Goal: Task Accomplishment & Management: Manage account settings

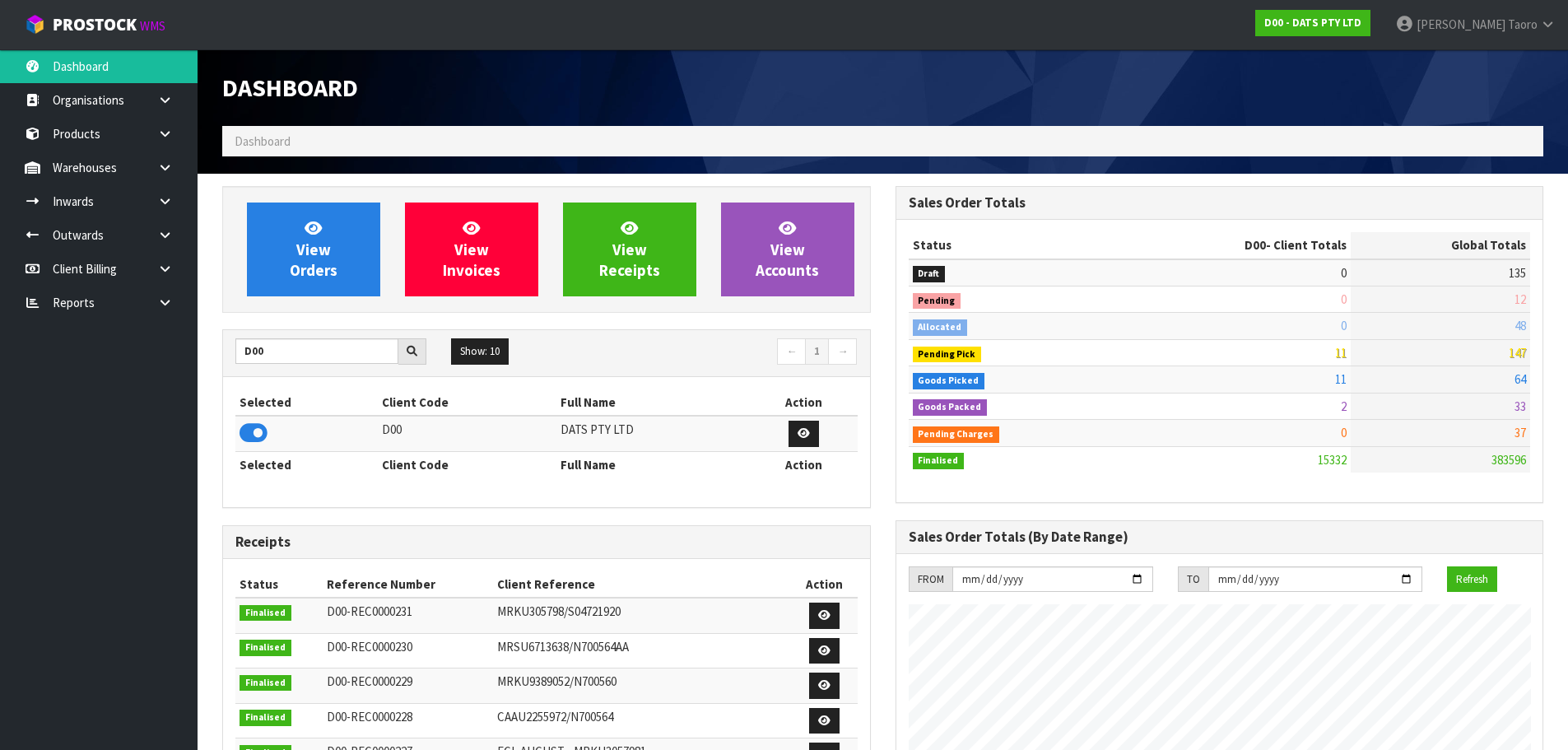
scroll to position [1247, 672]
click at [348, 267] on link "View Orders" at bounding box center [314, 249] width 134 height 94
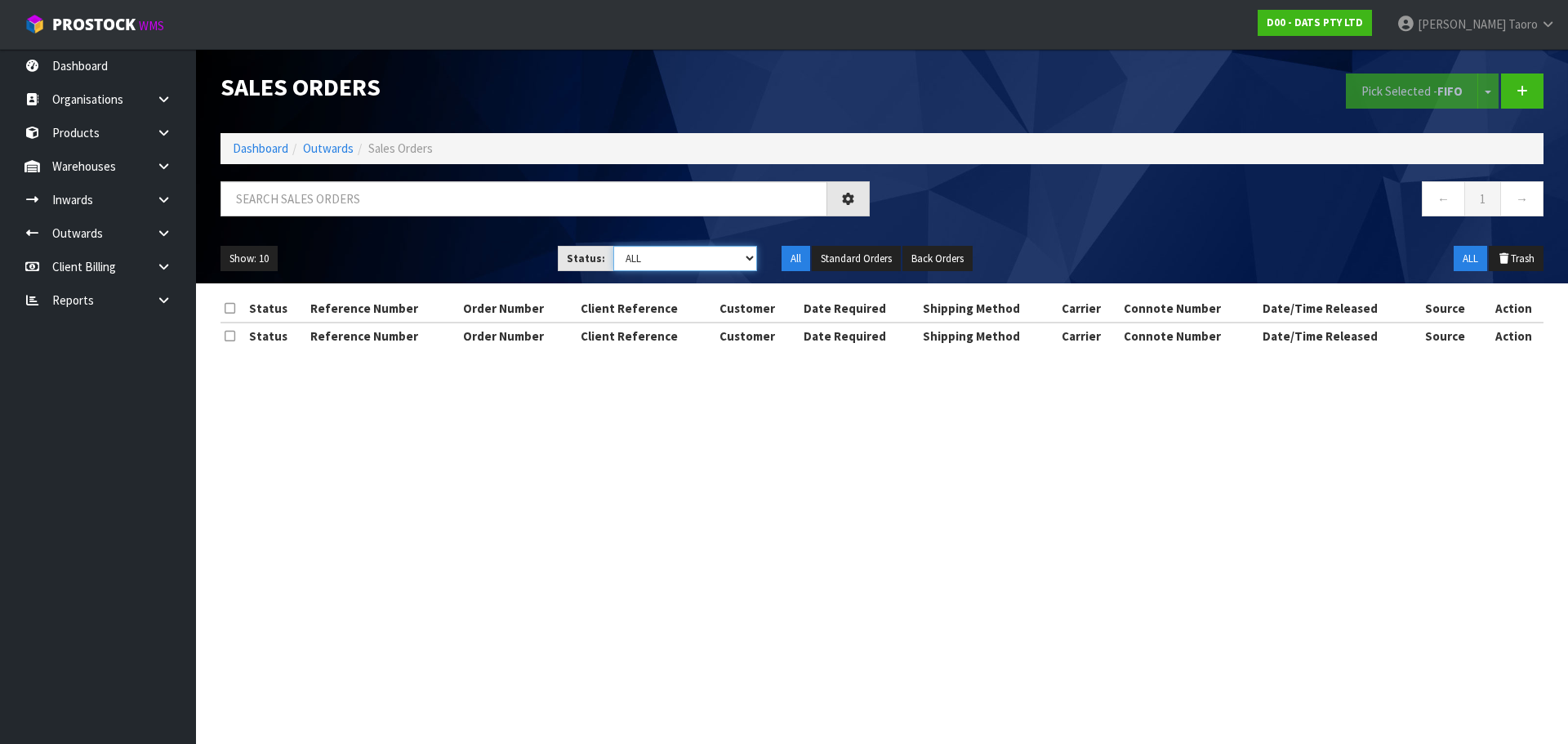
click at [658, 260] on select "Draft Pending Allocated Pending Pick Goods Picked Goods Packed Pending Charges …" at bounding box center [685, 258] width 145 height 26
select select "string:4"
click at [613, 246] on select "Draft Pending Allocated Pending Pick Goods Picked Goods Packed Pending Charges …" at bounding box center [685, 258] width 145 height 26
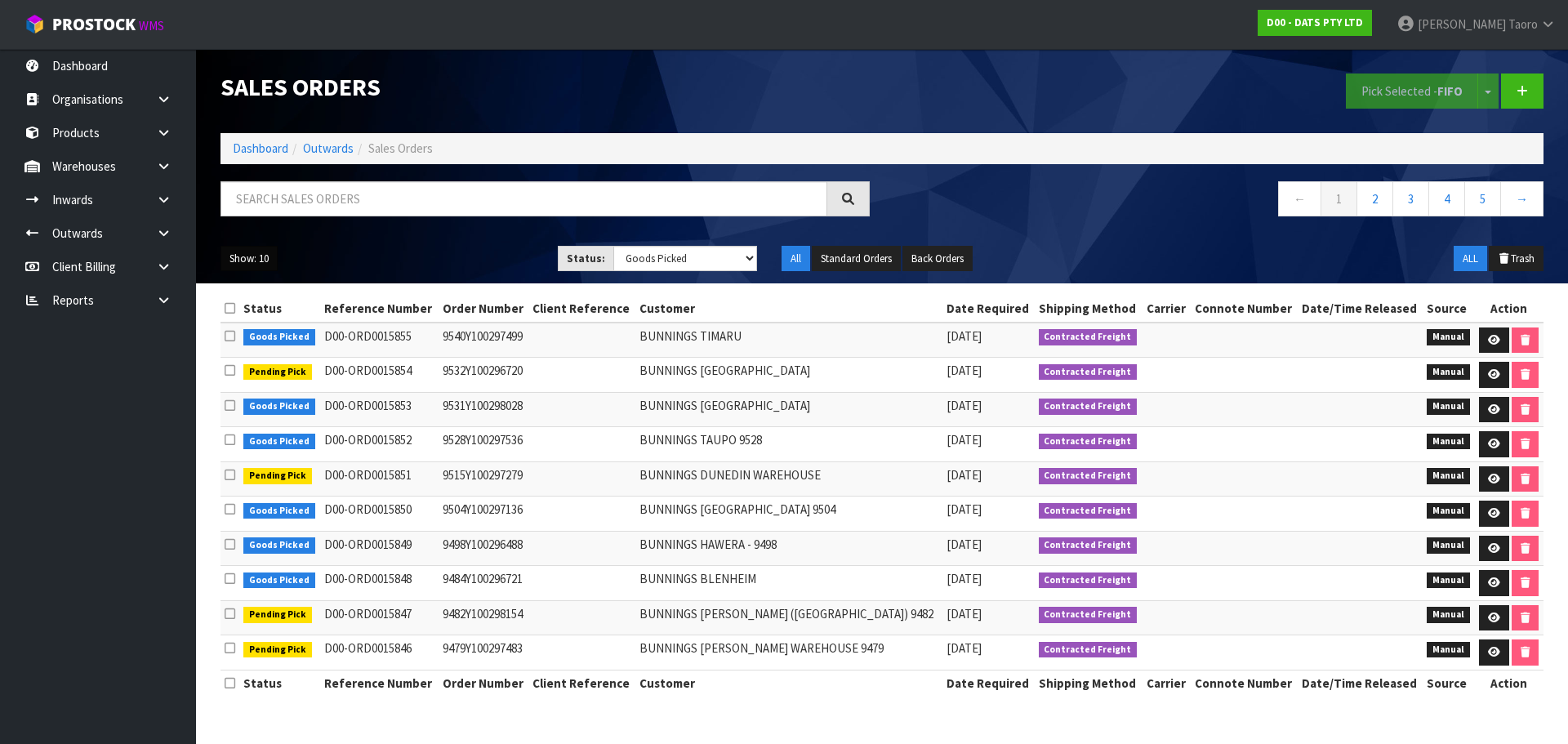
click at [241, 263] on button "Show: 10" at bounding box center [249, 259] width 57 height 27
click at [250, 356] on link "50" at bounding box center [286, 355] width 129 height 22
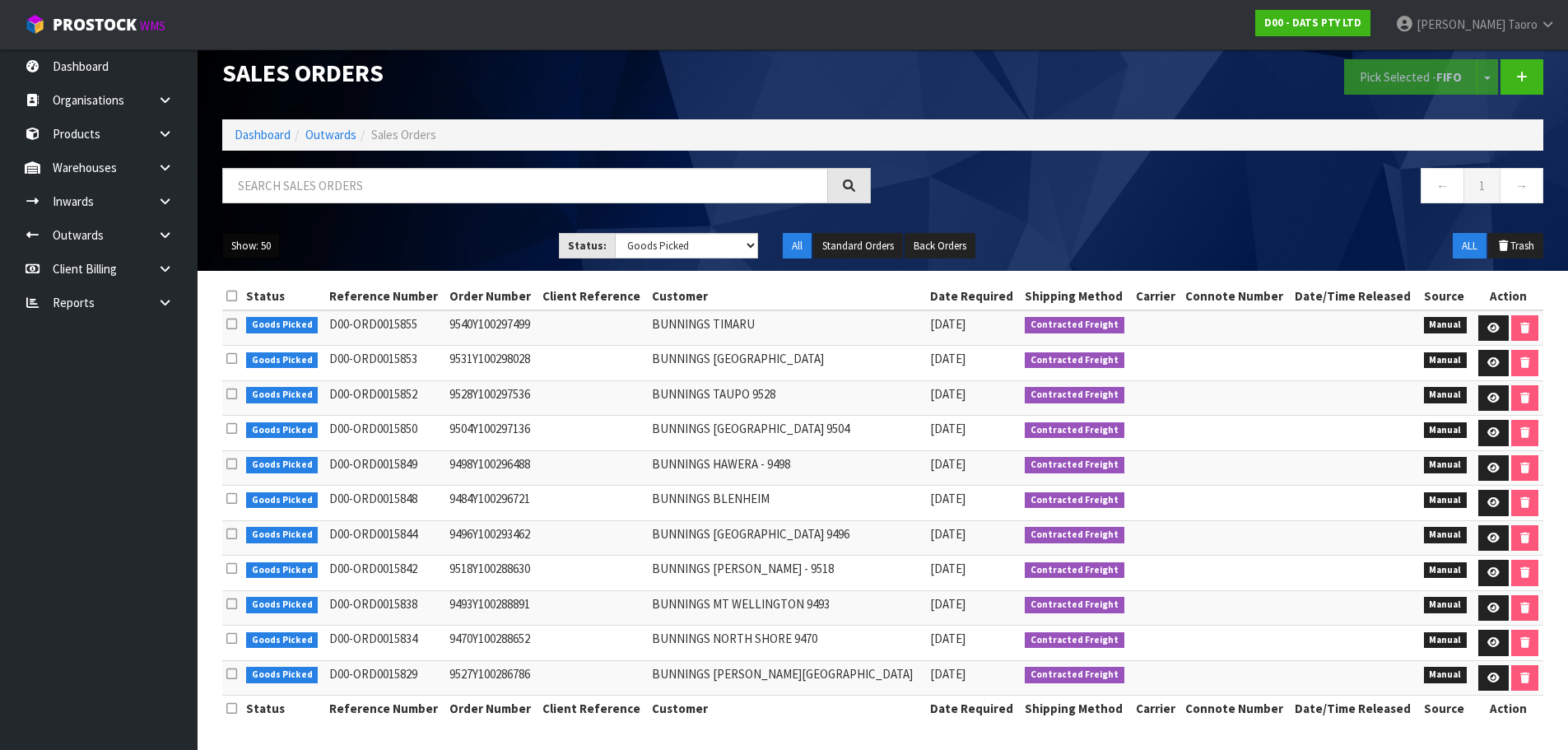
scroll to position [16, 0]
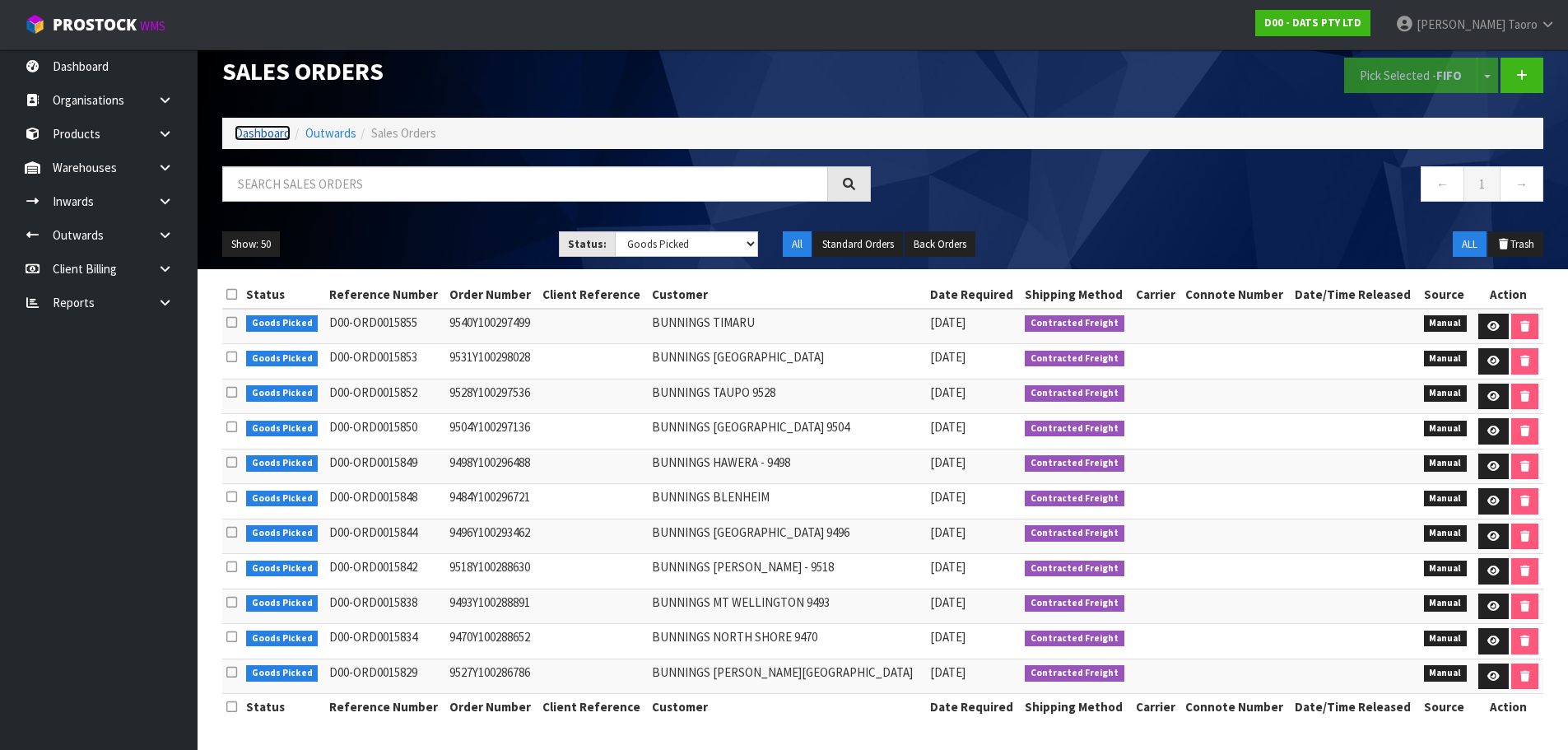
click at [258, 130] on link "Dashboard" at bounding box center [262, 133] width 56 height 15
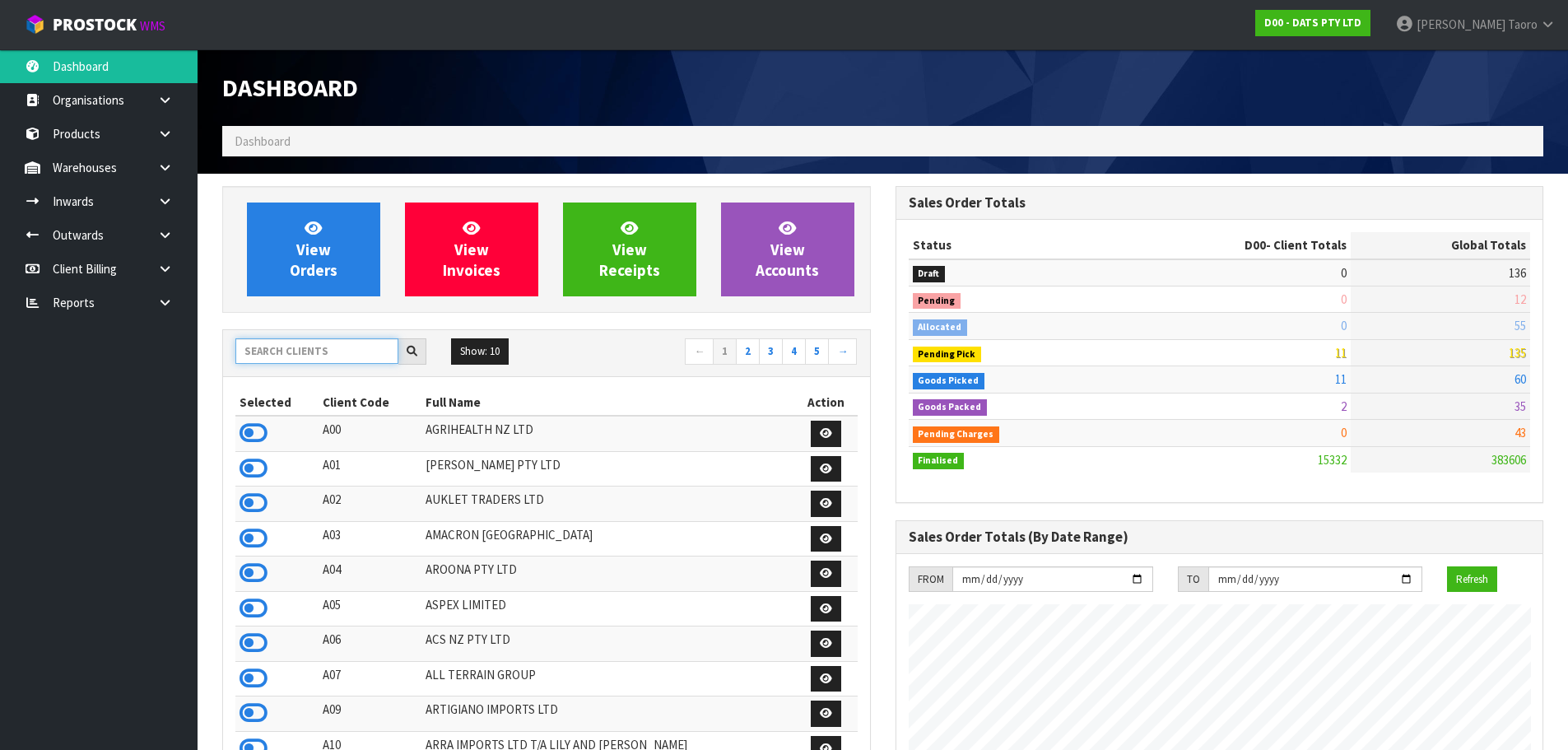
click at [345, 361] on input "text" at bounding box center [317, 351] width 163 height 26
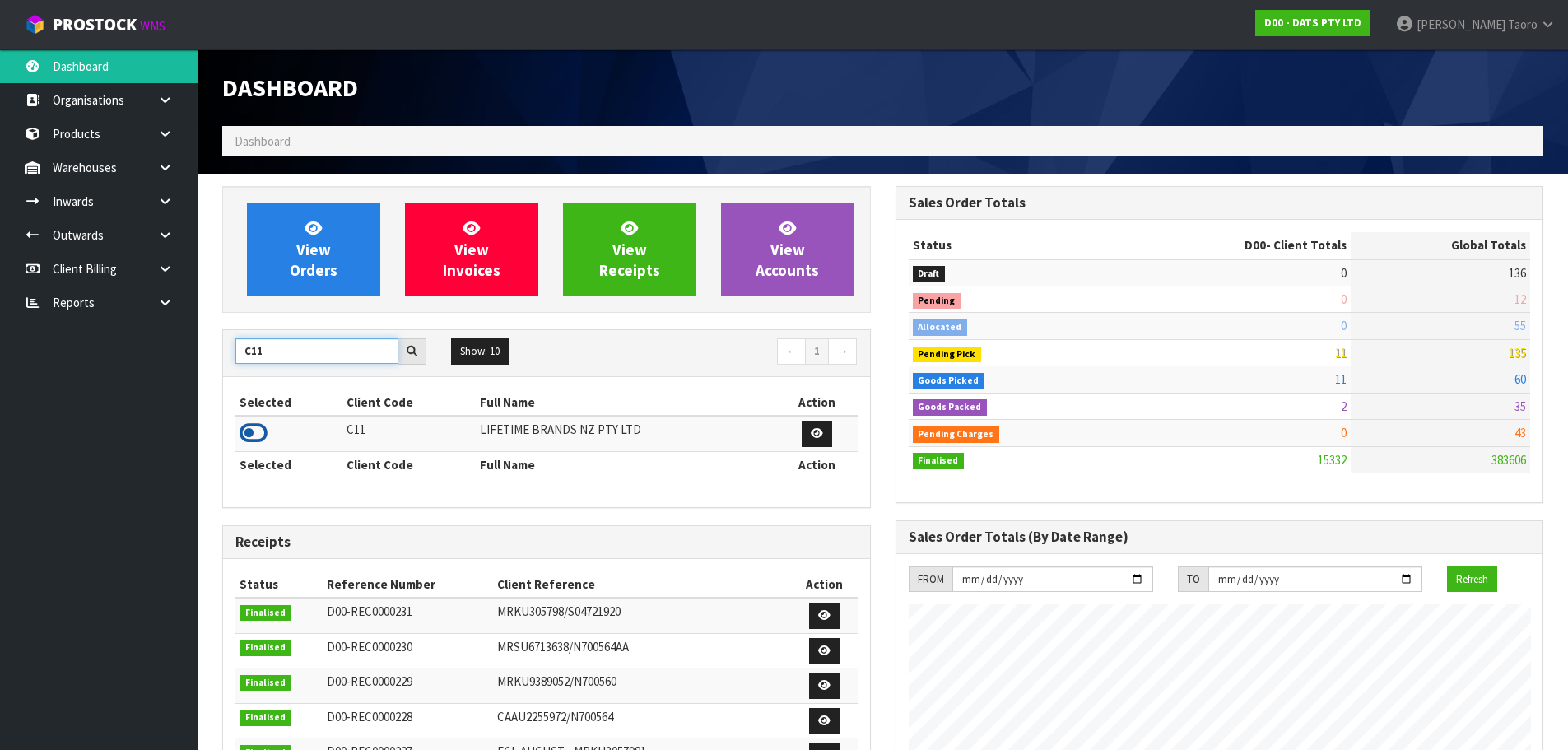
type input "C11"
click at [249, 438] on icon at bounding box center [253, 433] width 28 height 25
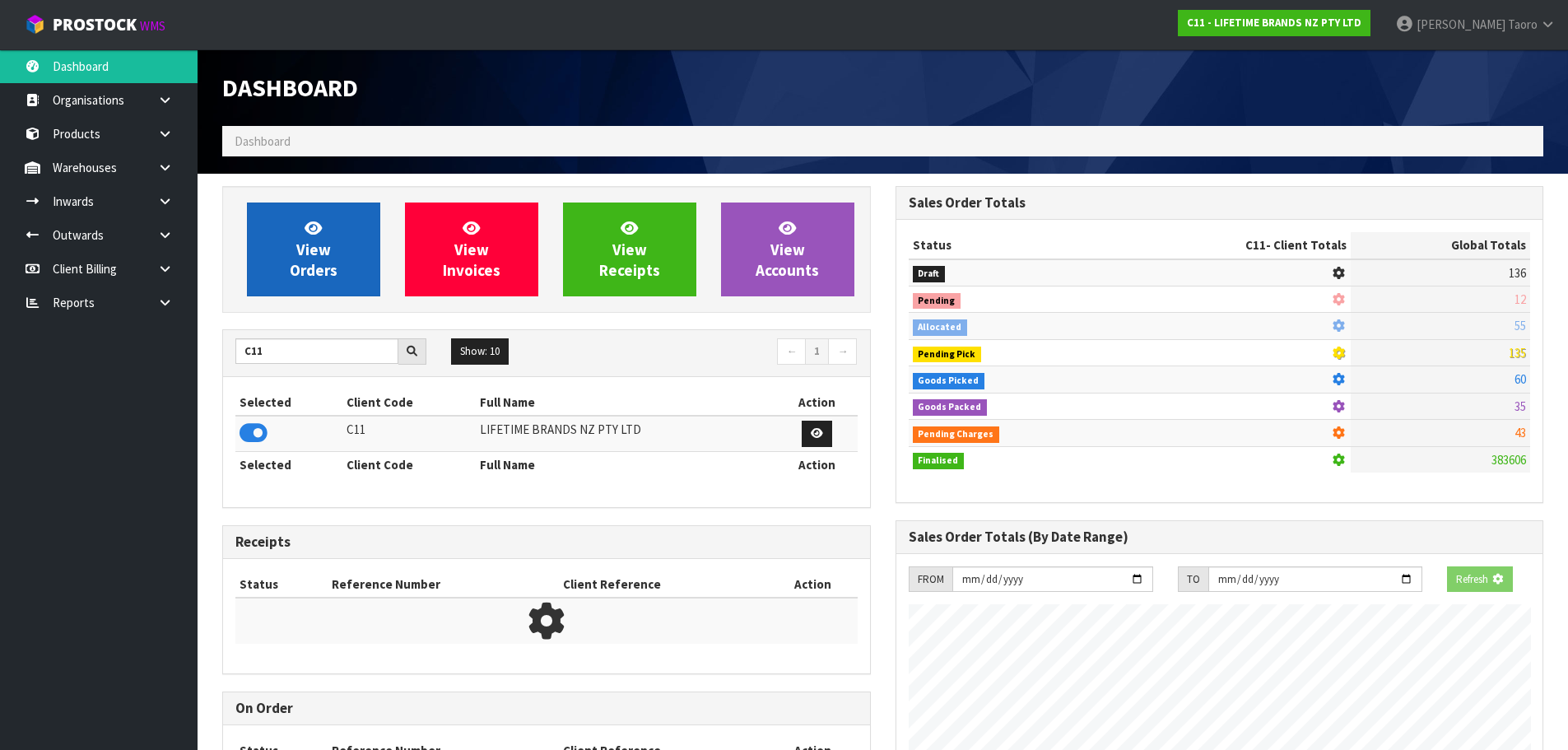
scroll to position [1247, 672]
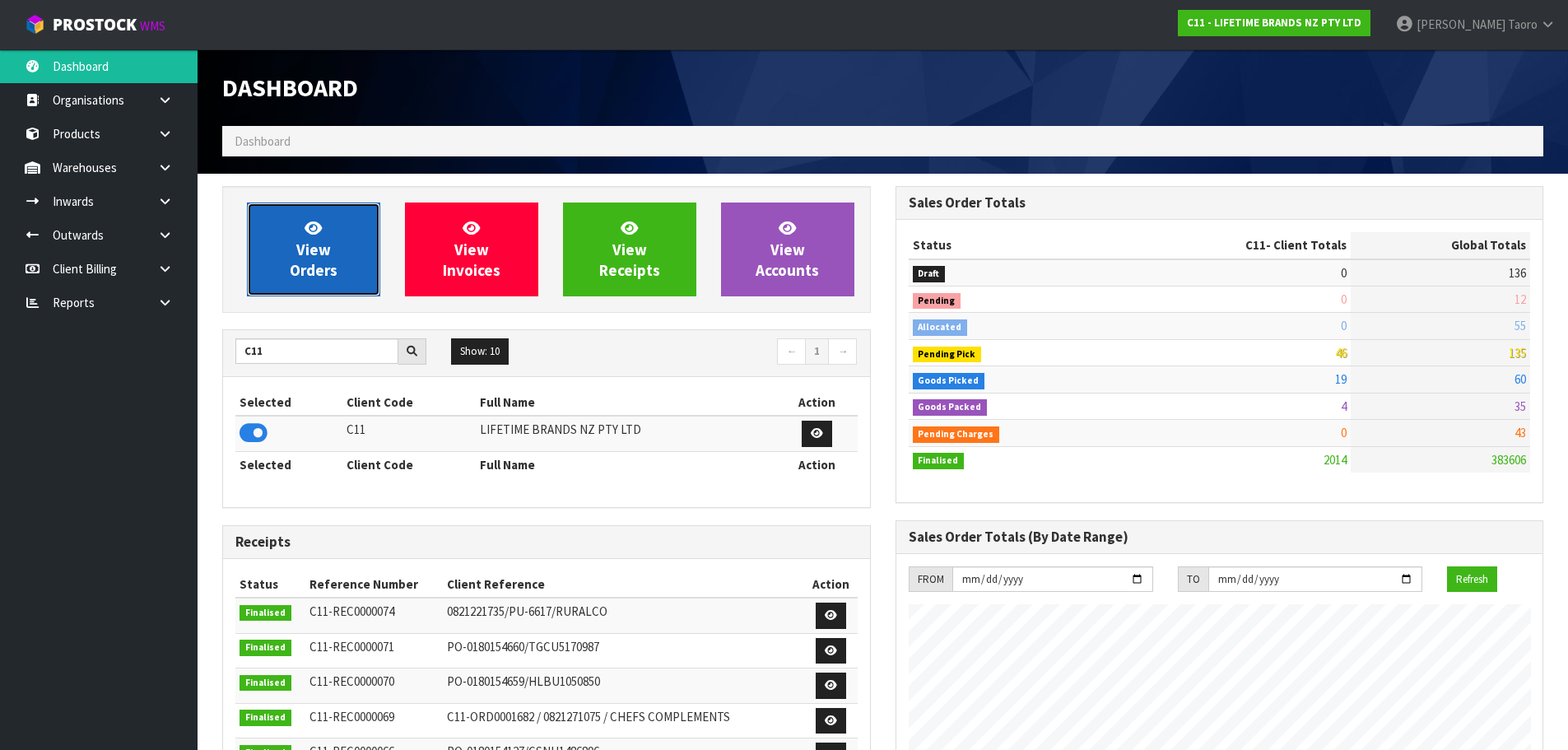
click at [331, 256] on link "View Orders" at bounding box center [314, 249] width 134 height 94
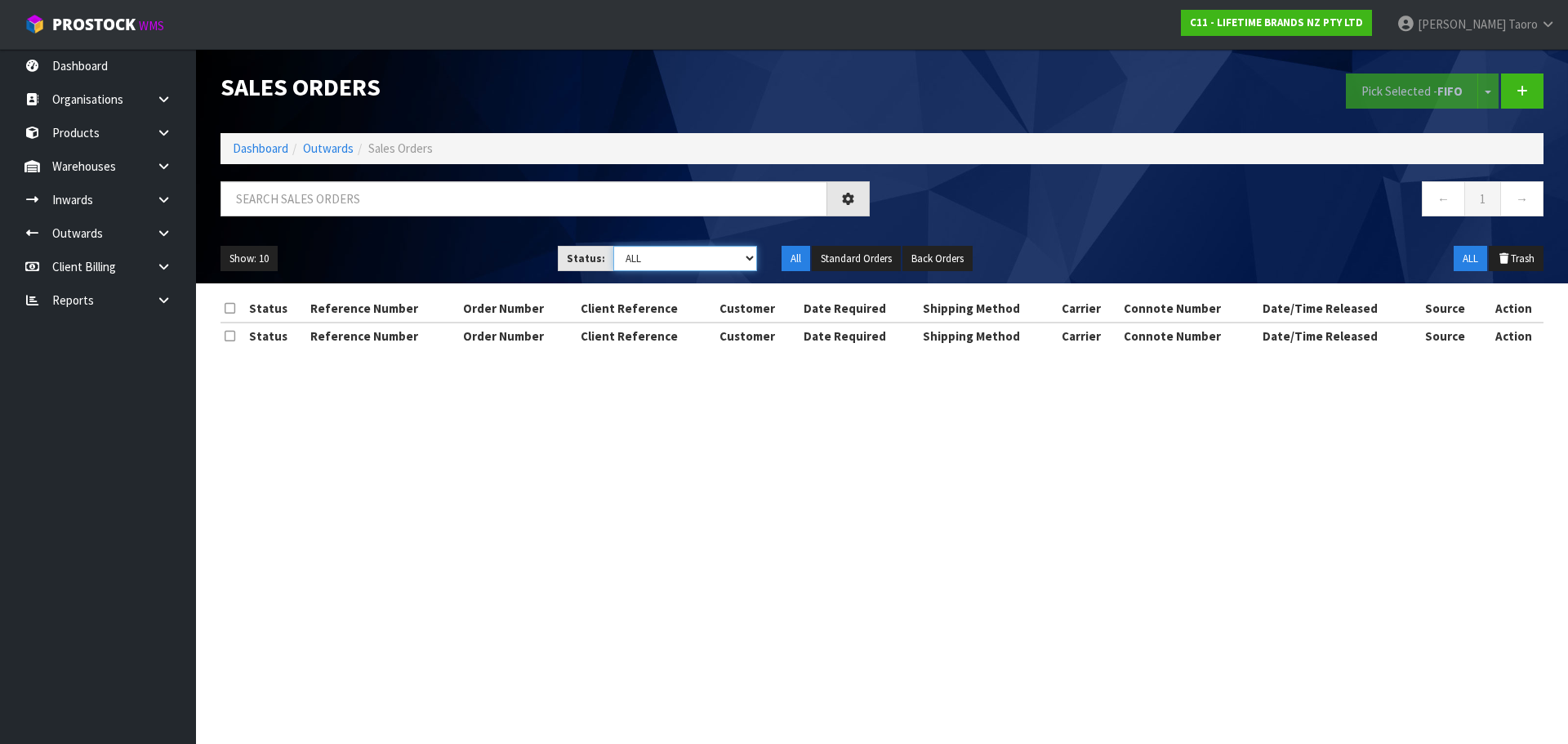
click at [665, 247] on select "Draft Pending Allocated Pending Pick Goods Picked Goods Packed Pending Charges …" at bounding box center [685, 258] width 145 height 26
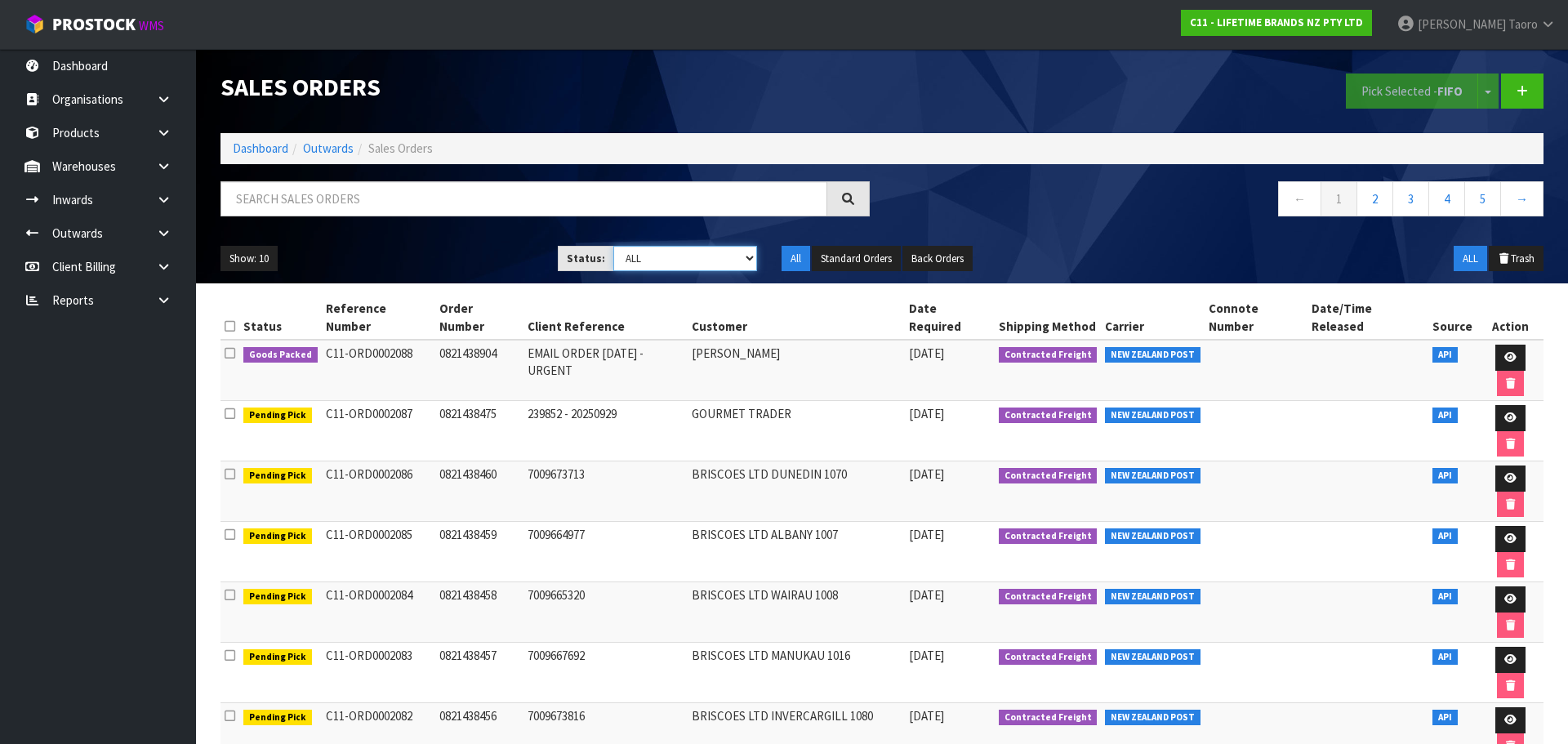
select select "string:4"
click at [613, 246] on select "Draft Pending Allocated Pending Pick Goods Picked Goods Packed Pending Charges …" at bounding box center [685, 258] width 145 height 26
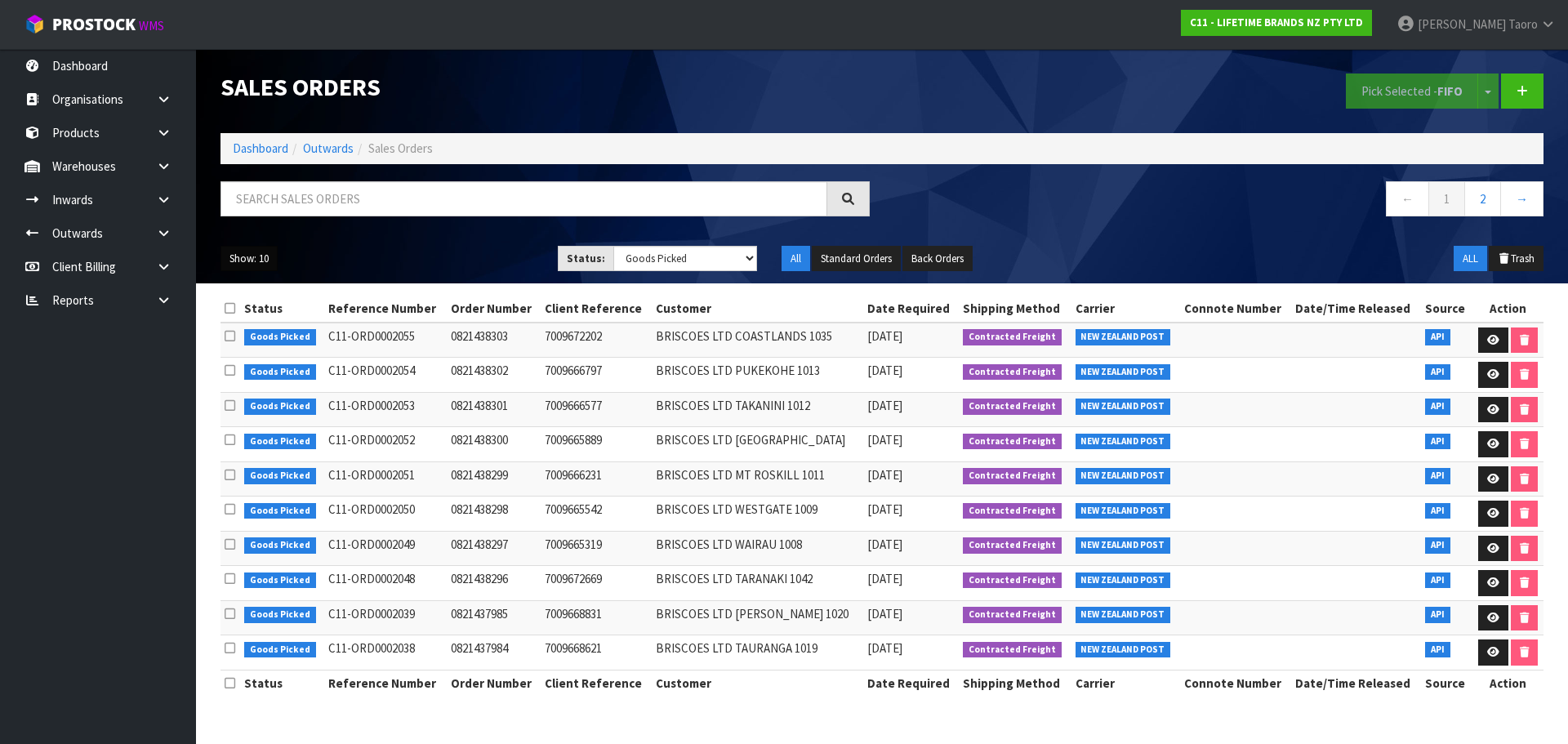
click at [263, 265] on button "Show: 10" at bounding box center [249, 259] width 57 height 27
click at [295, 359] on link "50" at bounding box center [286, 355] width 129 height 22
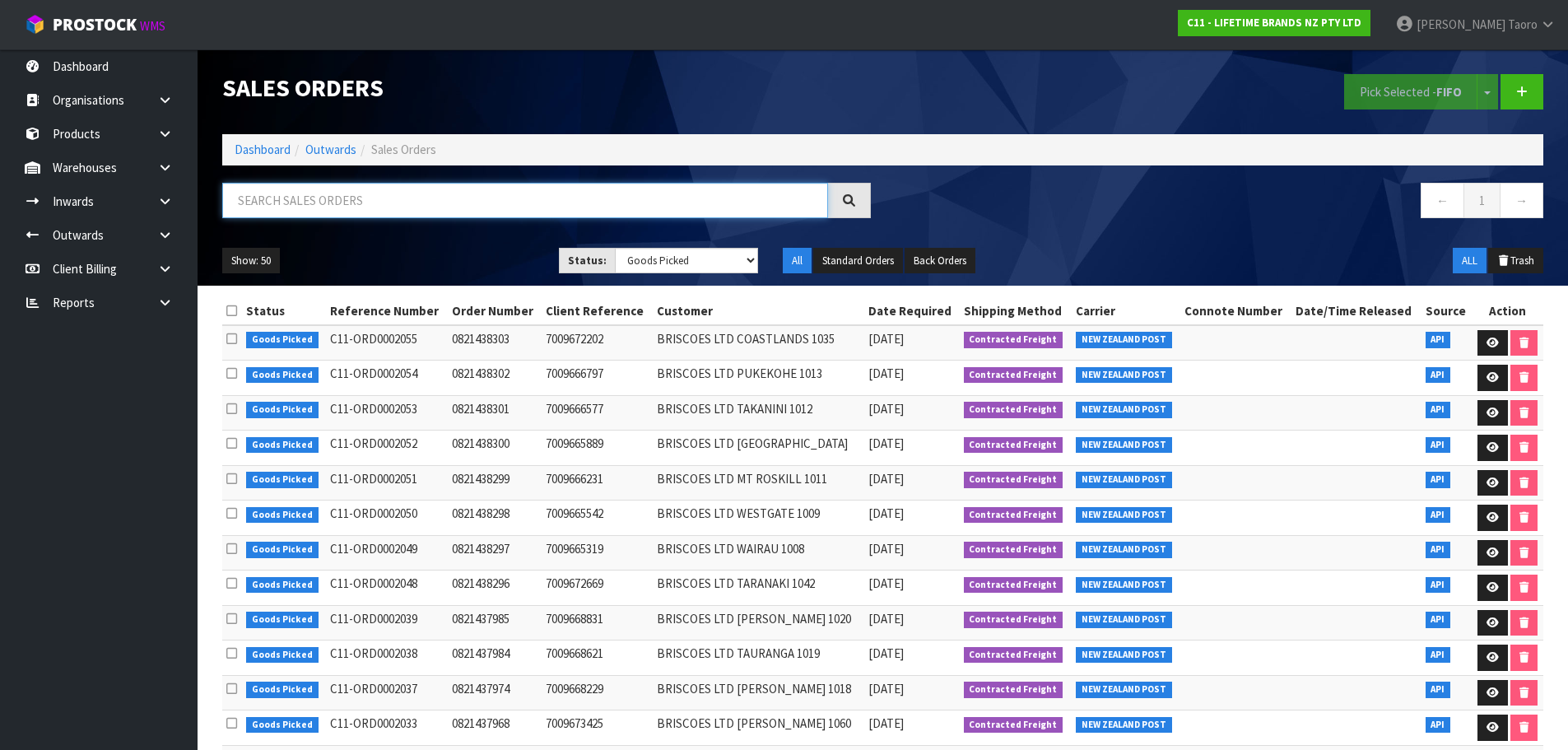
click at [436, 208] on input "text" at bounding box center [525, 200] width 606 height 35
type input "JOB-0414595"
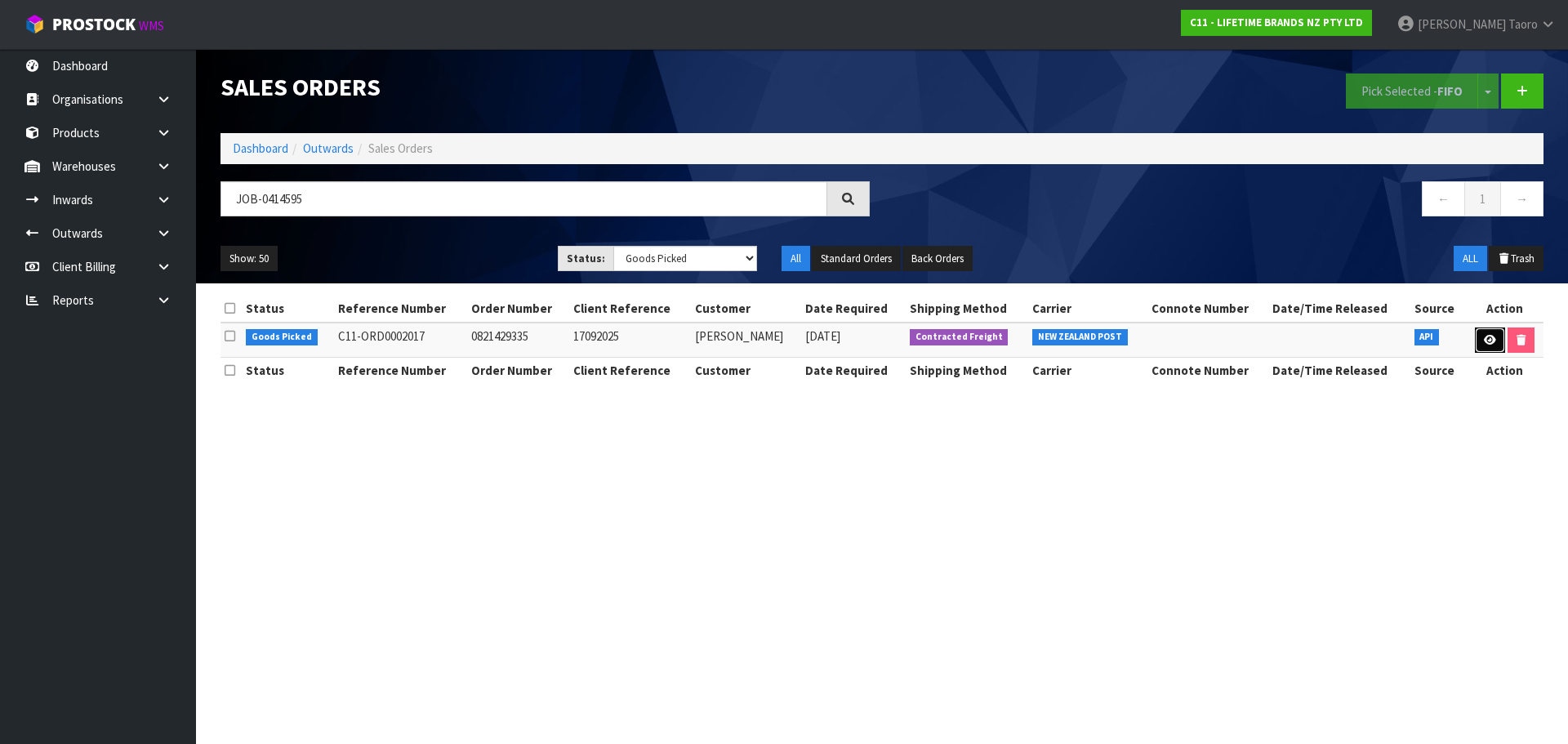
click at [1486, 337] on icon at bounding box center [1489, 340] width 12 height 10
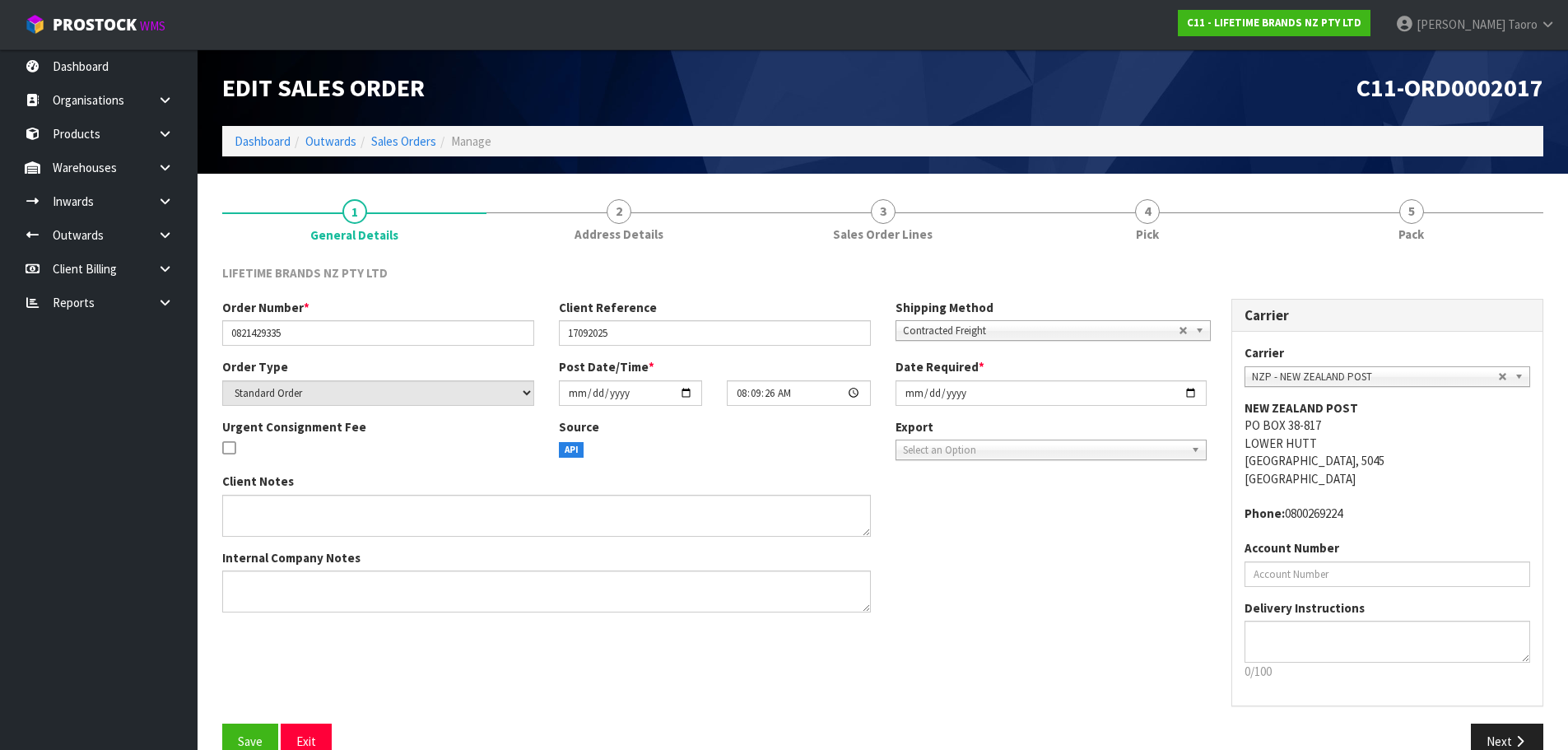
click at [1464, 154] on ol "Dashboard Outwards Sales Orders Manage" at bounding box center [882, 141] width 1321 height 31
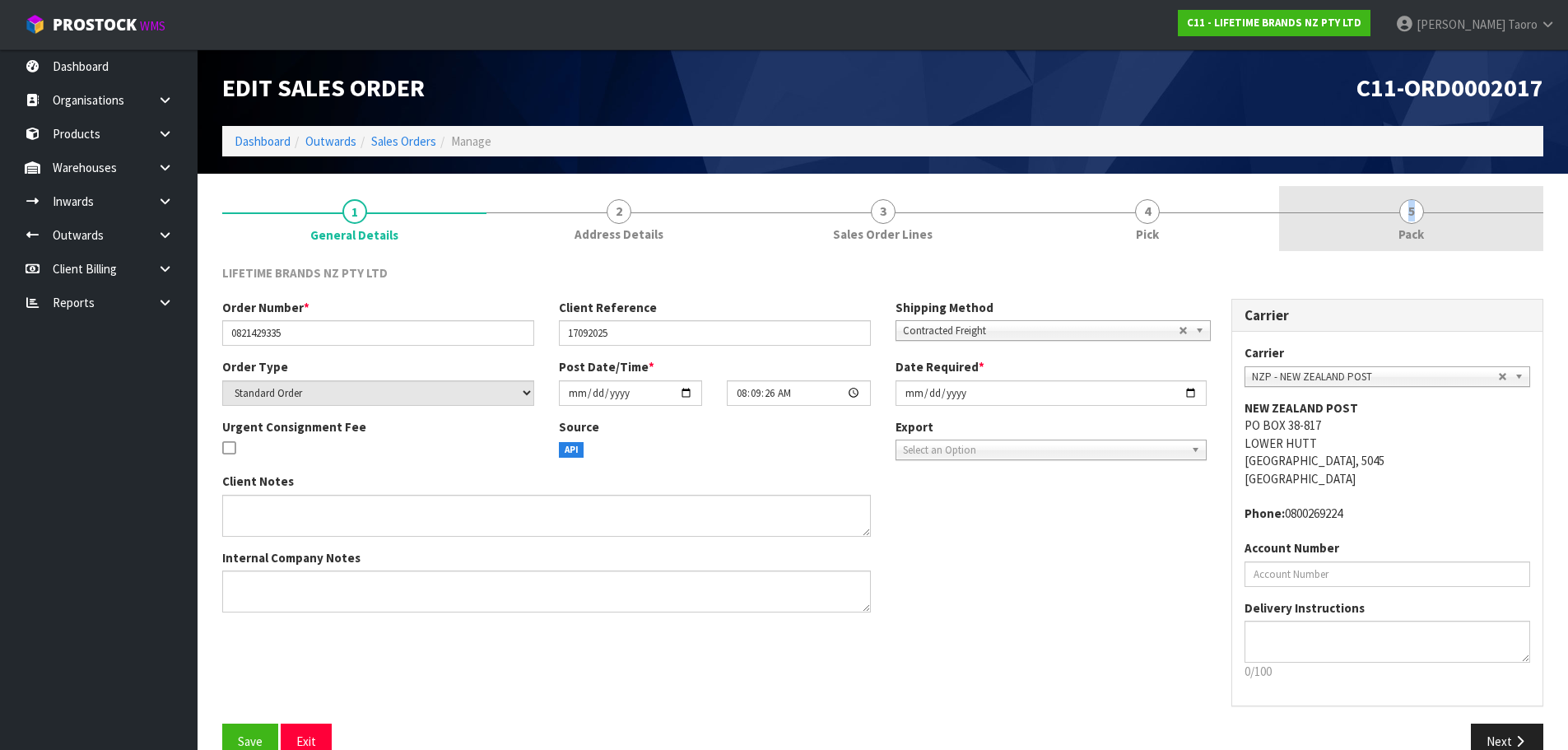
drag, startPoint x: 1413, startPoint y: 214, endPoint x: 1413, endPoint y: 201, distance: 13.0
click at [1413, 210] on span "5" at bounding box center [1412, 212] width 25 height 25
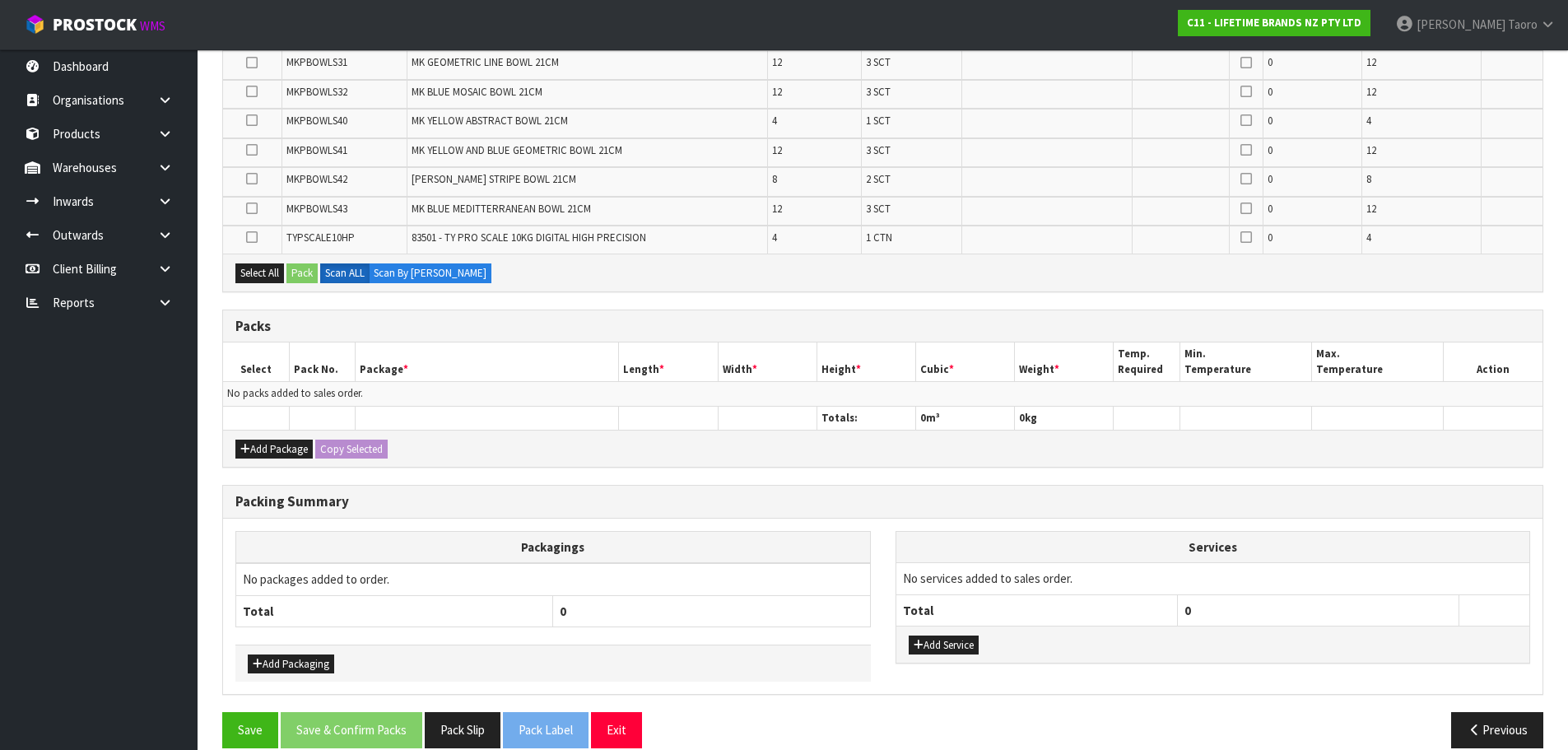
scroll to position [1054, 0]
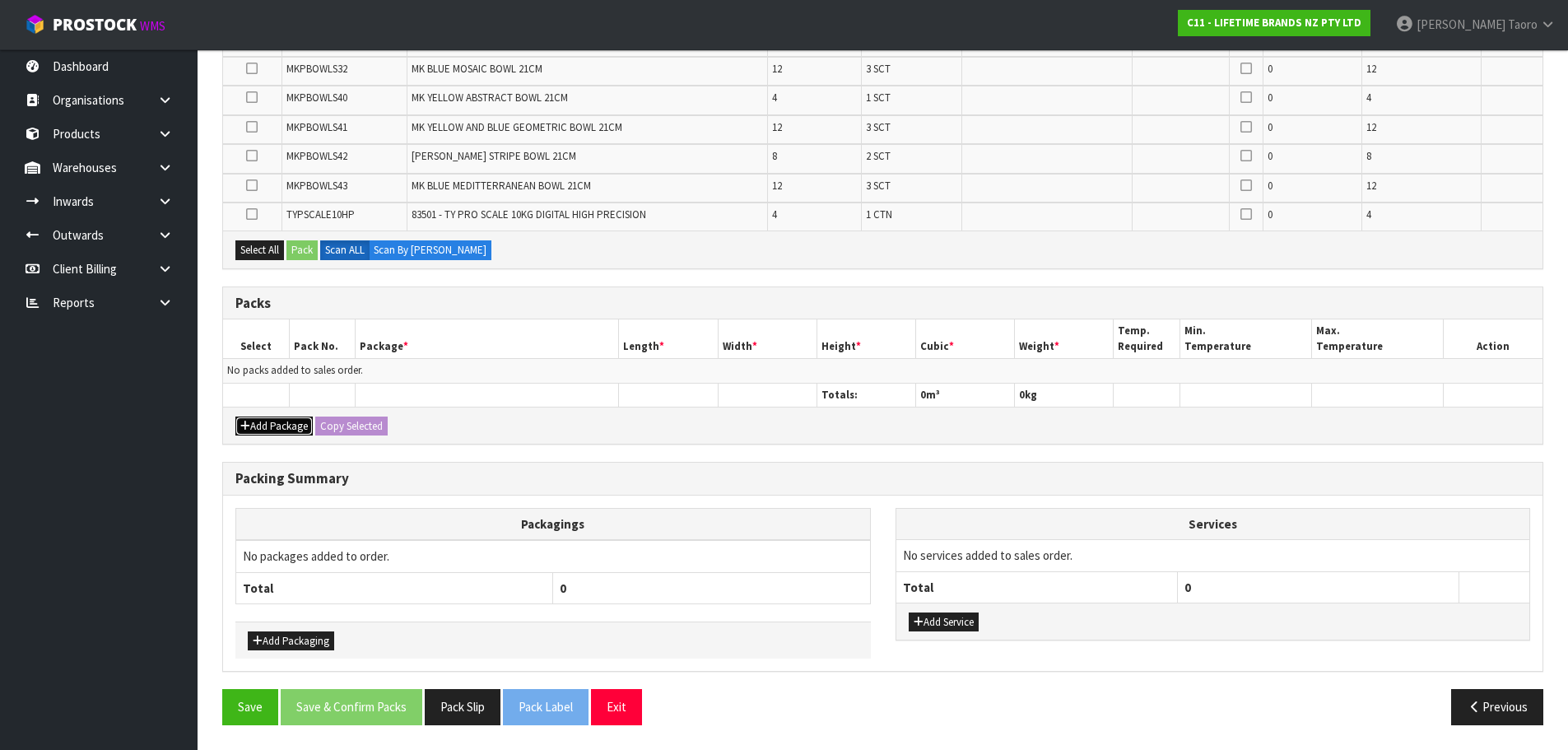
drag, startPoint x: 273, startPoint y: 424, endPoint x: 257, endPoint y: 391, distance: 36.7
click at [272, 424] on button "Add Package" at bounding box center [274, 427] width 77 height 20
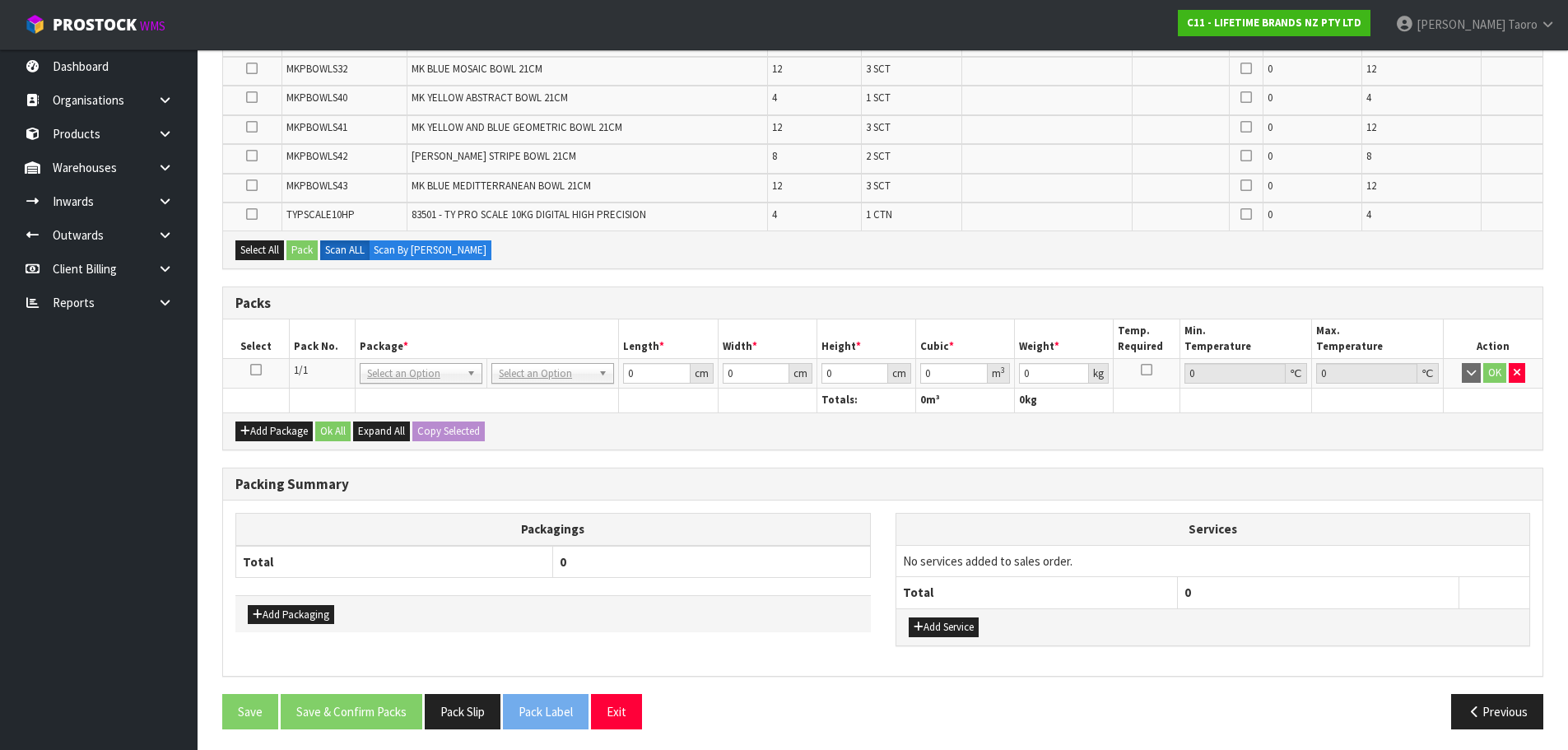
click at [256, 369] on icon at bounding box center [256, 369] width 11 height 1
click at [303, 332] on th "Pack No." at bounding box center [321, 339] width 66 height 39
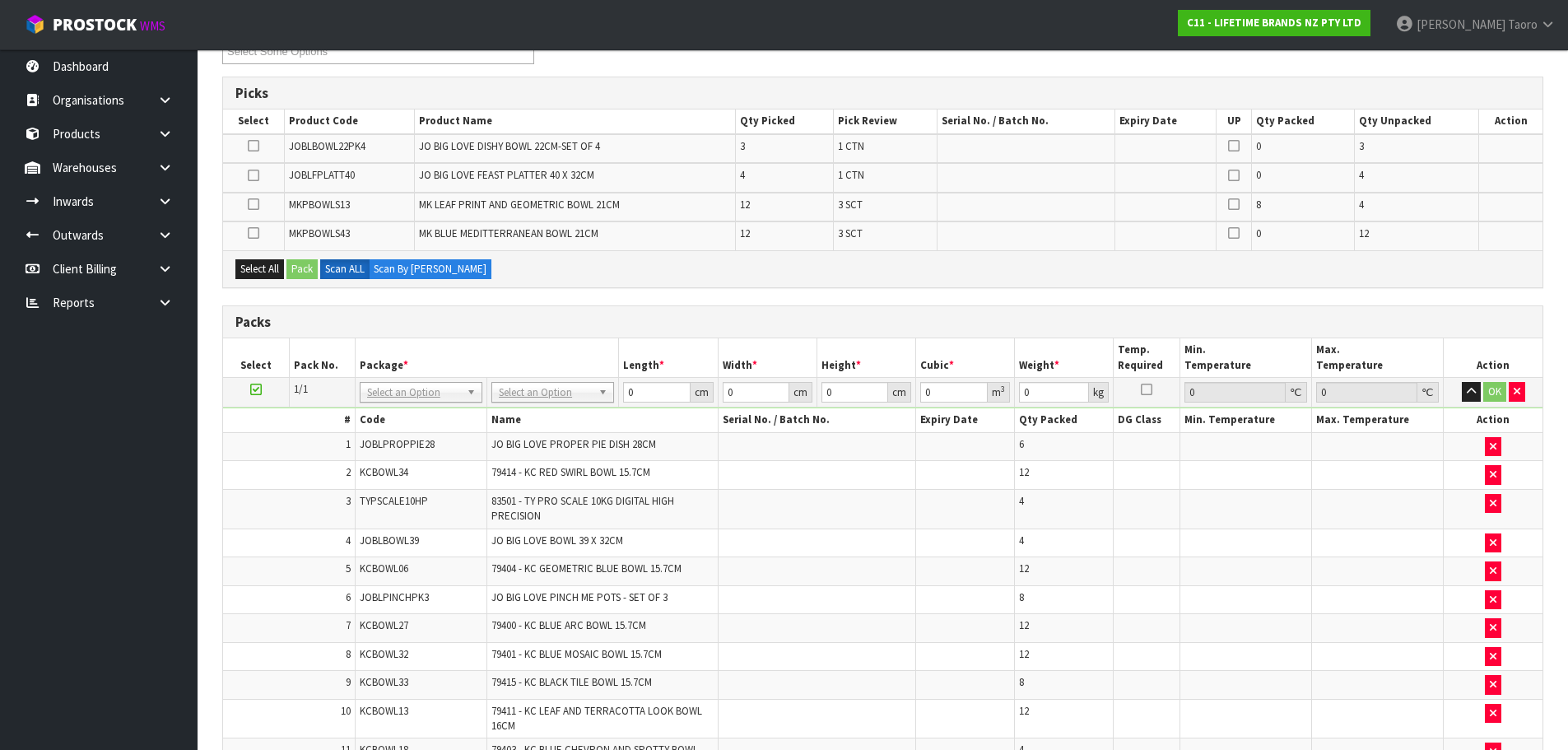
scroll to position [0, 0]
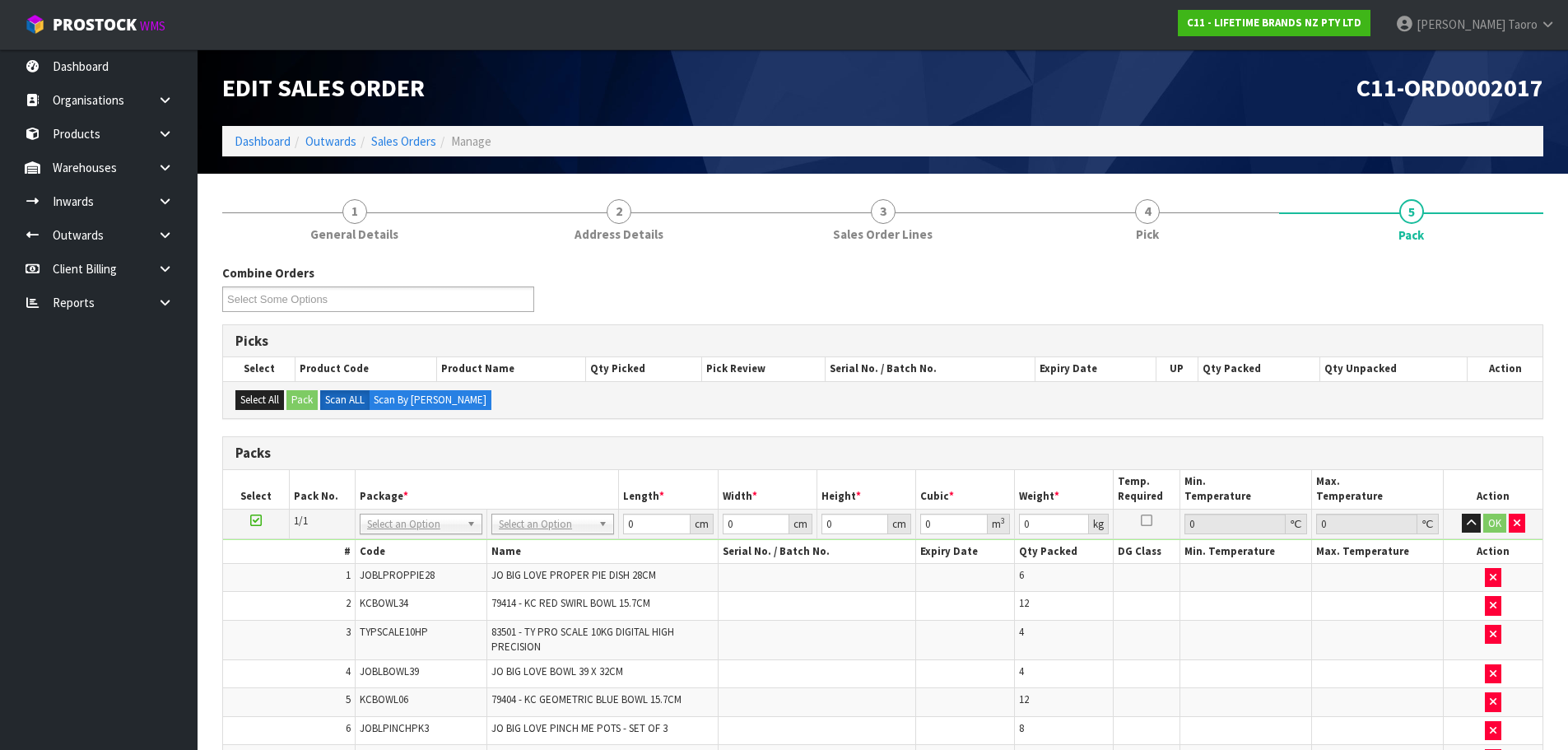
click at [424, 332] on div "Picks" at bounding box center [882, 342] width 1319 height 33
click at [1475, 529] on button "button" at bounding box center [1472, 523] width 19 height 20
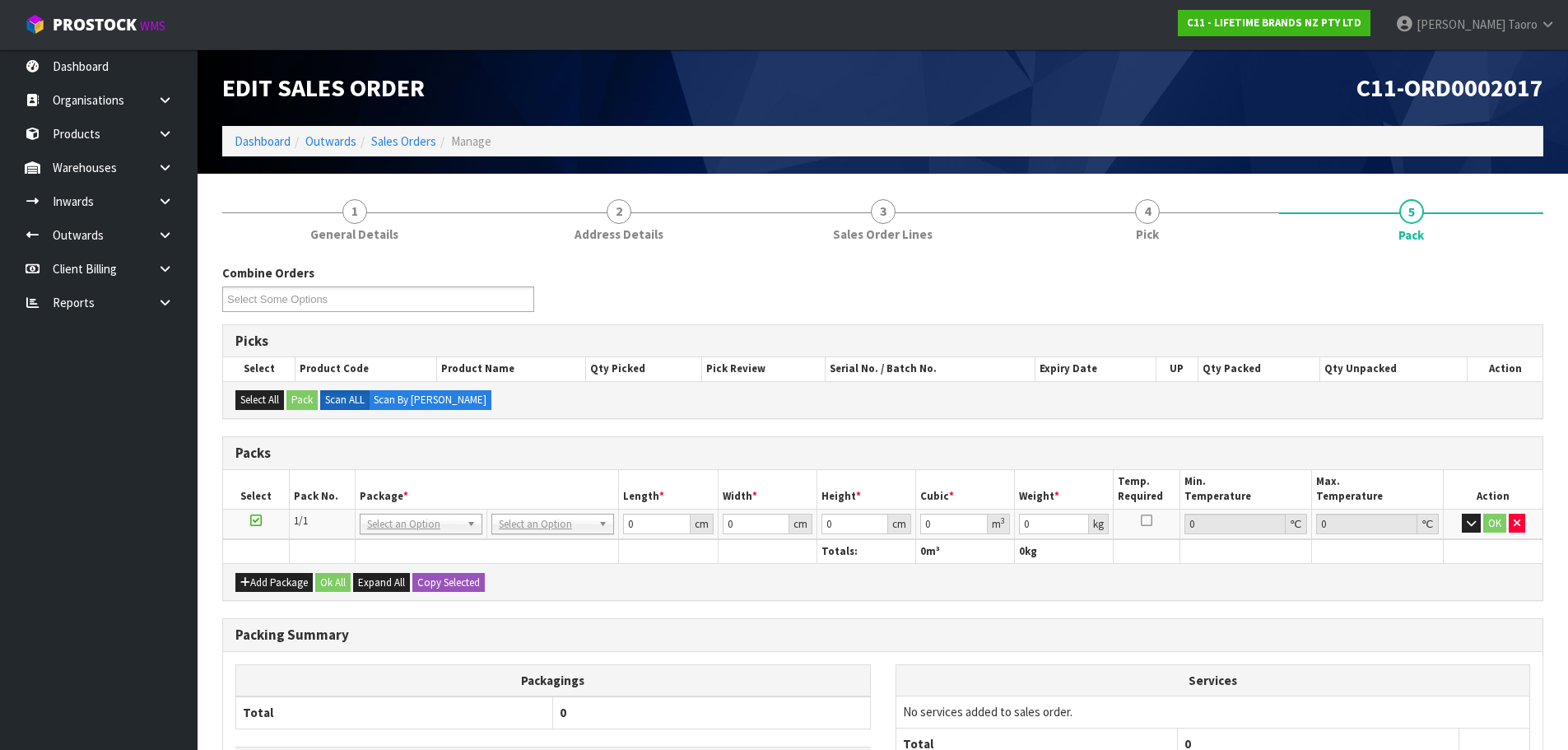
click at [1078, 291] on div "Combine Orders C11-ORD0001821 C11-ORD0001925 C11-ORD0001983 C11-ORD0001990 C11-…" at bounding box center [882, 294] width 1346 height 59
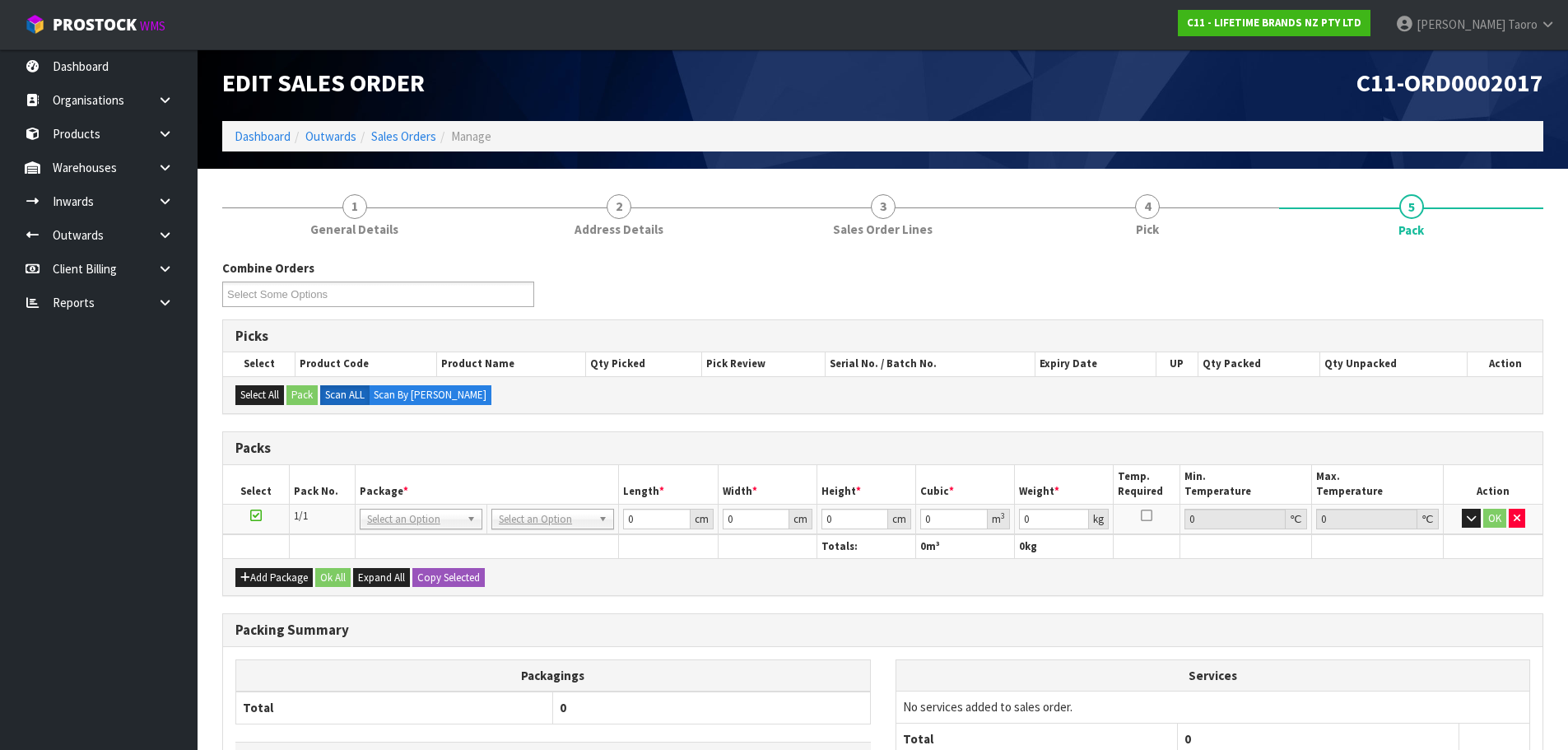
scroll to position [156, 0]
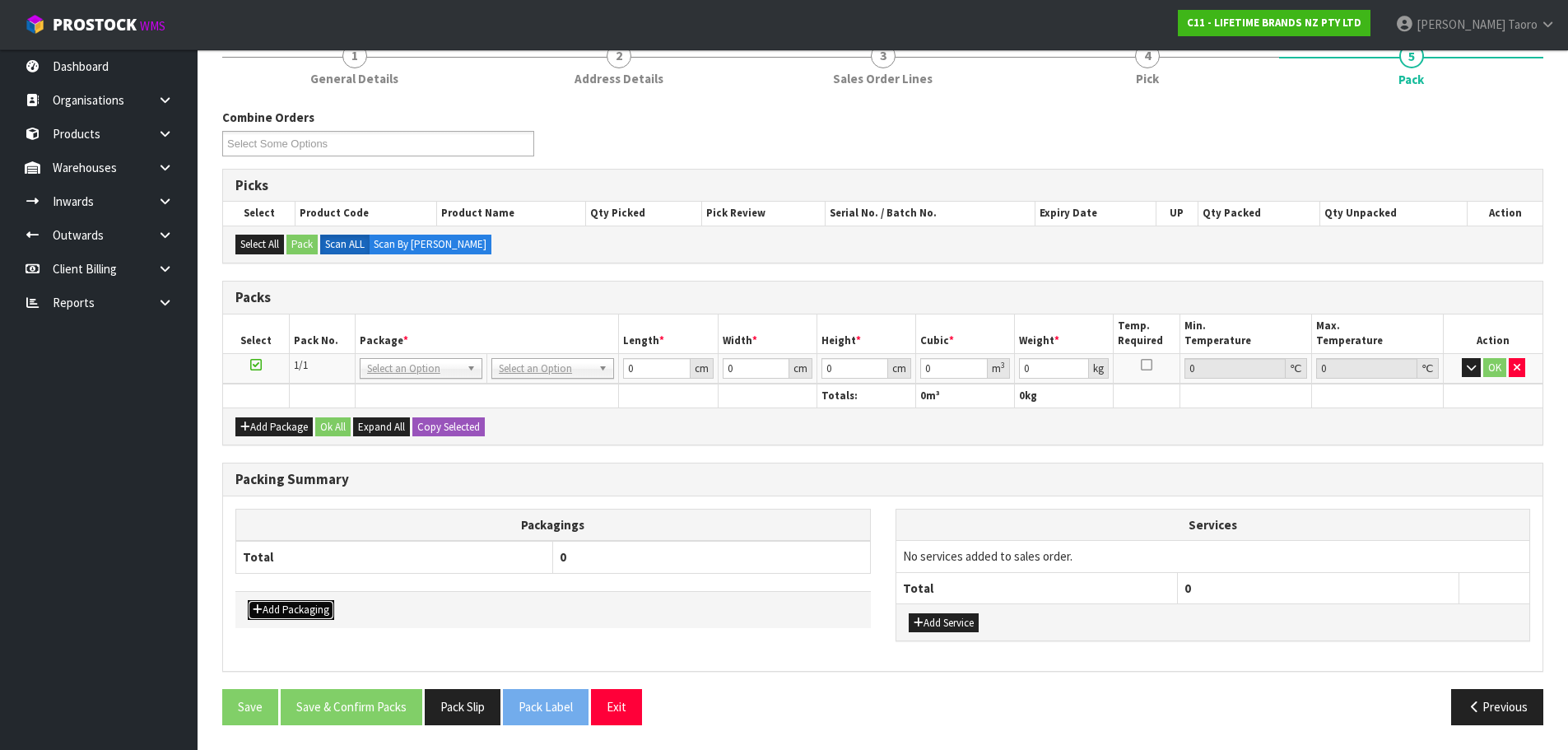
click at [304, 612] on button "Add Packaging" at bounding box center [291, 610] width 87 height 20
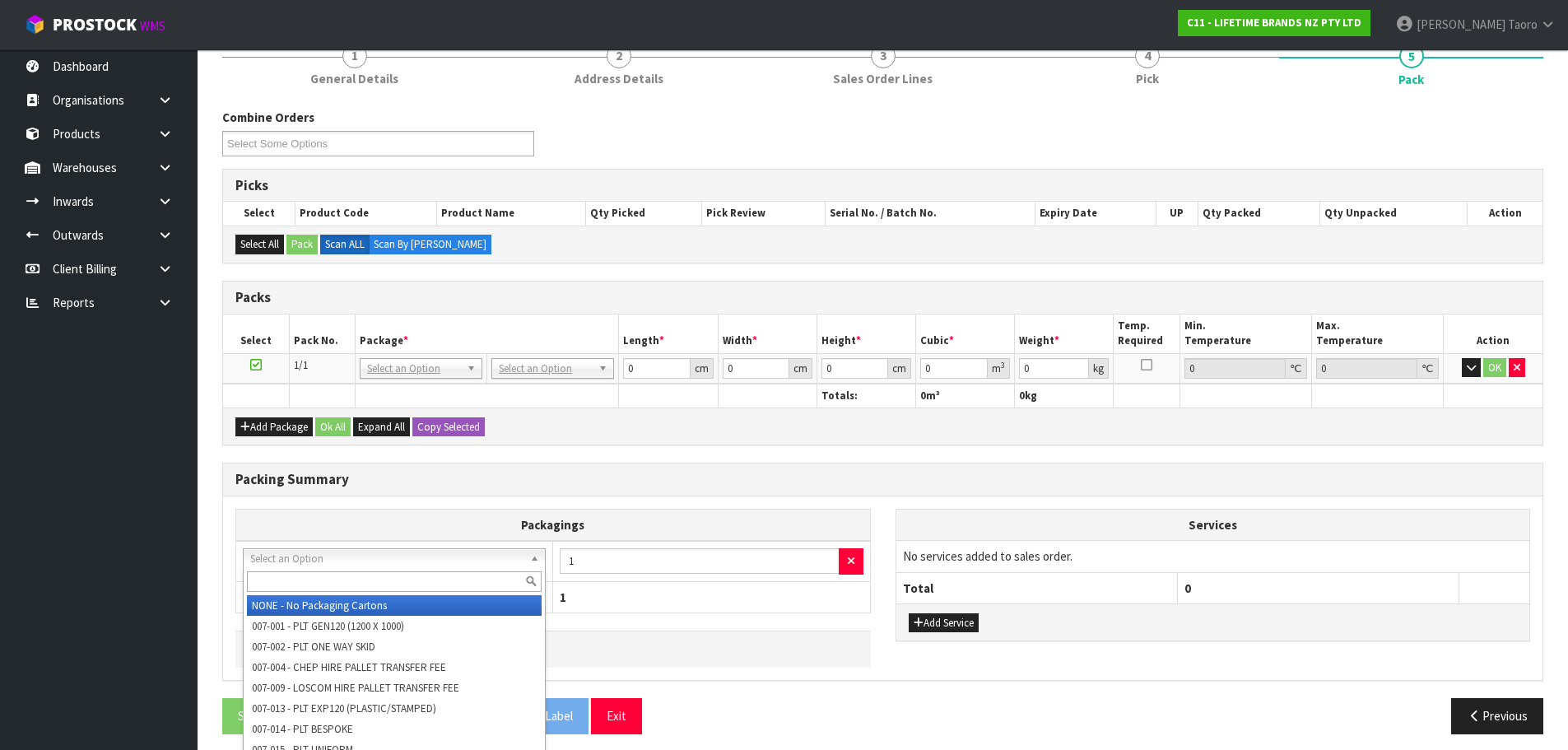
click at [327, 569] on div at bounding box center [394, 581] width 301 height 27
click at [351, 581] on input "text" at bounding box center [394, 582] width 295 height 21
type input "OC"
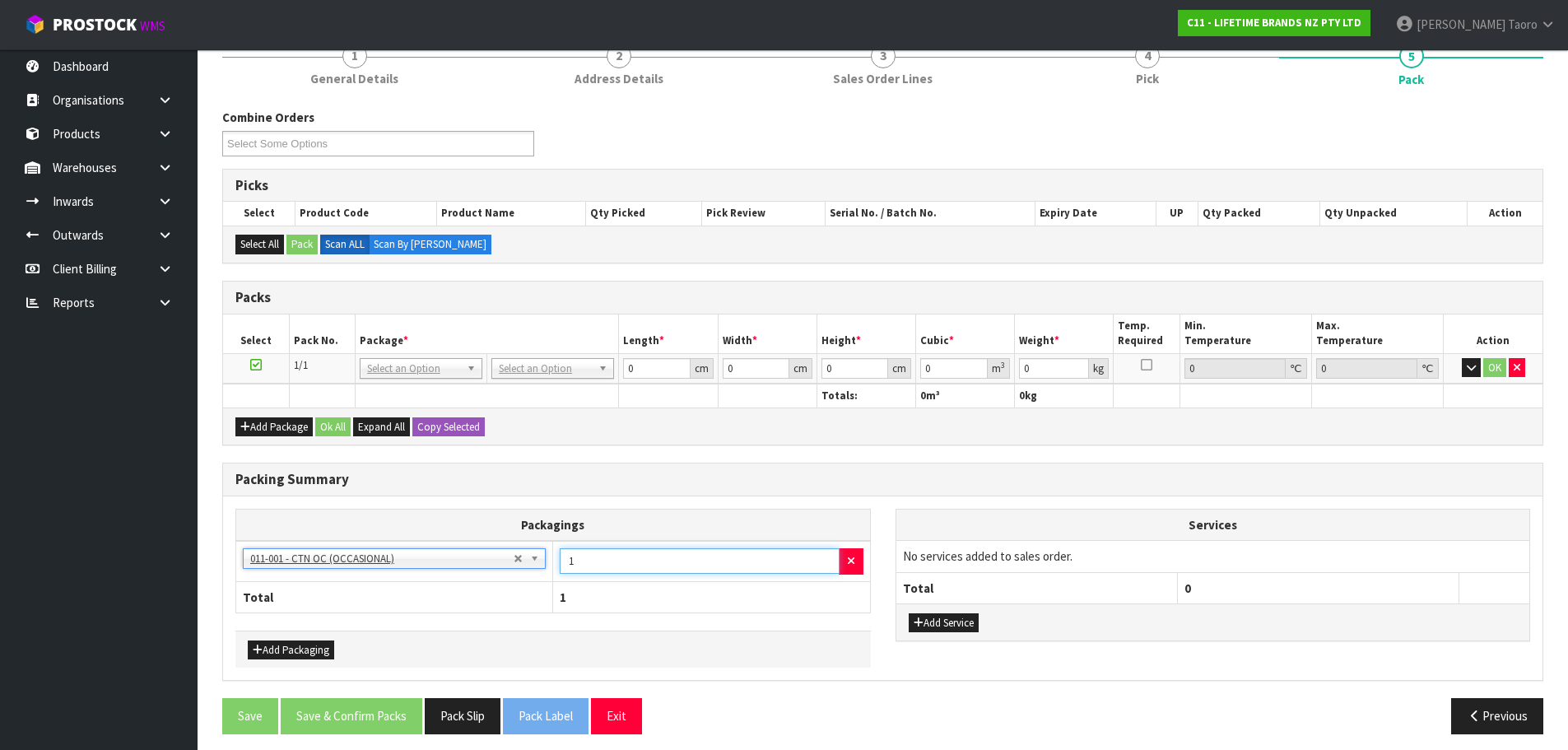
click at [575, 565] on input "1" at bounding box center [699, 561] width 279 height 26
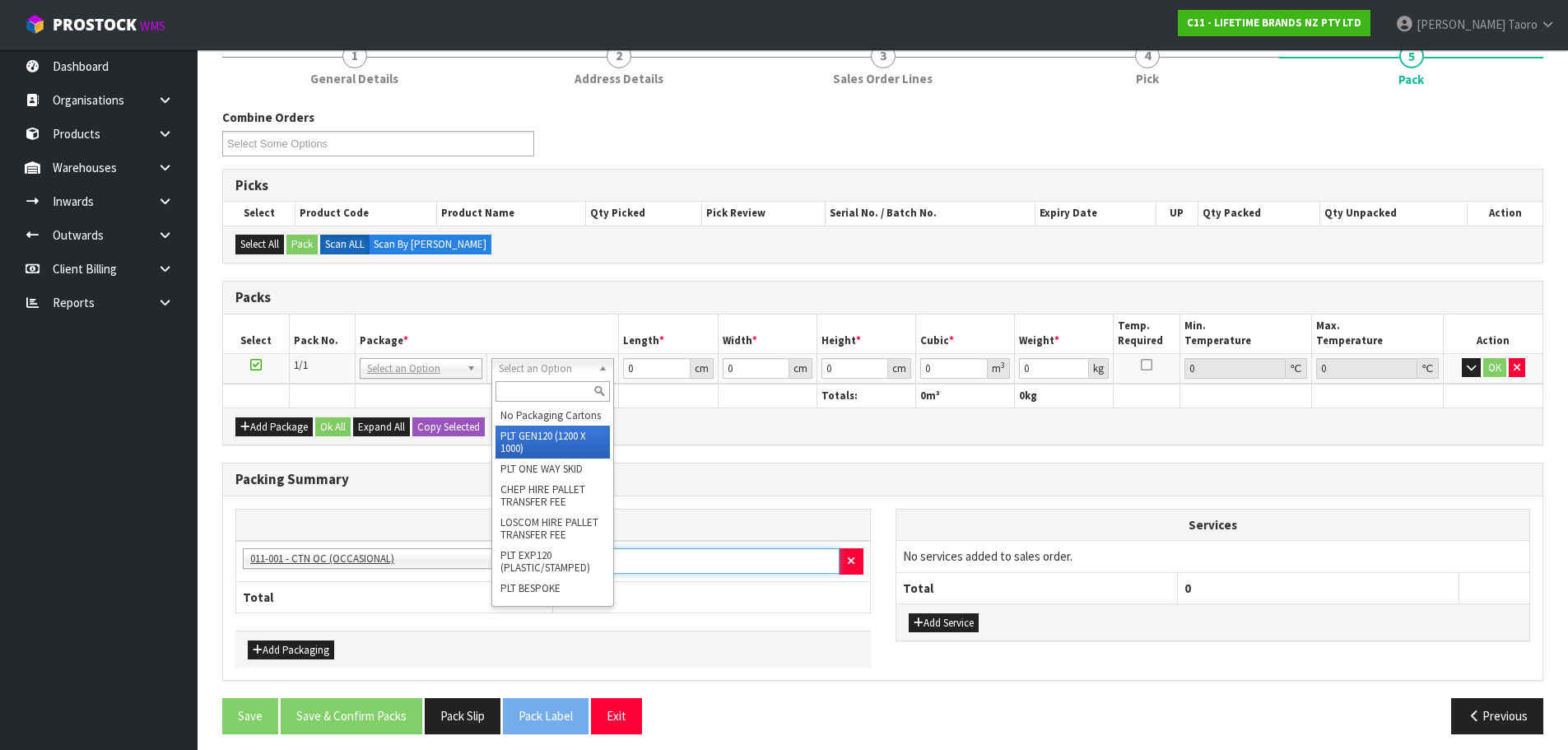
type input "13"
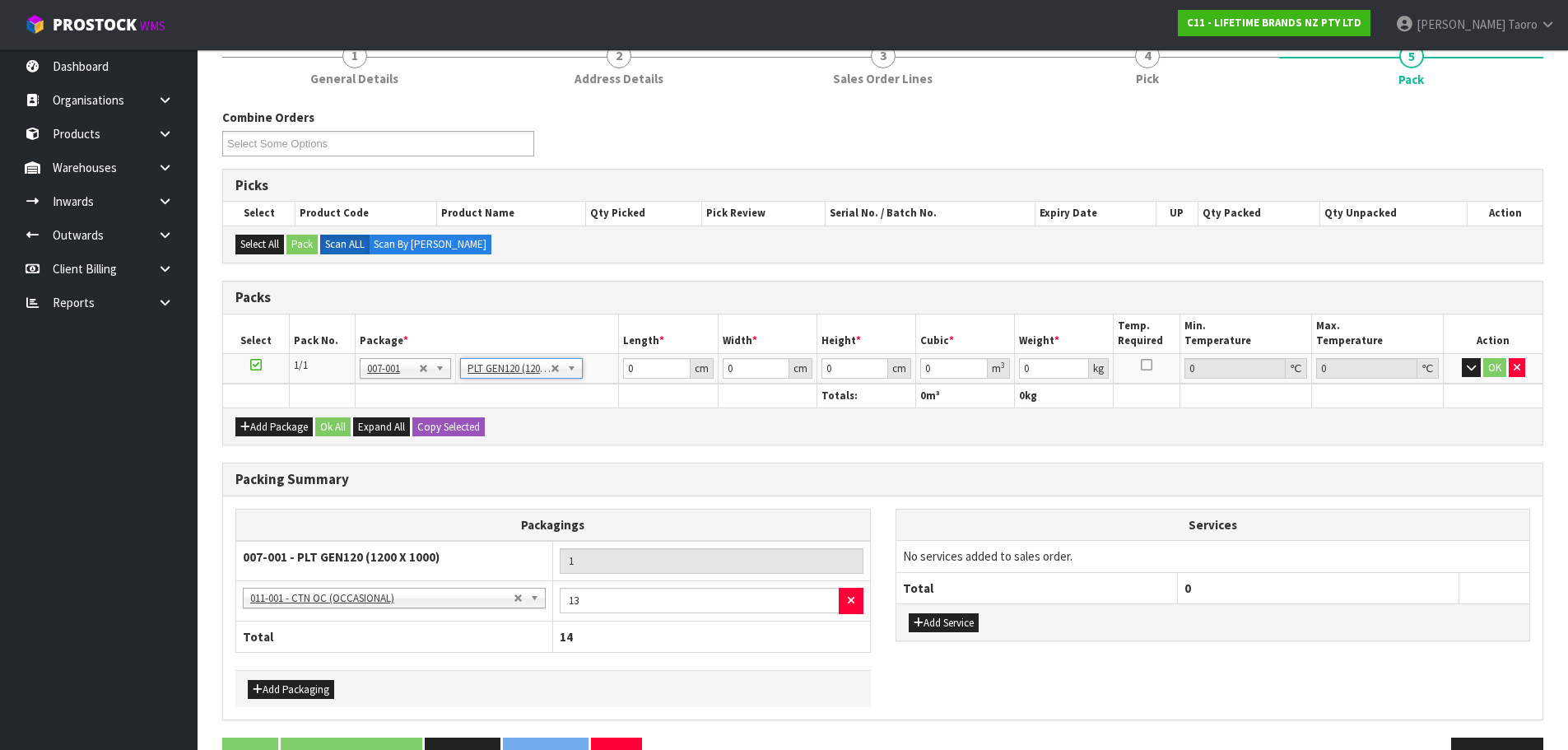
type input "120"
type input "100"
type input "174.02"
click at [643, 365] on input "120" at bounding box center [656, 368] width 67 height 21
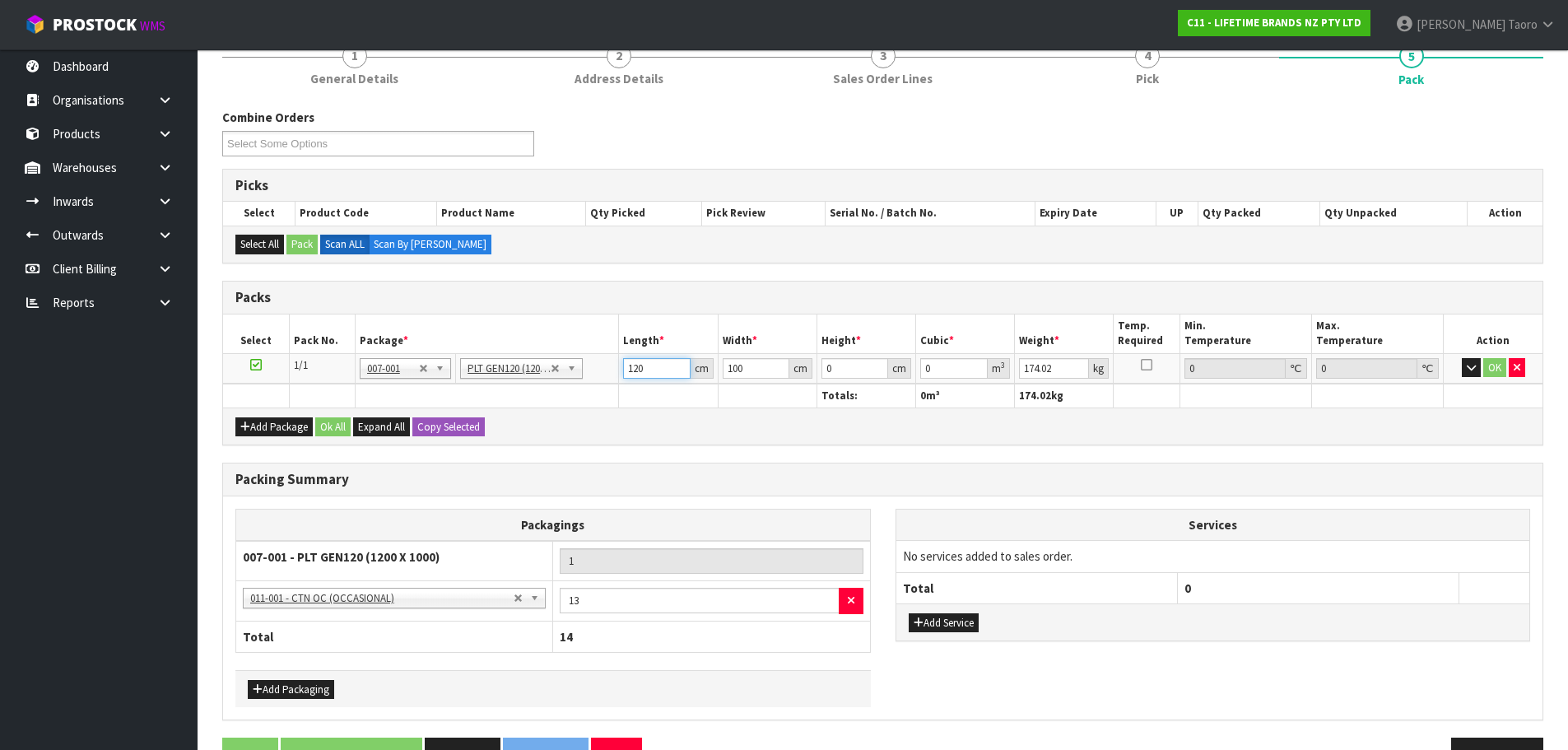
click at [643, 365] on input "120" at bounding box center [656, 368] width 67 height 21
type input "113"
type input "105"
type input "1"
type input "0.011865"
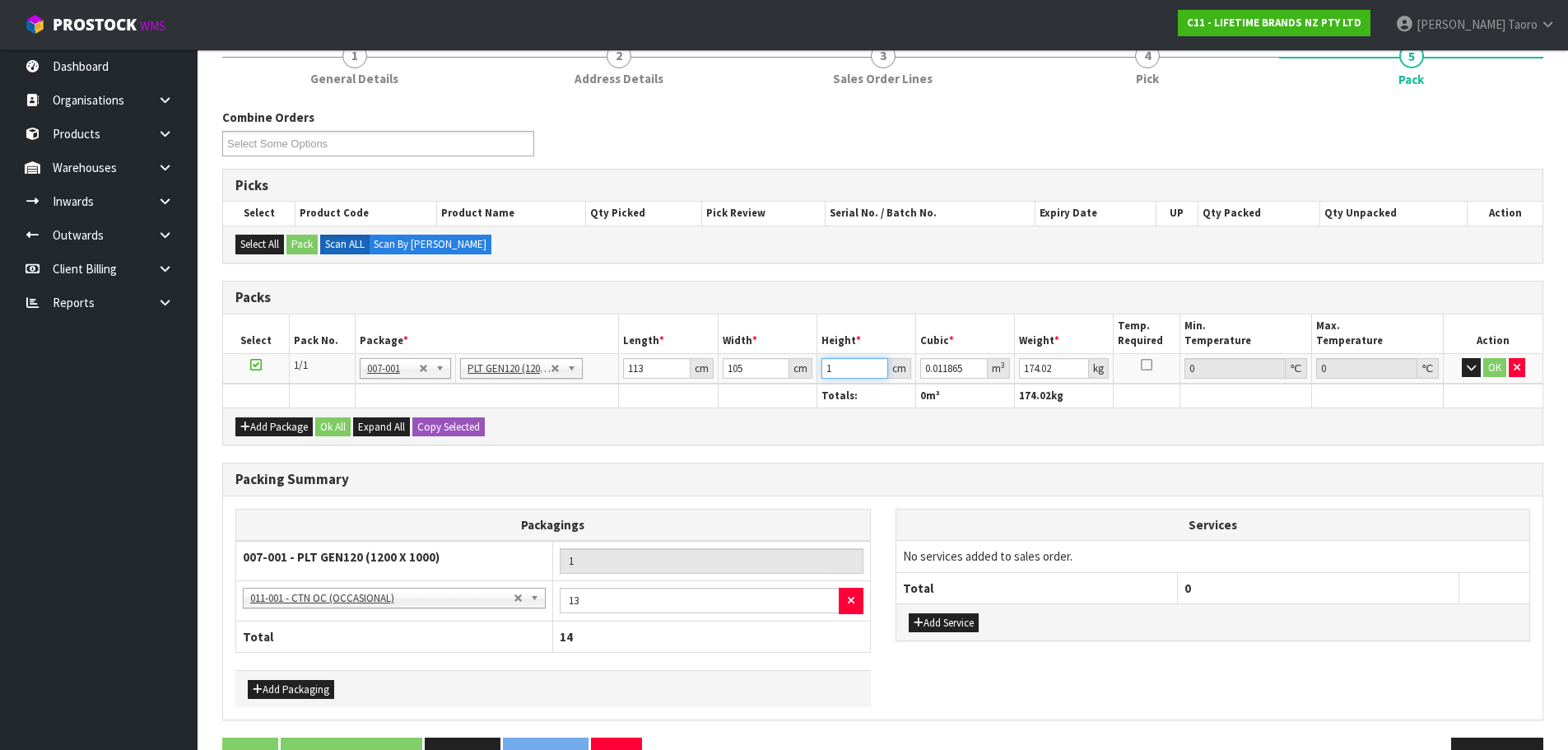
type input "10"
type input "0.11865"
type input "108"
type input "1.28142"
type input "108"
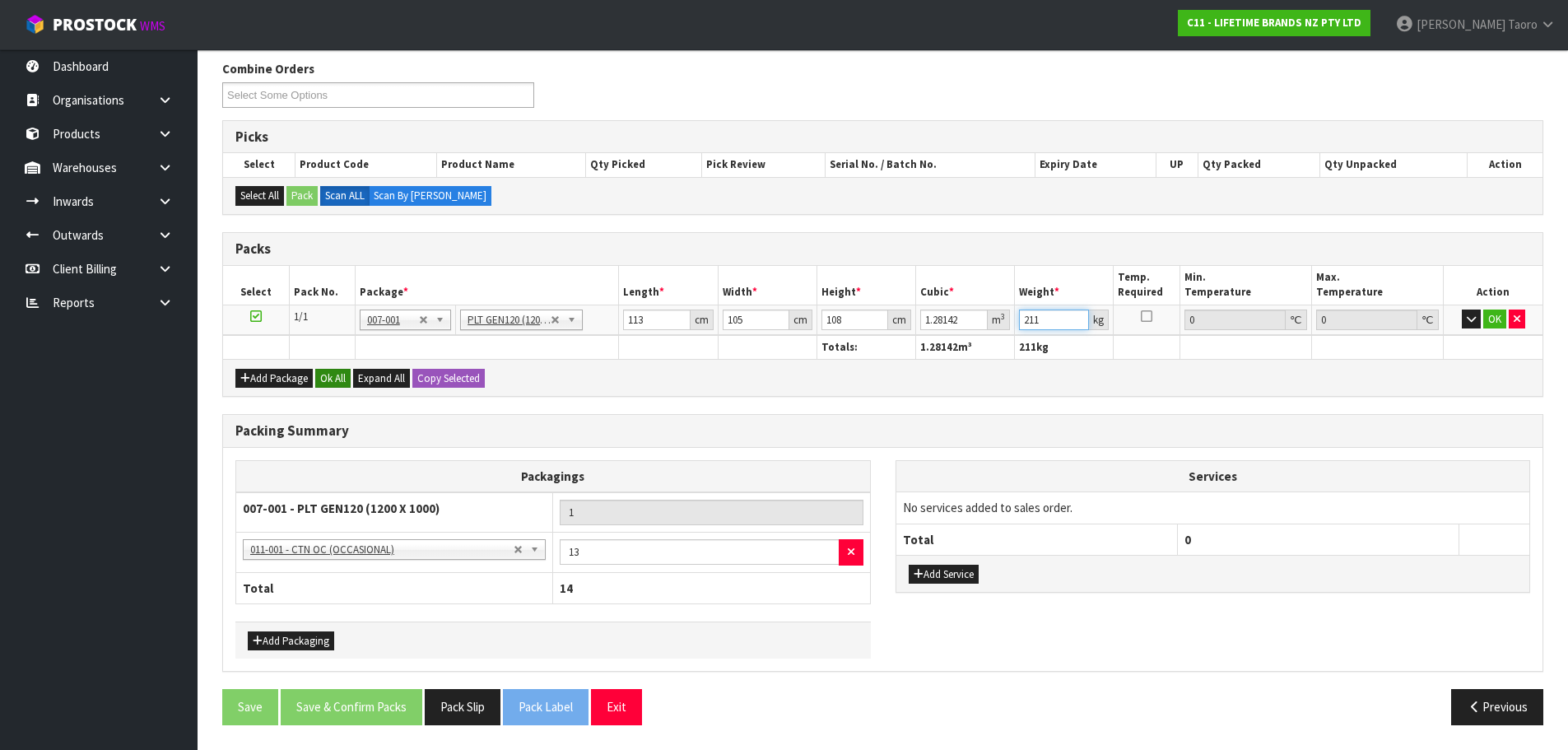
type input "211"
click at [343, 378] on button "Ok All" at bounding box center [333, 379] width 35 height 20
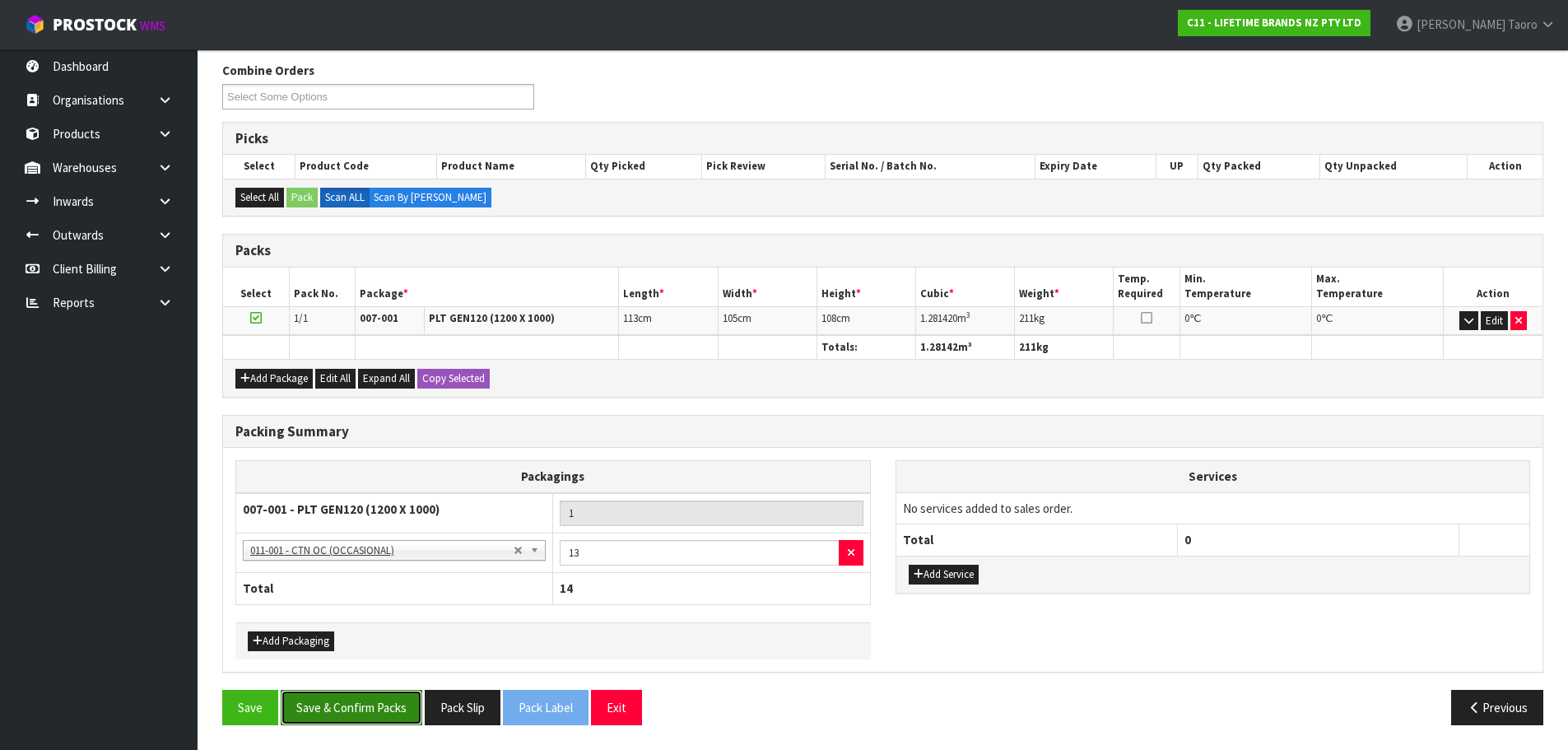
click at [377, 697] on button "Save & Confirm Packs" at bounding box center [351, 707] width 141 height 35
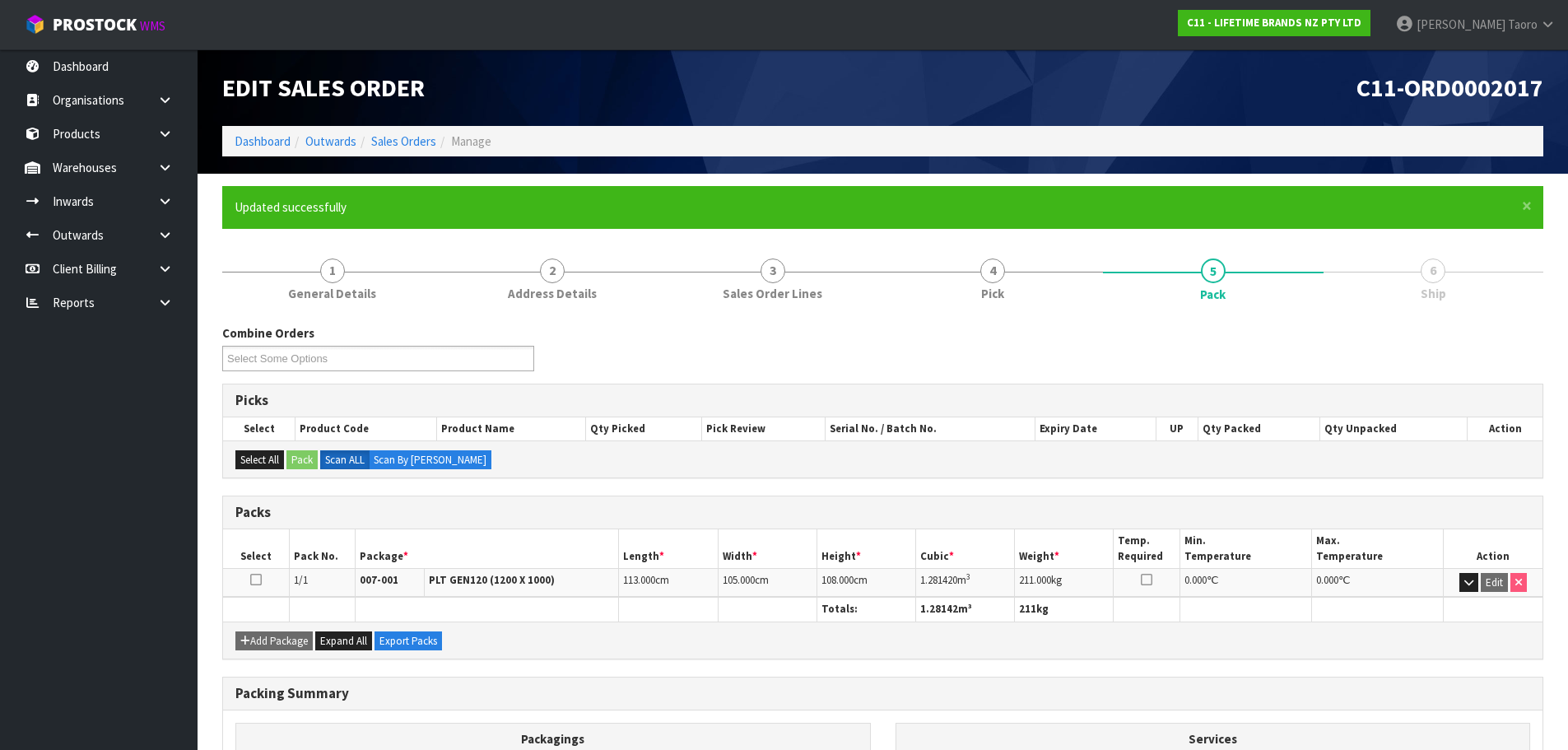
scroll to position [225, 0]
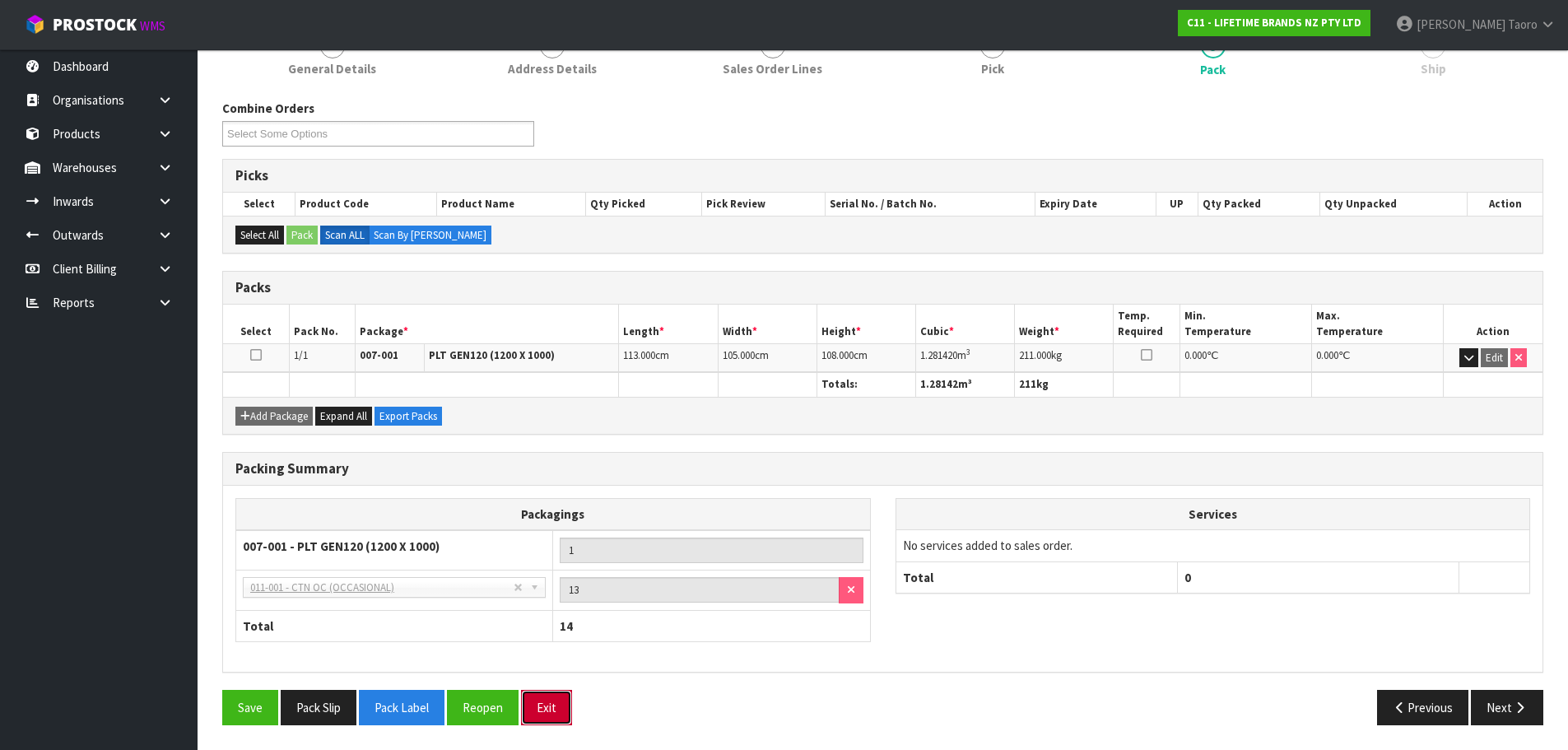
click at [562, 695] on button "Exit" at bounding box center [547, 707] width 52 height 35
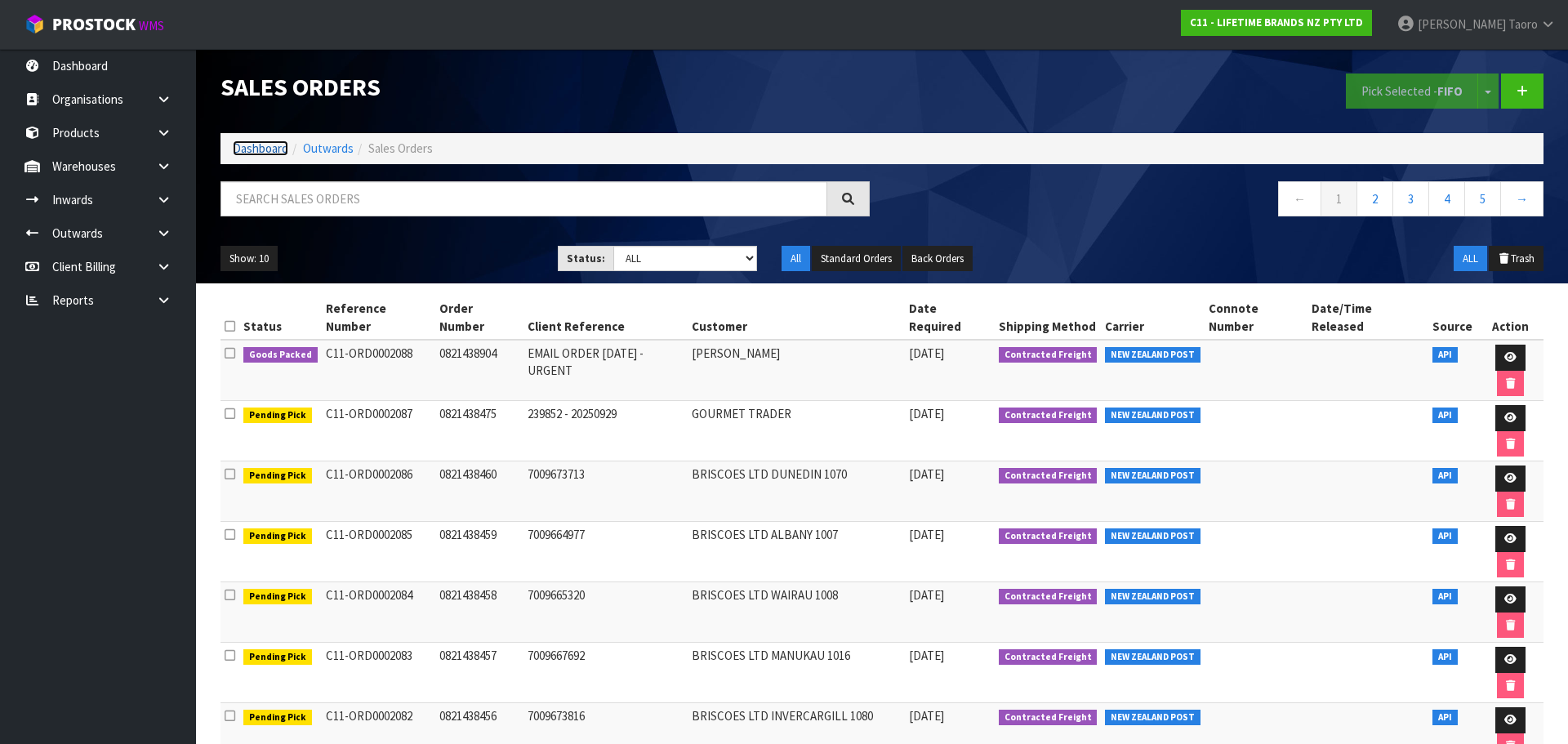
click at [279, 152] on link "Dashboard" at bounding box center [260, 148] width 56 height 15
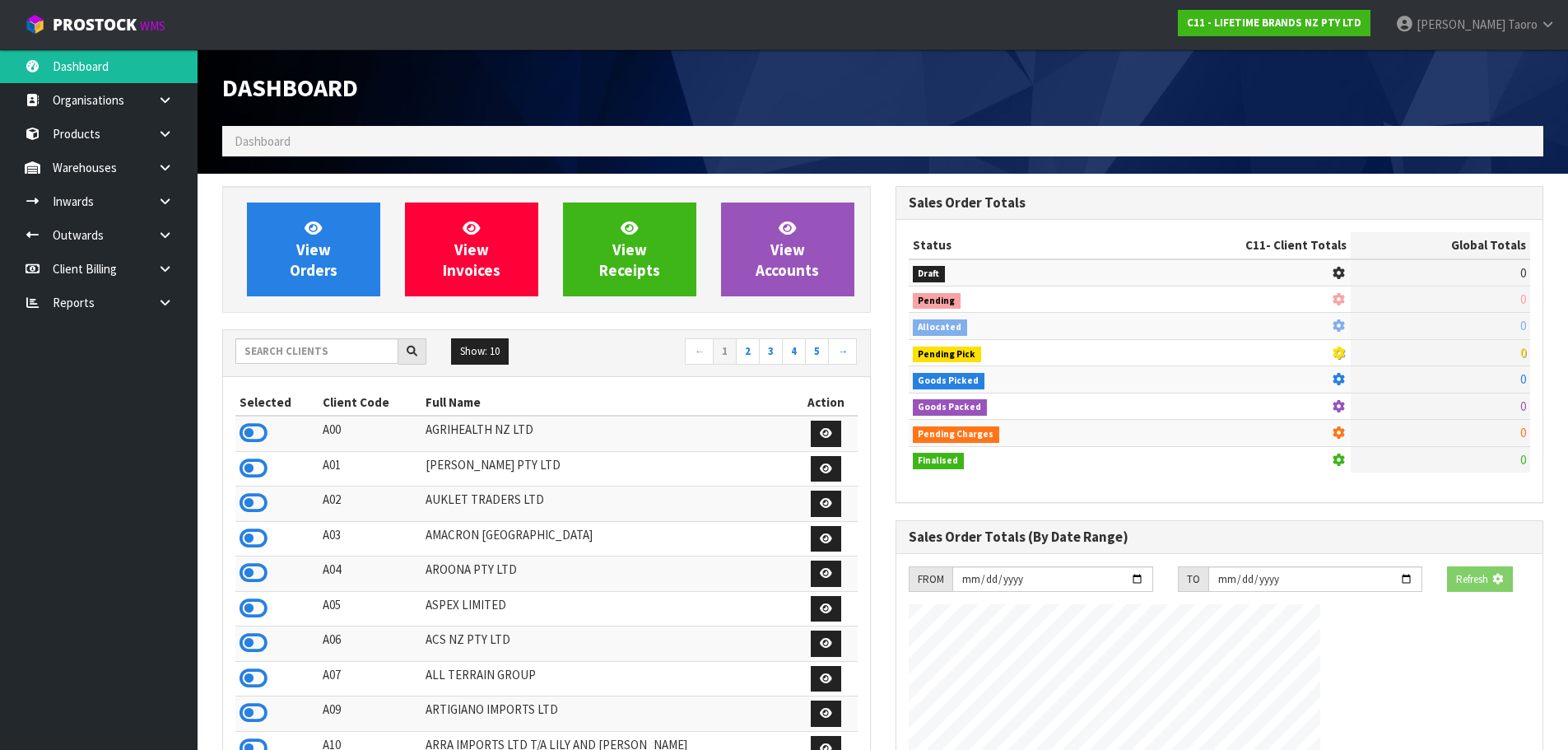
click at [507, 112] on div "Dashboard" at bounding box center [547, 88] width 673 height 76
click at [378, 362] on input "text" at bounding box center [317, 351] width 163 height 26
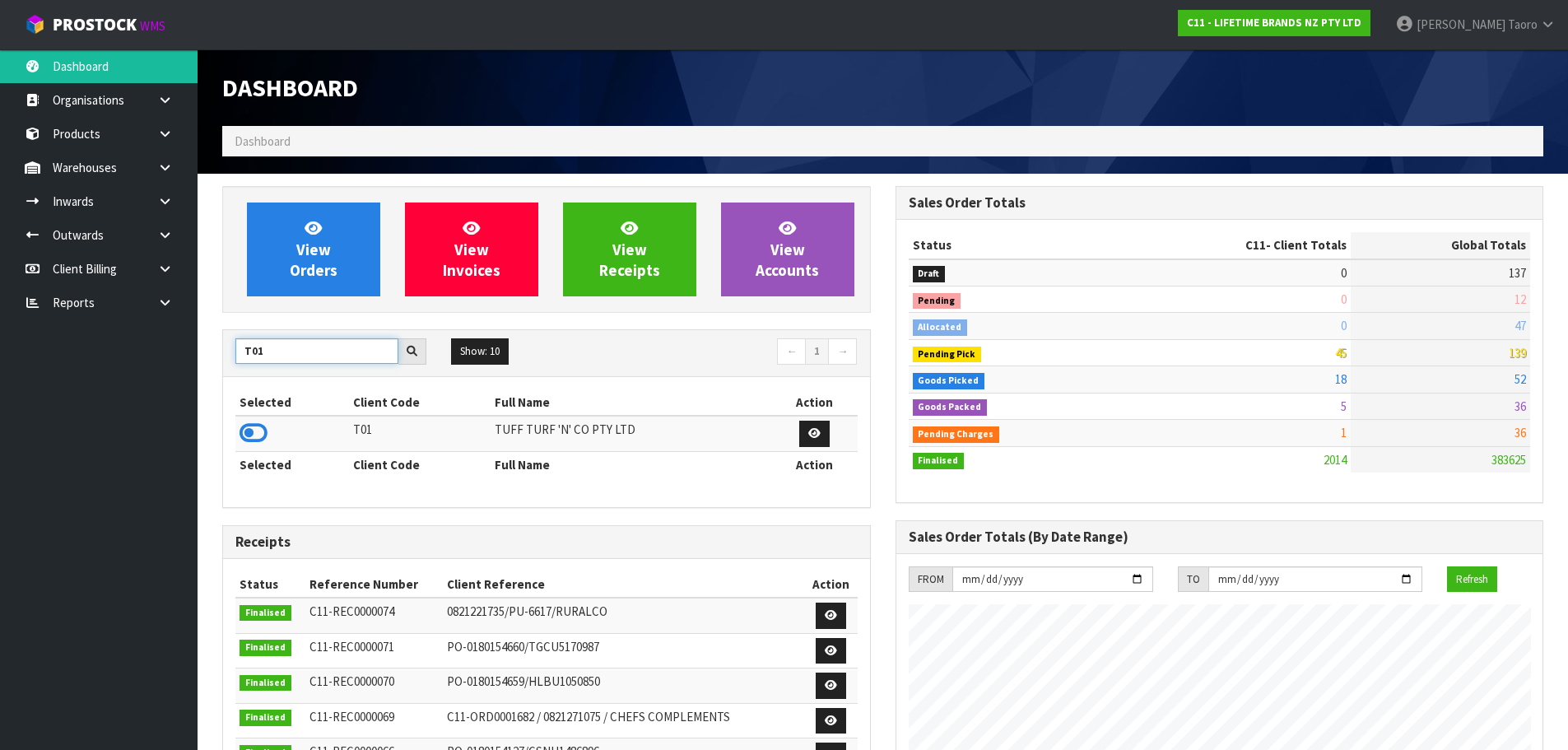
type input "T01"
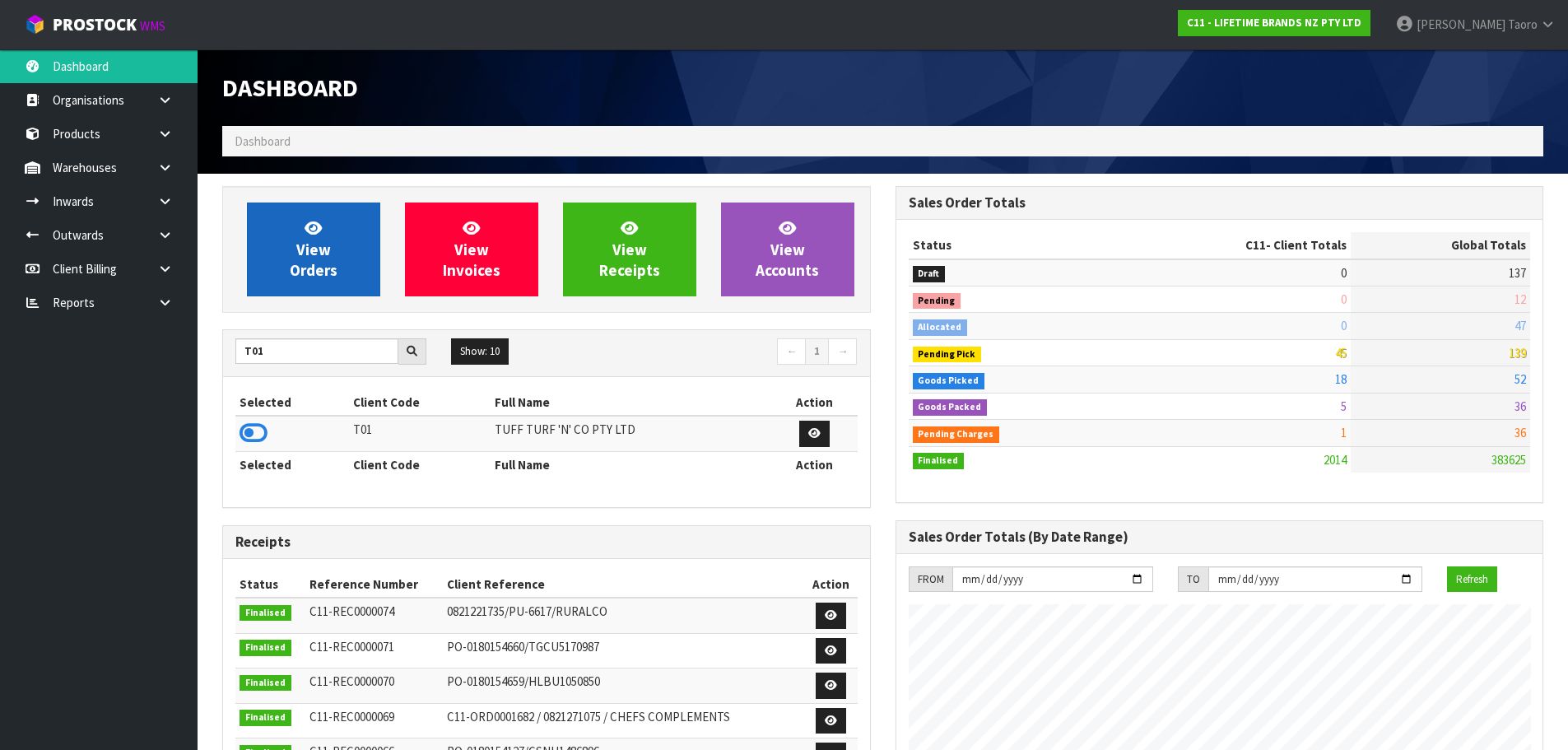
drag, startPoint x: 256, startPoint y: 430, endPoint x: 302, endPoint y: 296, distance: 141.7
click at [258, 427] on icon at bounding box center [253, 433] width 28 height 25
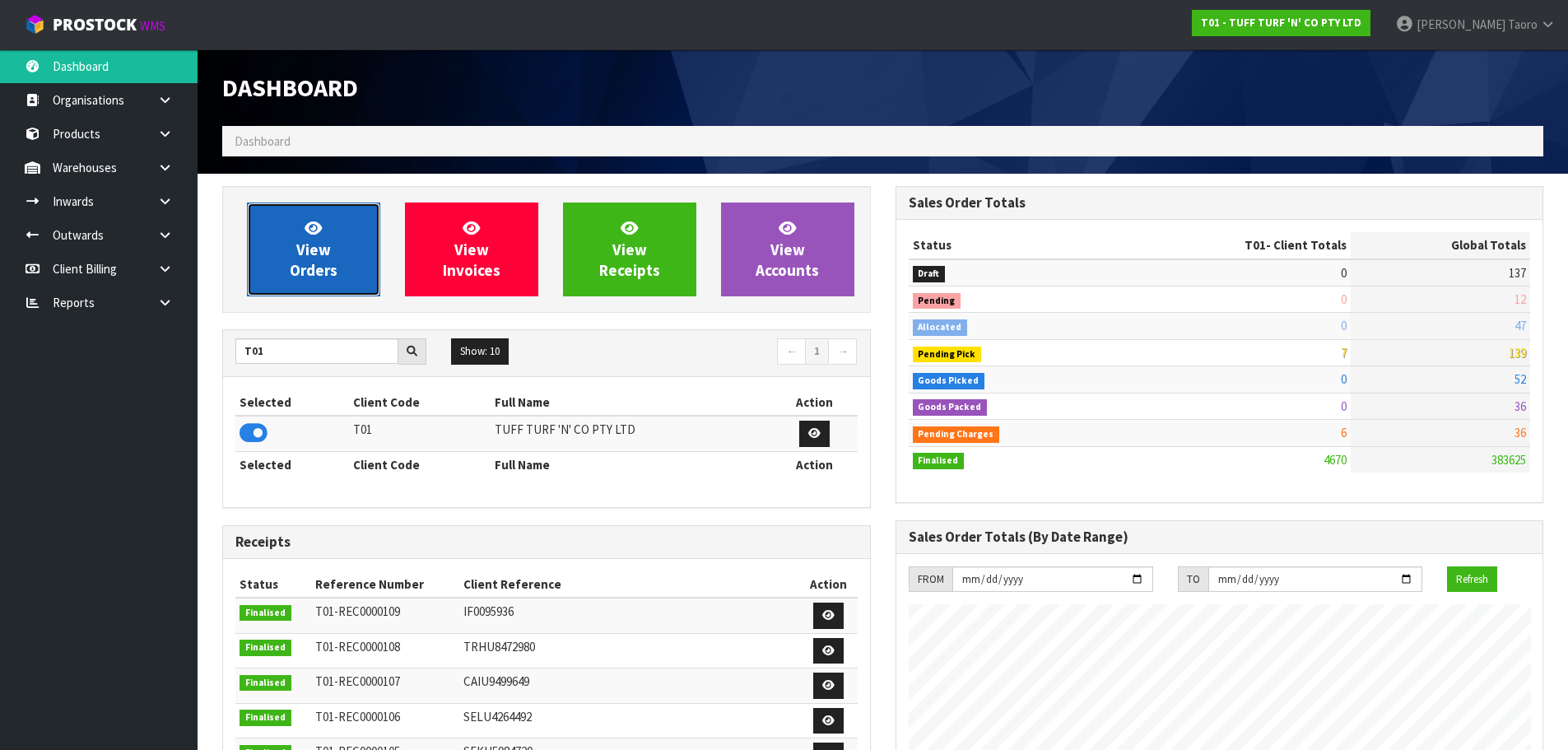
click at [310, 260] on span "View Orders" at bounding box center [314, 249] width 48 height 62
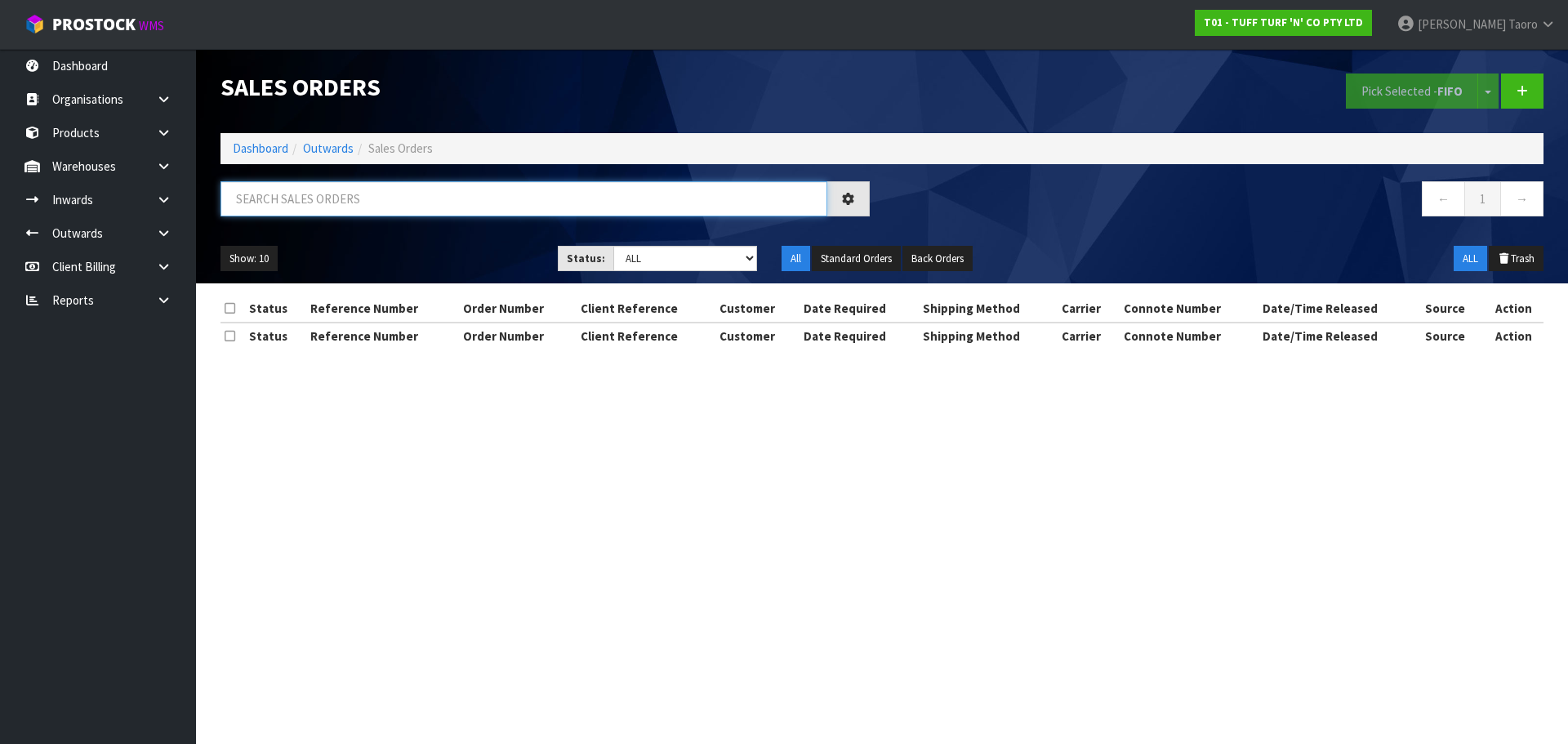
click at [330, 203] on input "text" at bounding box center [523, 199] width 607 height 35
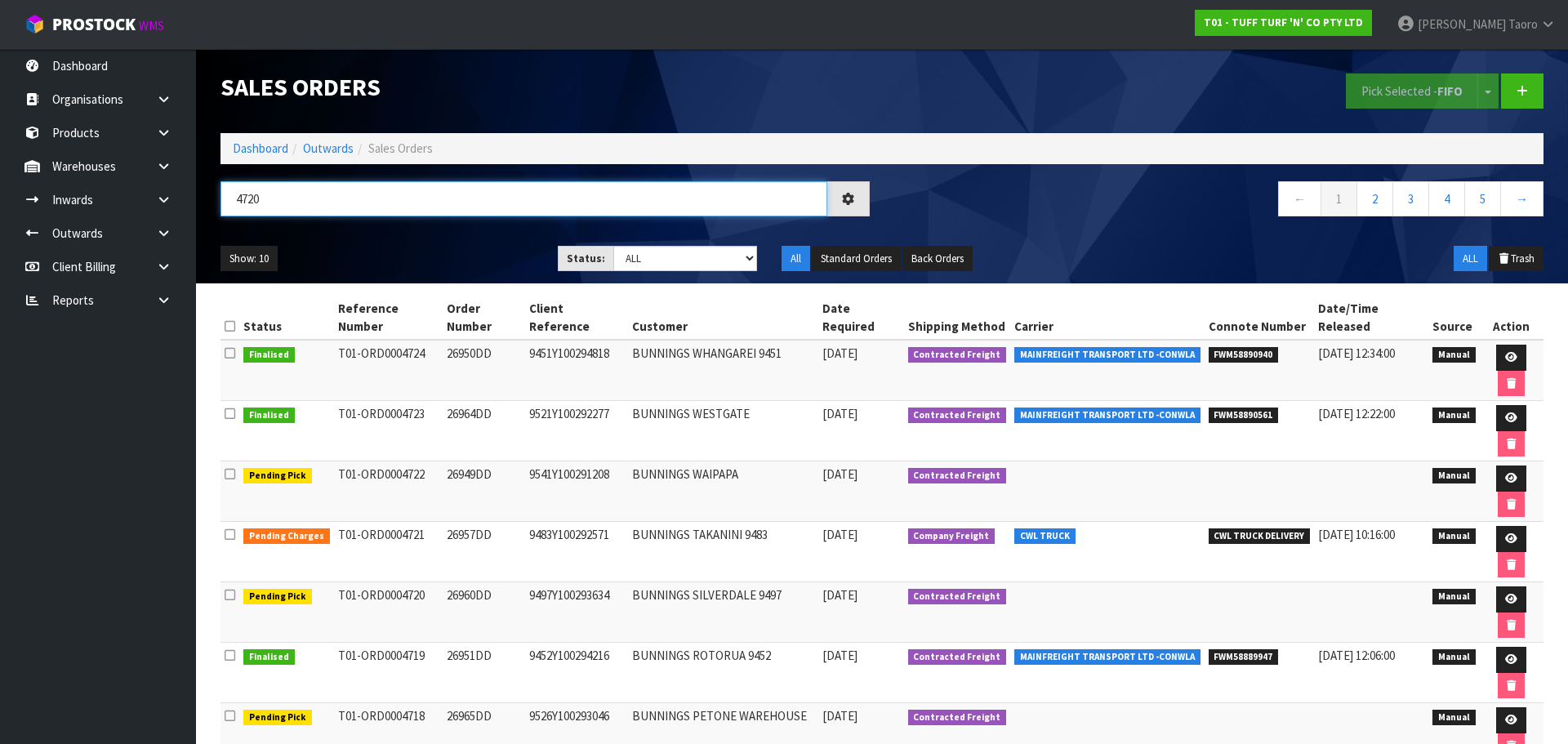
type input "4720"
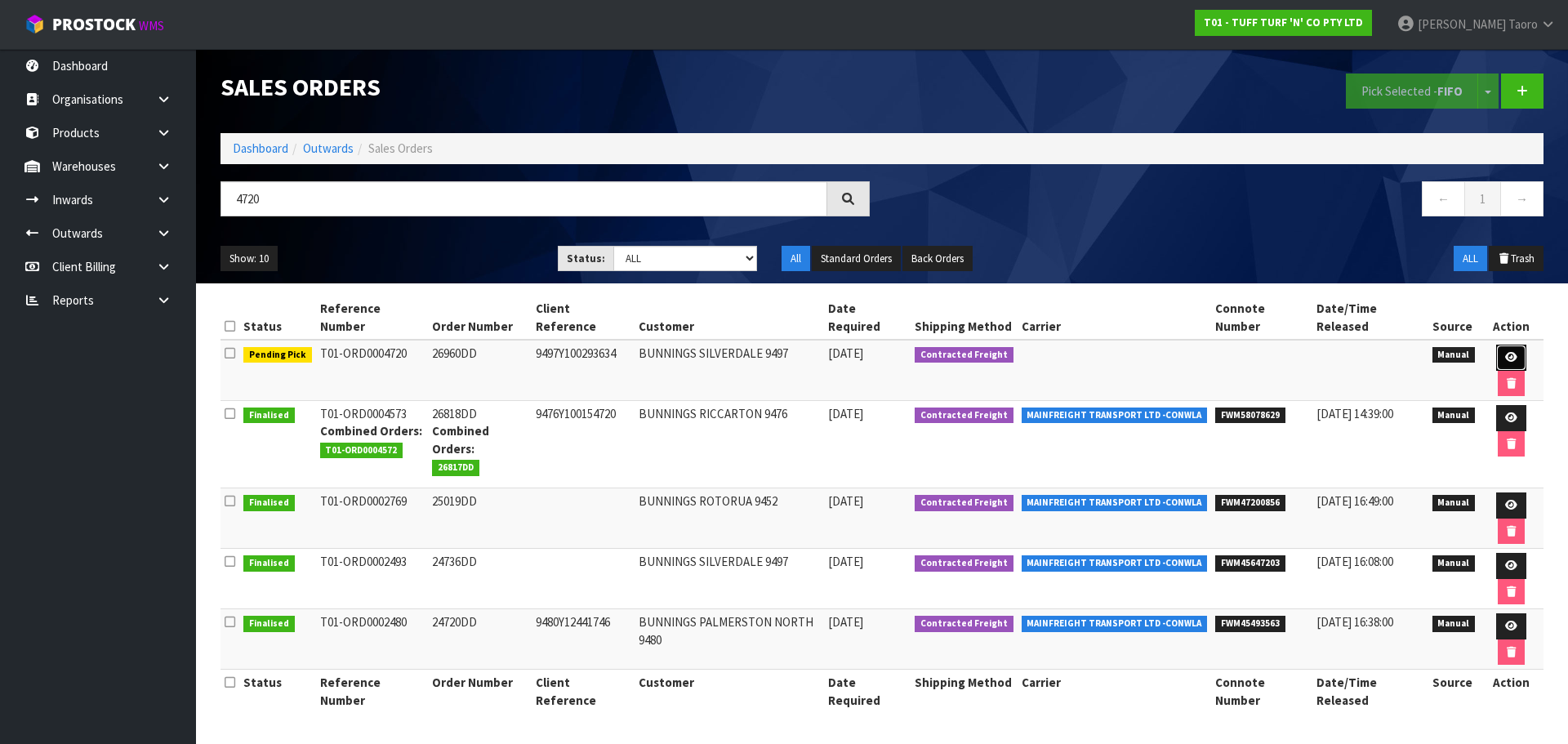
click at [1505, 352] on icon at bounding box center [1510, 357] width 12 height 10
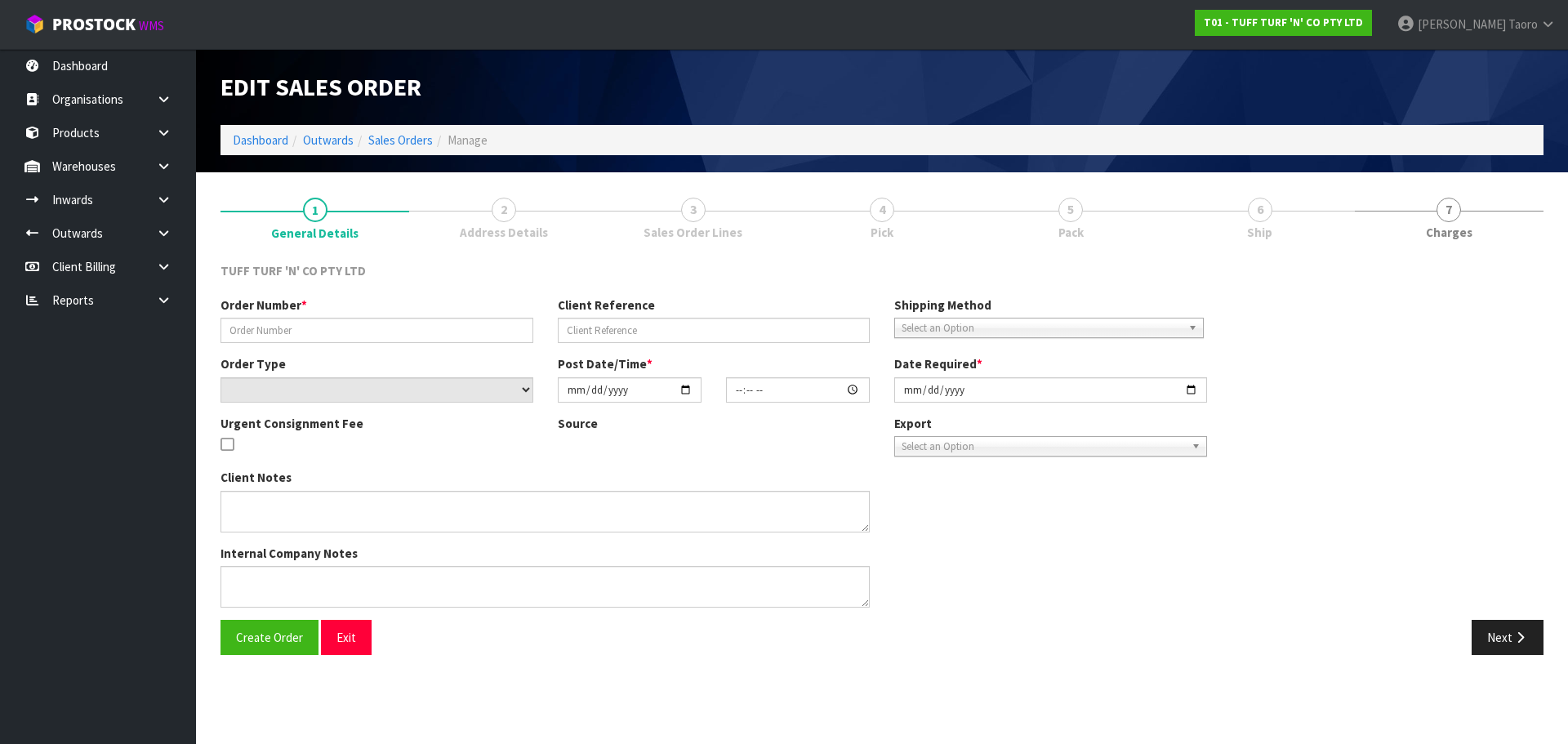
type input "26960DD"
type input "9497Y100293634"
select select "number:0"
type input "2025-09-29"
type input "14:58:00.000"
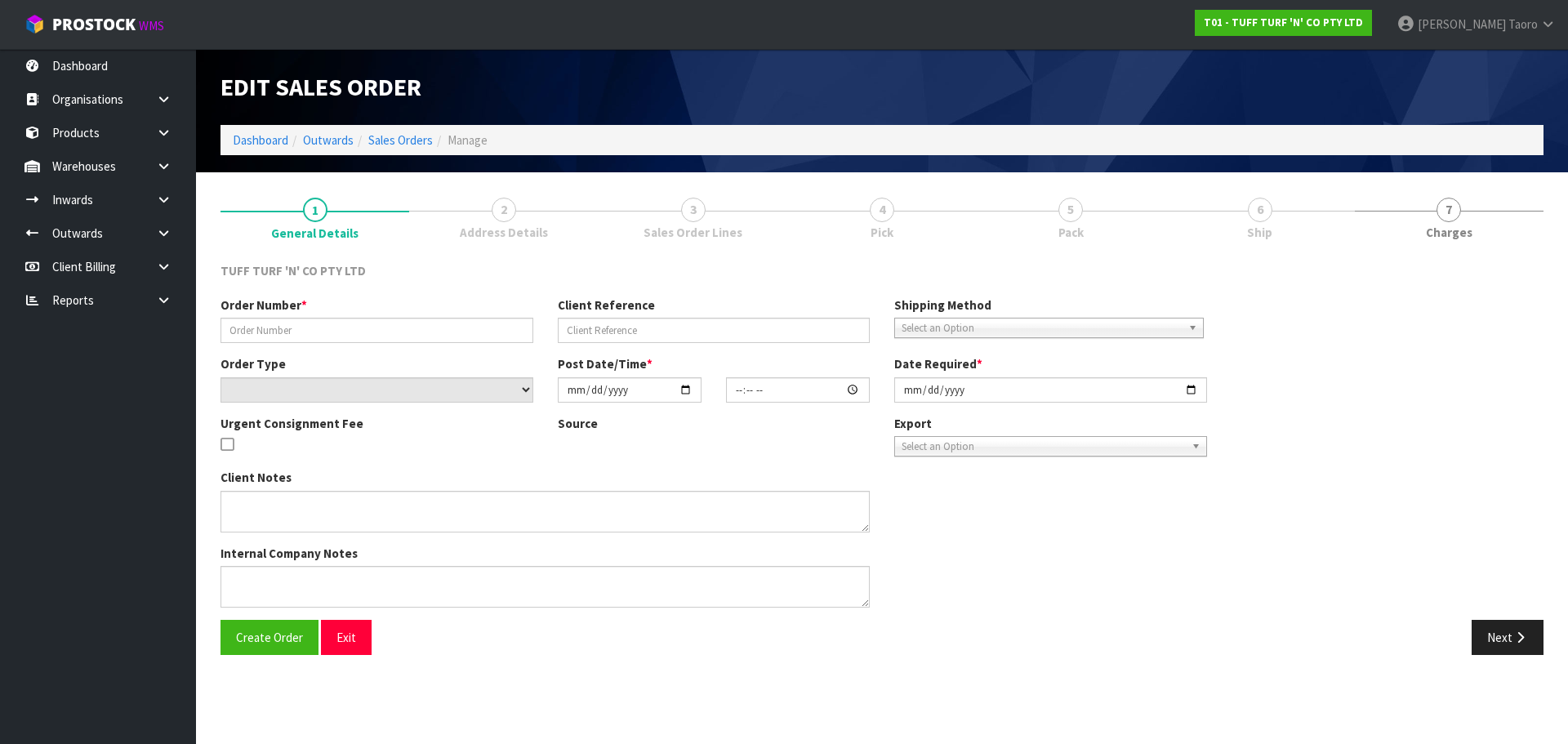
type input "2025-09-30"
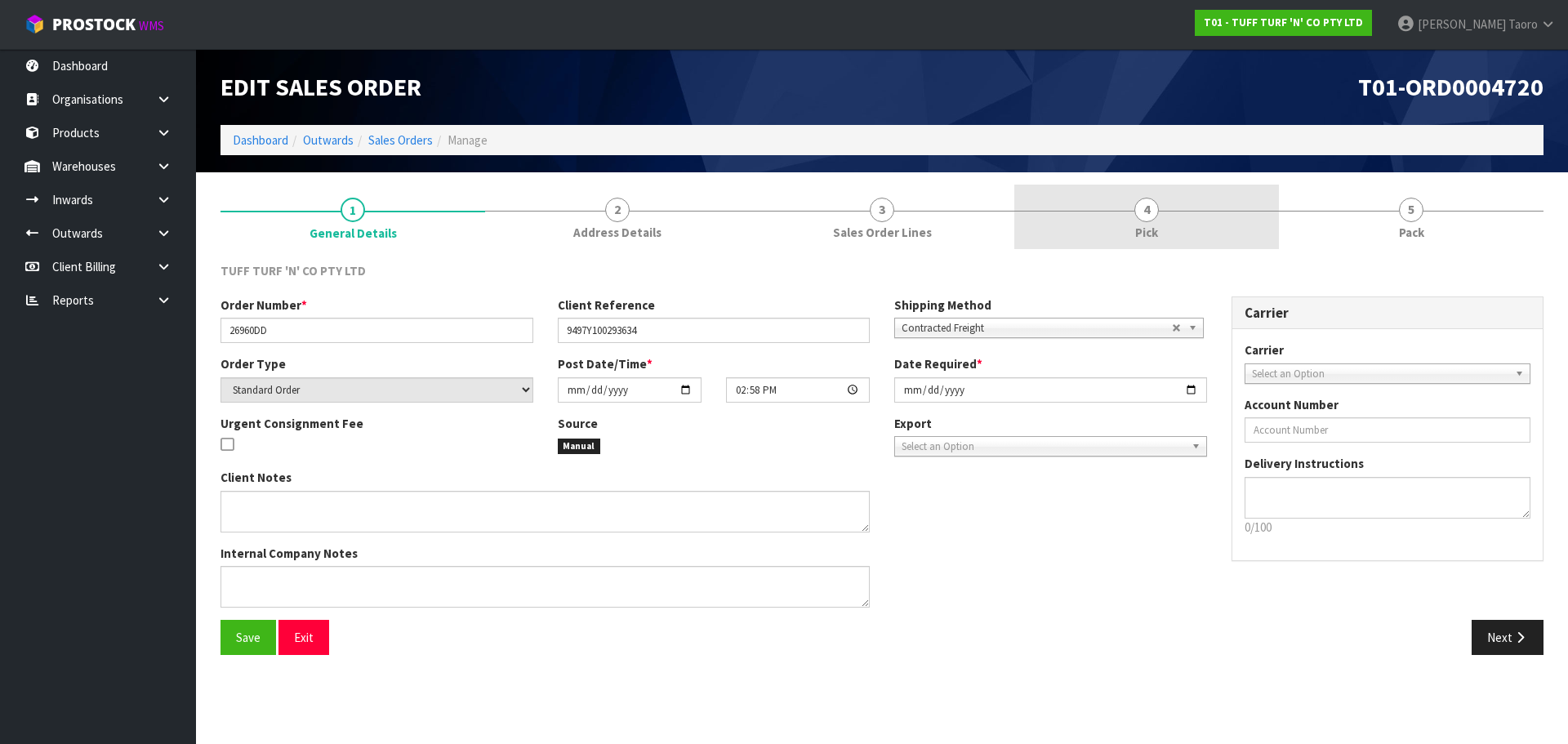
drag, startPoint x: 1173, startPoint y: 214, endPoint x: 1189, endPoint y: 236, distance: 27.2
click at [1174, 213] on link "4 Pick" at bounding box center [1147, 217] width 265 height 64
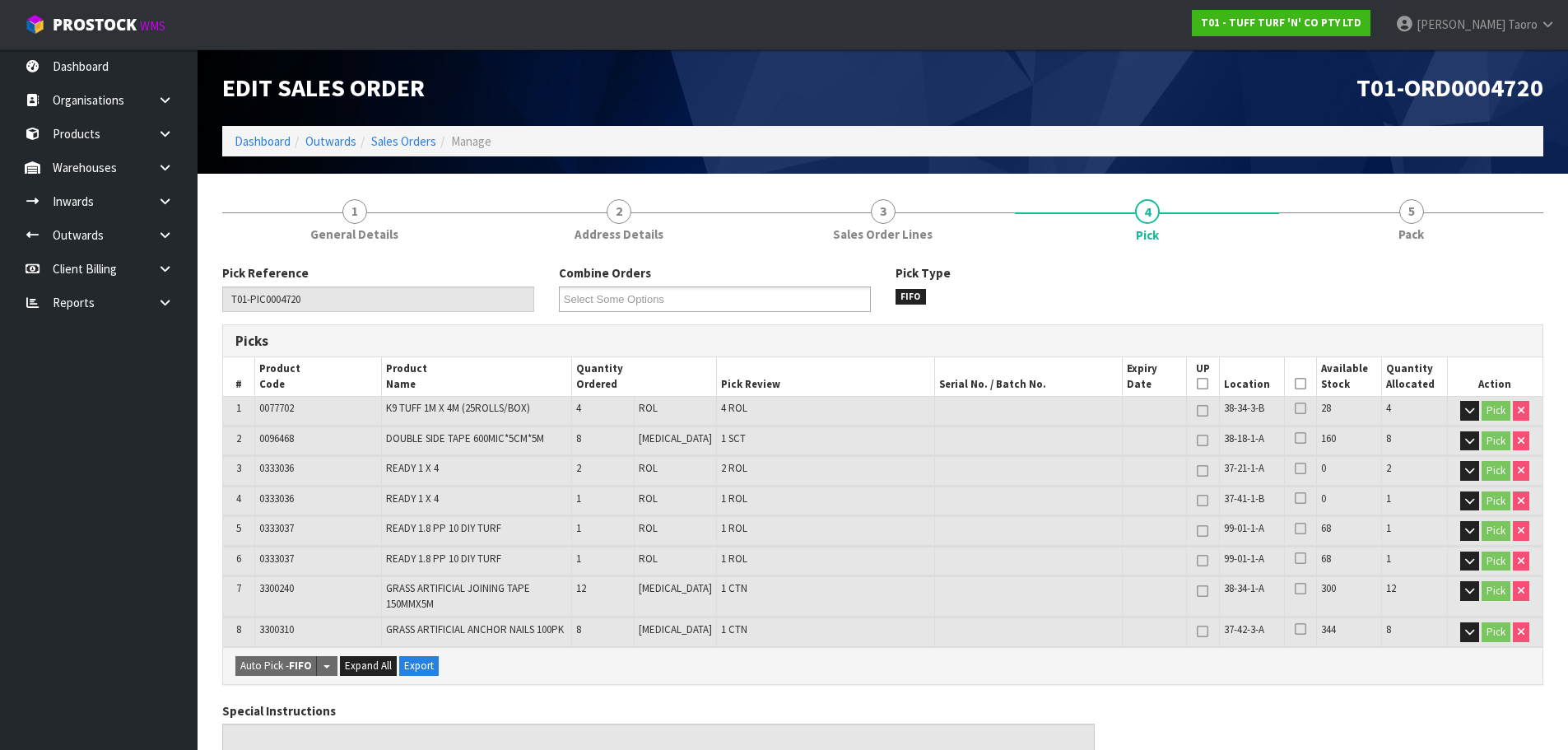
click at [1294, 385] on icon at bounding box center [1300, 384] width 11 height 1
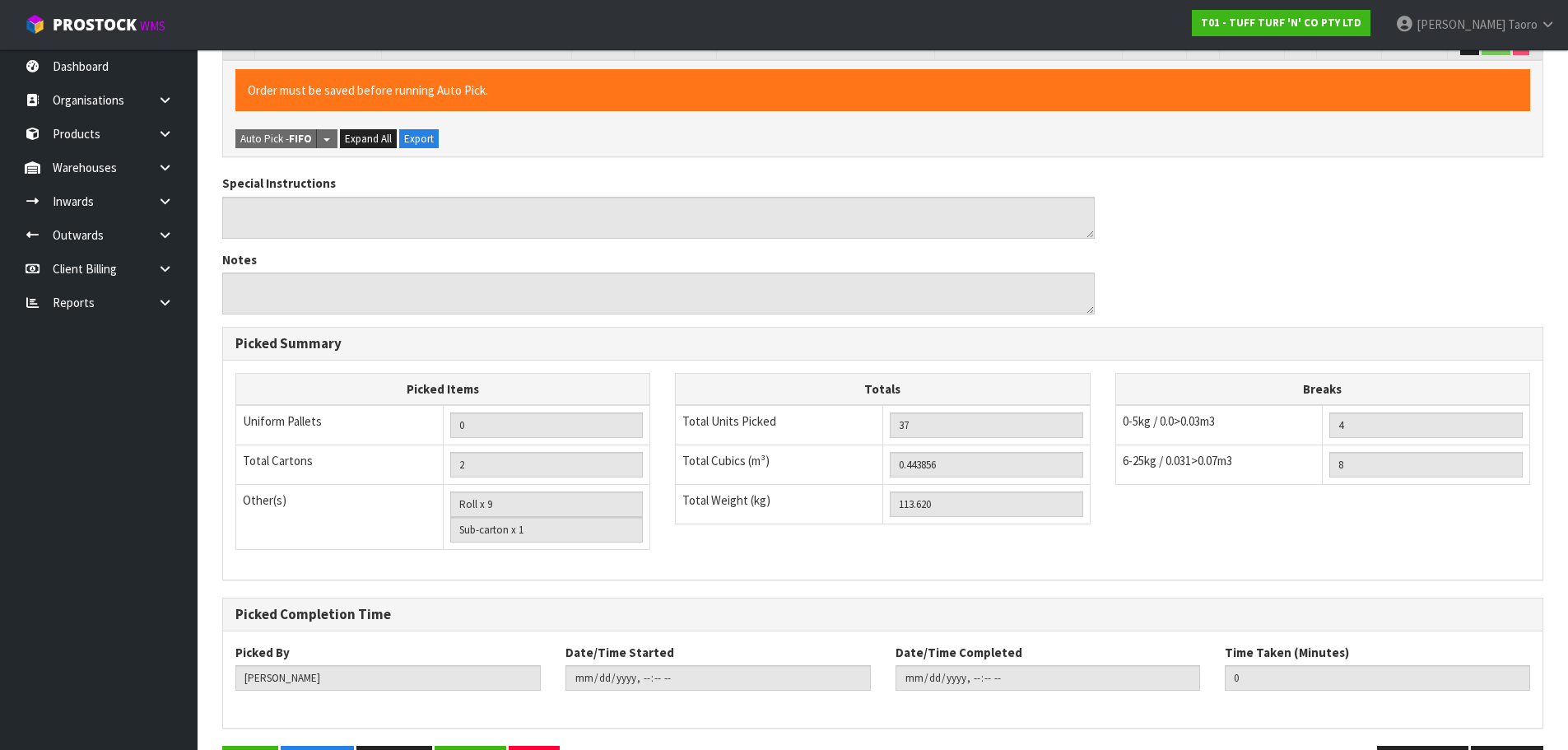
scroll to position [644, 0]
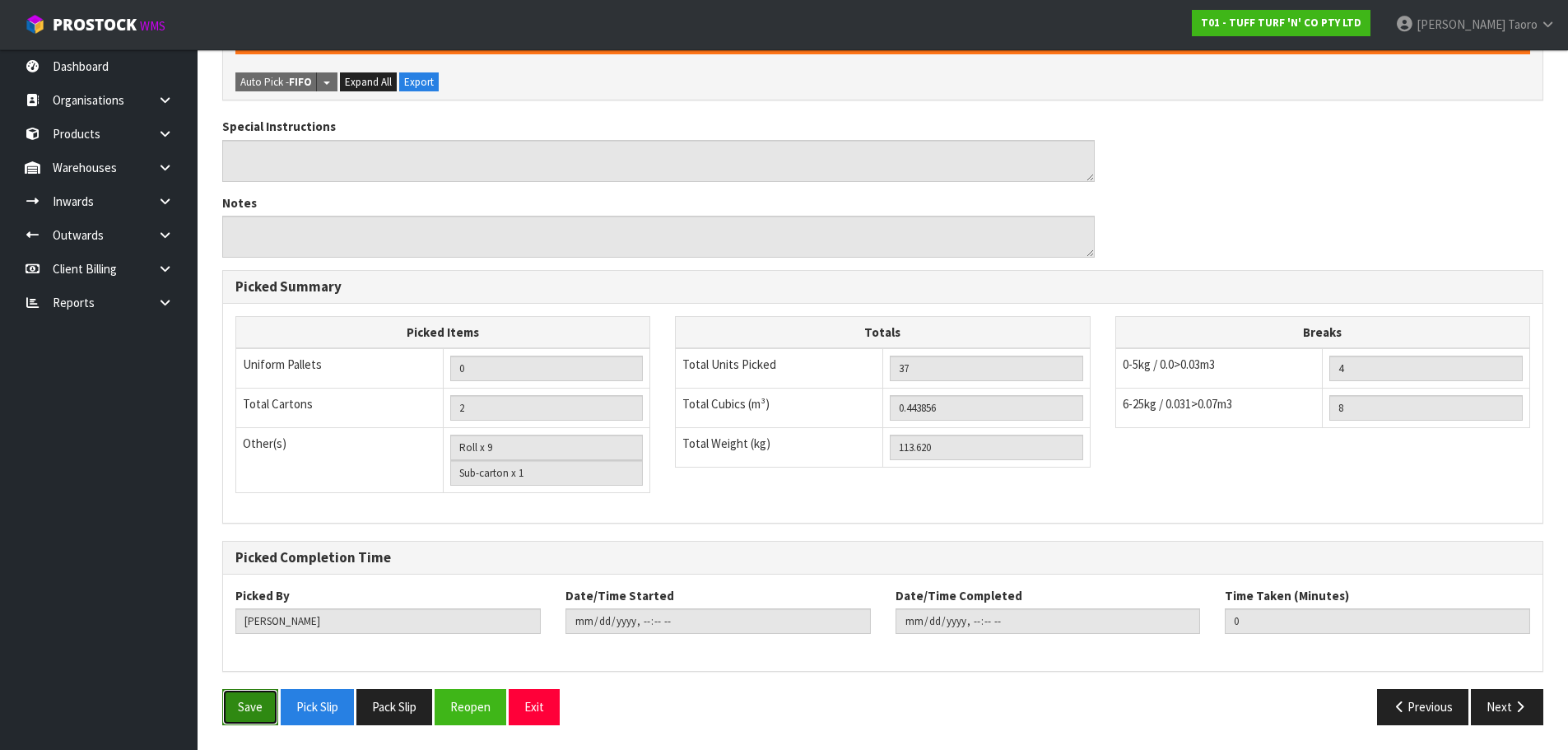
click at [255, 694] on button "Save" at bounding box center [250, 706] width 56 height 35
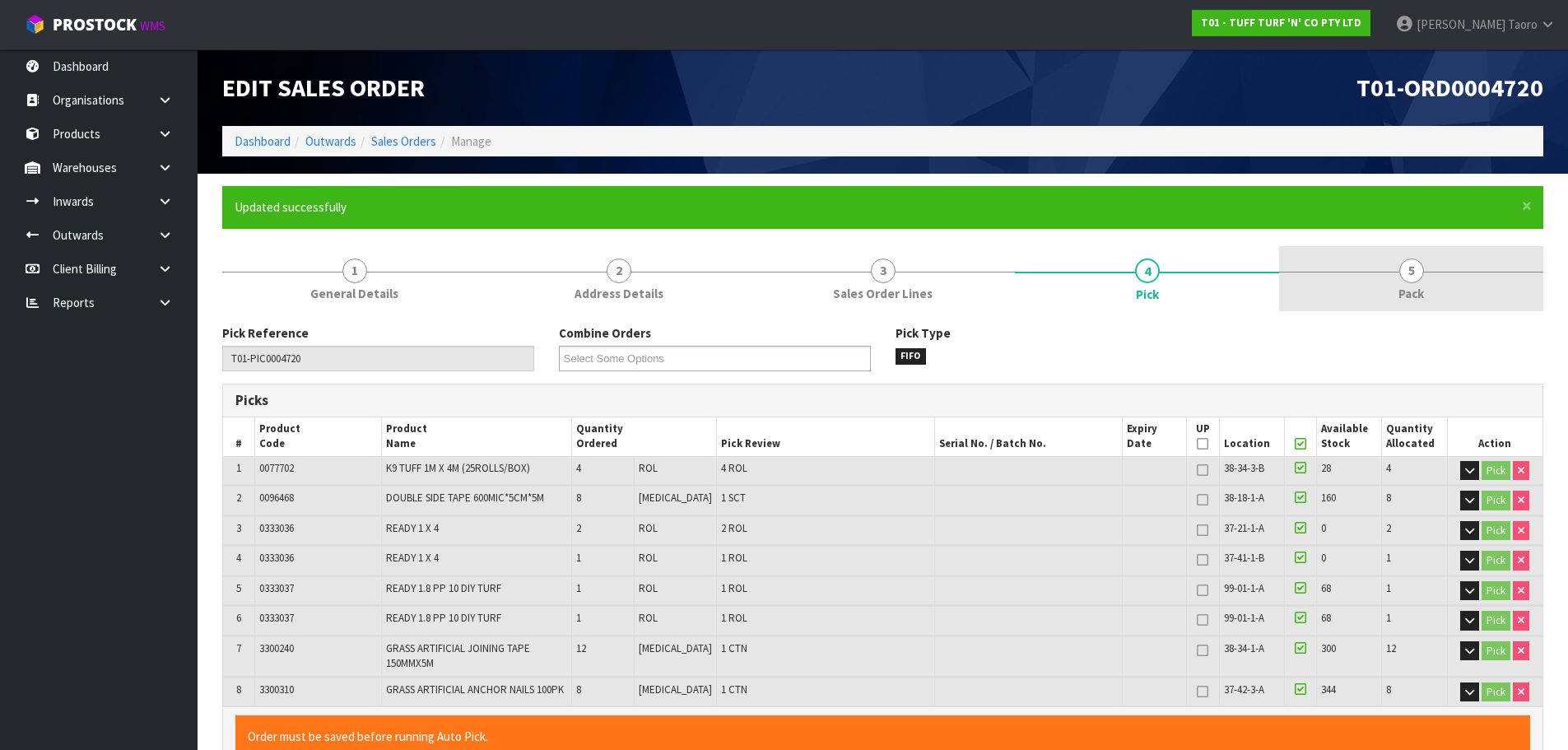
click at [1378, 296] on link "5 Pack" at bounding box center [1411, 279] width 264 height 65
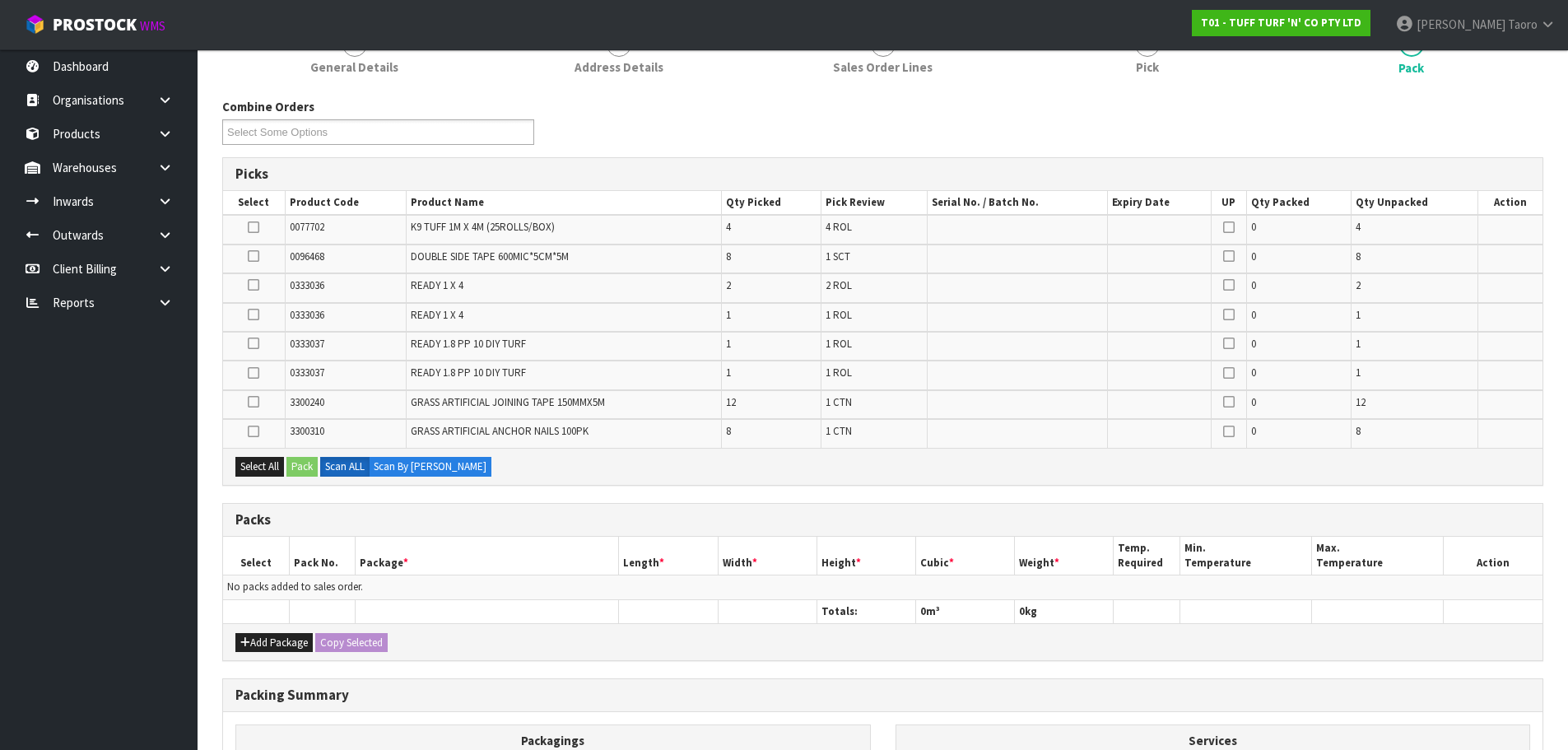
scroll to position [411, 0]
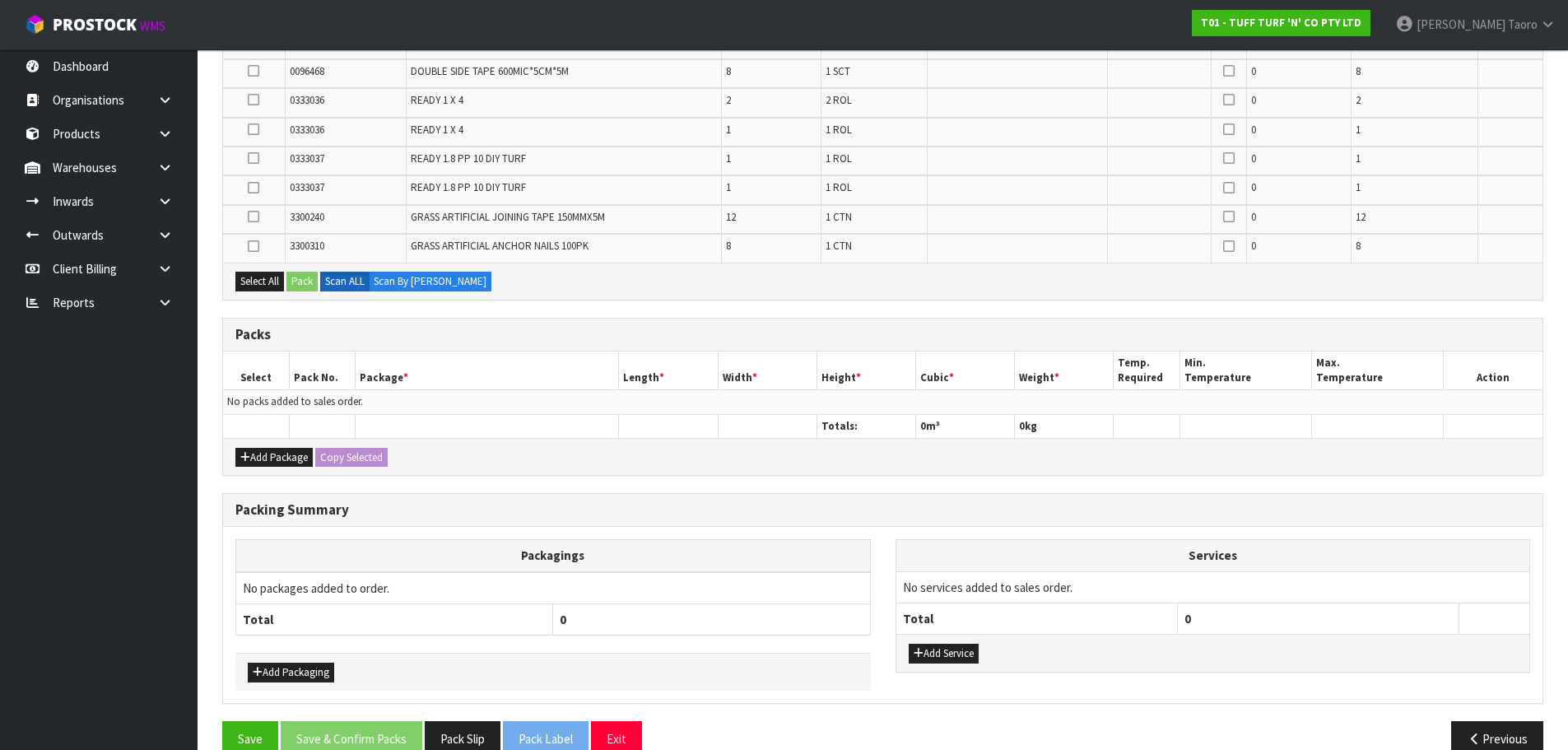
drag, startPoint x: 249, startPoint y: 468, endPoint x: 249, endPoint y: 459, distance: 9.0
click at [249, 466] on div "Add Package Copy Selected" at bounding box center [882, 456] width 1319 height 37
click at [249, 453] on button "Add Package" at bounding box center [274, 457] width 77 height 20
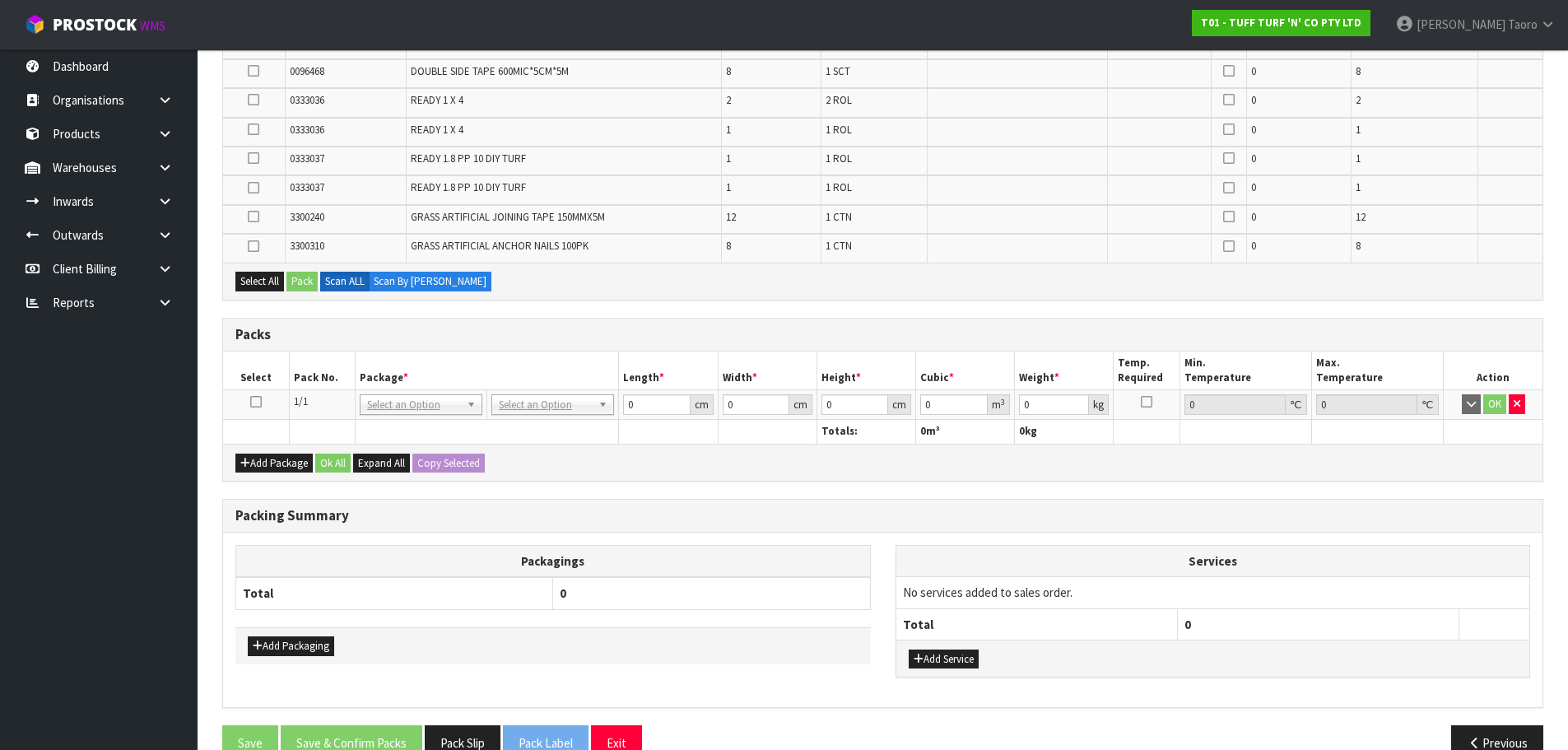
click at [256, 403] on icon at bounding box center [256, 402] width 11 height 1
click at [278, 277] on button "Select All" at bounding box center [259, 281] width 49 height 20
click at [300, 282] on button "Pack" at bounding box center [301, 281] width 31 height 20
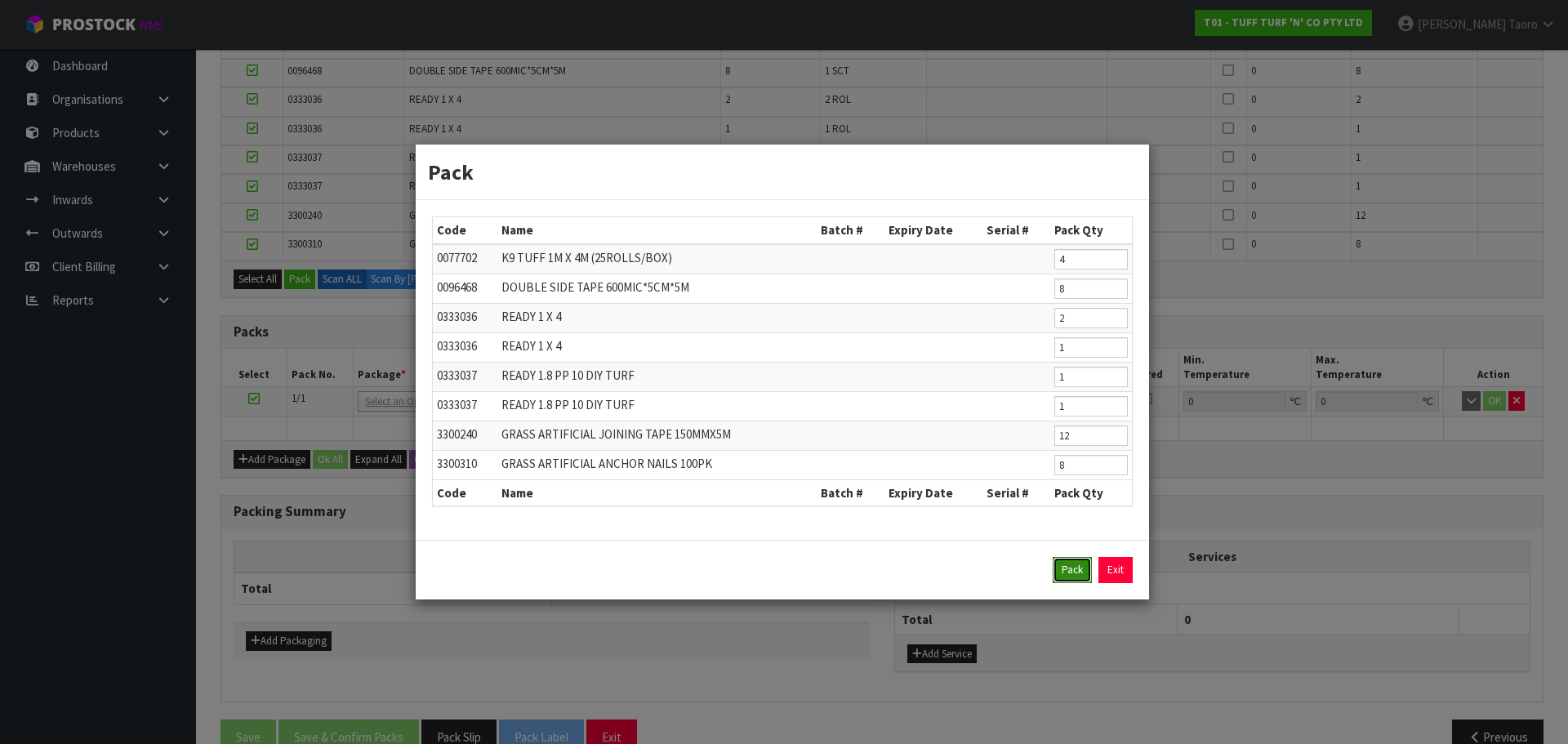
click at [1069, 570] on button "Pack" at bounding box center [1071, 571] width 39 height 27
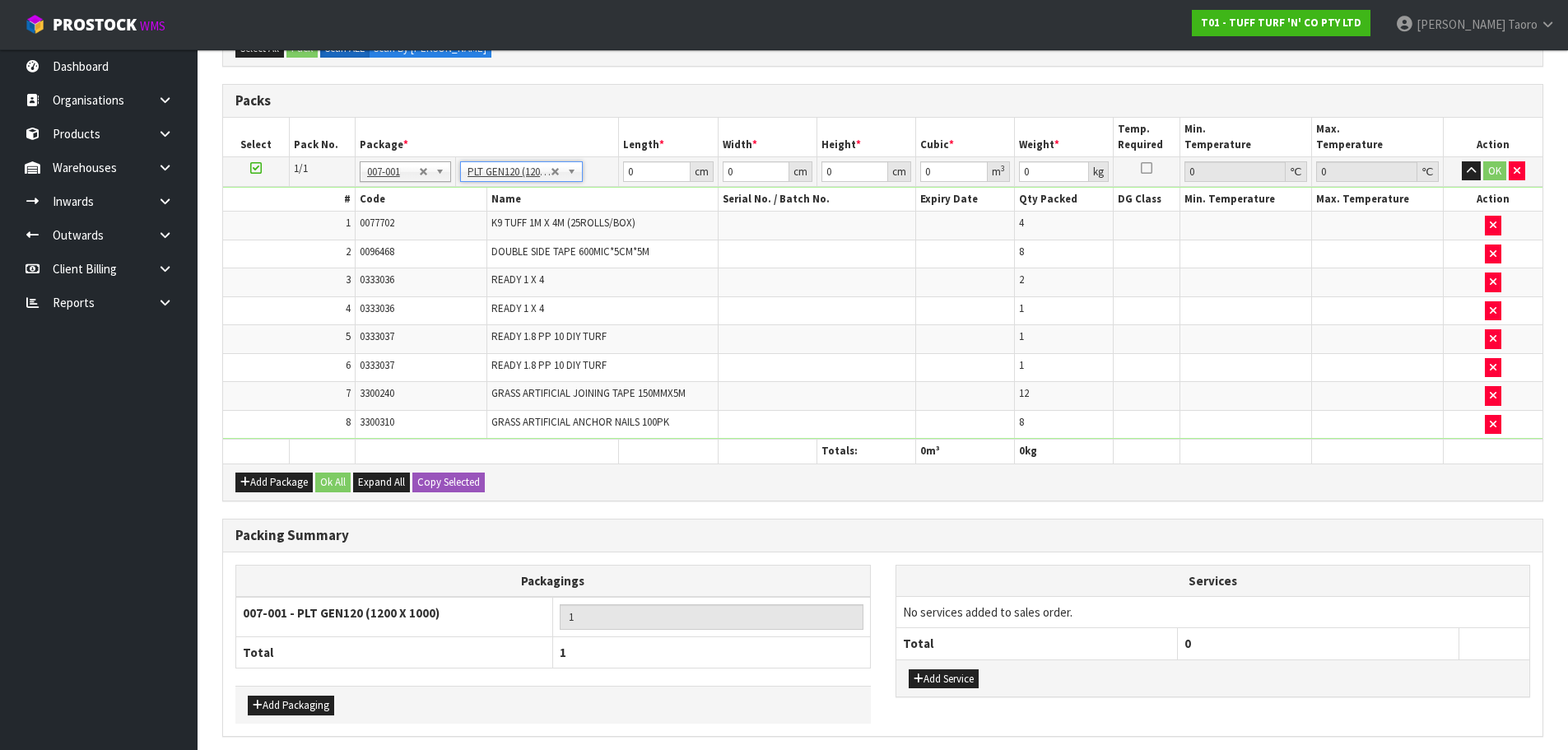
type input "120"
type input "100"
type input "113.62"
click at [641, 176] on input "120" at bounding box center [656, 172] width 67 height 21
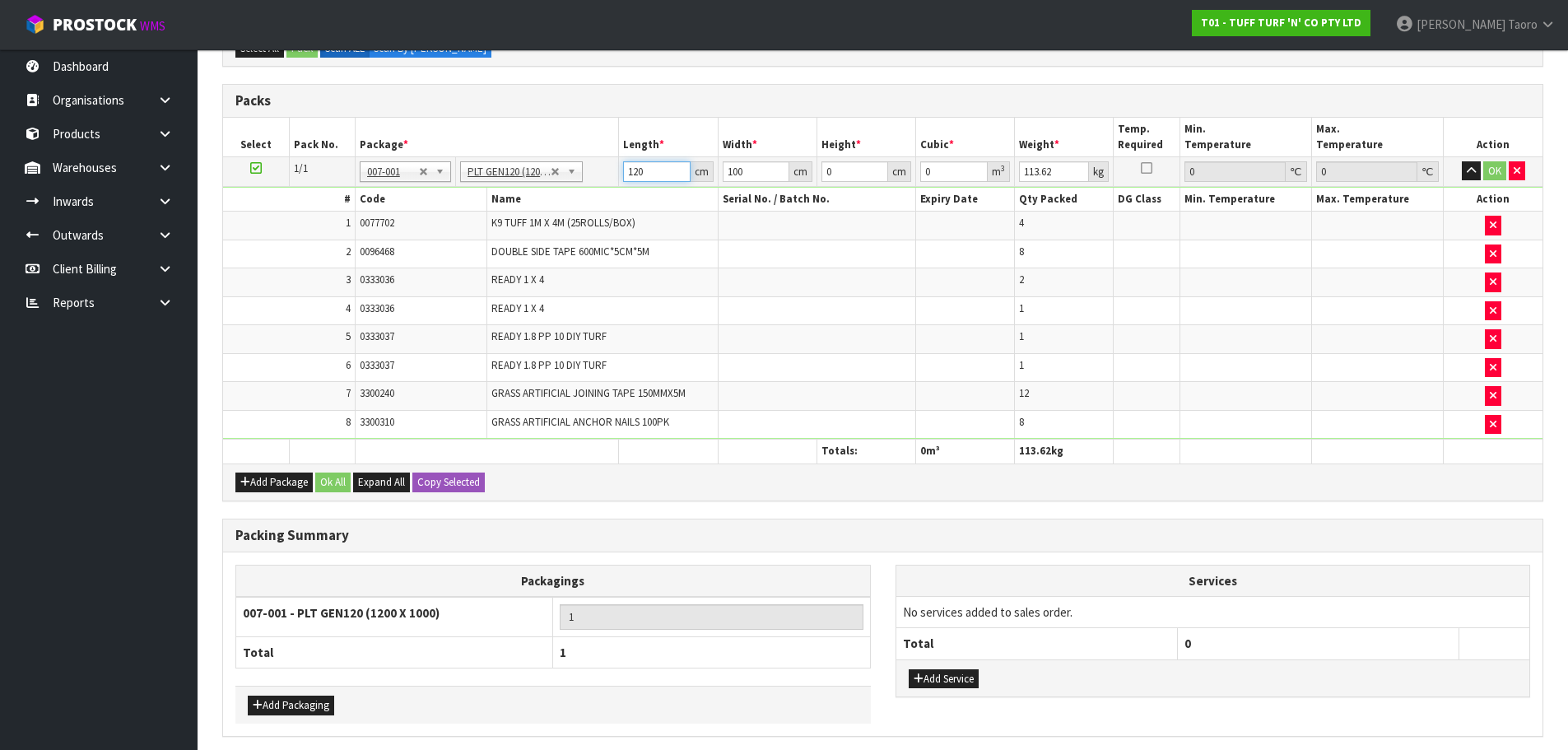
click at [641, 176] on input "120" at bounding box center [656, 172] width 67 height 21
type input "180"
type input "118"
type input "5"
type input "0.1062"
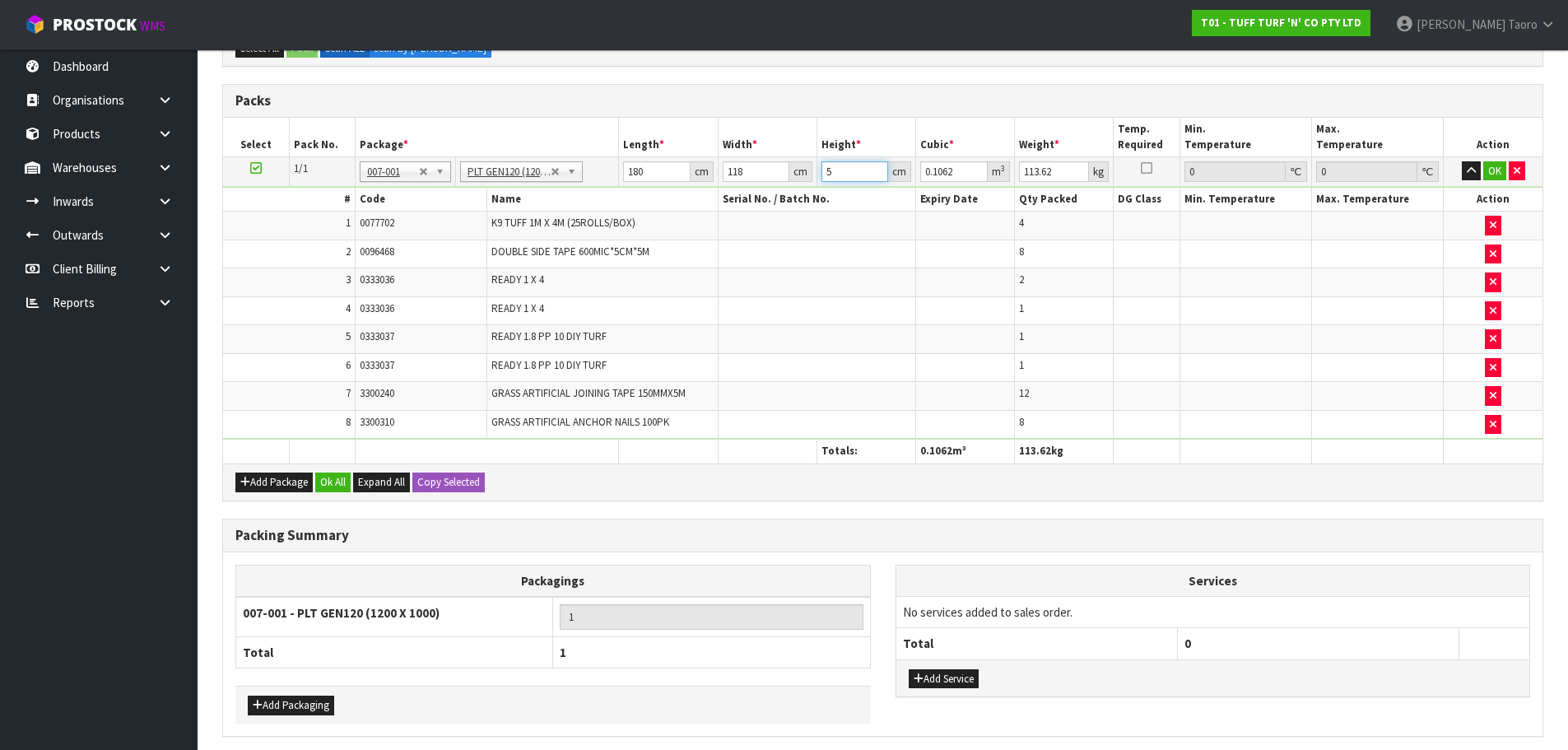
type input "57"
type input "1.21068"
type input "57"
type input "1"
click at [844, 178] on input "57" at bounding box center [855, 172] width 67 height 21
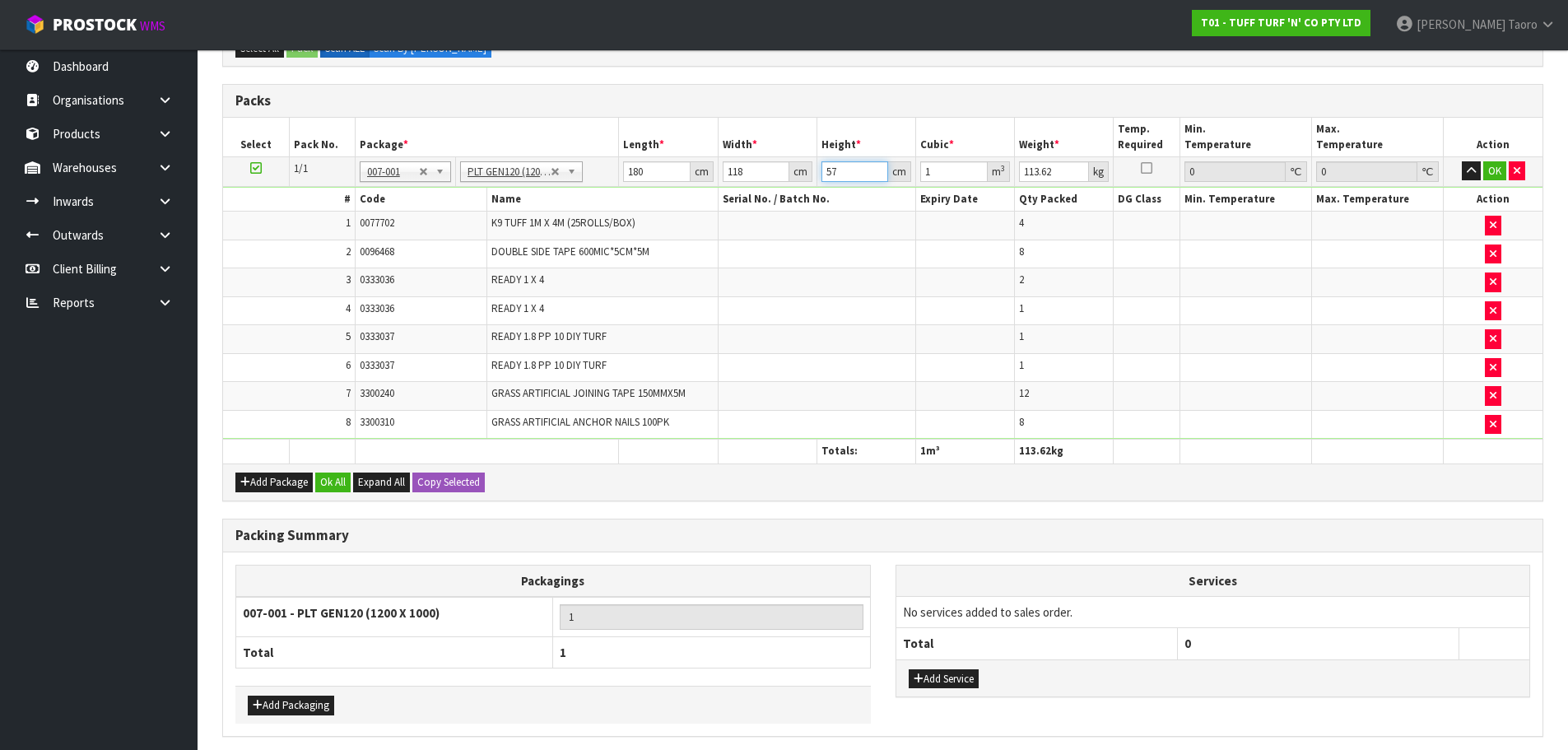
click at [844, 178] on input "57" at bounding box center [855, 172] width 67 height 21
type input "5"
type input "0.1062"
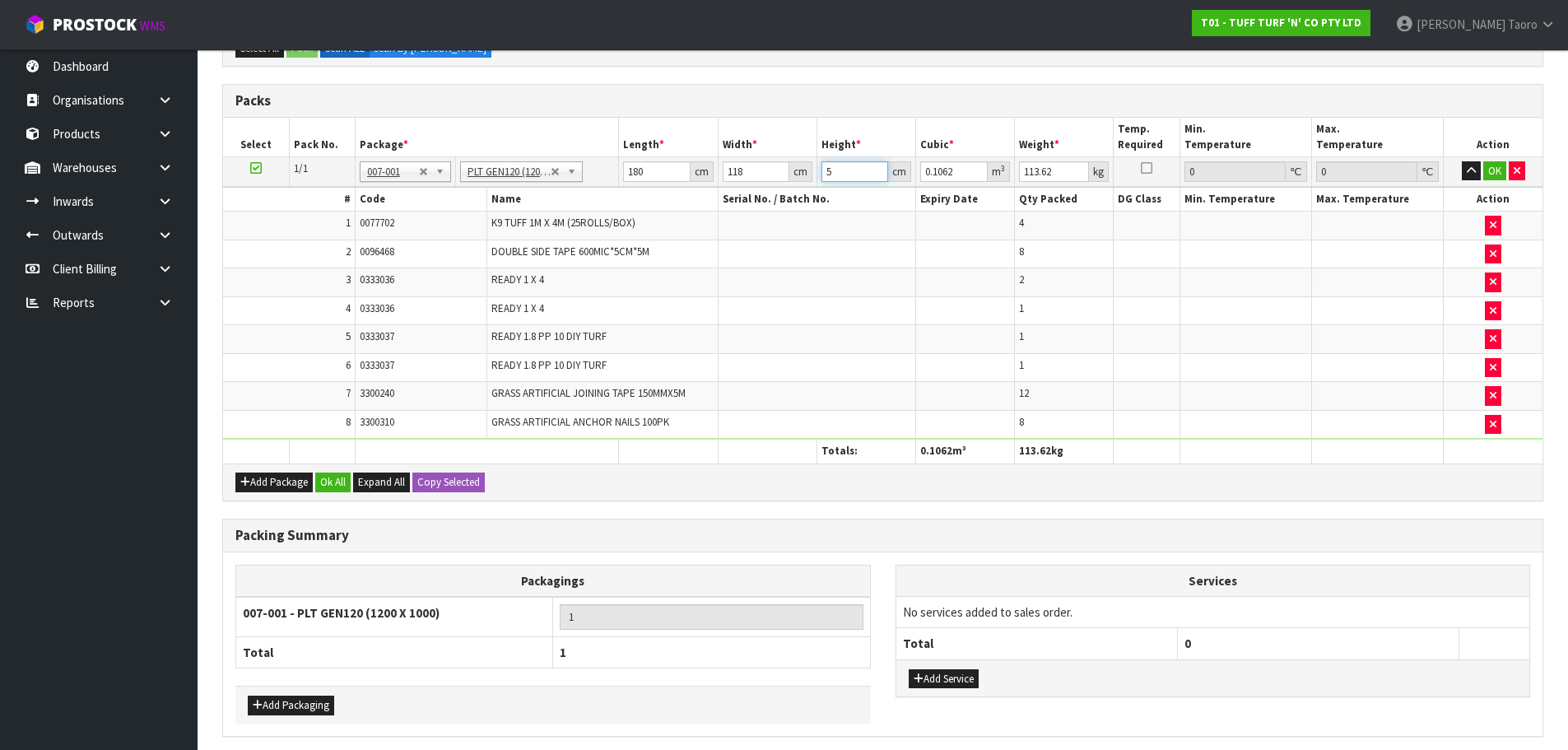
type input "57"
type input "1.21068"
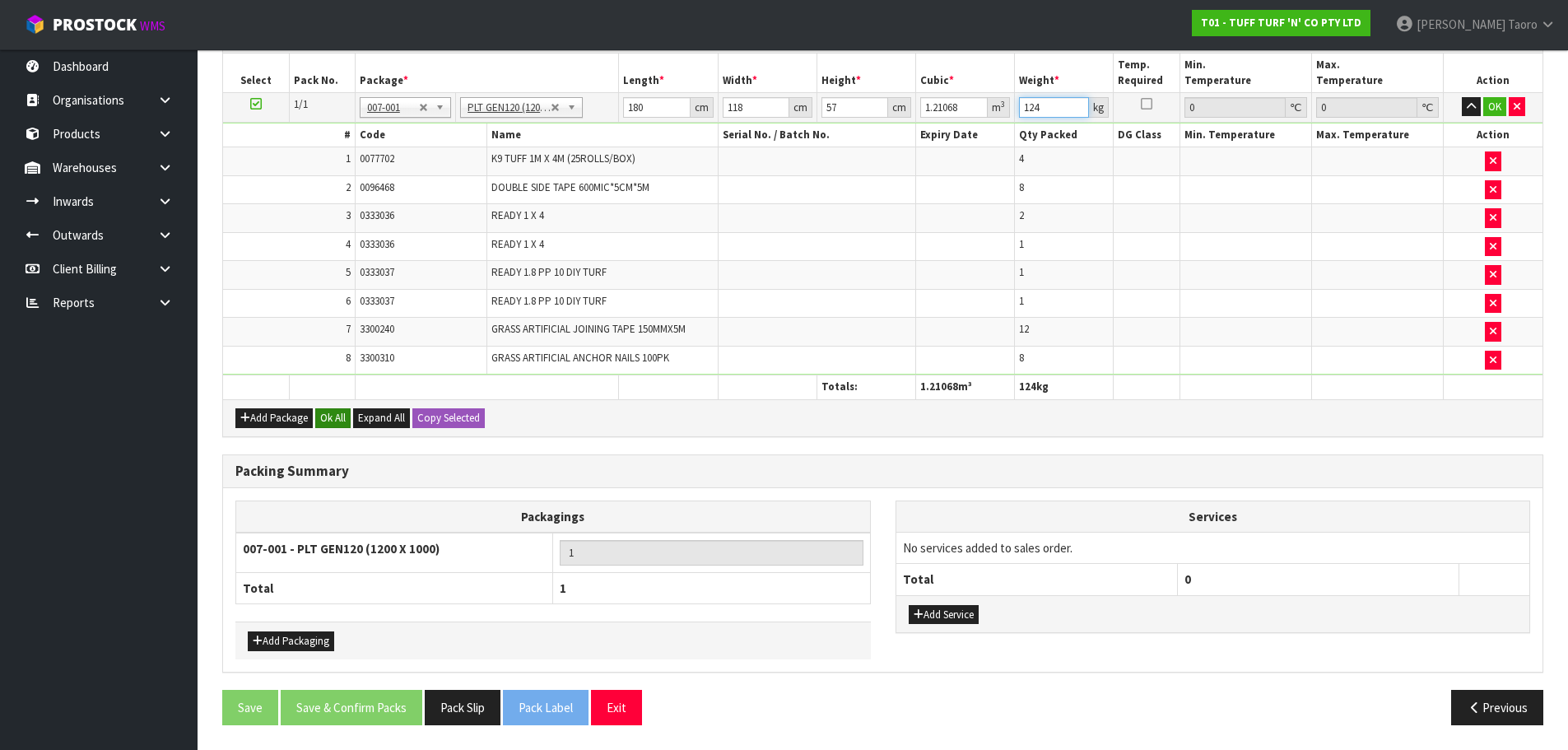
type input "124"
drag, startPoint x: 330, startPoint y: 422, endPoint x: 323, endPoint y: 398, distance: 25.0
click at [332, 422] on button "Ok All" at bounding box center [333, 418] width 35 height 20
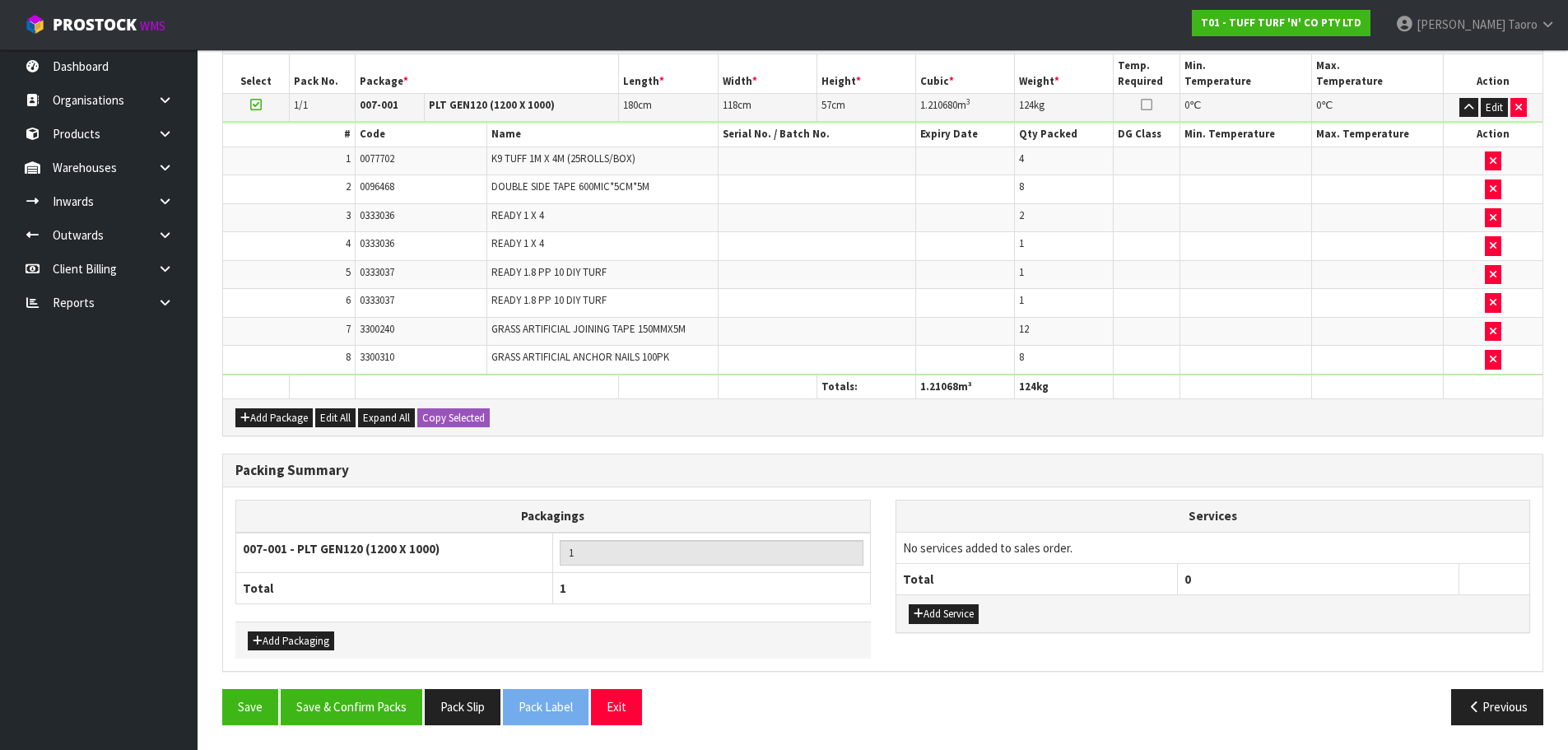
scroll to position [475, 0]
click at [364, 708] on button "Save & Confirm Packs" at bounding box center [351, 706] width 141 height 35
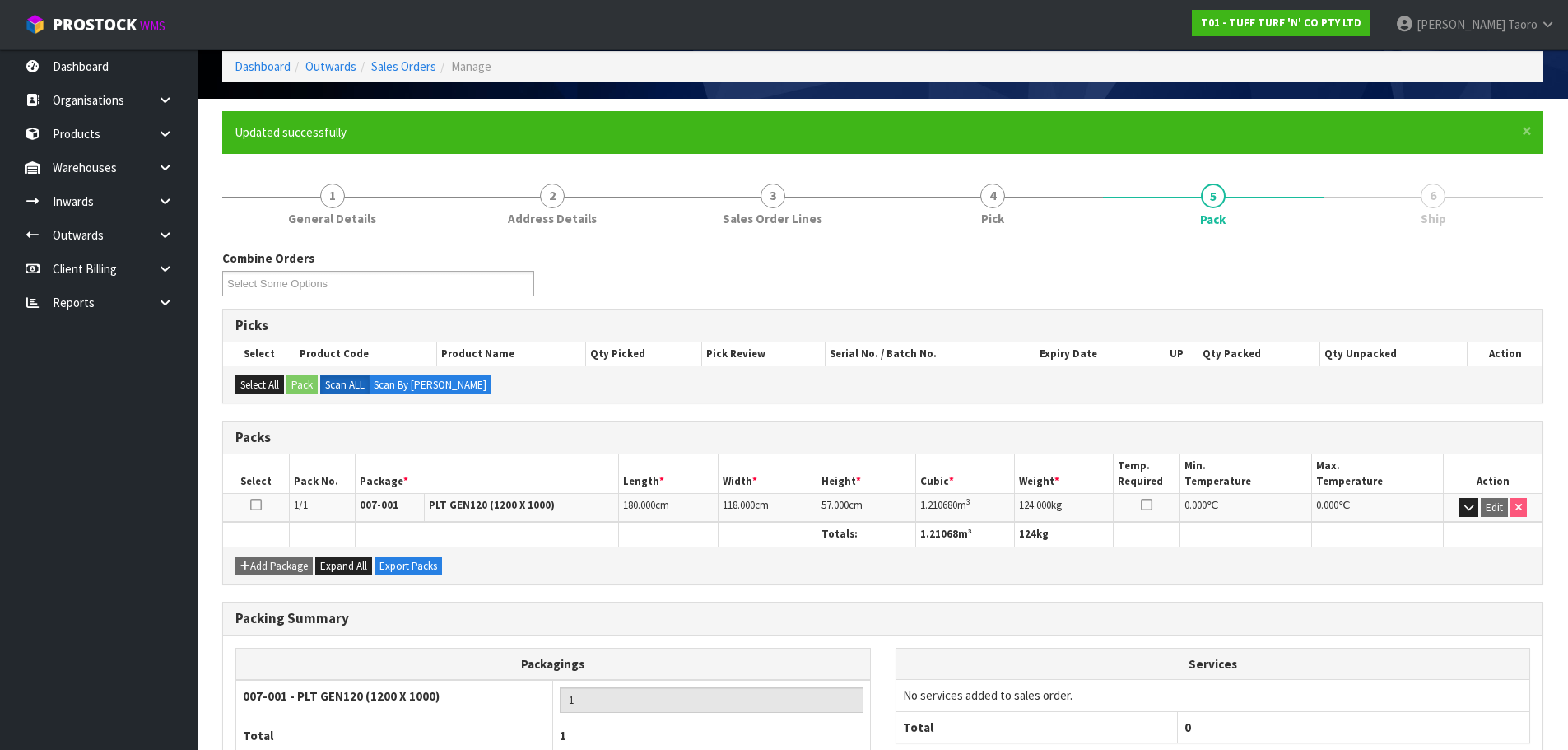
scroll to position [185, 0]
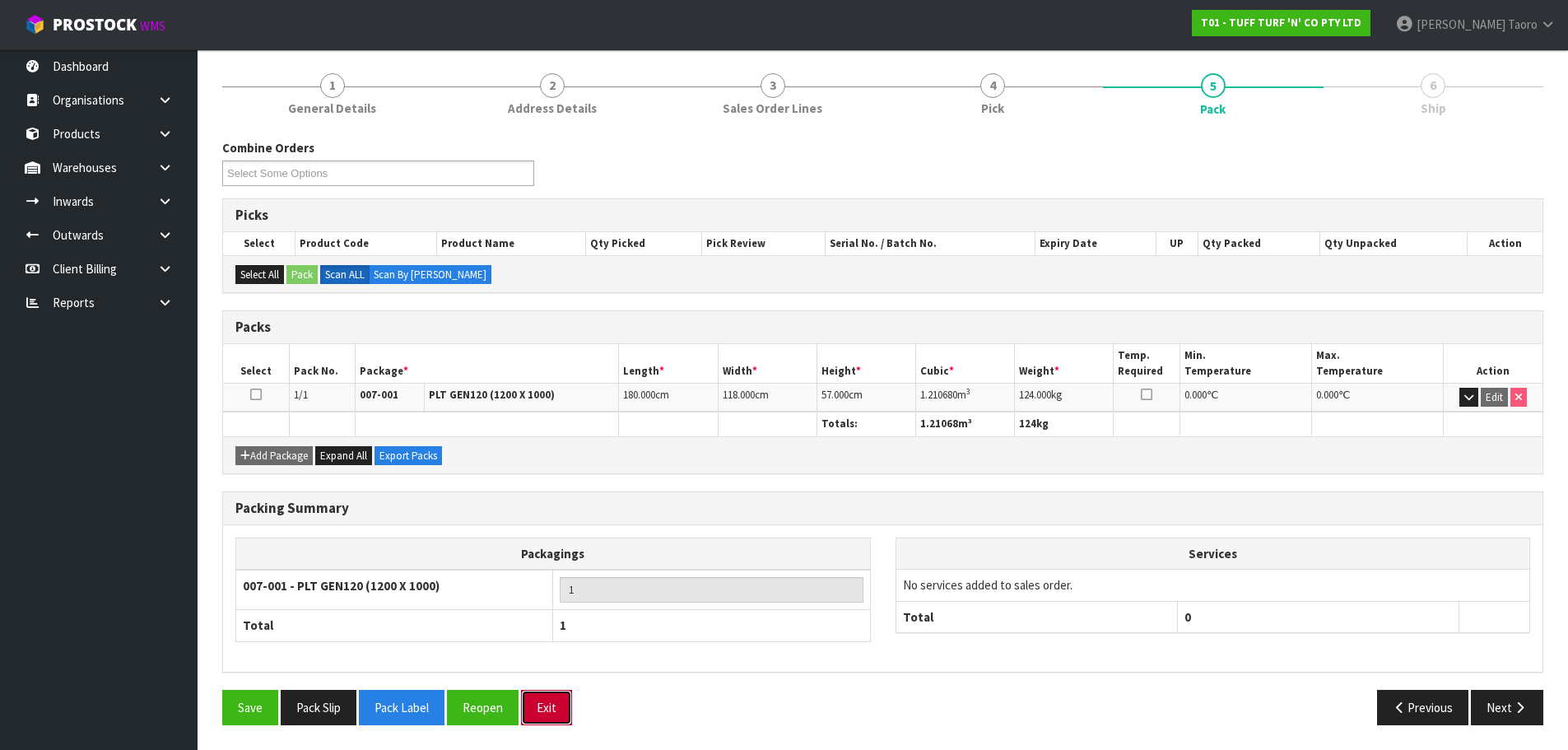
click at [566, 710] on button "Exit" at bounding box center [547, 707] width 52 height 35
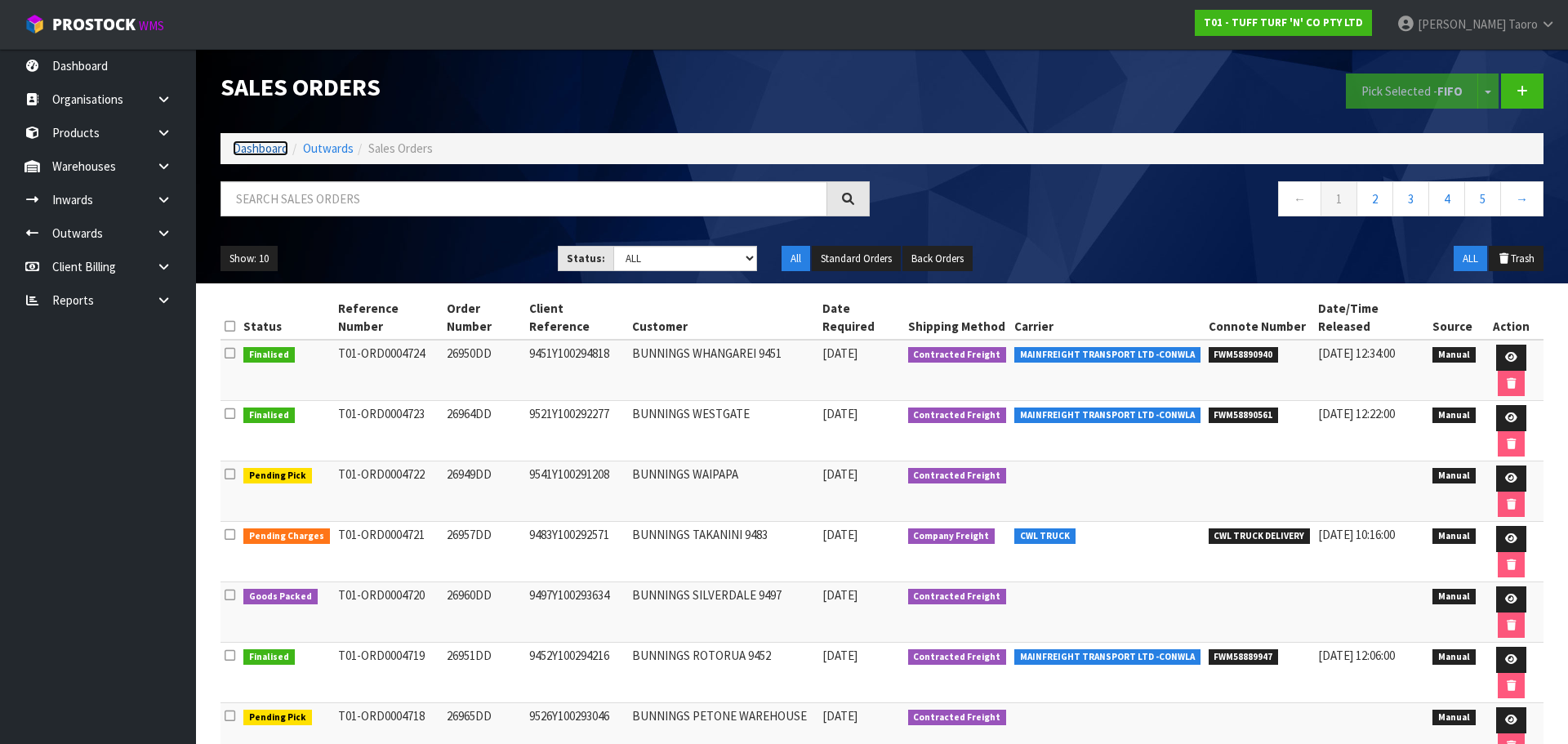
click at [272, 143] on link "Dashboard" at bounding box center [260, 148] width 56 height 15
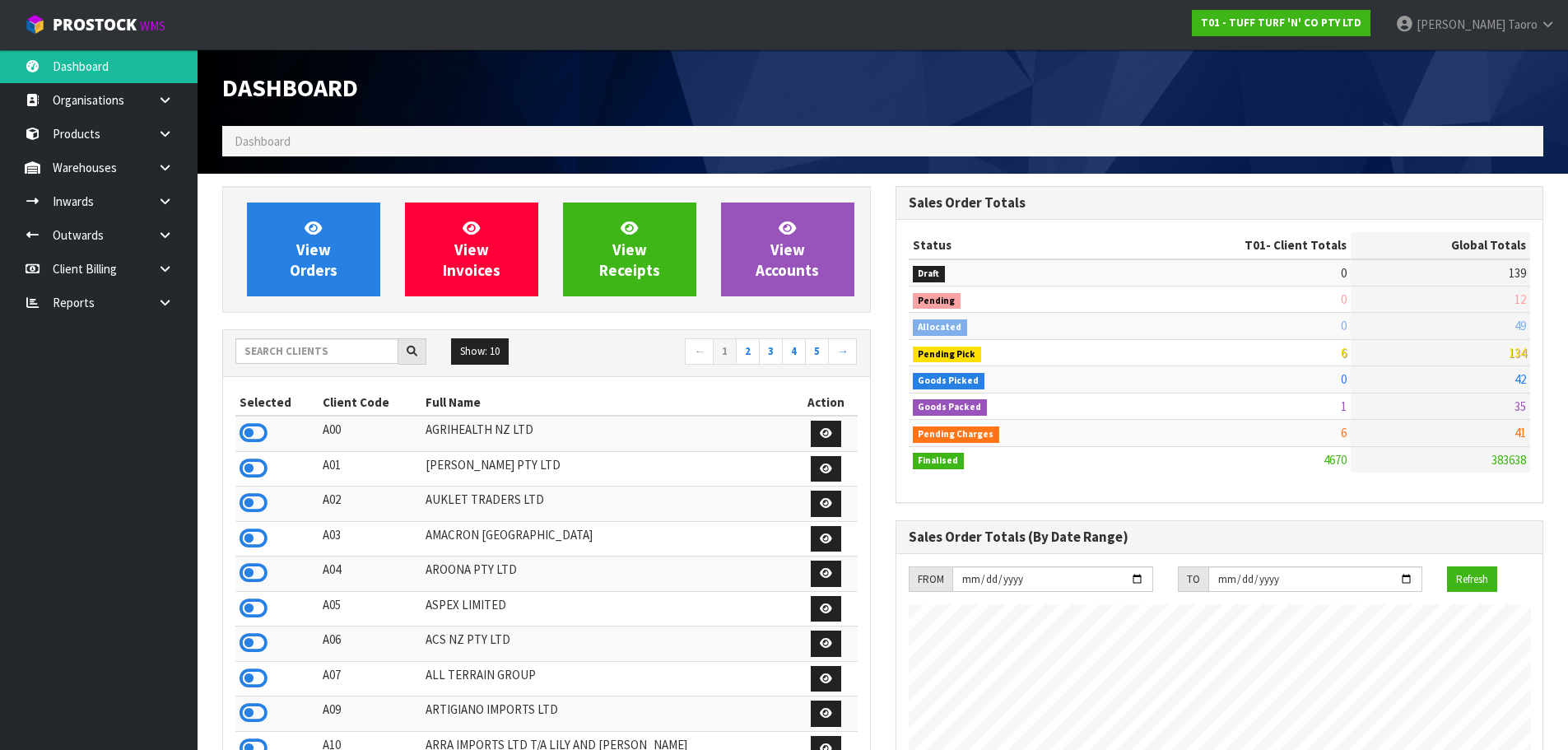
scroll to position [1247, 672]
drag, startPoint x: 297, startPoint y: 240, endPoint x: 293, endPoint y: 231, distance: 9.8
click at [297, 240] on link "View Orders" at bounding box center [314, 249] width 134 height 94
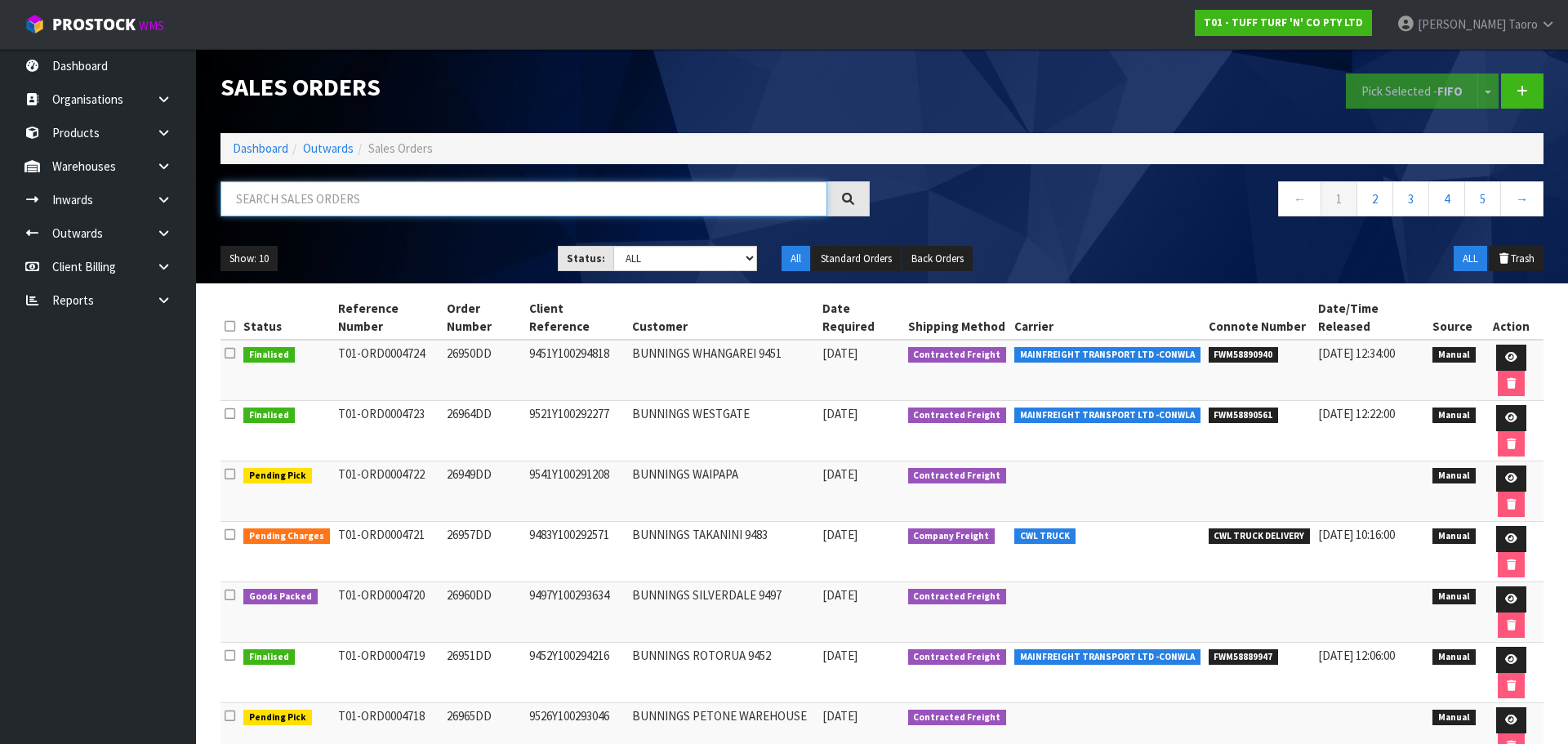
click at [324, 193] on input "text" at bounding box center [523, 199] width 607 height 35
type input "4706"
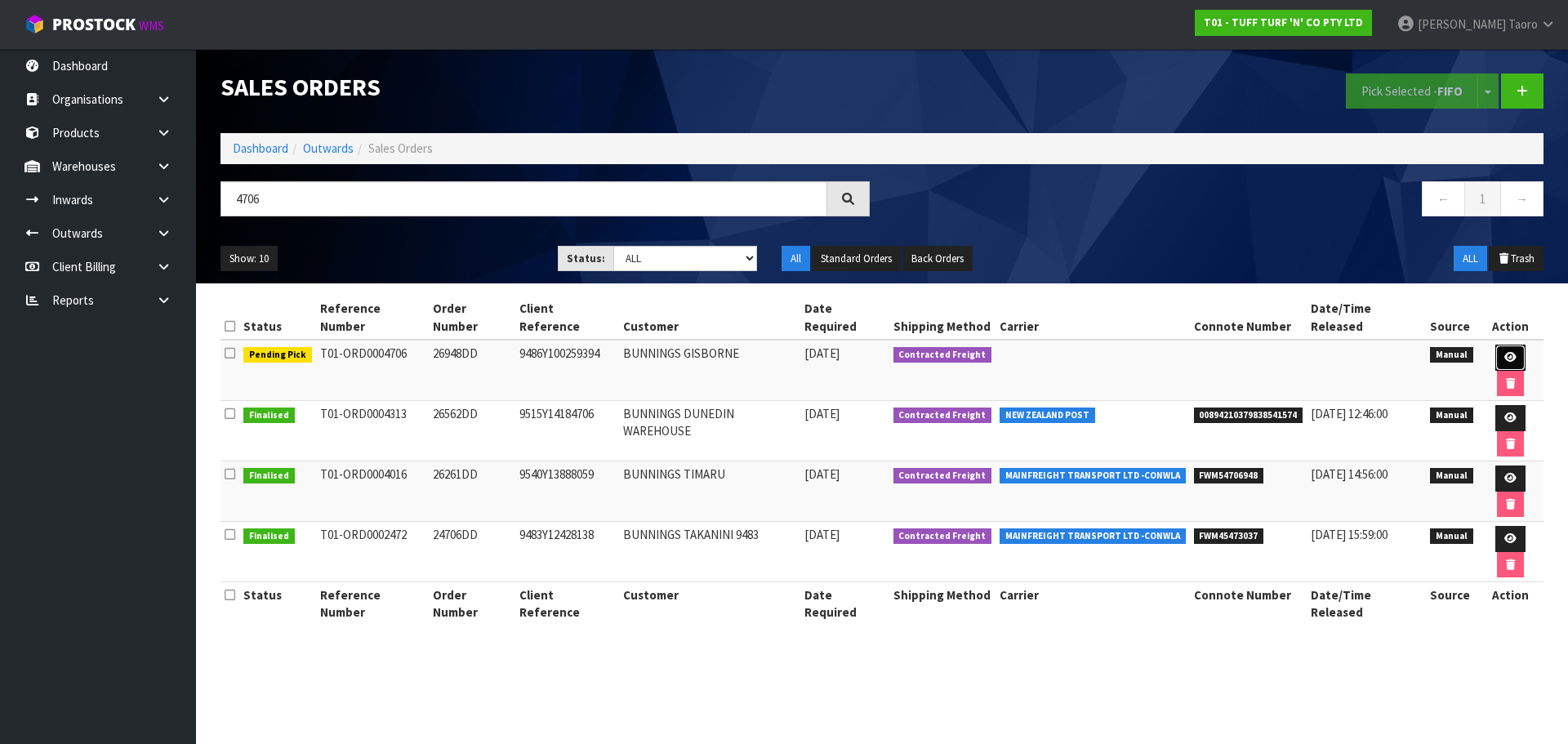
click at [1505, 352] on icon at bounding box center [1510, 357] width 12 height 10
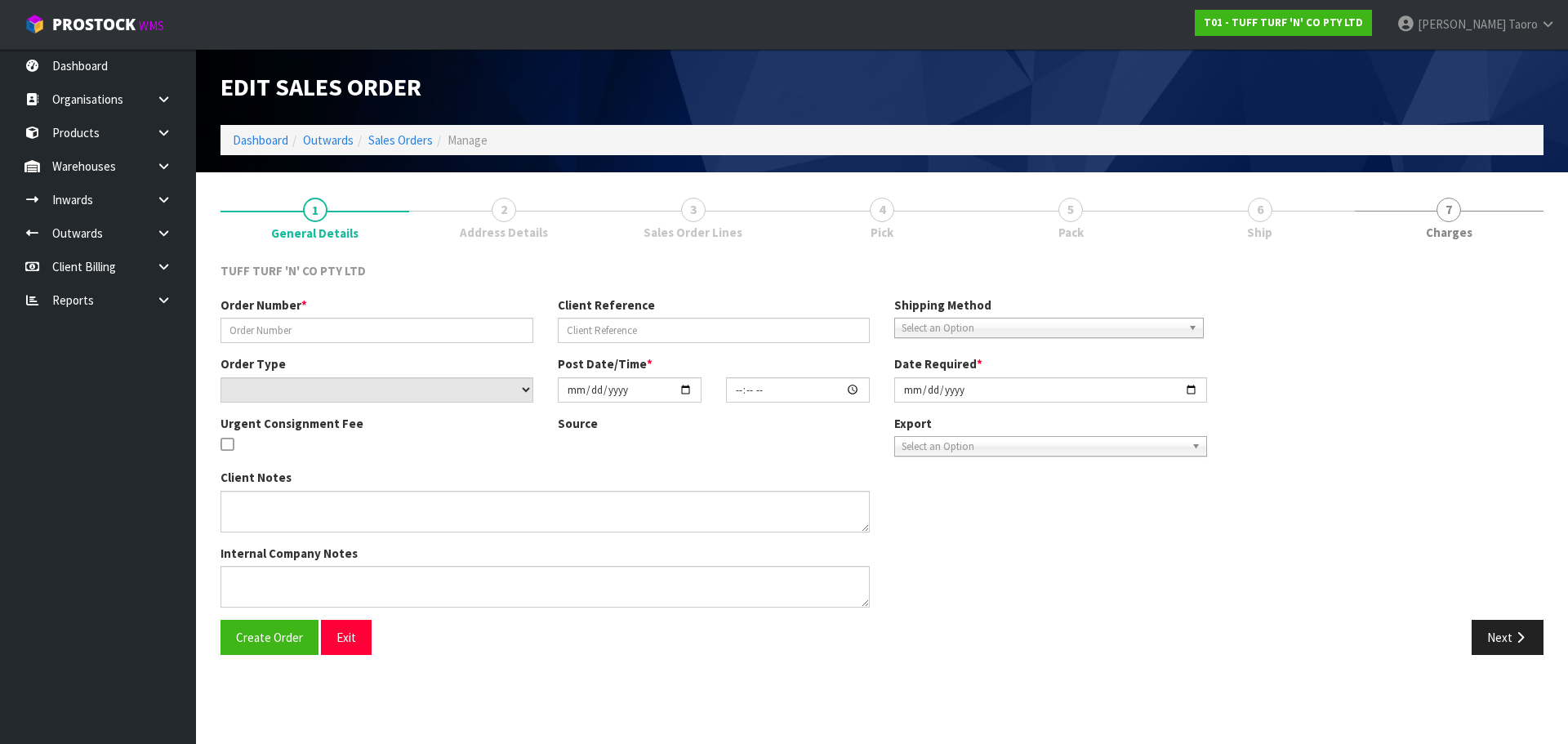
type input "26948DD"
type input "9486Y100259394"
select select "number:0"
type input "2025-09-29"
type input "14:10:00.000"
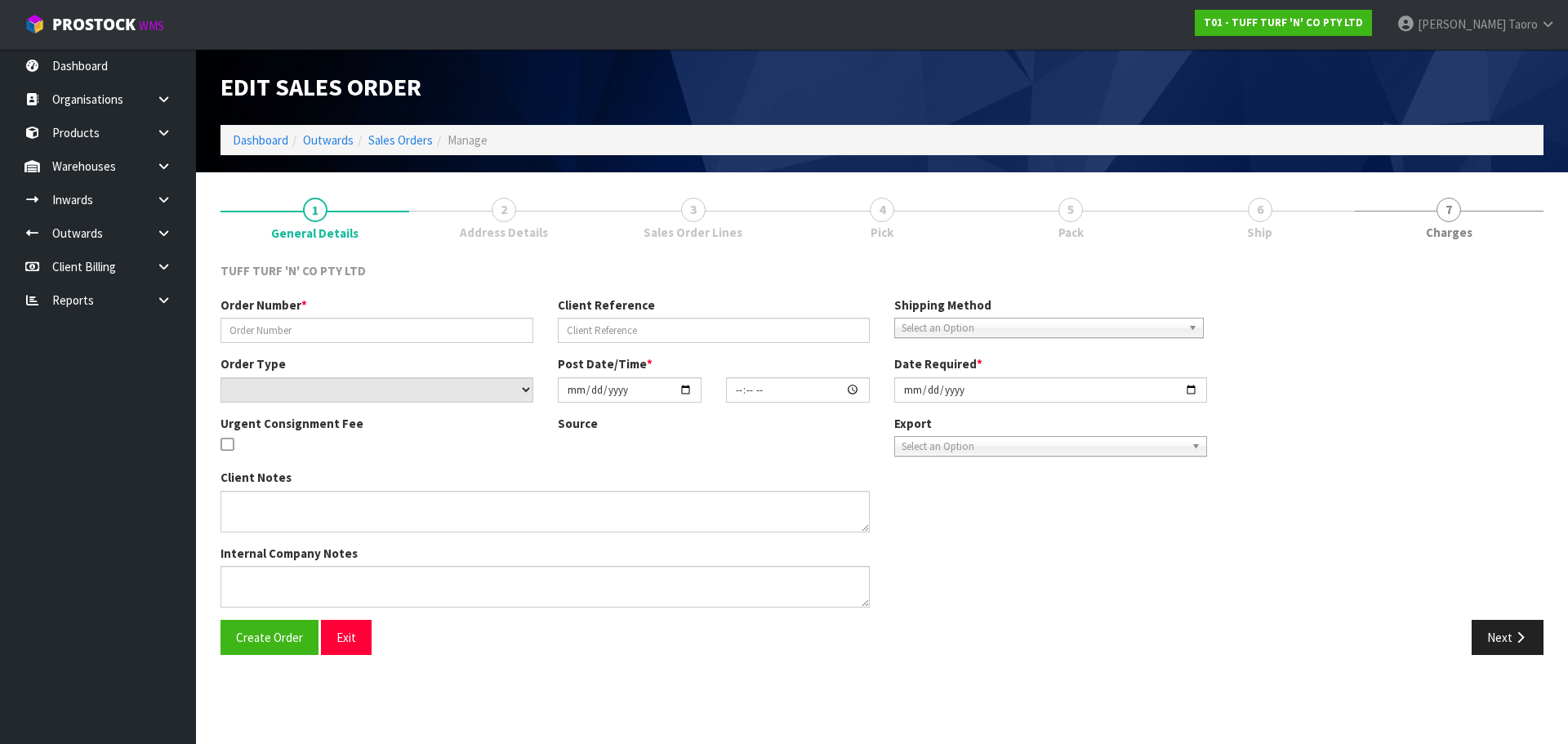
type input "2025-09-30"
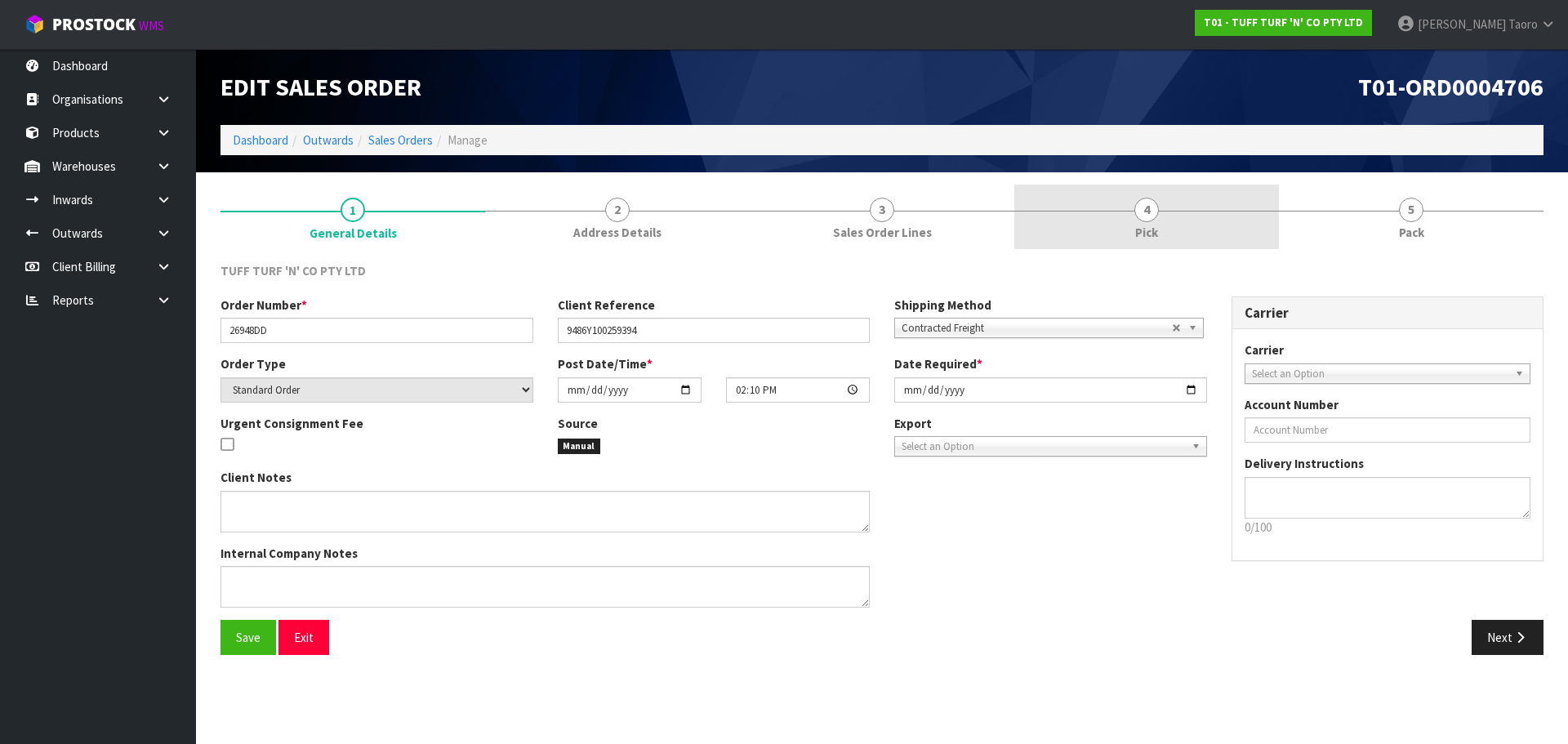
click at [1208, 206] on link "4 Pick" at bounding box center [1147, 217] width 265 height 64
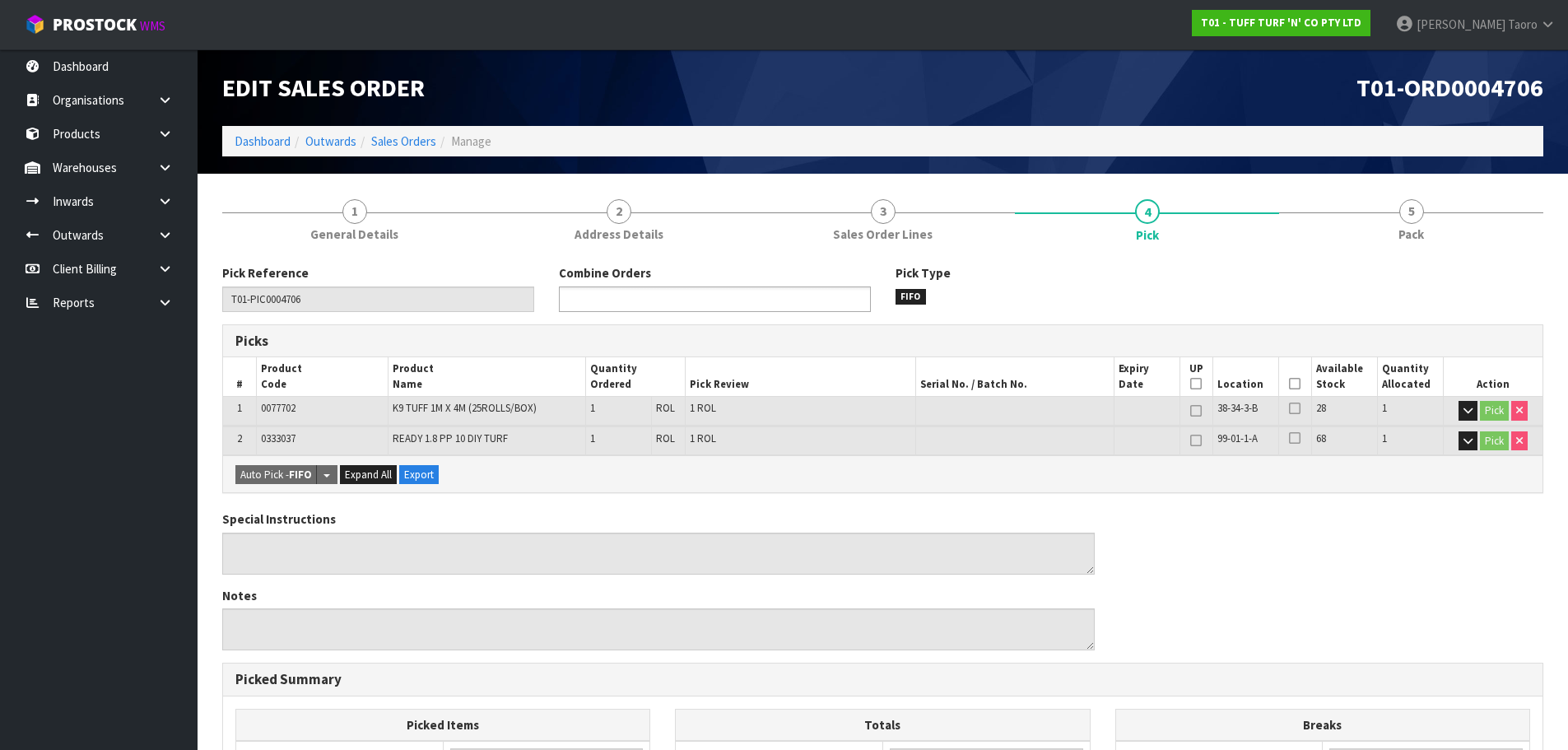
click at [803, 302] on ul at bounding box center [714, 299] width 312 height 26
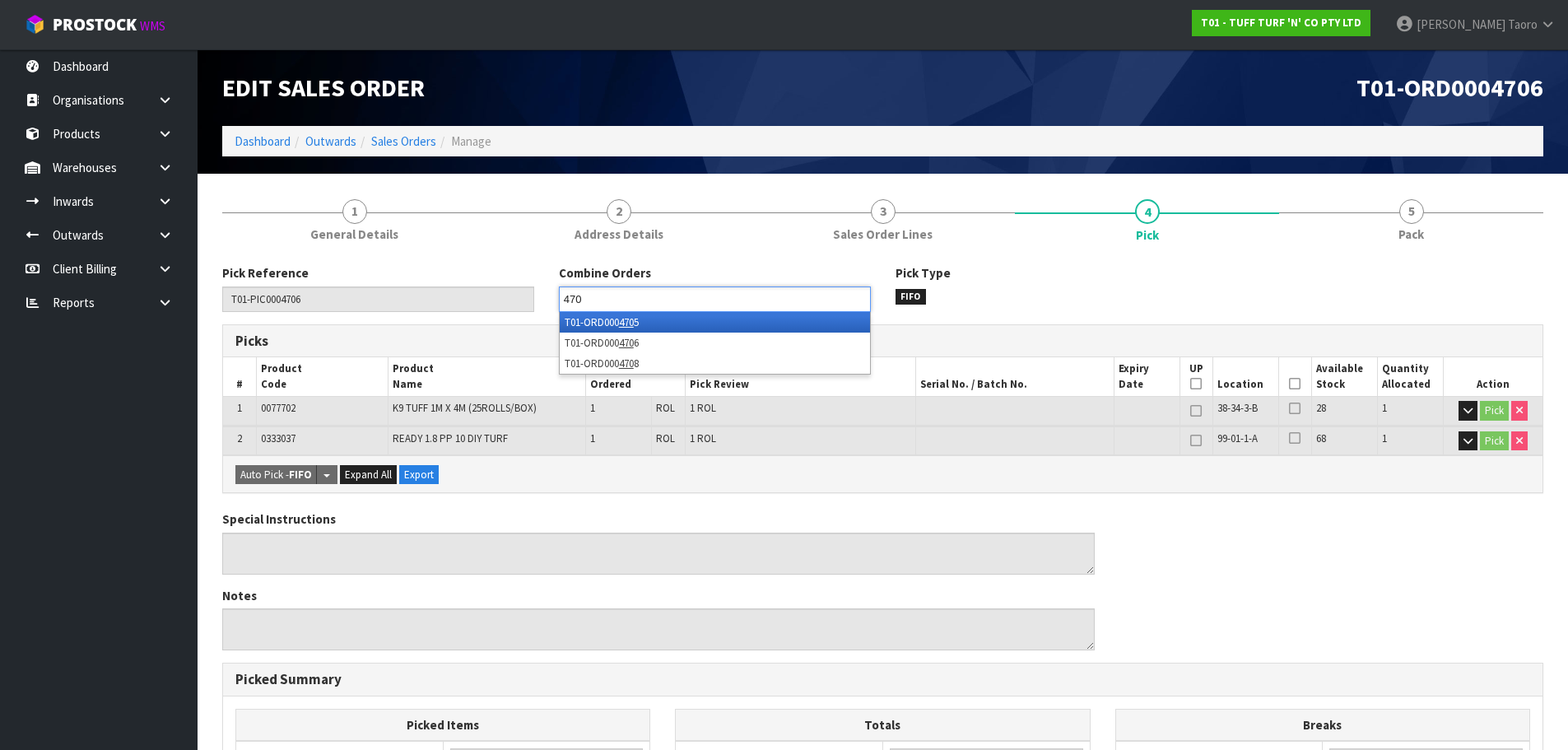
type input "4705"
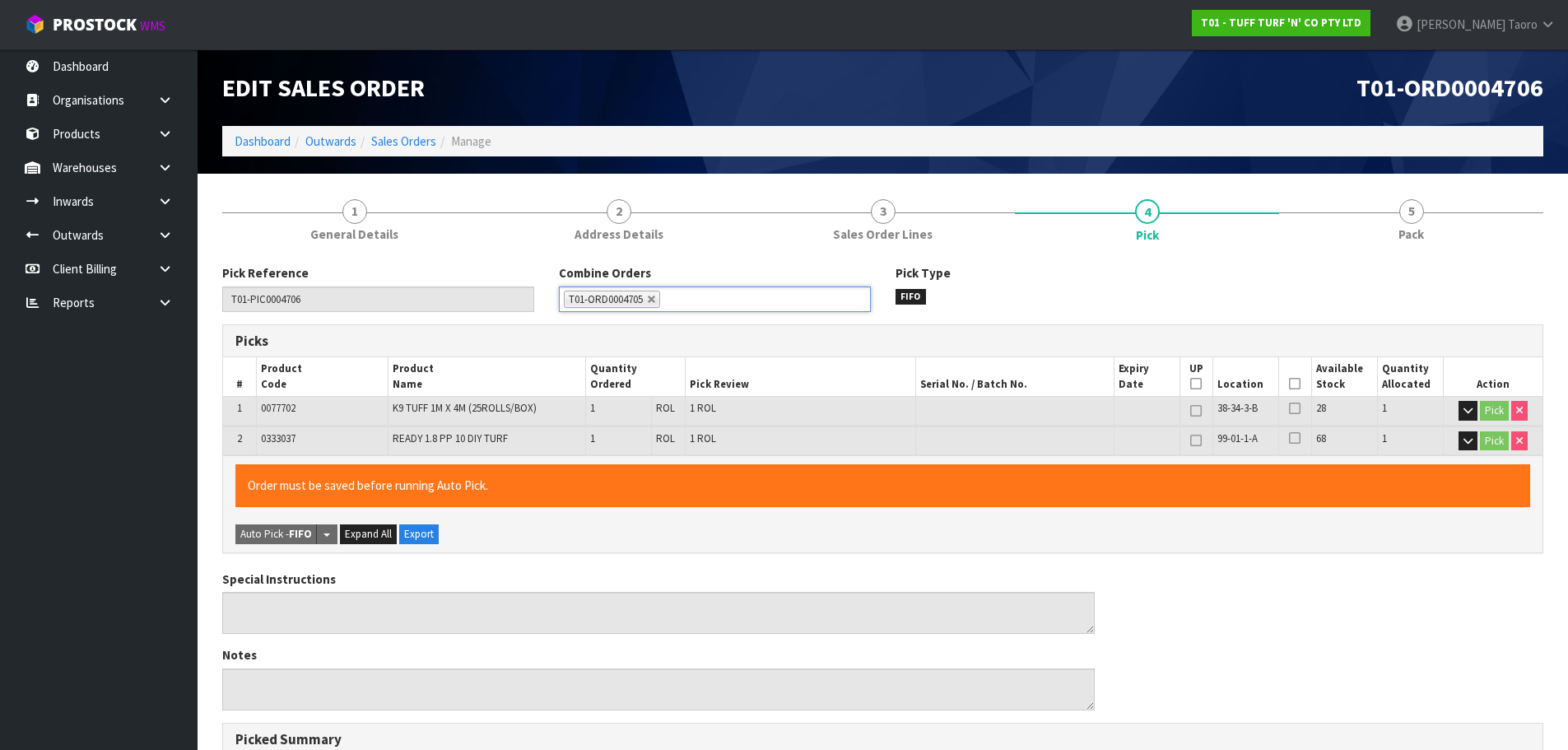
click at [1295, 385] on icon at bounding box center [1294, 384] width 11 height 1
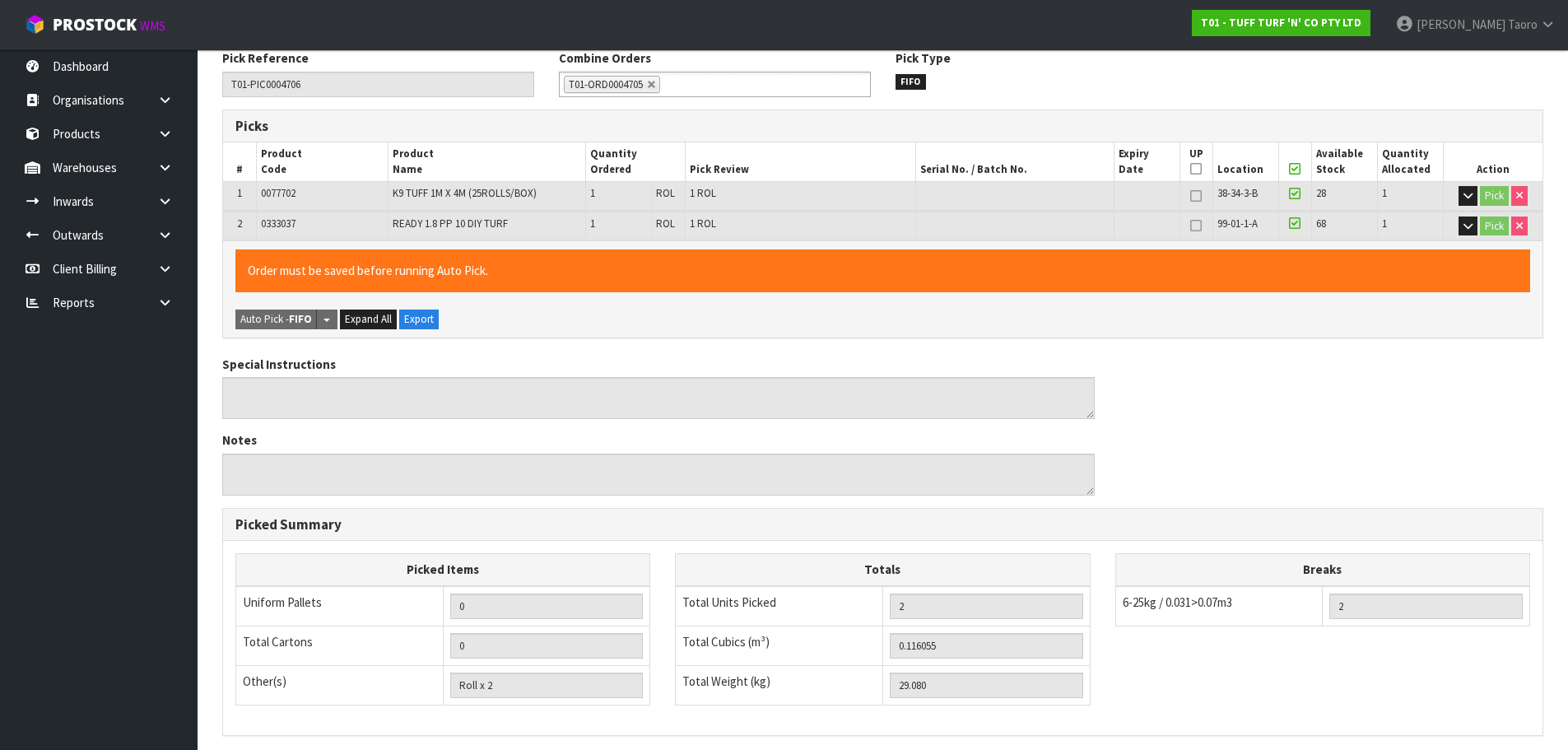
scroll to position [427, 0]
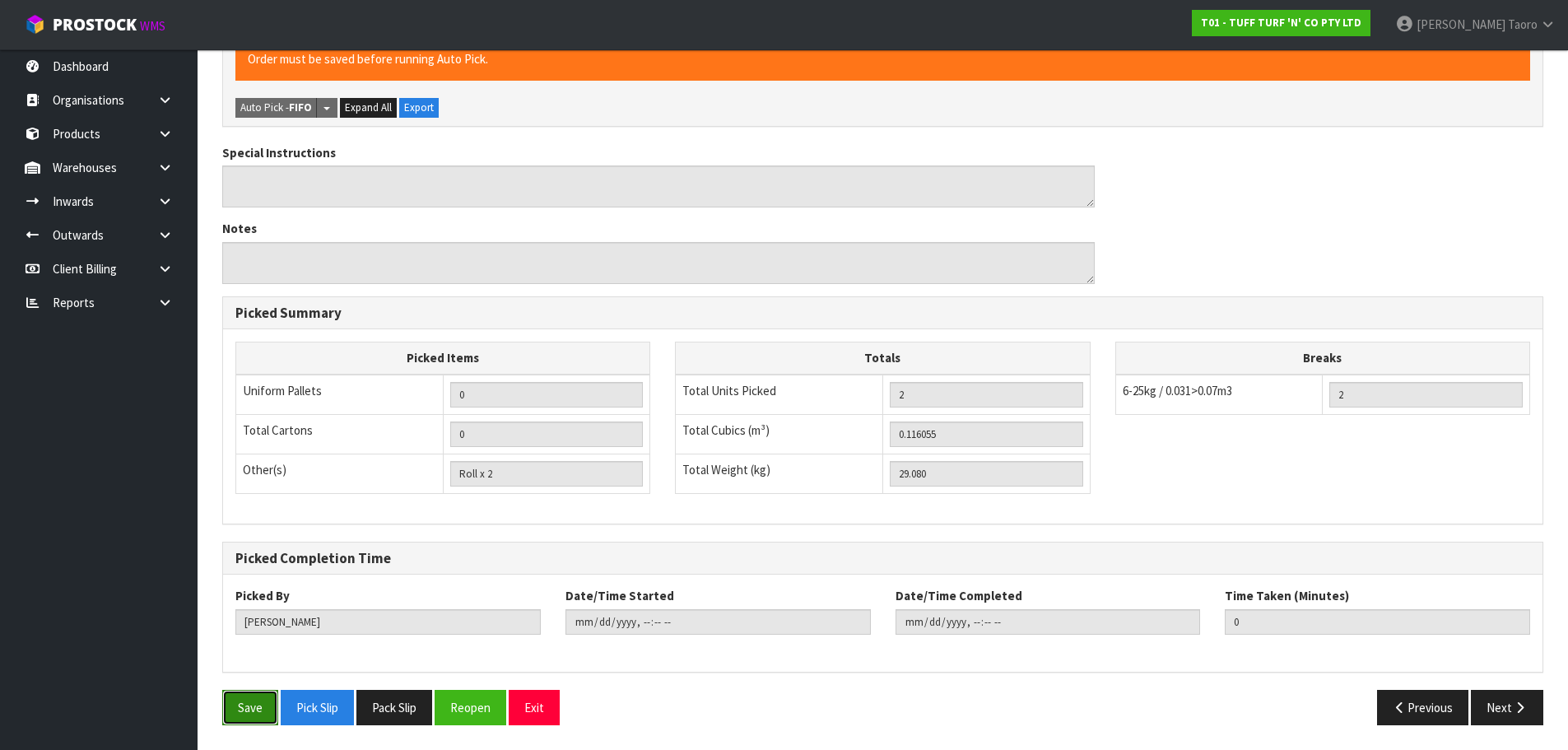
click at [260, 709] on button "Save" at bounding box center [250, 707] width 56 height 35
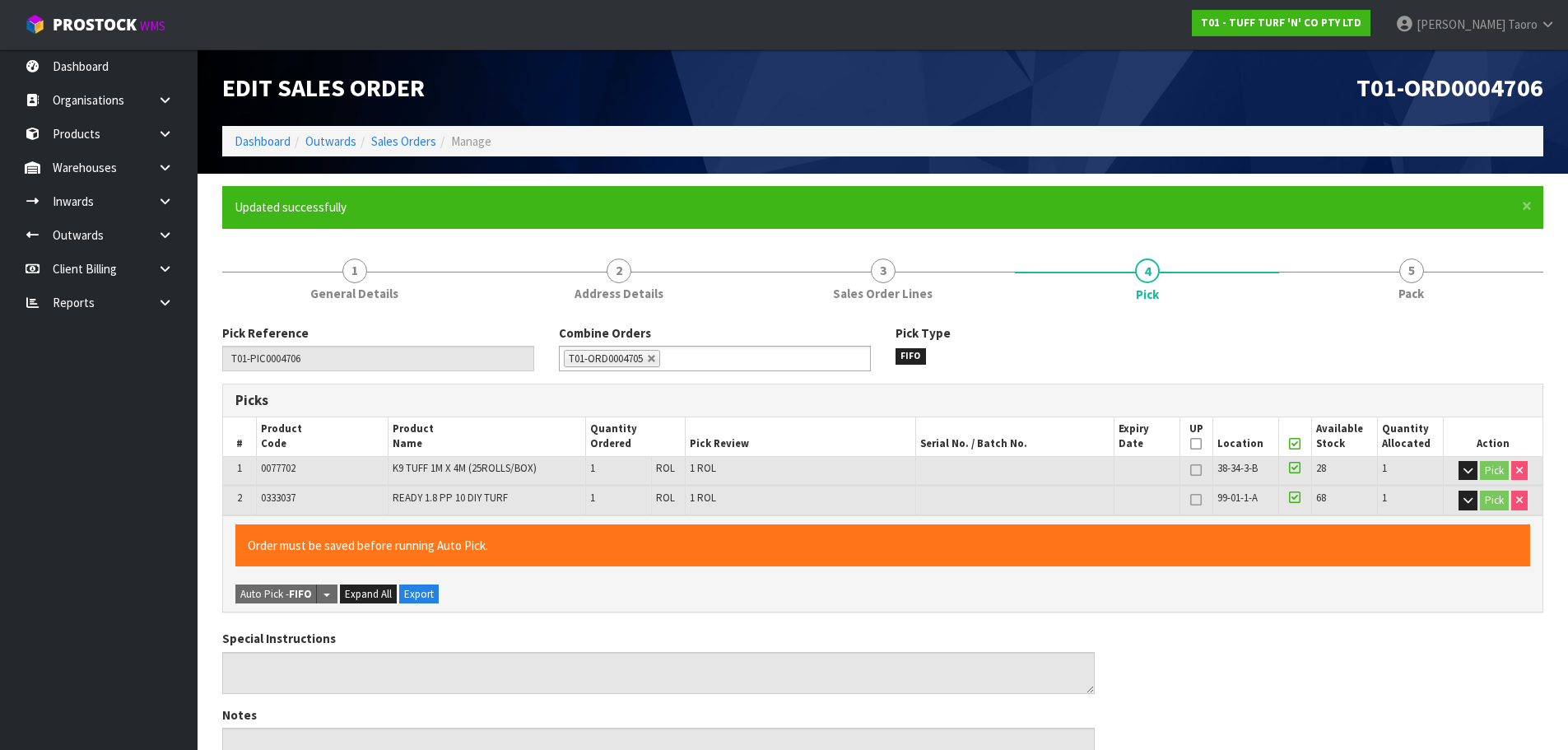
type input "Harriet Taoro"
type input "2025-09-30T15:48:08"
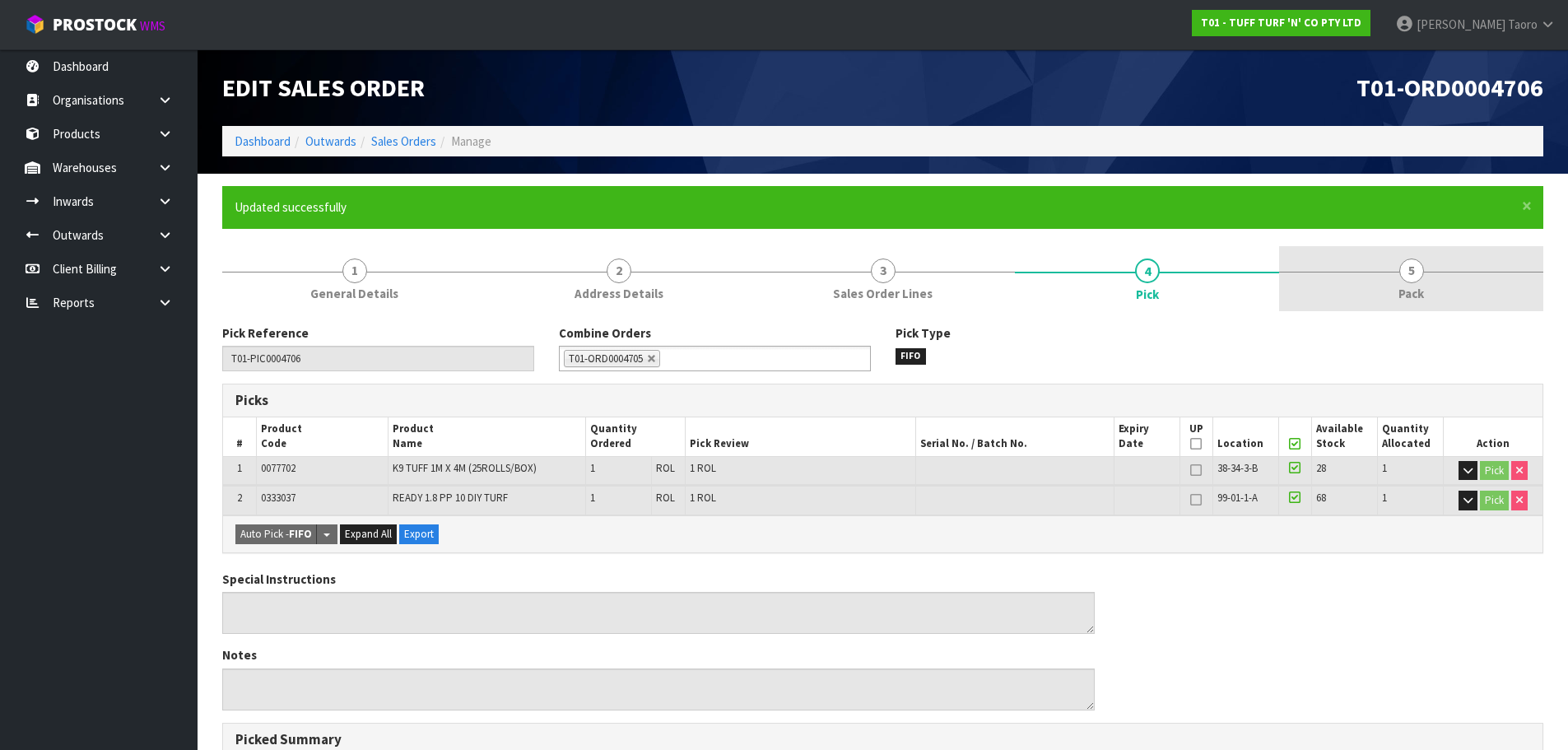
click at [1376, 298] on link "5 Pack" at bounding box center [1411, 279] width 264 height 65
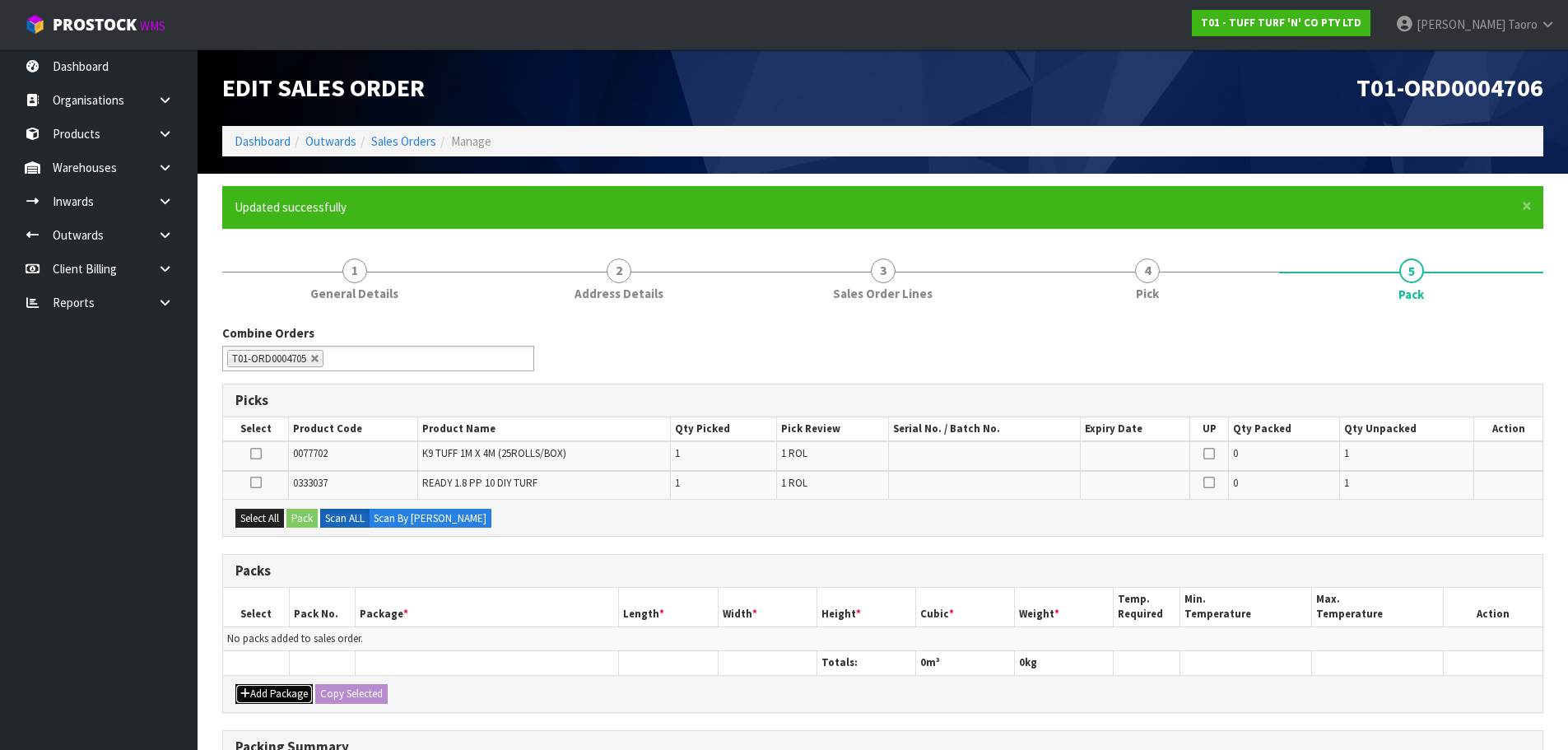
click at [245, 692] on icon "button" at bounding box center [245, 693] width 10 height 10
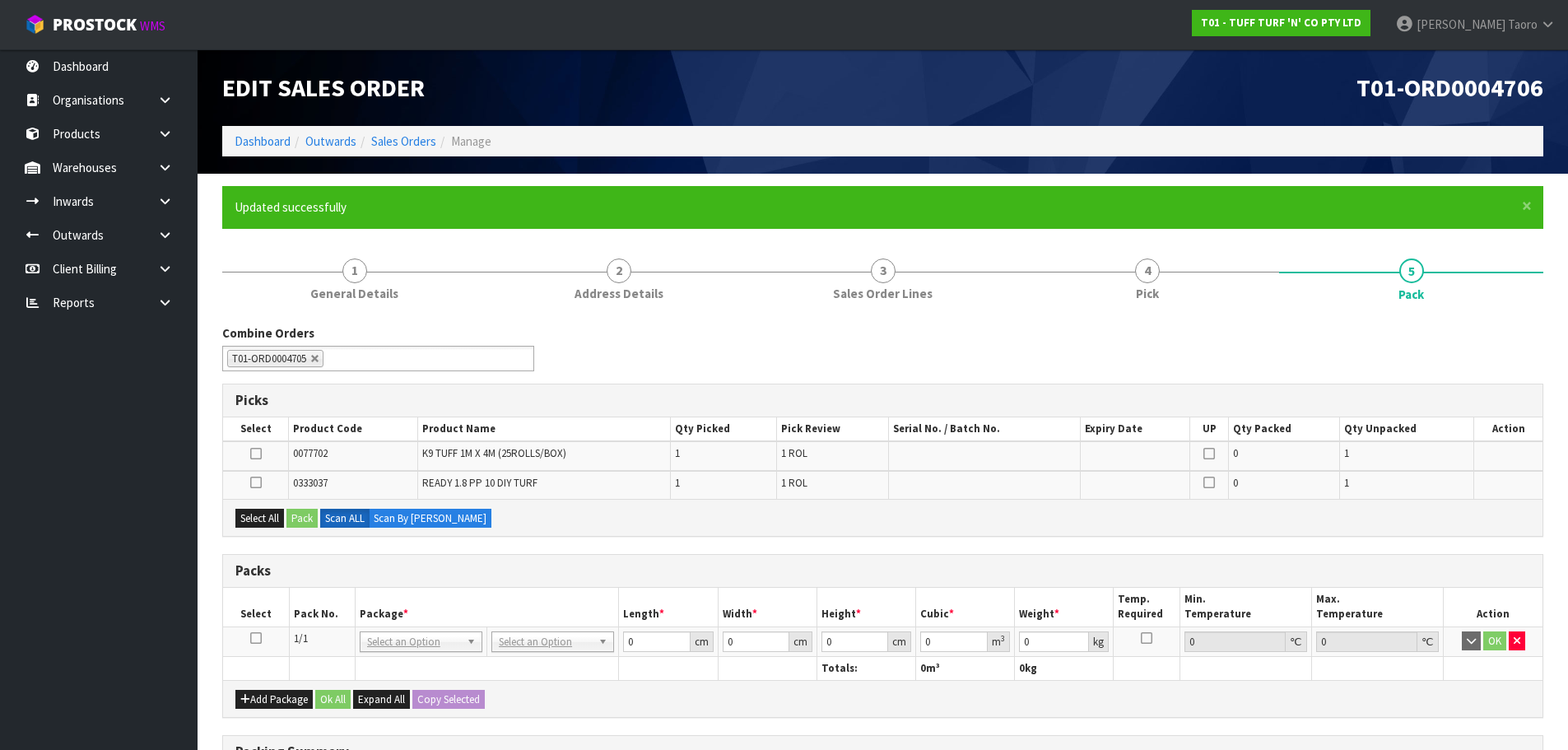
click at [258, 639] on icon at bounding box center [256, 638] width 11 height 1
drag, startPoint x: 255, startPoint y: 521, endPoint x: 266, endPoint y: 521, distance: 11.0
click at [261, 521] on button "Select All" at bounding box center [259, 518] width 49 height 20
click at [298, 515] on button "Pack" at bounding box center [301, 518] width 31 height 20
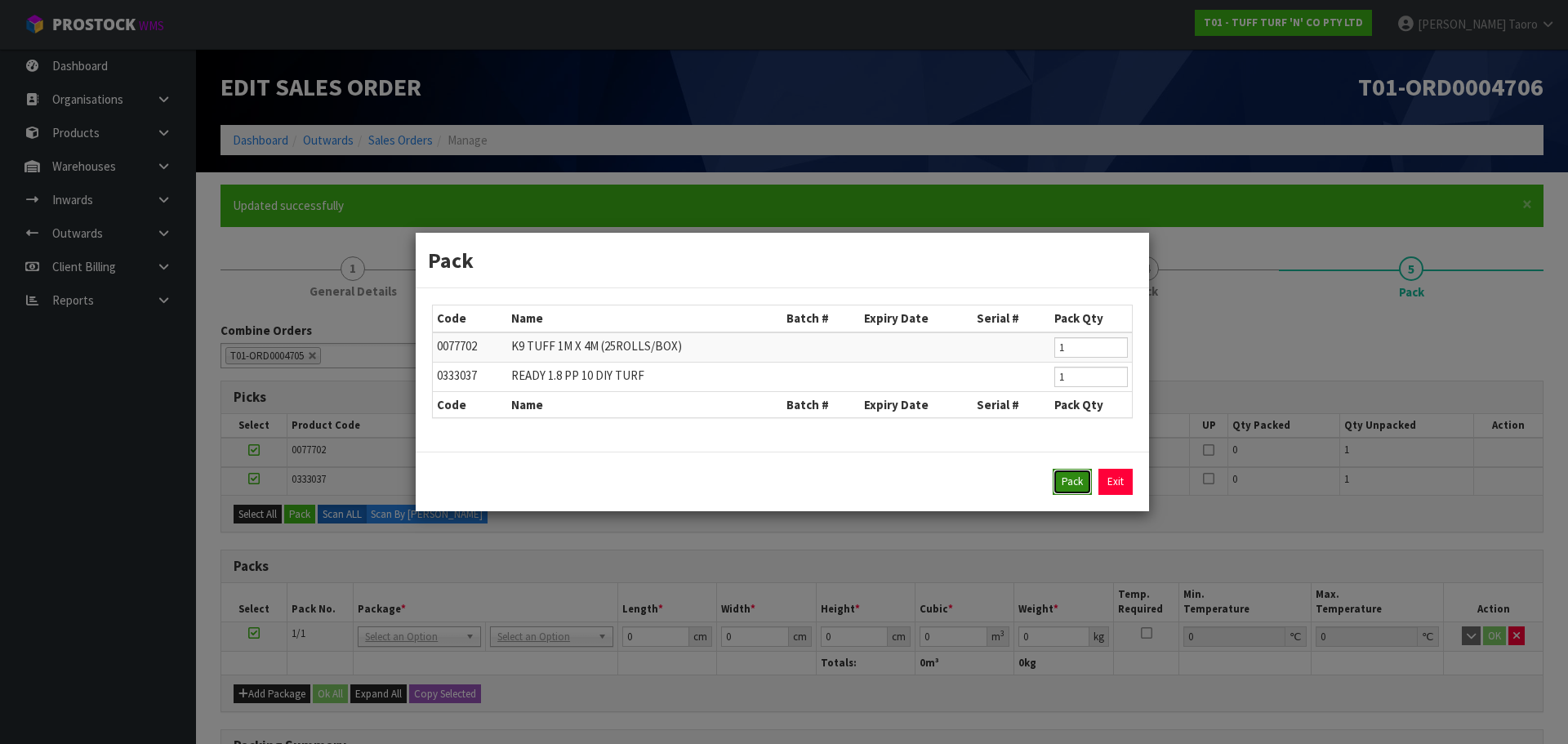
click at [1073, 474] on button "Pack" at bounding box center [1071, 482] width 39 height 27
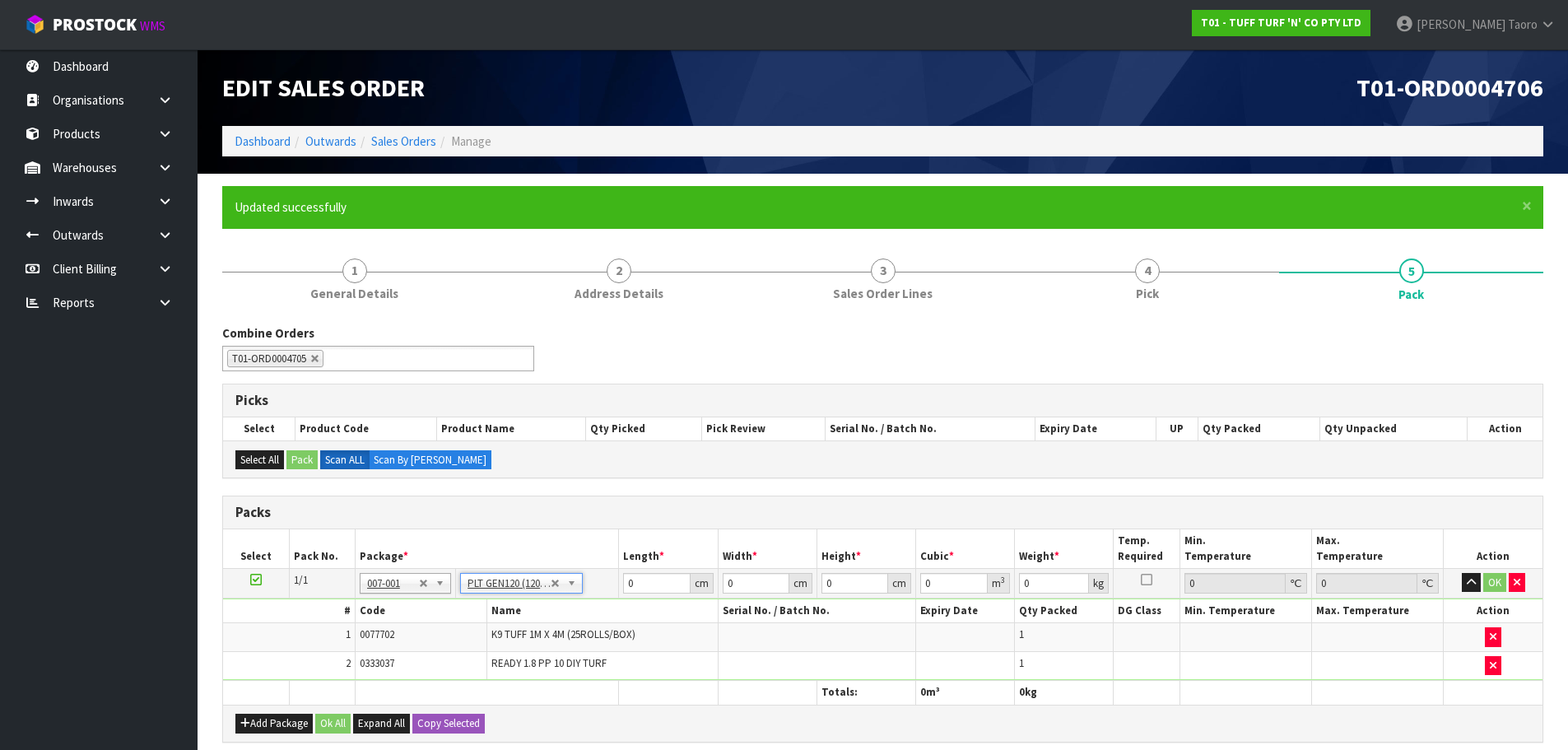
type input "120"
type input "100"
type input "29.08"
click at [636, 587] on input "120" at bounding box center [656, 584] width 67 height 21
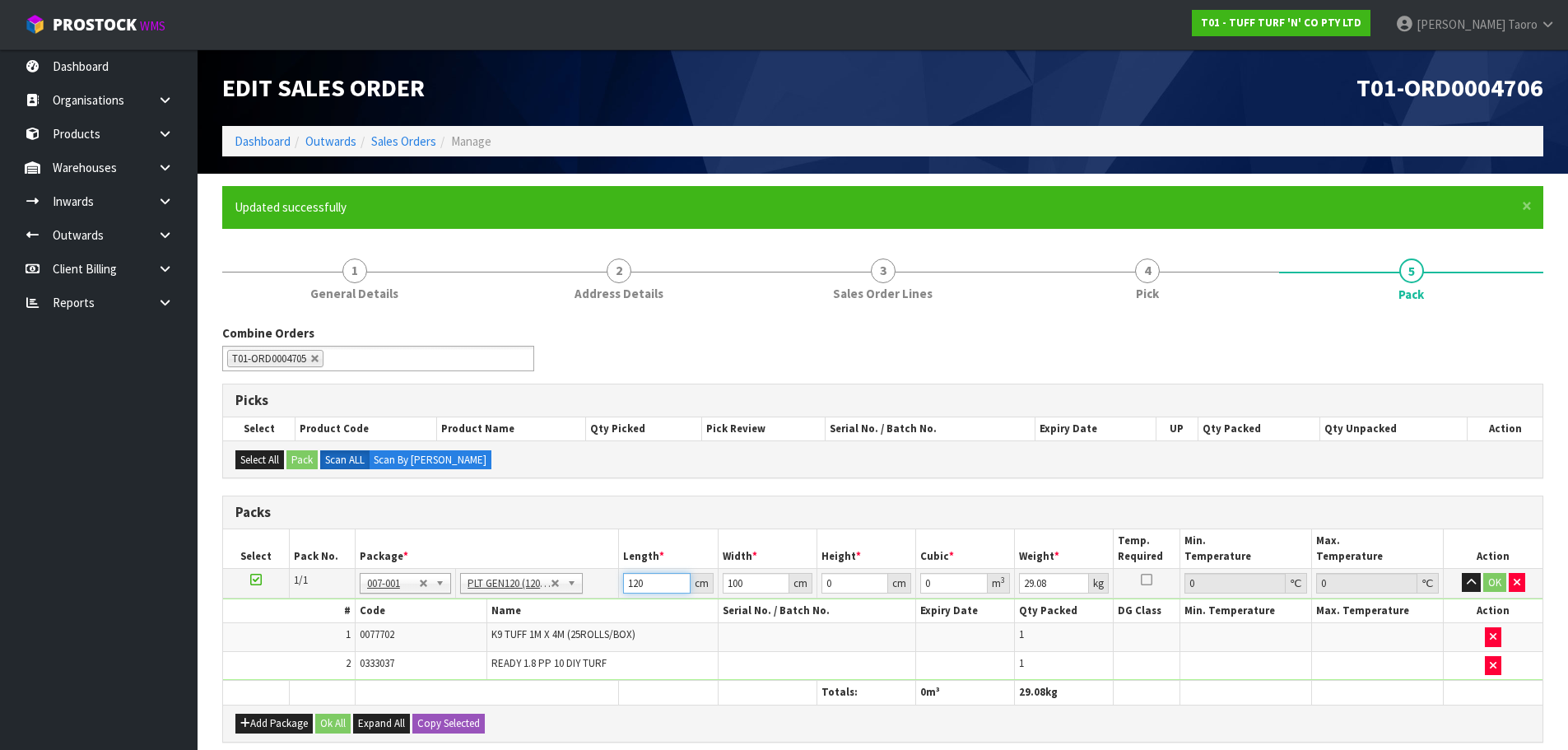
click at [636, 587] on input "120" at bounding box center [656, 584] width 67 height 21
type input "183"
type input "109"
type input "3"
type input "0.059841"
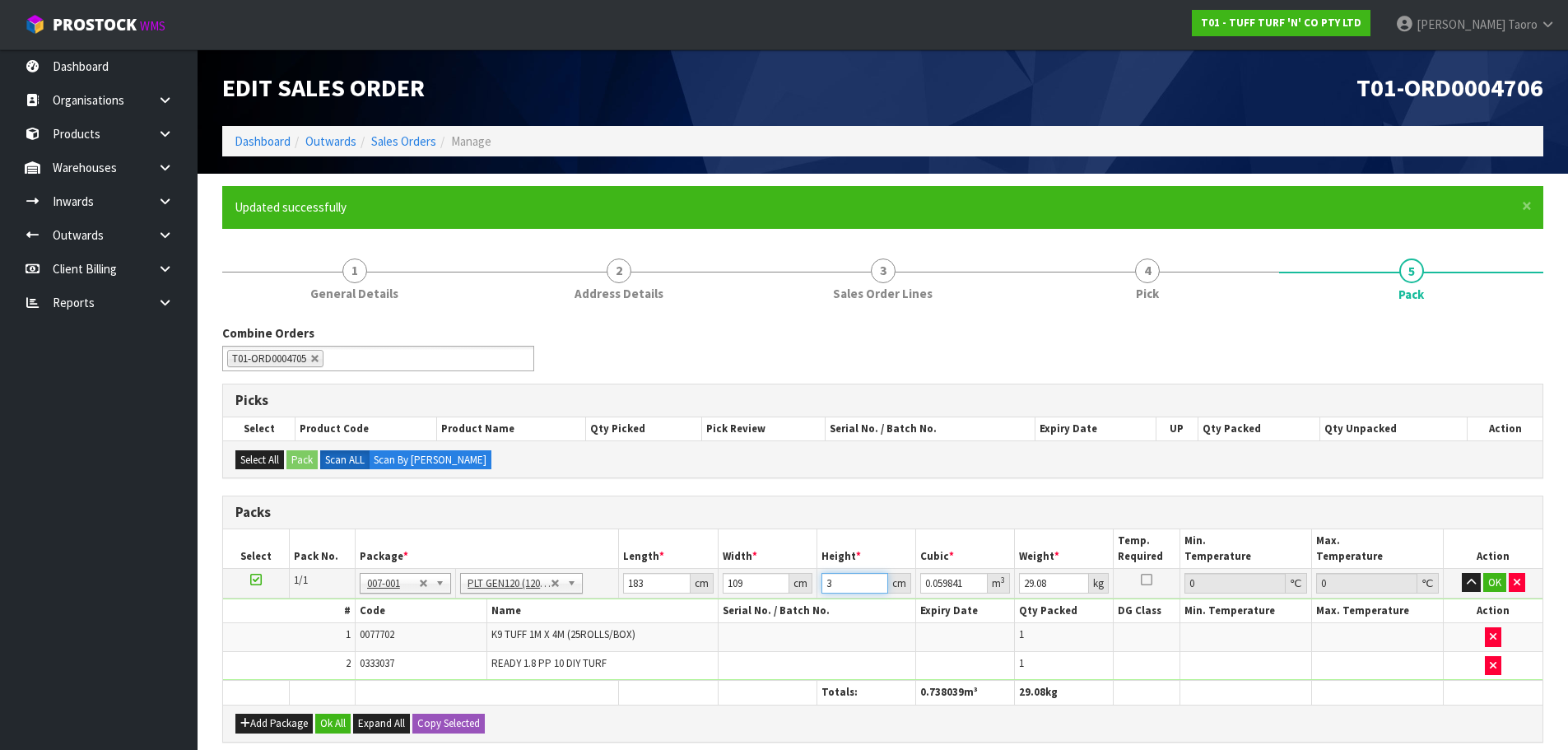
type input "37"
type input "0.738039"
type input "37"
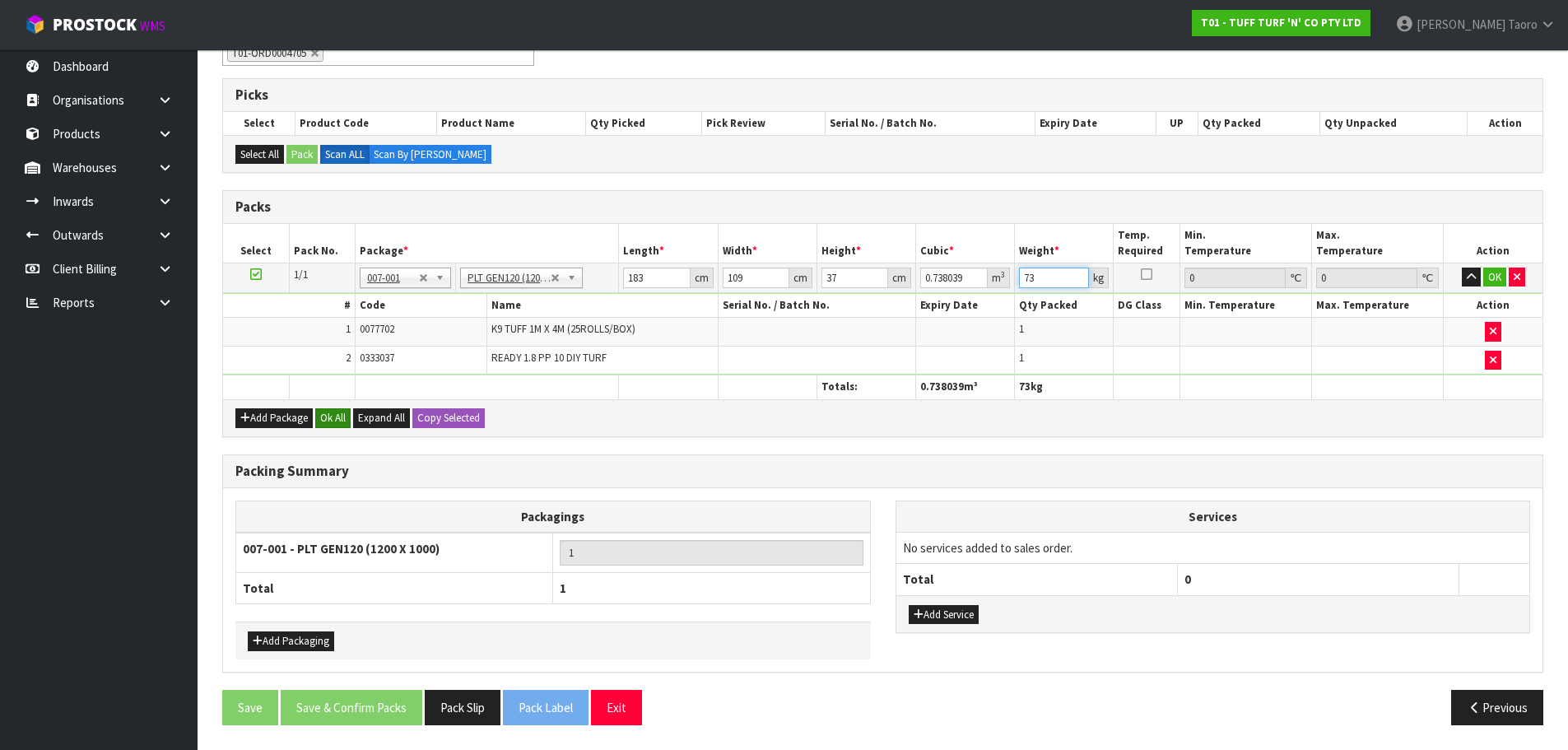
type input "73"
click at [333, 419] on button "Ok All" at bounding box center [333, 418] width 35 height 20
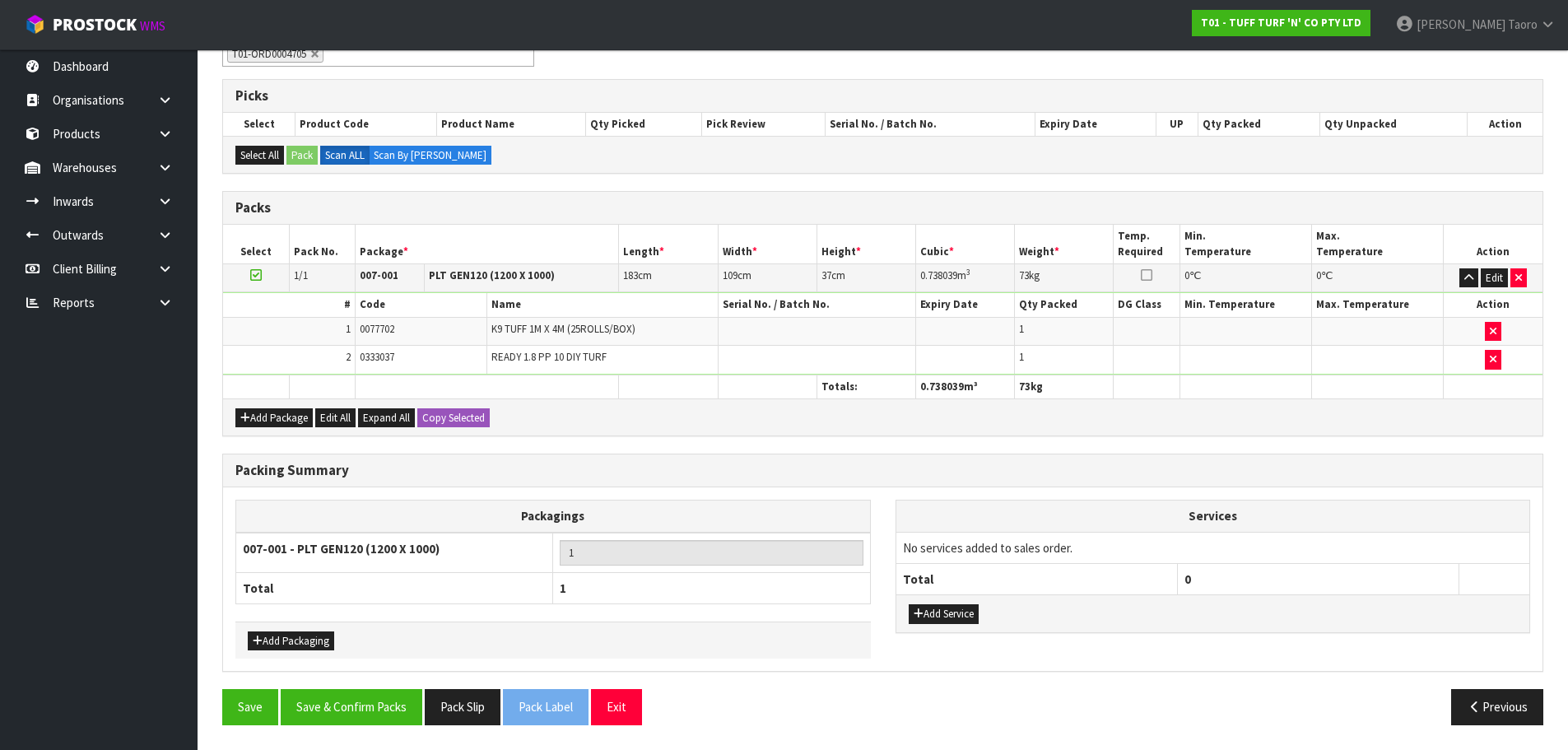
scroll to position [304, 0]
click at [379, 709] on button "Save & Confirm Packs" at bounding box center [351, 706] width 141 height 35
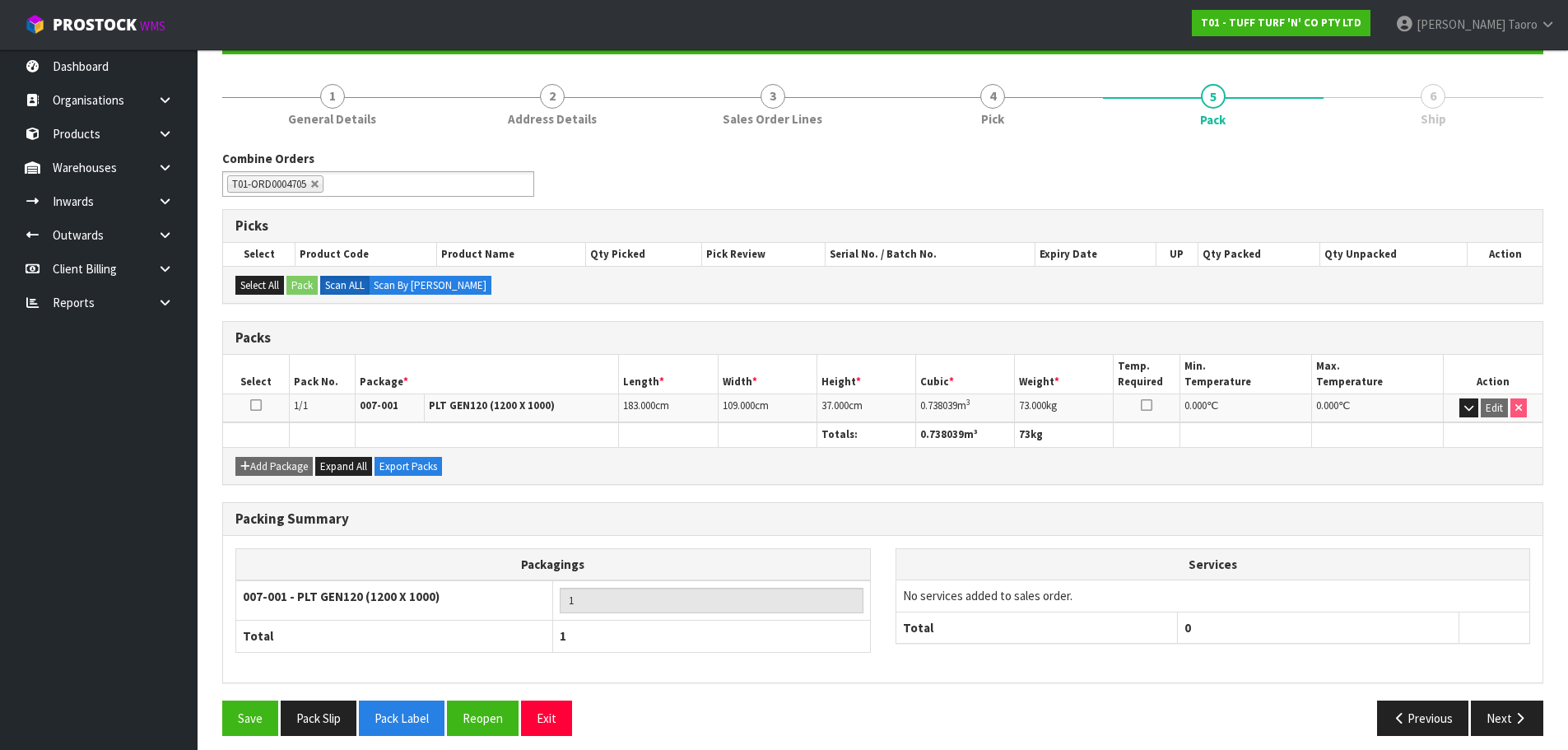
scroll to position [185, 0]
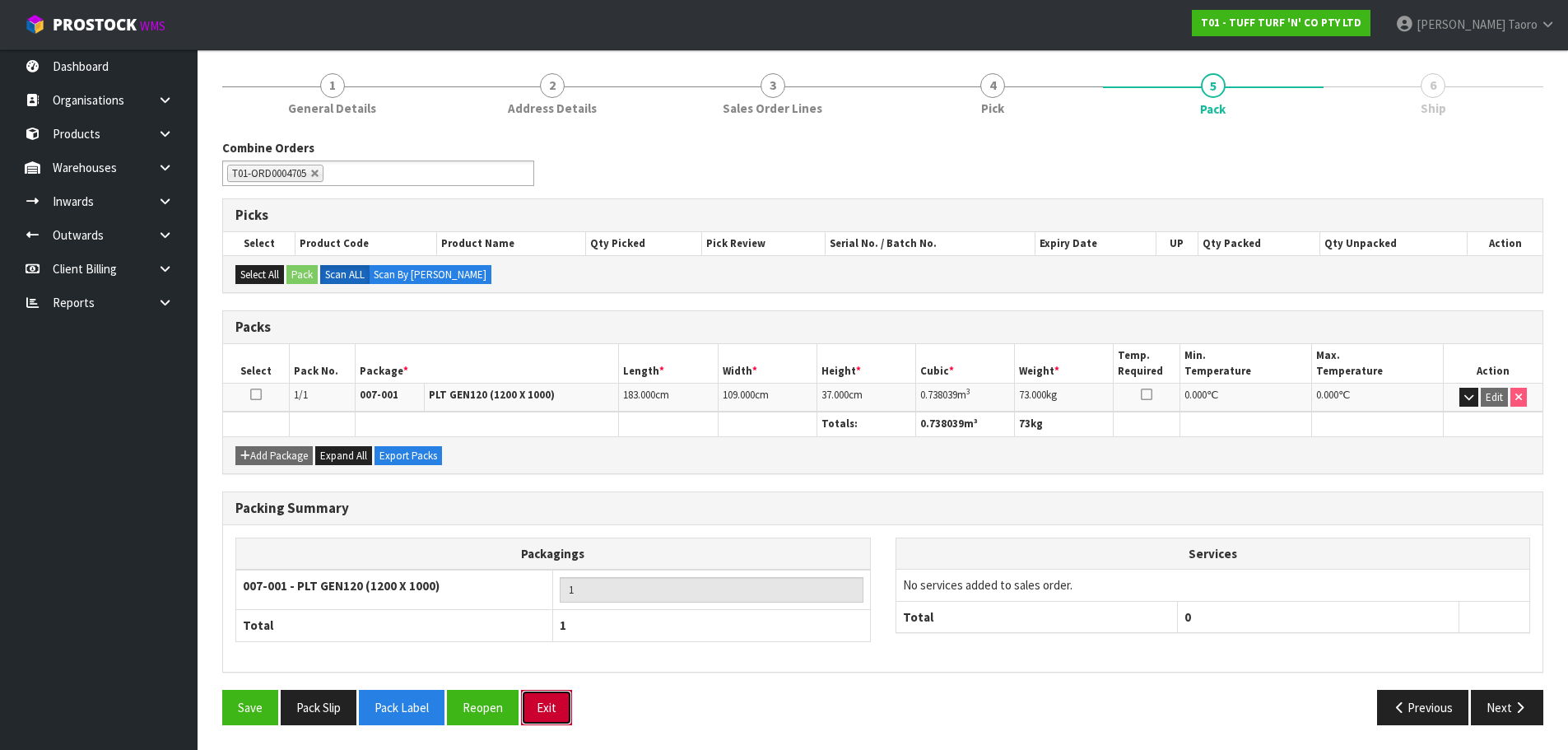
click at [553, 706] on button "Exit" at bounding box center [547, 707] width 52 height 35
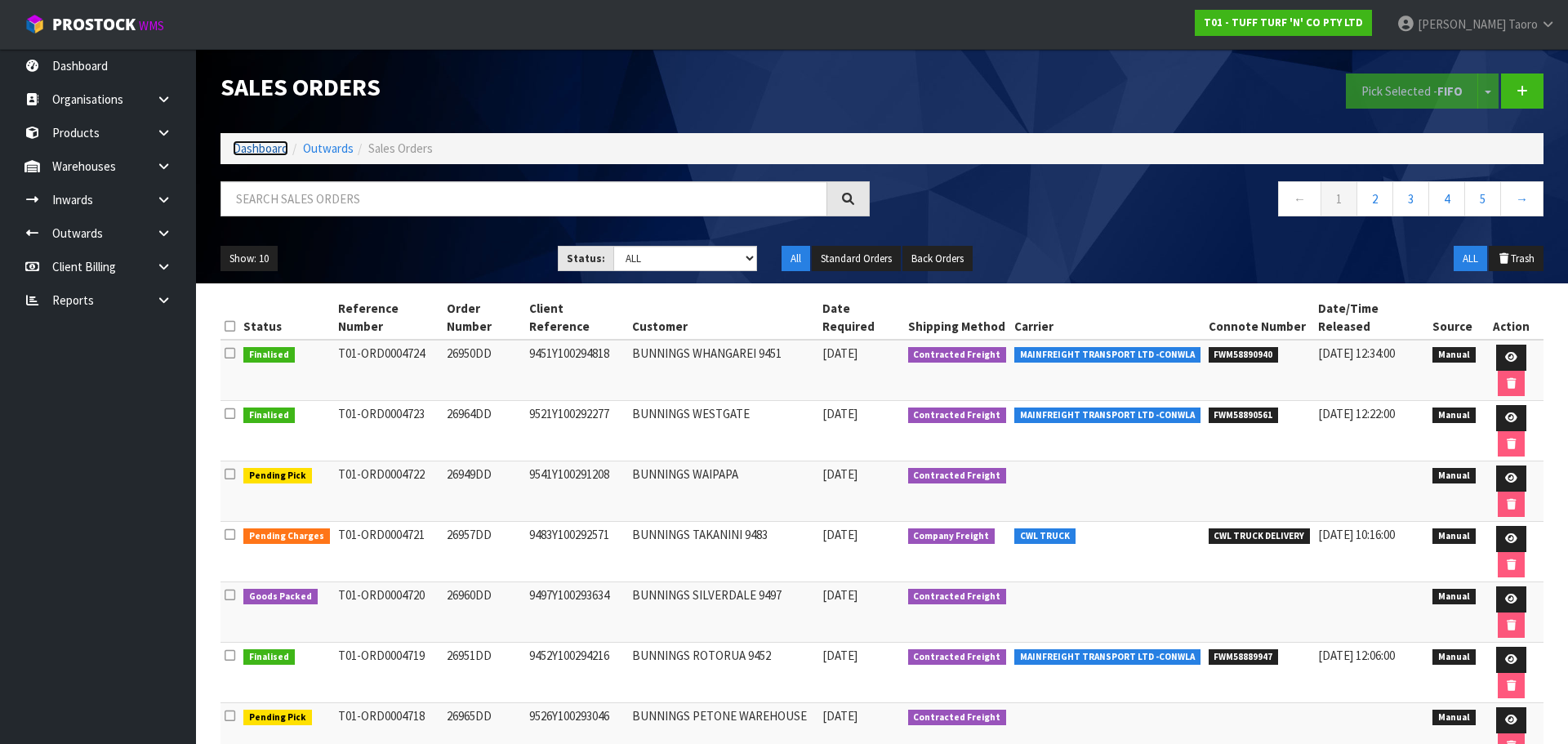
click at [259, 151] on link "Dashboard" at bounding box center [260, 148] width 56 height 15
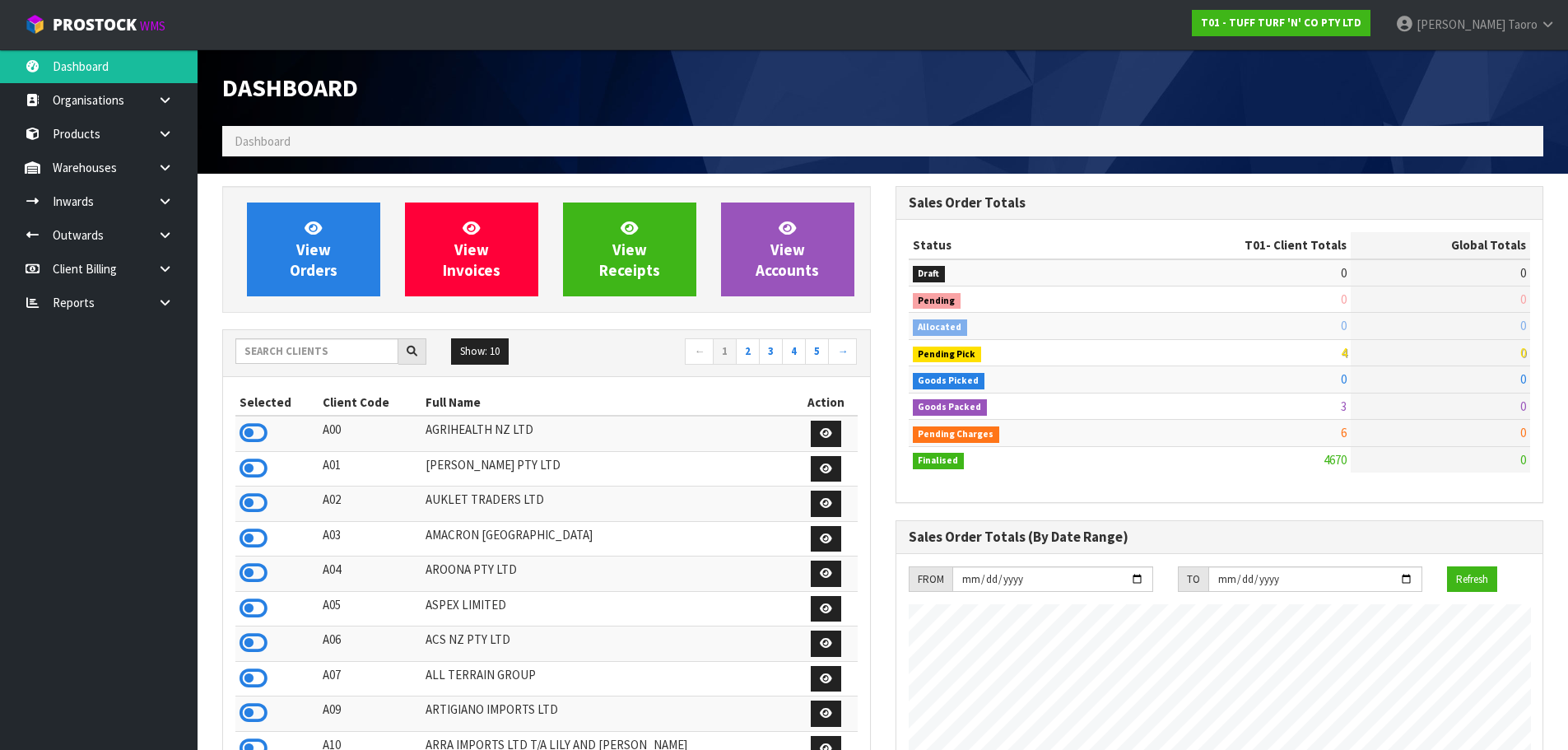
scroll to position [1247, 672]
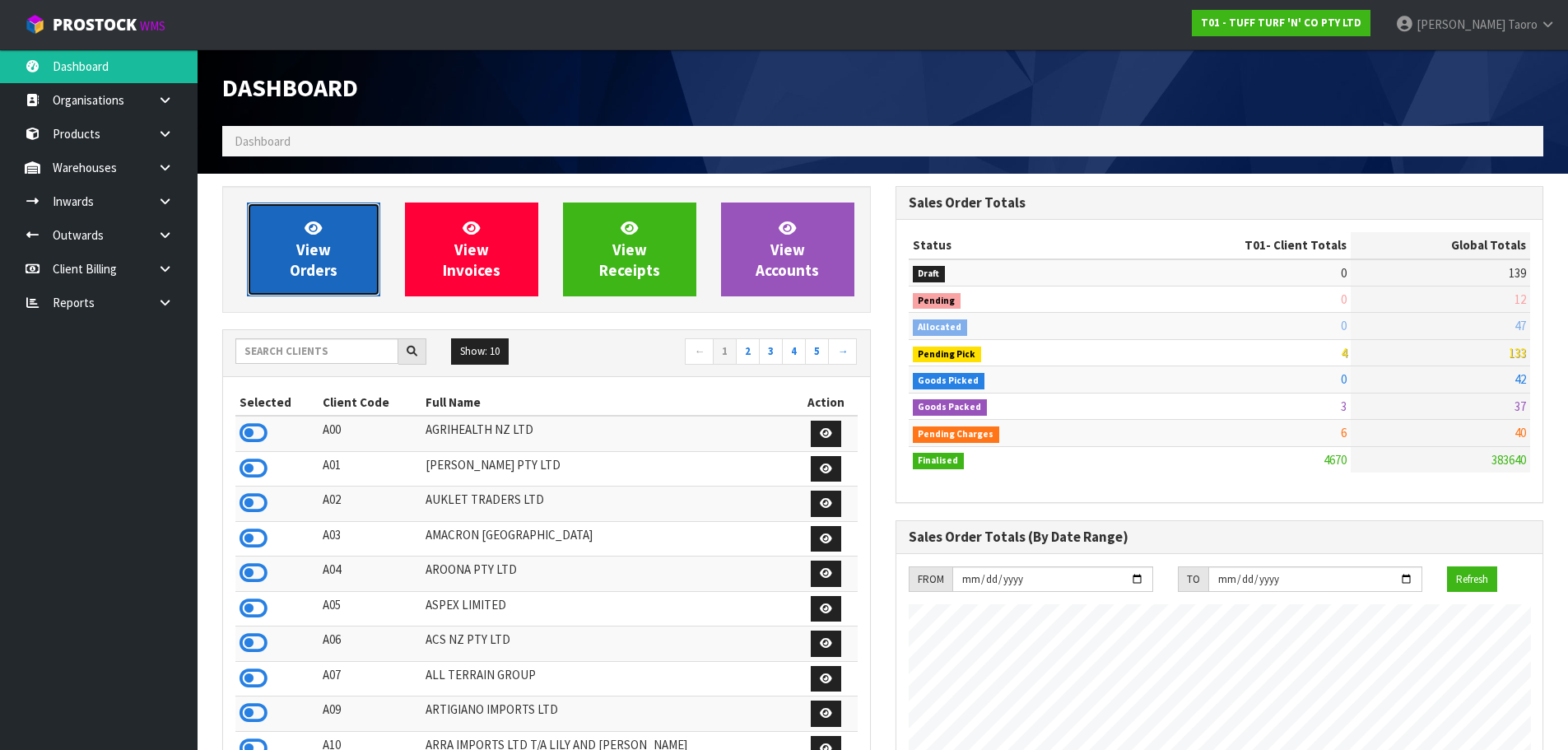
click at [280, 233] on link "View Orders" at bounding box center [314, 249] width 134 height 94
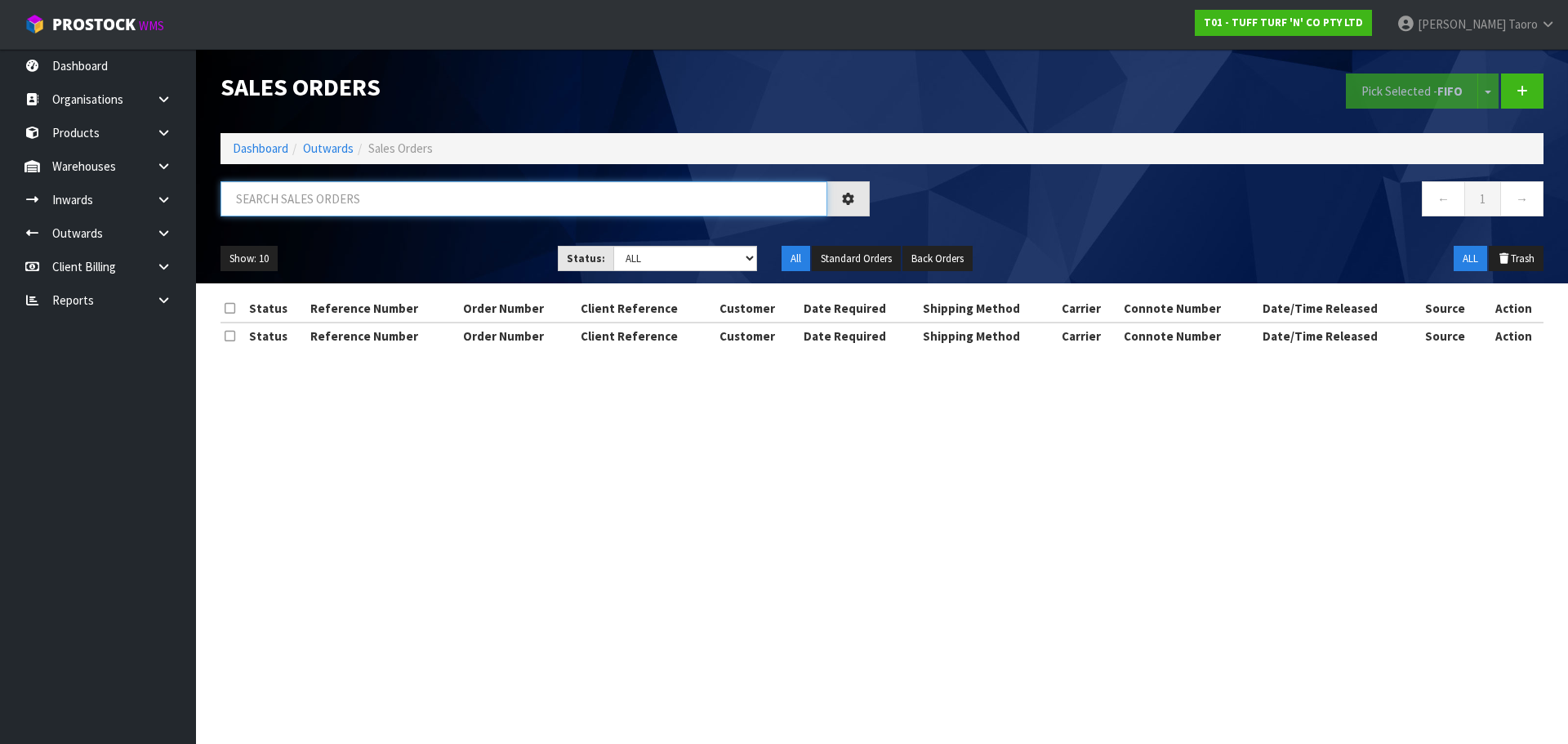
click at [292, 199] on input "text" at bounding box center [523, 199] width 607 height 35
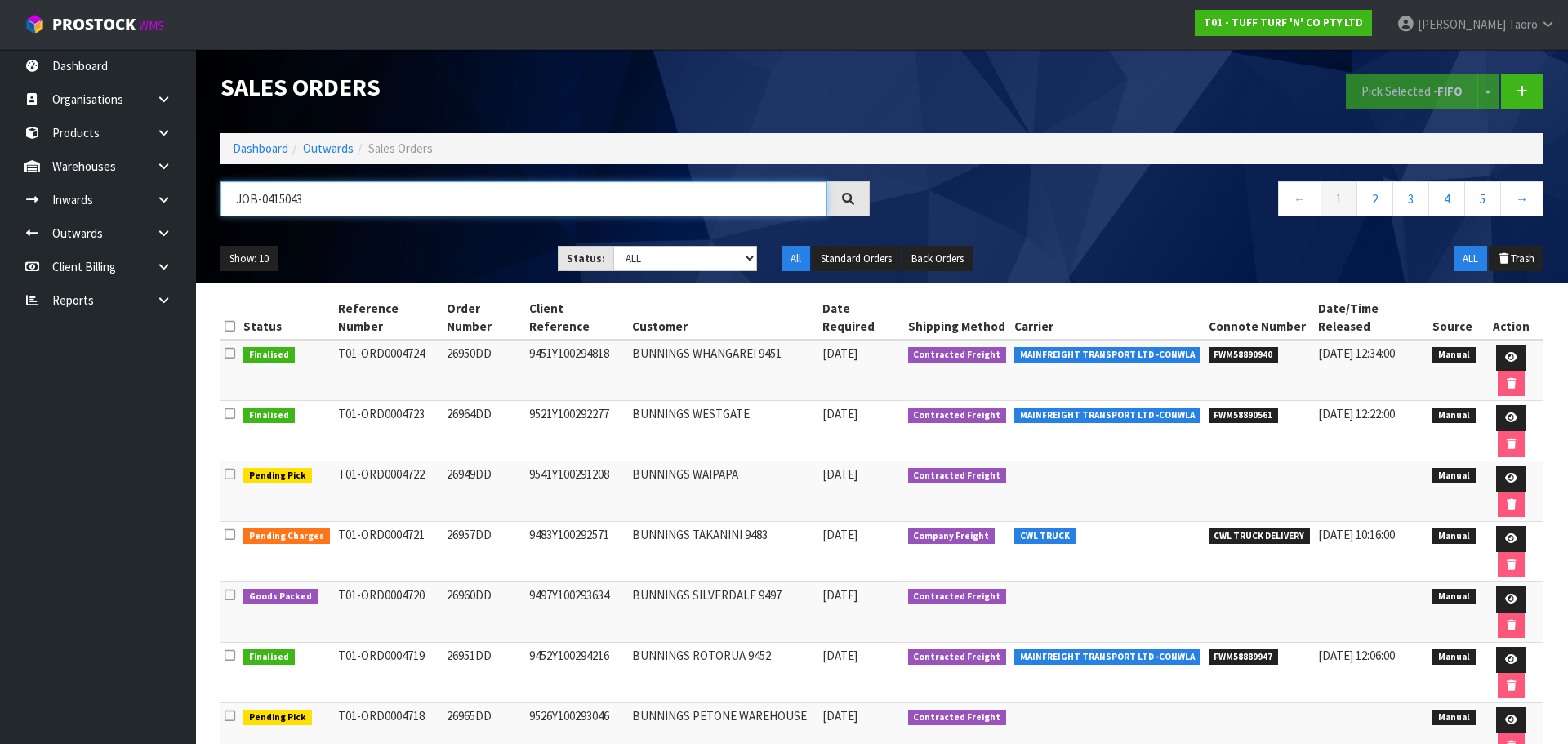
type input "JOB-0415043"
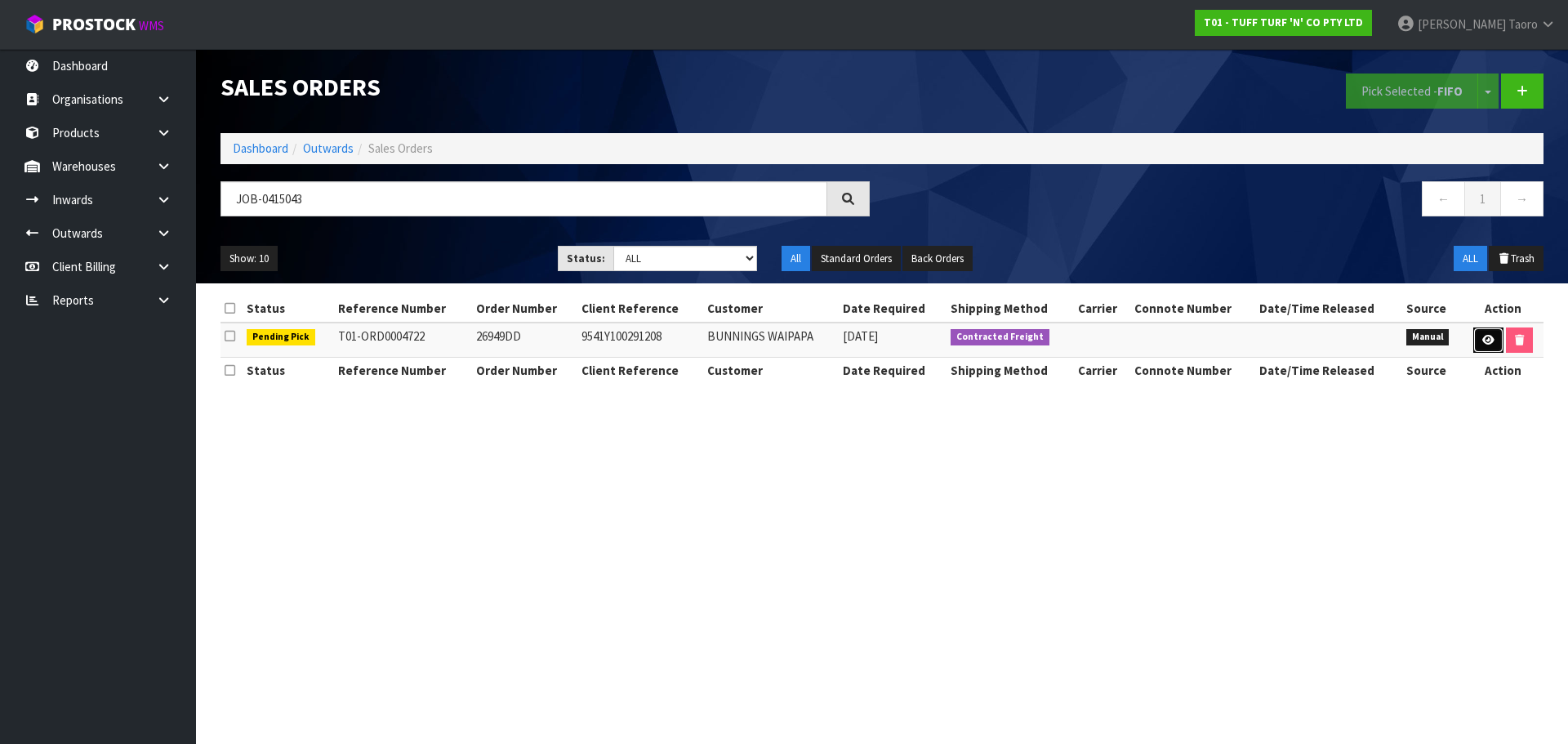
click at [1482, 345] on icon at bounding box center [1488, 340] width 12 height 10
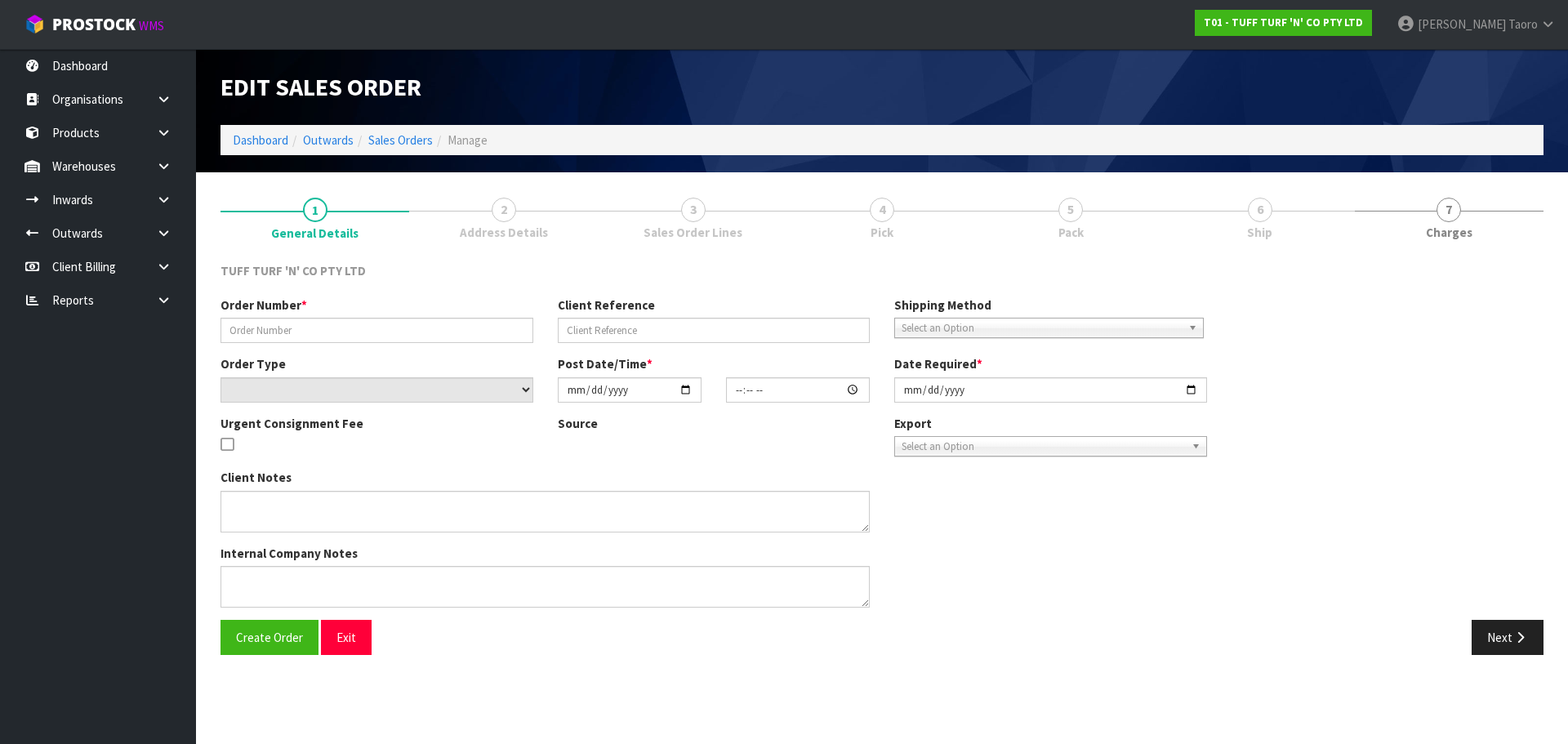
type input "26949DD"
type input "9541Y100291208"
select select "number:0"
type input "2025-09-29"
type input "15:01:00.000"
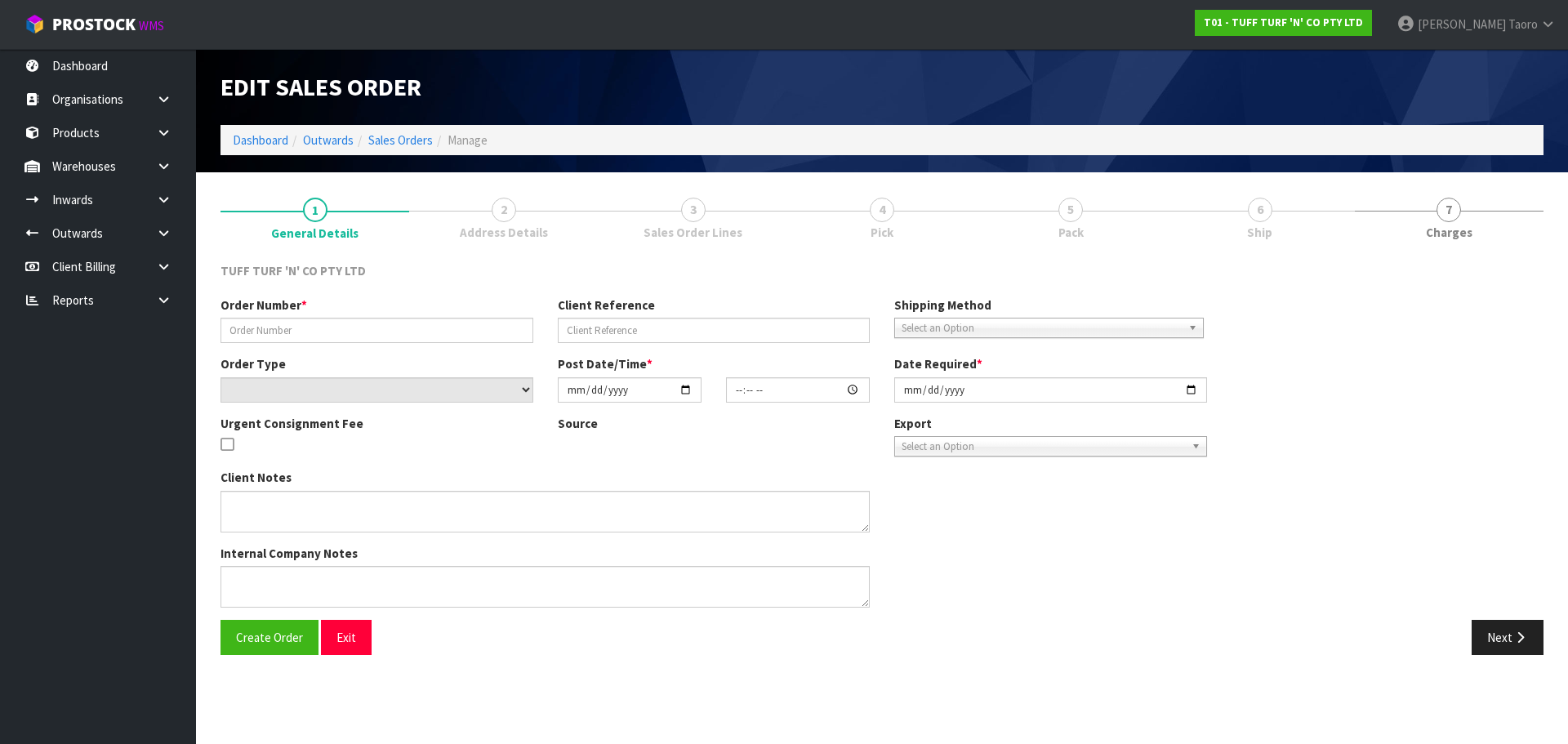
type input "2025-09-30"
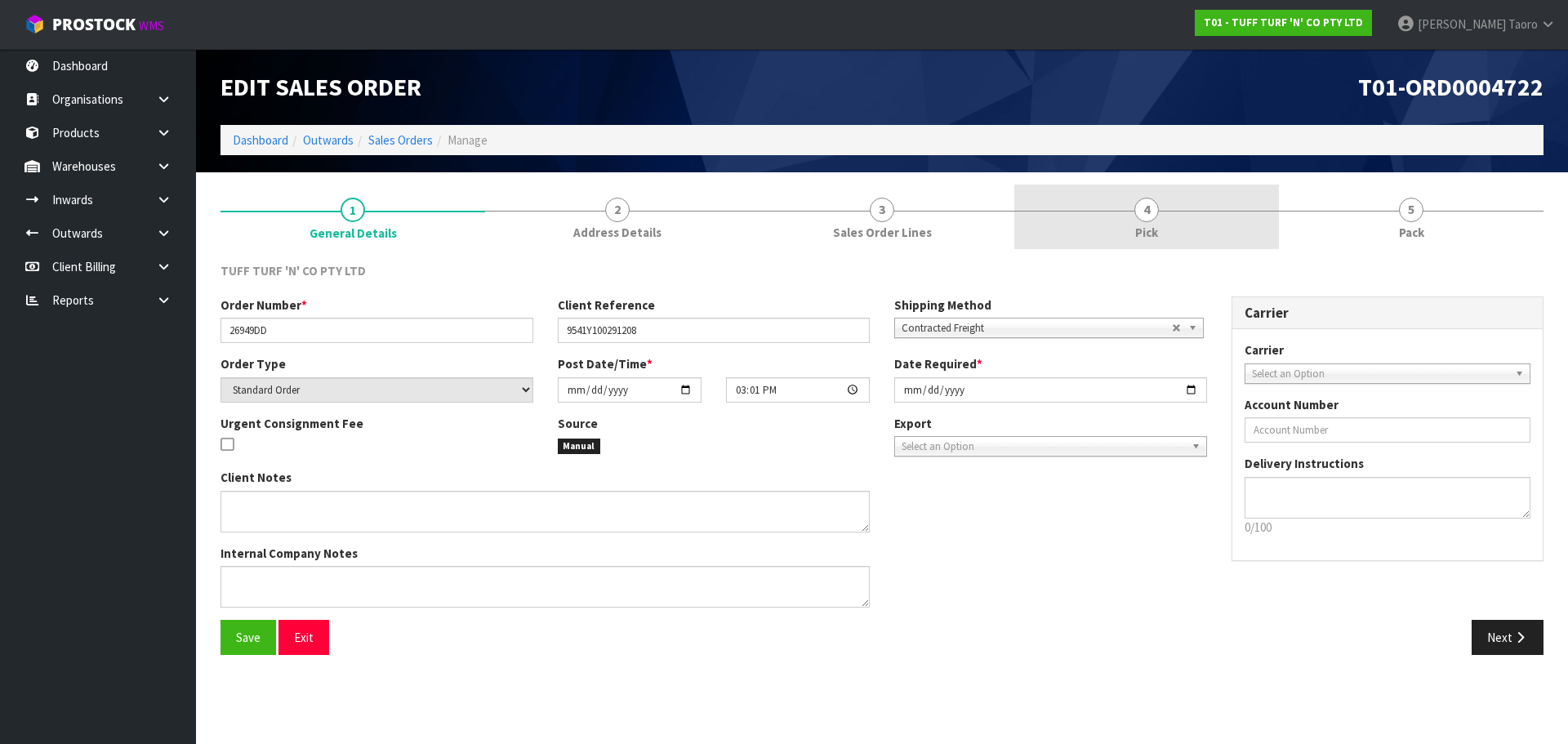
click at [1173, 221] on link "4 Pick" at bounding box center [1147, 217] width 265 height 64
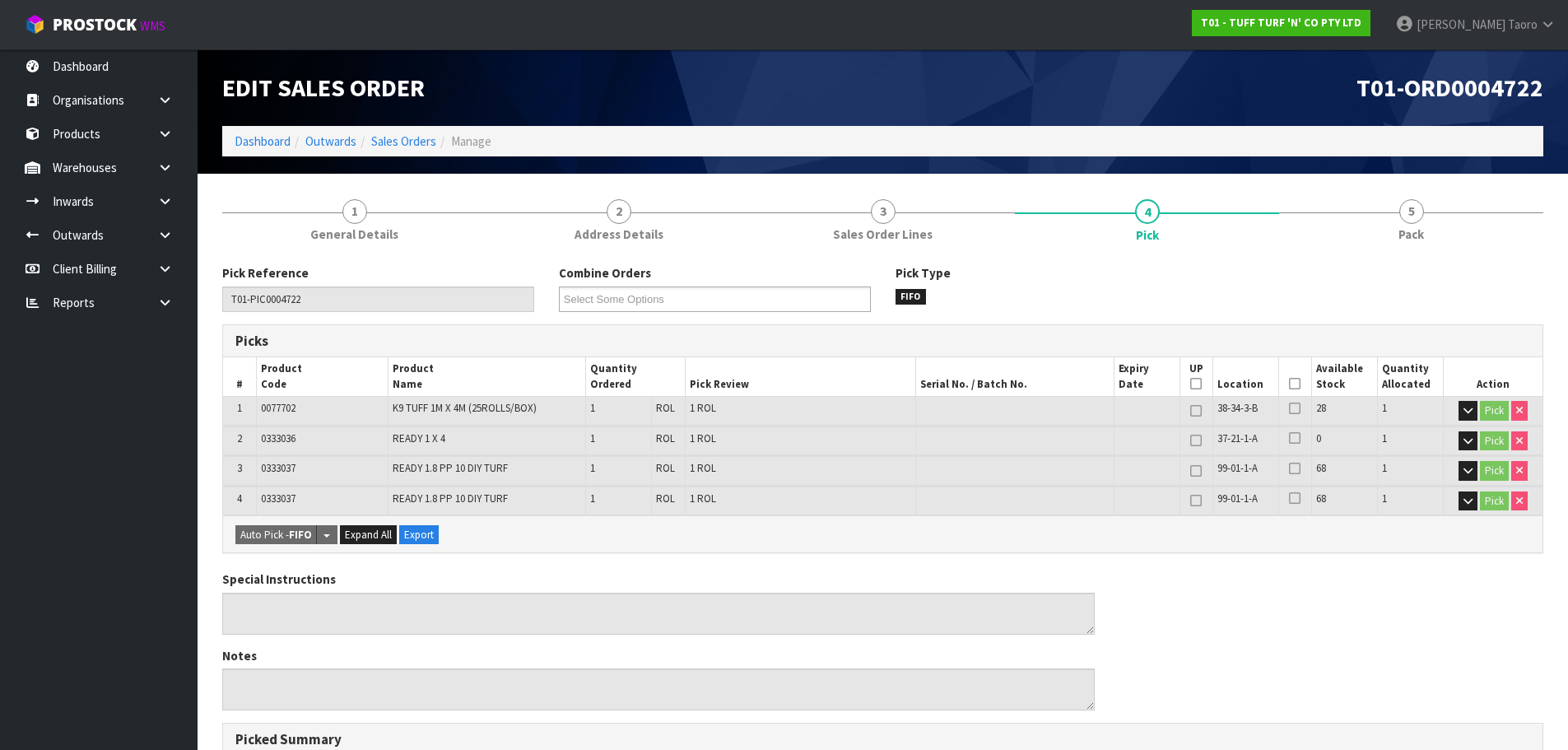
click at [1295, 384] on icon at bounding box center [1294, 384] width 11 height 1
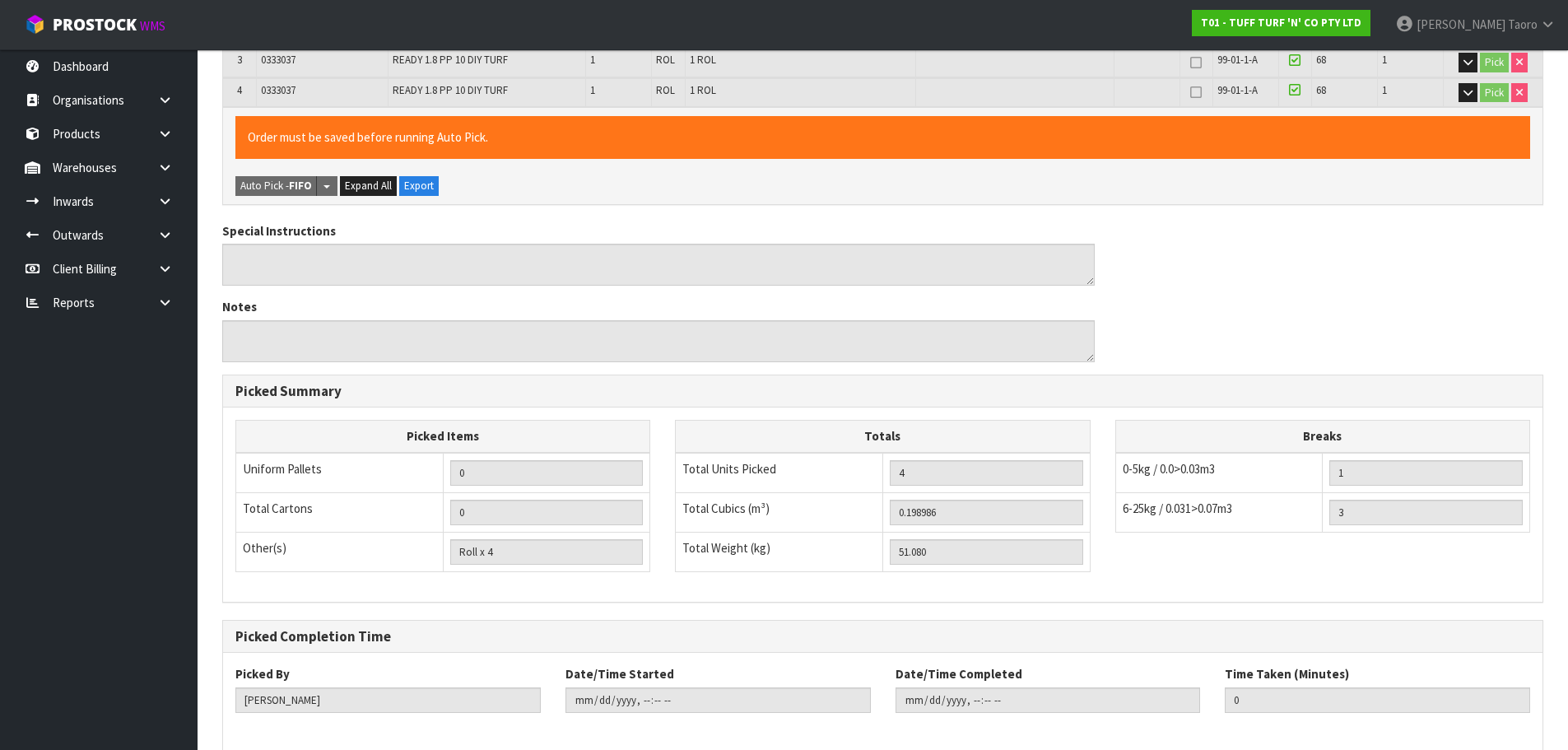
scroll to position [487, 0]
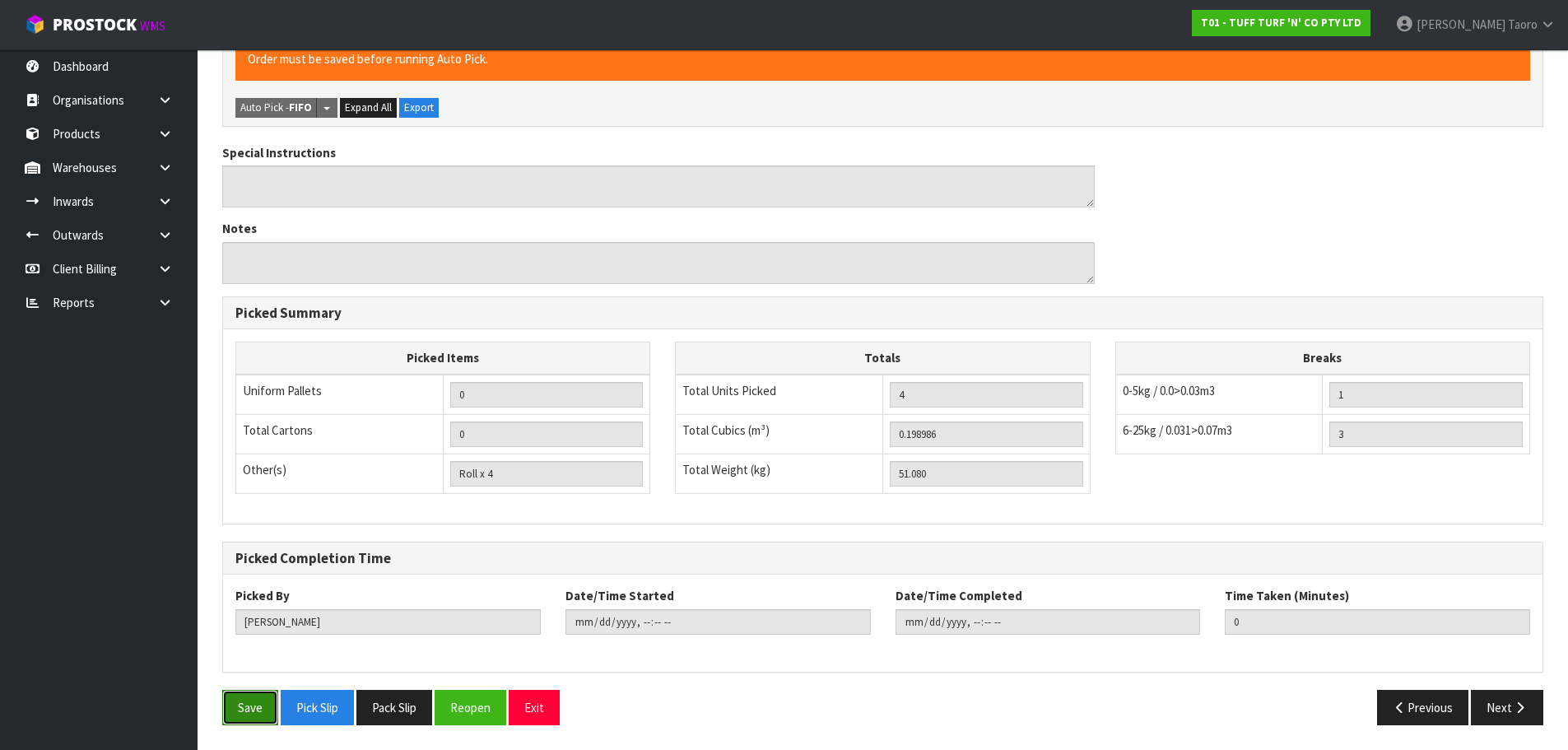
click at [254, 707] on button "Save" at bounding box center [250, 707] width 56 height 35
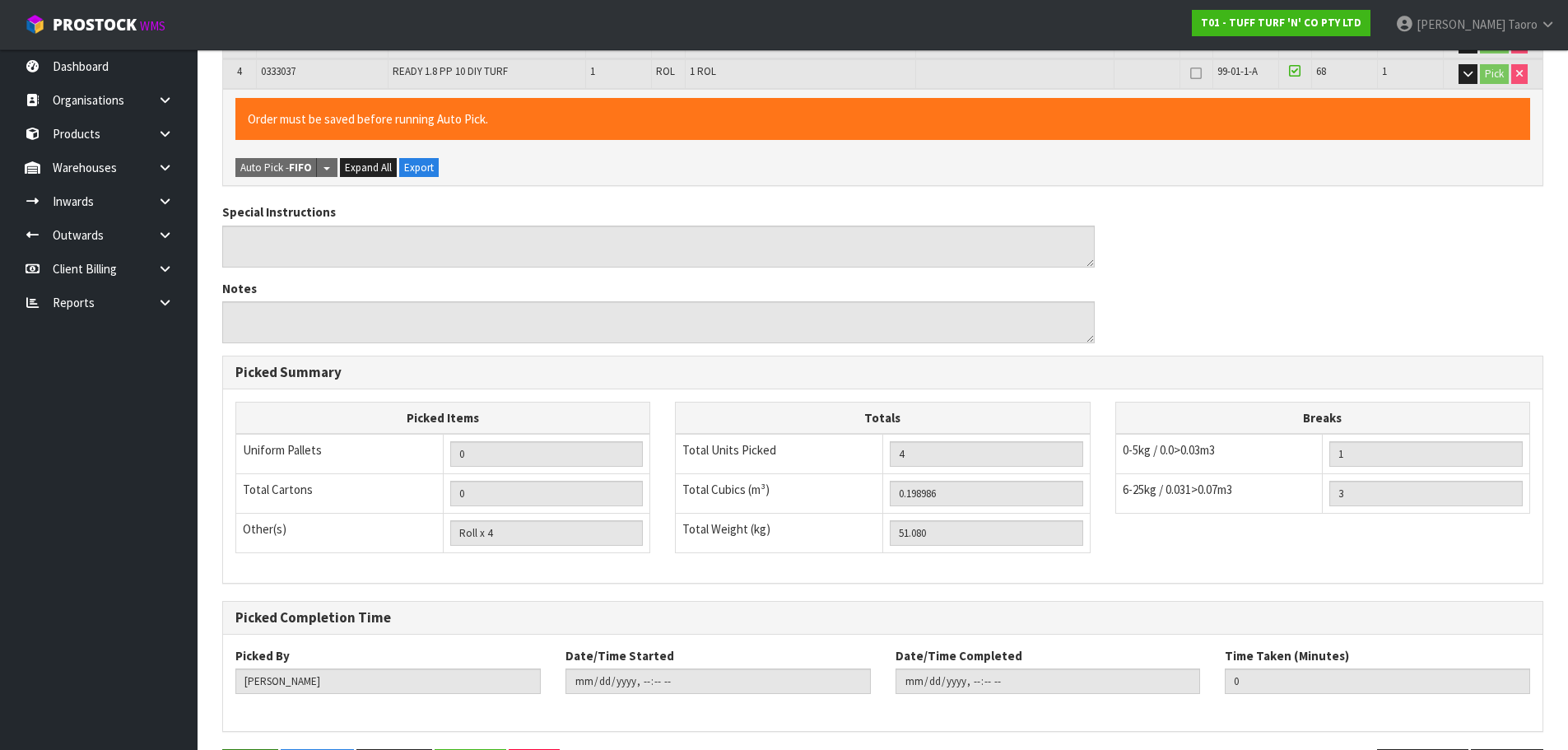
scroll to position [0, 0]
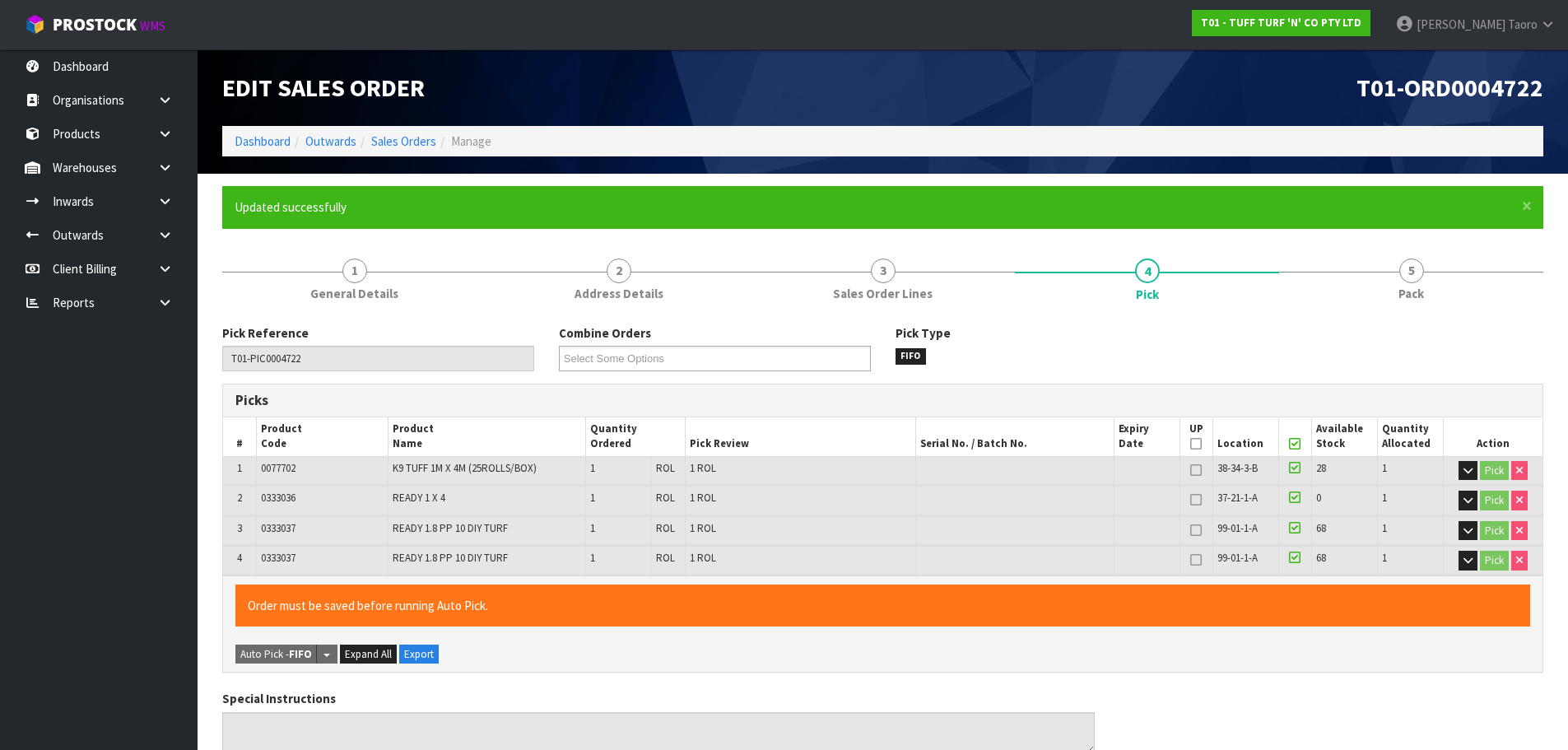
type input "Harriet Taoro"
type input "2025-09-30T15:54:12"
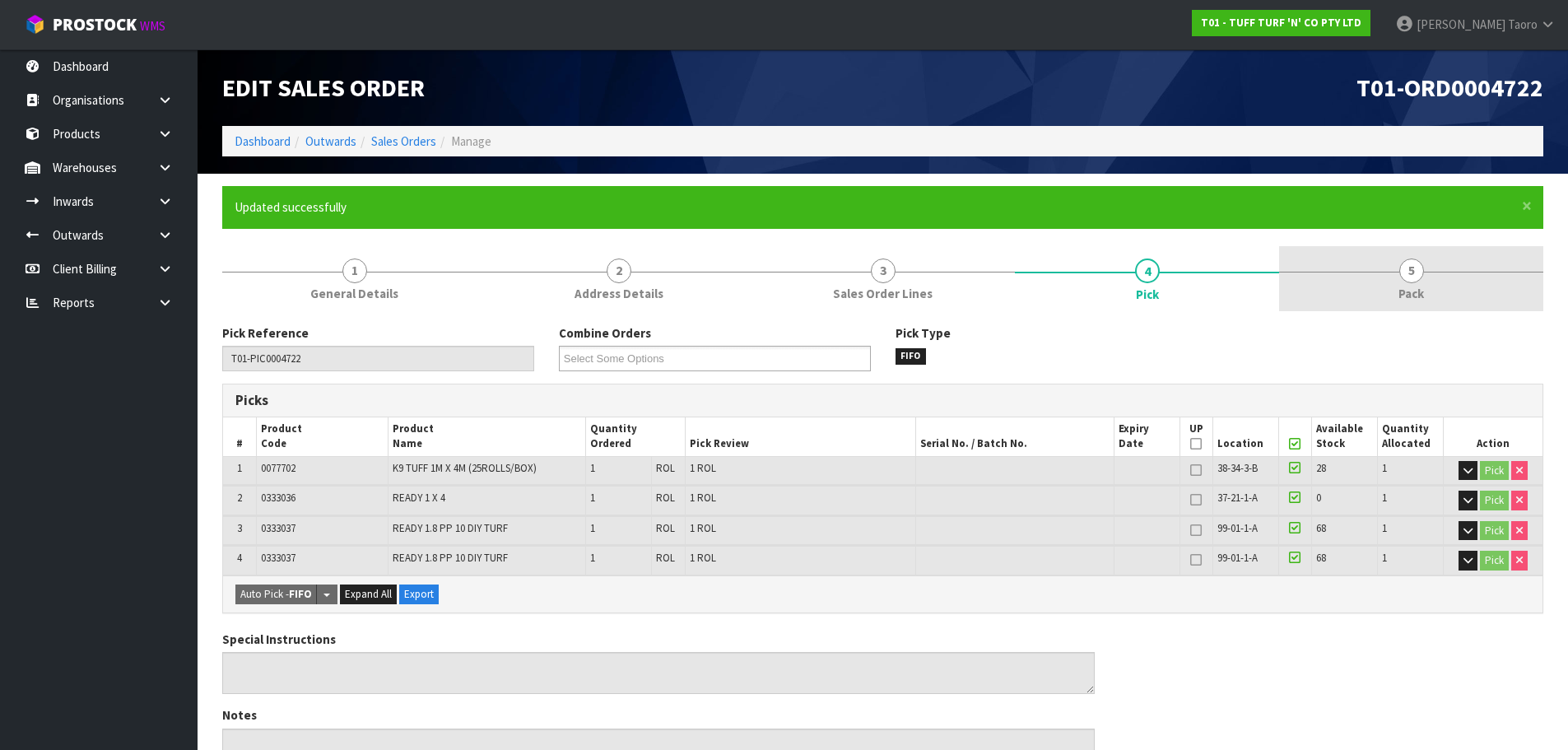
click at [1453, 260] on link "5 Pack" at bounding box center [1411, 279] width 264 height 65
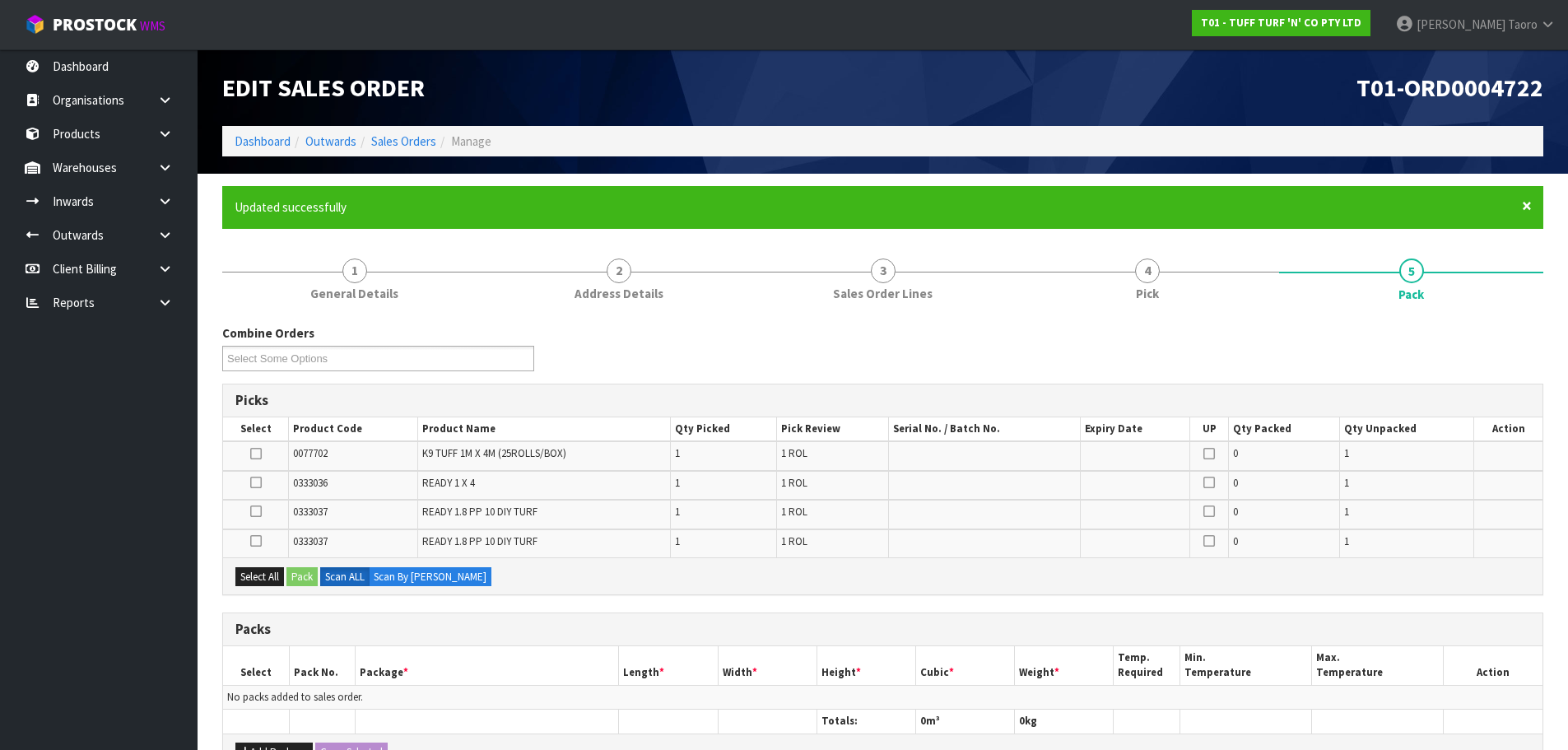
click at [1527, 207] on span "×" at bounding box center [1527, 206] width 10 height 23
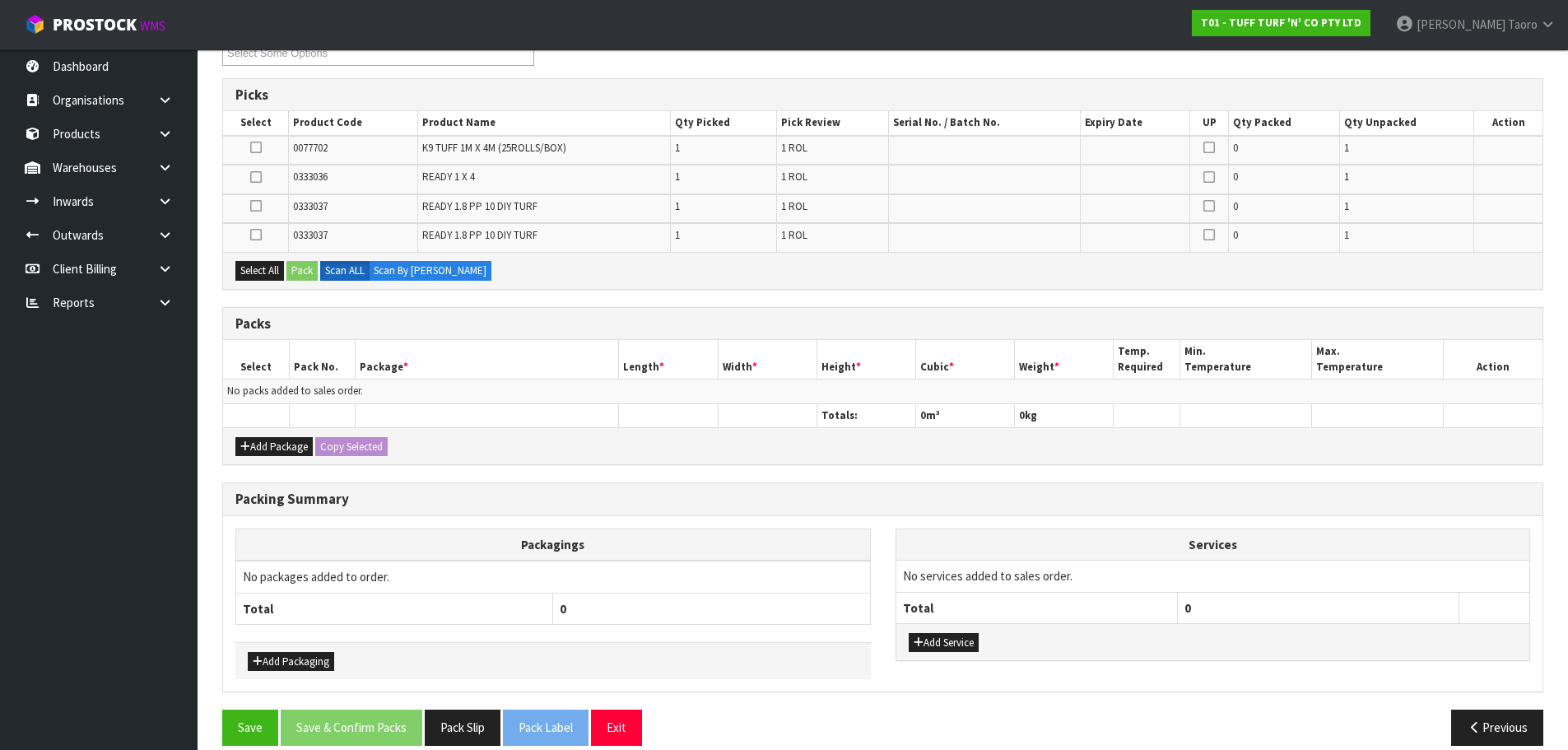
scroll to position [247, 0]
click at [245, 439] on button "Add Package" at bounding box center [274, 446] width 77 height 20
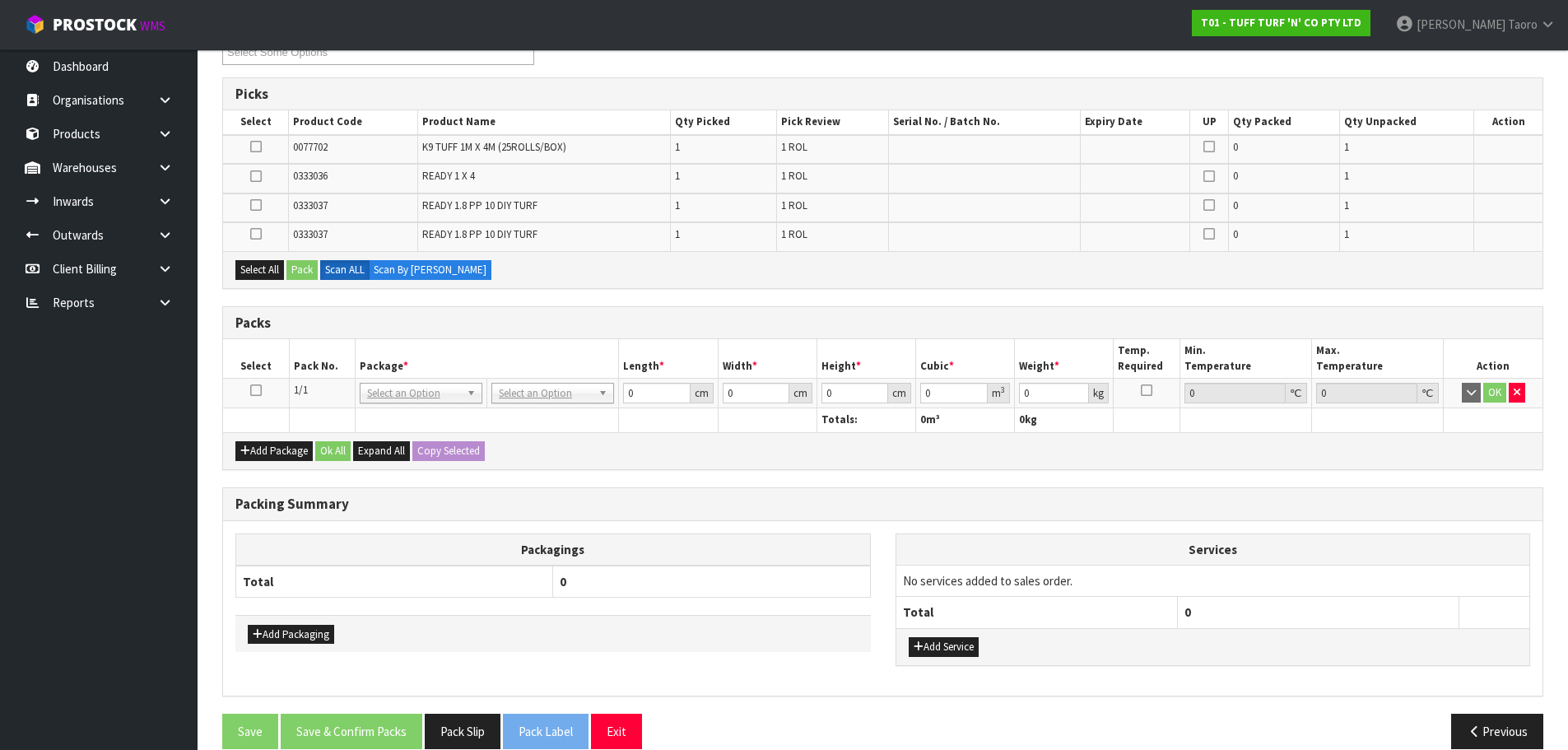
click at [256, 390] on icon at bounding box center [256, 390] width 11 height 1
click at [281, 361] on th "Select" at bounding box center [256, 359] width 66 height 39
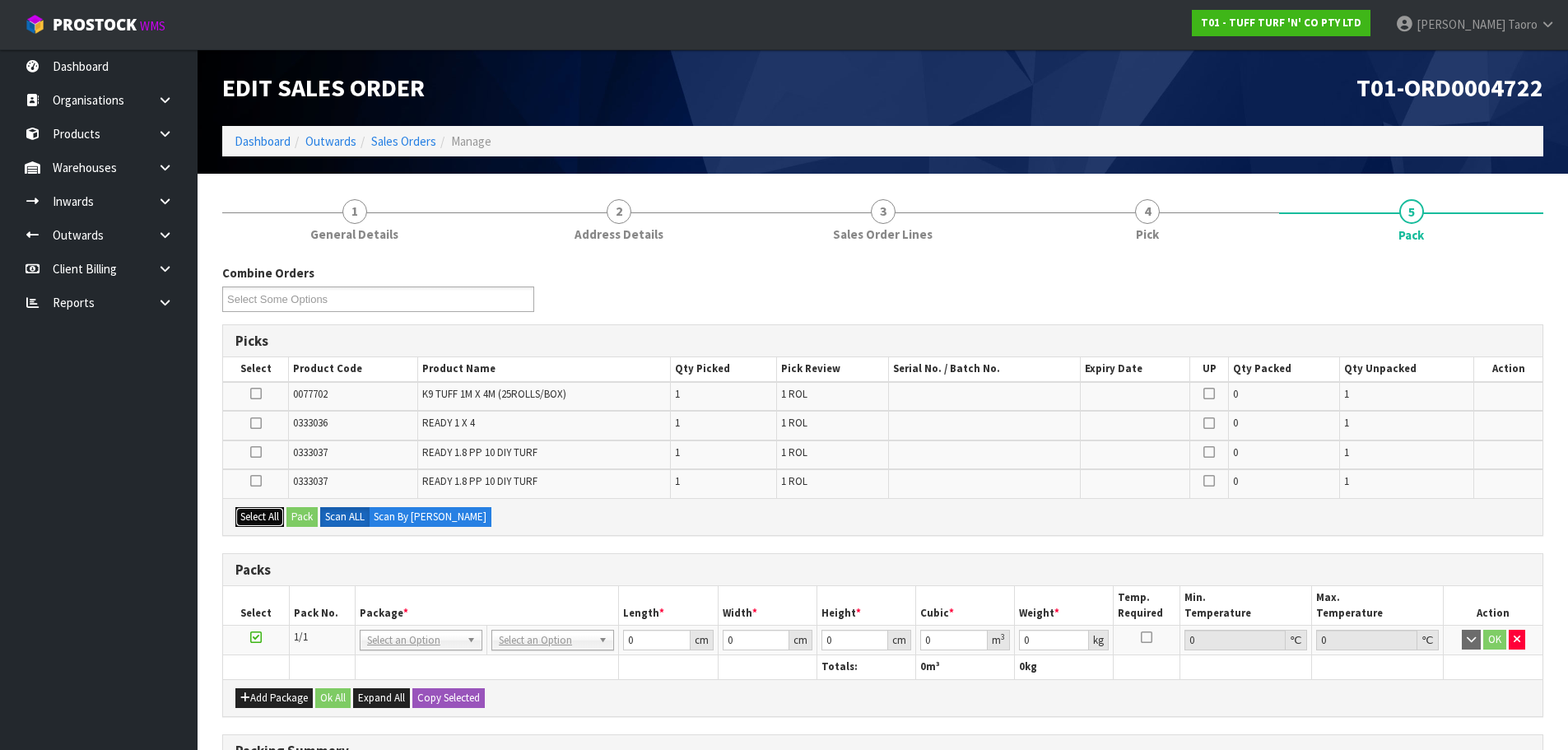
drag, startPoint x: 265, startPoint y: 517, endPoint x: 275, endPoint y: 519, distance: 10.2
click at [269, 517] on button "Select All" at bounding box center [259, 517] width 49 height 20
click at [305, 516] on button "Pack" at bounding box center [301, 517] width 31 height 20
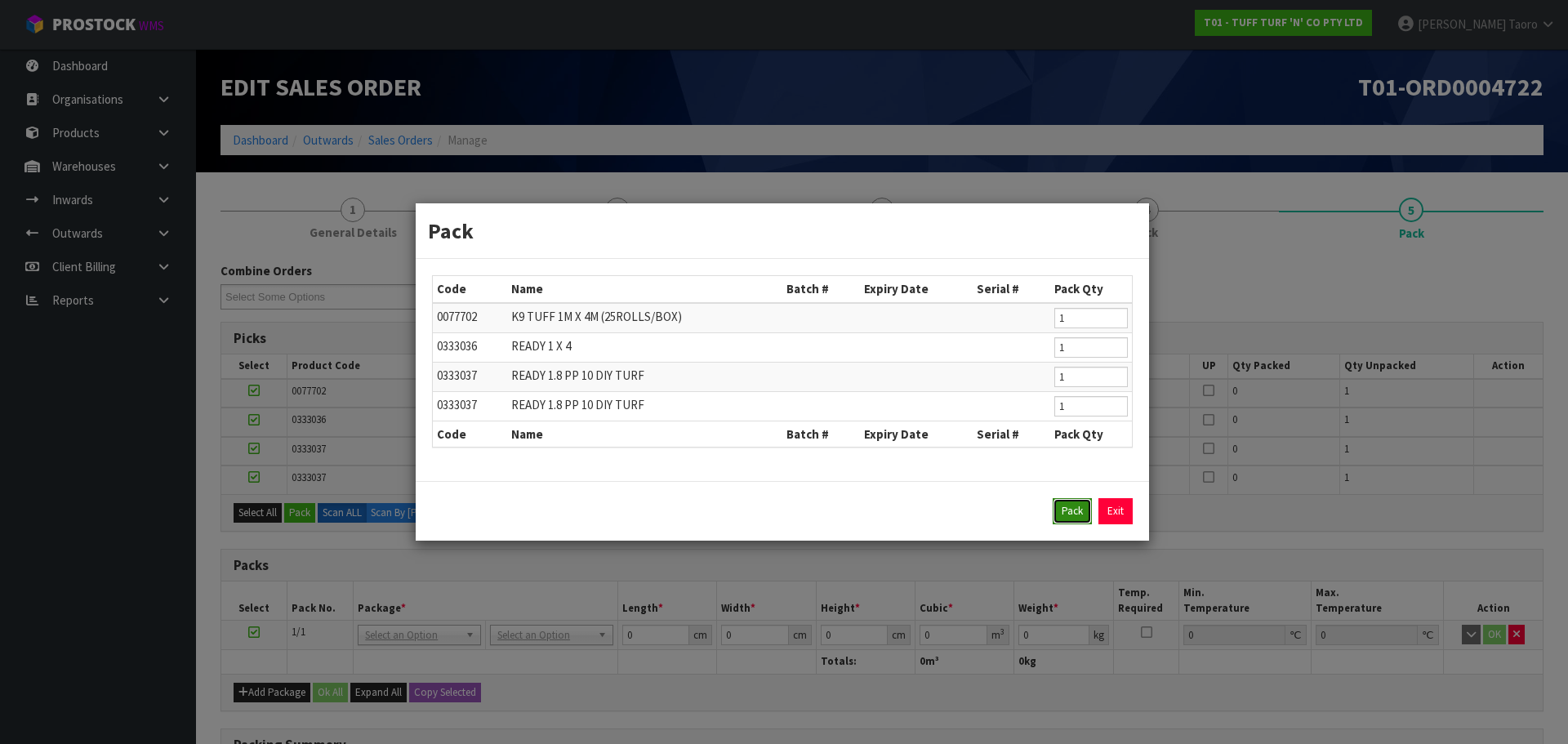
click at [1065, 512] on button "Pack" at bounding box center [1071, 511] width 39 height 27
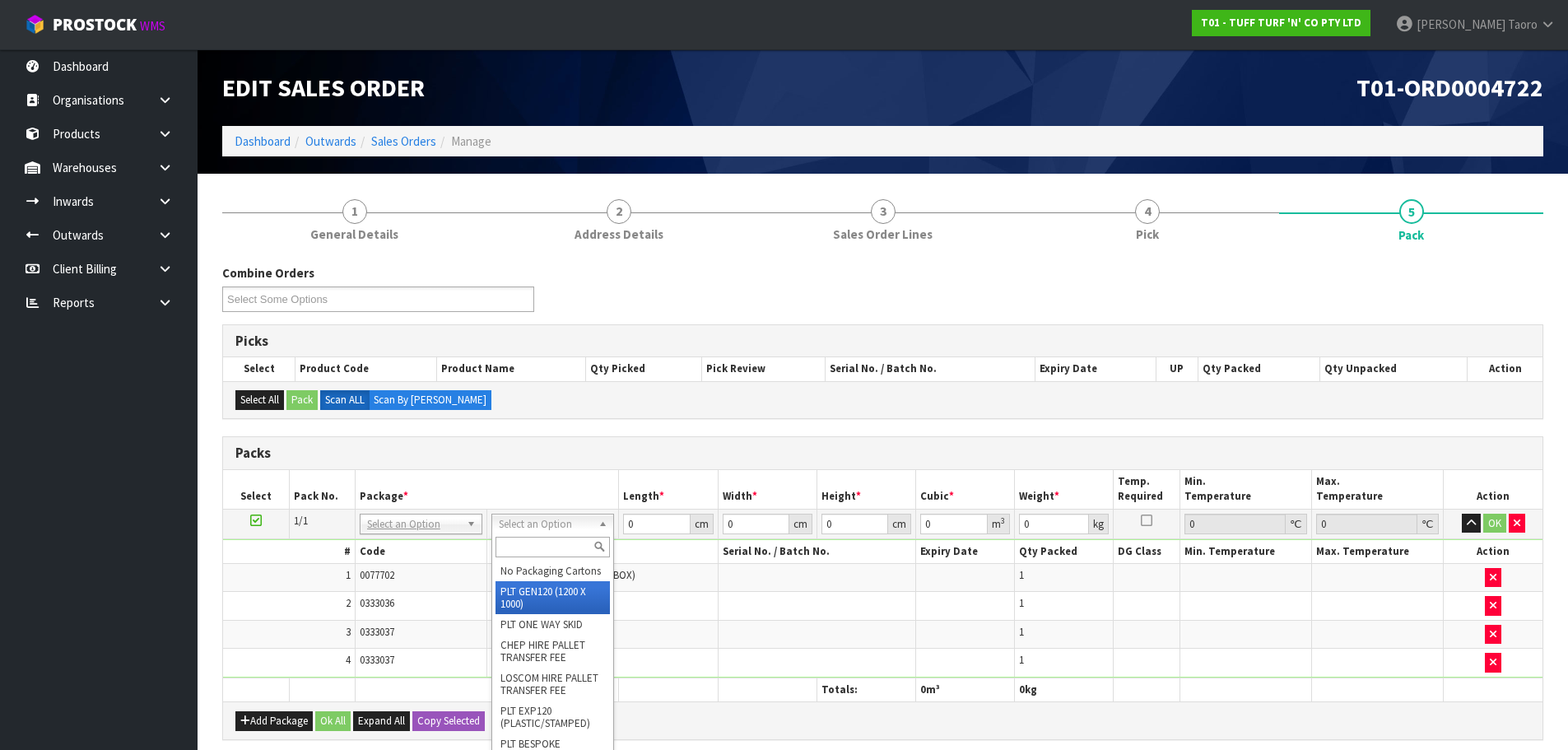
type input "120"
type input "100"
type input "51.08"
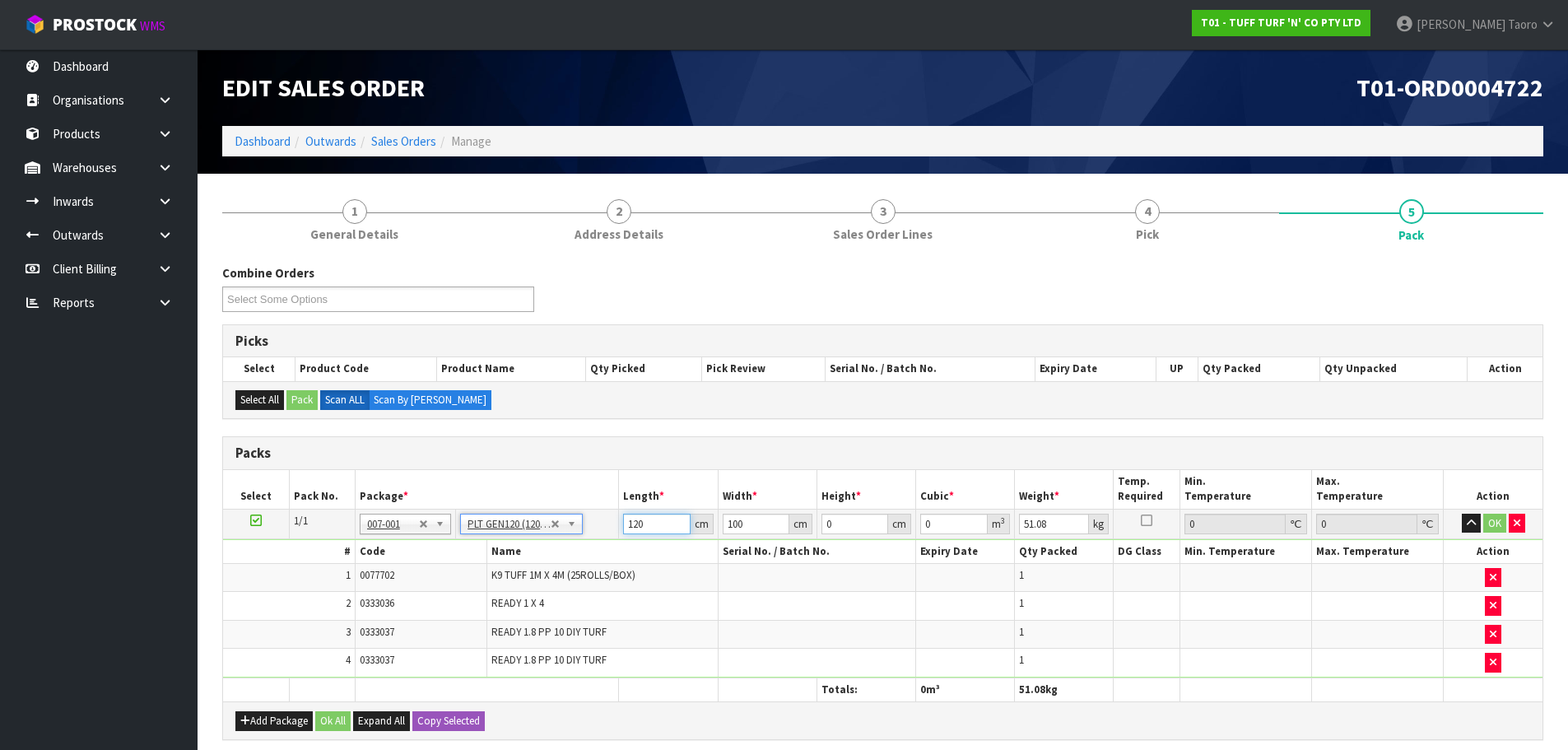
click at [645, 520] on input "120" at bounding box center [656, 524] width 67 height 21
type input "180"
type input "110"
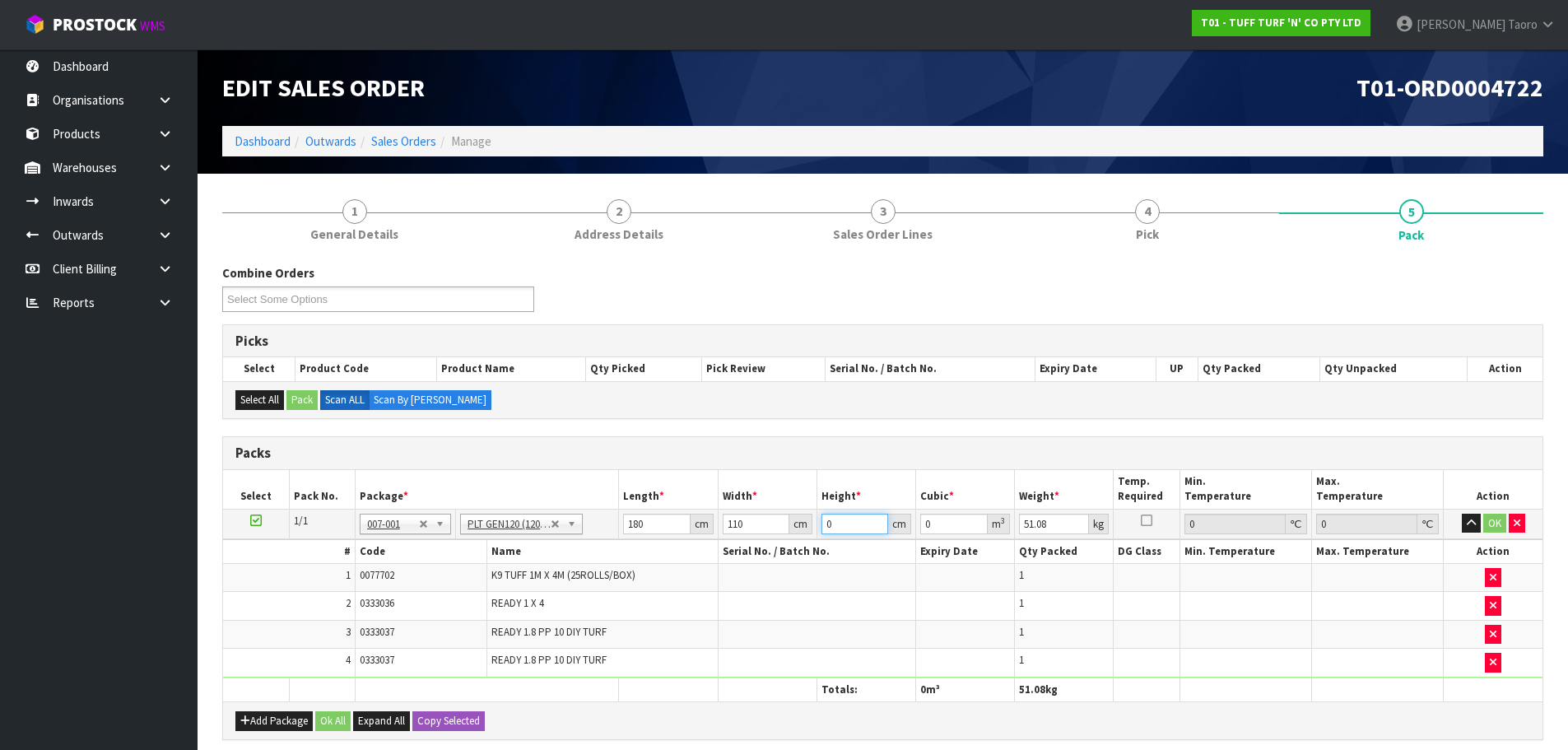
type input "3"
type input "0.0594"
type input "32"
type input "0.6336"
type input "32"
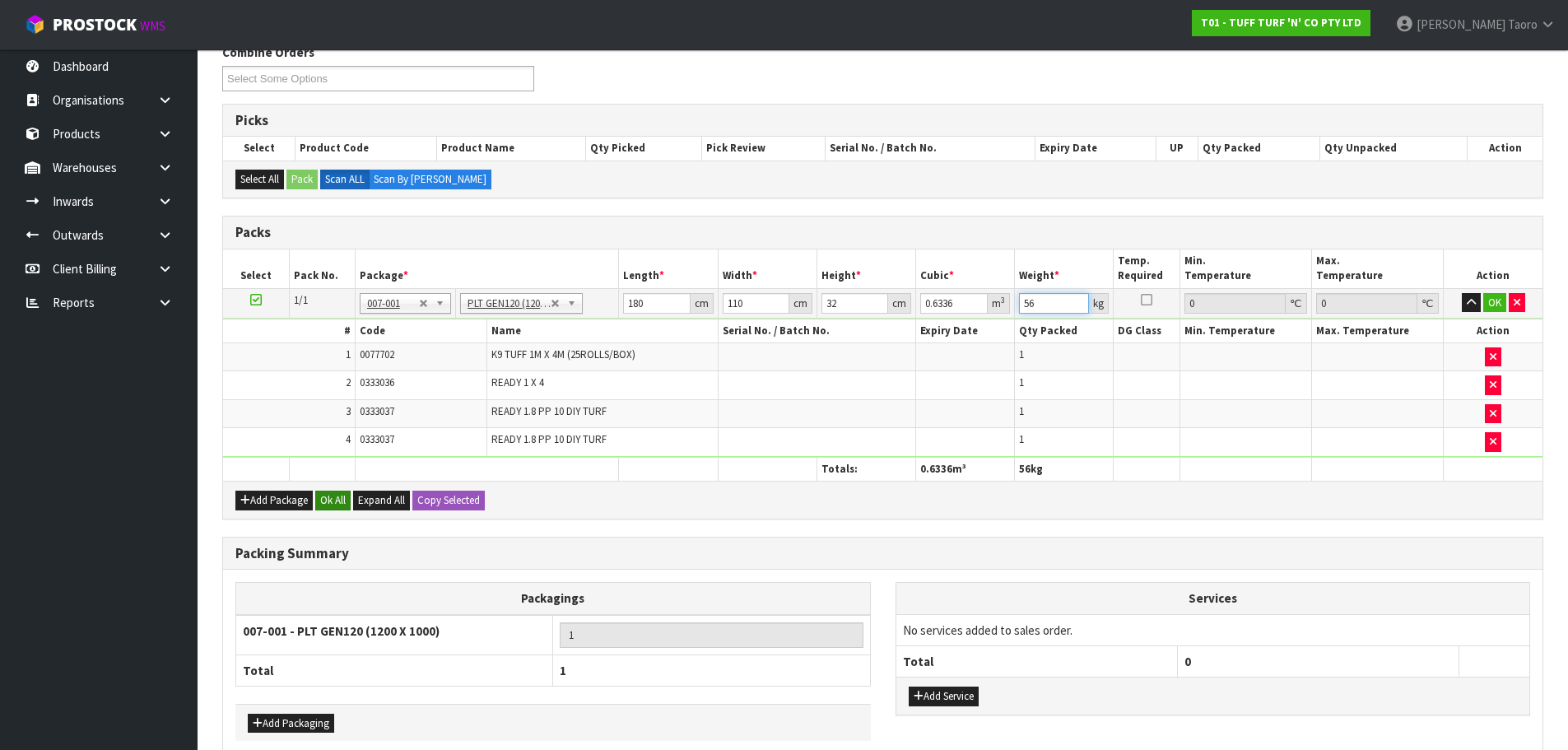
type input "56"
click at [340, 502] on button "Ok All" at bounding box center [333, 500] width 35 height 20
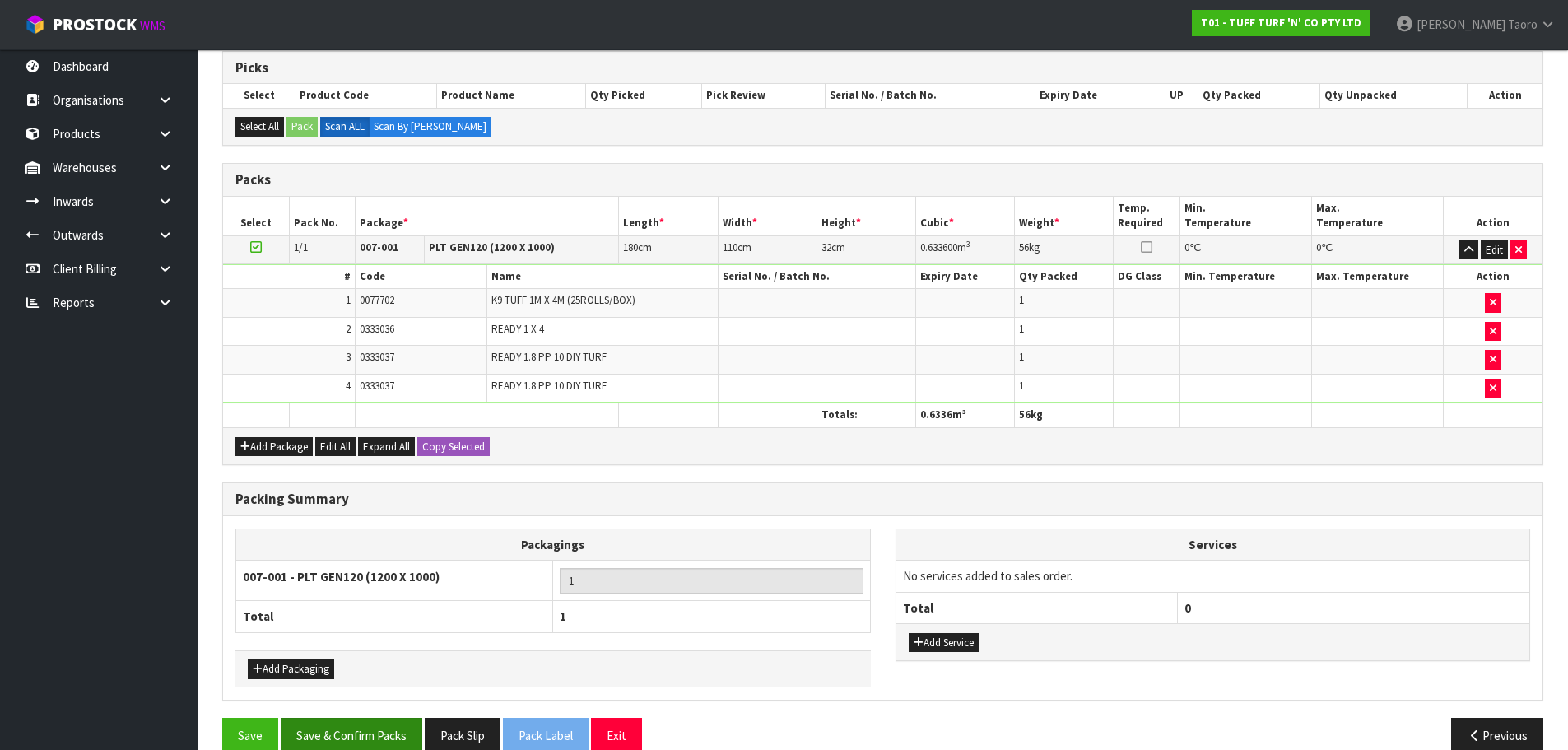
scroll to position [302, 0]
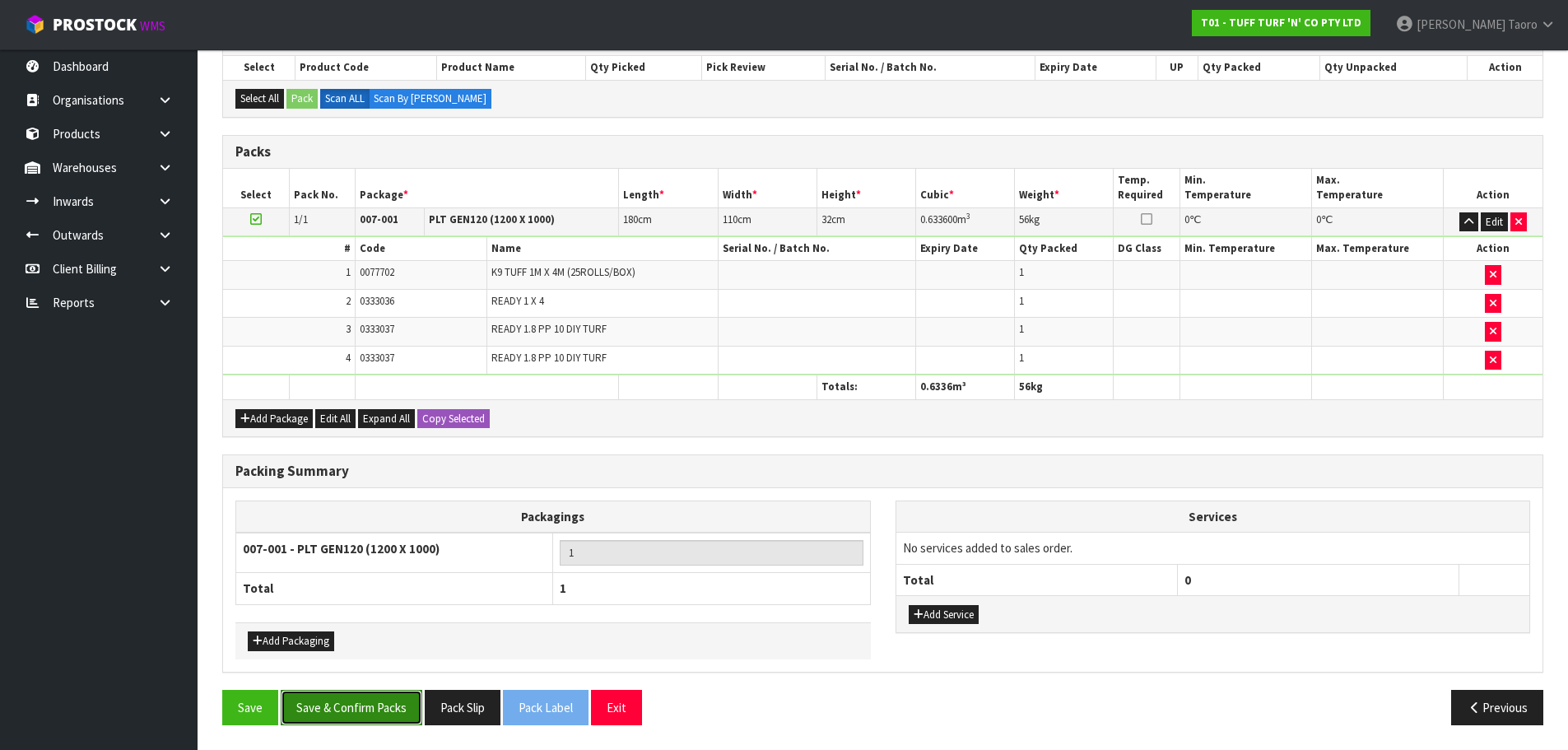
click at [393, 714] on button "Save & Confirm Packs" at bounding box center [351, 707] width 141 height 35
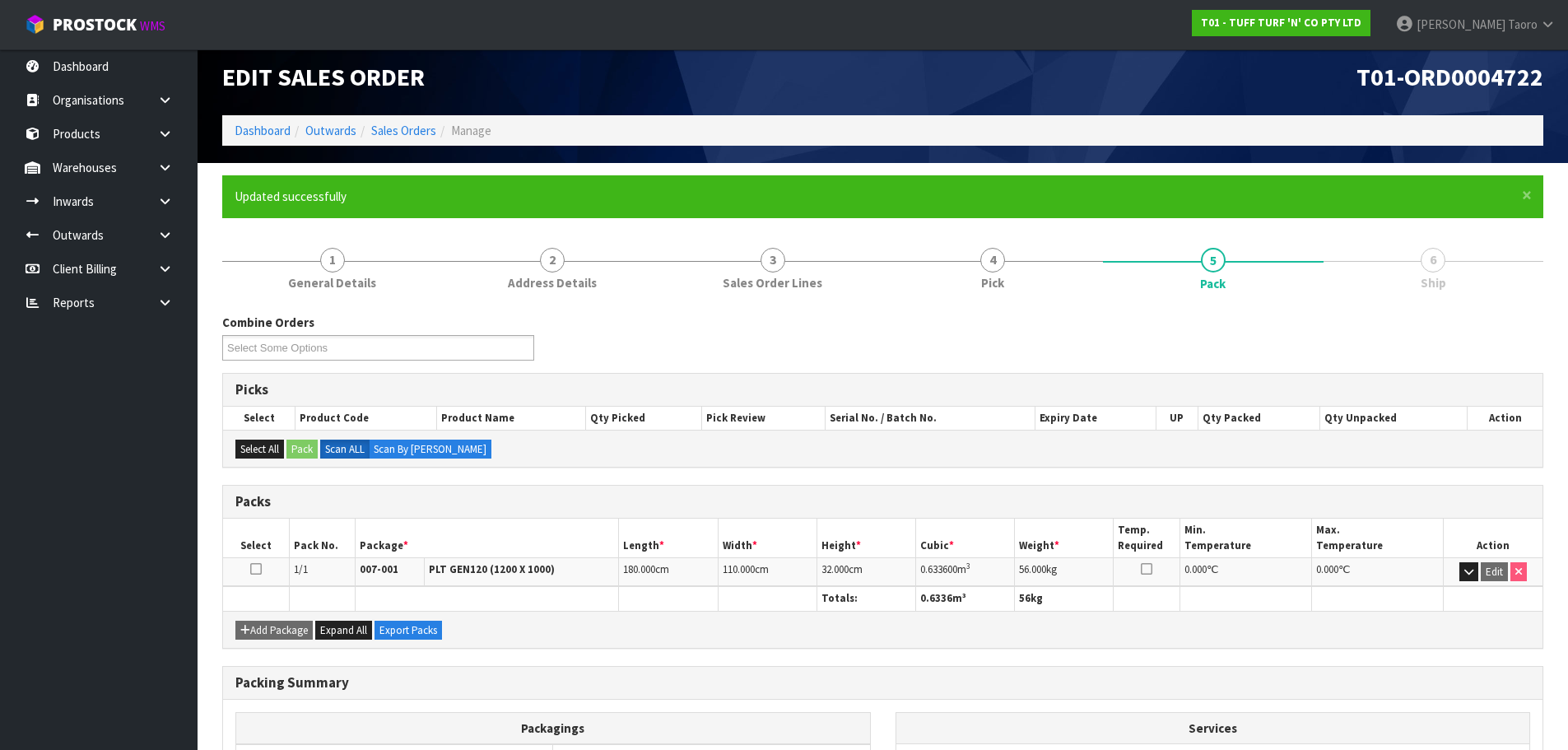
scroll to position [185, 0]
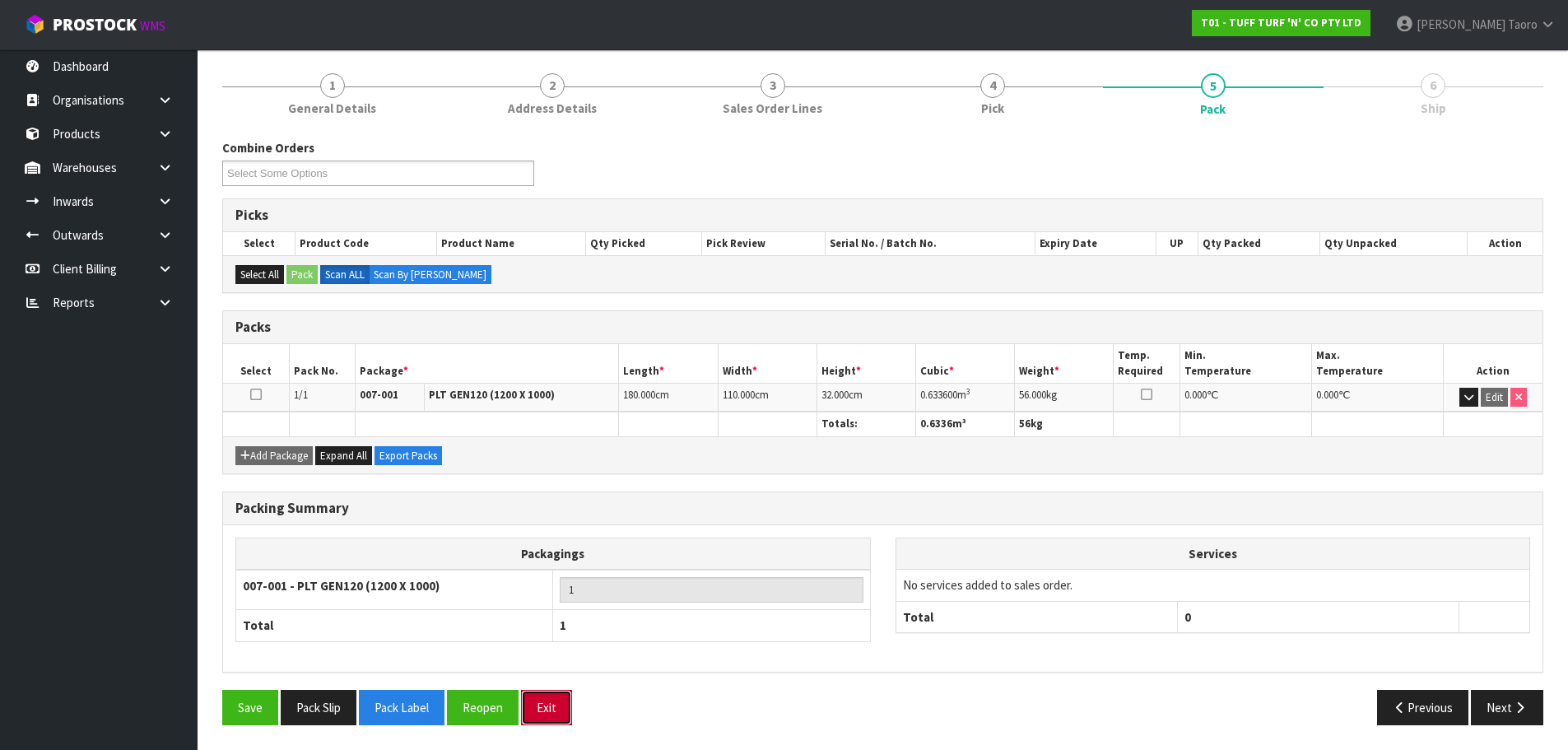
click at [556, 701] on button "Exit" at bounding box center [547, 707] width 52 height 35
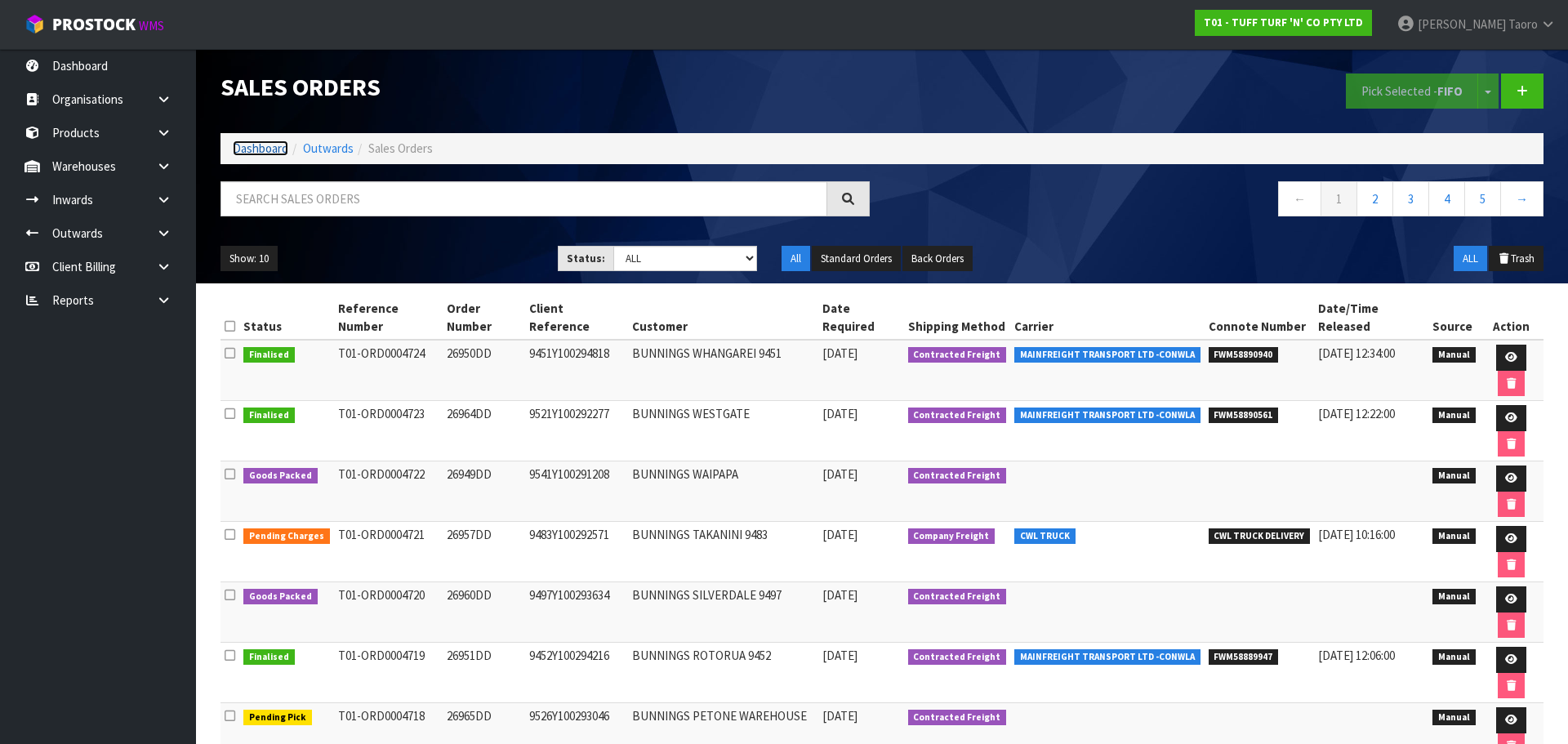
click at [283, 148] on link "Dashboard" at bounding box center [260, 148] width 56 height 15
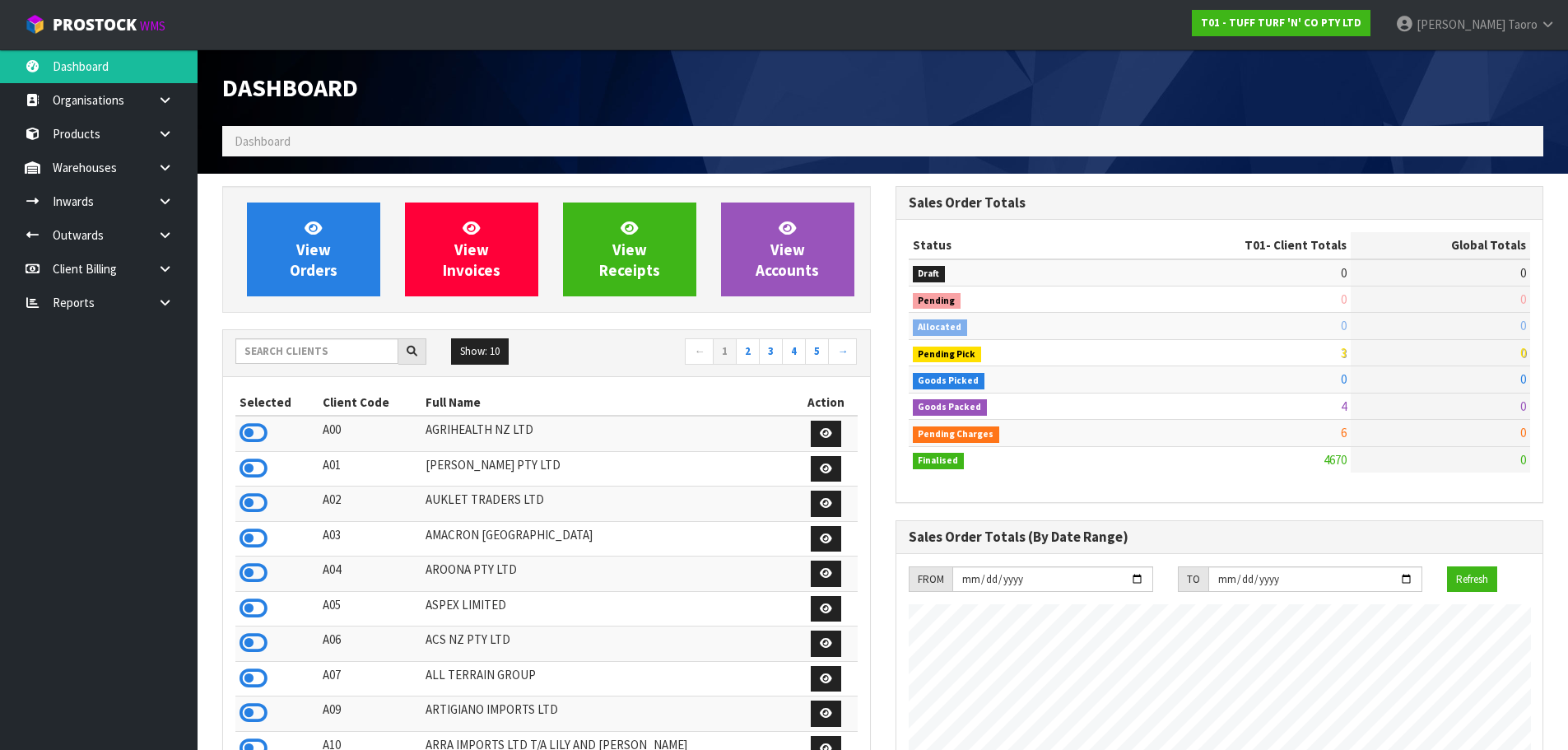
scroll to position [1247, 672]
click at [676, 120] on div "Dashboard" at bounding box center [547, 88] width 673 height 76
click at [790, 345] on link "4" at bounding box center [794, 352] width 24 height 27
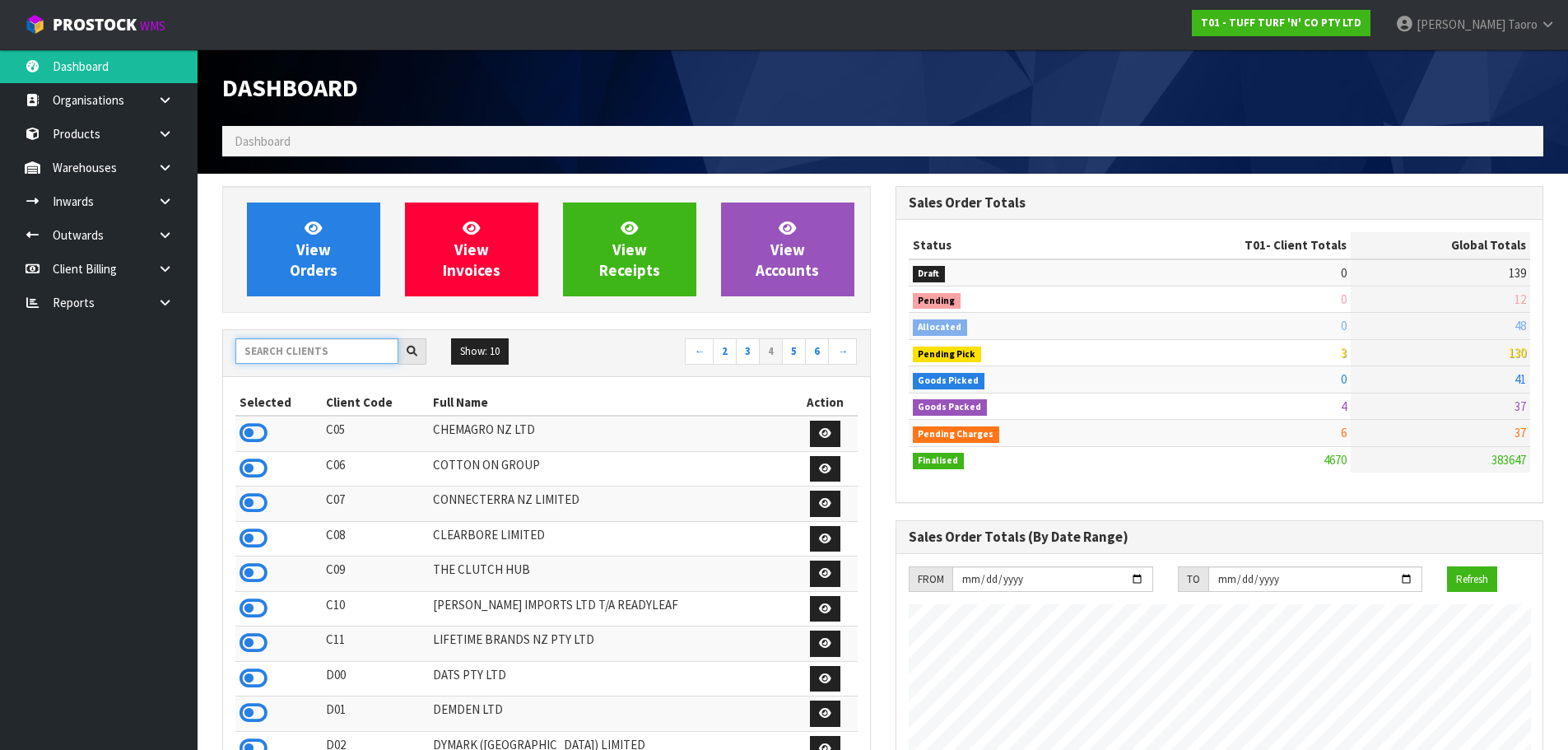
click at [347, 351] on input "text" at bounding box center [317, 351] width 163 height 26
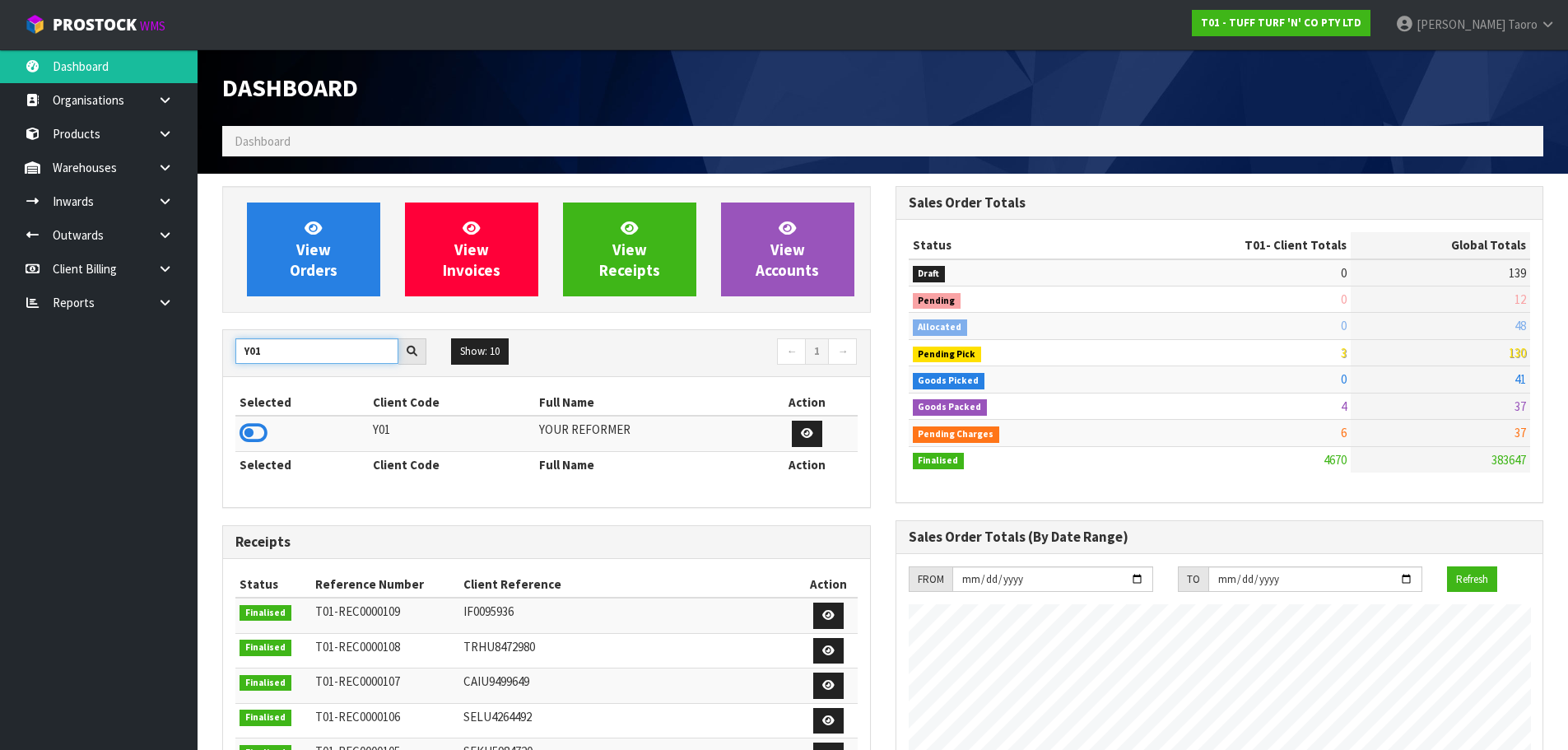
type input "Y01"
click at [245, 448] on td at bounding box center [302, 433] width 134 height 35
click at [257, 425] on icon at bounding box center [253, 433] width 28 height 25
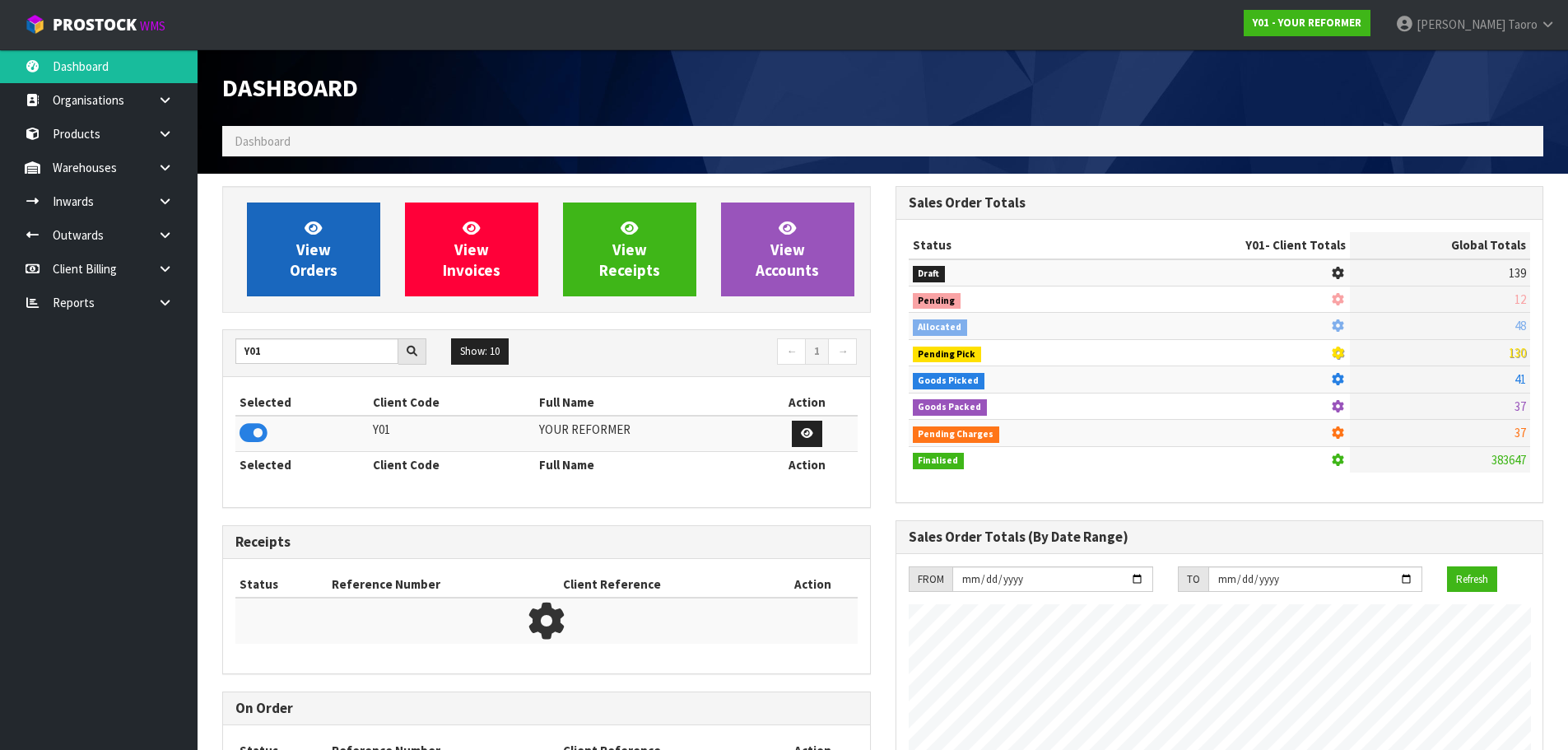
scroll to position [1115, 672]
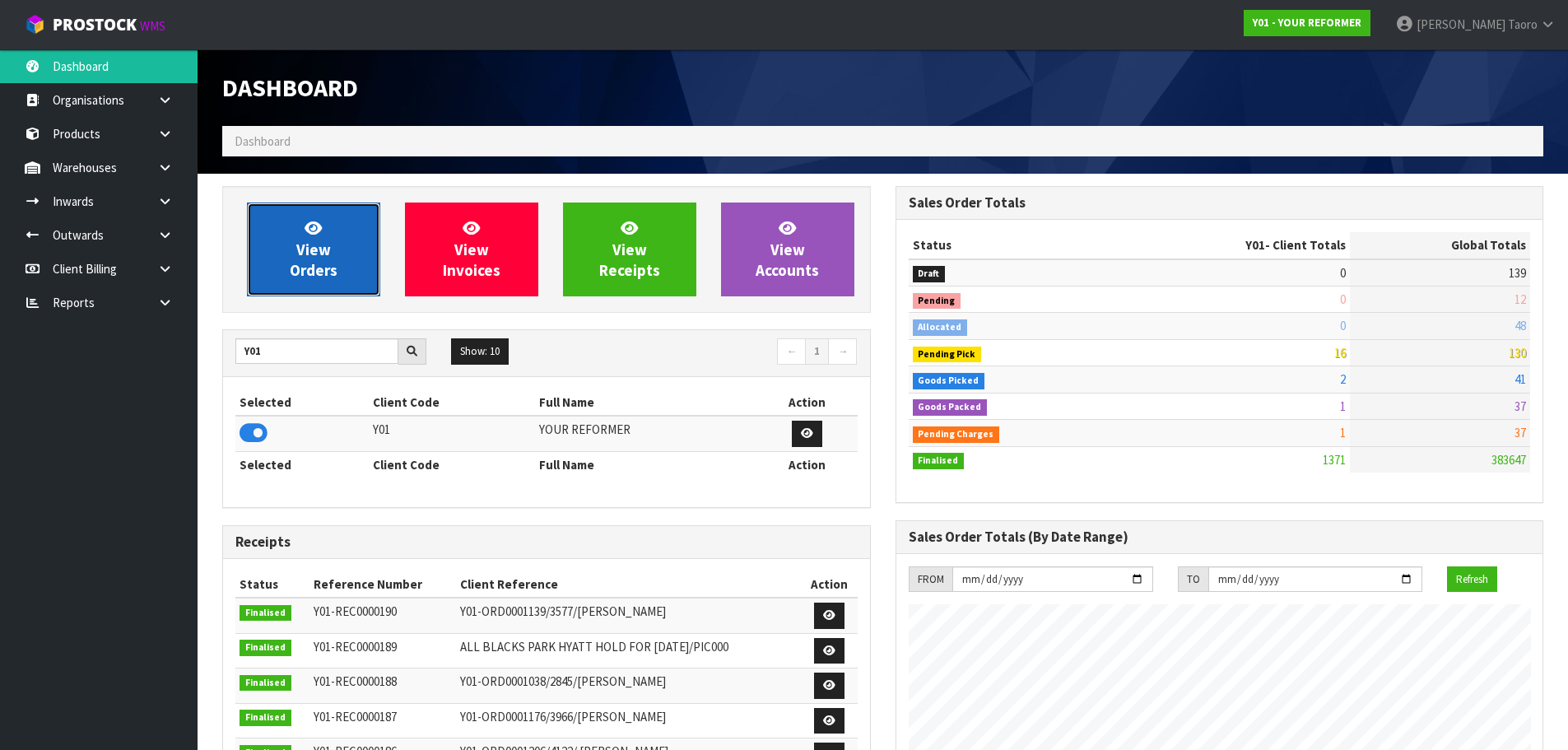
click at [320, 264] on span "View Orders" at bounding box center [314, 249] width 48 height 62
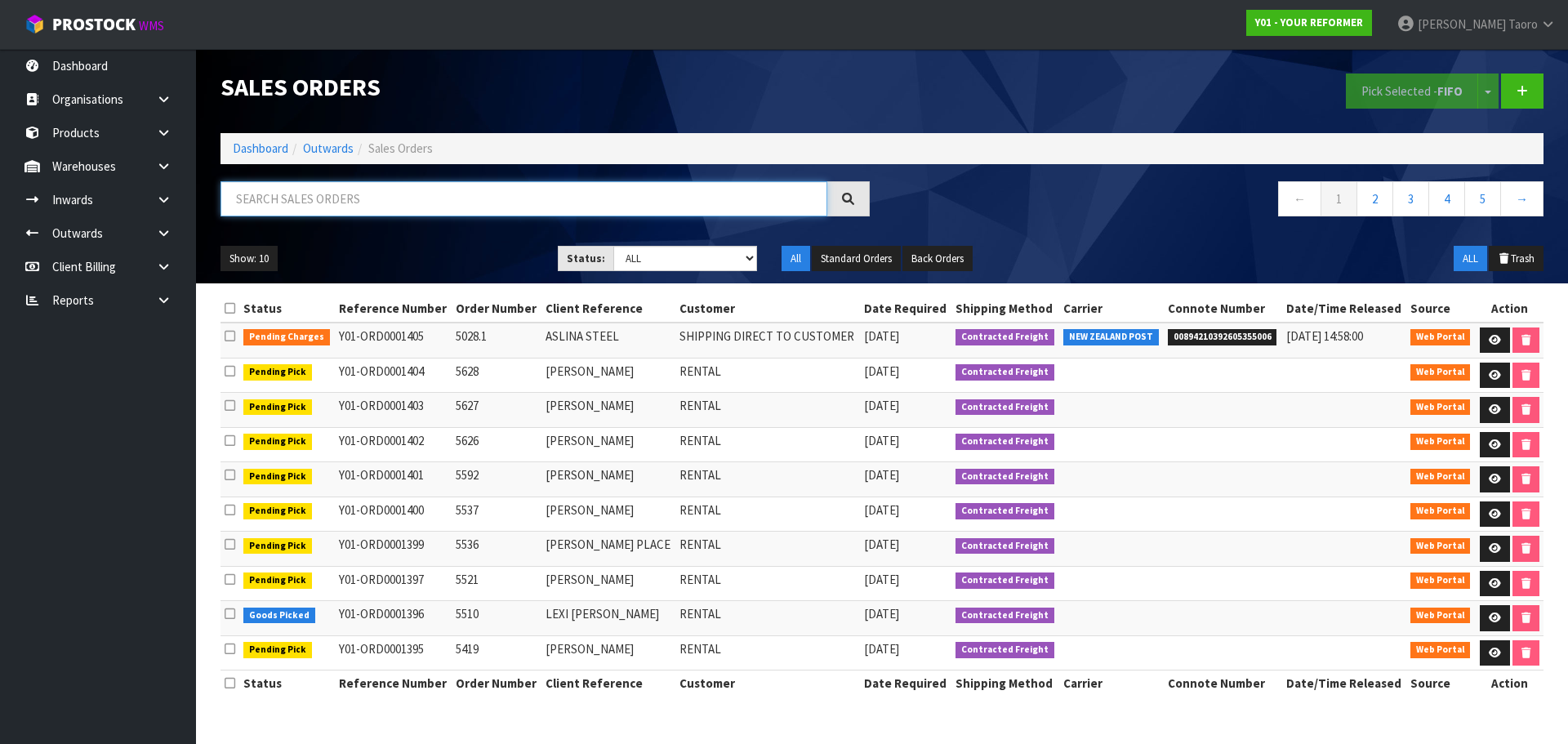
click at [323, 199] on input "text" at bounding box center [523, 199] width 607 height 35
click at [158, 172] on link at bounding box center [169, 166] width 52 height 33
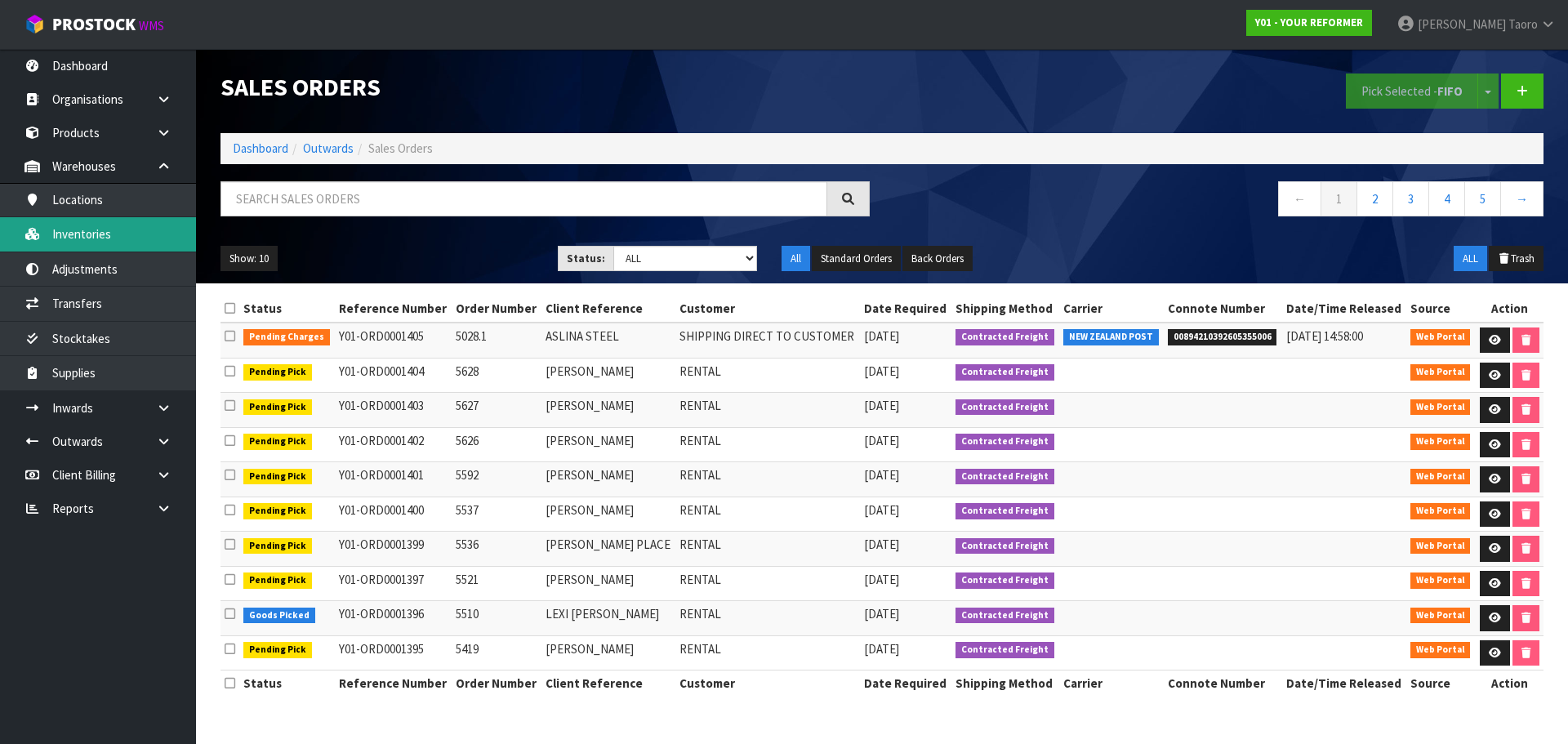
click at [141, 224] on link "Inventories" at bounding box center [97, 234] width 196 height 33
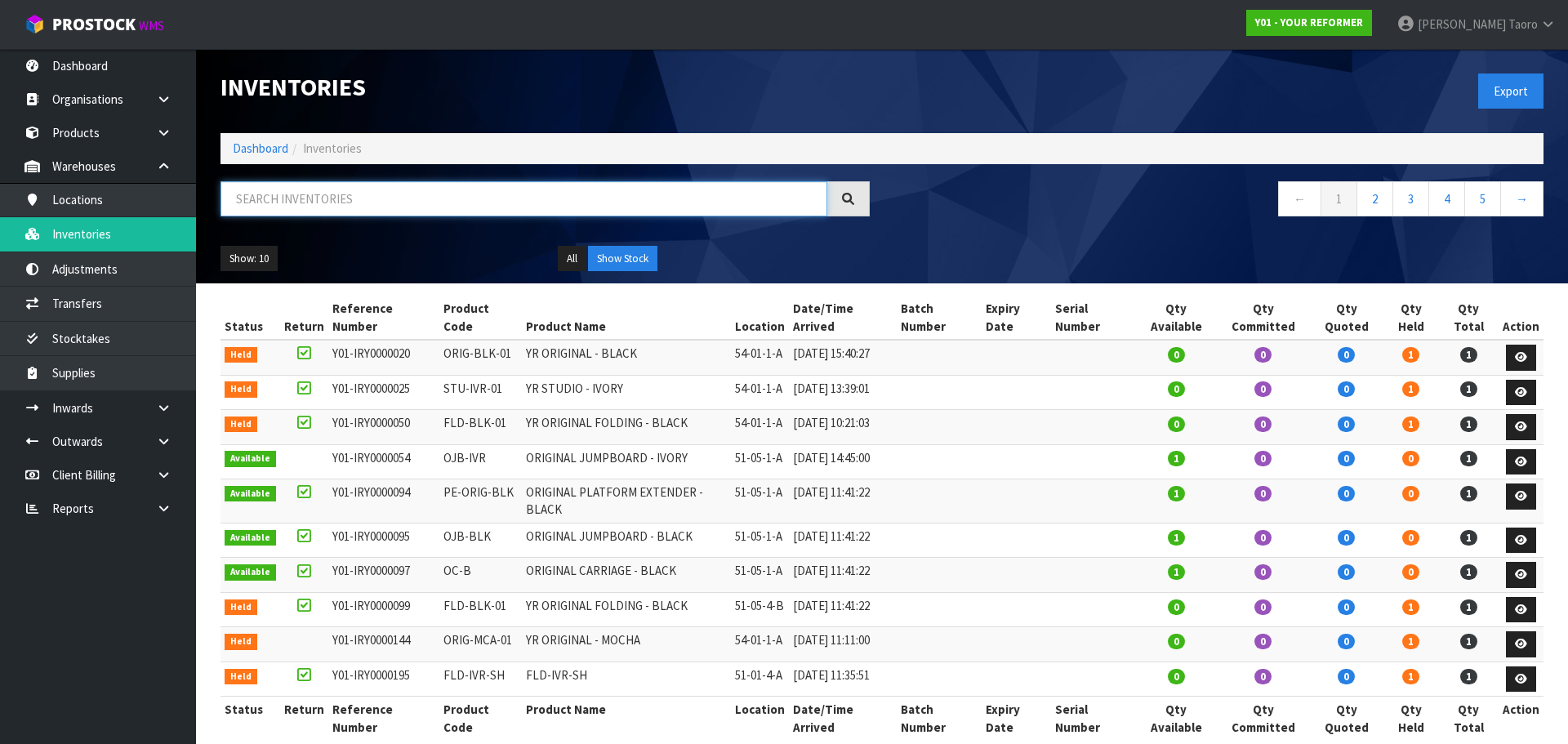
click at [287, 194] on input "text" at bounding box center [523, 199] width 607 height 35
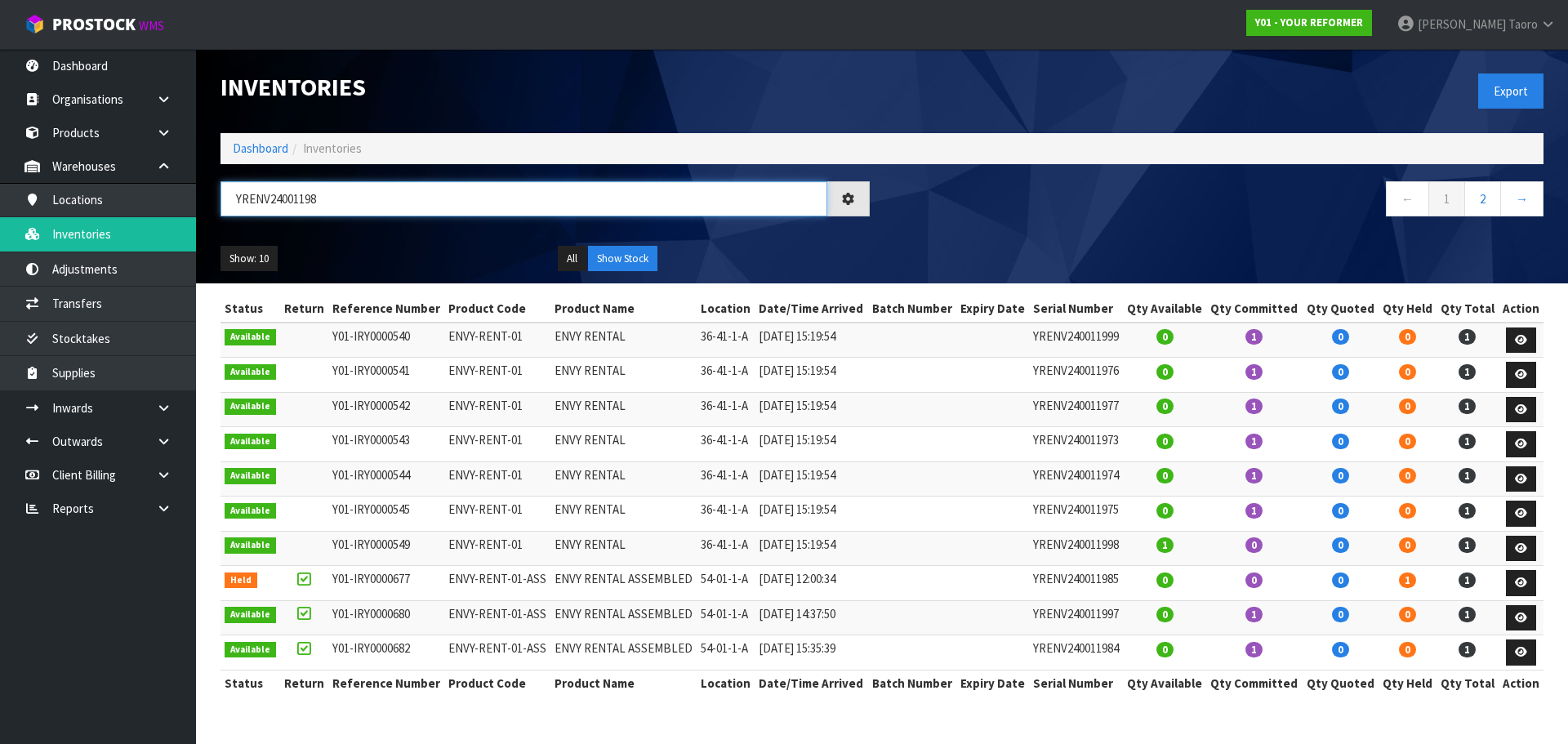
type input "YRENV240011983"
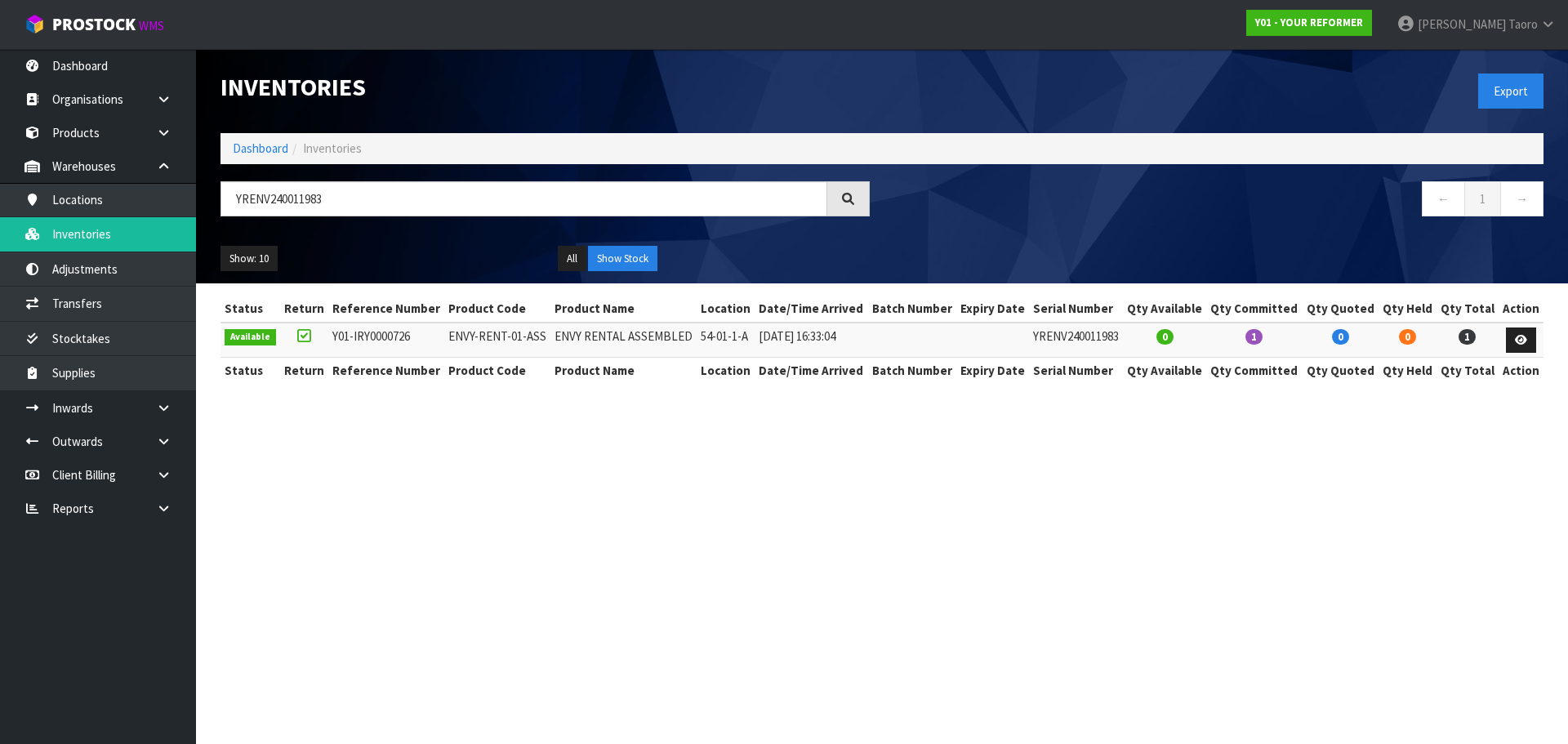
click at [784, 272] on ul "All Show Stock" at bounding box center [714, 259] width 313 height 27
click at [246, 151] on link "Dashboard" at bounding box center [260, 148] width 56 height 15
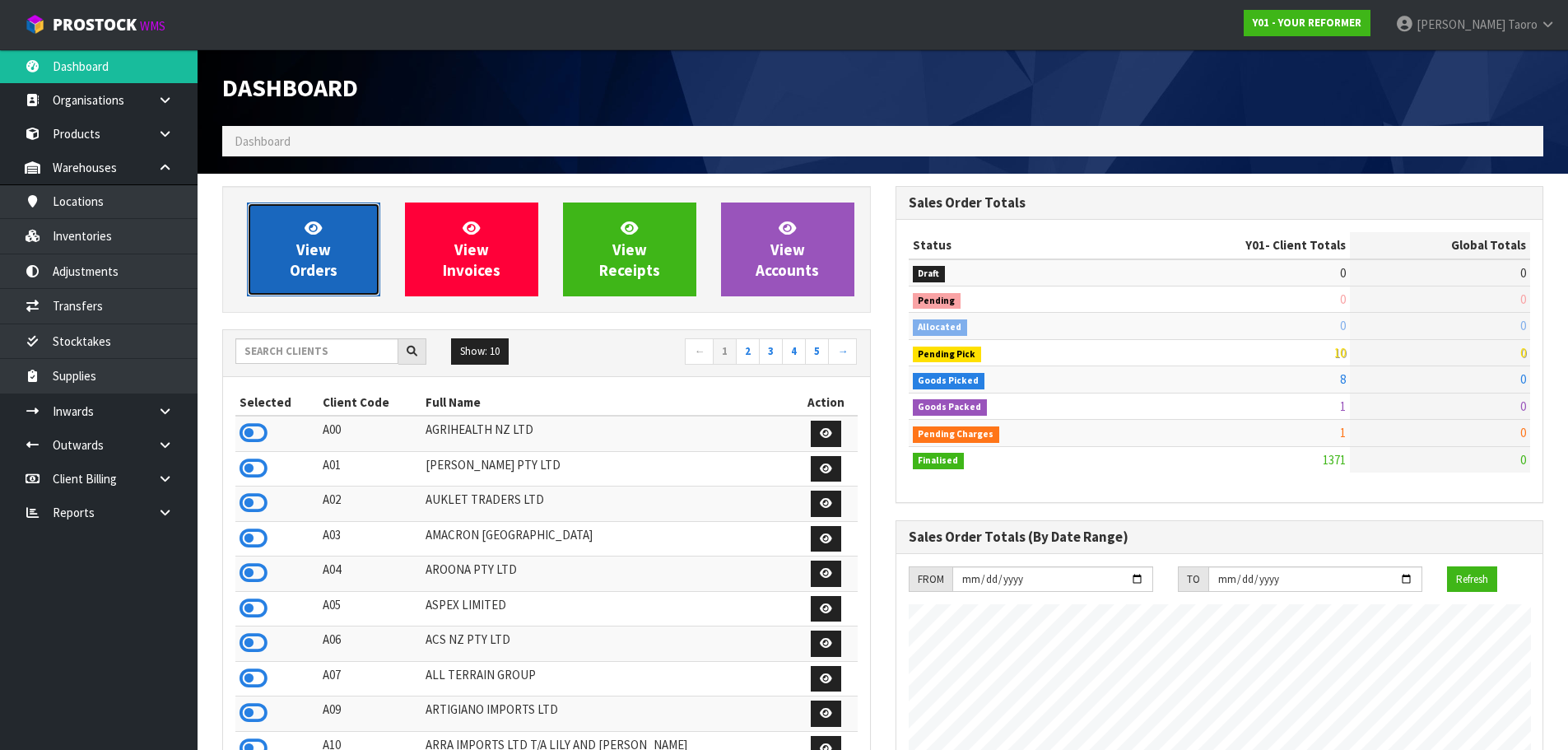
click at [314, 252] on span "View Orders" at bounding box center [314, 249] width 48 height 62
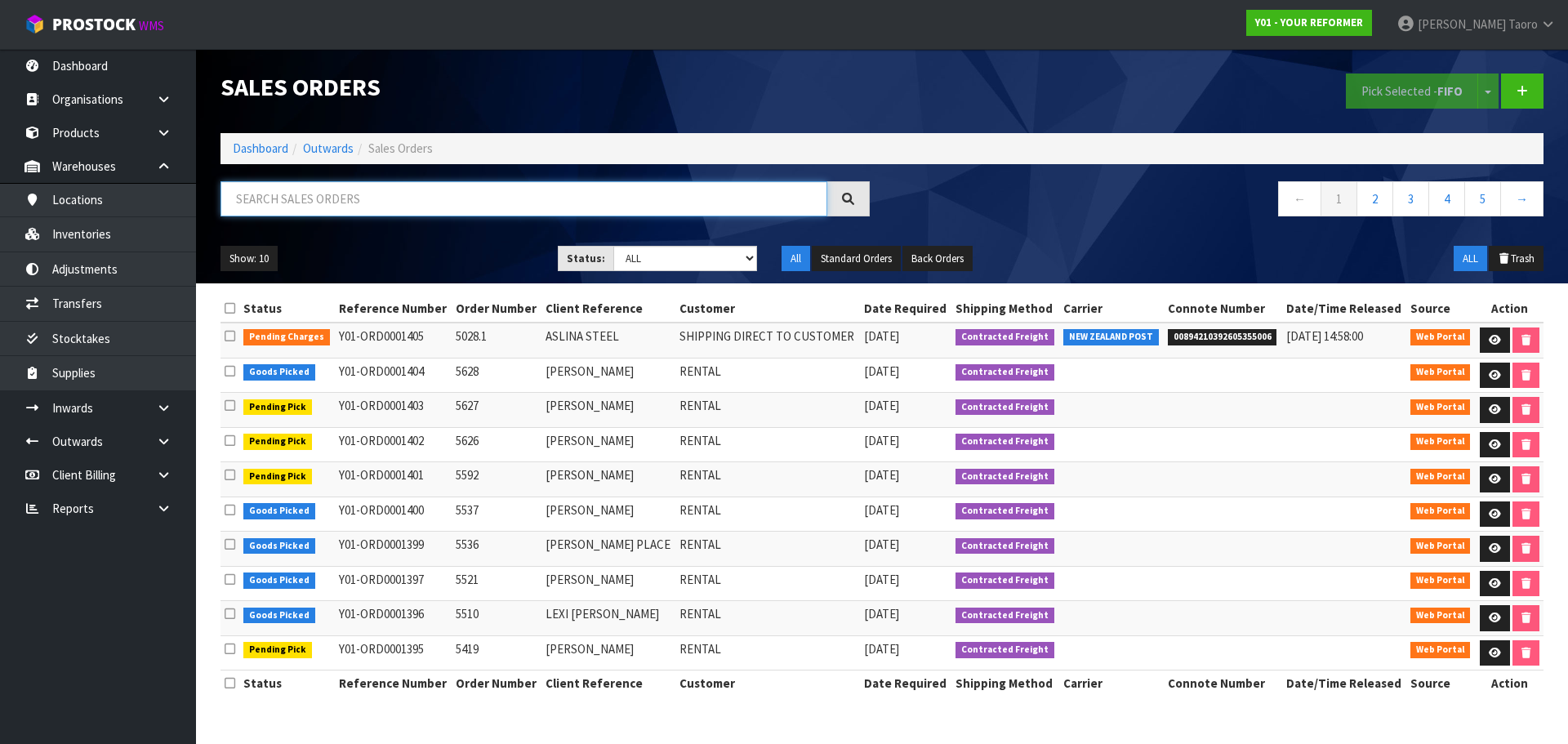
click at [334, 207] on input "text" at bounding box center [523, 199] width 607 height 35
type input "JOB-0414984"
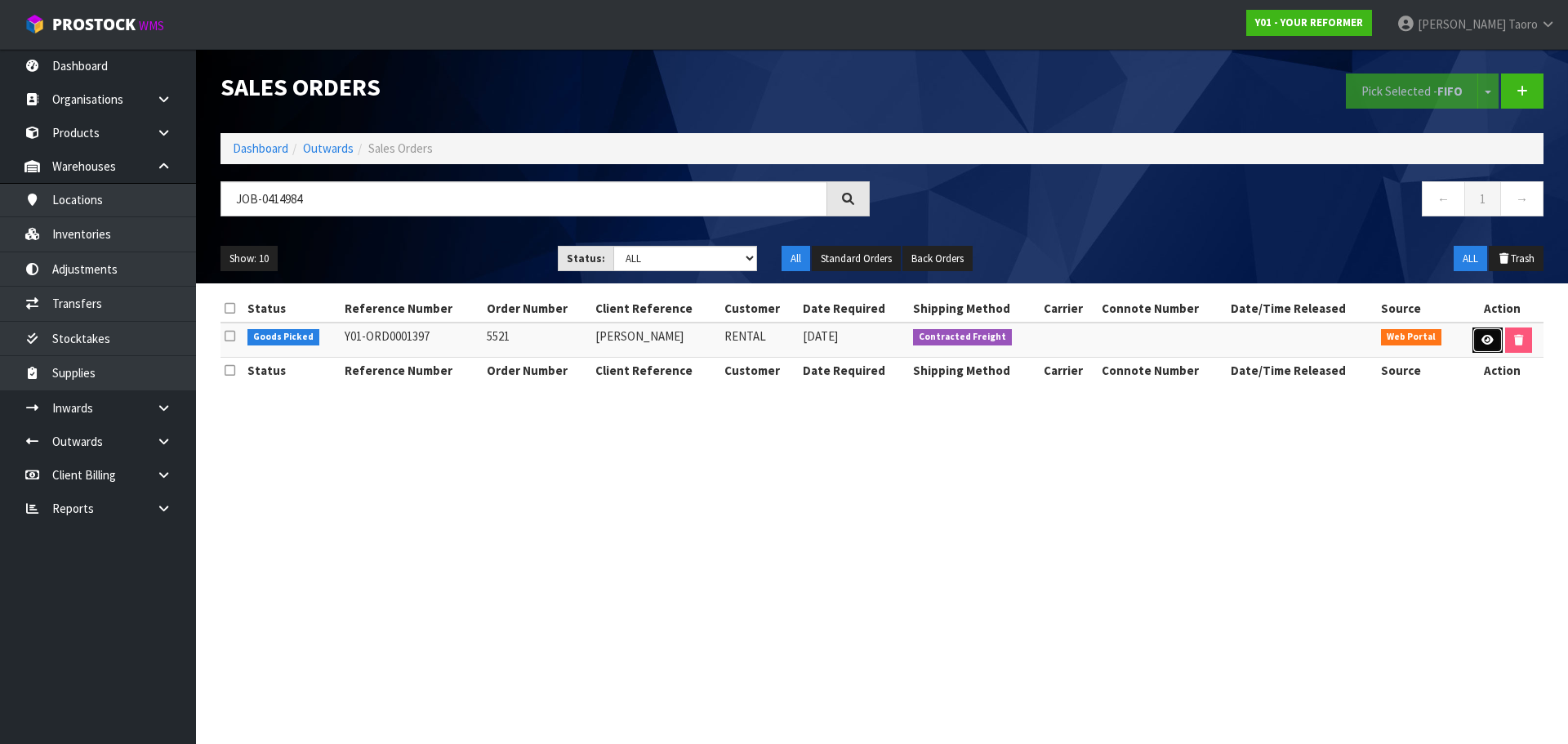
click at [1481, 342] on icon at bounding box center [1487, 340] width 12 height 10
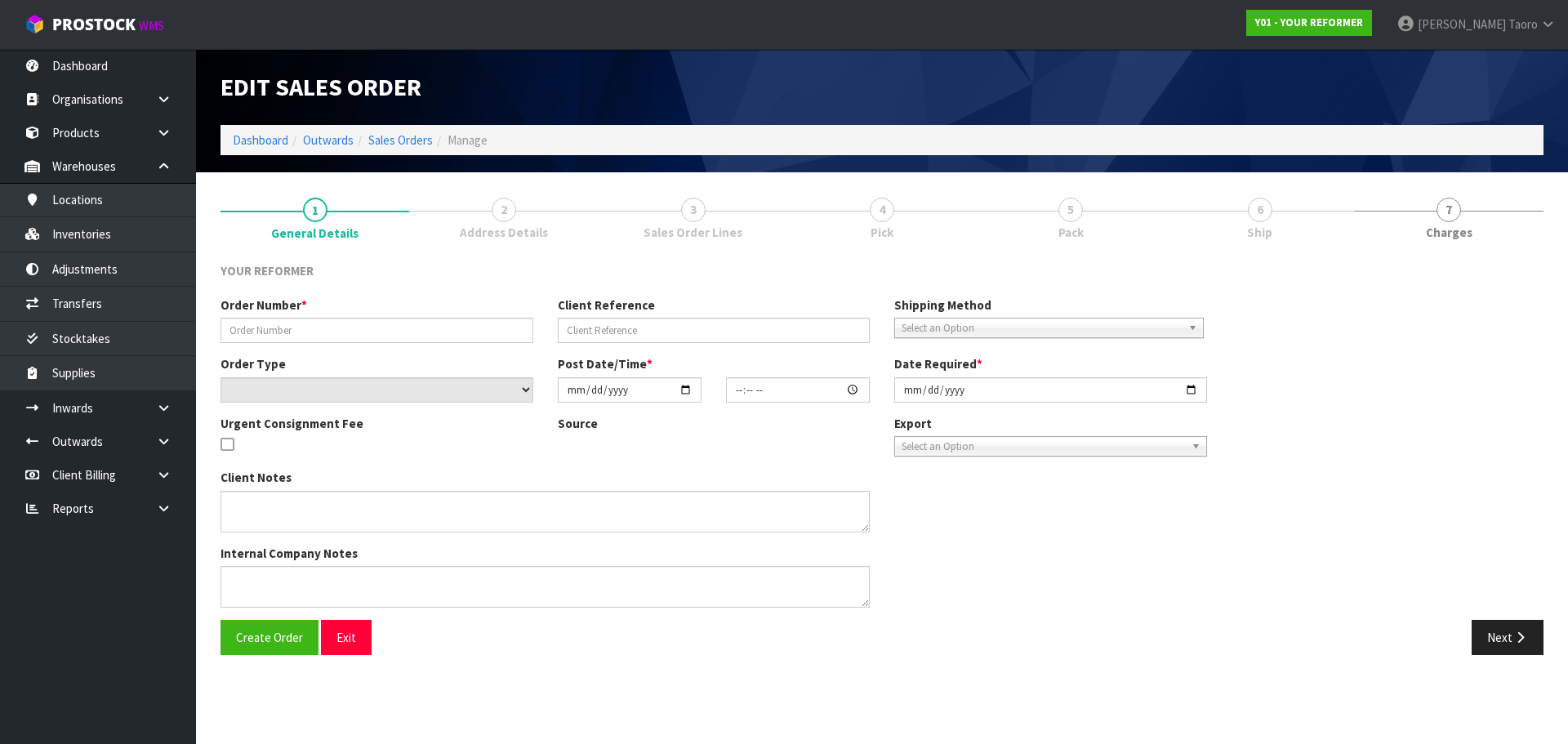
type input "5521"
type input "KELLY STENSNESS"
select select "number:0"
type input "2025-09-29"
type input "13:55:00.000"
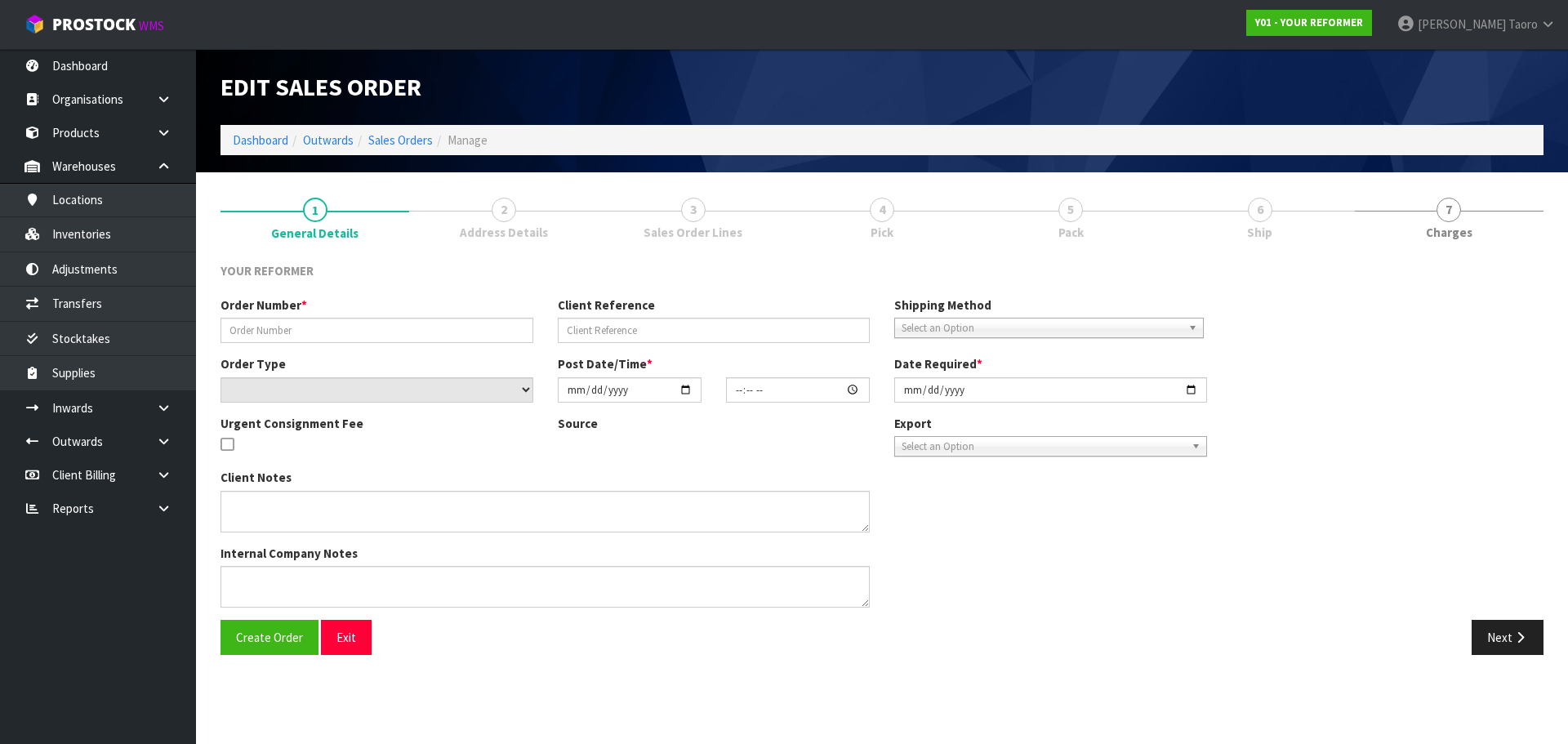
type input "2025-09-30"
type textarea "KELLY STENSNESS 4A ROOSE AVENUE AUK PUKEKOHE 2120 NEW ZEALAND +64 21 430 159"
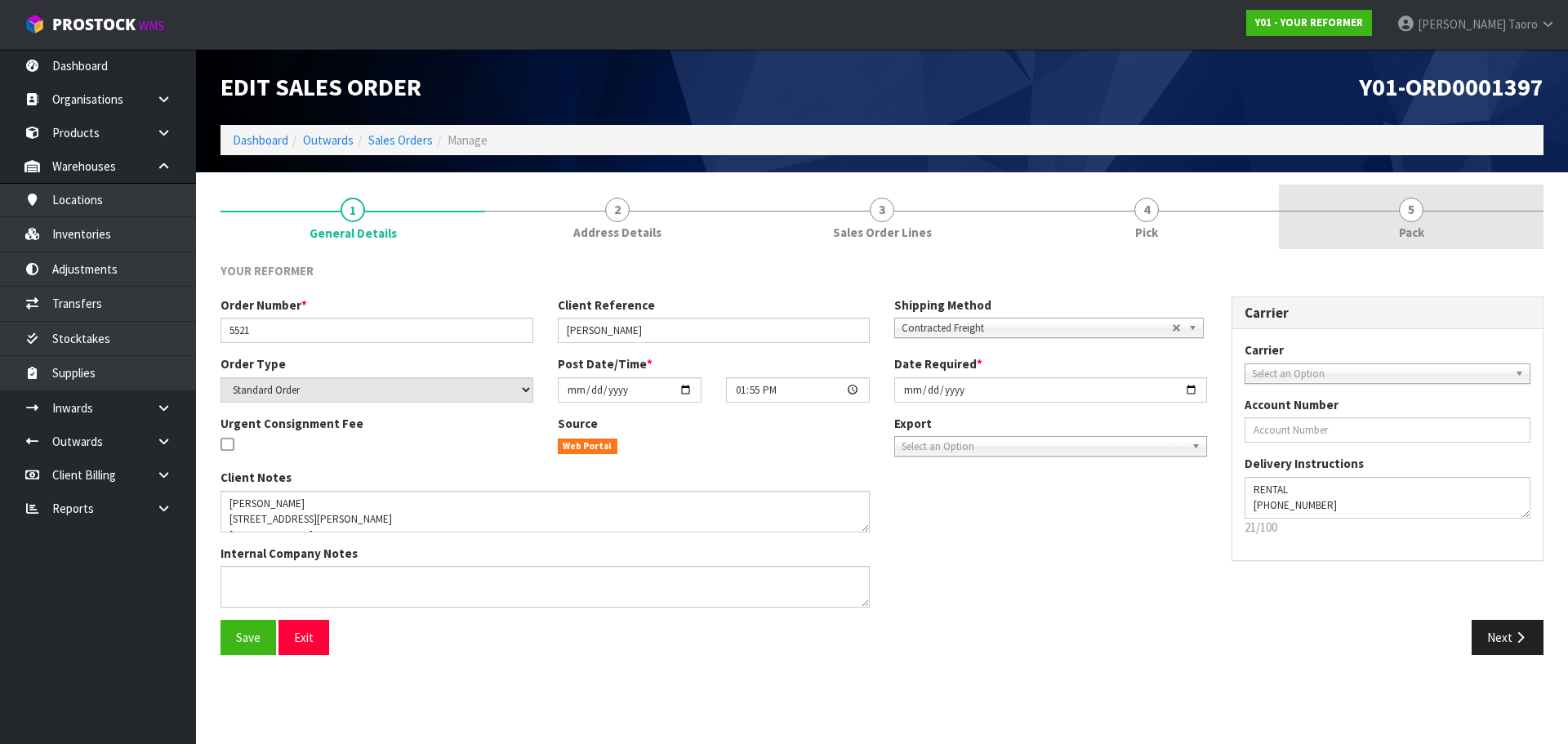
click at [1384, 200] on link "5 Pack" at bounding box center [1411, 217] width 265 height 64
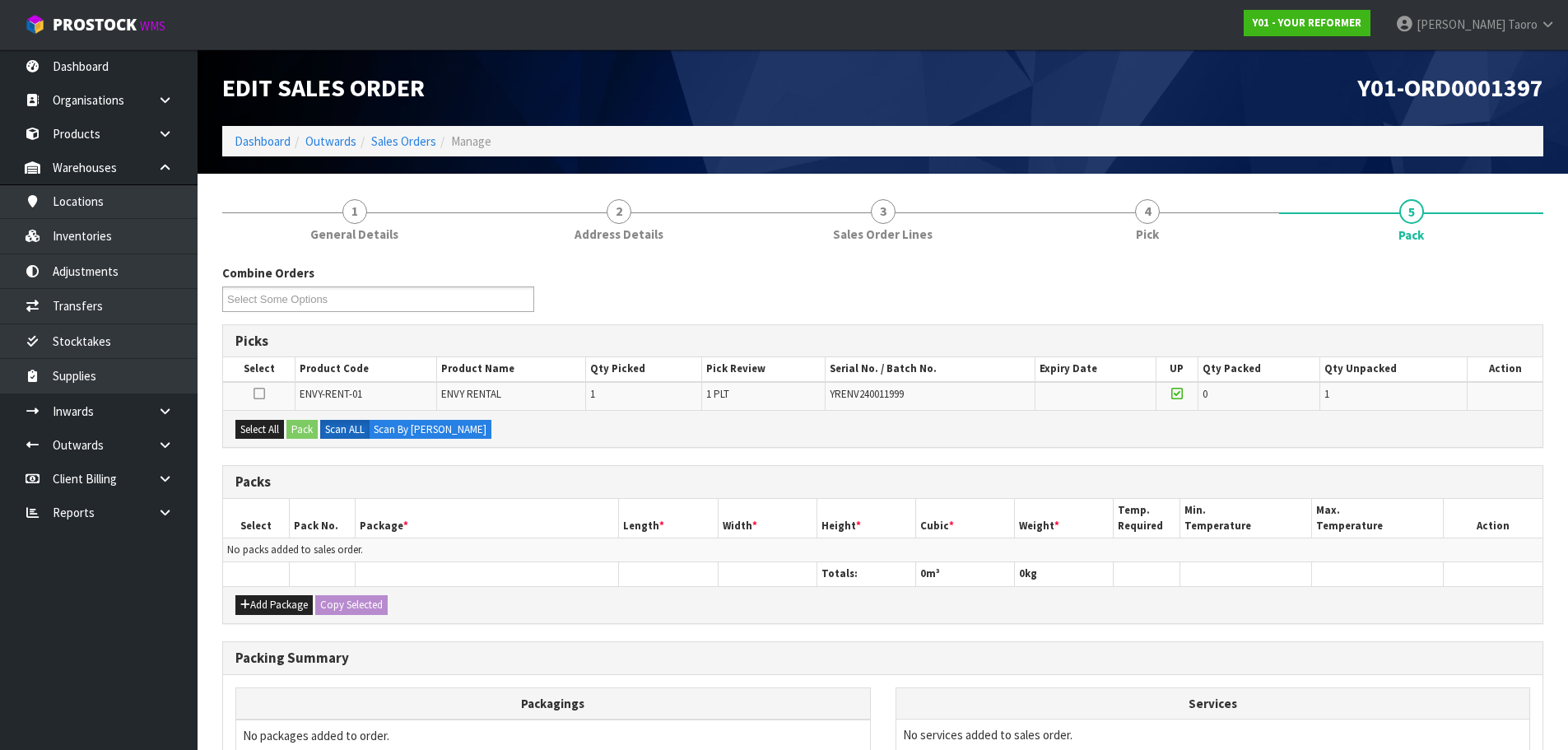
click at [1241, 123] on div "Y01-ORD0001397" at bounding box center [1220, 88] width 673 height 76
click at [353, 391] on span "ENVY-RENT-01" at bounding box center [331, 394] width 63 height 14
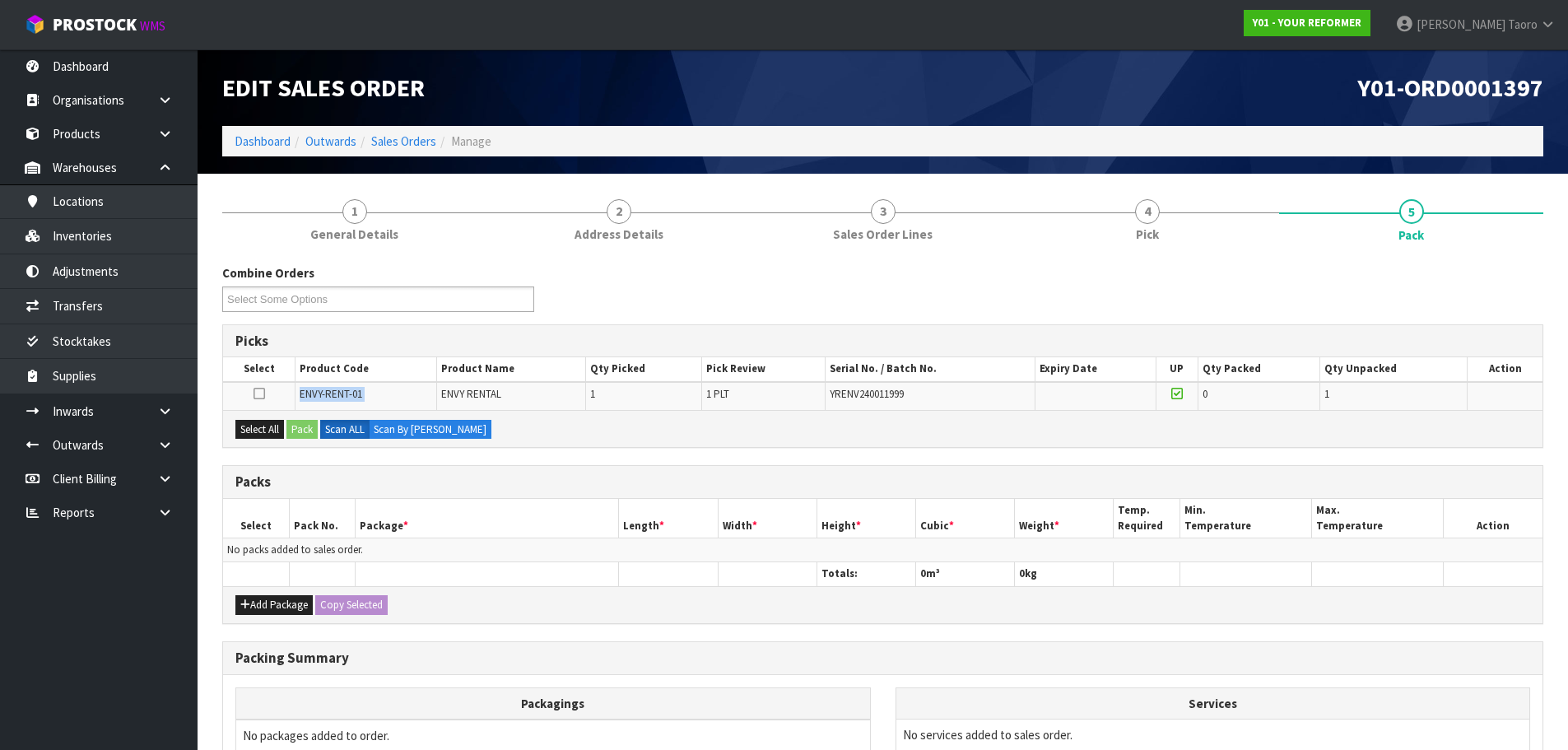
click at [353, 391] on span "ENVY-RENT-01" at bounding box center [331, 394] width 63 height 14
click at [266, 133] on li "Dashboard" at bounding box center [262, 141] width 56 height 17
click at [272, 141] on link "Dashboard" at bounding box center [262, 141] width 56 height 15
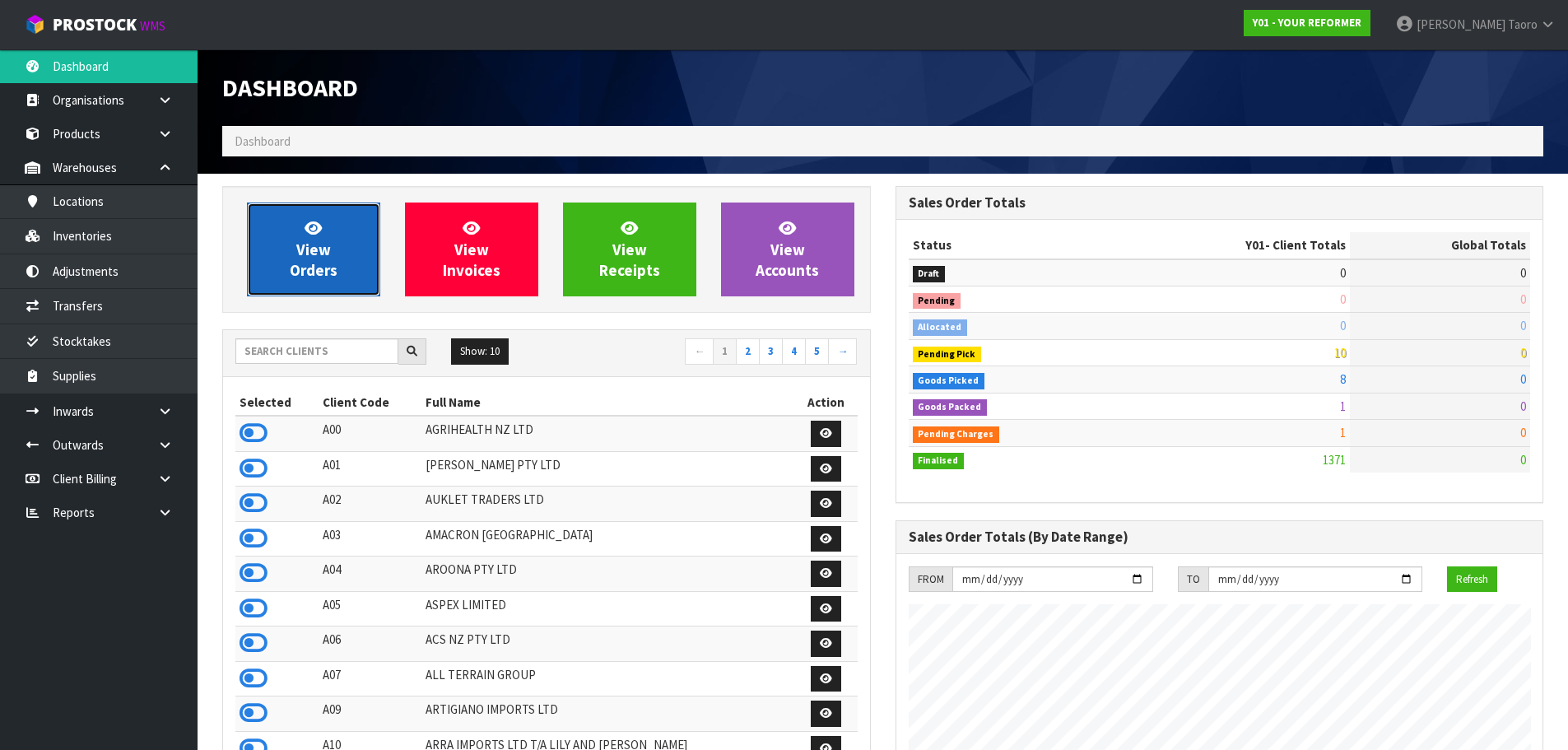
click at [339, 208] on link "View Orders" at bounding box center [314, 249] width 134 height 94
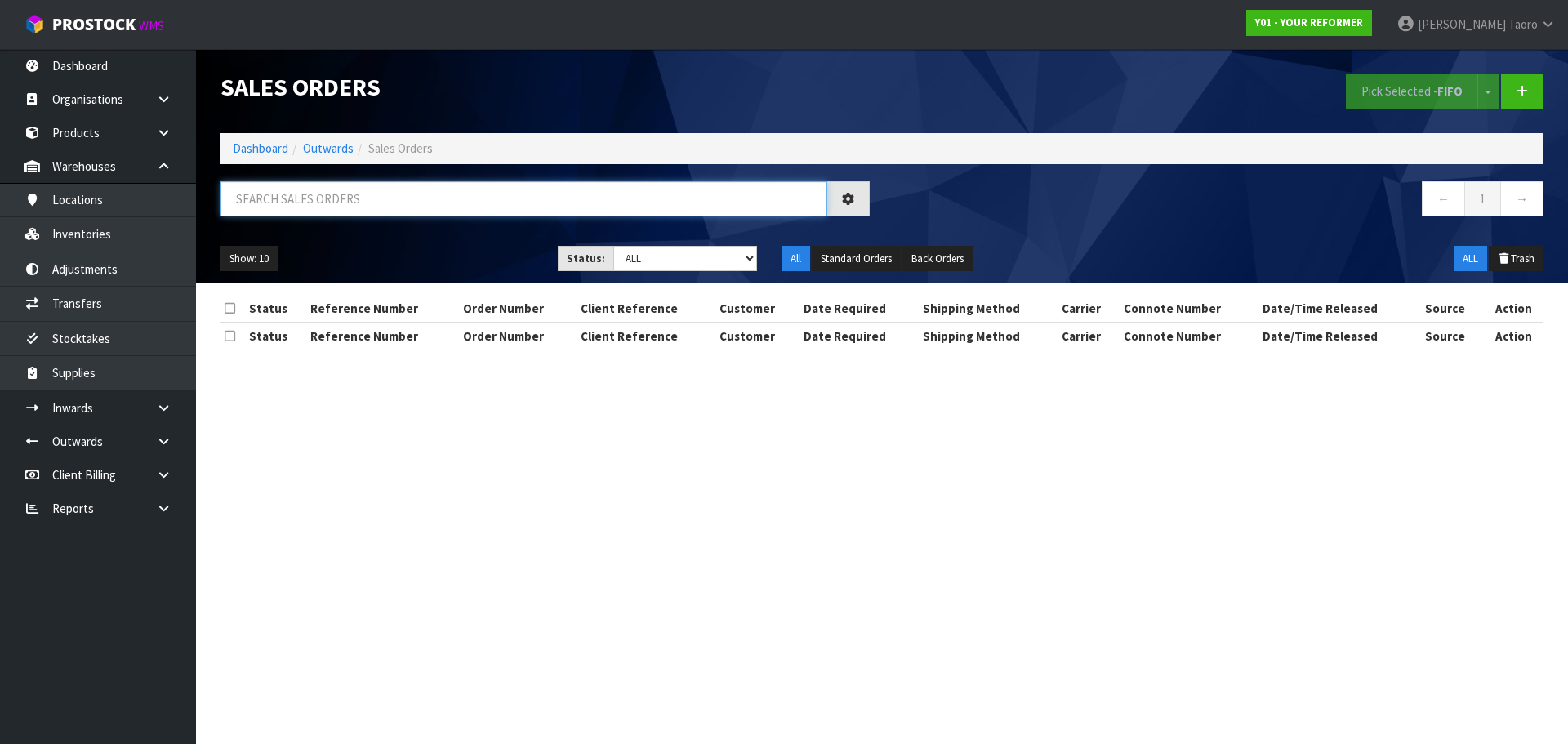
click at [337, 192] on input "text" at bounding box center [523, 199] width 607 height 35
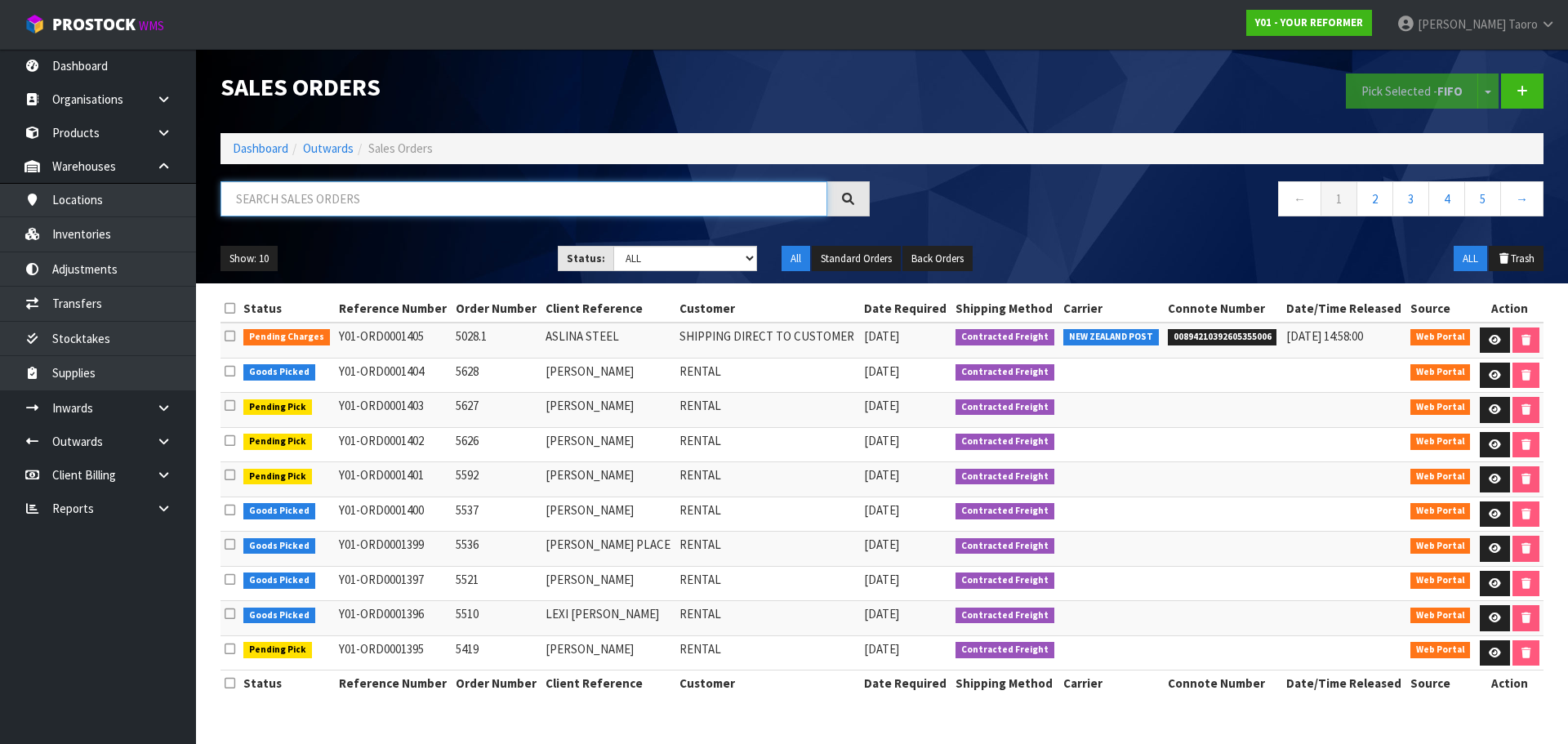
paste input "ENVY-RENT-01"
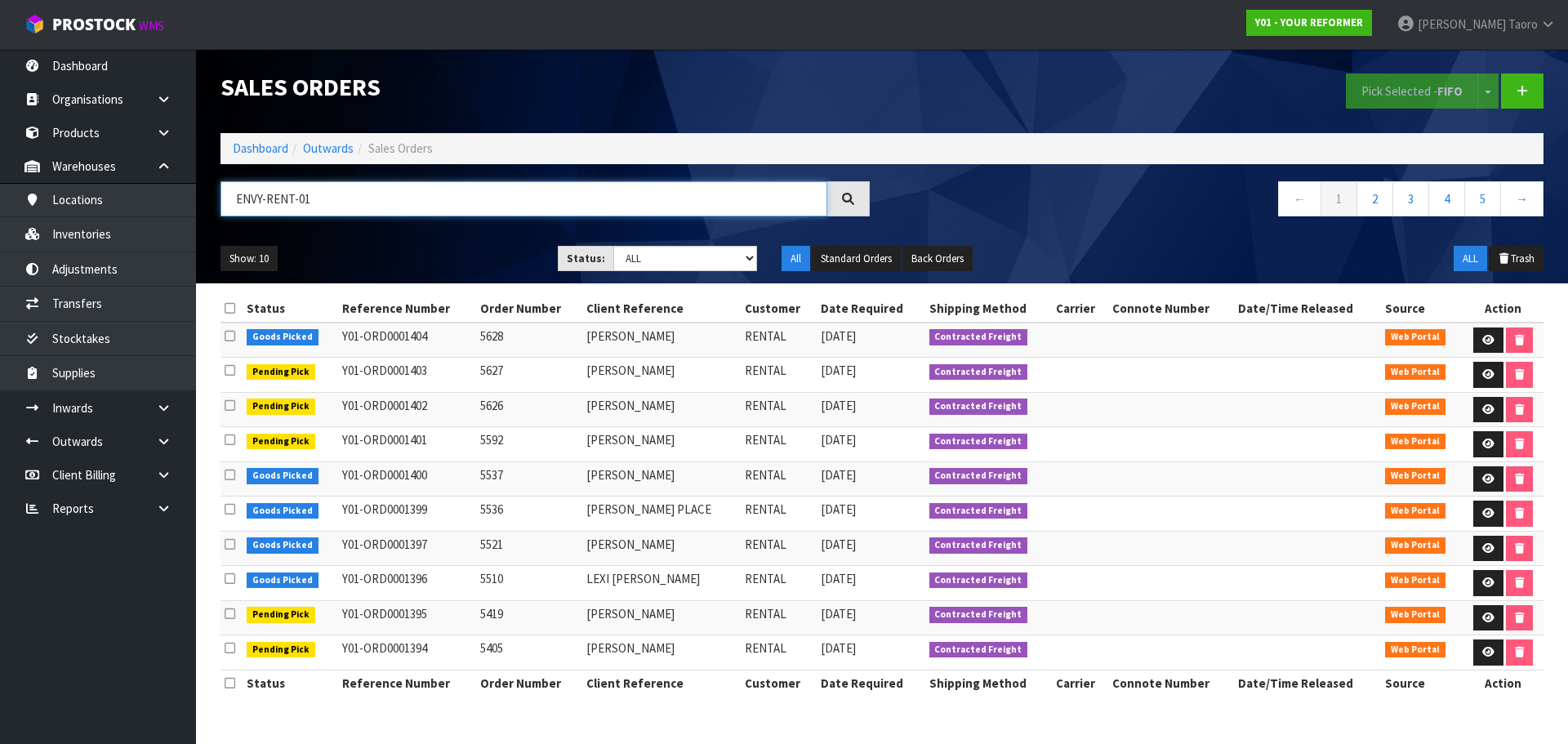
type input "ENVY-RENT-01"
drag, startPoint x: 671, startPoint y: 262, endPoint x: 670, endPoint y: 271, distance: 9.1
click at [671, 265] on select "Draft Pending Allocated Pending Pick Goods Picked Goods Packed Pending Charges …" at bounding box center [685, 258] width 145 height 26
select select "string:9"
click at [613, 246] on select "Draft Pending Allocated Pending Pick Goods Picked Goods Packed Pending Charges …" at bounding box center [685, 258] width 145 height 26
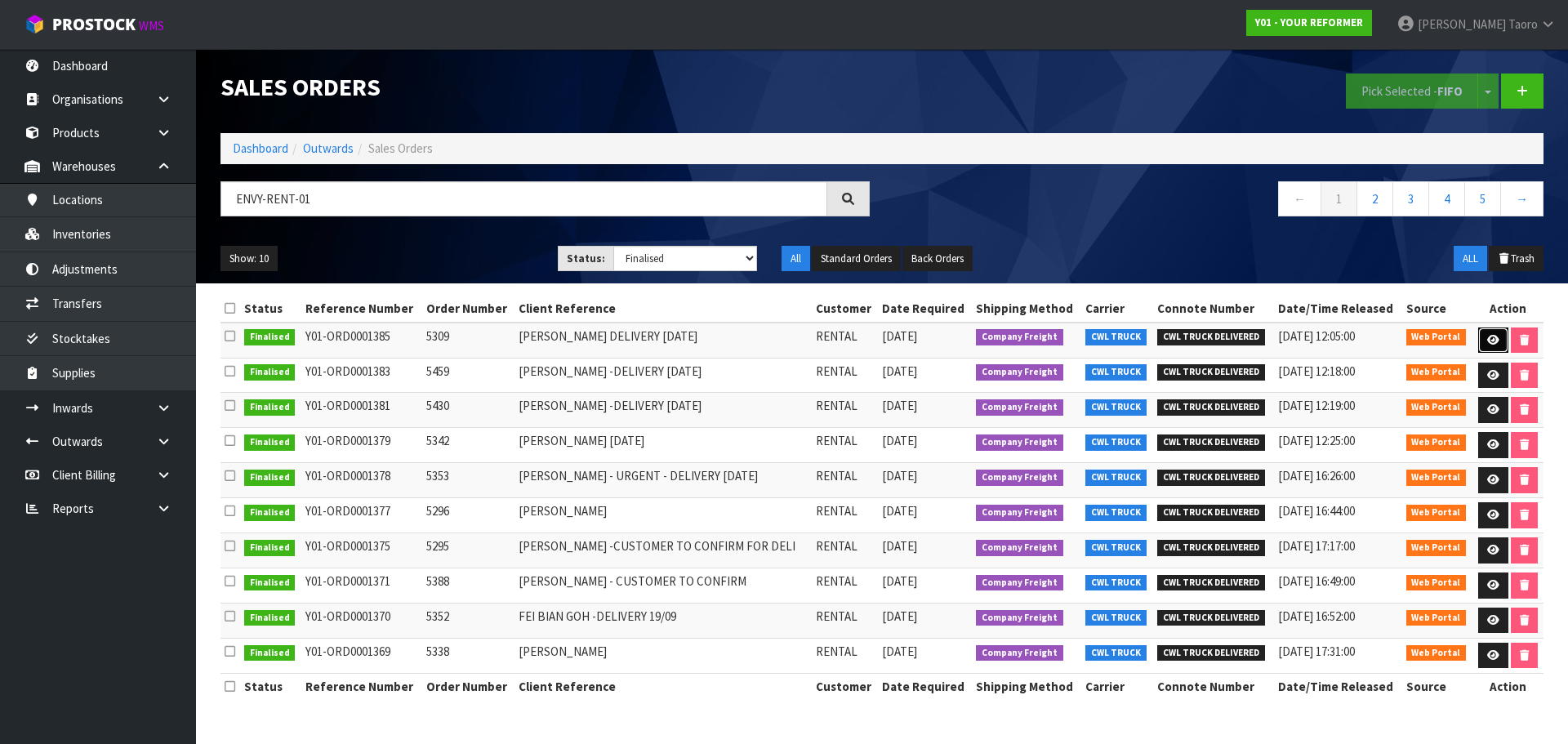
click at [1494, 345] on icon at bounding box center [1492, 340] width 12 height 10
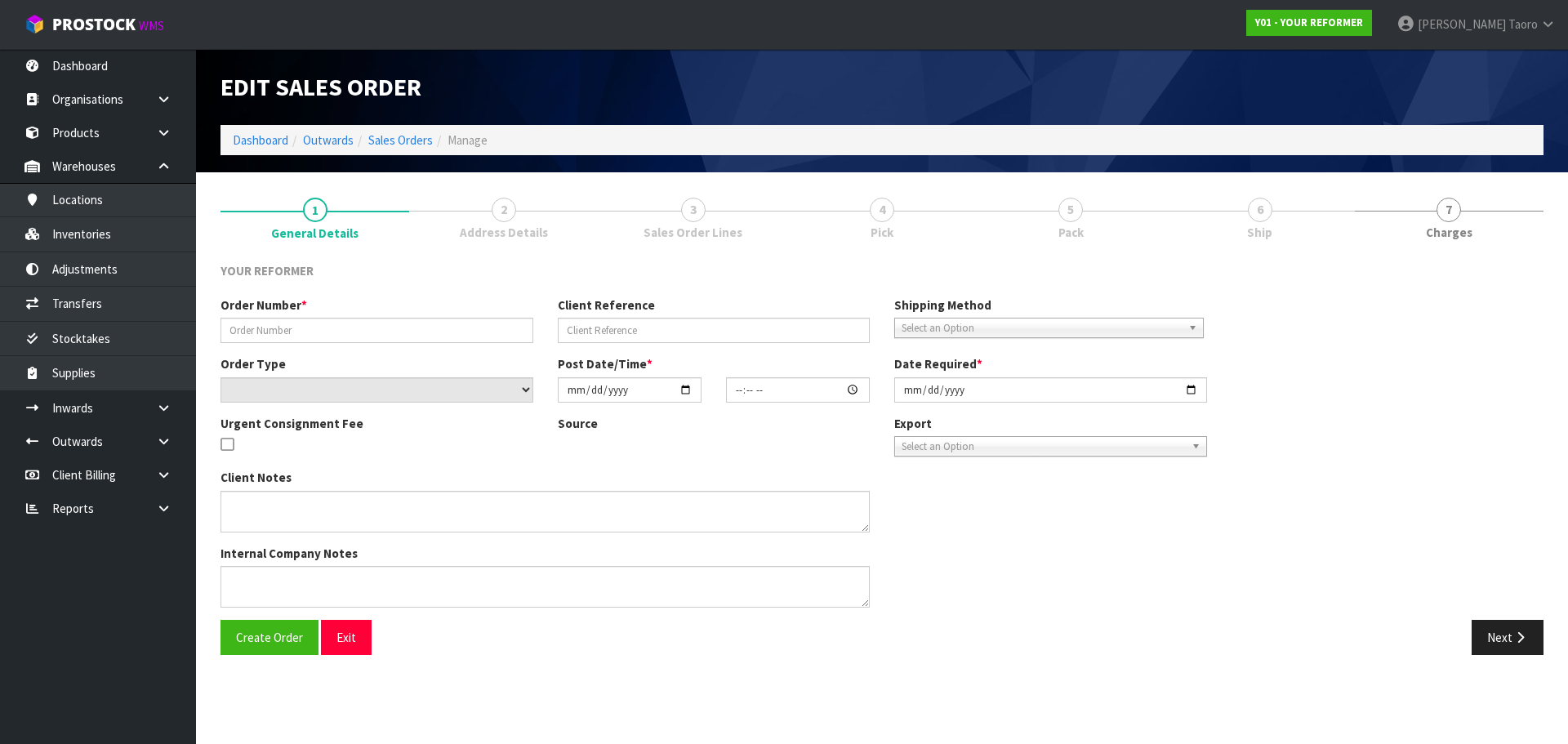
type input "5309"
type input "RIA LINGAD DELIVERY MONDAY 29/09/25"
select select "number:0"
type input "2025-09-22"
type input "15:46:00.000"
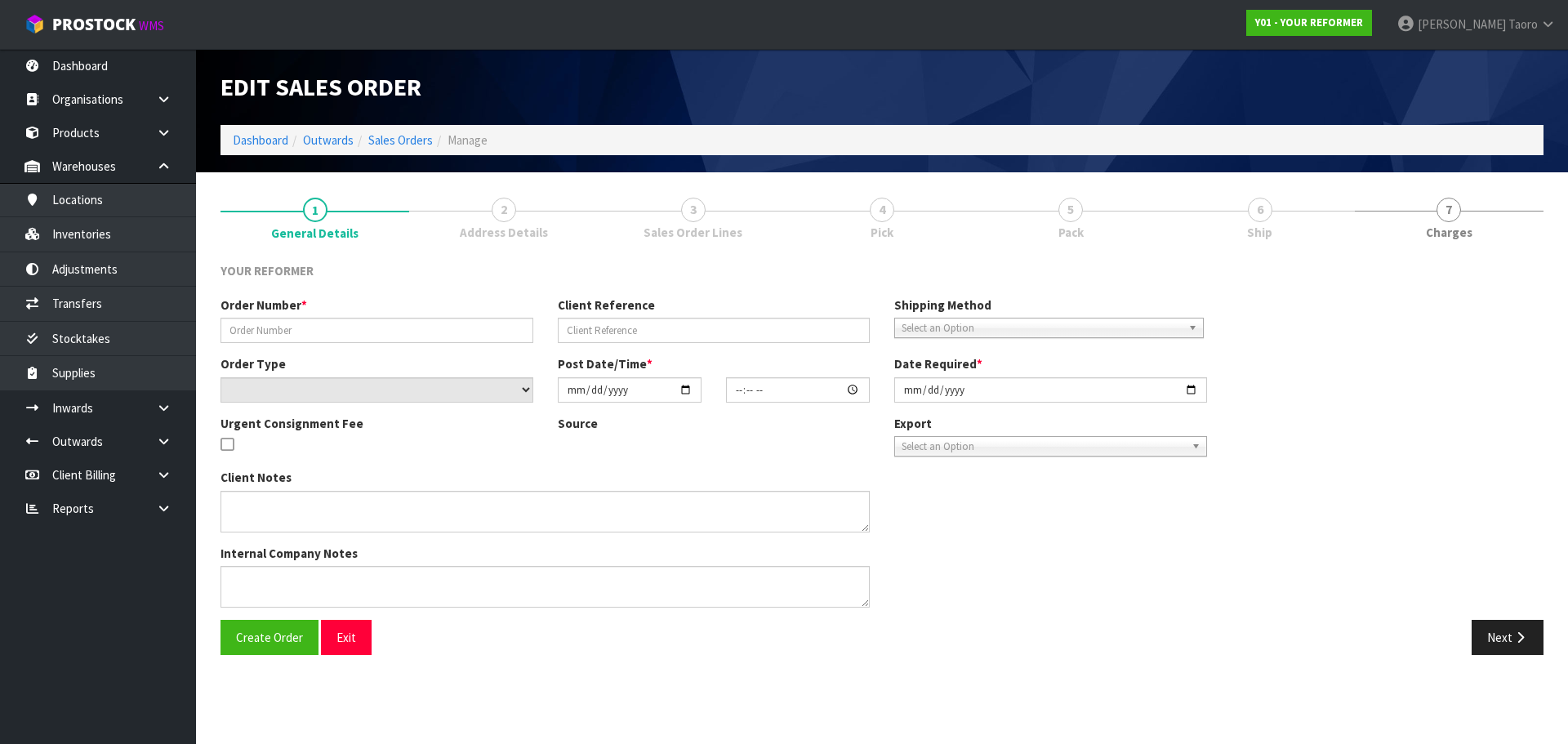
type input "2025-09-23"
type textarea "RIA LINGAD 17 KAPIA STREET AUK PUKEKOHE 2120 NEW ZEALAND +64 274 808 480"
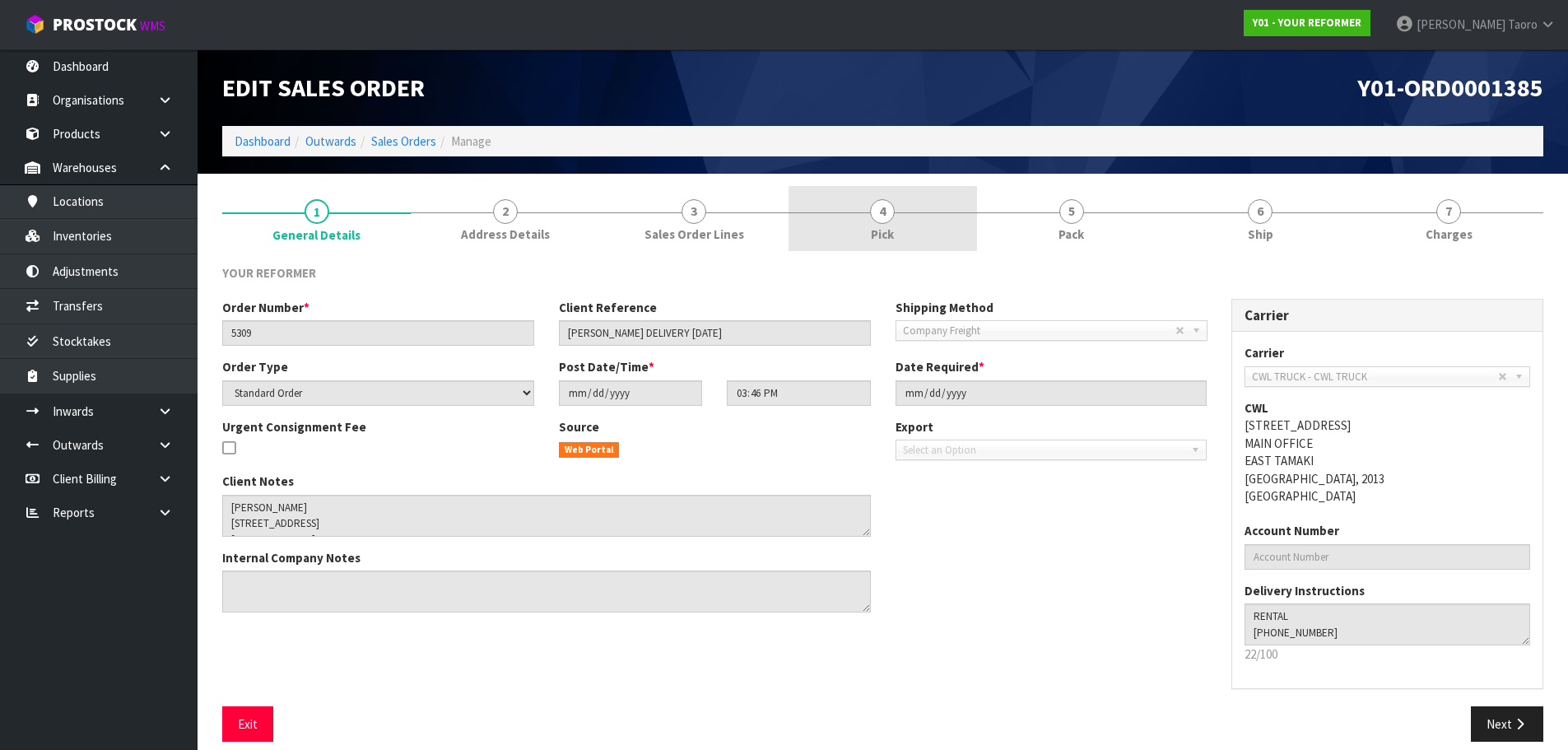
click at [916, 239] on link "4 Pick" at bounding box center [883, 219] width 189 height 65
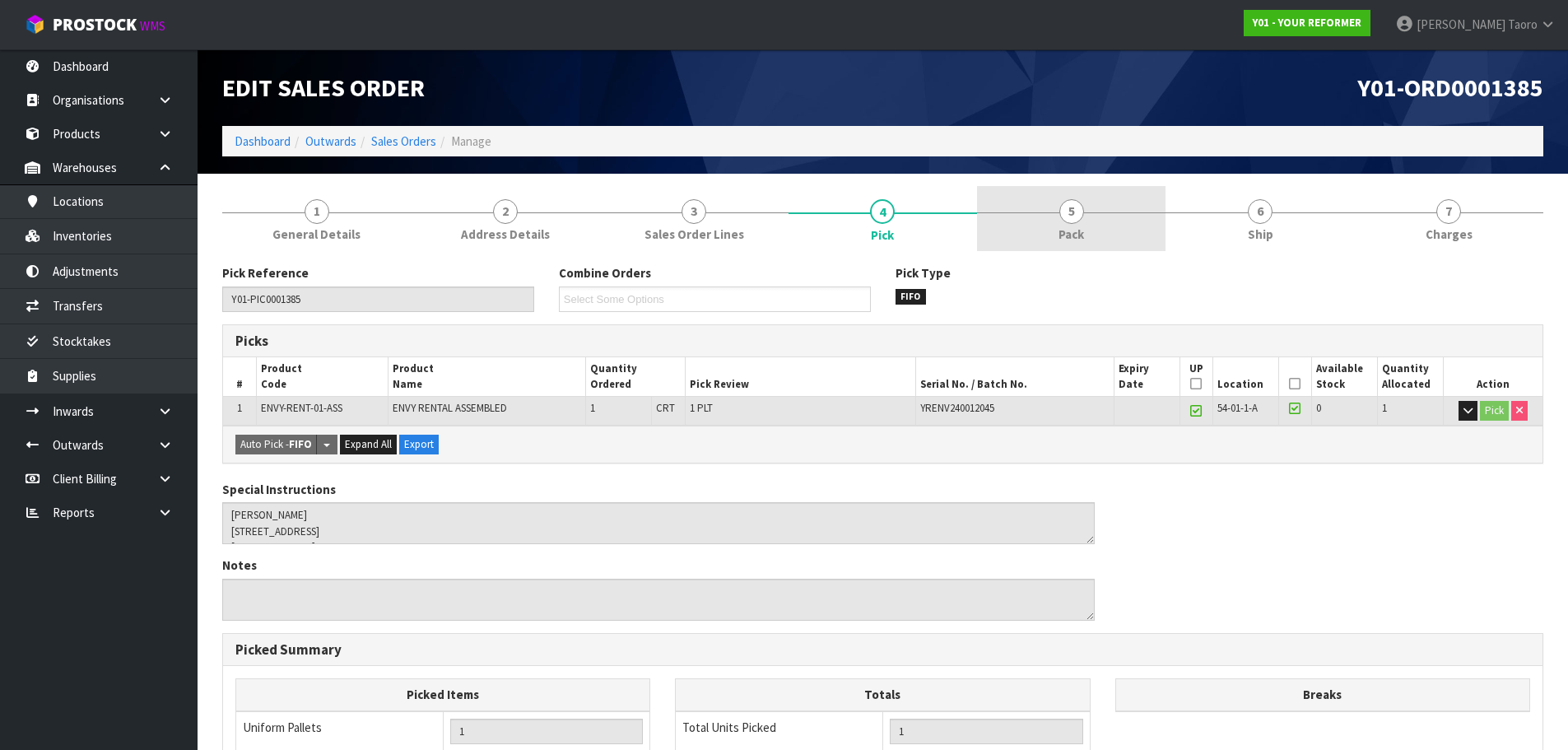
click at [1138, 219] on link "5 Pack" at bounding box center [1071, 219] width 189 height 65
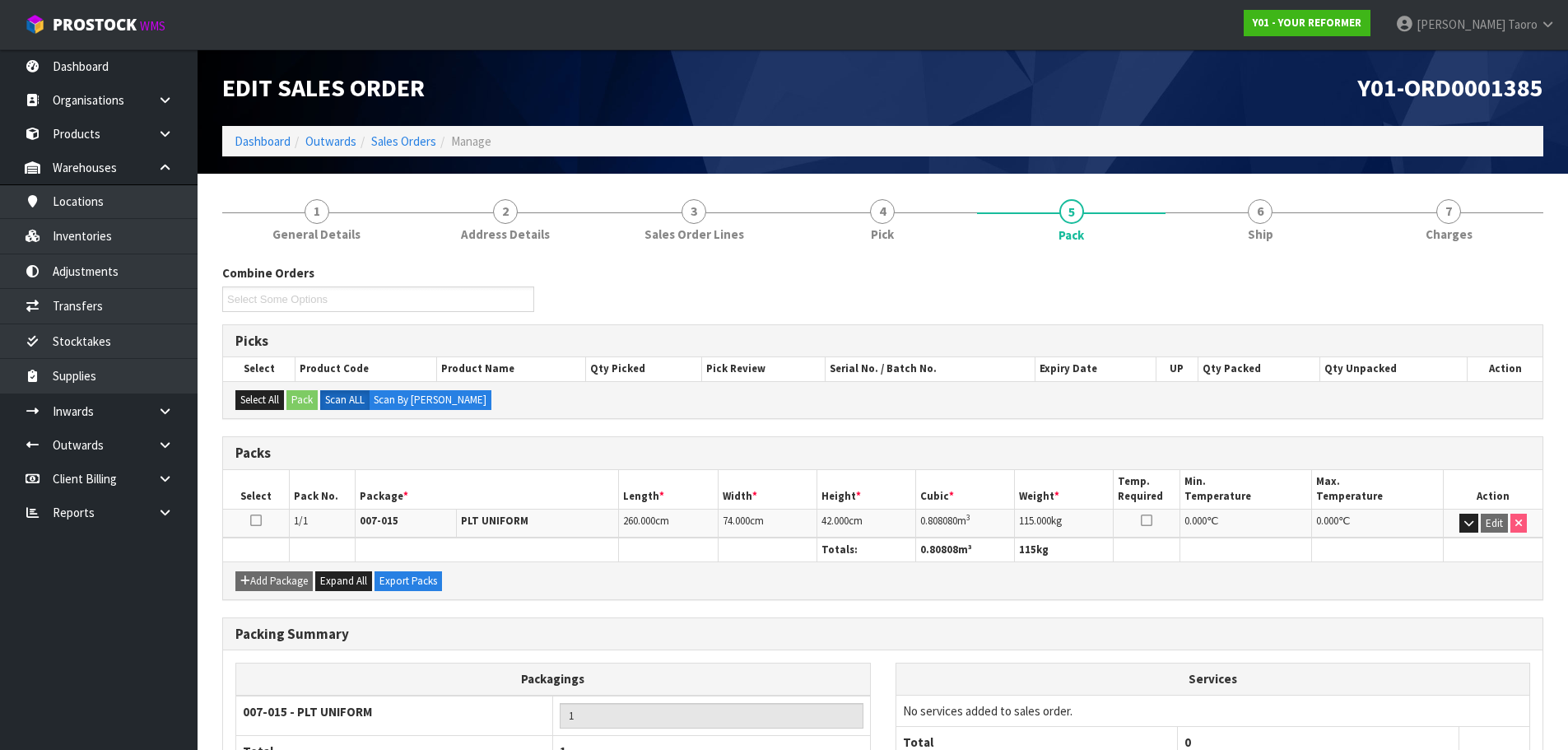
click at [1048, 88] on h1 "Y01-ORD0001385" at bounding box center [1220, 88] width 649 height 27
click at [272, 141] on link "Dashboard" at bounding box center [262, 141] width 56 height 15
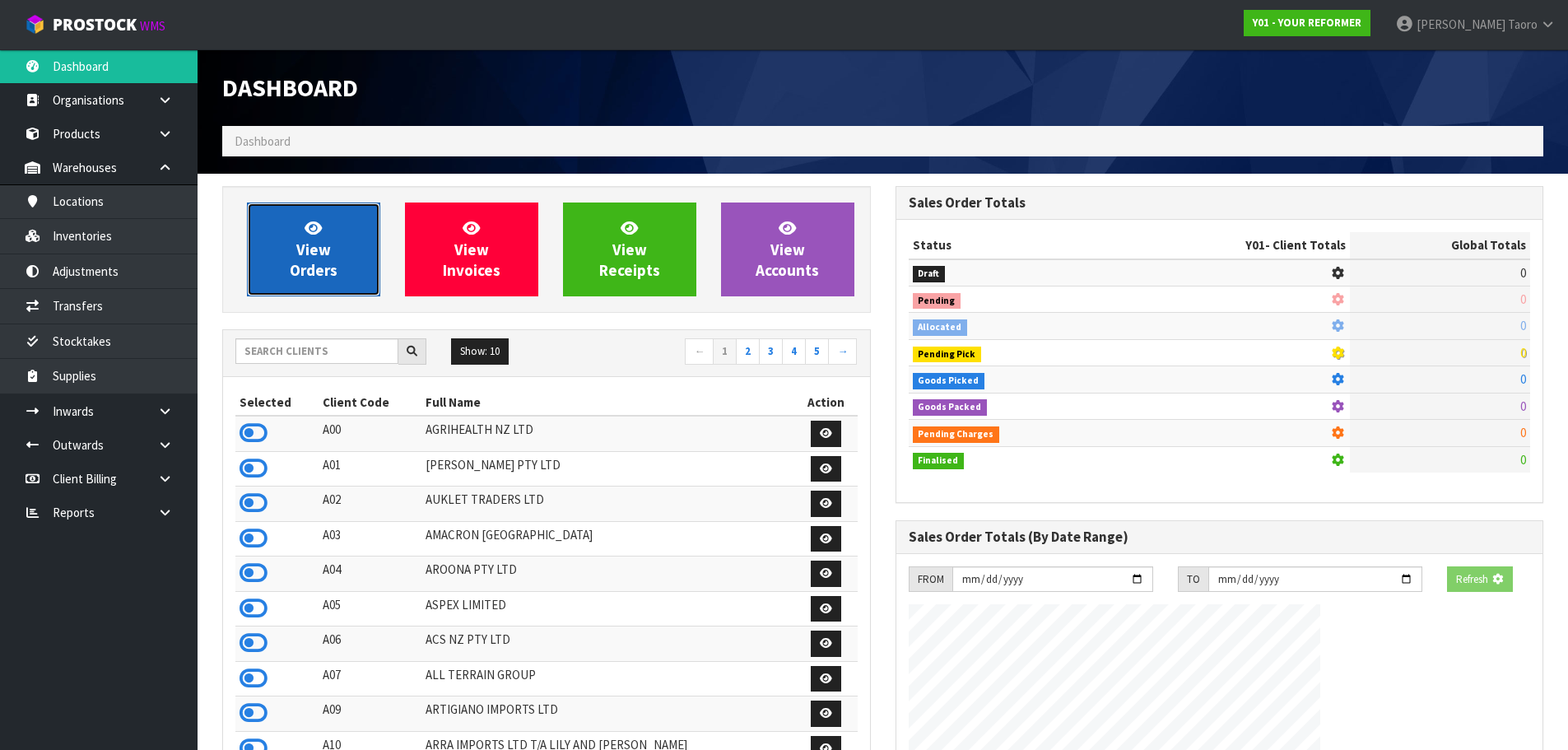
click at [299, 243] on span "View Orders" at bounding box center [314, 249] width 48 height 62
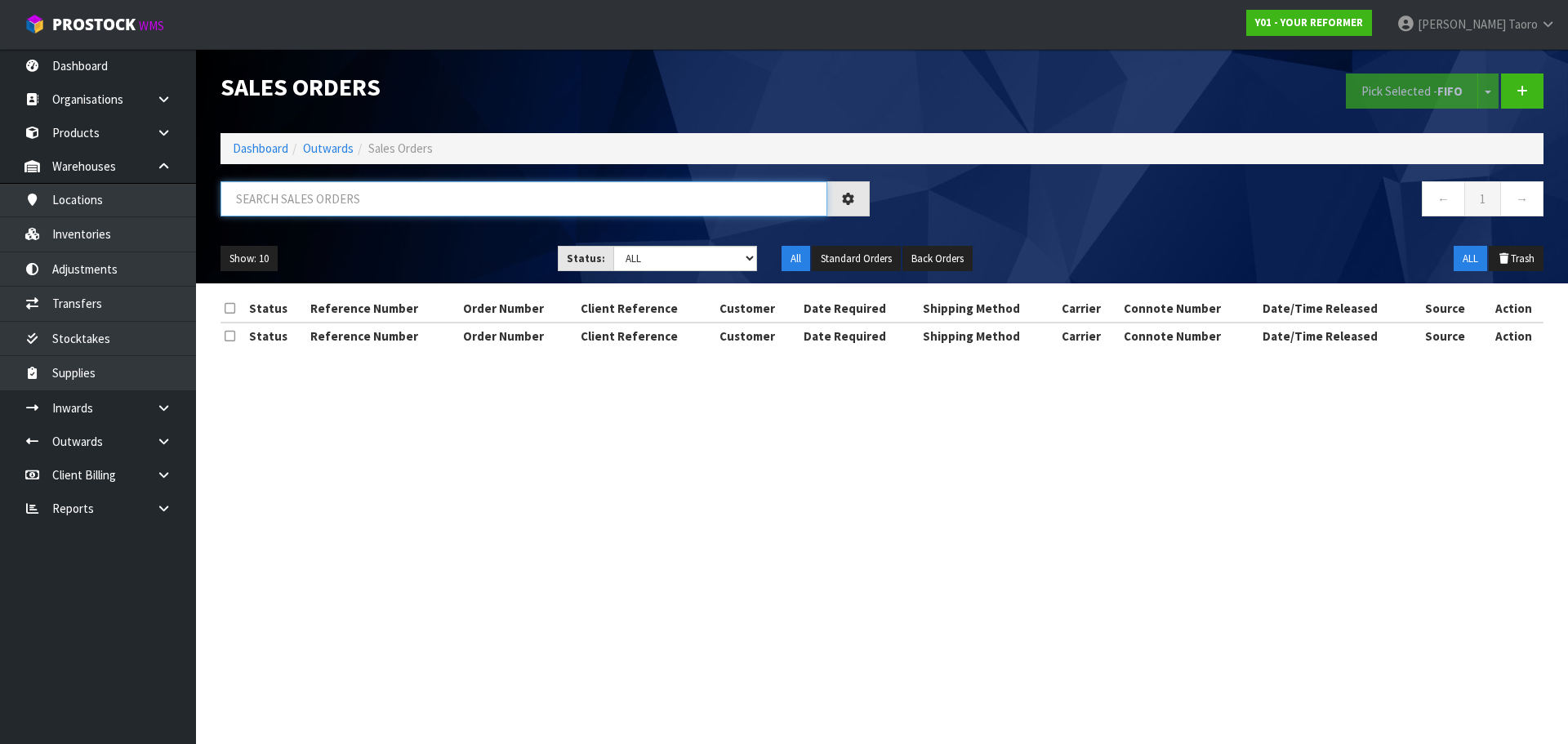
click at [303, 202] on input "text" at bounding box center [523, 199] width 607 height 35
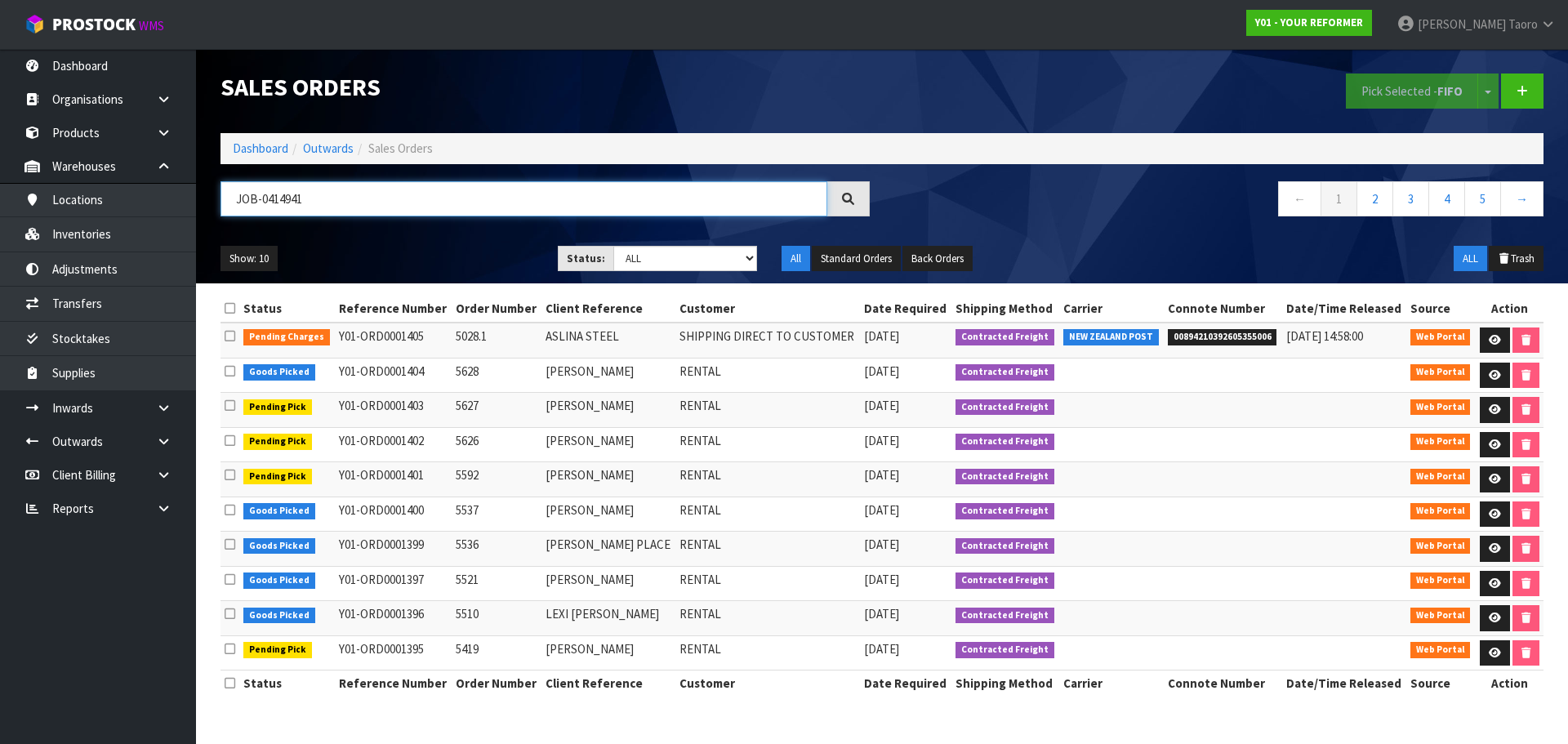
type input "JOB-0414941"
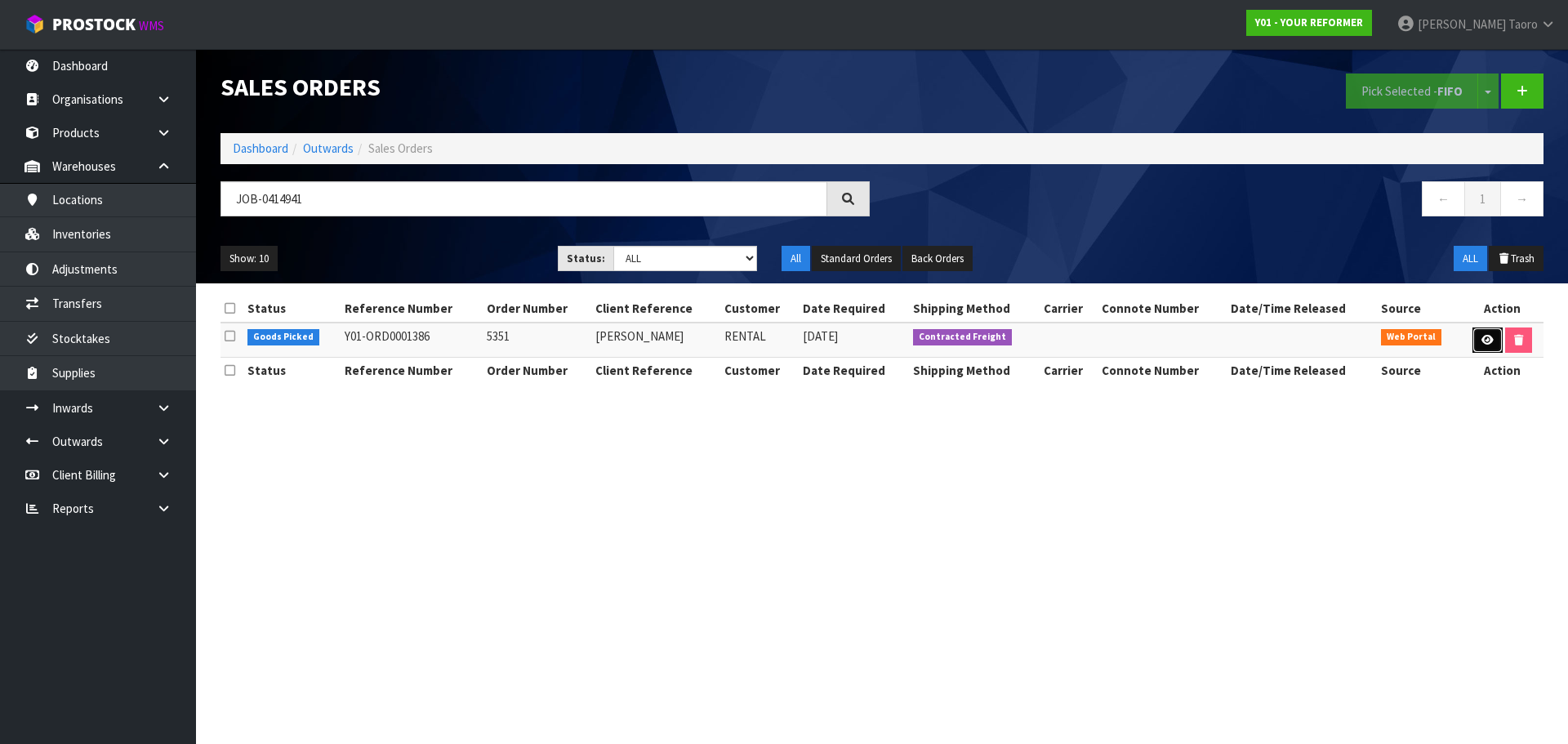
click at [1493, 339] on link at bounding box center [1488, 341] width 30 height 27
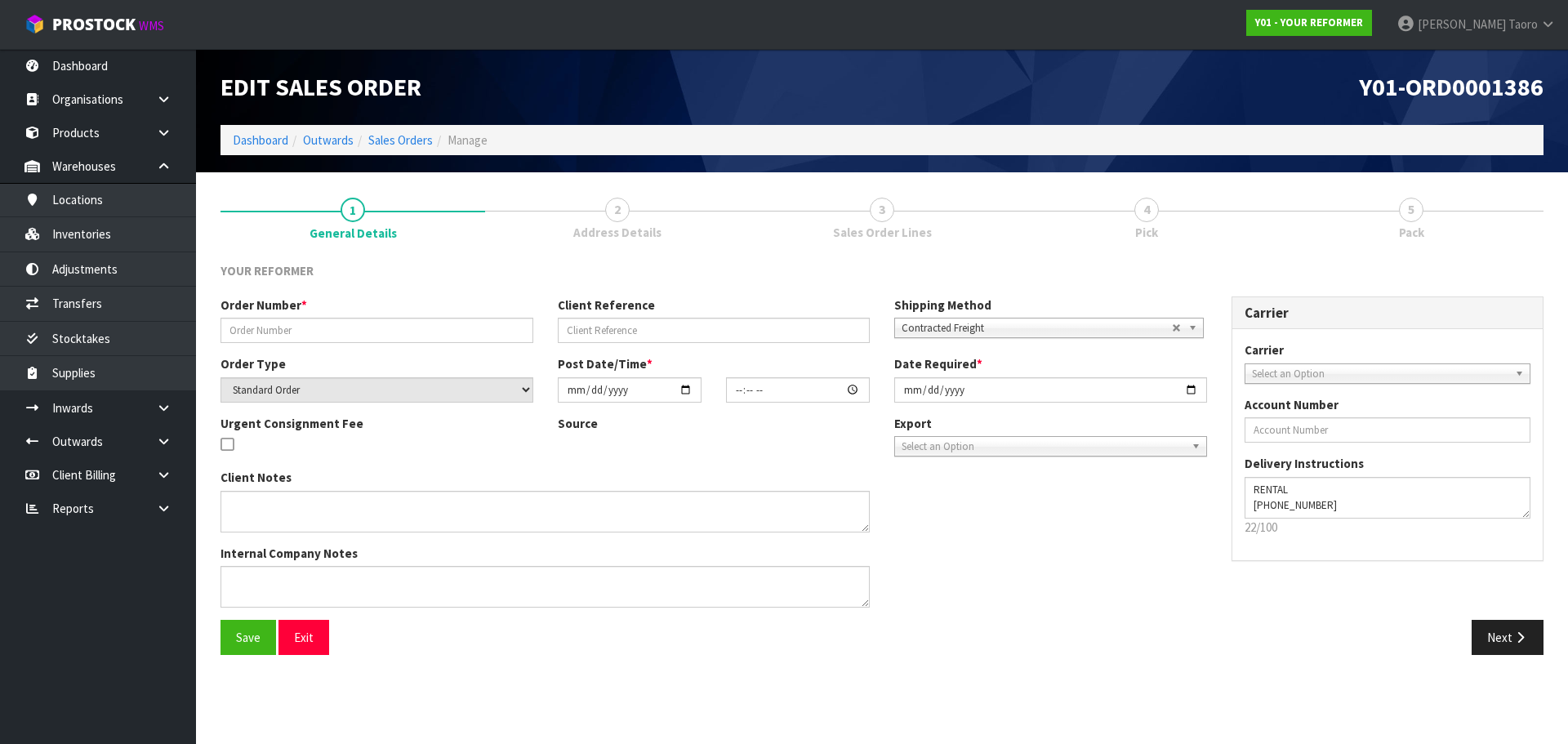
type input "5351"
type input "NATALIE LE PINE"
select select "number:0"
type input "2025-09-29"
type input "12:10:00.000"
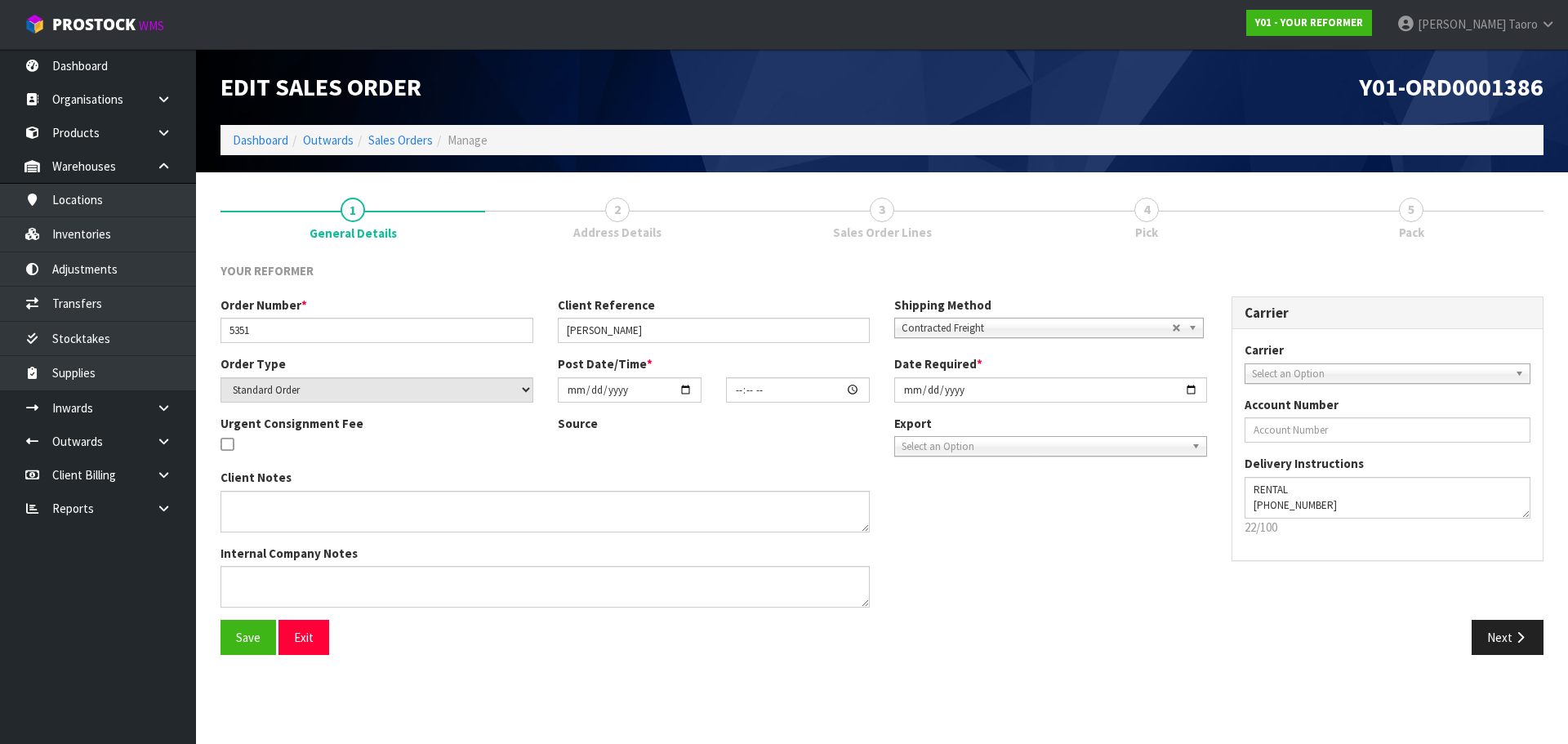
type input "2025-09-29"
type textarea "NATALIE LE PINE 42 KAIAWA STREET AUK BEACHLANDS 2018 NEW ZEALAND +64 21 144 8565"
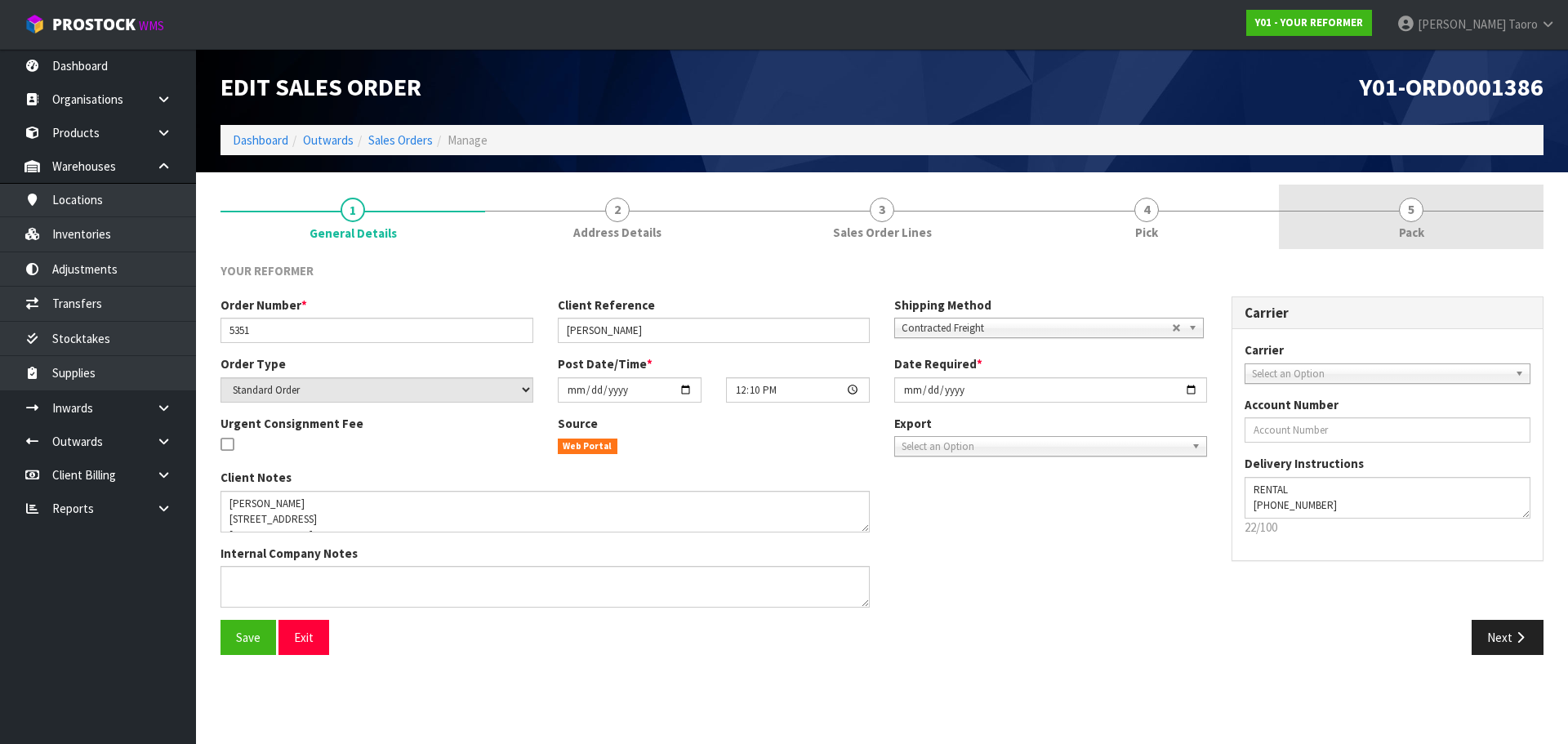
drag, startPoint x: 1395, startPoint y: 219, endPoint x: 1383, endPoint y: 217, distance: 12.2
click at [1394, 219] on link "5 Pack" at bounding box center [1411, 217] width 265 height 64
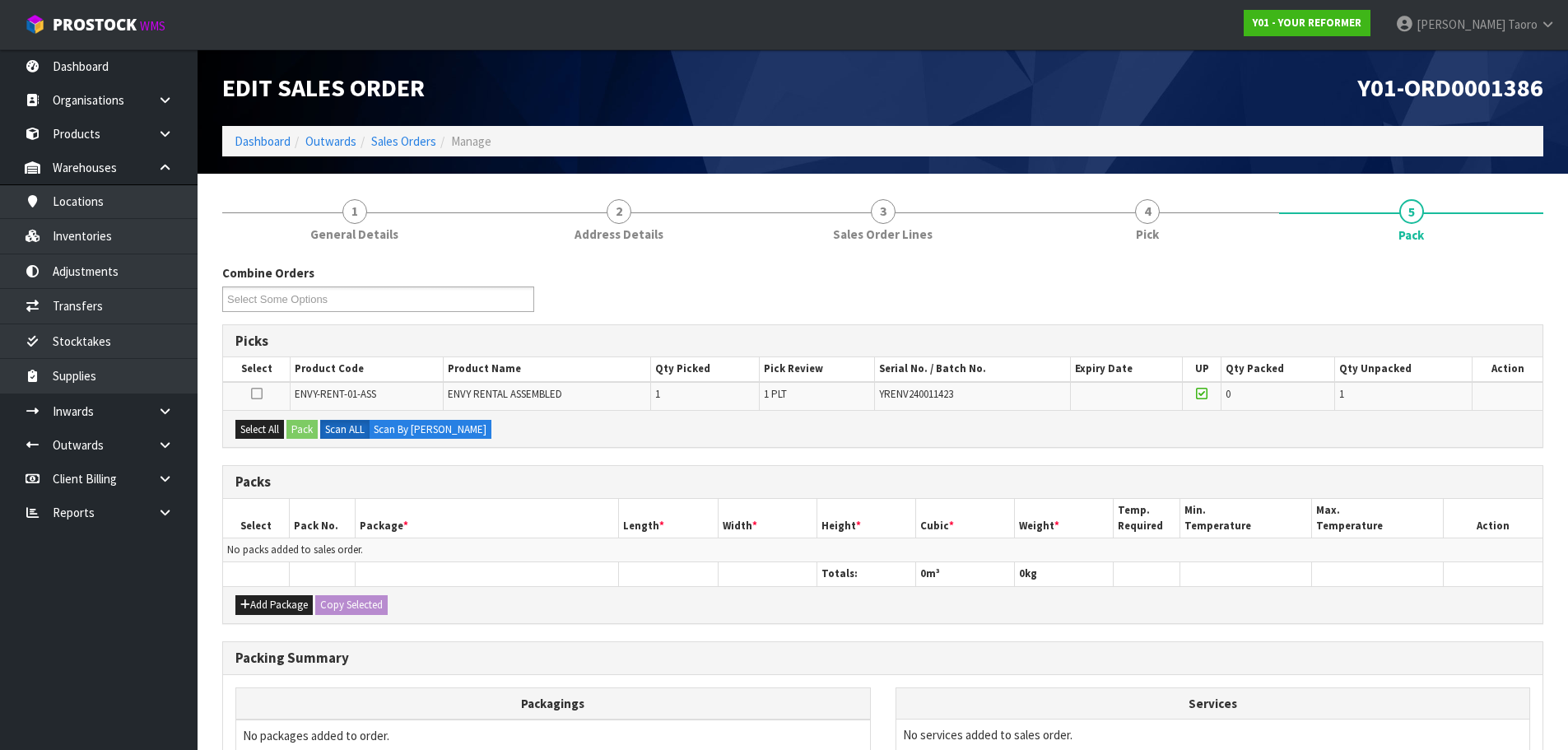
click at [1117, 139] on ol "Dashboard Outwards Sales Orders Manage" at bounding box center [882, 141] width 1321 height 31
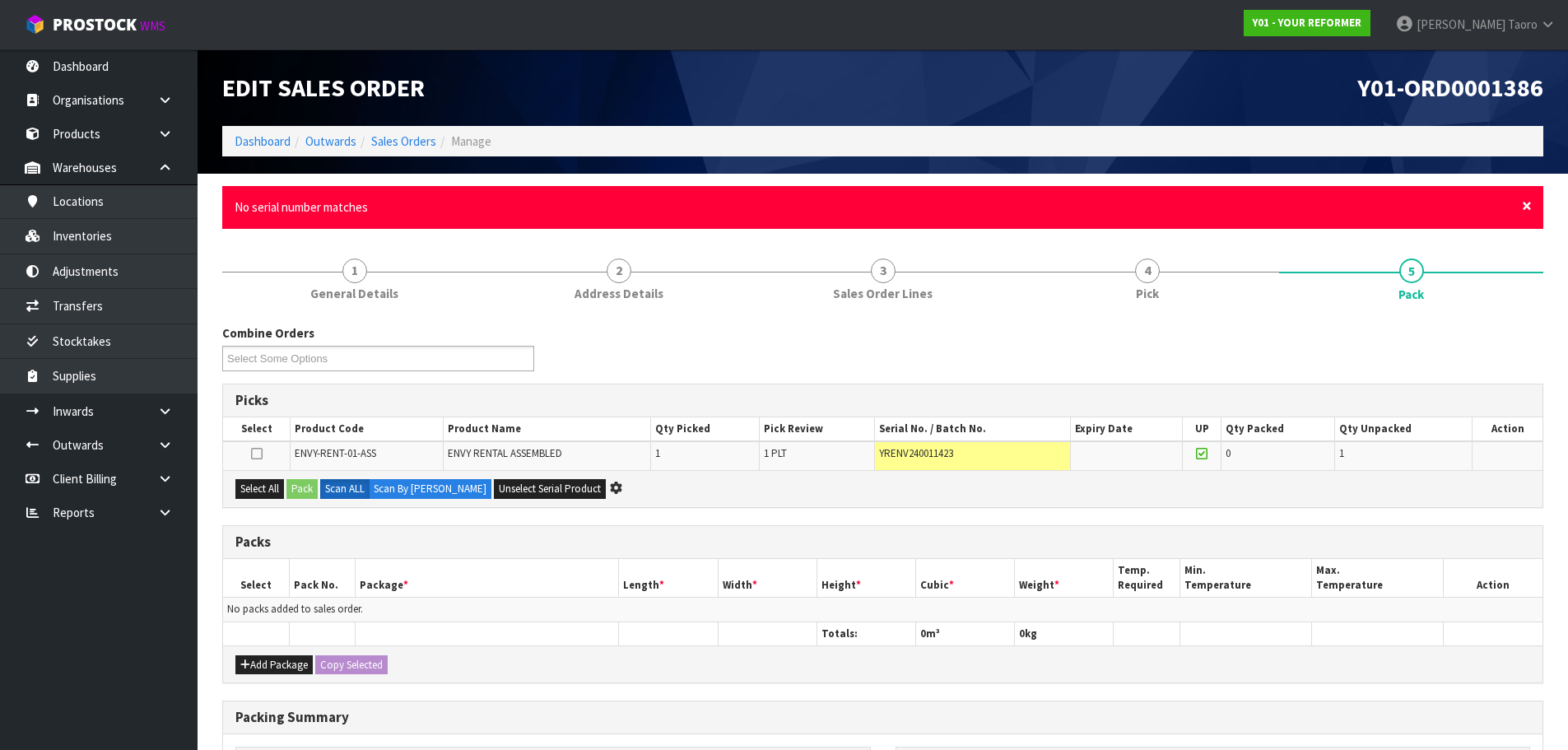
click at [1524, 203] on span "×" at bounding box center [1527, 206] width 10 height 23
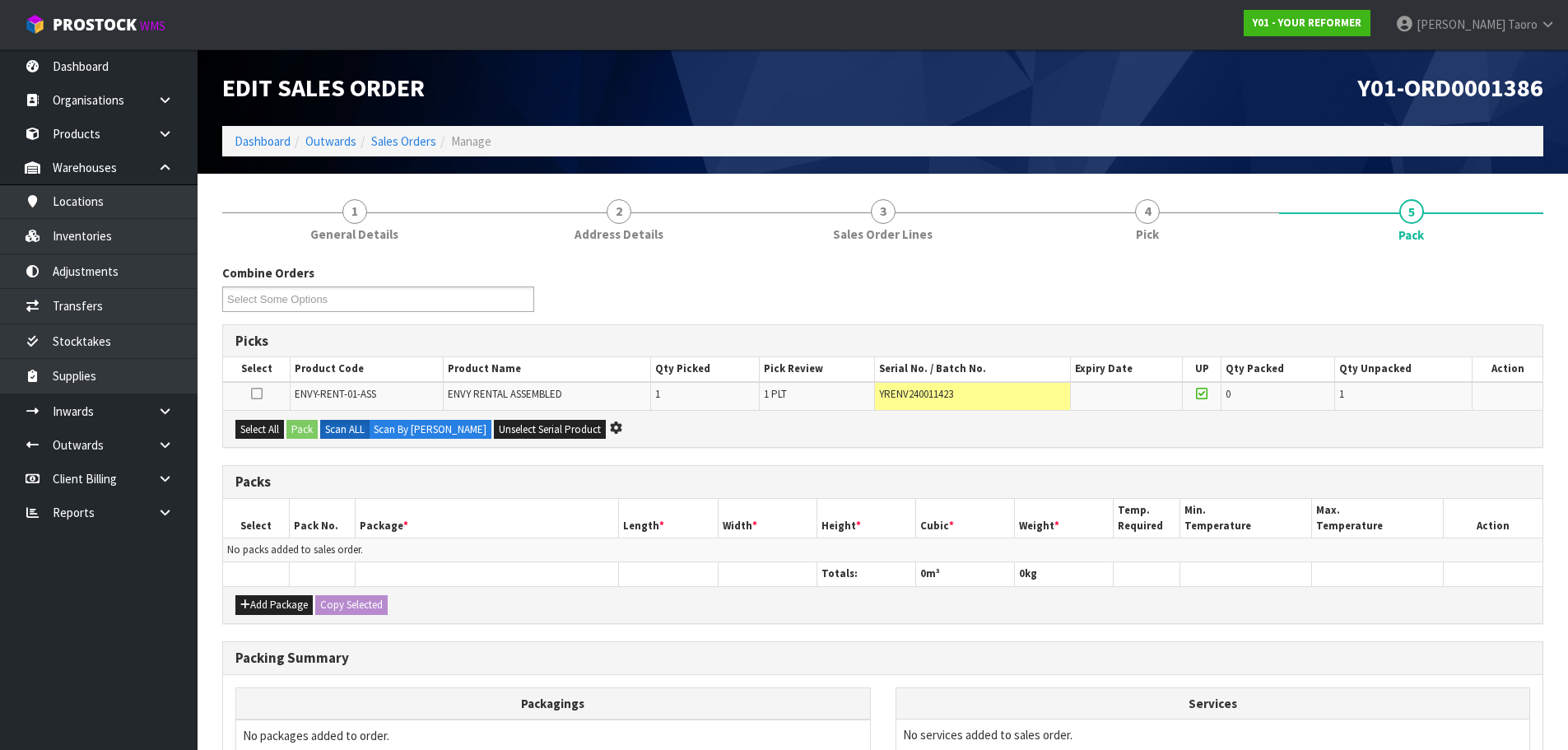
click at [1518, 267] on div "Combine Orders Y01-ORD0001373 Y01-ORD0001386 Y01-ORD0001387 Y01-ORD0001388 Y01-…" at bounding box center [882, 294] width 1346 height 59
click at [1512, 283] on div "Combine Orders Y01-ORD0001373 Y01-ORD0001386 Y01-ORD0001387 Y01-ORD0001388 Y01-…" at bounding box center [882, 294] width 1346 height 59
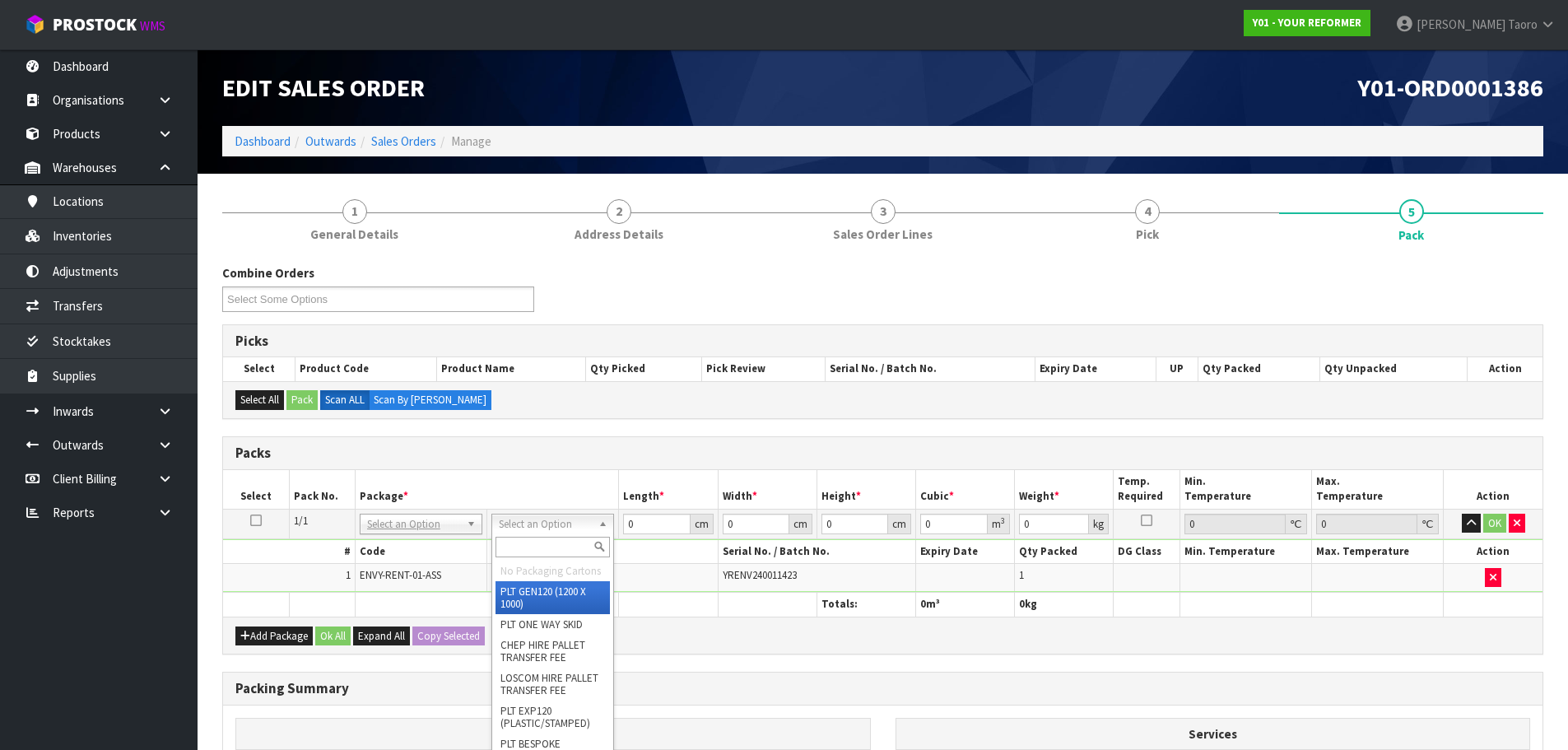
click at [552, 556] on input "text" at bounding box center [553, 548] width 114 height 21
type input "U"
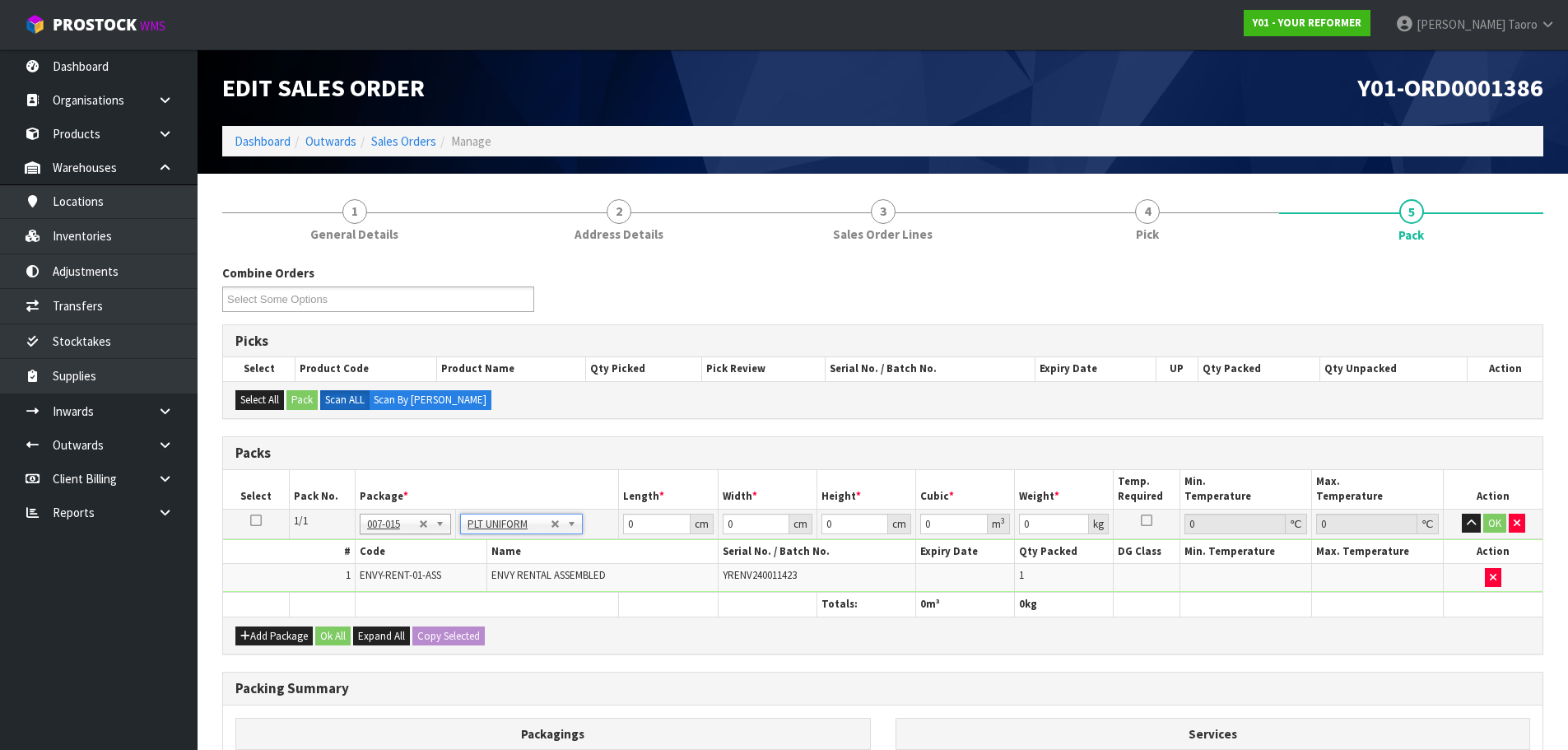
type input "112"
click at [635, 522] on input "0" at bounding box center [656, 524] width 67 height 21
type input "260"
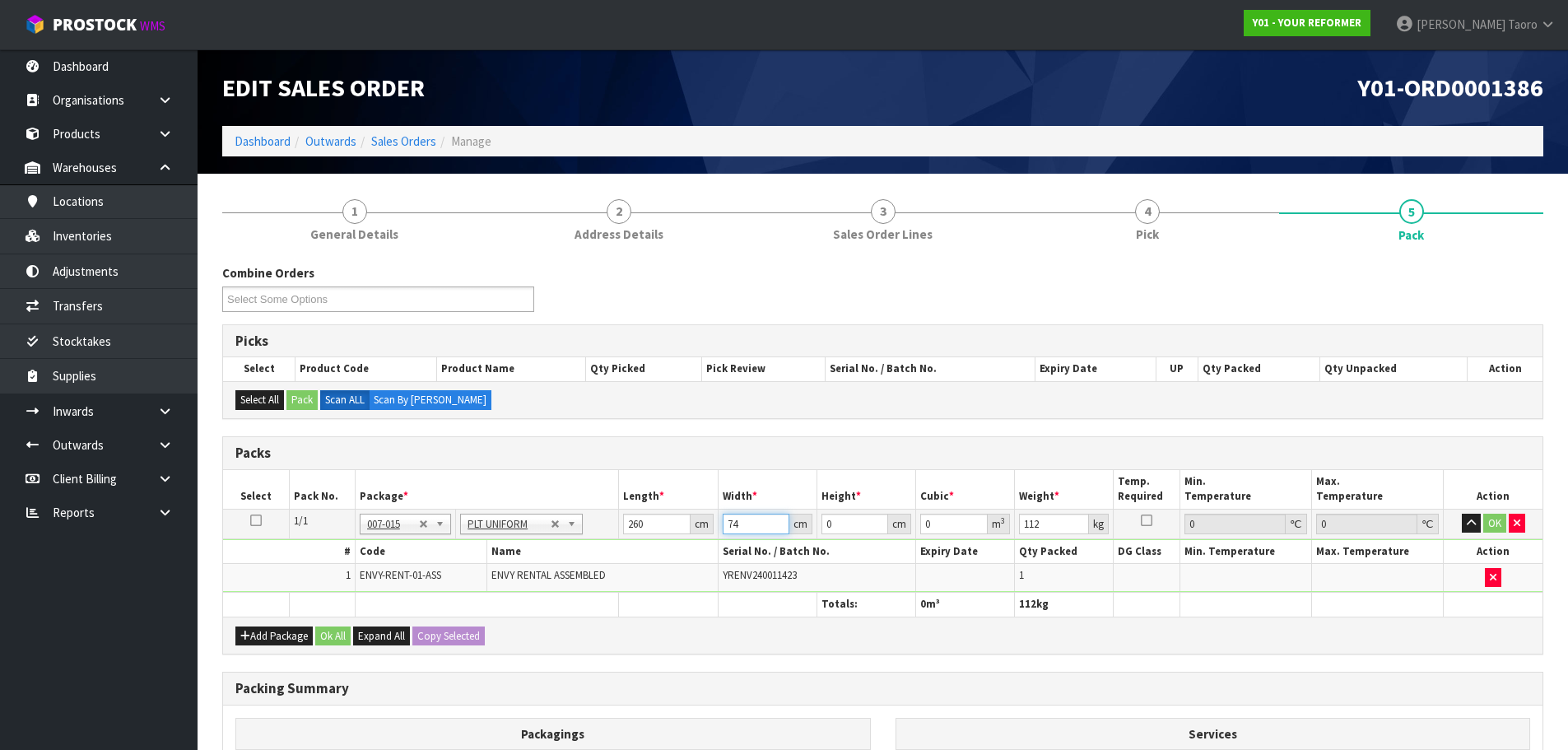
type input "74"
type input "4"
type input "0.07696"
type input "42"
type input "0.80808"
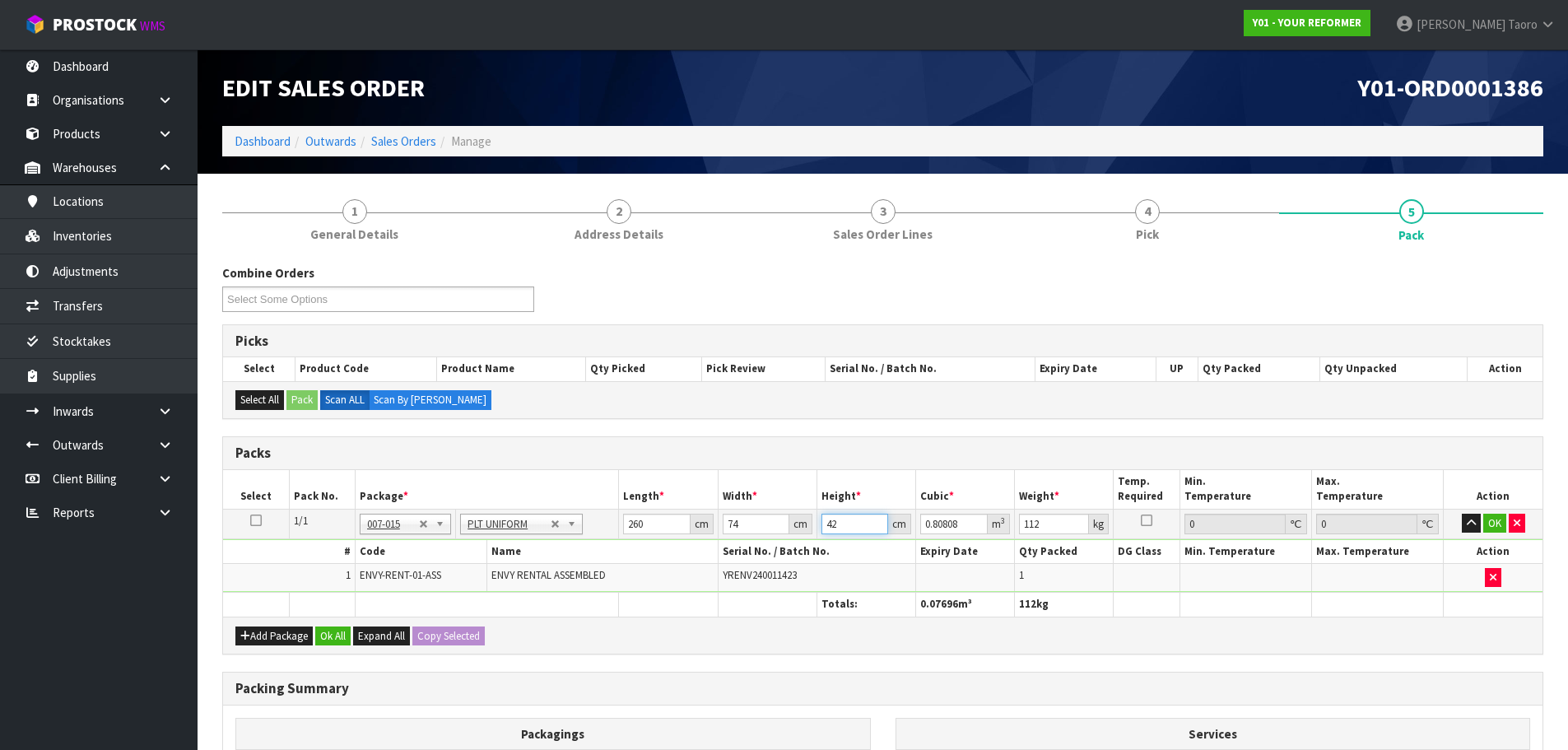
type input "42"
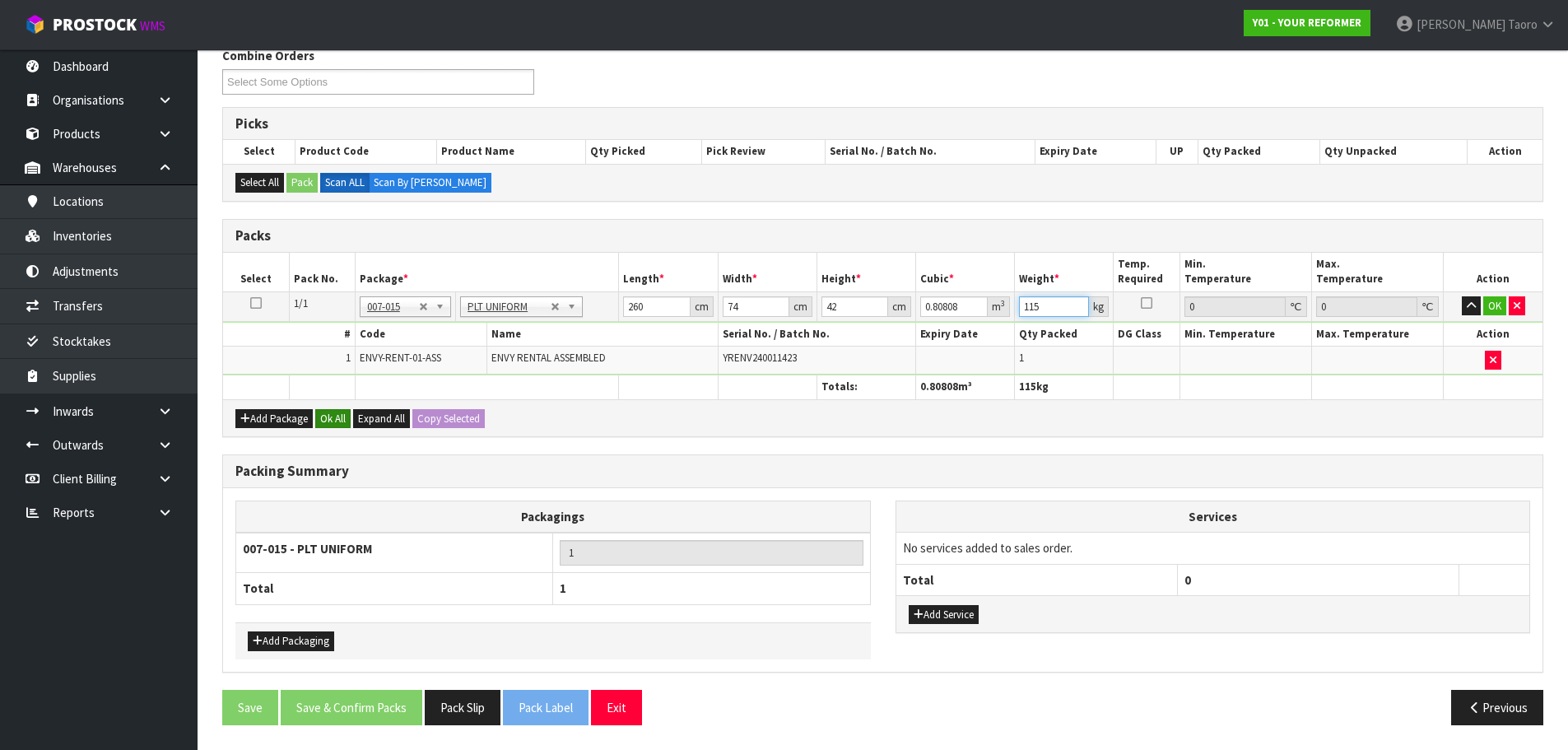
type input "115"
click at [332, 423] on button "Ok All" at bounding box center [333, 419] width 35 height 20
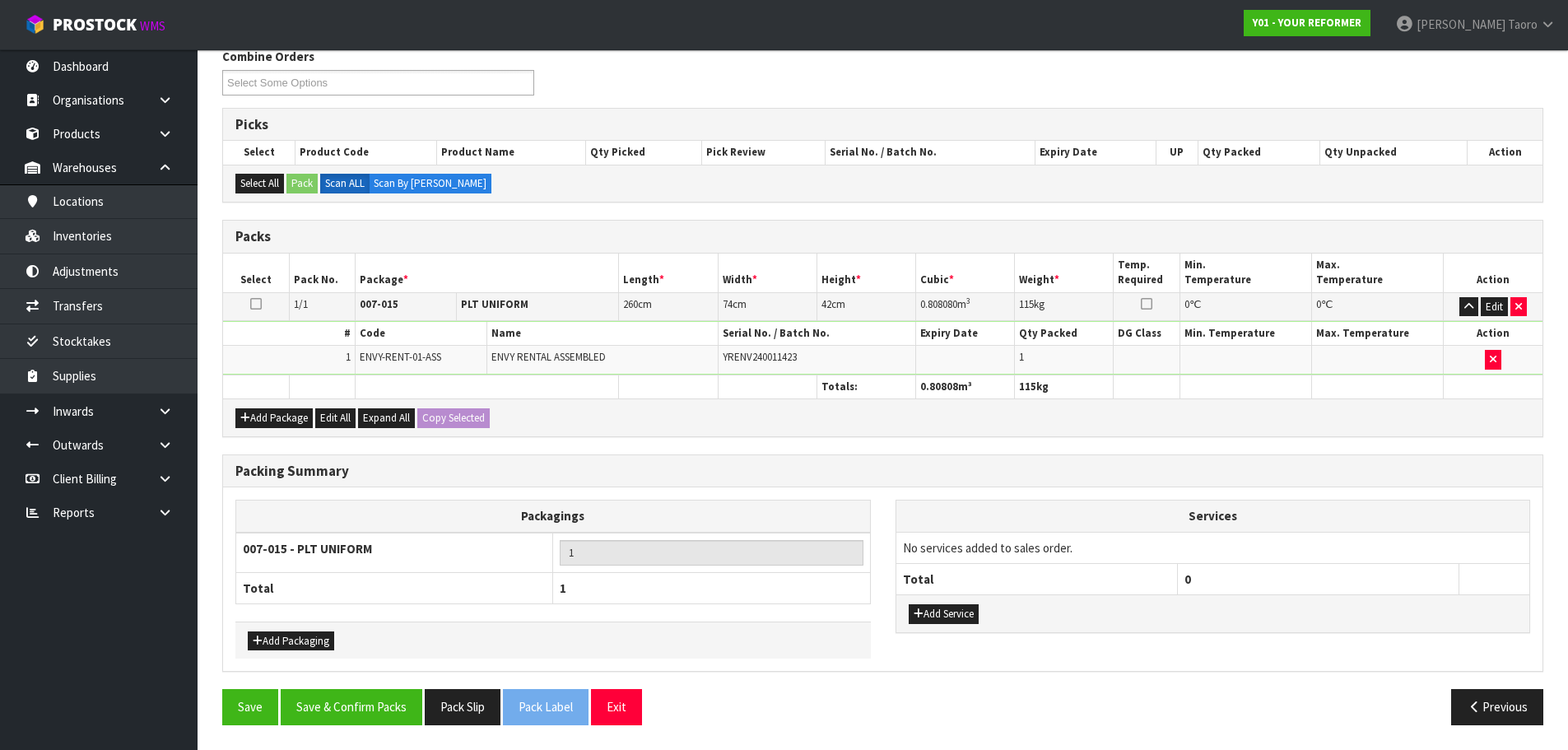
scroll to position [217, 0]
click at [395, 714] on button "Save & Confirm Packs" at bounding box center [351, 706] width 141 height 35
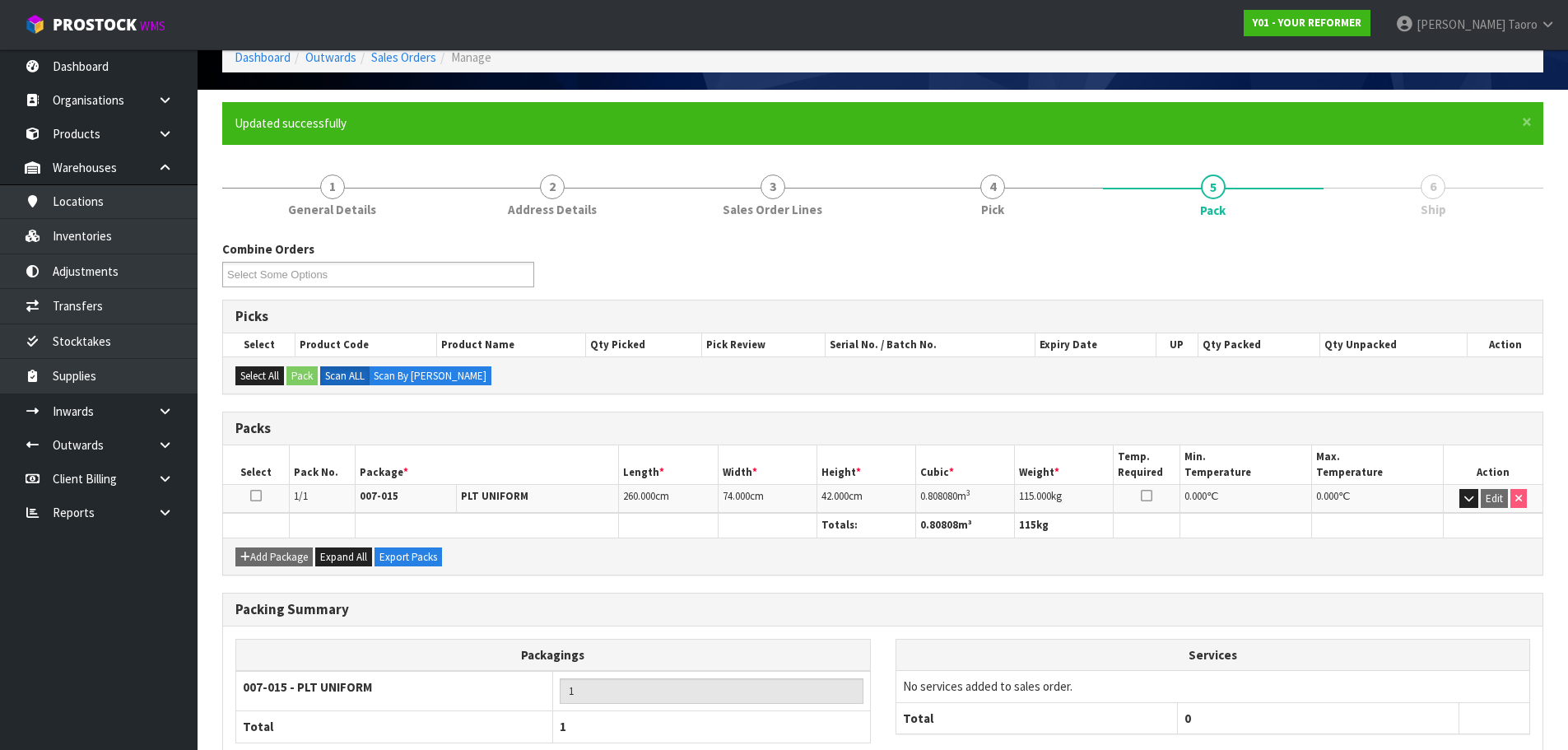
scroll to position [185, 0]
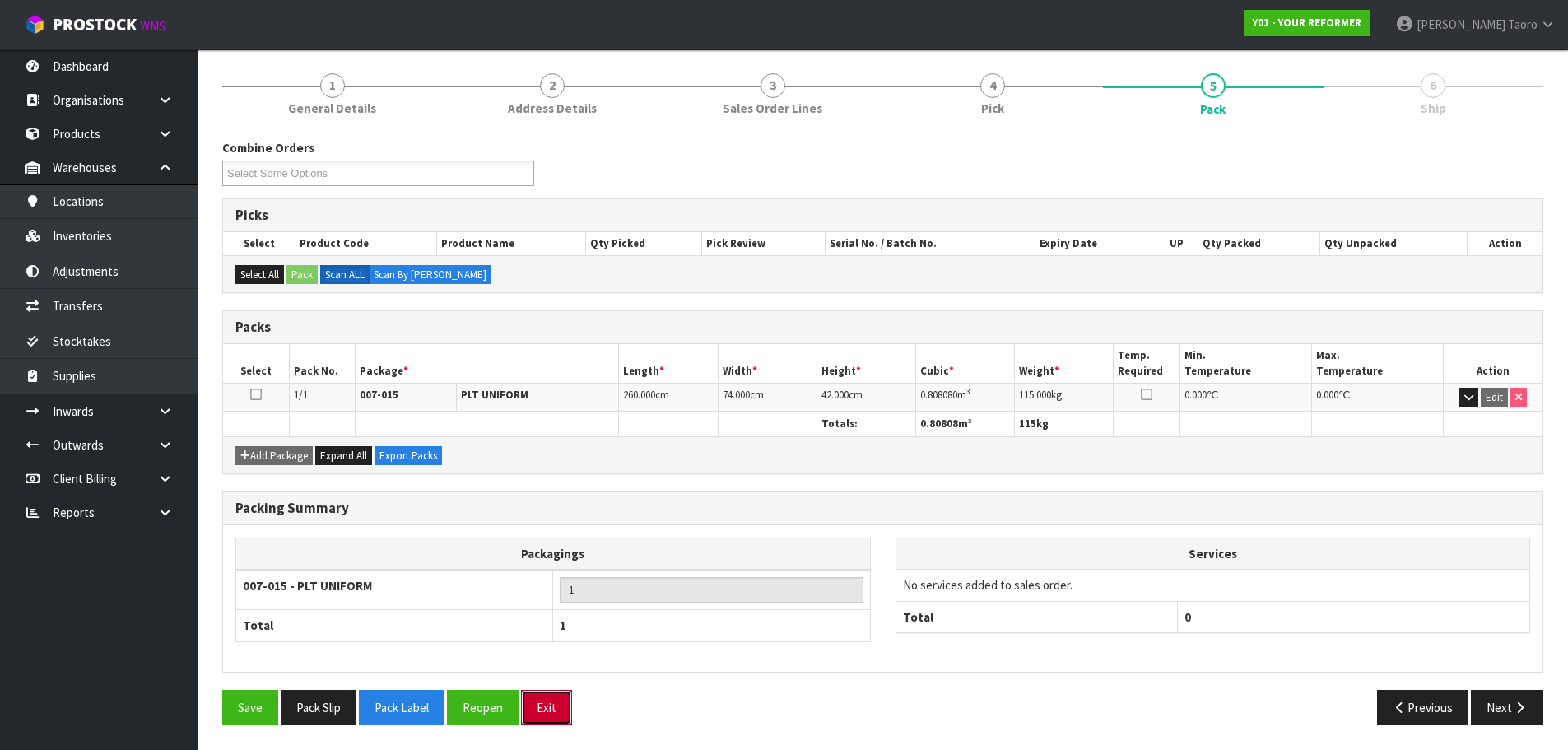
click at [552, 698] on button "Exit" at bounding box center [547, 707] width 52 height 35
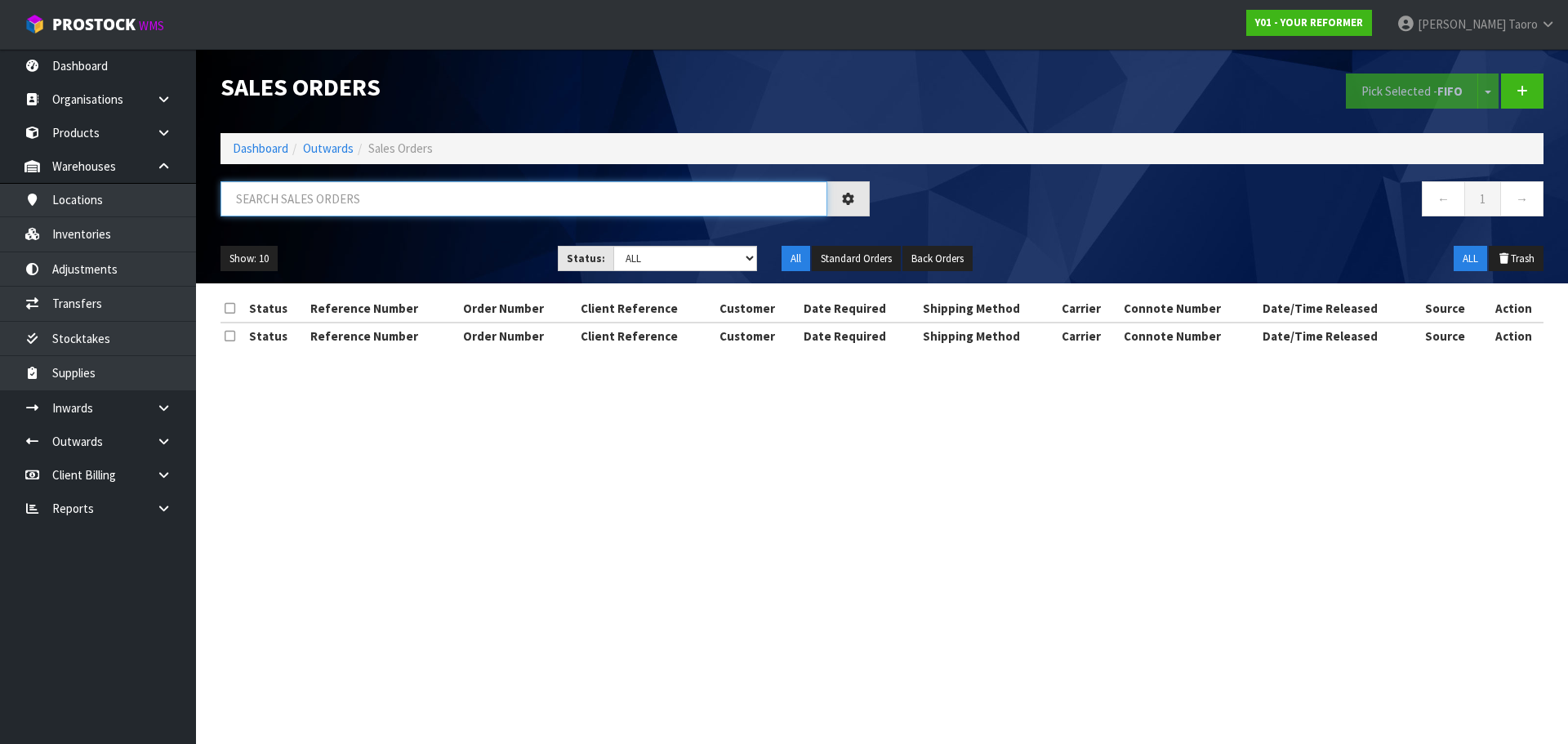
click at [432, 200] on input "text" at bounding box center [523, 199] width 607 height 35
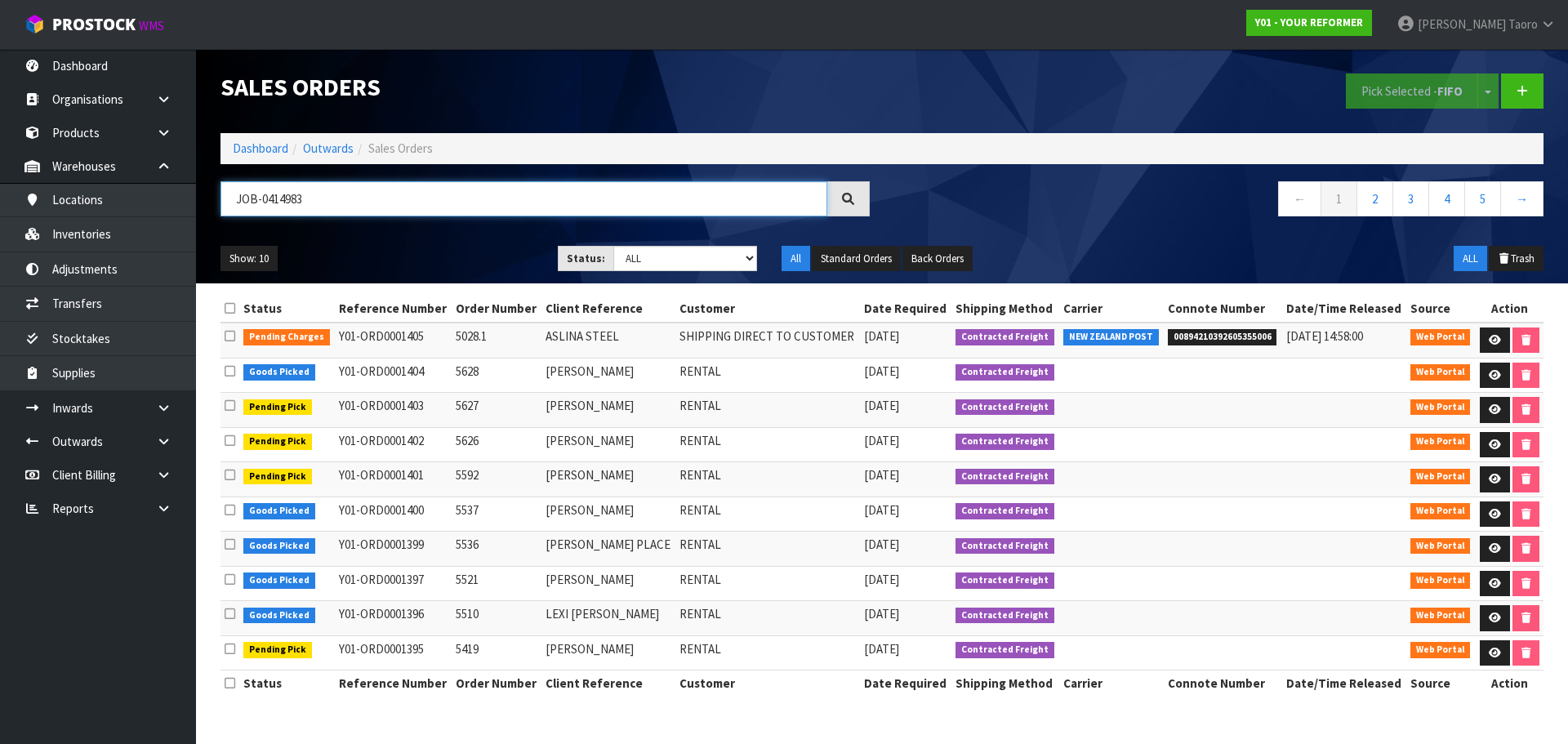
type input "JOB-0414983"
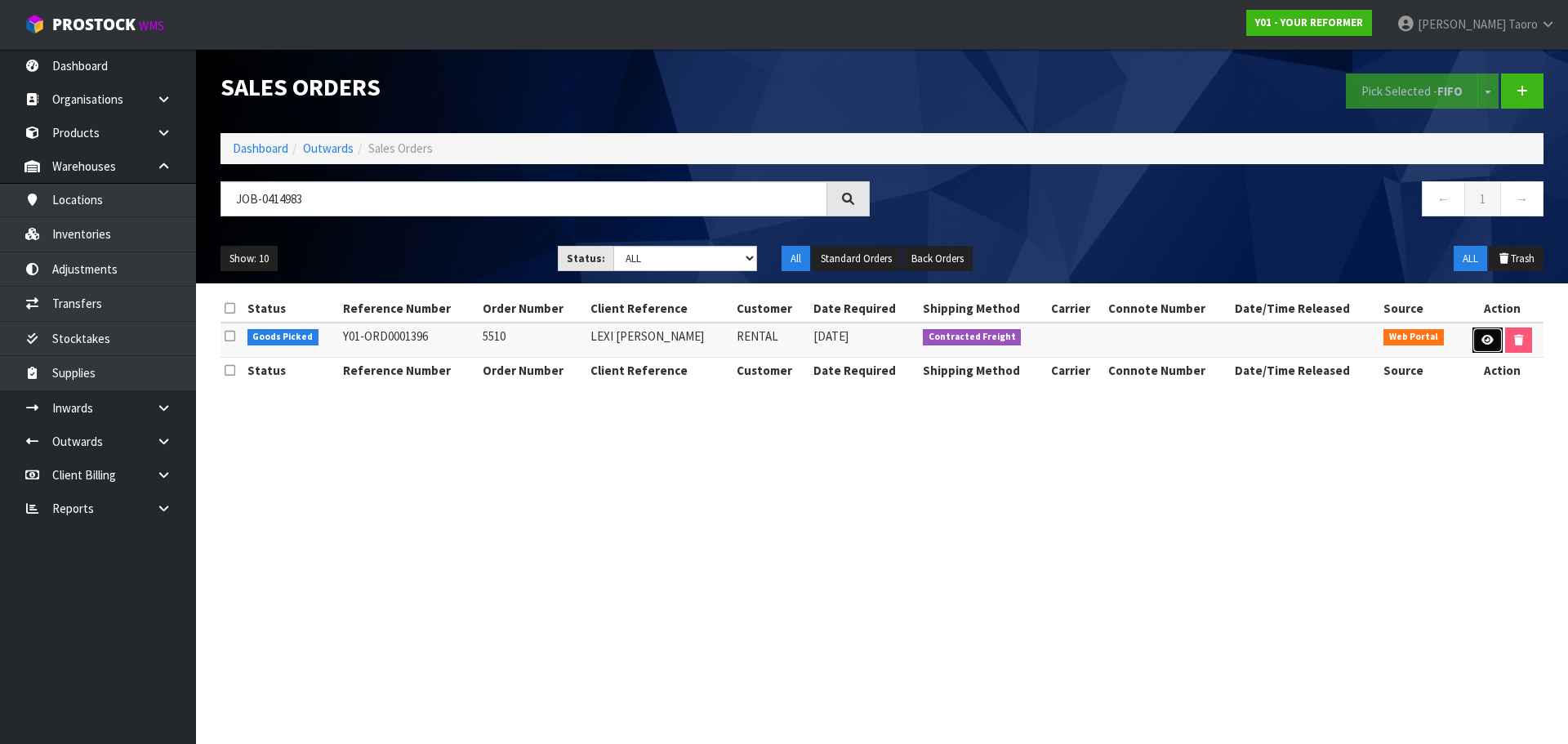
click at [1487, 343] on icon at bounding box center [1487, 340] width 12 height 10
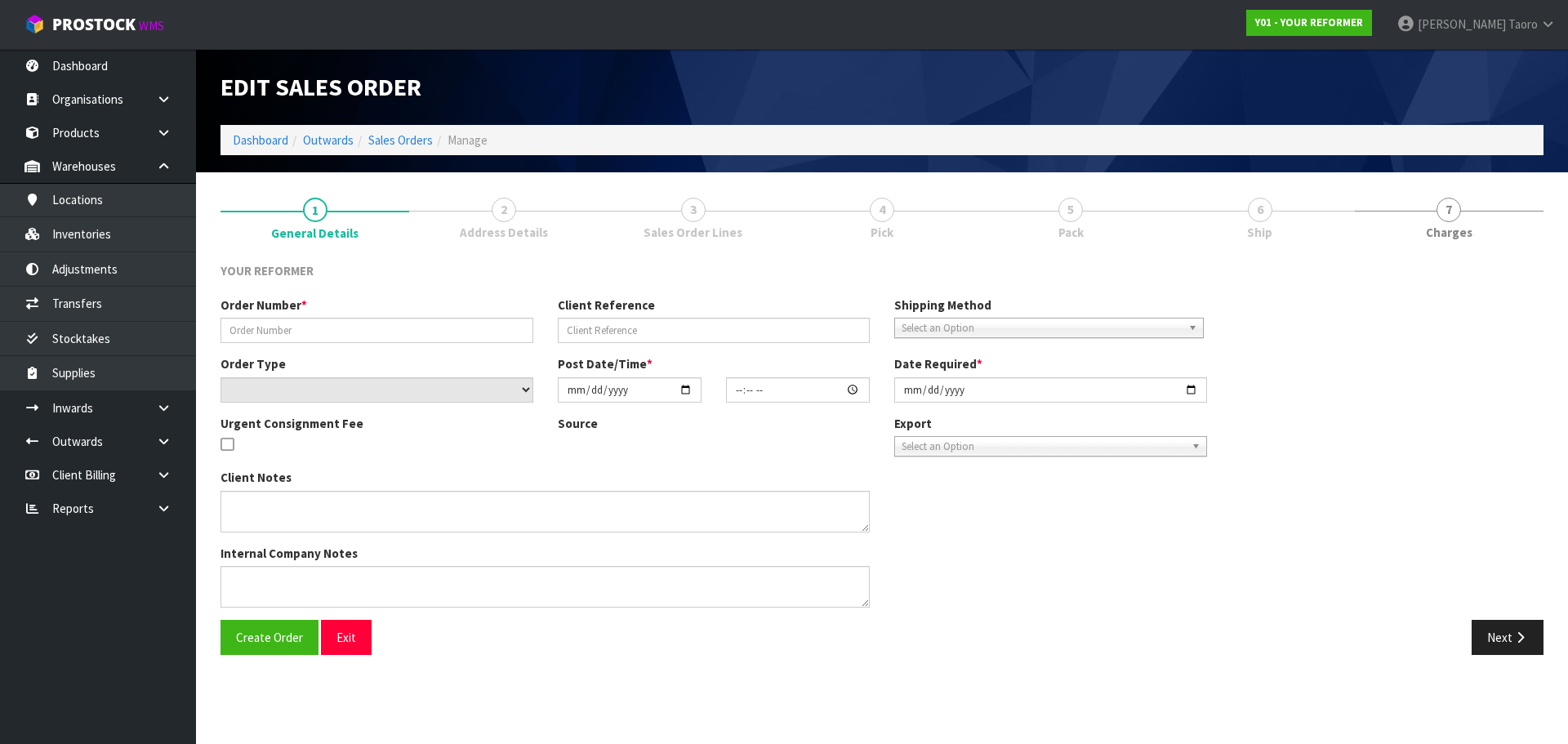
type input "5510"
type input "LEXI WOODS"
select select "number:0"
type input "2025-09-29"
type input "13:53:00.000"
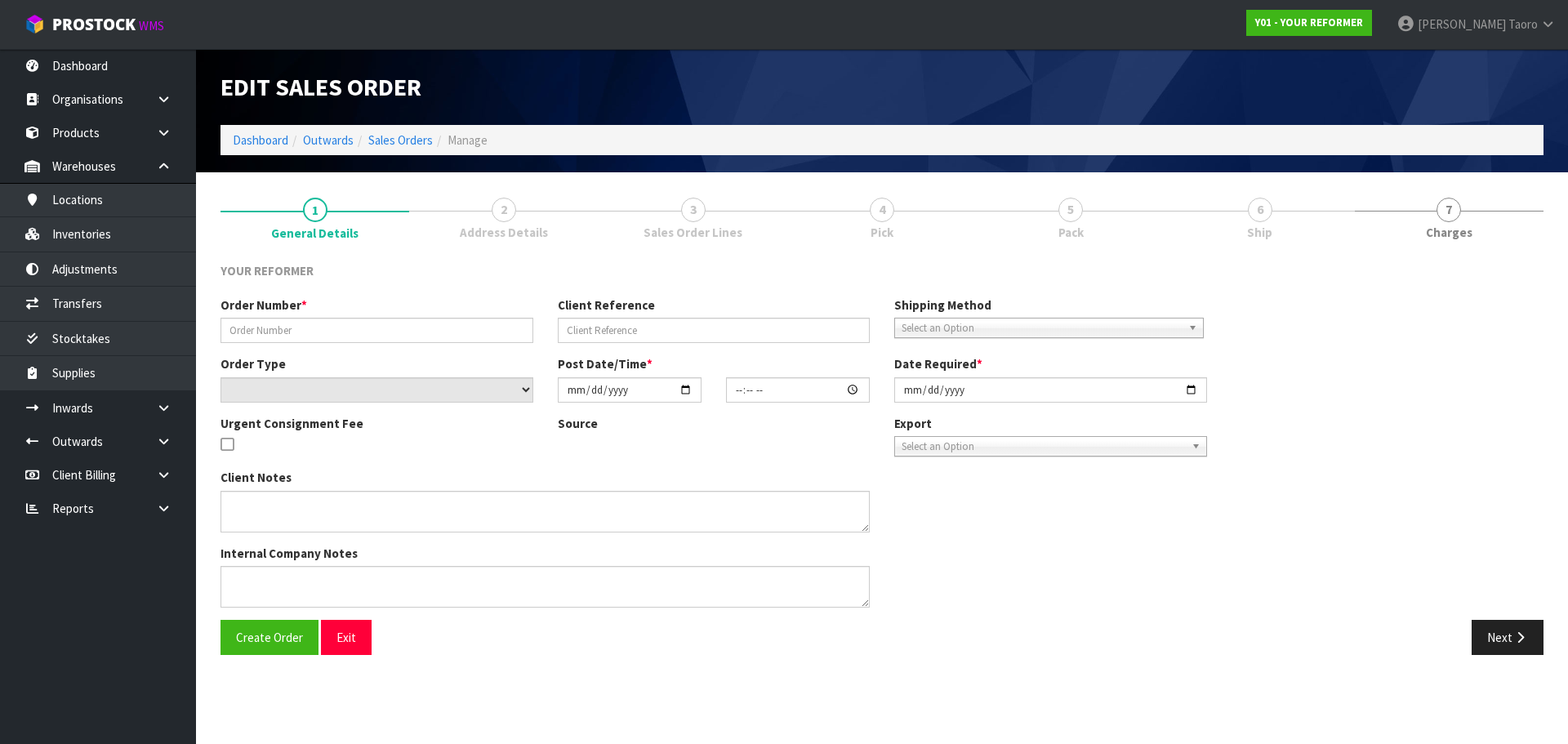
type input "2025-09-30"
type textarea "LEXI WOODS 3 COCKLE BAY ROAD COCKLE BAY AUK AUCKLAND 2014 NEW ZEALAND +64 21 53…"
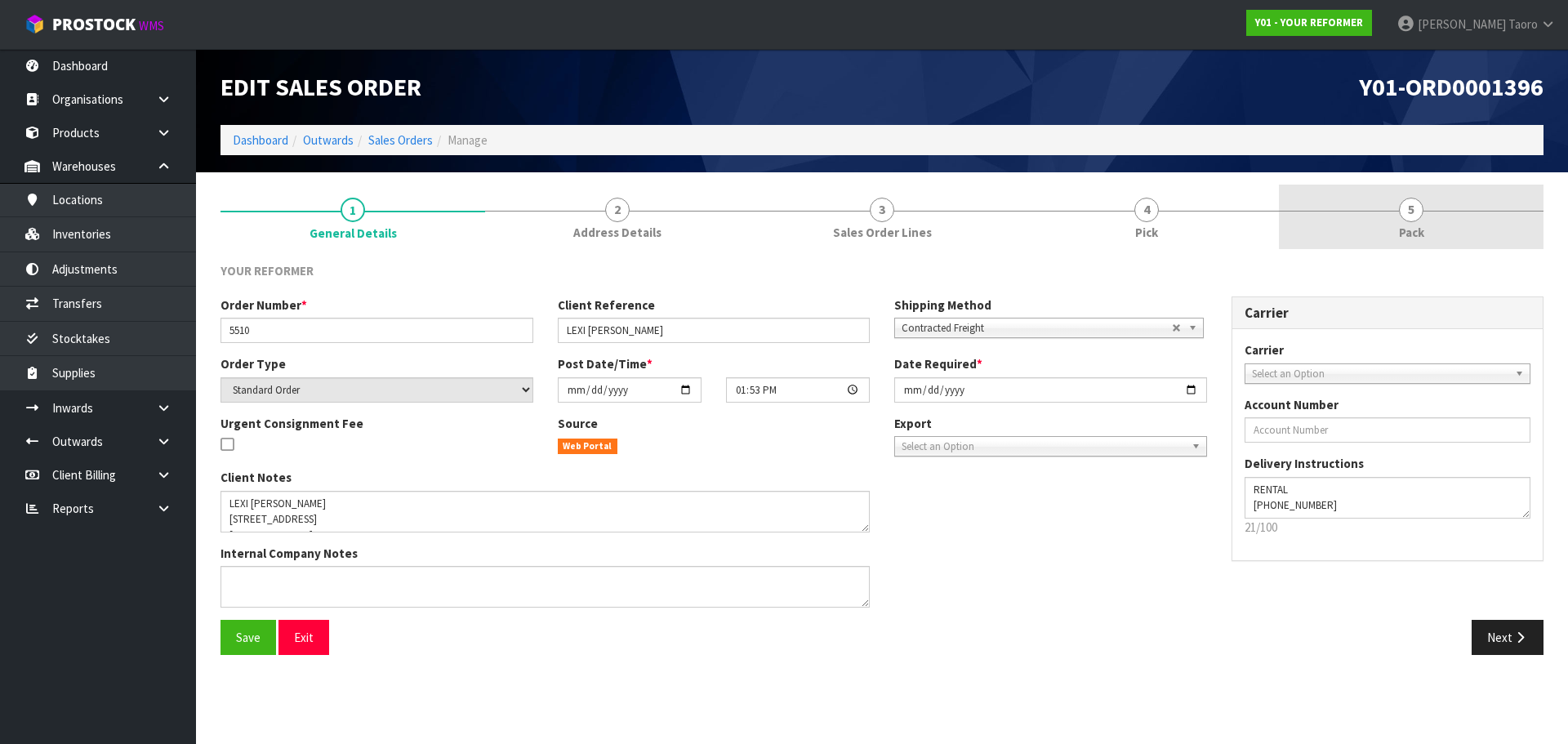
click at [1385, 236] on link "5 Pack" at bounding box center [1411, 217] width 265 height 64
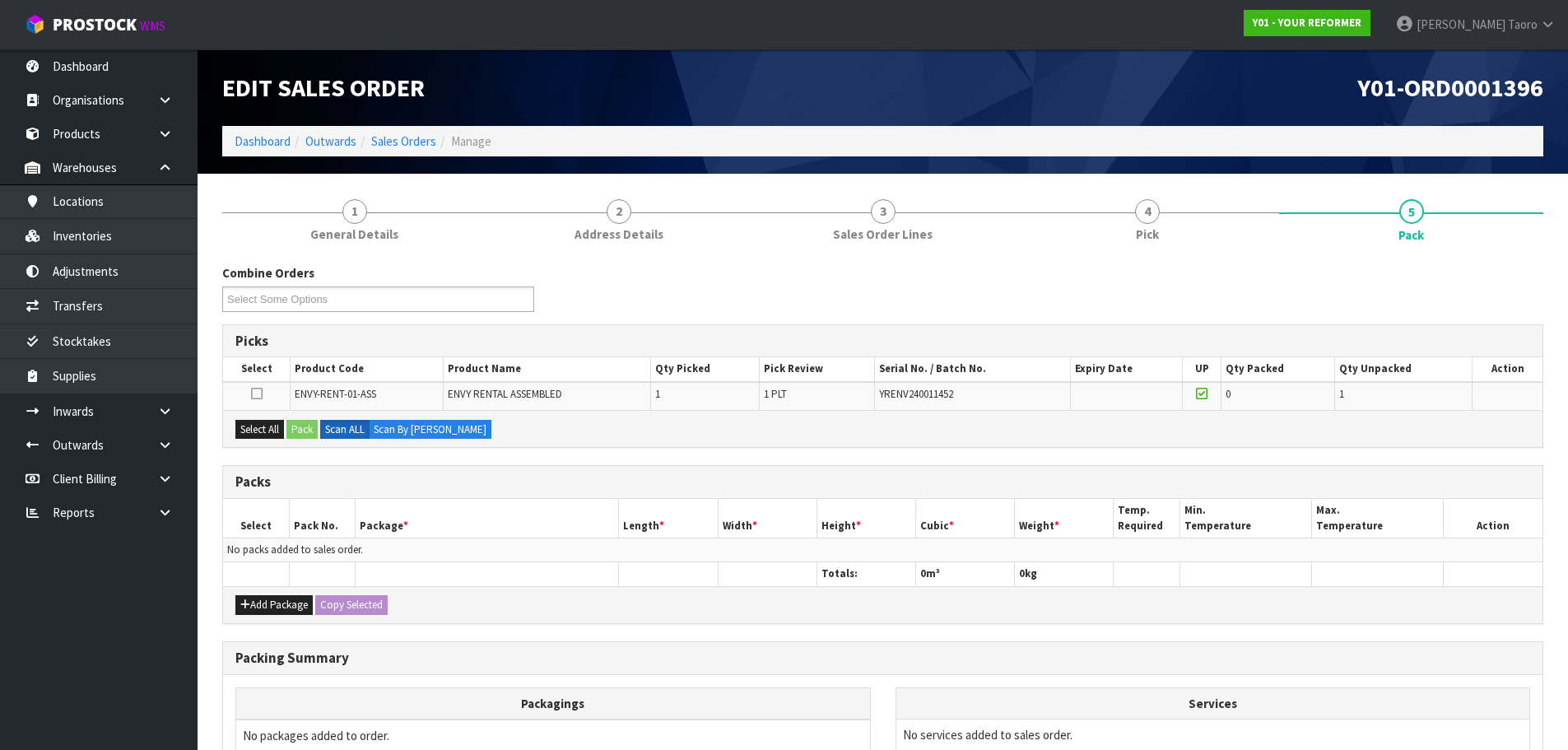
click at [1299, 91] on h1 "Y01-ORD0001396" at bounding box center [1220, 88] width 649 height 27
click at [640, 309] on div "Combine Orders Y01-ORD0001373 Y01-ORD0001386 Y01-ORD0001387 Y01-ORD0001388 Y01-…" at bounding box center [882, 294] width 1346 height 59
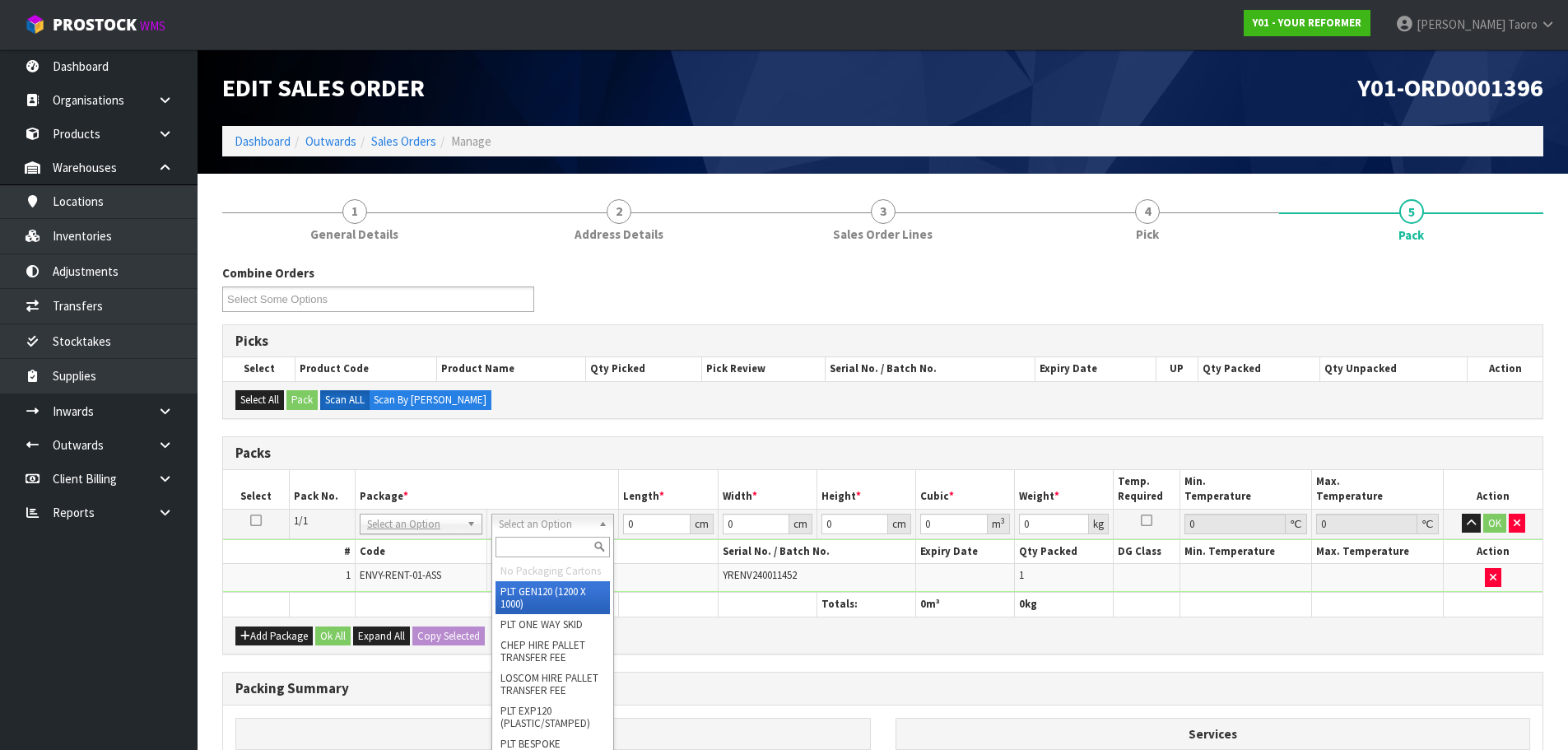
click at [573, 550] on input "text" at bounding box center [553, 548] width 114 height 21
type input "U"
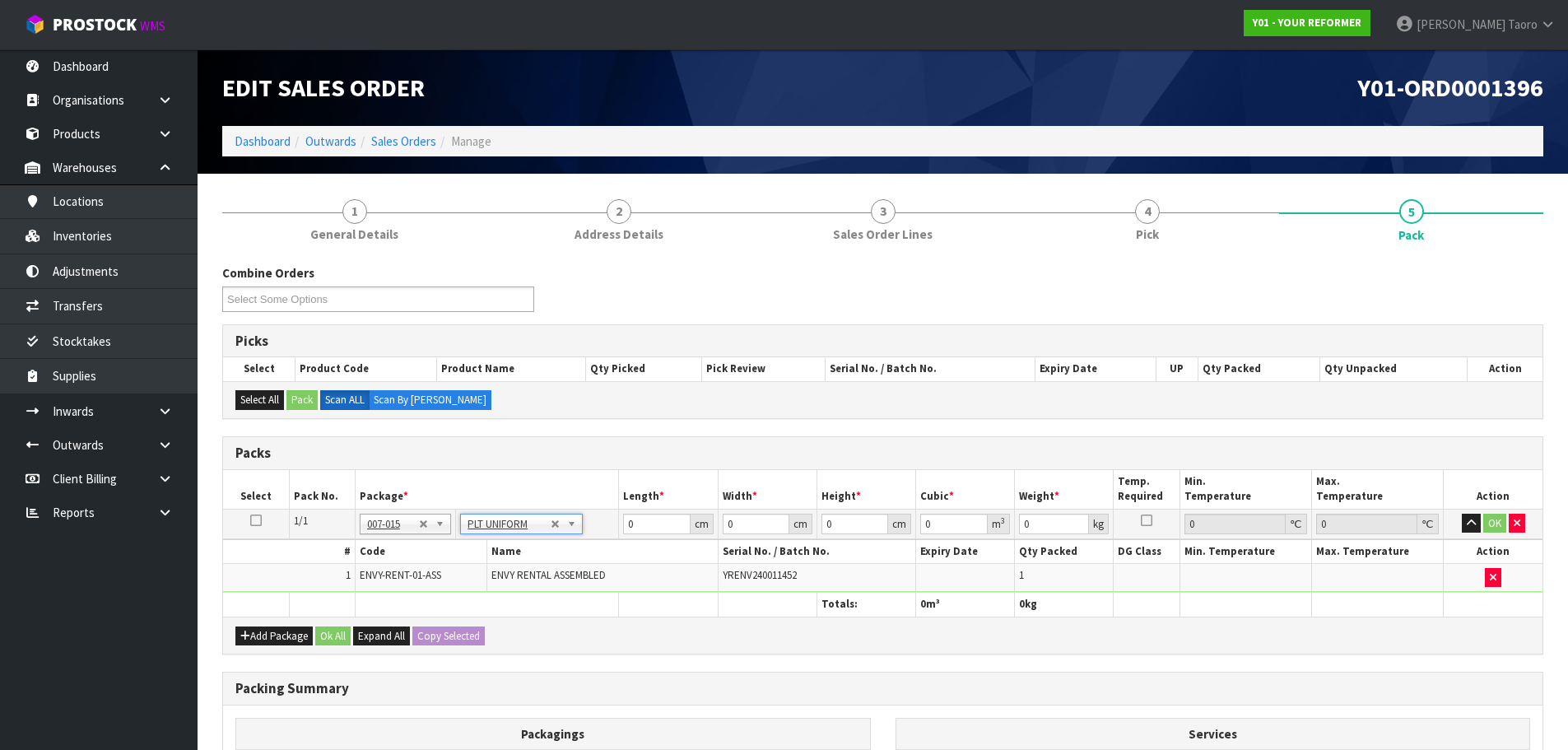
type input "112"
click at [653, 528] on input "0" at bounding box center [656, 524] width 67 height 21
type input "260"
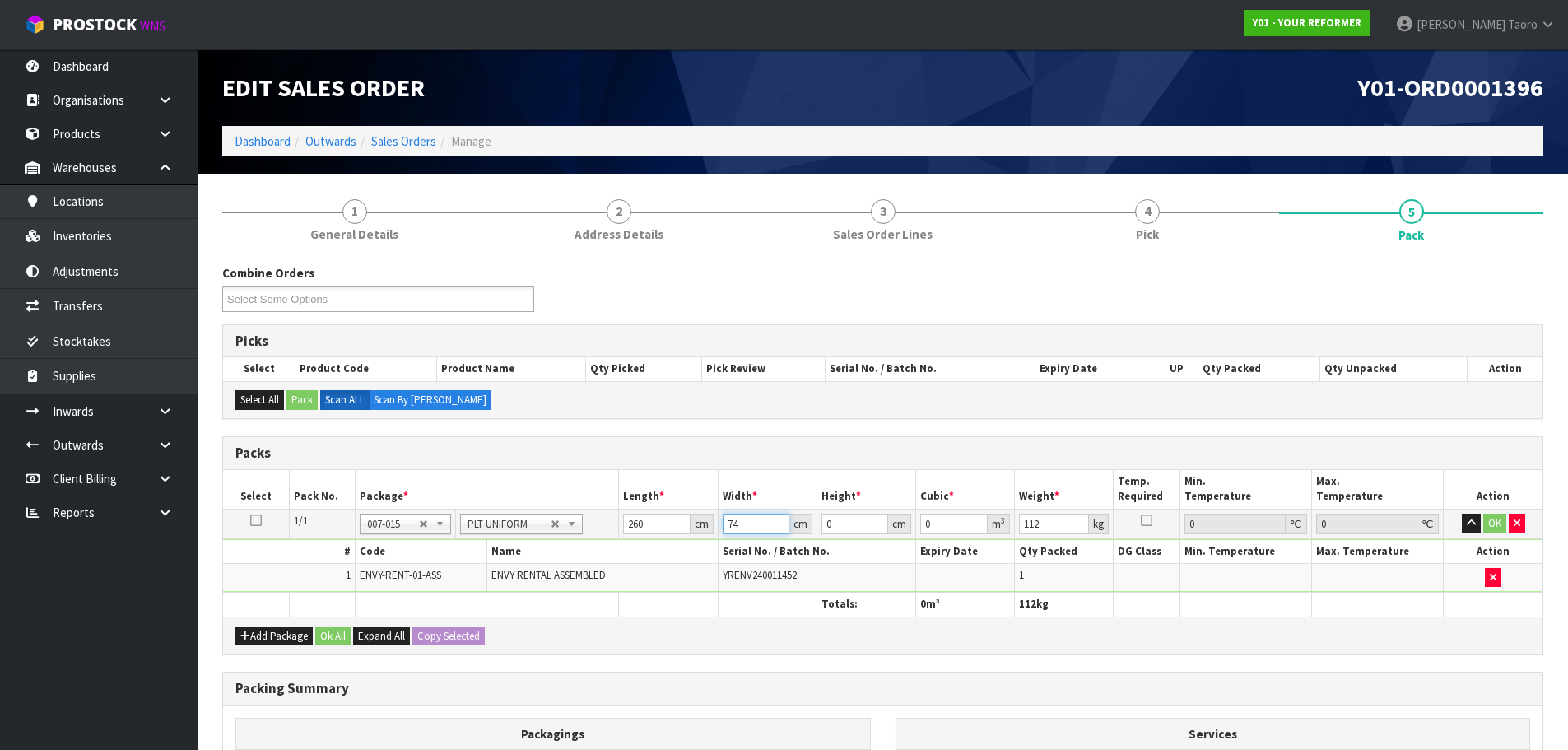
type input "74"
type input "4"
type input "0.07696"
type input "42"
type input "0.80808"
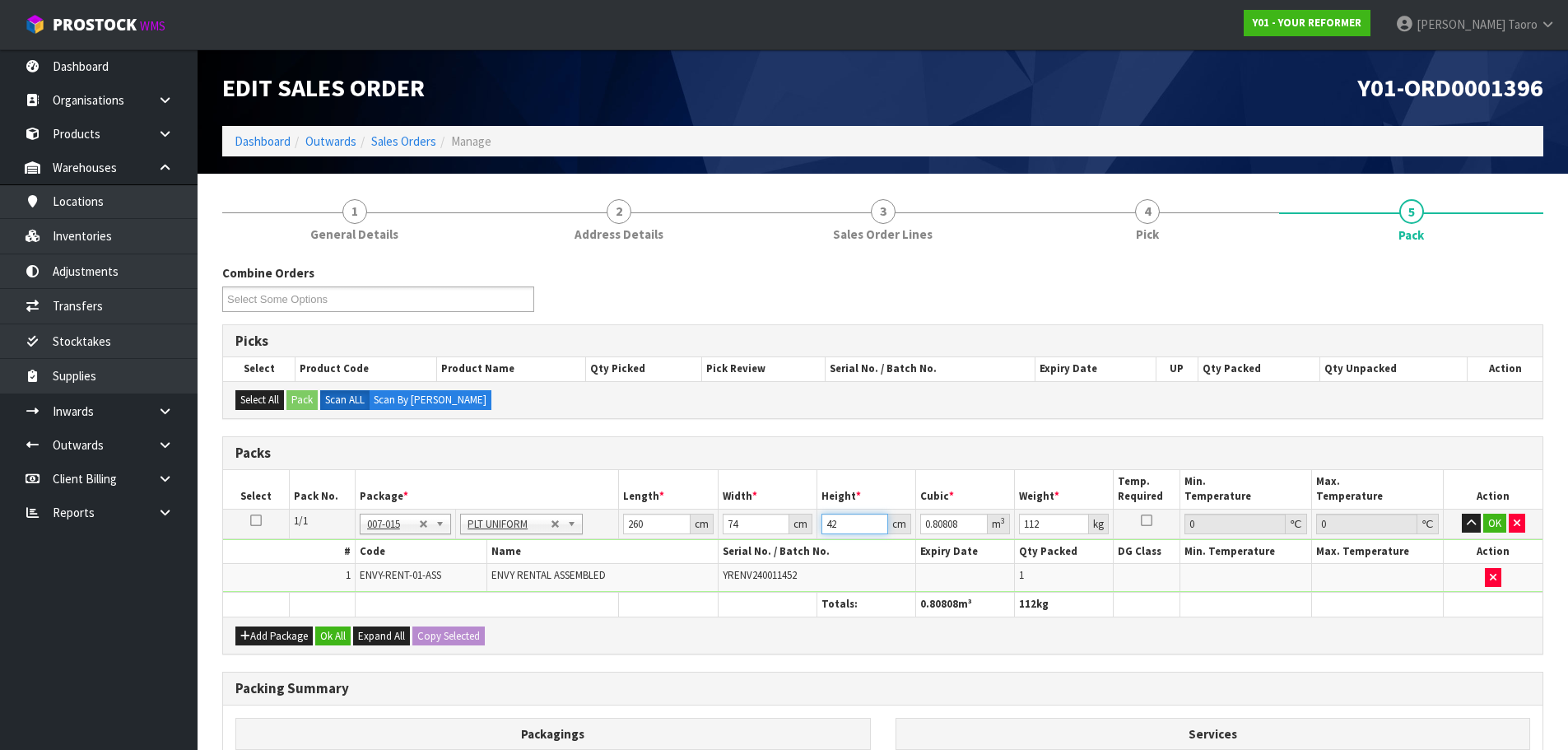
type input "42"
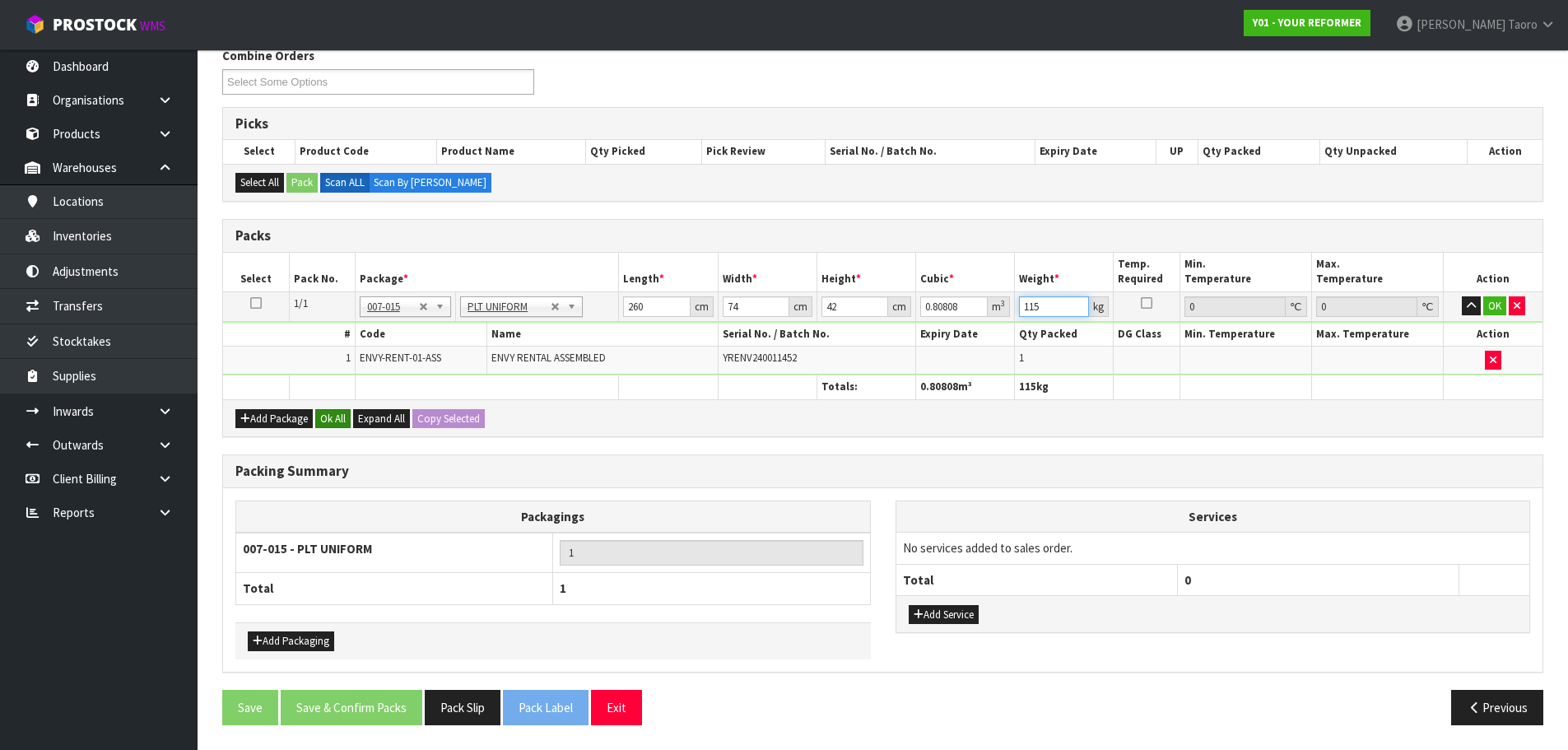
type input "115"
click at [340, 412] on button "Ok All" at bounding box center [333, 419] width 35 height 20
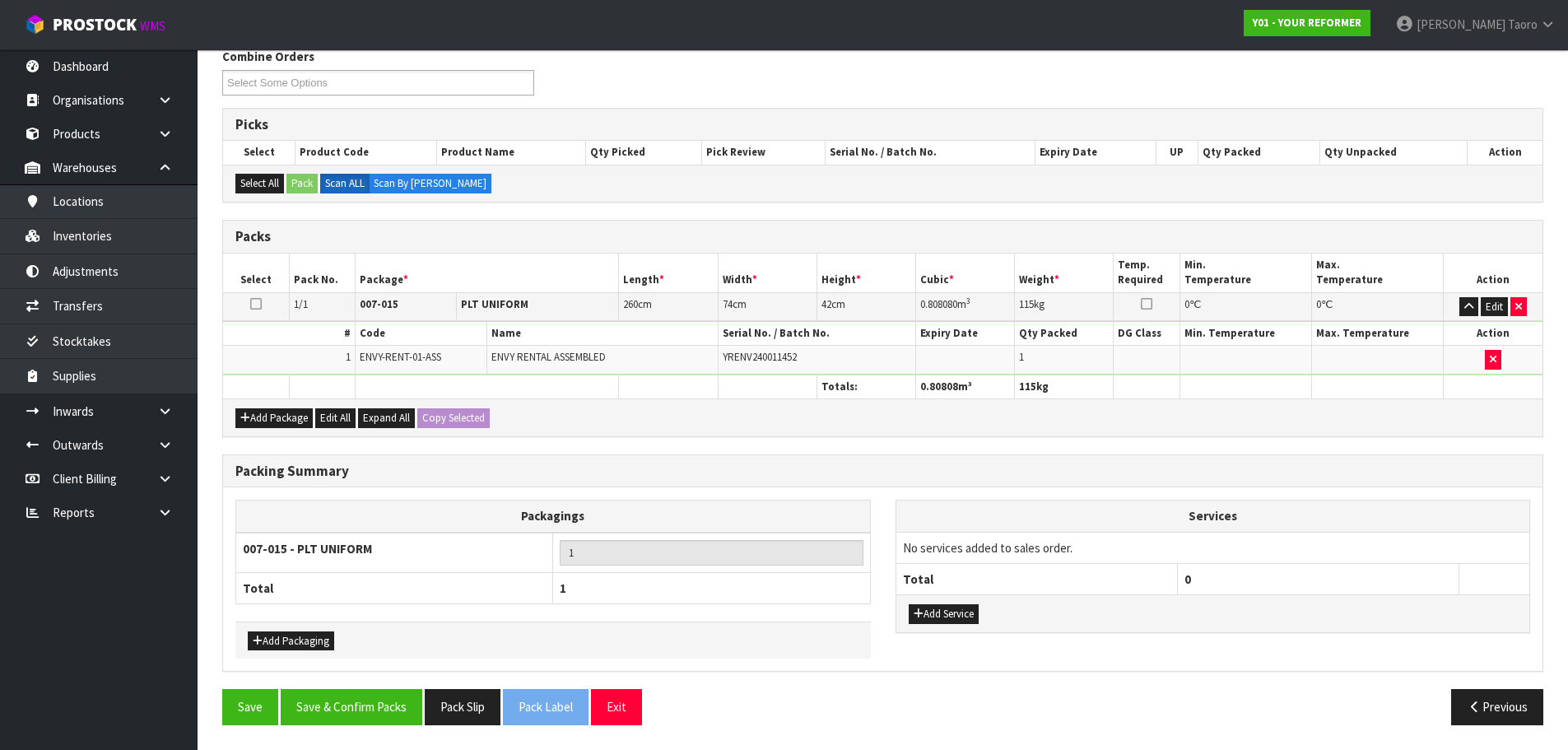
scroll to position [217, 0]
click at [393, 700] on button "Save & Confirm Packs" at bounding box center [351, 706] width 141 height 35
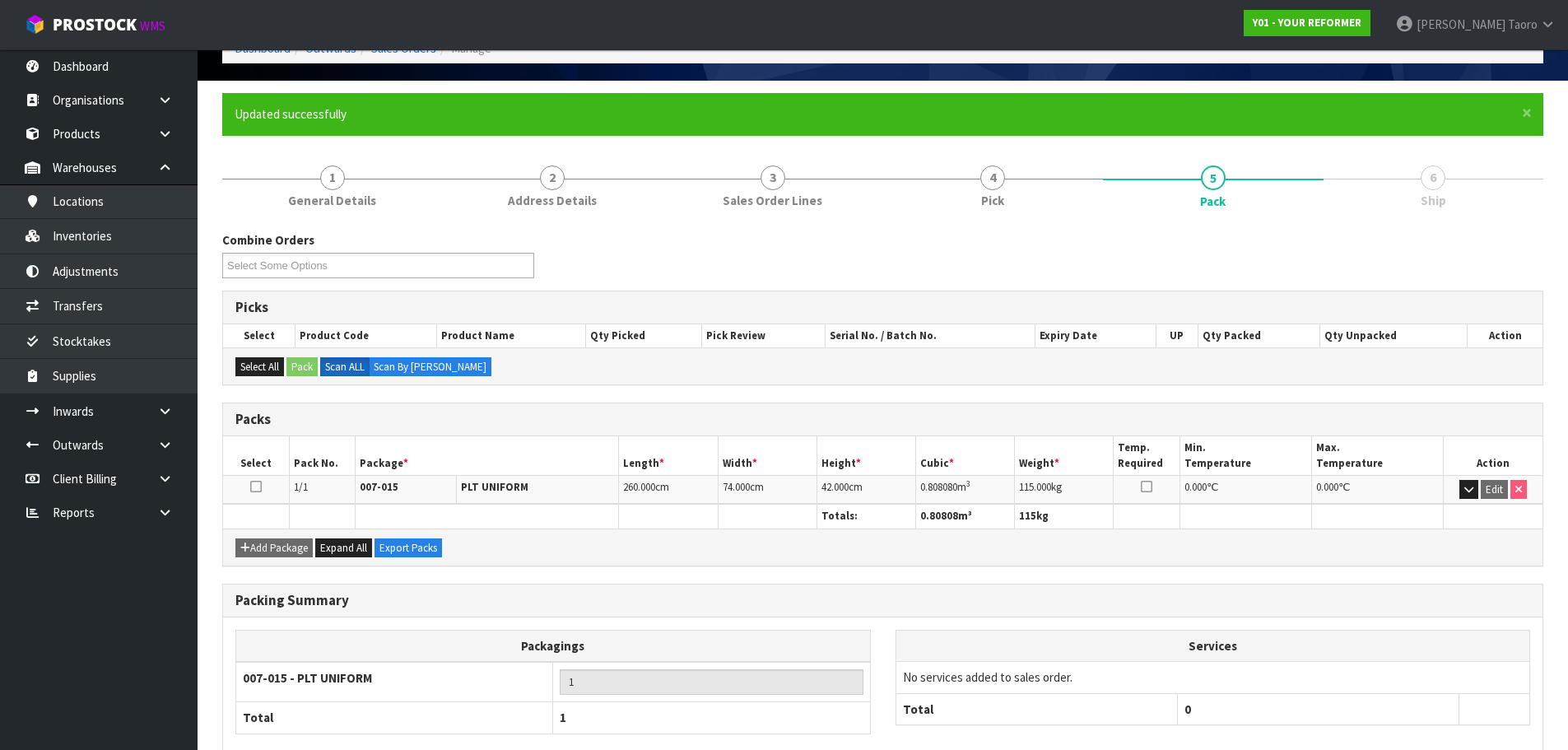
scroll to position [185, 0]
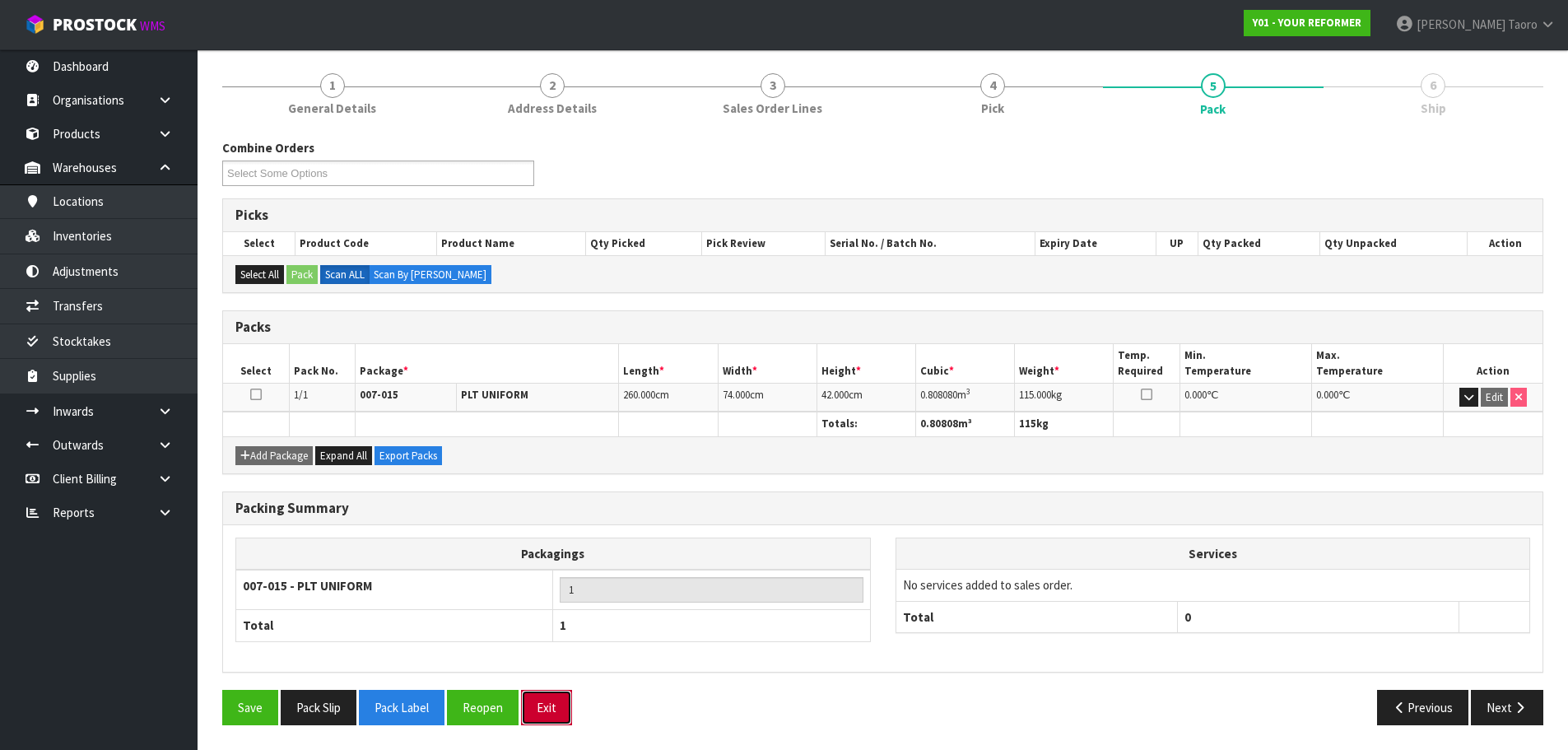
click at [559, 712] on button "Exit" at bounding box center [547, 707] width 52 height 35
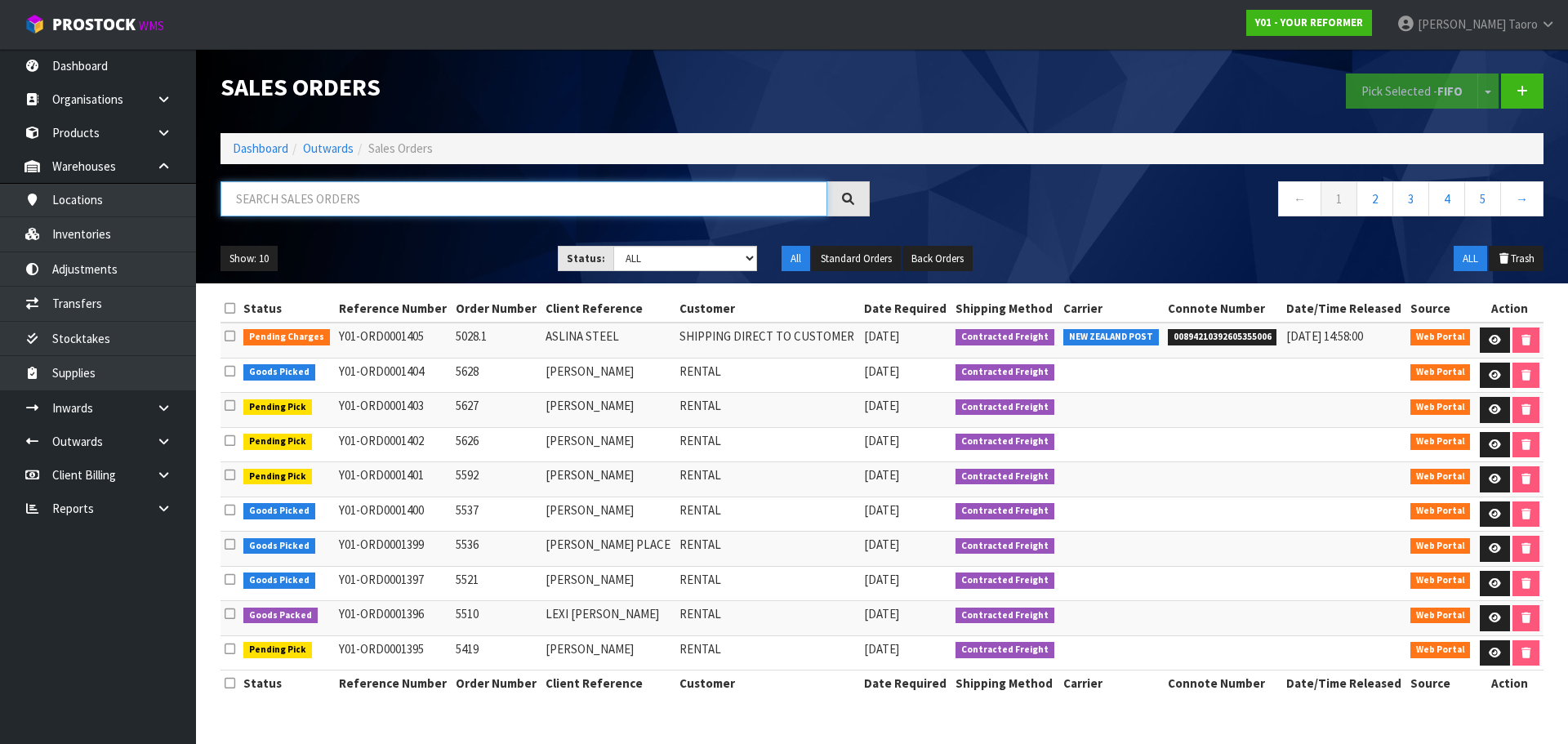
click at [426, 185] on input "text" at bounding box center [523, 199] width 607 height 35
type input "JOB-0414947"
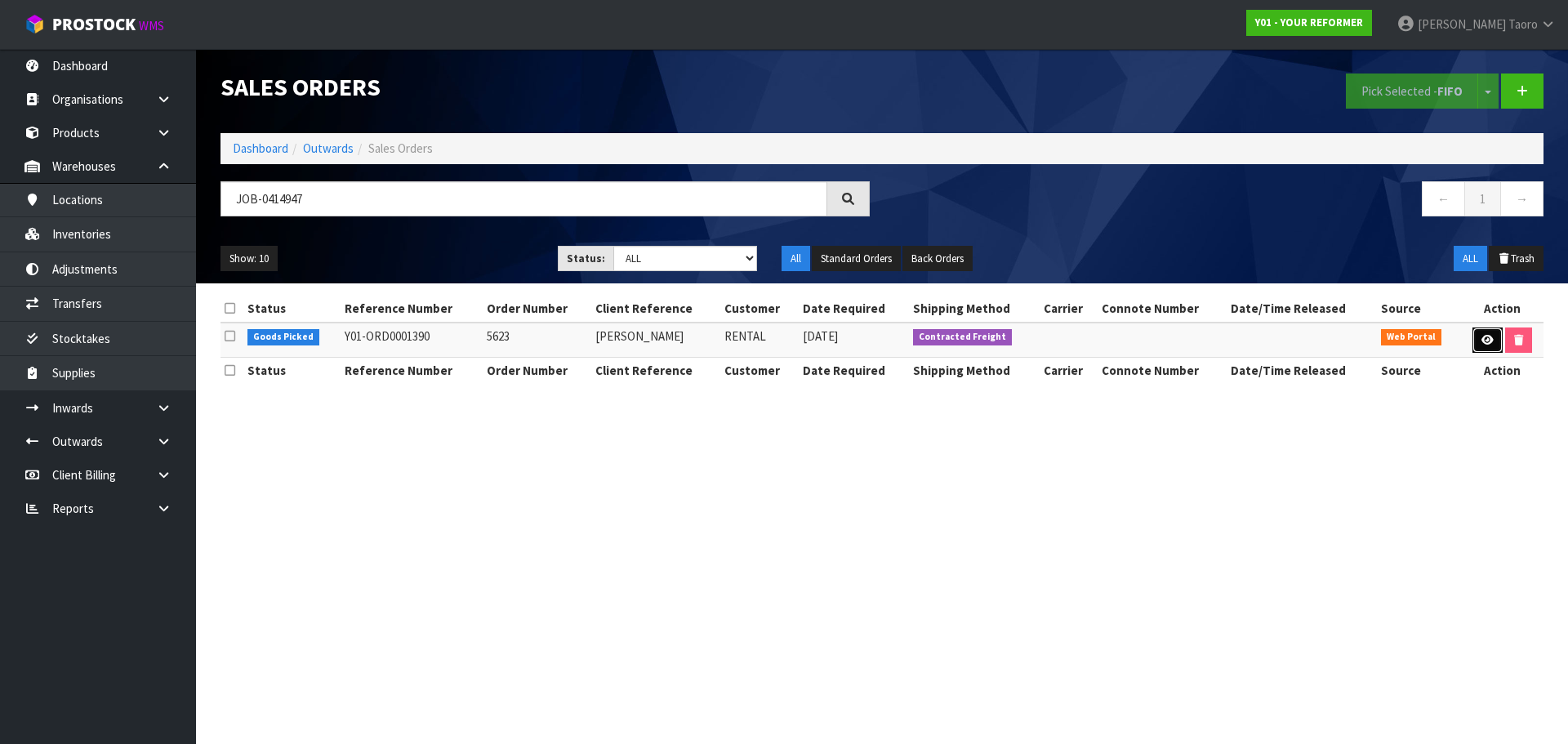
click at [1490, 340] on icon at bounding box center [1487, 340] width 12 height 10
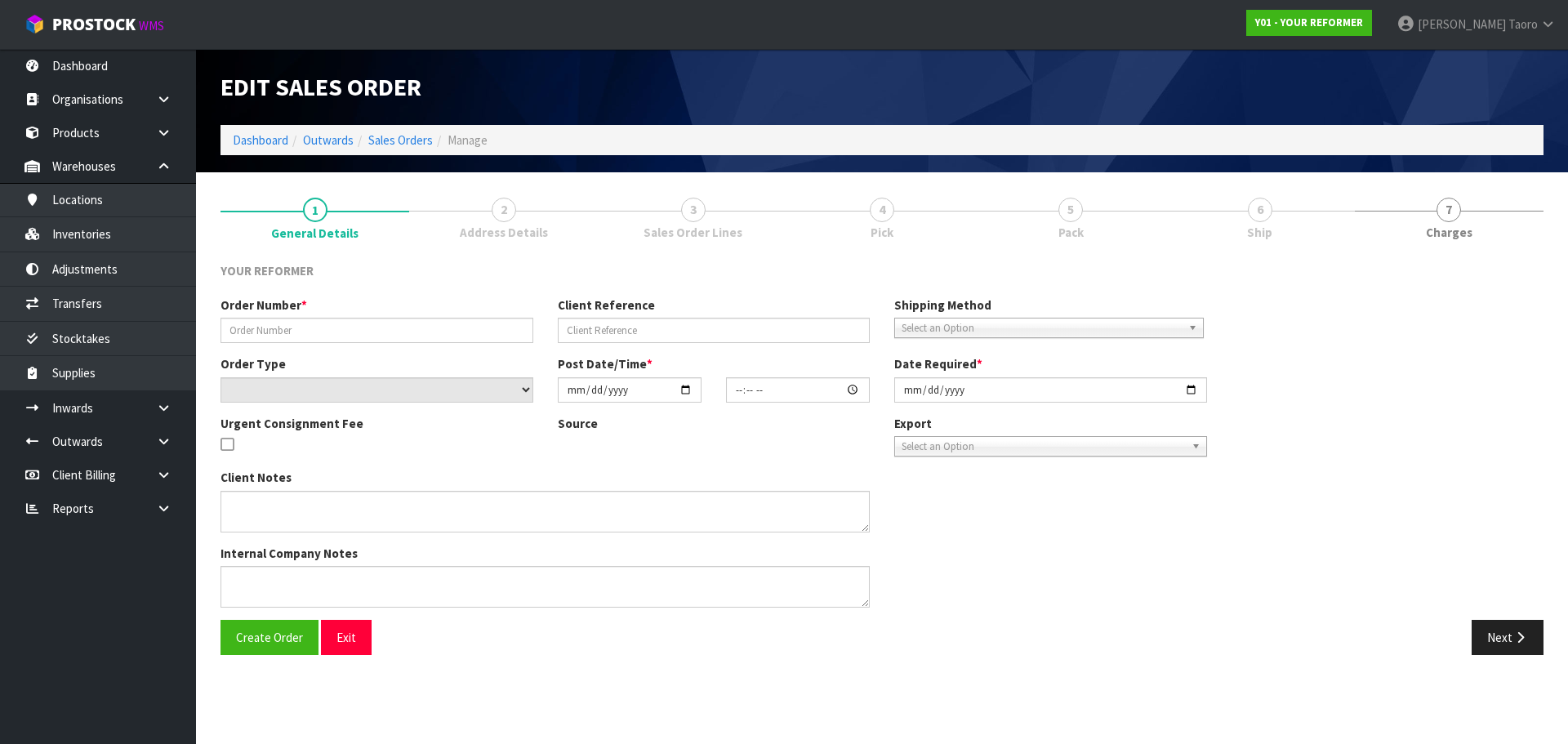
type input "5623"
type input "TRACEY BOTHWELL"
select select "number:0"
type input "2025-09-29"
type input "12:20:00.000"
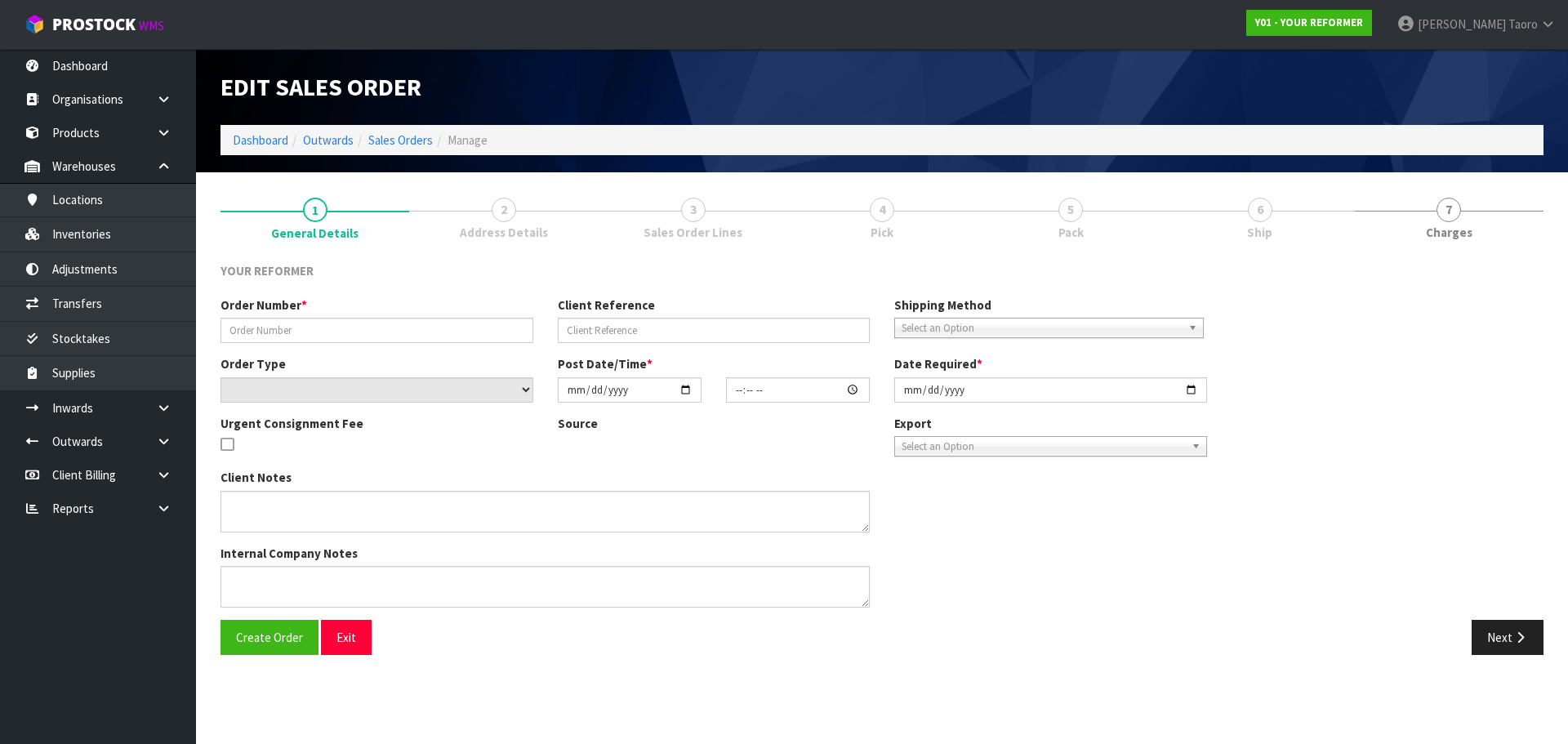
type input "2025-09-30"
type textarea "TRACEY BOTHWELL 14 TE MAKURU LANE AUK MARAETAI 2018 NEW ZEALAND +64 21 357 317"
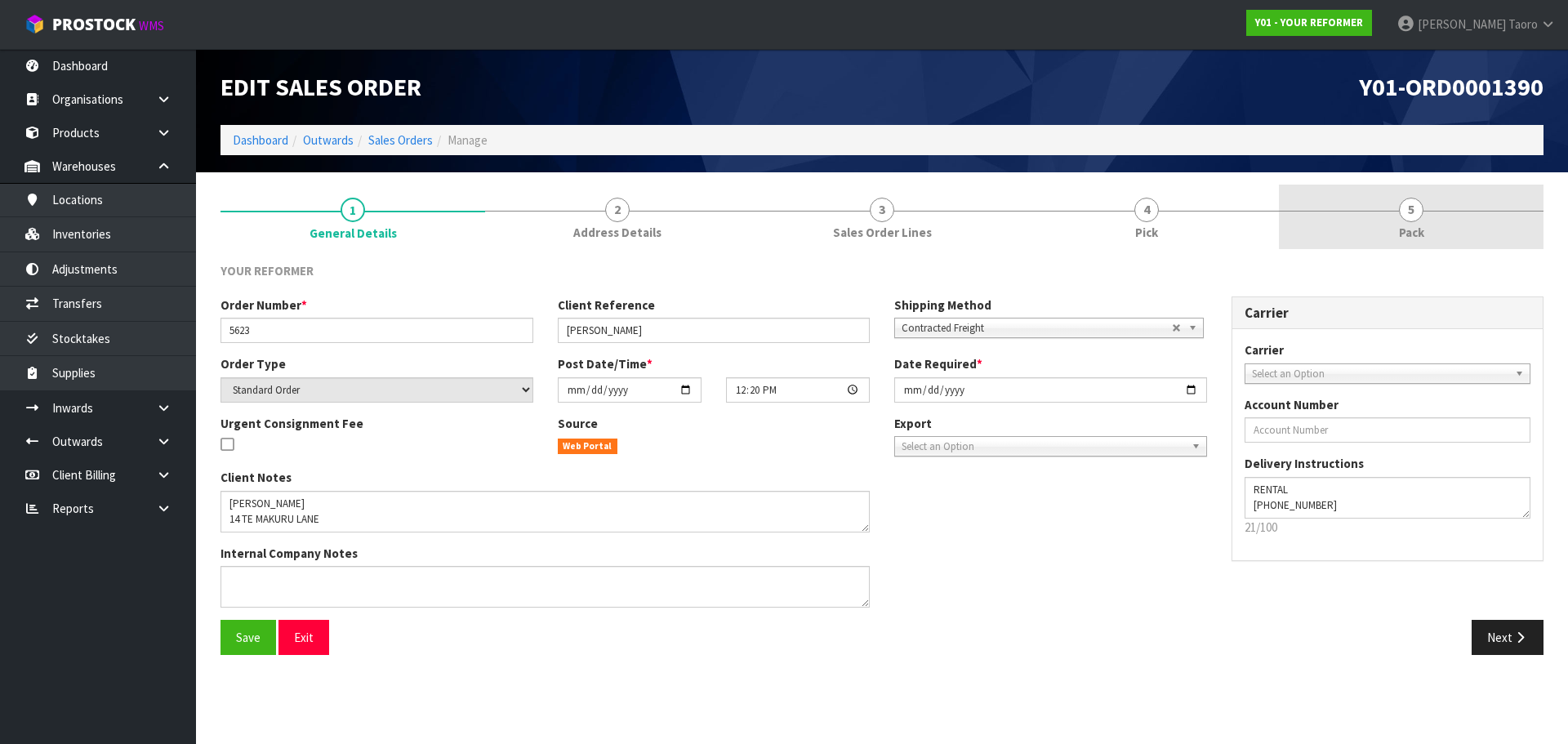
click at [1406, 229] on span "Pack" at bounding box center [1411, 232] width 26 height 17
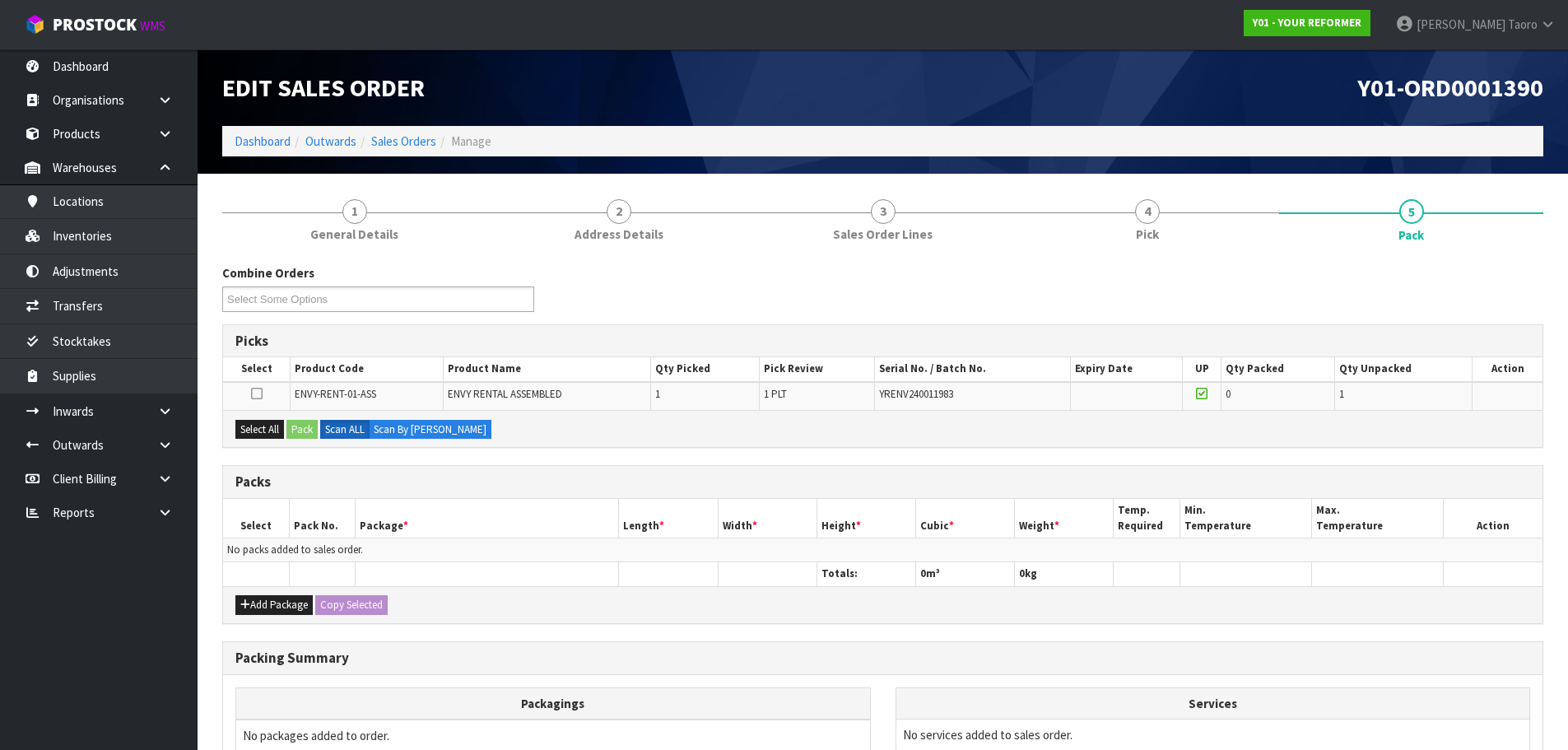
click at [1269, 101] on h1 "Y01-ORD0001390" at bounding box center [1220, 88] width 649 height 27
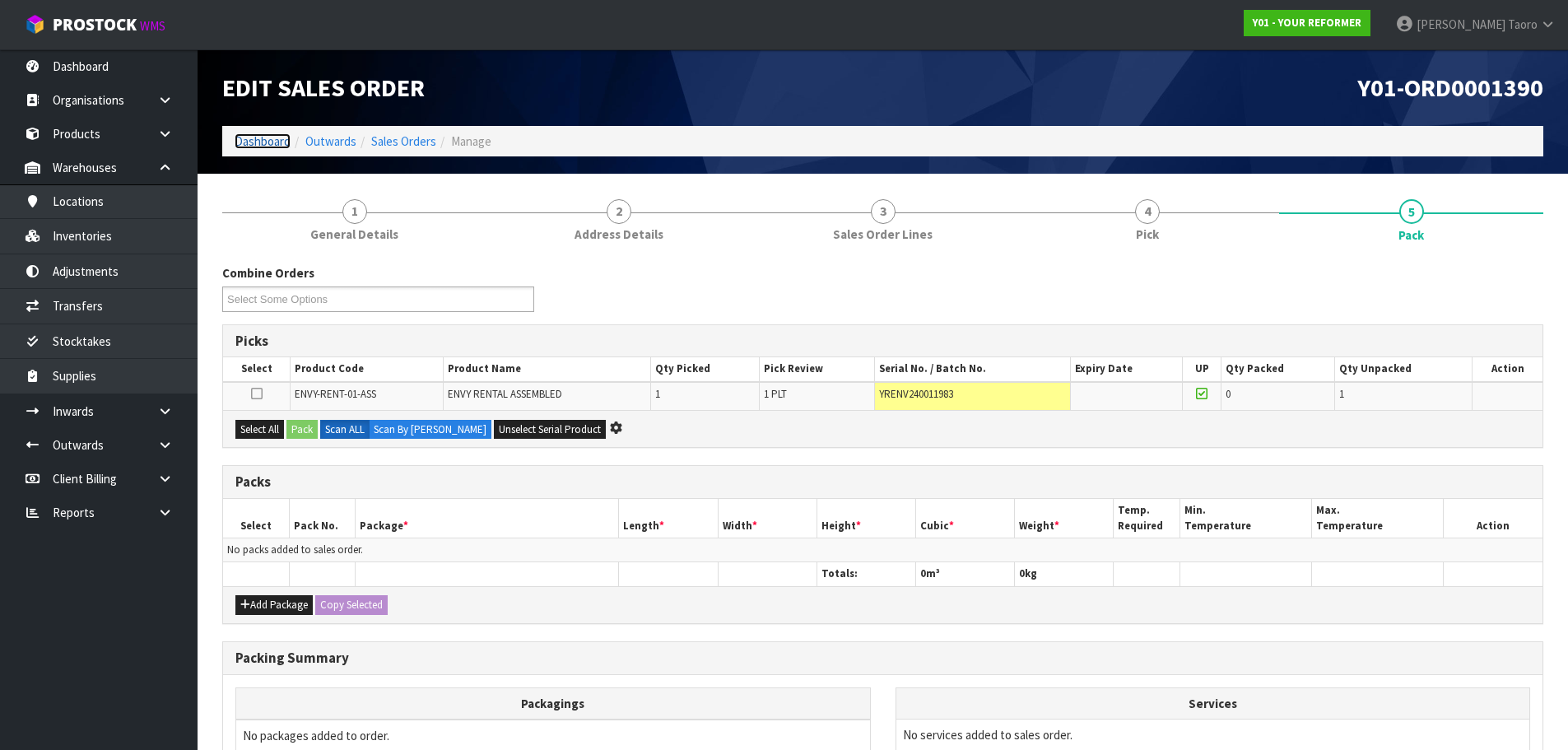
click at [258, 143] on link "Dashboard" at bounding box center [262, 141] width 56 height 15
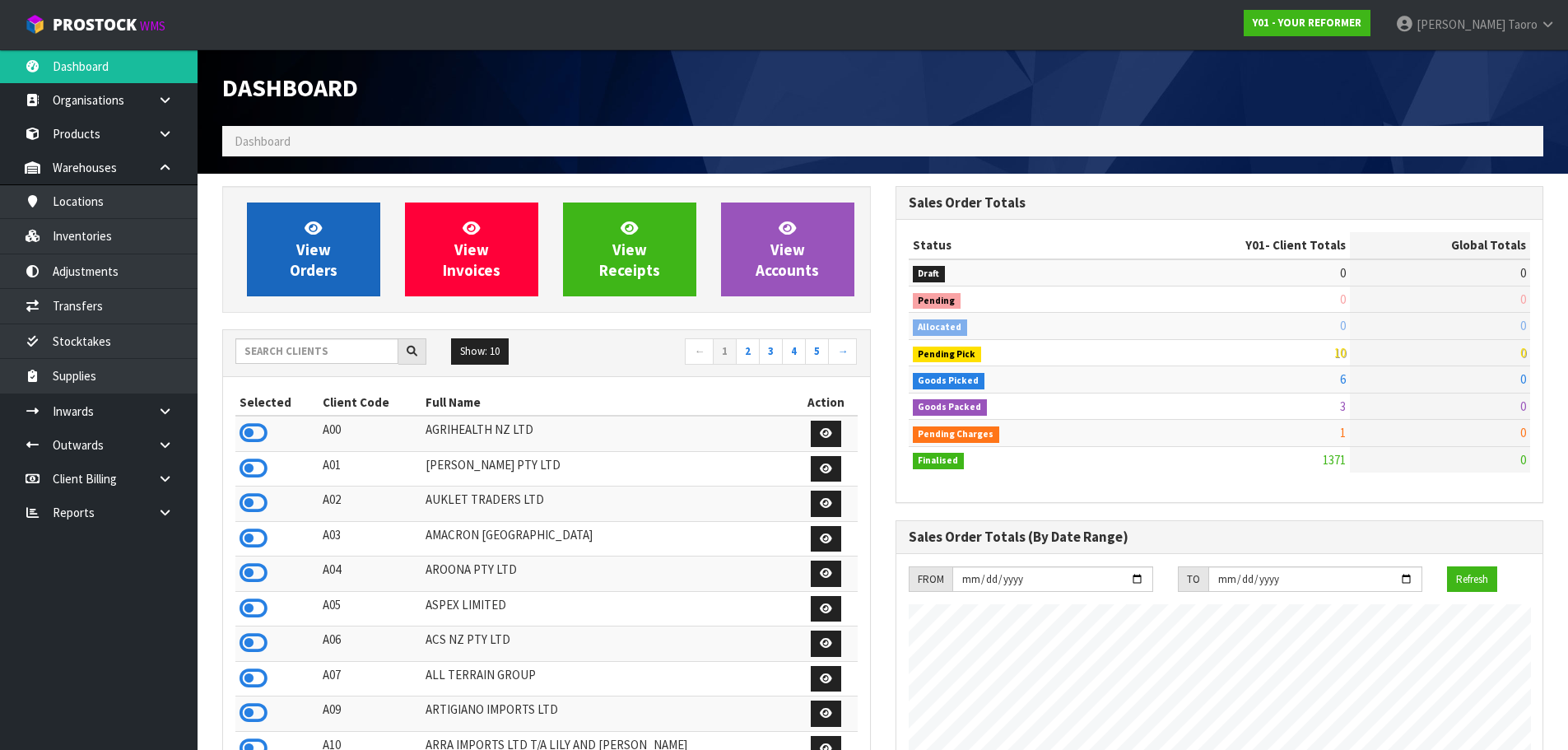
scroll to position [1115, 672]
click at [319, 218] on link "View Orders" at bounding box center [314, 249] width 134 height 94
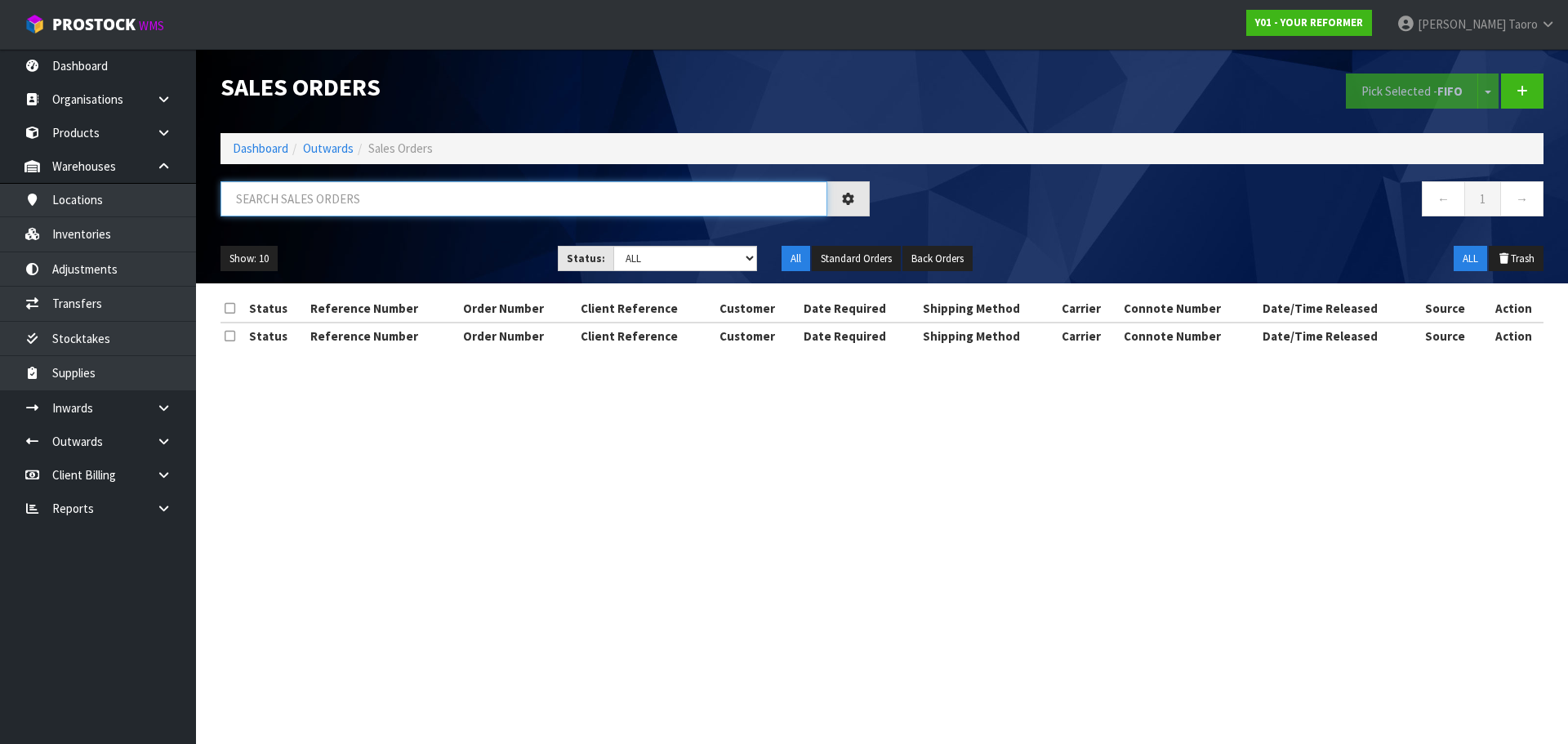
click at [322, 190] on input "text" at bounding box center [523, 199] width 607 height 35
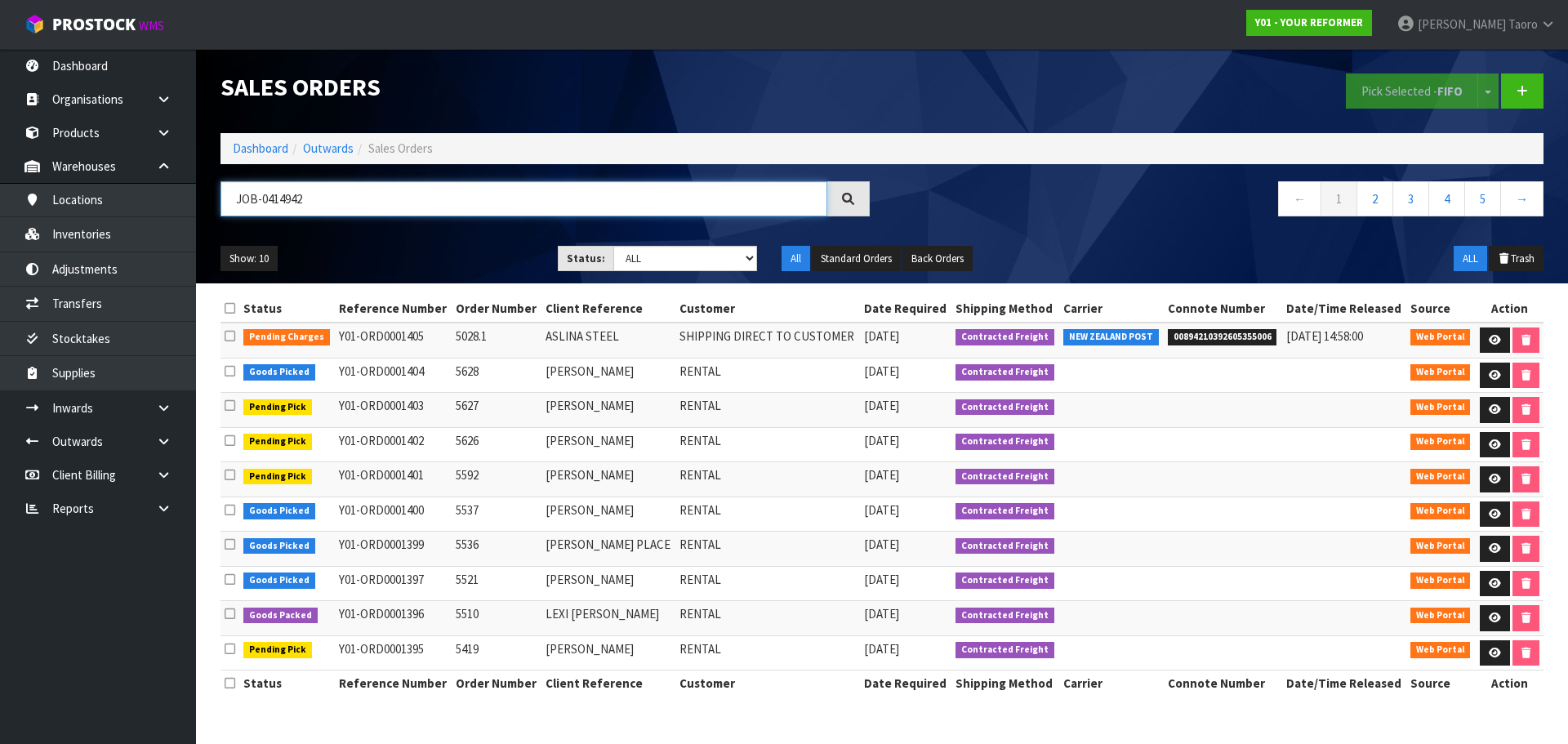
type input "JOB-0414942"
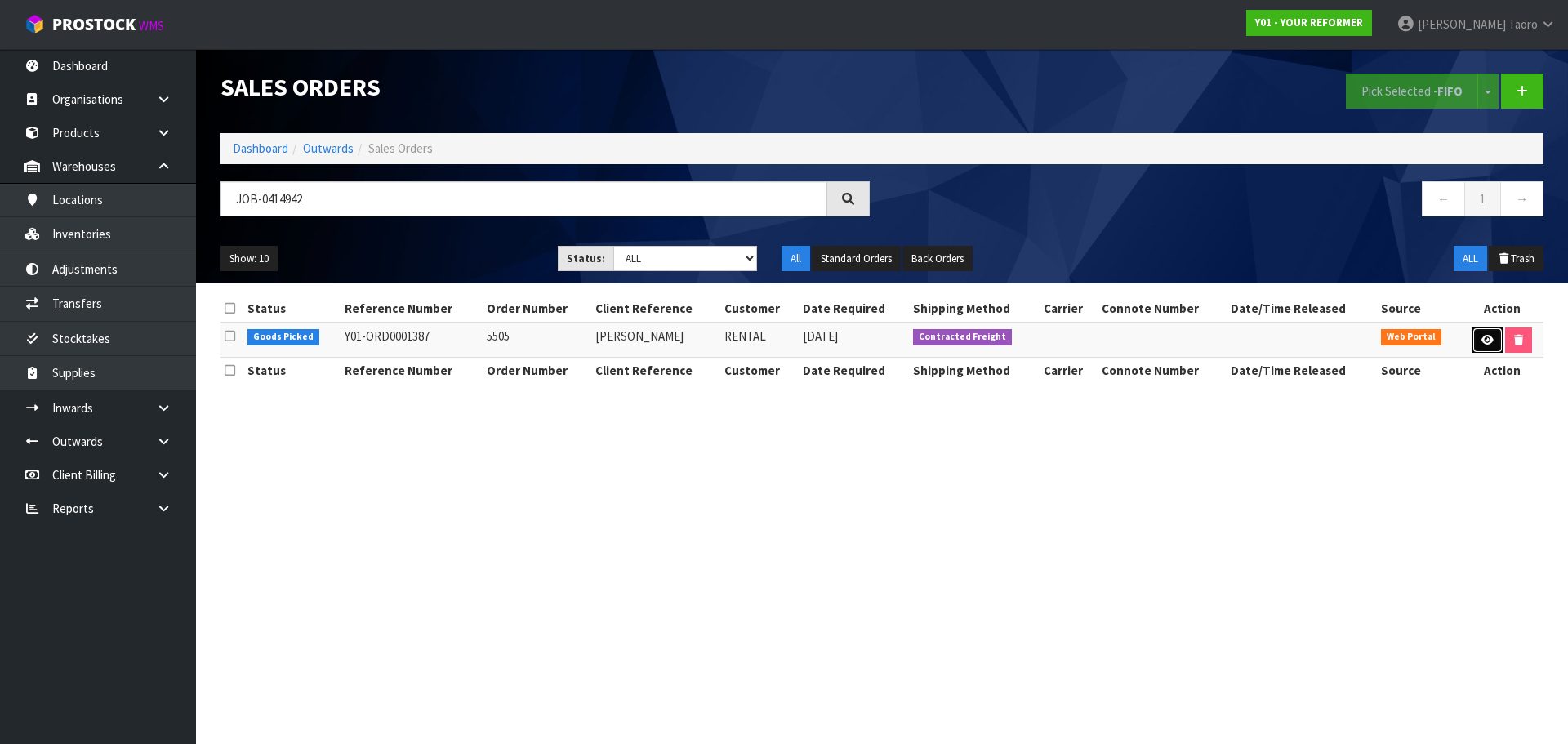
click at [1485, 348] on link at bounding box center [1488, 341] width 30 height 27
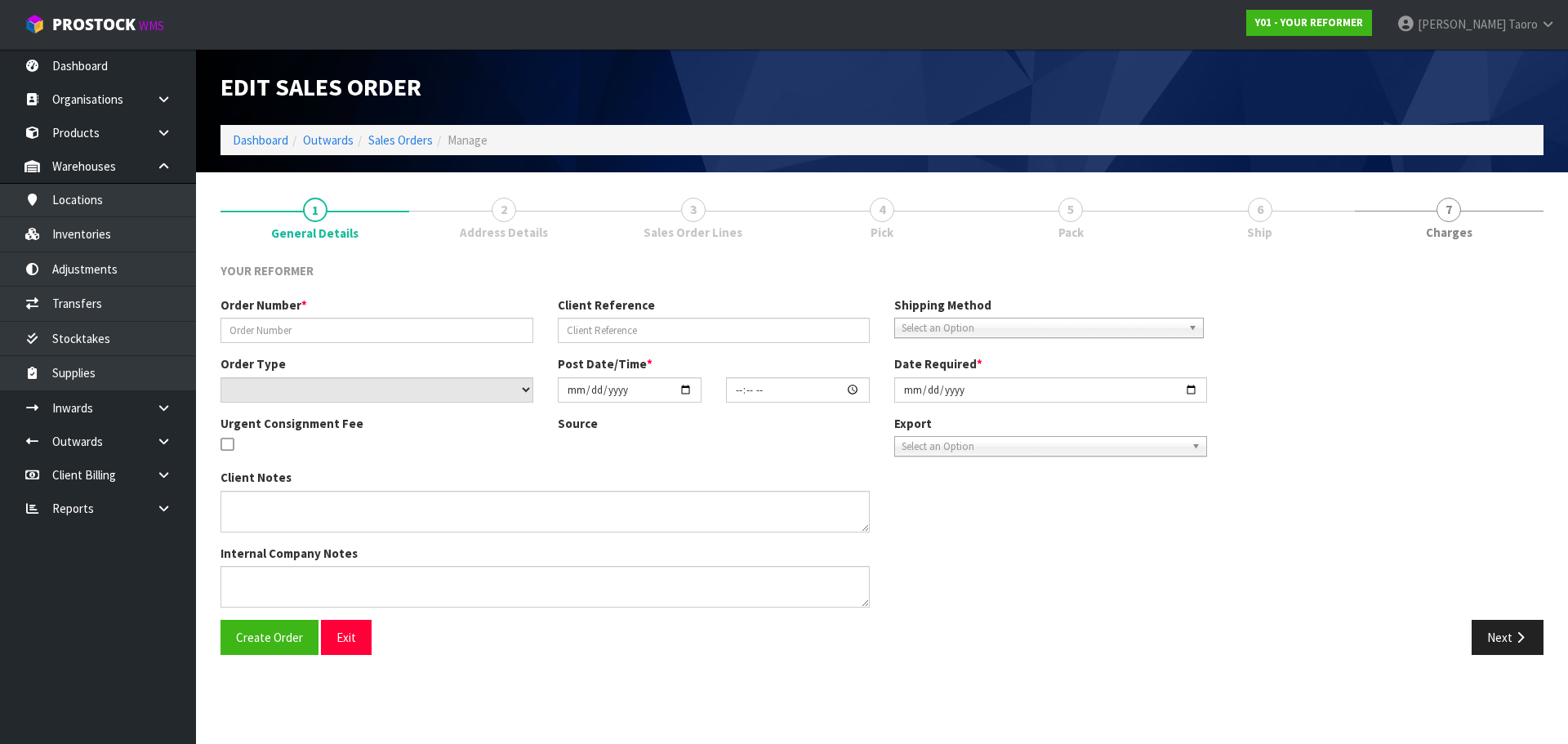
type input "5505"
type input "PARITOSH LALL"
select select "number:0"
type input "2025-09-29"
type input "12:14:00.000"
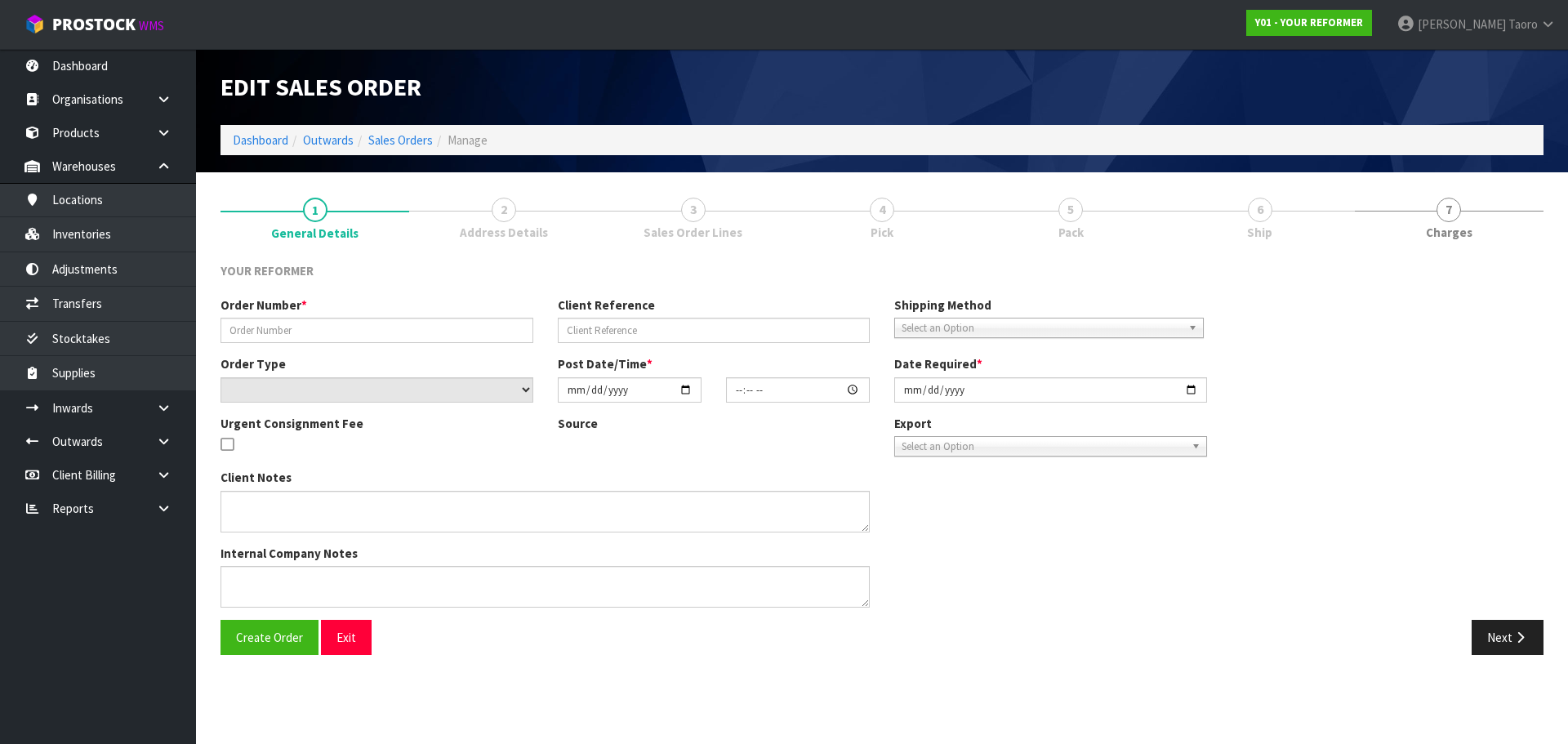
type input "2025-09-29"
type textarea "PARITOSH LALL 106A PAPARATA ROAD AUK BOMBAY 2675 NEW ZEALAND +64 210 277 5969"
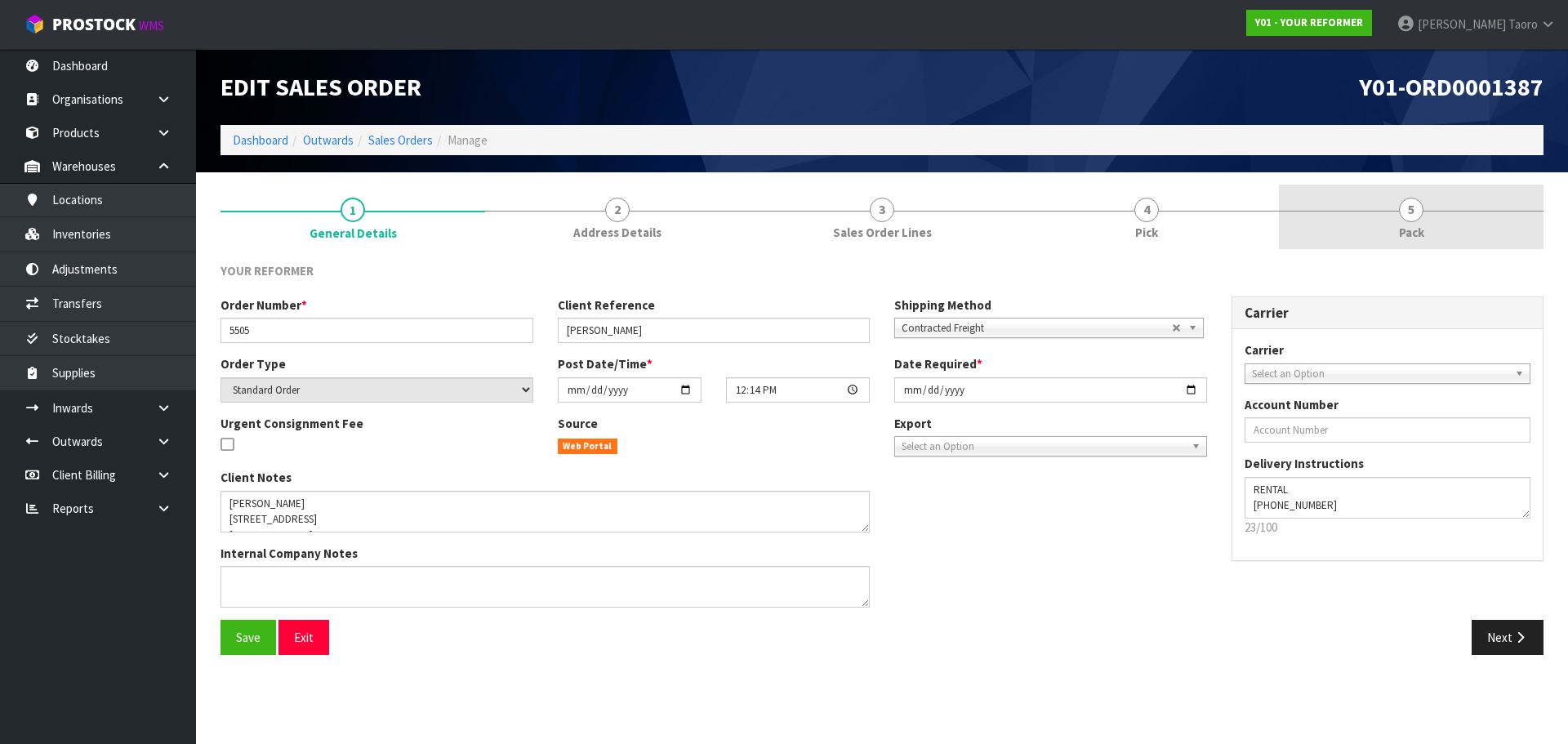
click at [1341, 218] on link "5 Pack" at bounding box center [1411, 217] width 265 height 64
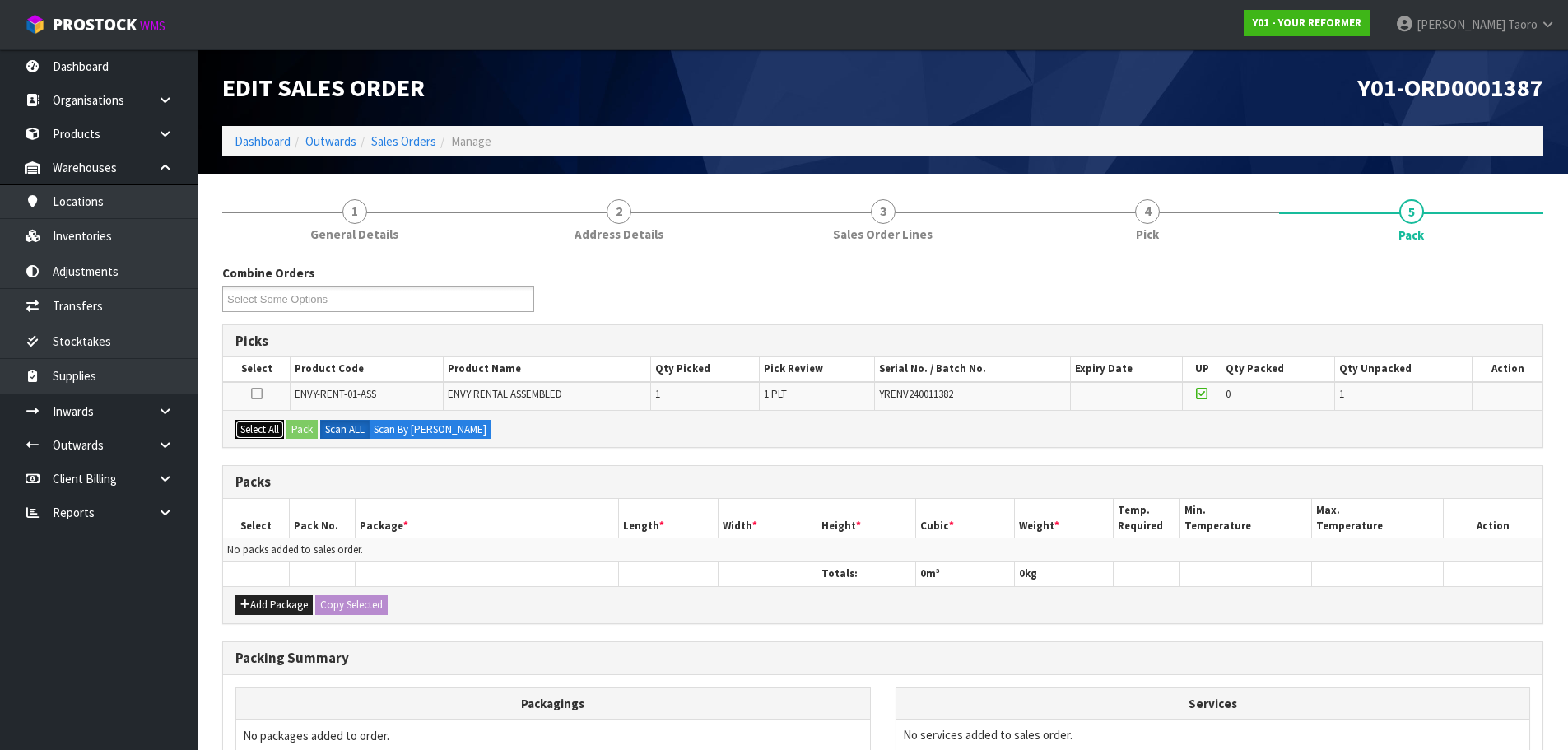
drag, startPoint x: 274, startPoint y: 429, endPoint x: 290, endPoint y: 431, distance: 16.1
click at [273, 429] on button "Select All" at bounding box center [259, 429] width 49 height 20
click at [309, 433] on button "Pack" at bounding box center [301, 429] width 31 height 20
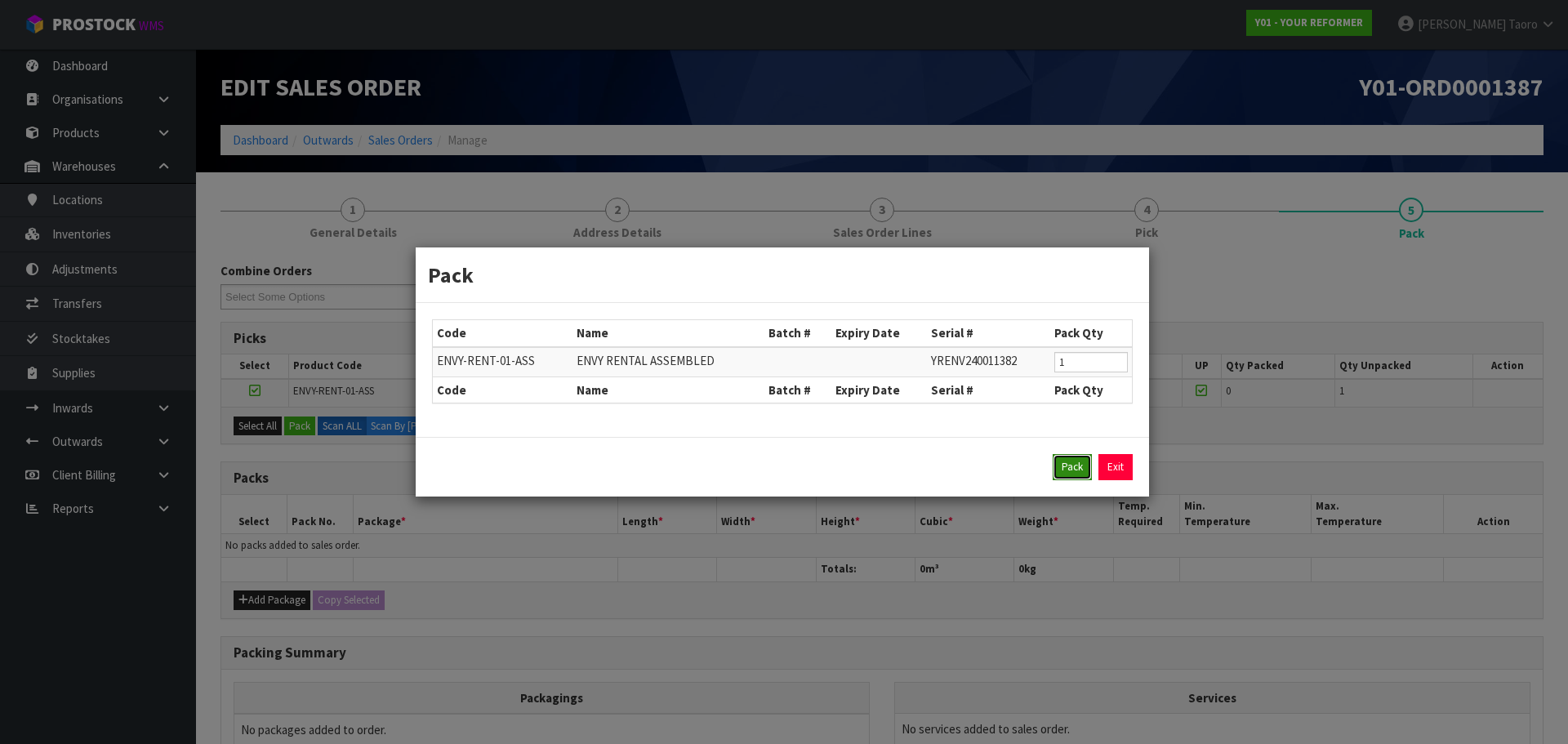
click at [1079, 461] on button "Pack" at bounding box center [1071, 468] width 39 height 27
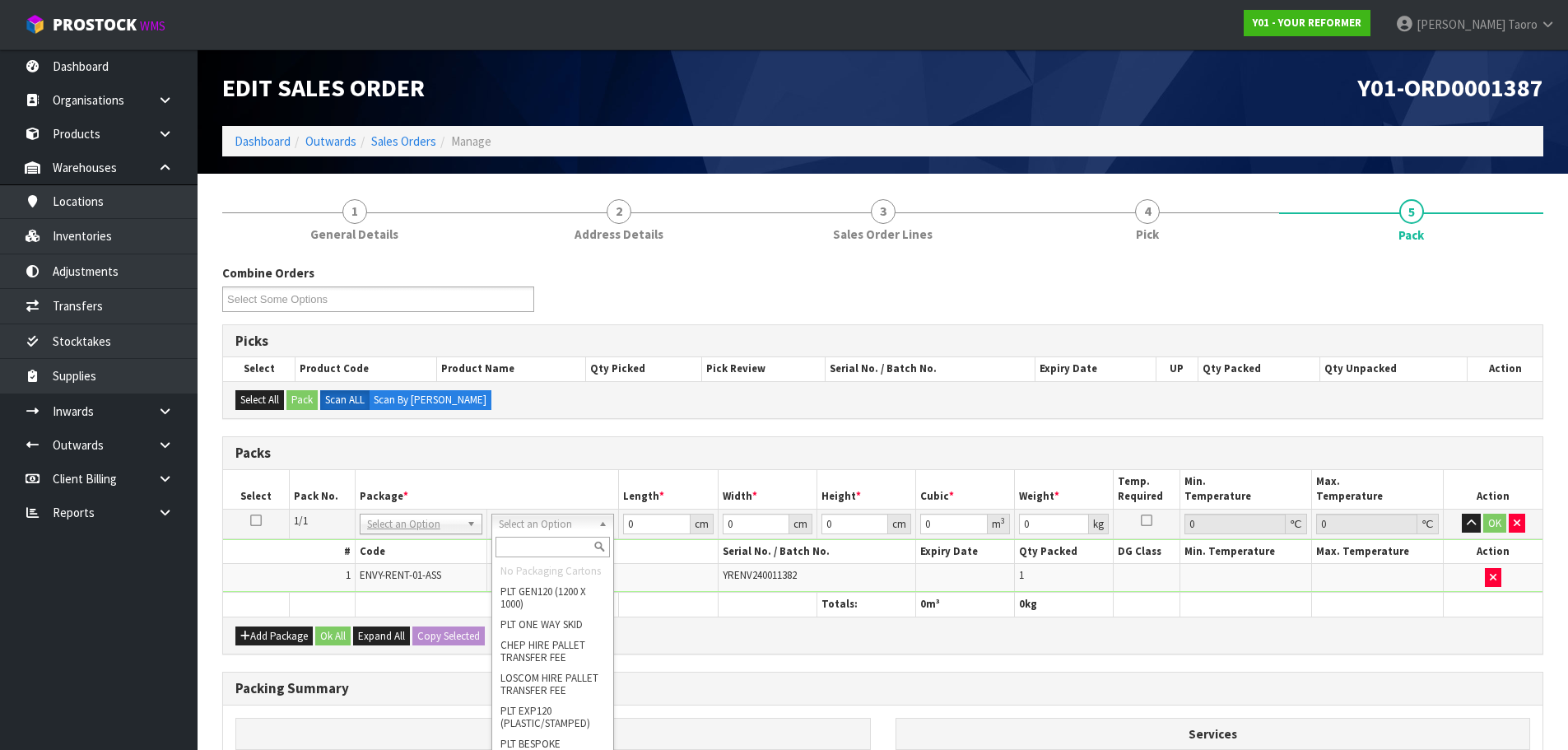
click at [556, 547] on input "text" at bounding box center [553, 548] width 114 height 21
type input "U"
type input "112"
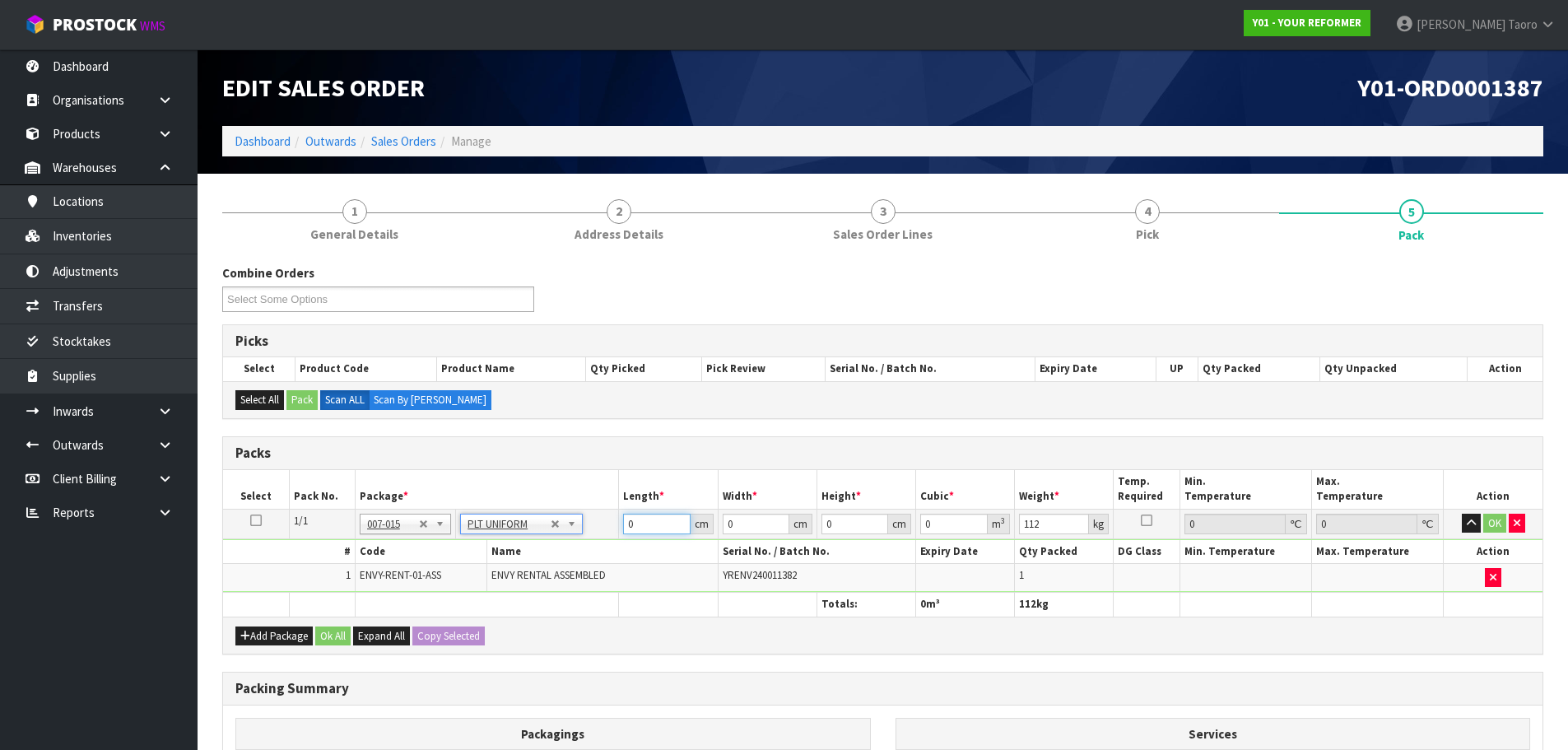
click at [640, 530] on input "0" at bounding box center [656, 524] width 67 height 21
type input "260"
type input "74"
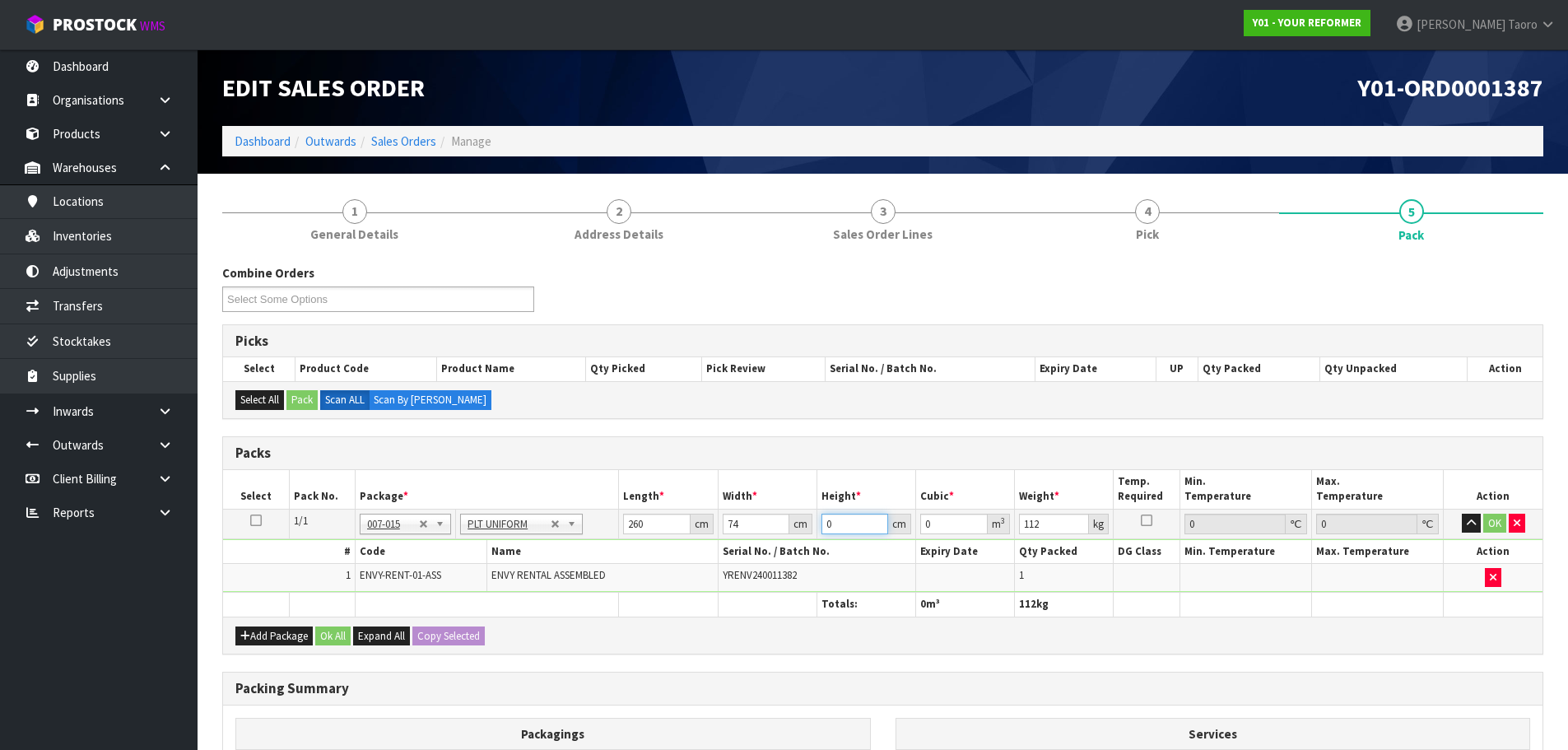
type input "4"
type input "0.07696"
type input "42"
type input "0.80808"
type input "42"
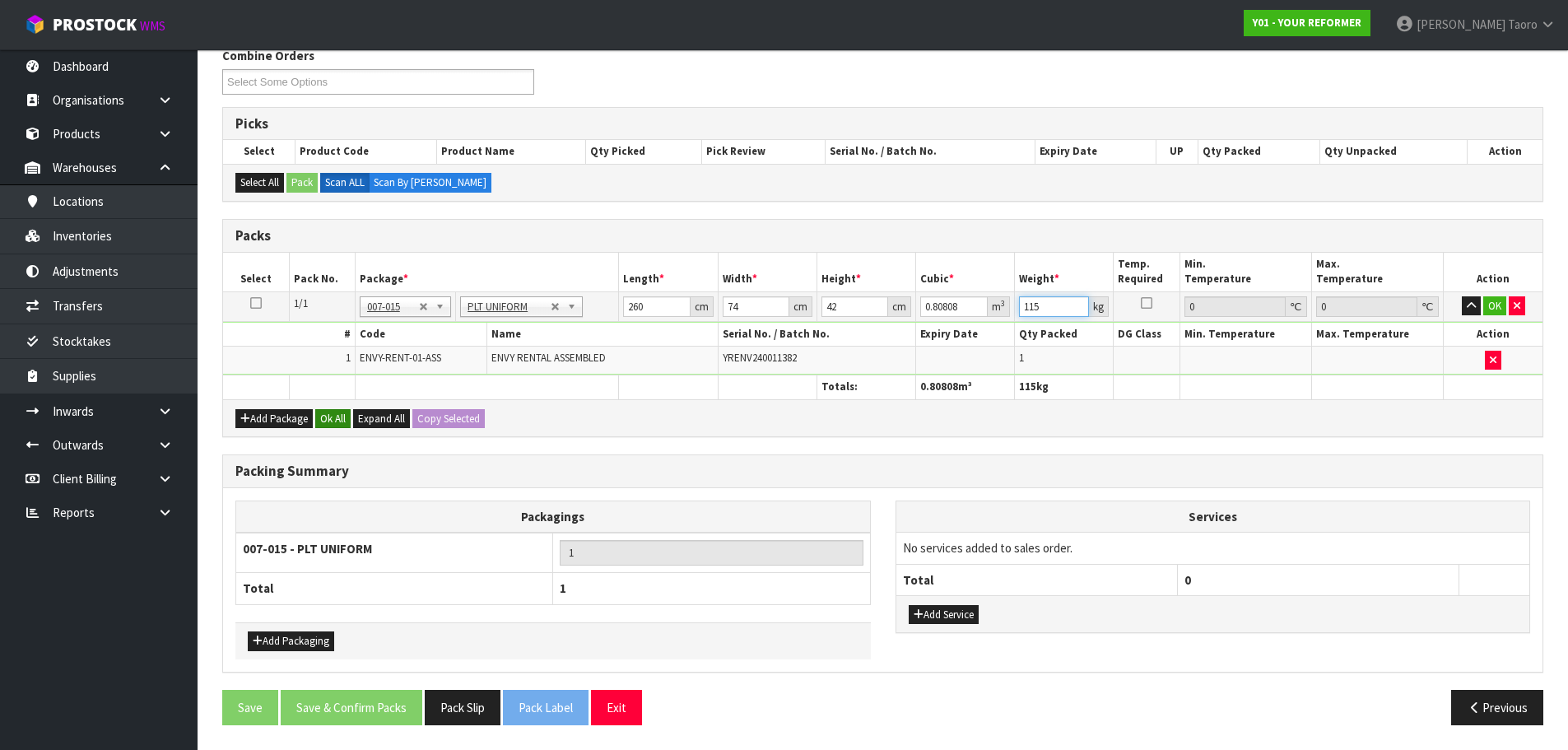
type input "115"
drag, startPoint x: 342, startPoint y: 418, endPoint x: 379, endPoint y: 581, distance: 167.1
click at [341, 418] on button "Ok All" at bounding box center [333, 419] width 35 height 20
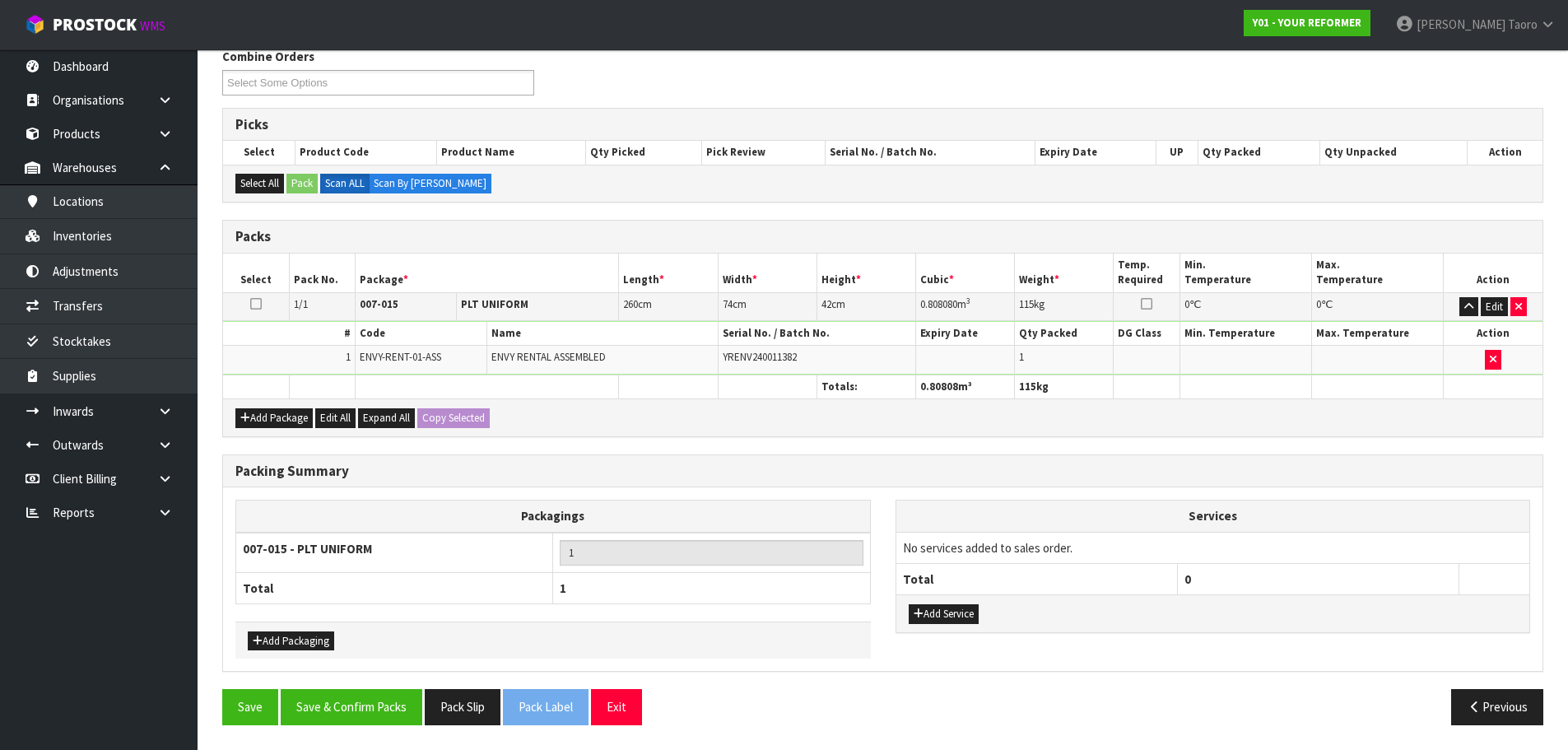
scroll to position [217, 0]
click at [398, 714] on button "Save & Confirm Packs" at bounding box center [351, 706] width 141 height 35
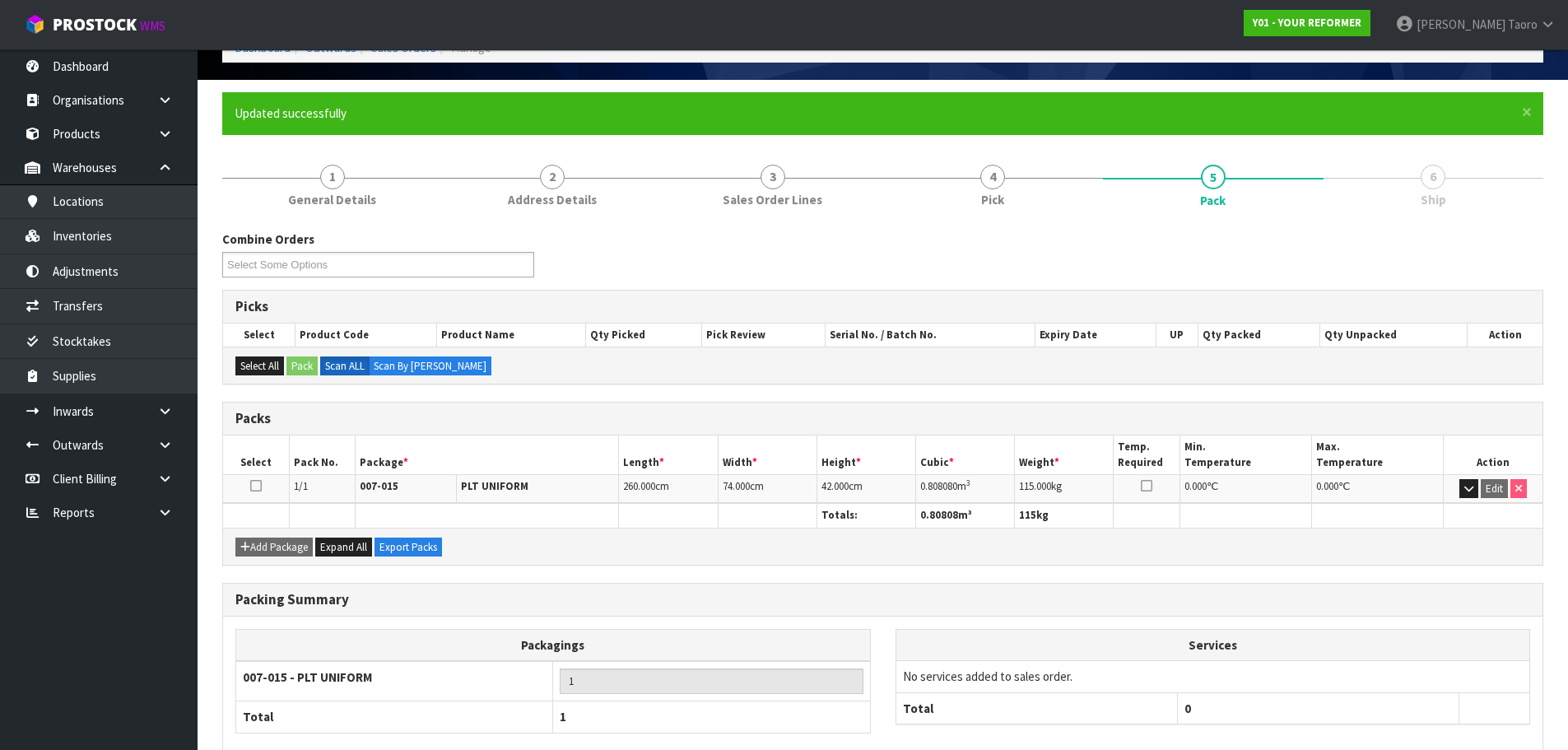
scroll to position [185, 0]
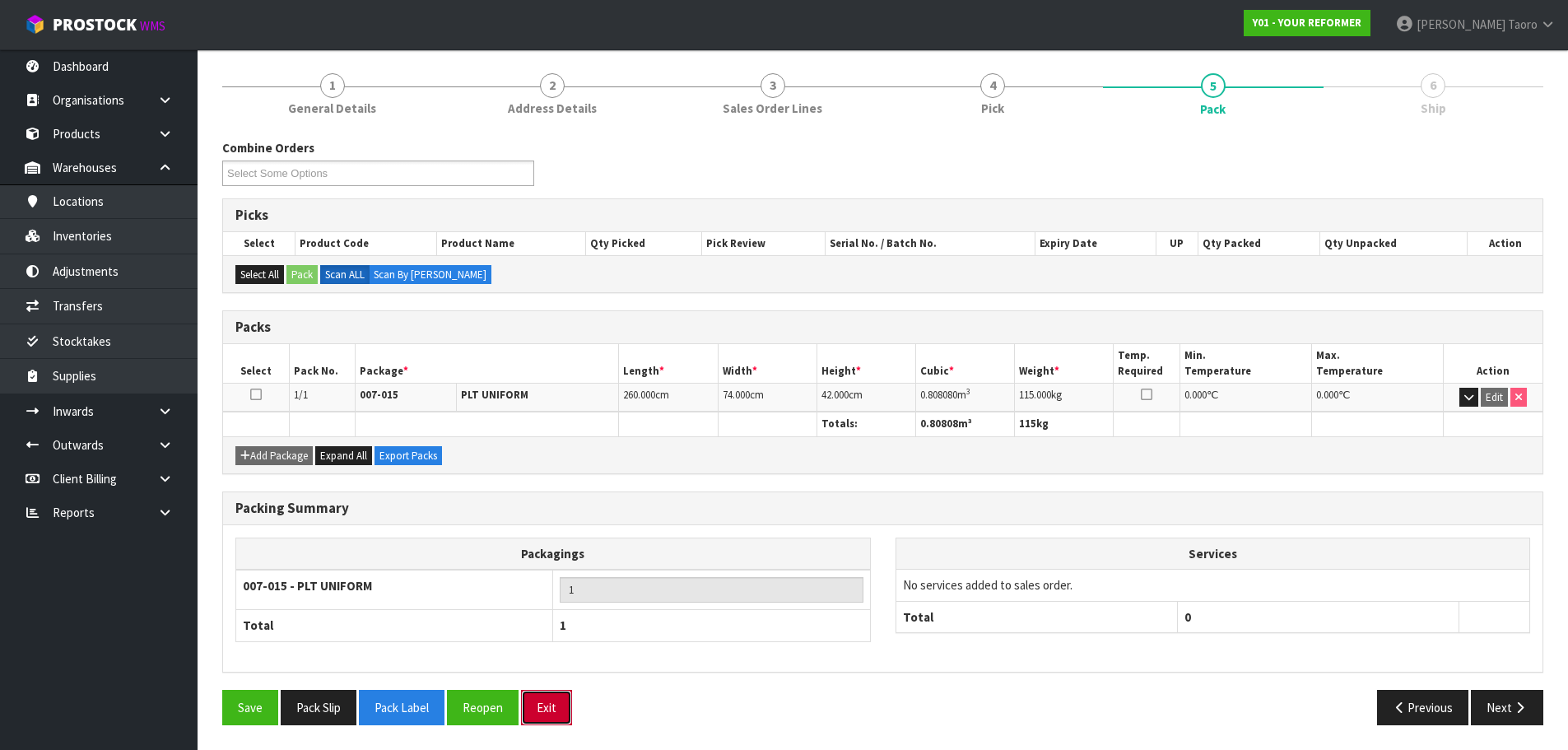
click at [550, 701] on button "Exit" at bounding box center [547, 707] width 52 height 35
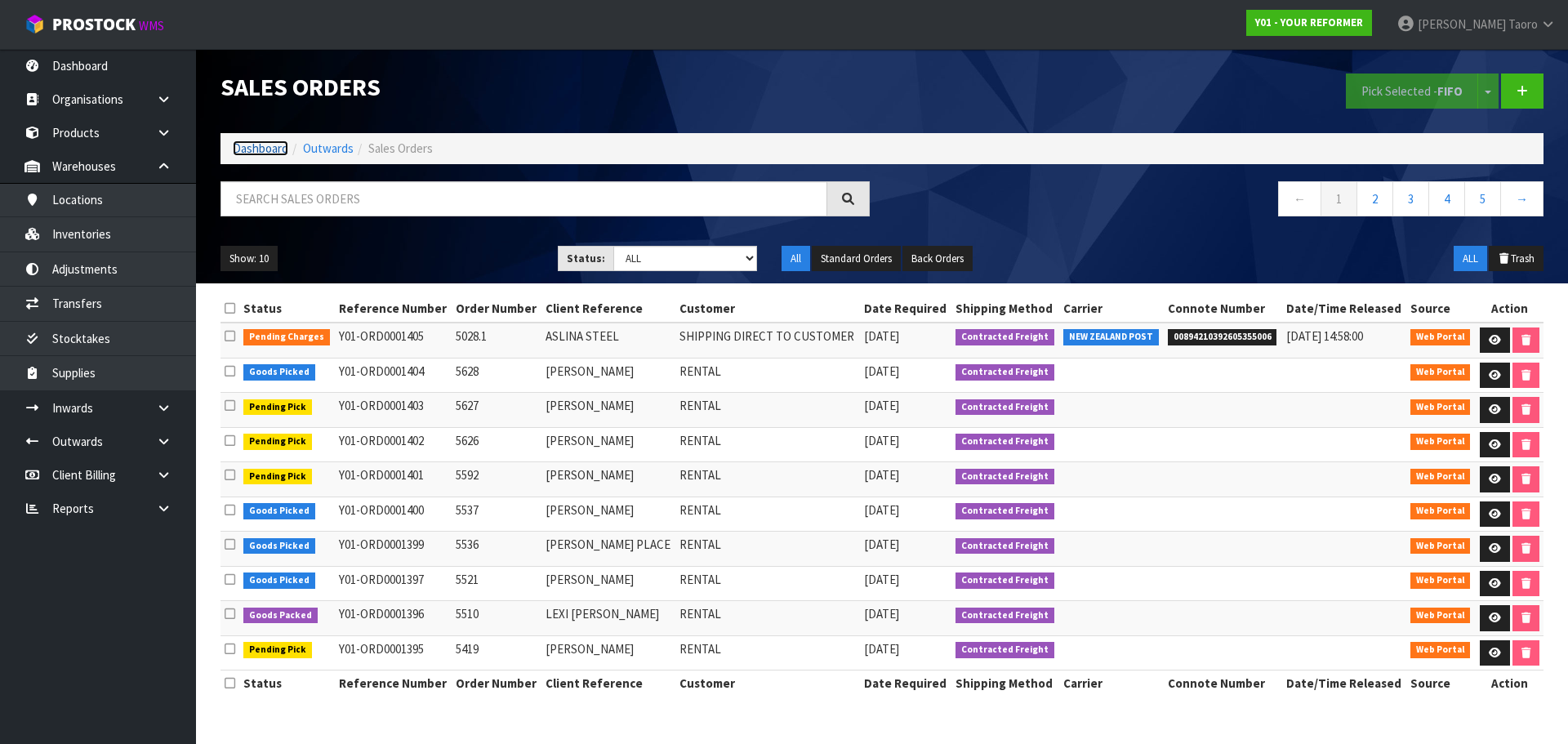
click at [271, 152] on link "Dashboard" at bounding box center [260, 148] width 56 height 15
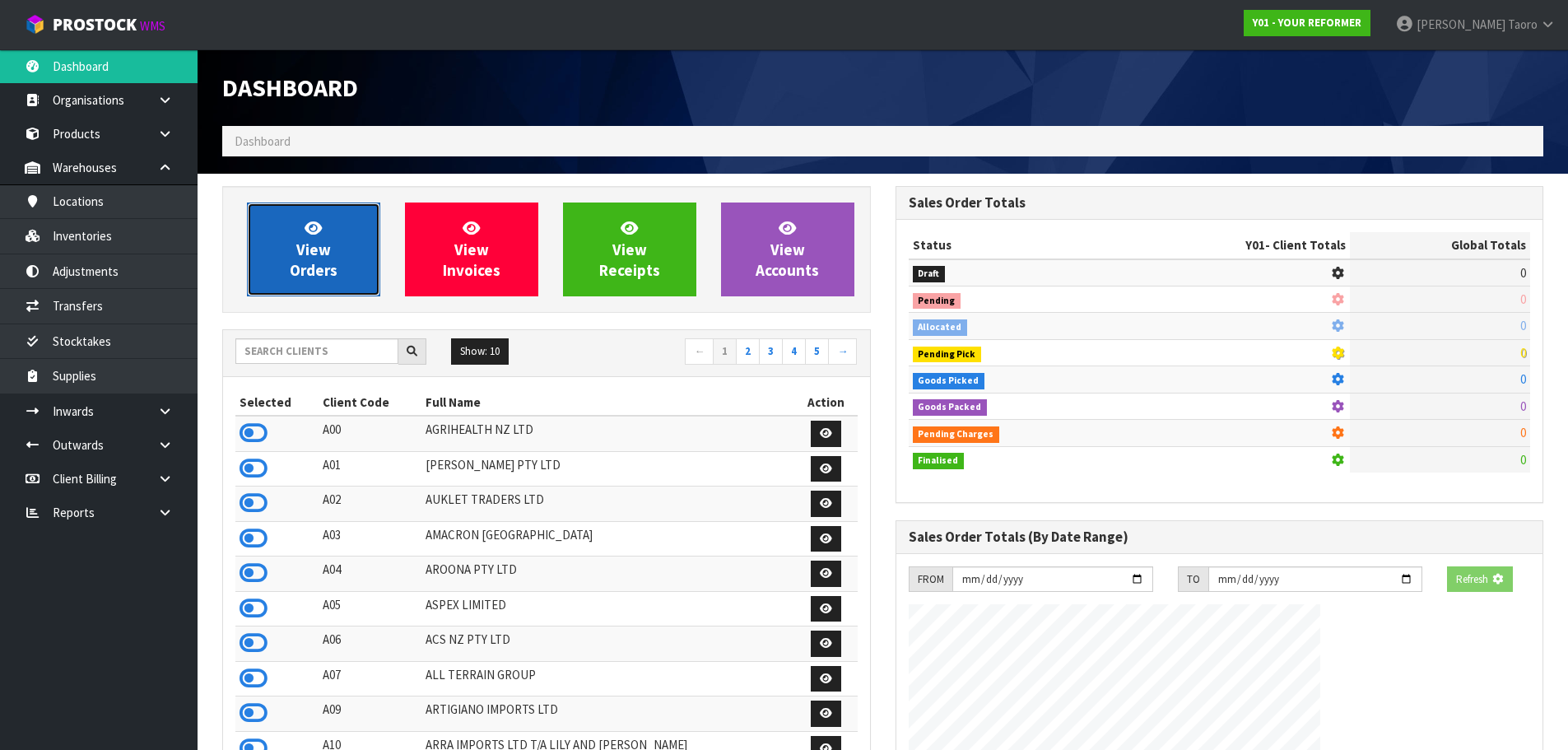
click at [334, 261] on span "View Orders" at bounding box center [314, 249] width 48 height 62
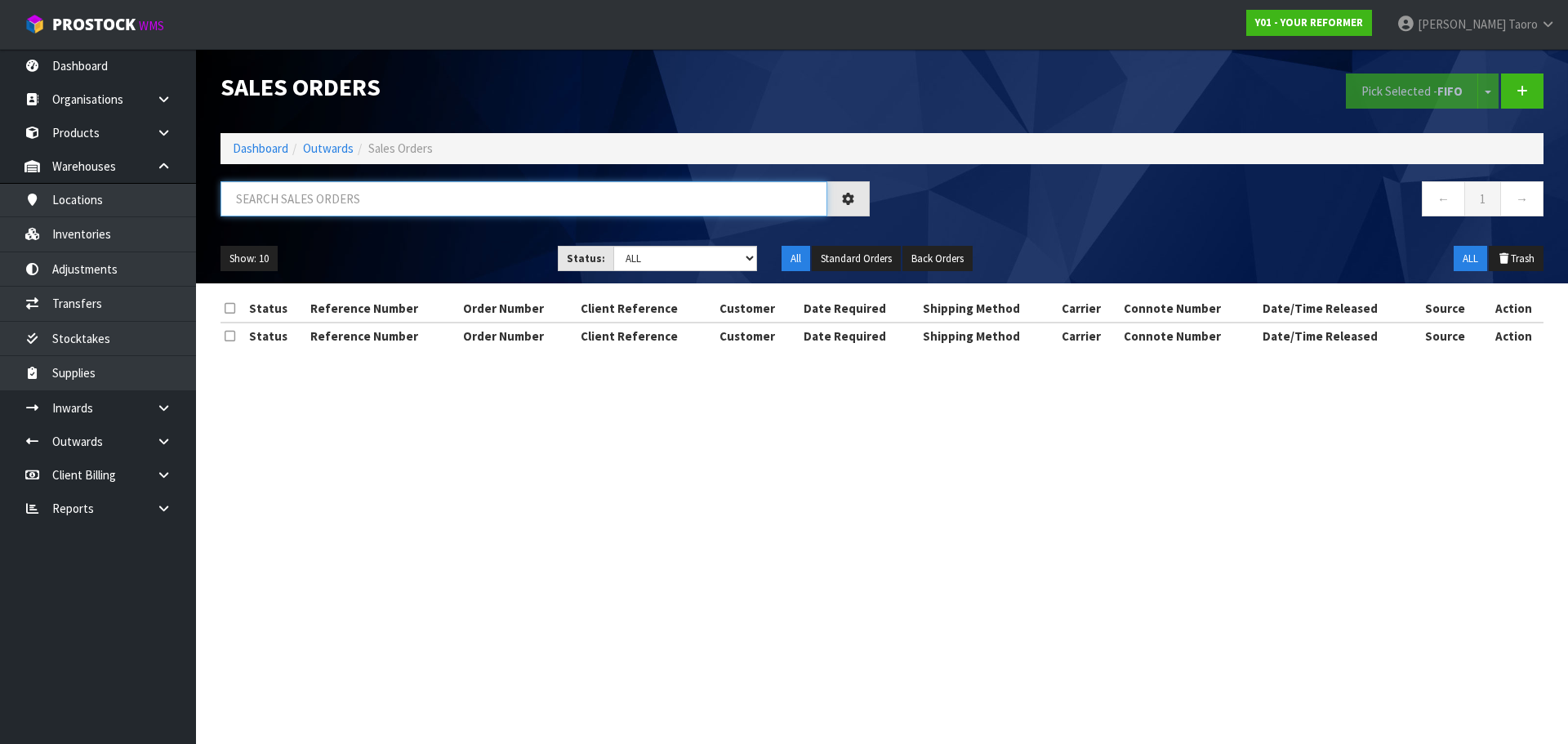
click at [344, 193] on input "text" at bounding box center [523, 199] width 607 height 35
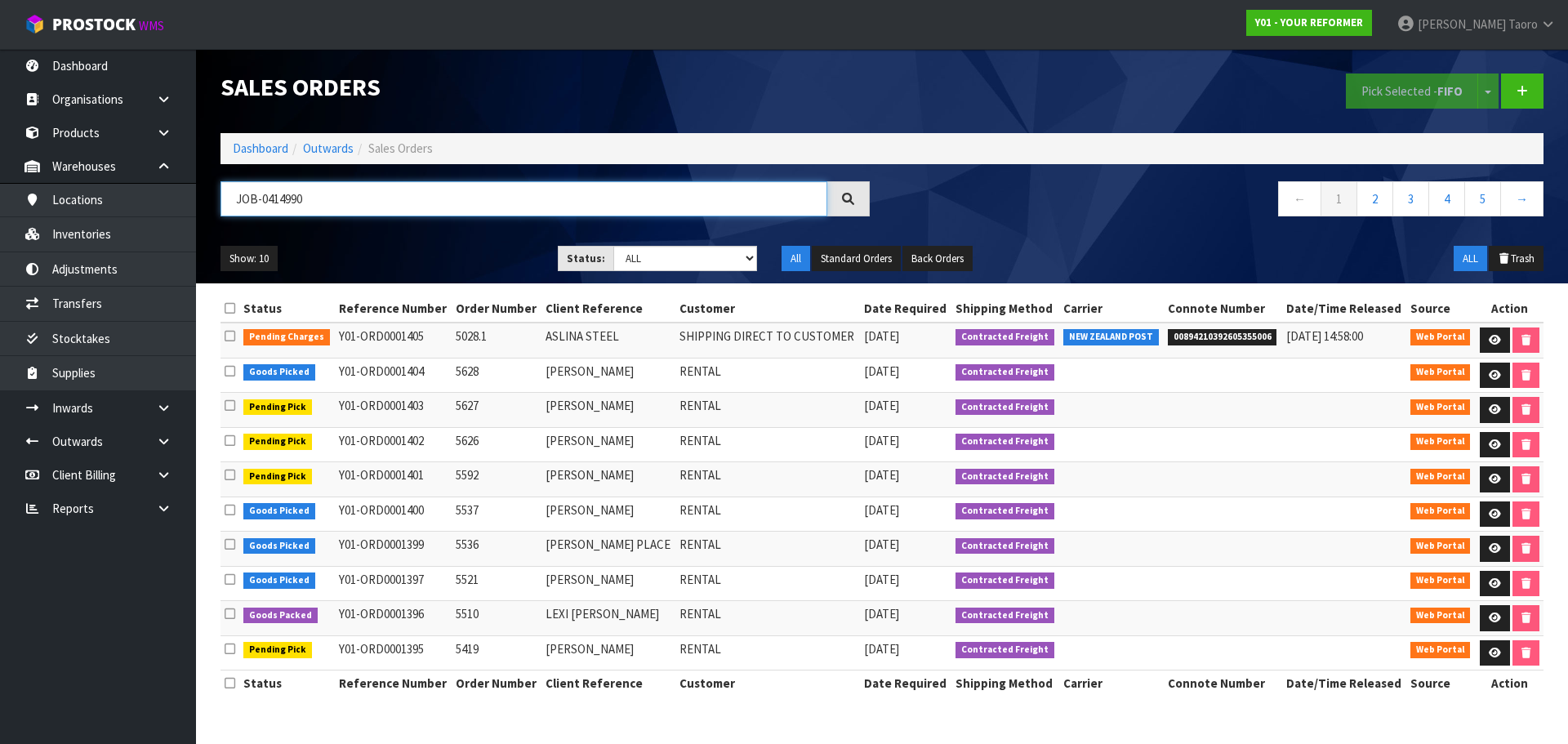
type input "JOB-0414990"
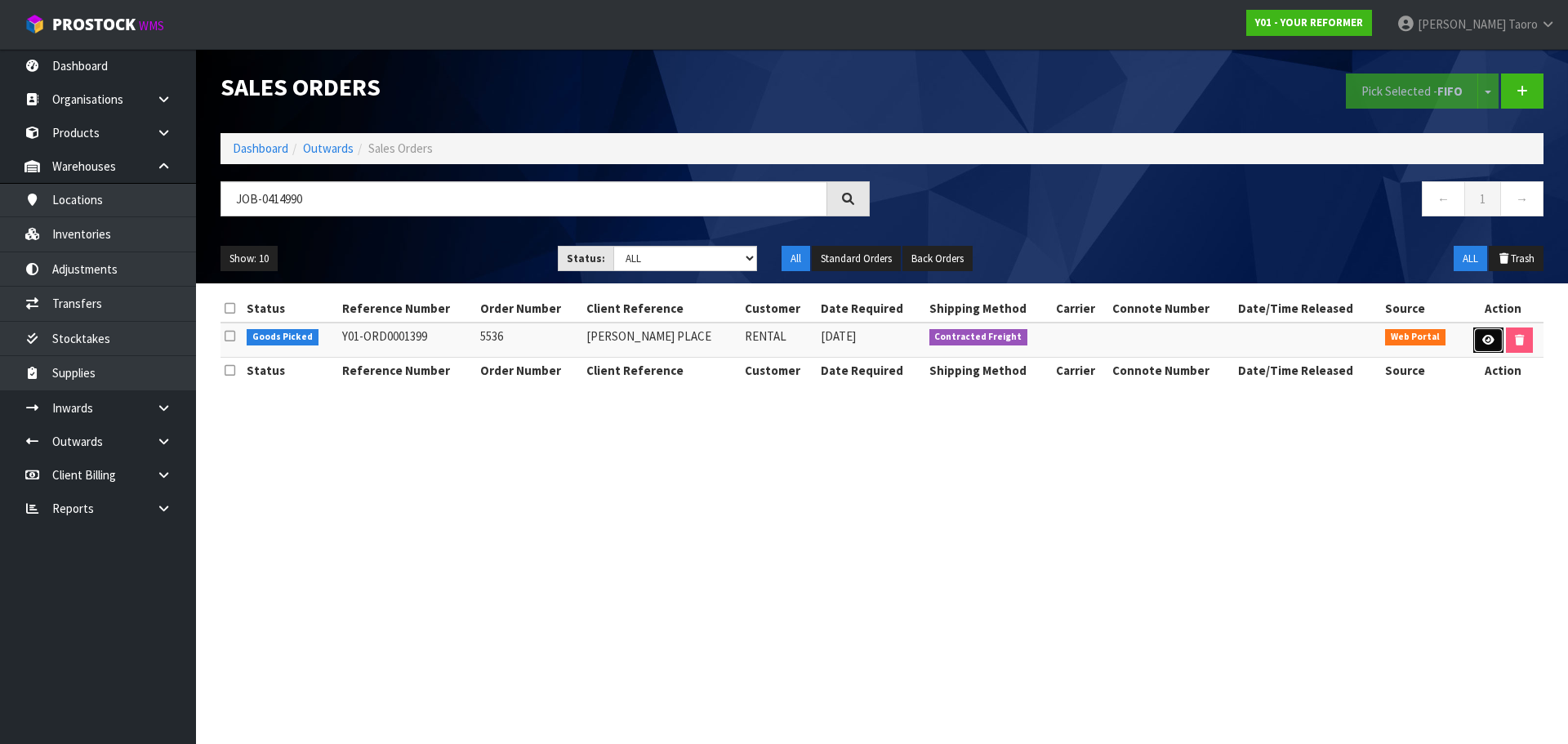
click at [1486, 348] on link at bounding box center [1489, 341] width 30 height 27
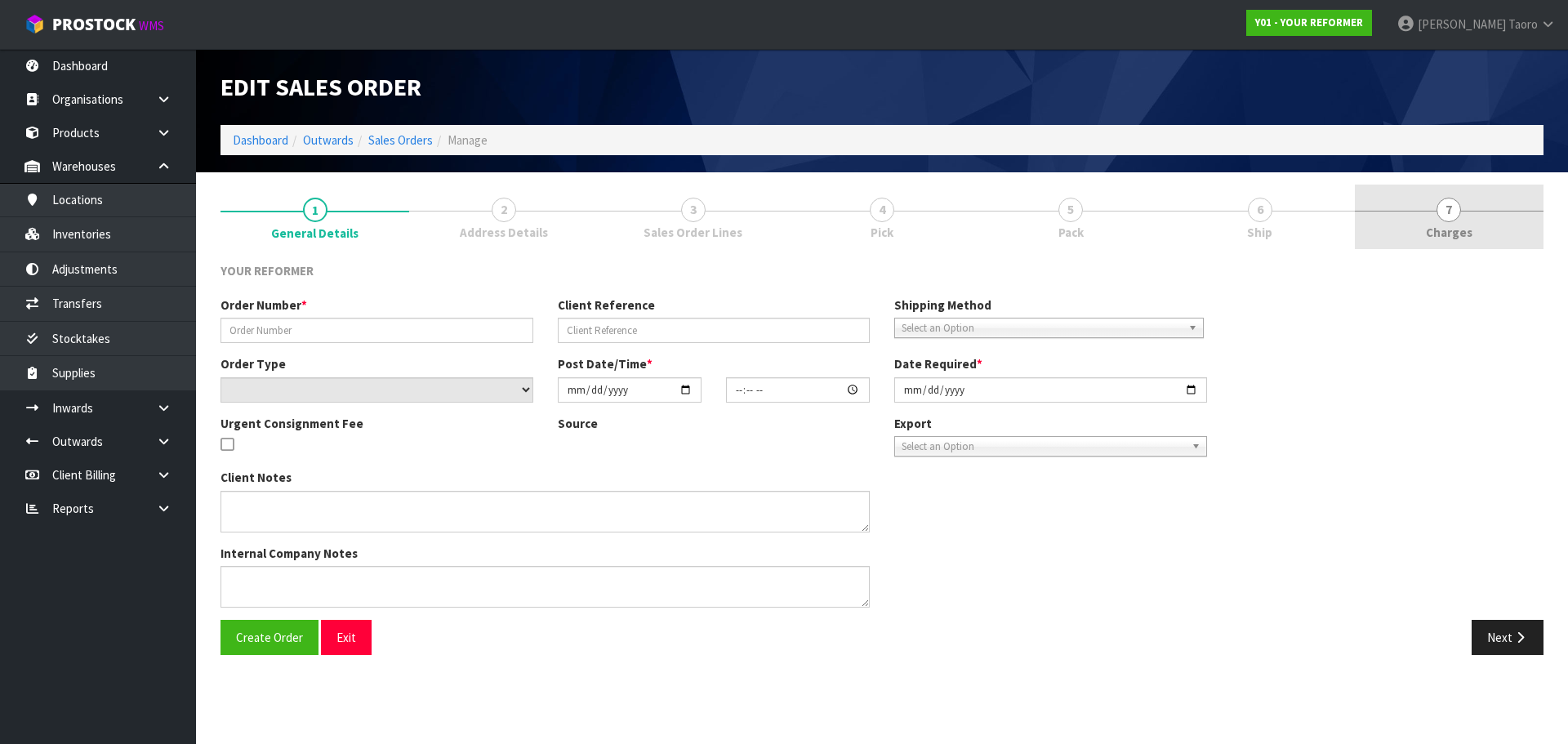
type input "5536"
type input "BRIDGETTE PLACE"
select select "number:0"
type input "2025-09-29"
type input "14:00:00.000"
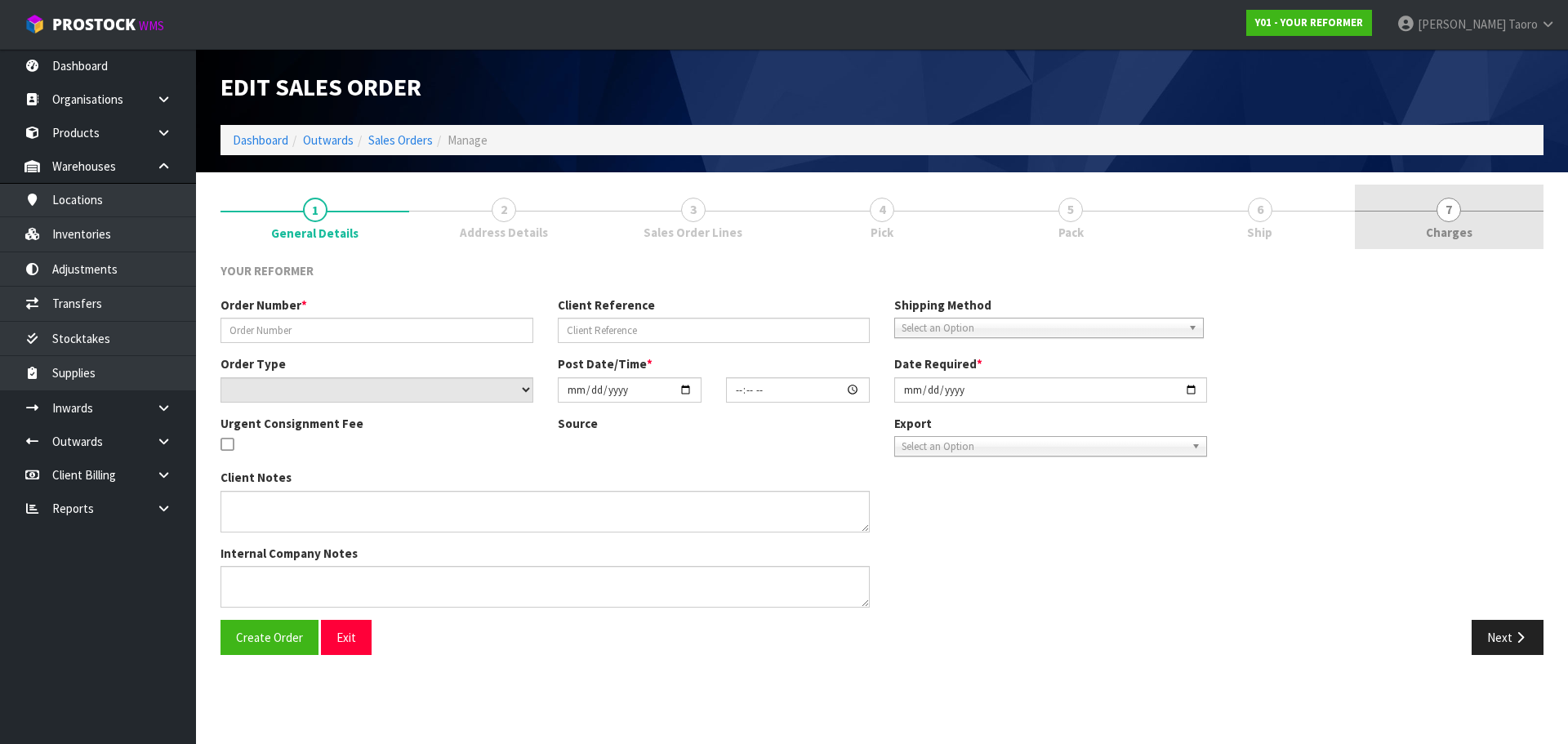
type input "2025-09-30"
type textarea "BRIDGETTE PLACE 6 ECKFORD LANE AUK MARAETAI 2018 NEW ZEALAND +64 21 898 394"
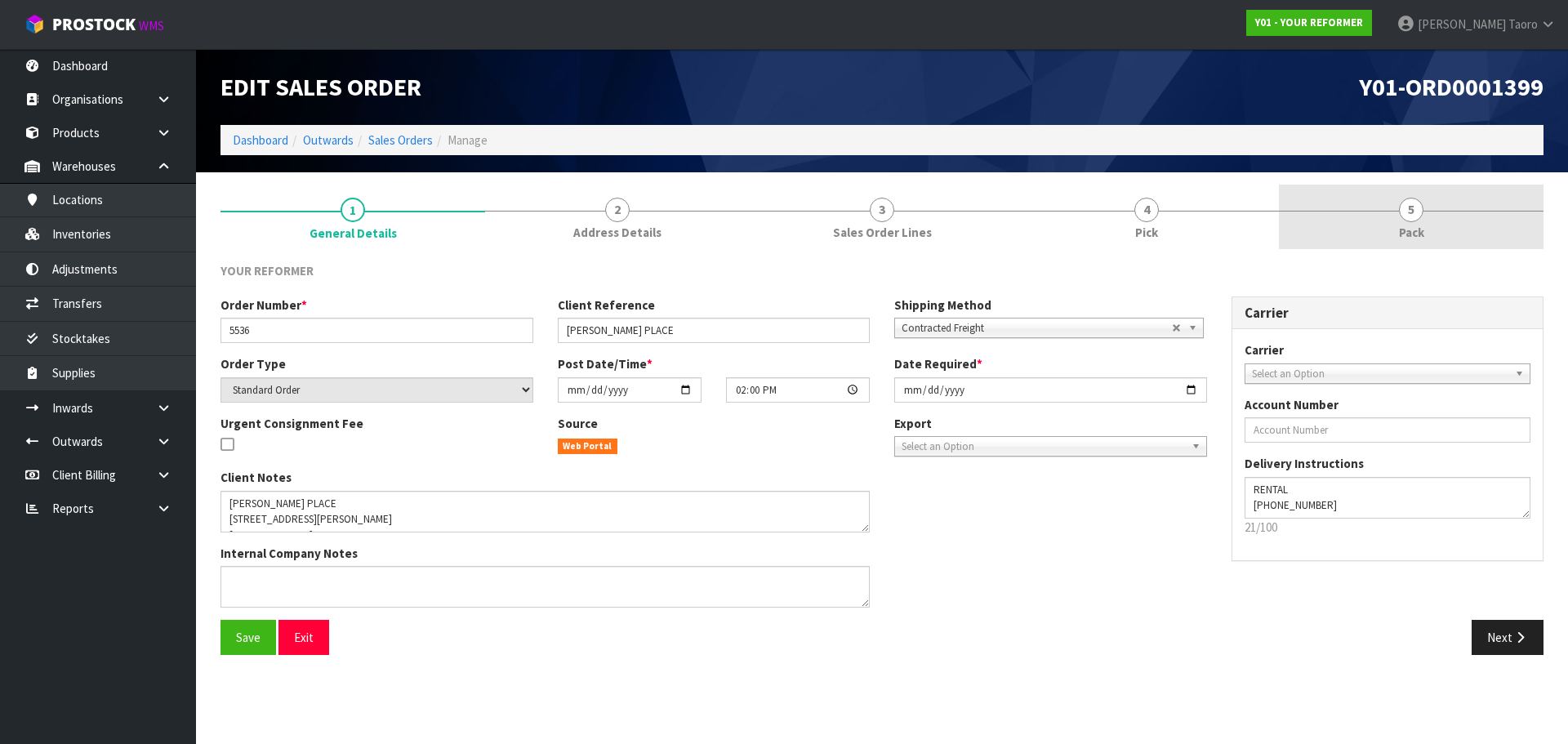
click at [1409, 243] on link "5 Pack" at bounding box center [1411, 217] width 265 height 64
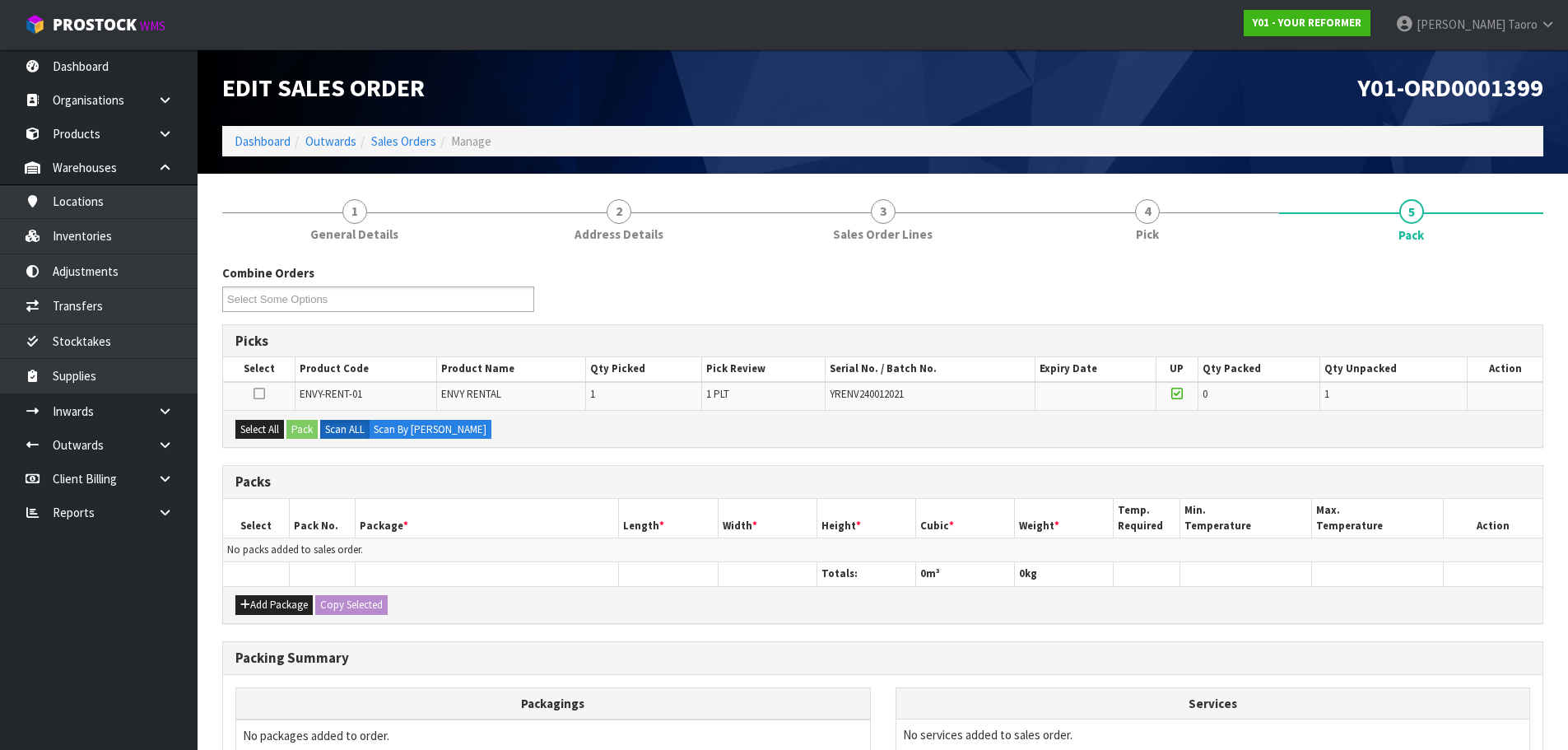
click at [1271, 94] on h1 "Y01-ORD0001399" at bounding box center [1220, 88] width 649 height 27
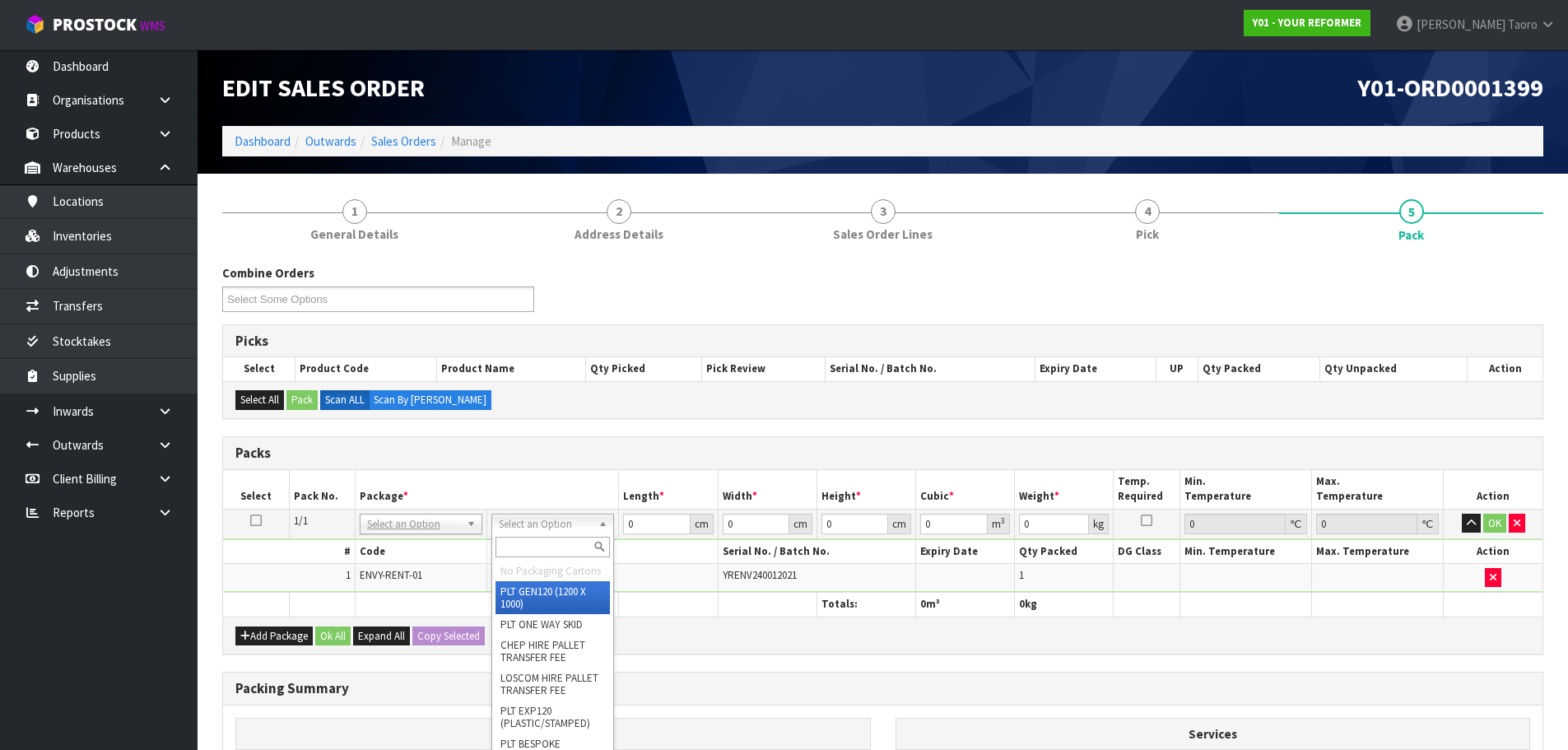
click at [541, 546] on input "text" at bounding box center [553, 548] width 114 height 21
type input "U"
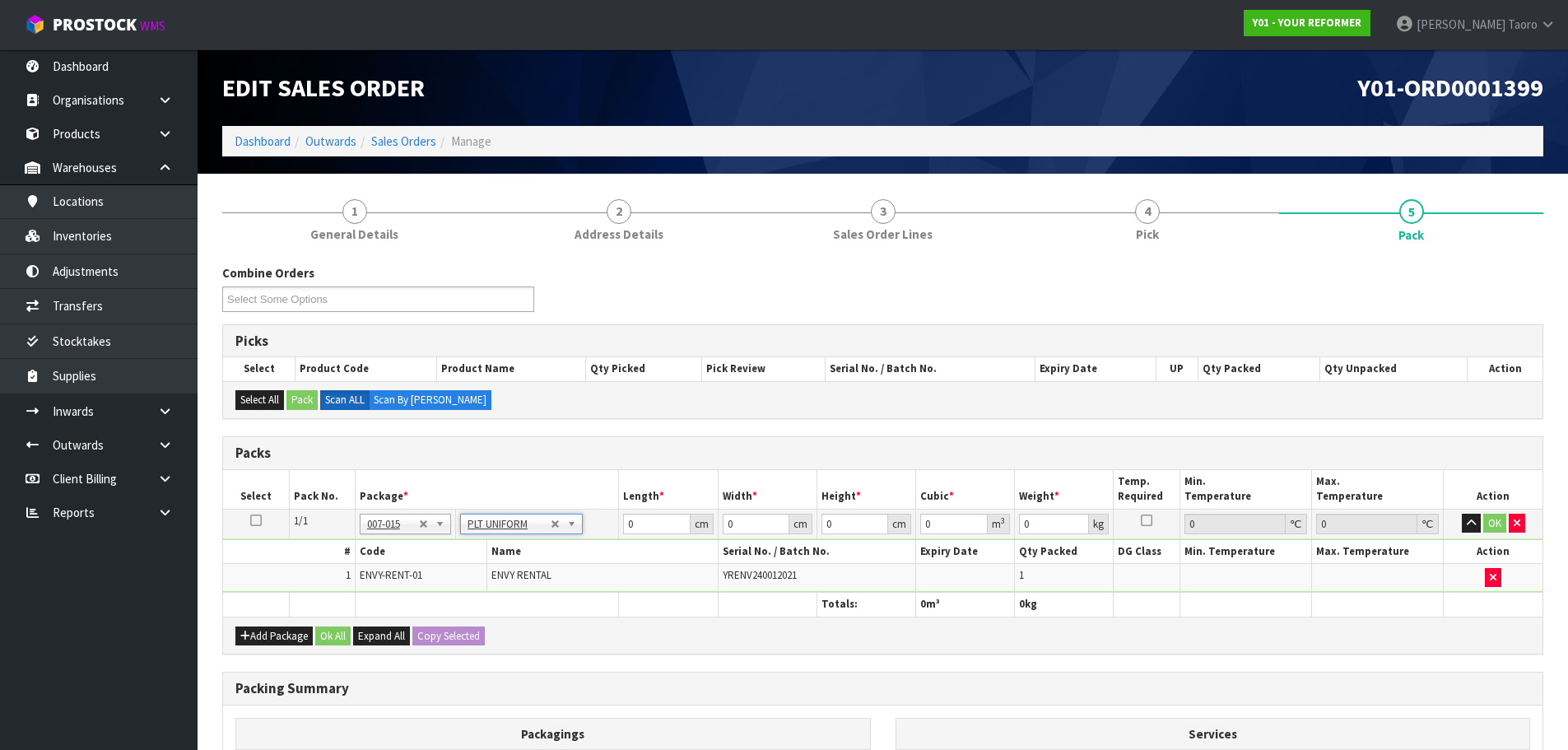
type input "115"
click at [643, 531] on input "0" at bounding box center [656, 524] width 67 height 21
type input "260"
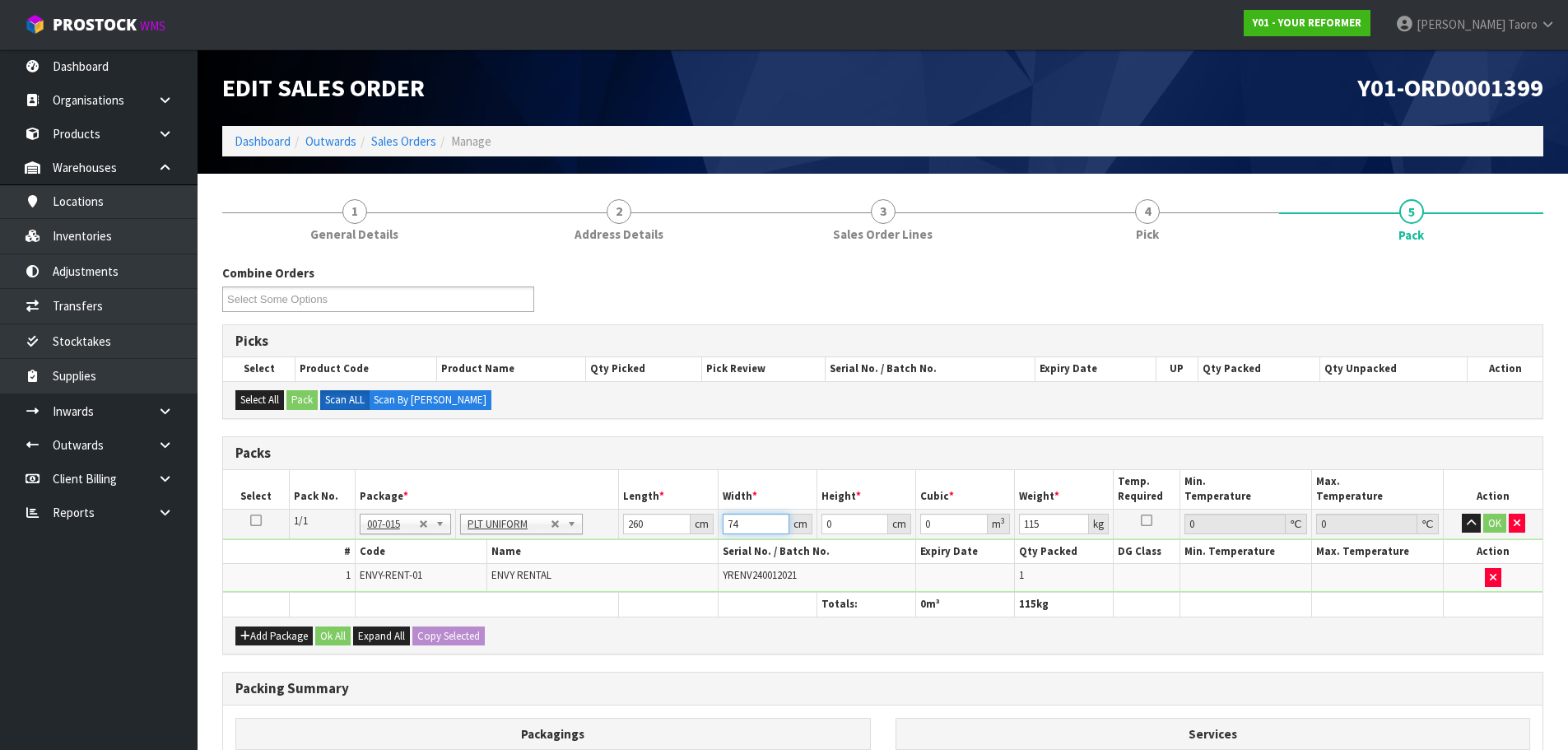
type input "74"
type input "4"
type input "0.07696"
type input "42"
type input "0.80808"
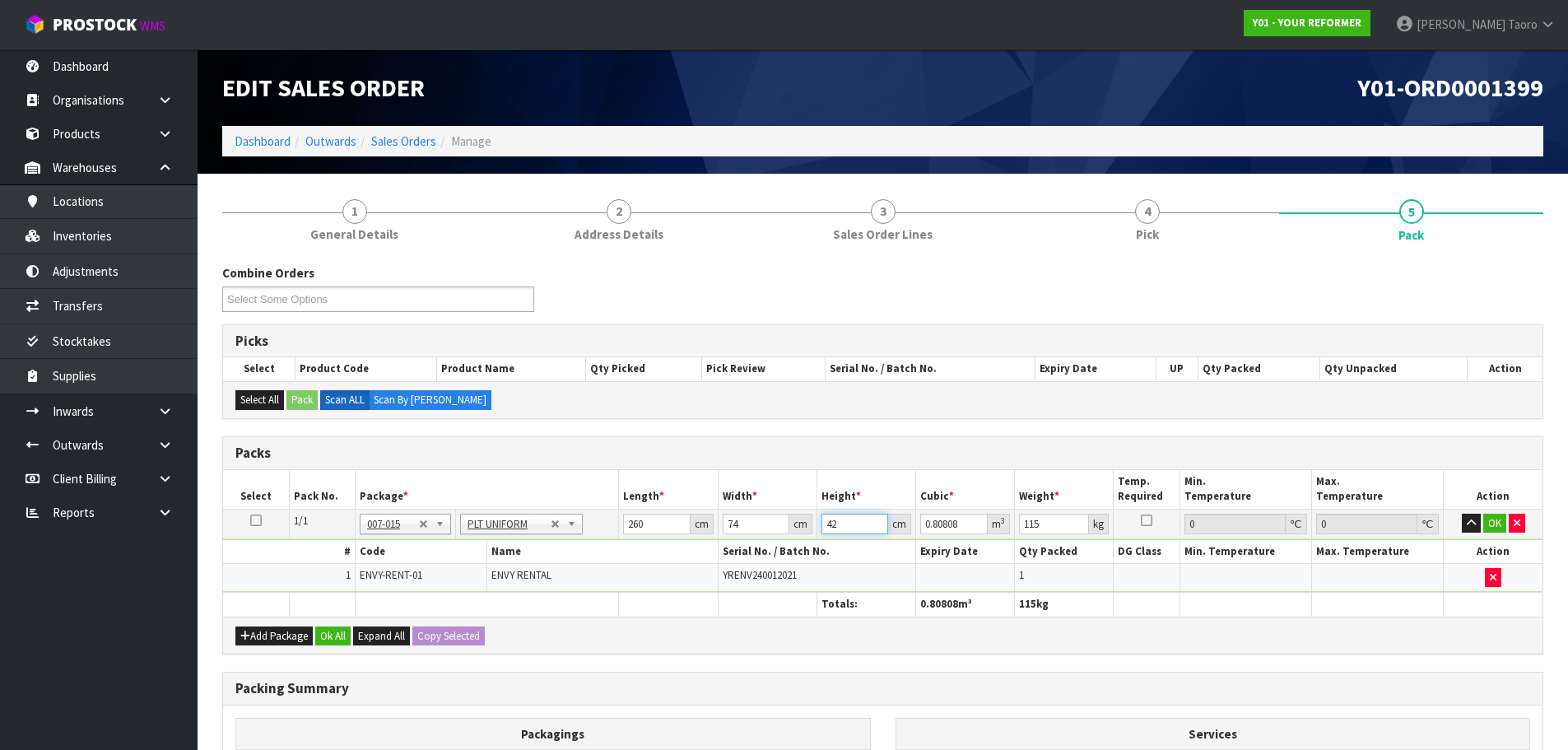
type input "42"
type input "115"
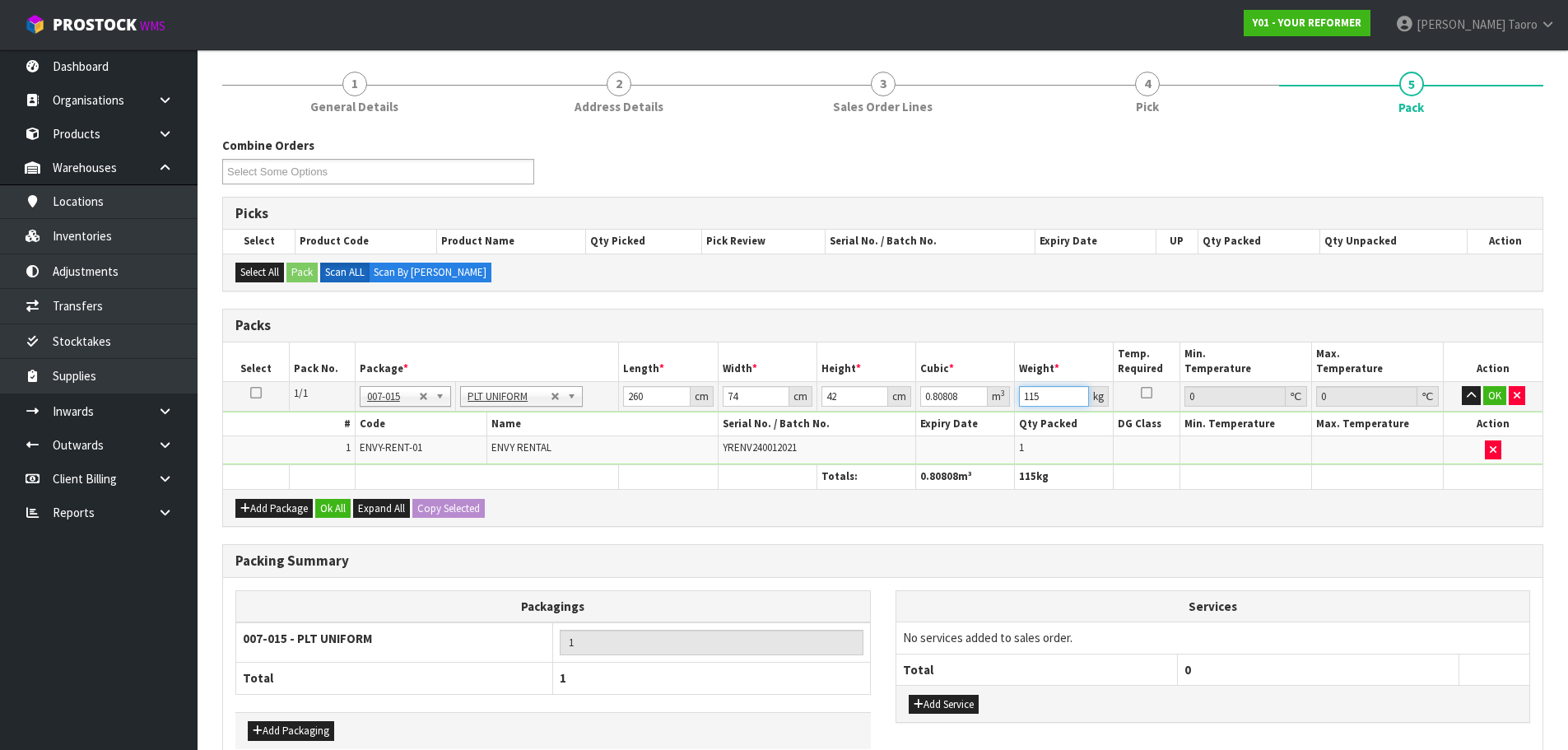
scroll to position [218, 0]
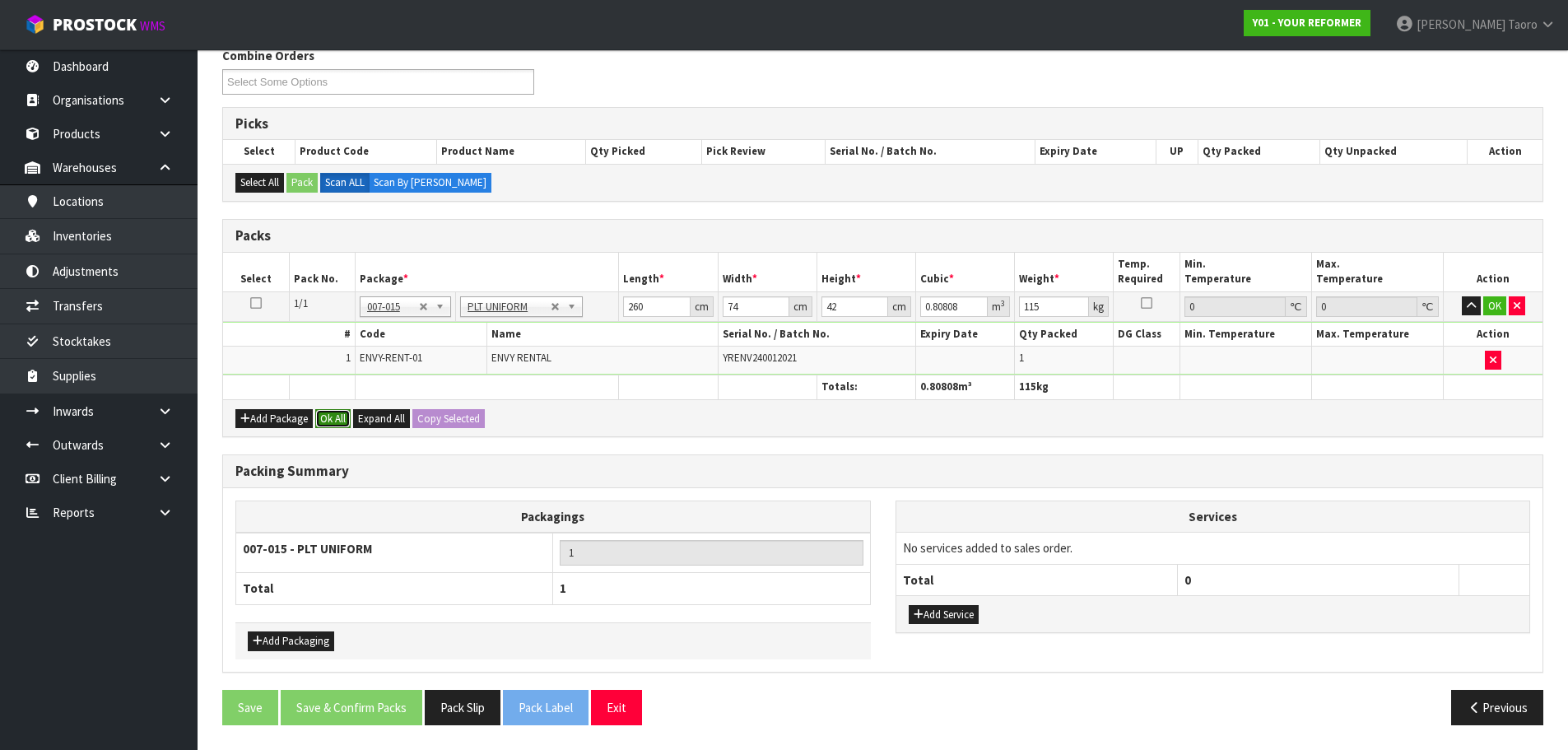
click at [333, 418] on button "Ok All" at bounding box center [333, 419] width 35 height 20
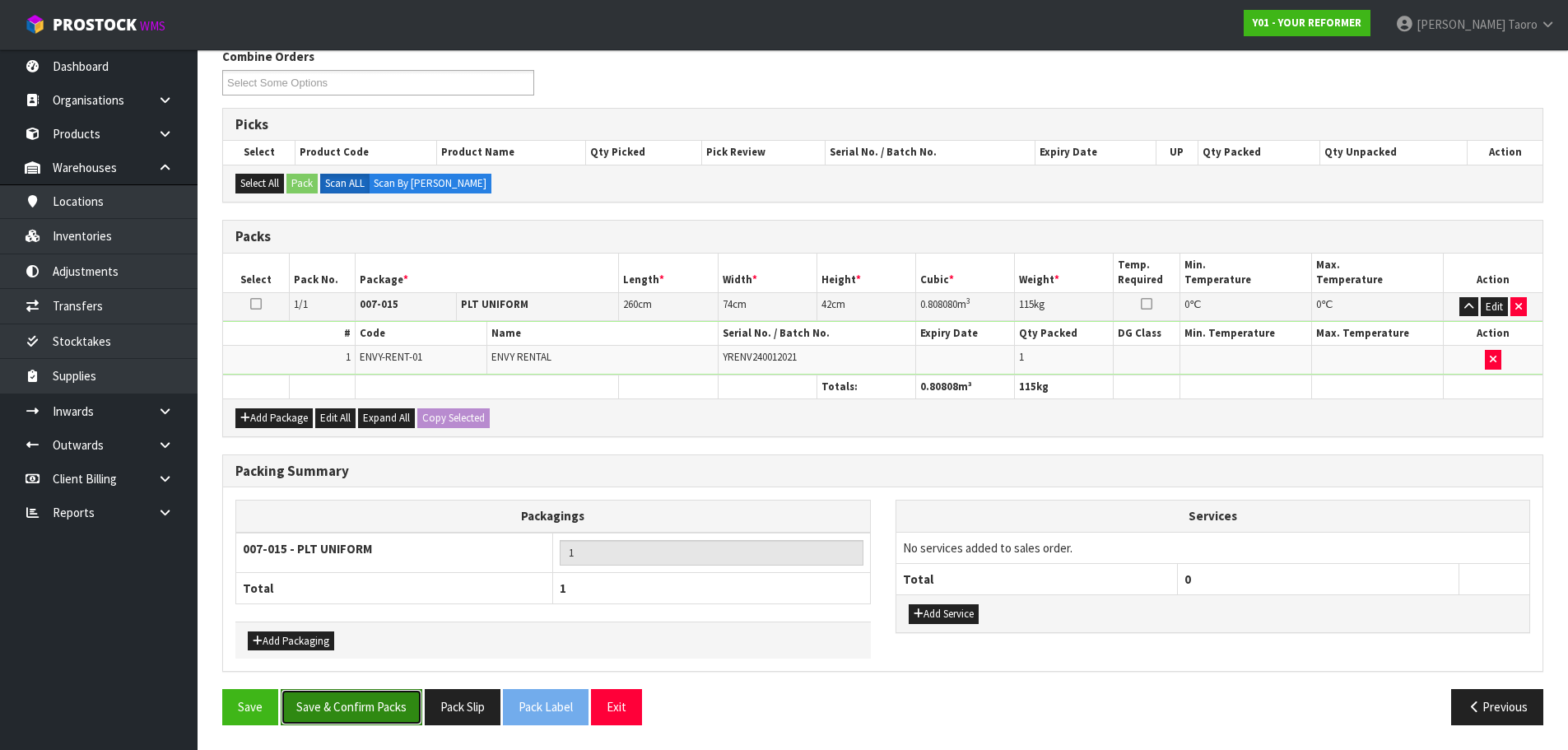
click at [387, 722] on button "Save & Confirm Packs" at bounding box center [351, 706] width 141 height 35
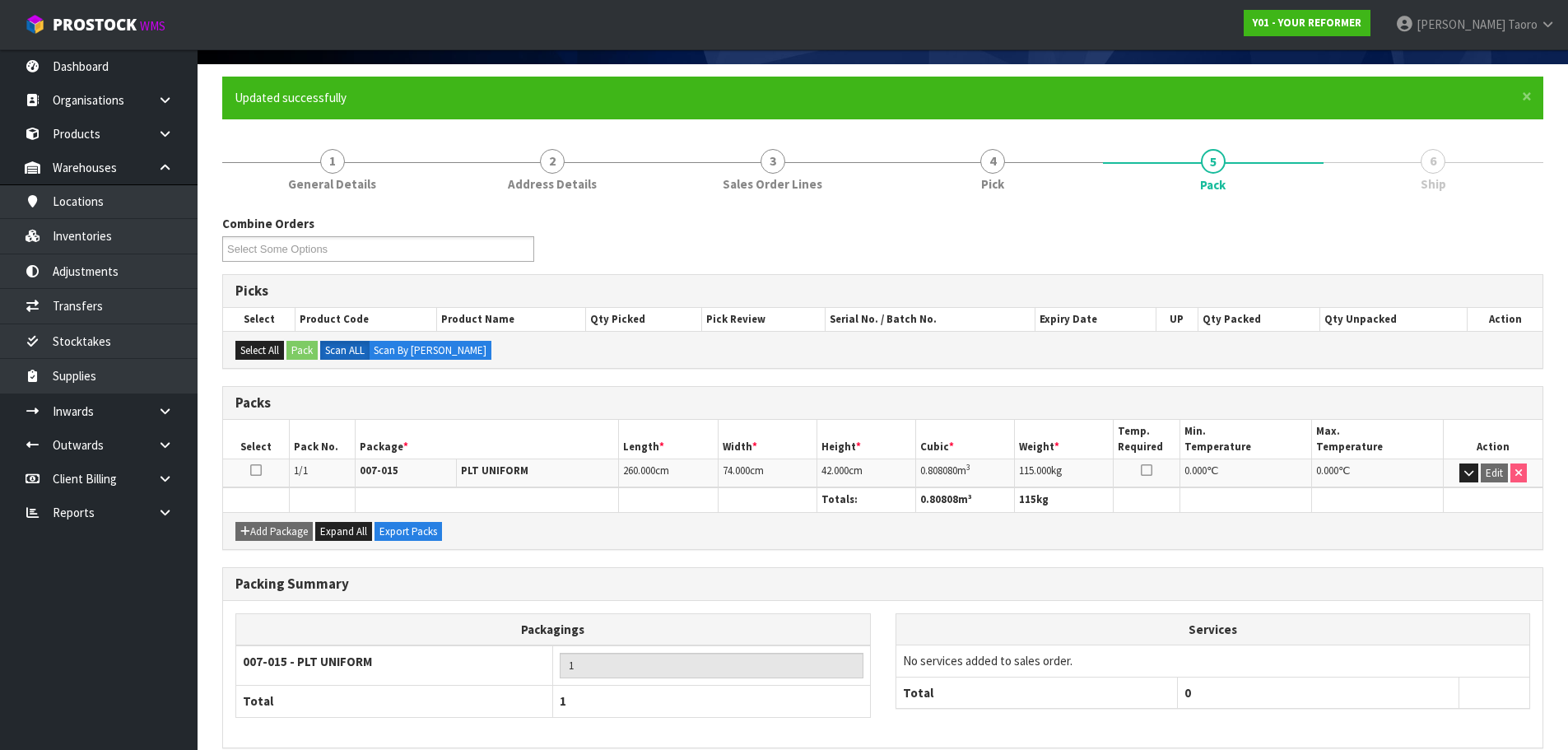
scroll to position [185, 0]
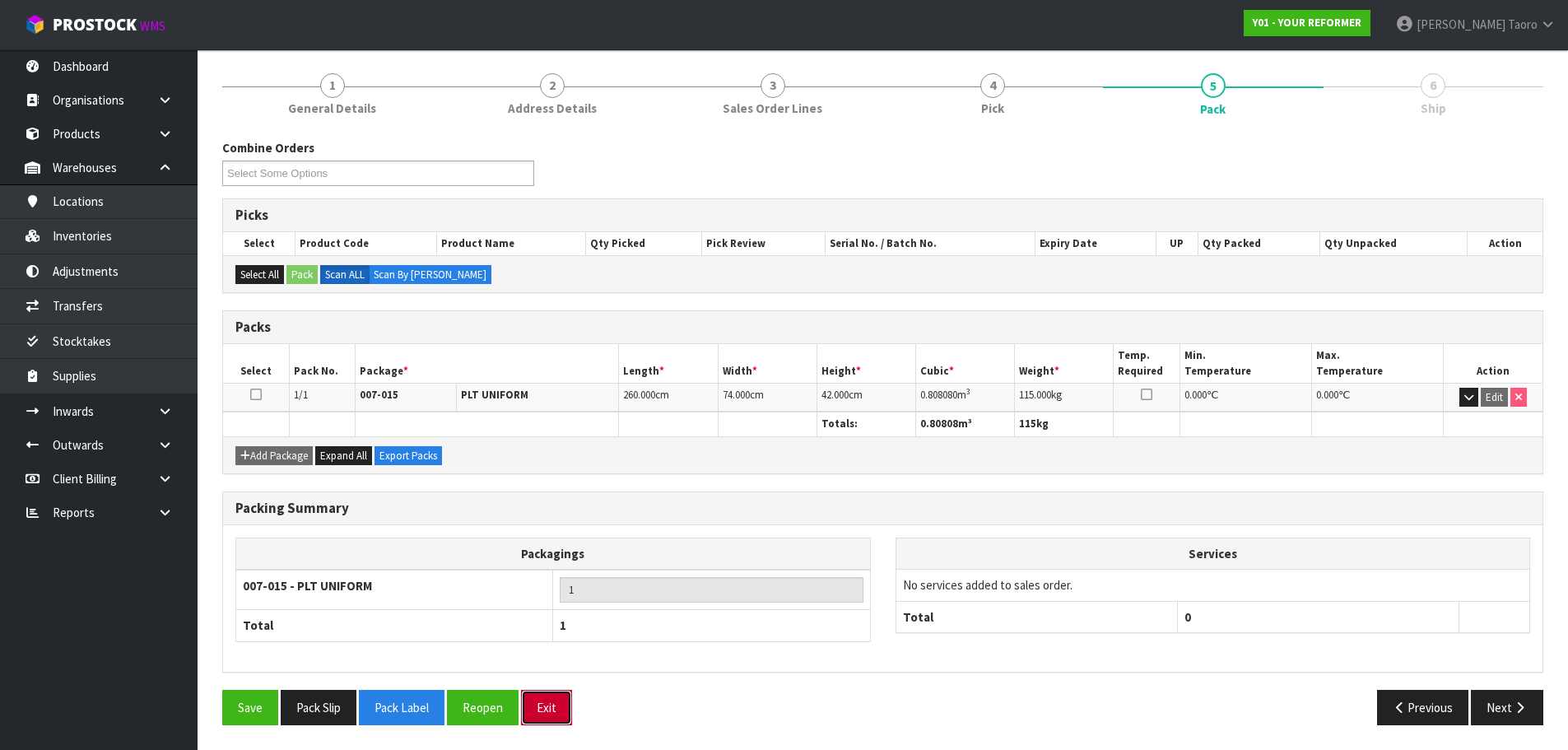
drag, startPoint x: 561, startPoint y: 702, endPoint x: 502, endPoint y: 573, distance: 141.9
click at [562, 702] on button "Exit" at bounding box center [547, 707] width 52 height 35
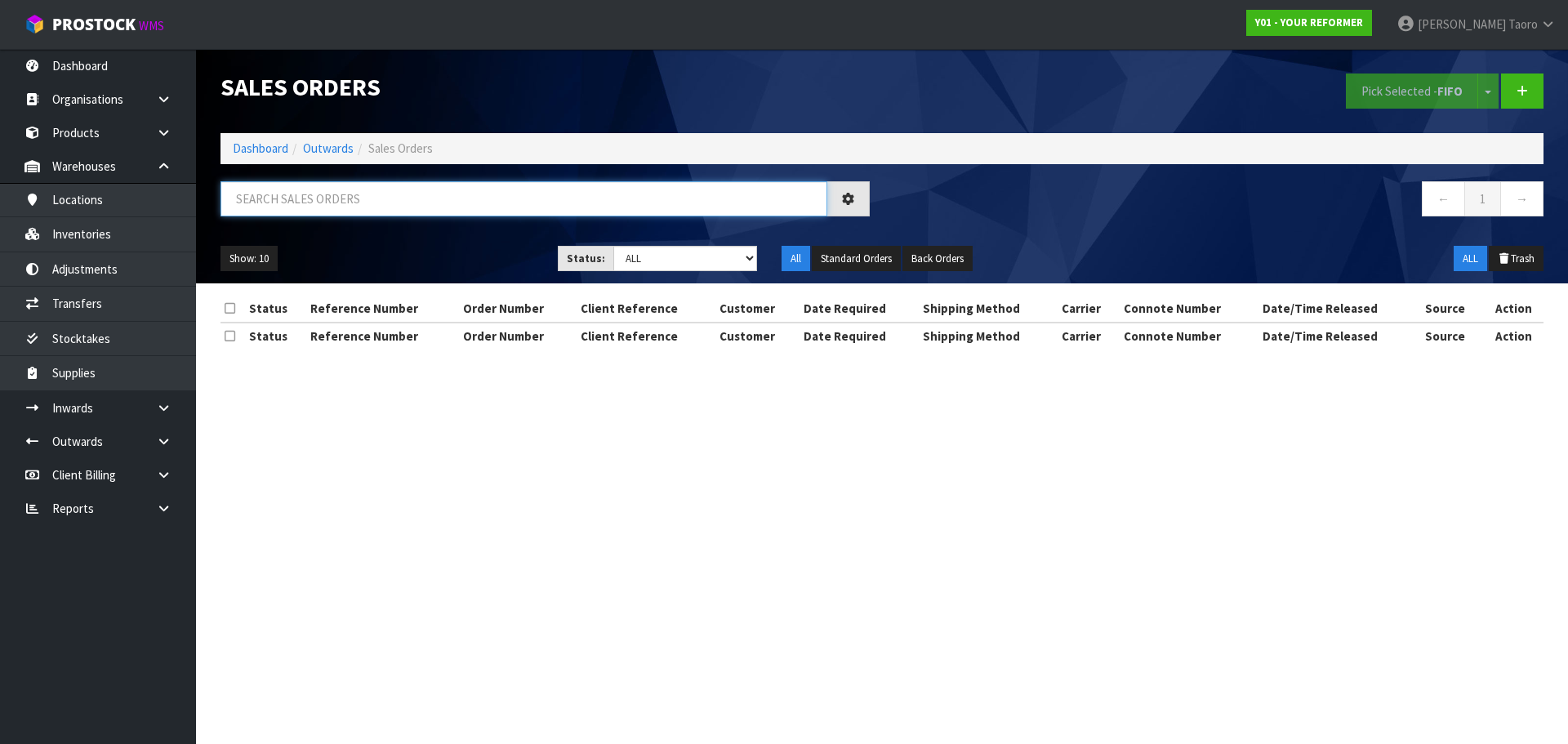
click at [444, 210] on input "text" at bounding box center [523, 199] width 607 height 35
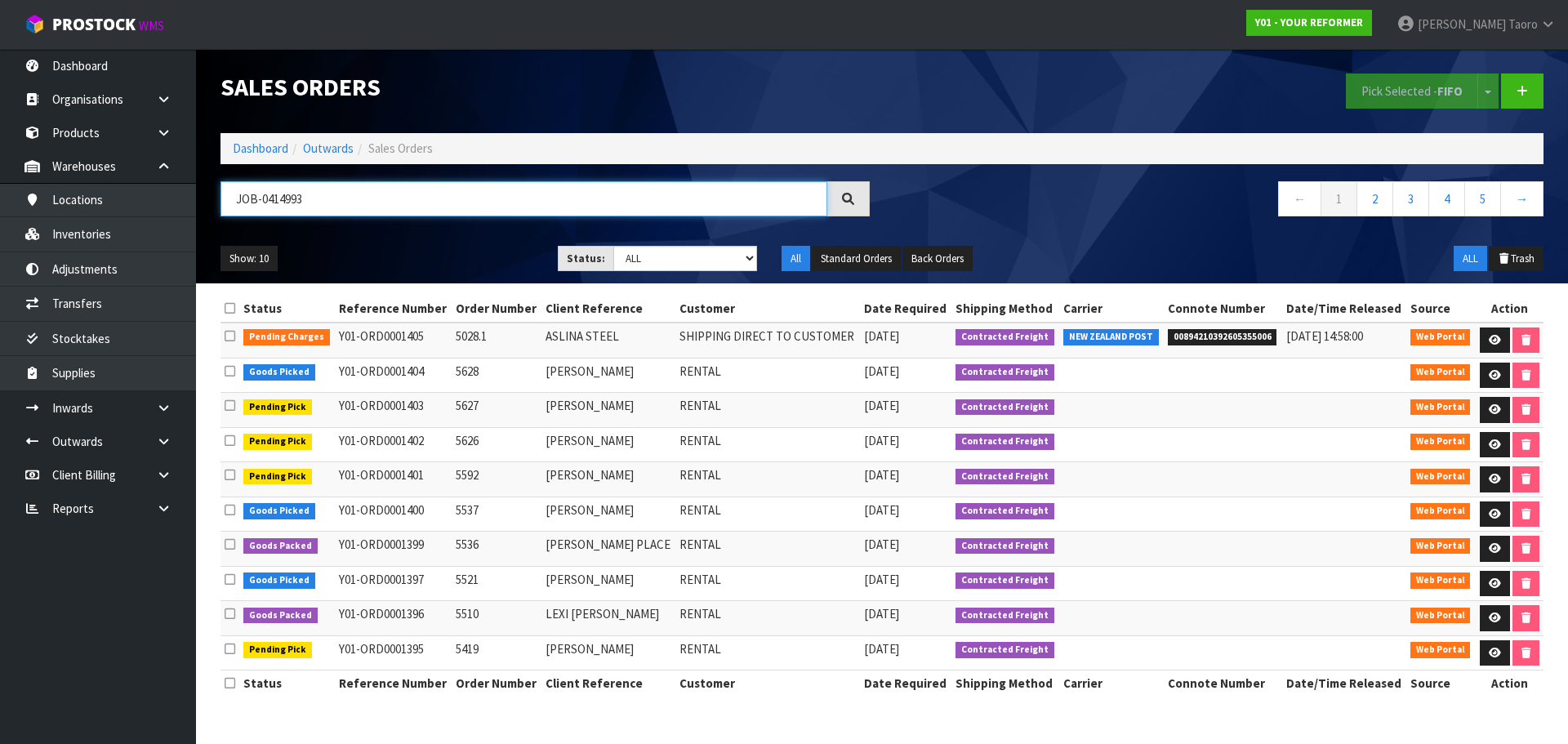
type input "JOB-0414993"
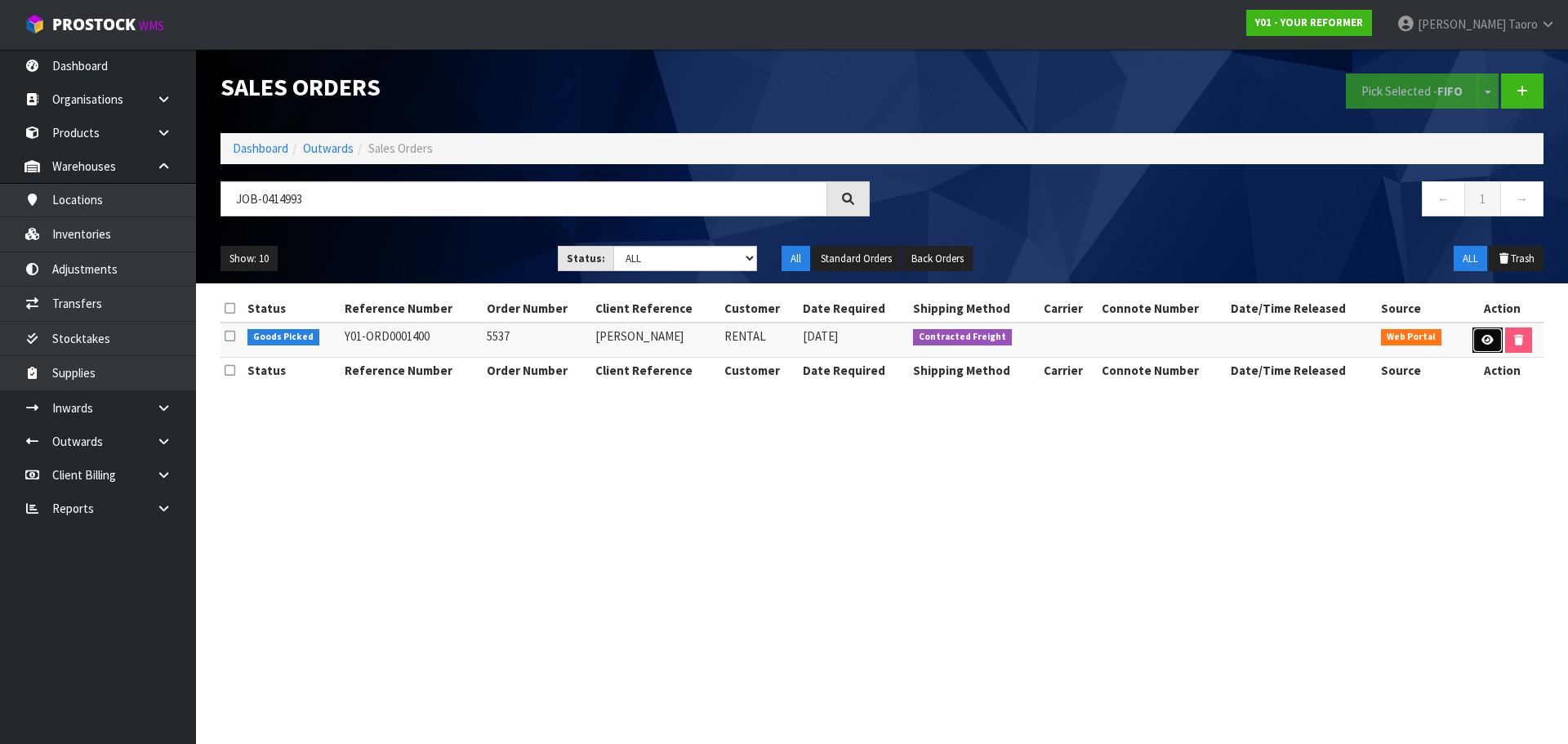
click at [1476, 345] on link at bounding box center [1488, 341] width 30 height 27
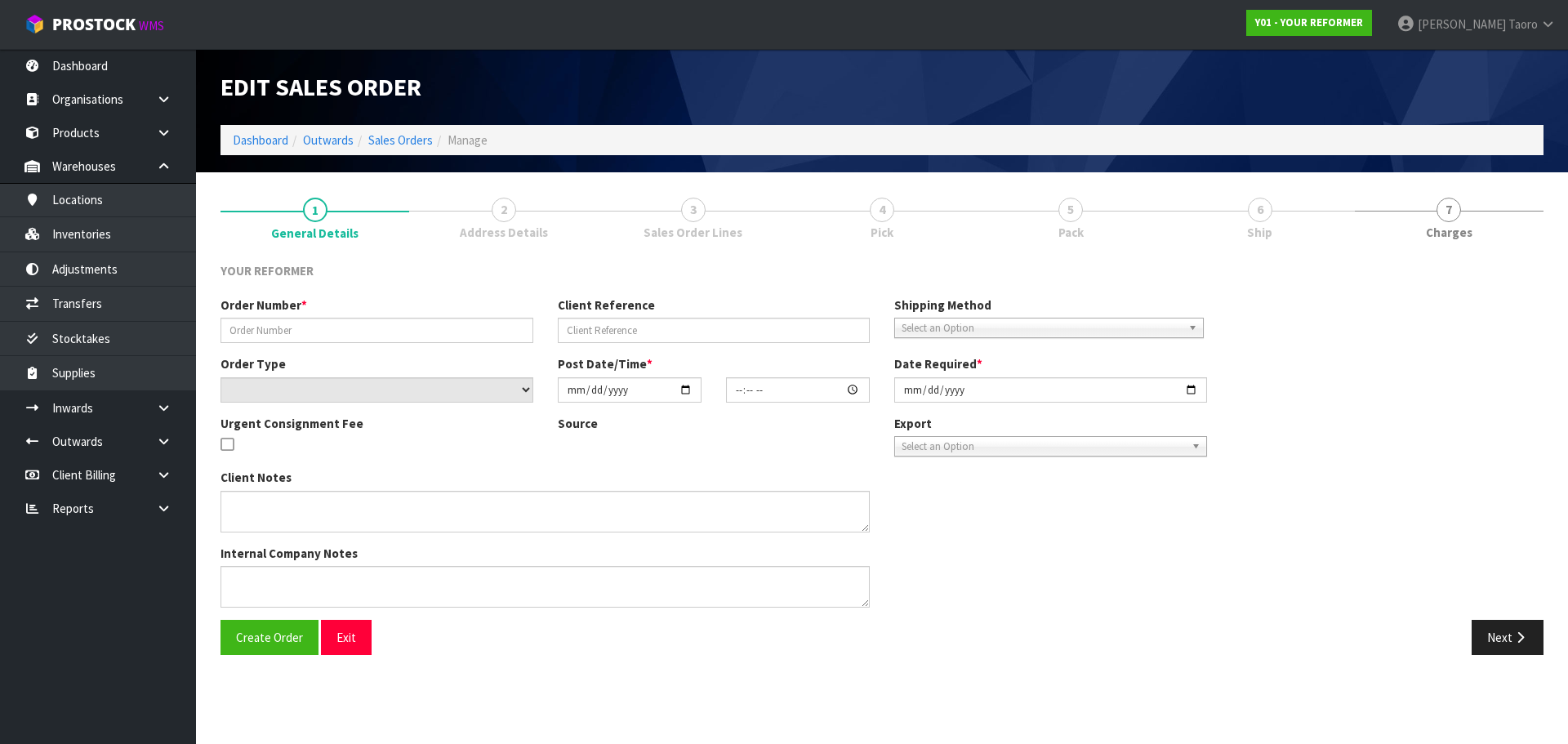
type input "5537"
type input "JADE ALLAN"
select select "number:0"
type input "2025-09-29"
type input "14:01:00.000"
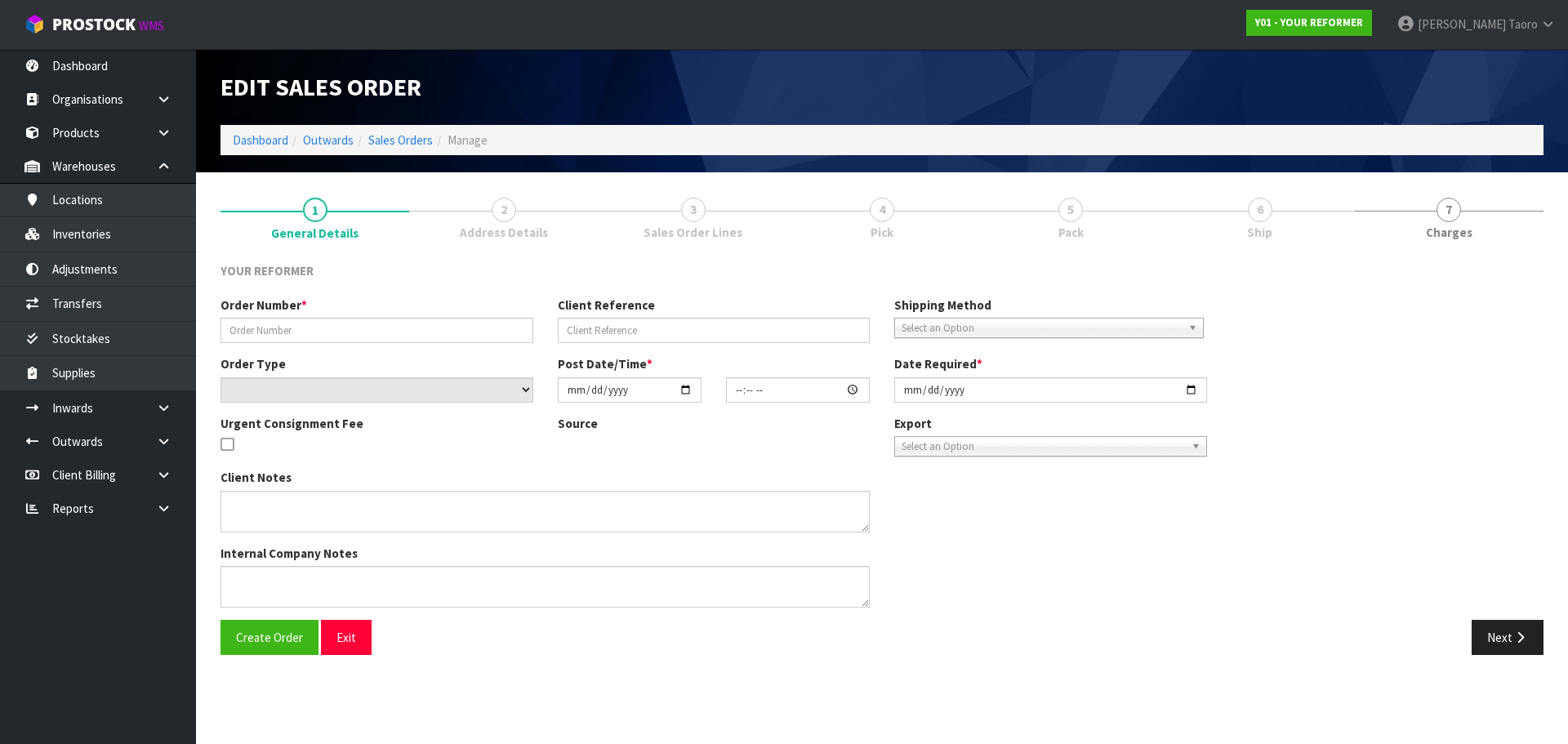
type input "2025-09-29"
type textarea "JADE ALLAN 4 FAIRFIELD STREET AUK PUKEKOHE 2120 NEW ZEALAND +64 27 621 0724"
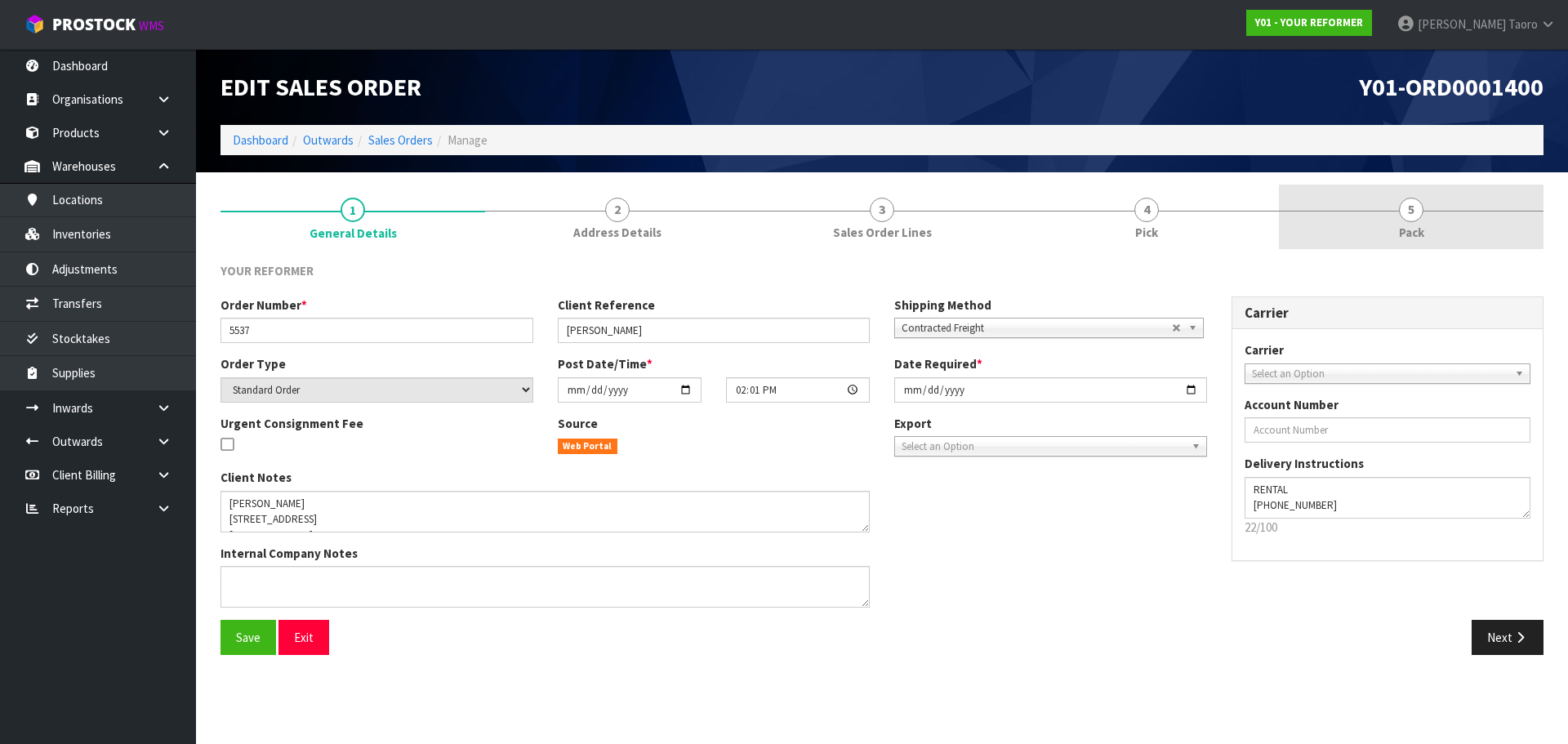
click at [1408, 219] on span "5" at bounding box center [1411, 210] width 25 height 25
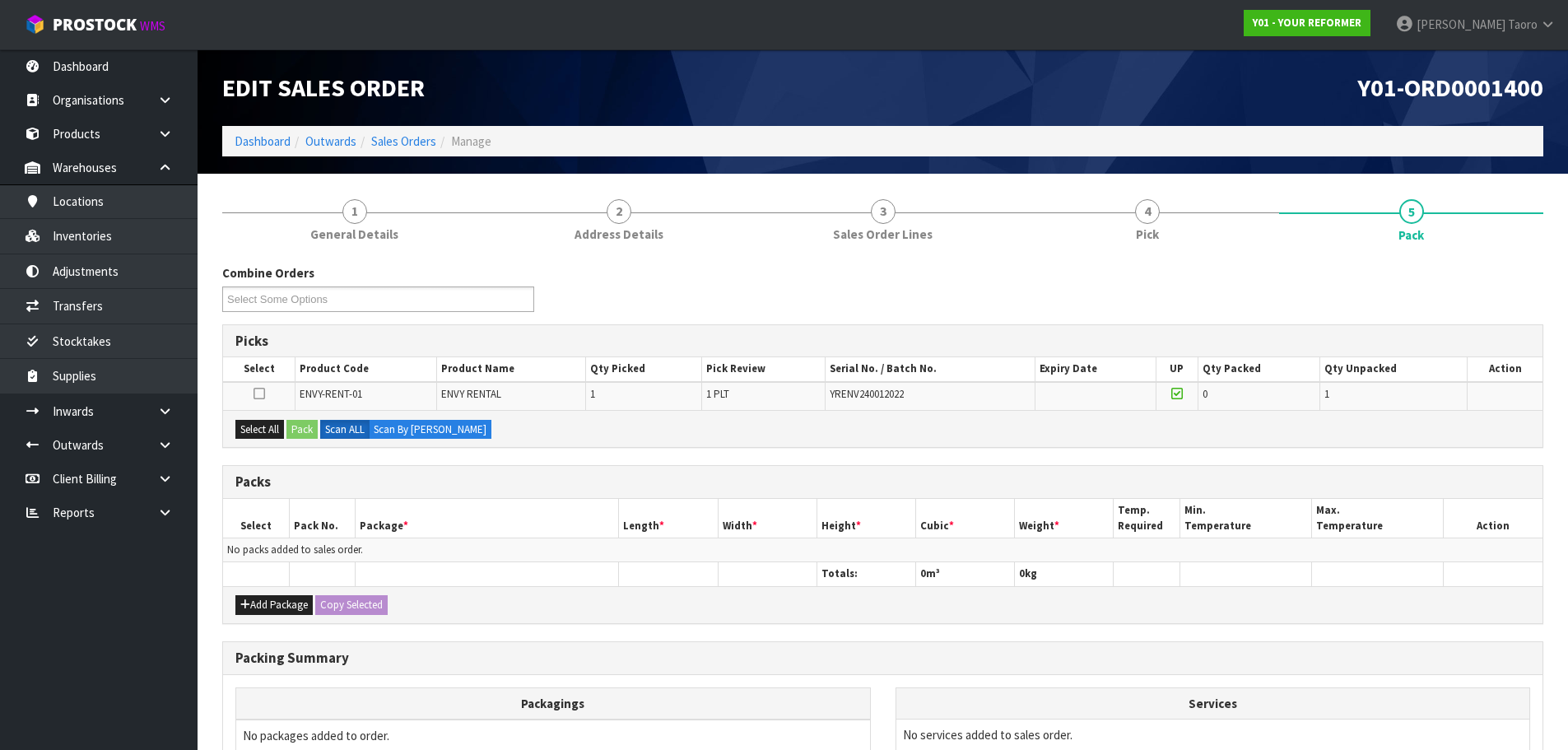
click at [1258, 123] on div "Y01-ORD0001400" at bounding box center [1220, 88] width 673 height 76
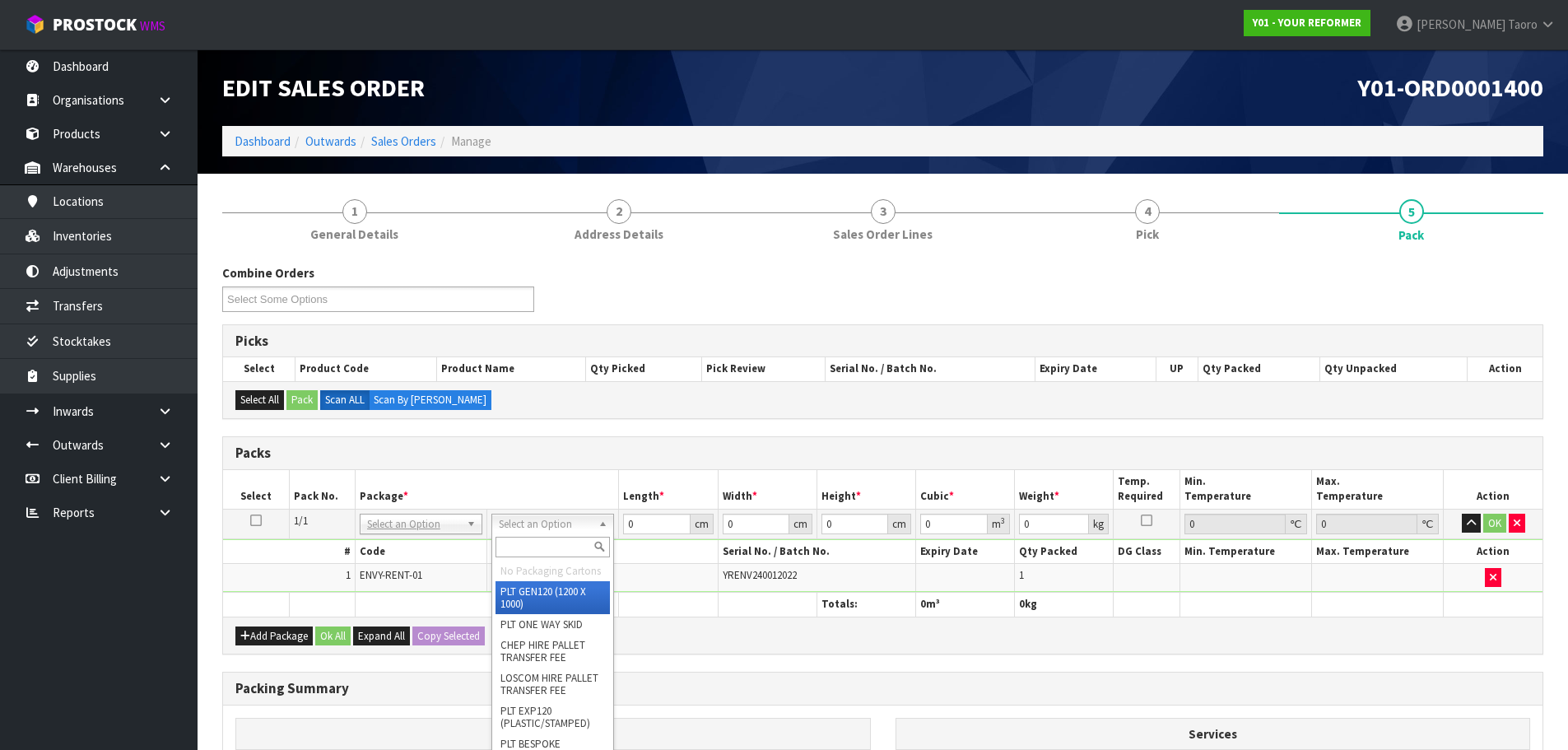
click at [529, 552] on input "text" at bounding box center [553, 548] width 114 height 21
type input "U"
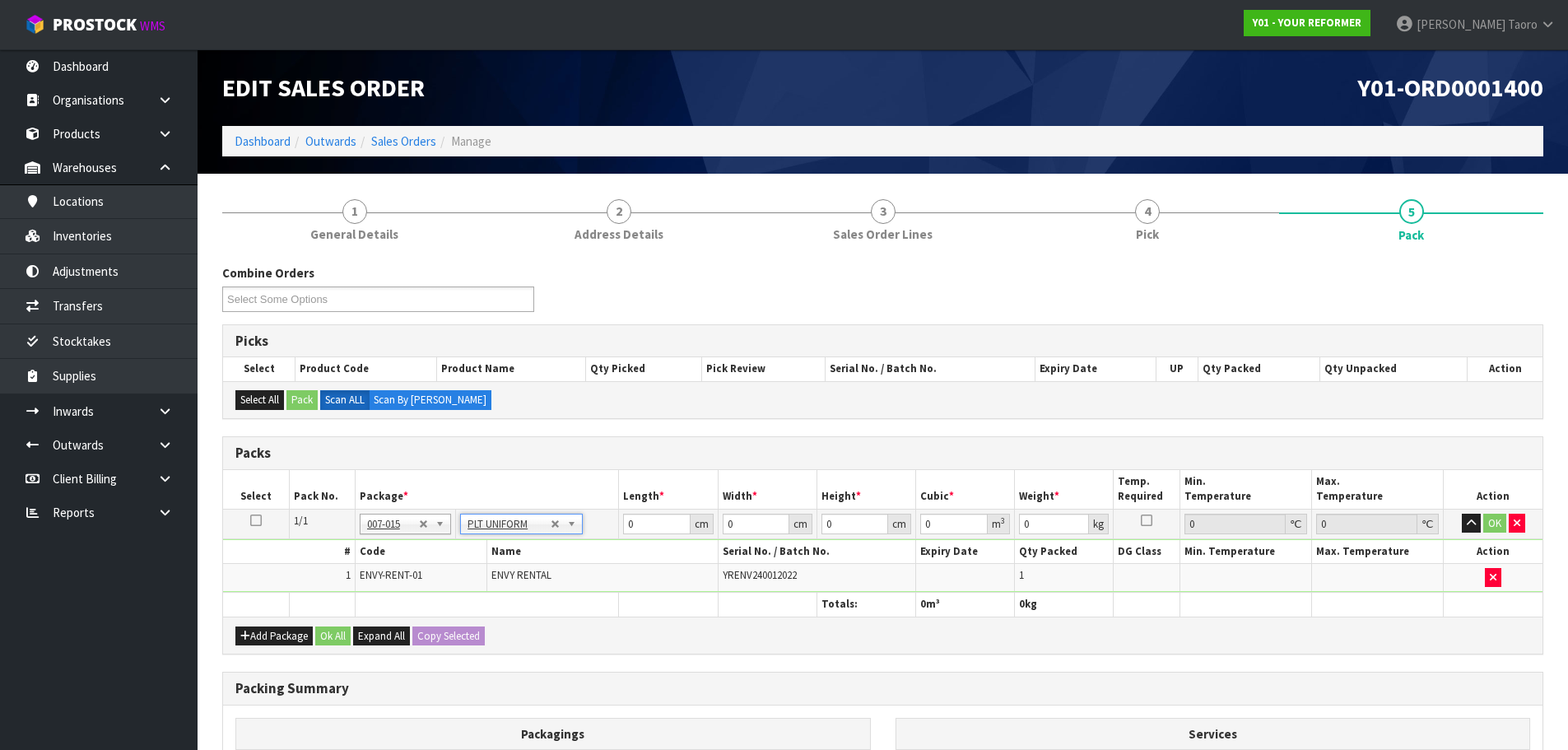
type input "115"
click at [639, 520] on input "0" at bounding box center [656, 524] width 67 height 21
type input "260"
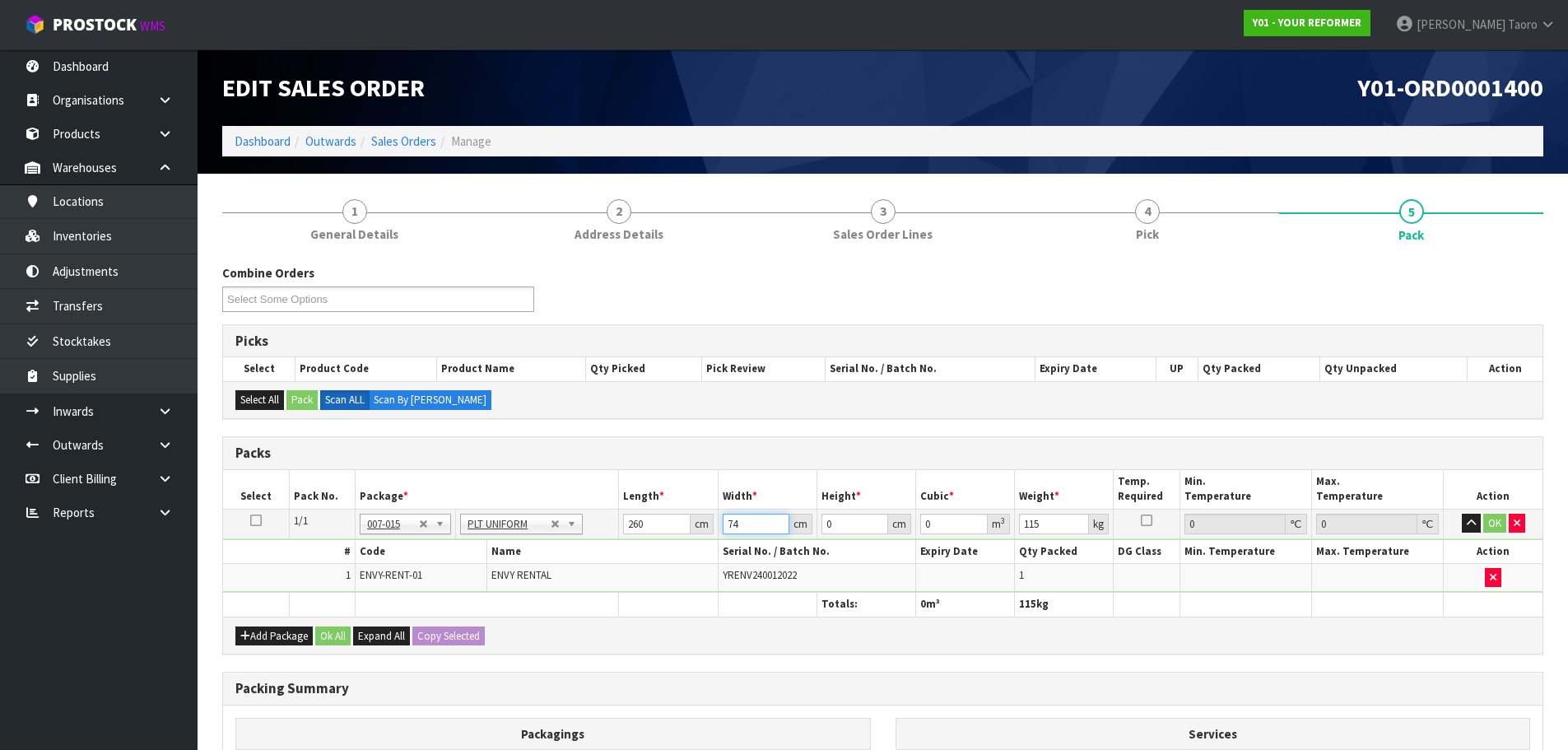
type input "74"
type input "4"
type input "0.07696"
type input "42"
type input "0.80808"
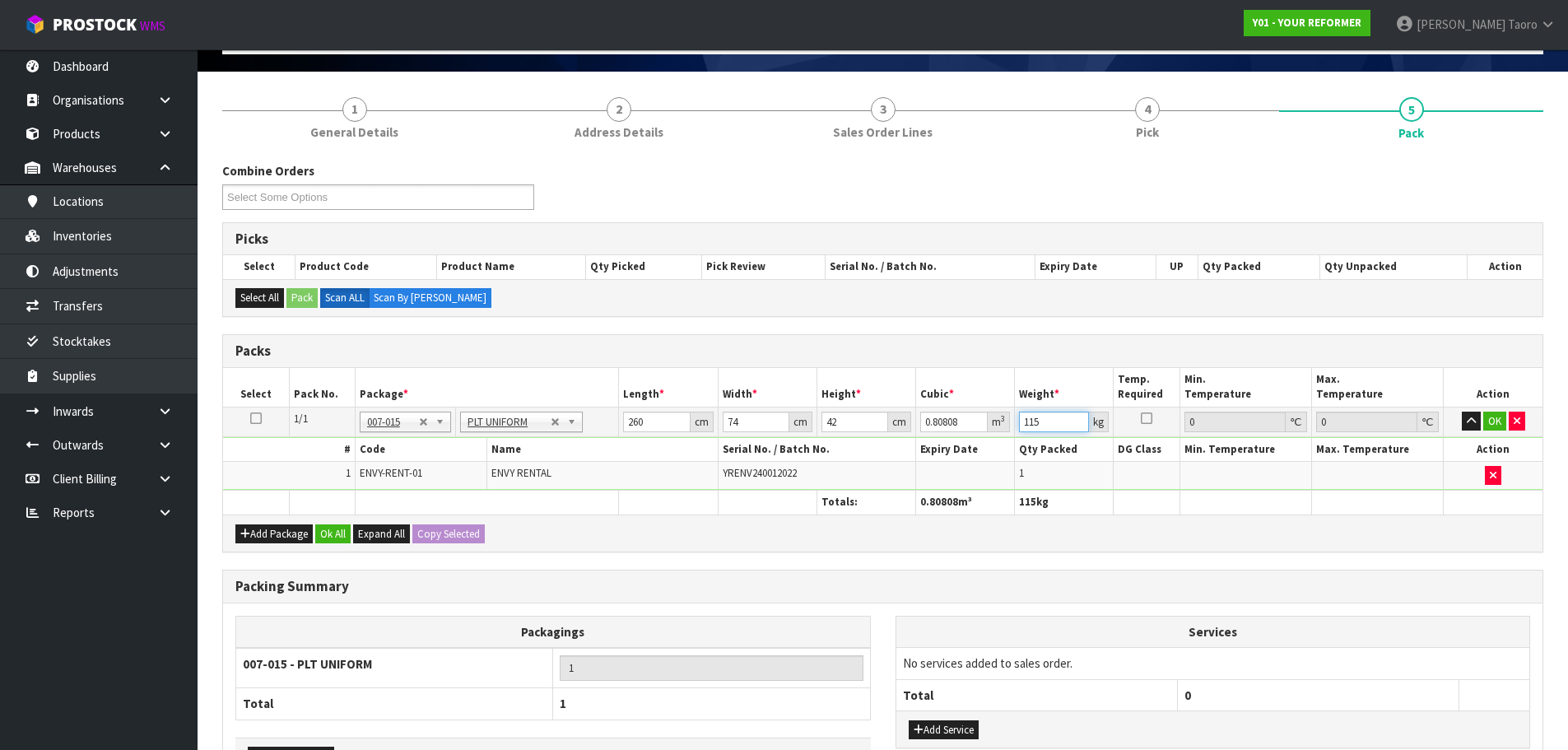
scroll to position [218, 0]
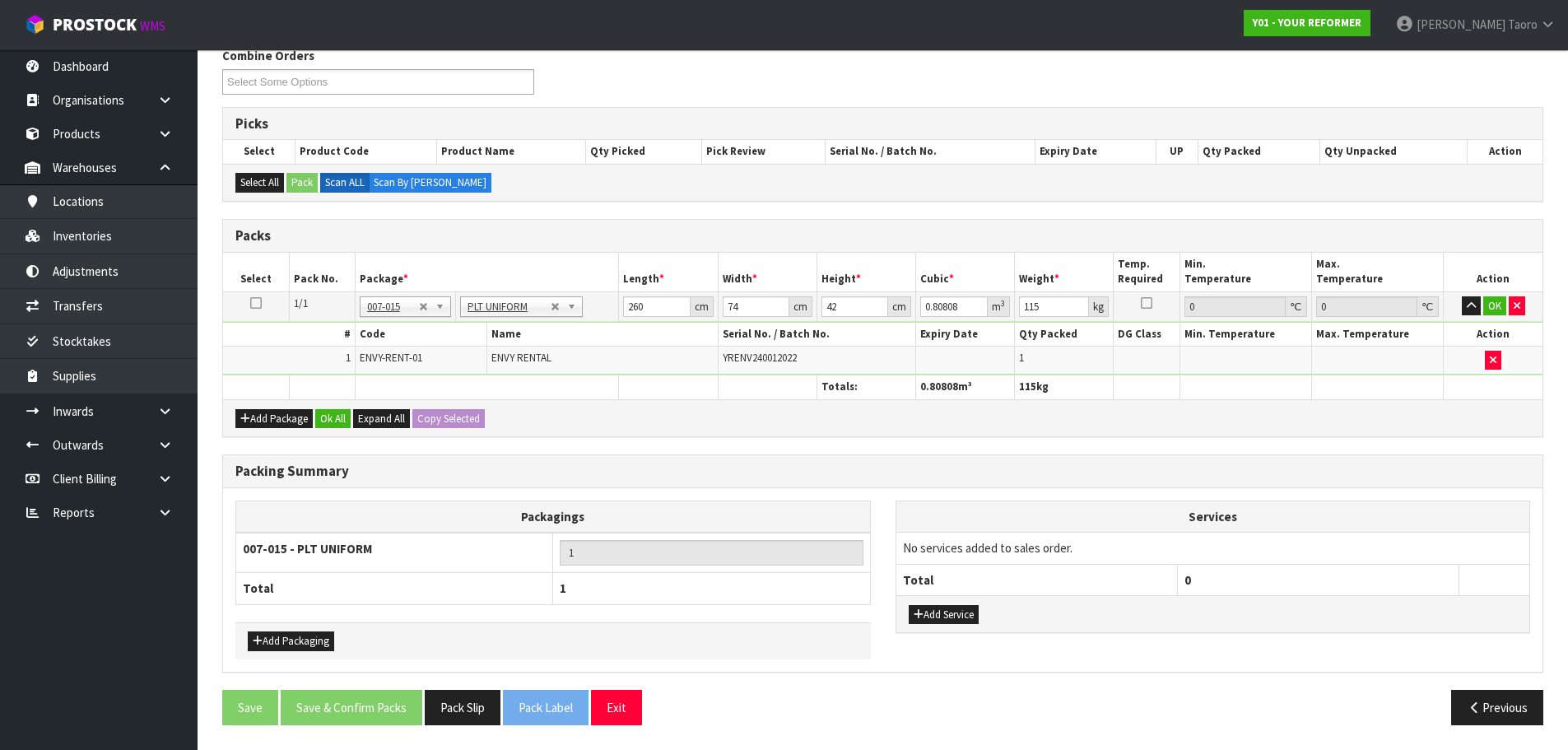
click at [331, 429] on div "Add Package Ok All Expand All Copy Selected" at bounding box center [882, 418] width 1319 height 37
drag, startPoint x: 337, startPoint y: 416, endPoint x: 409, endPoint y: 682, distance: 275.6
click at [337, 417] on button "Ok All" at bounding box center [333, 419] width 35 height 20
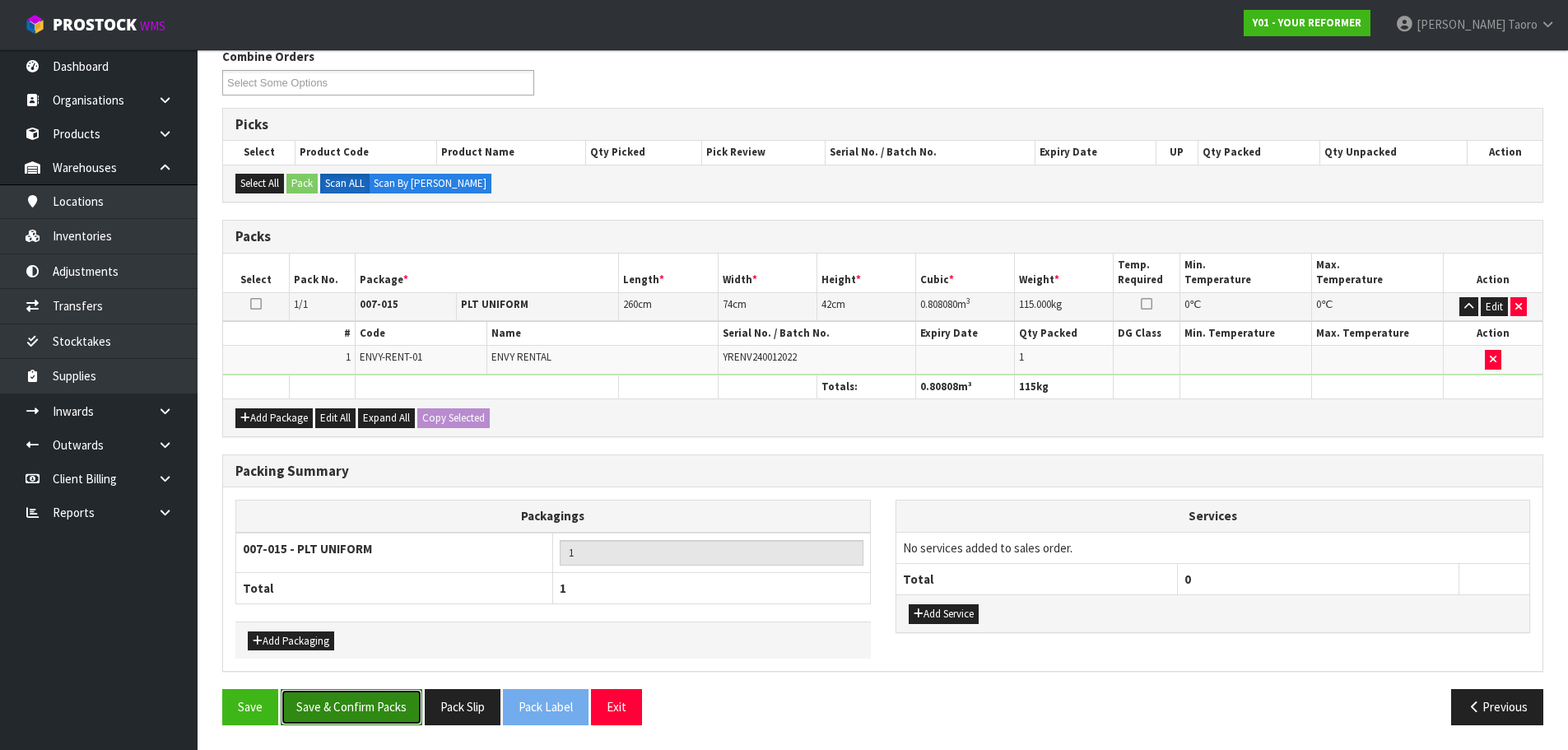
click at [405, 713] on button "Save & Confirm Packs" at bounding box center [351, 706] width 141 height 35
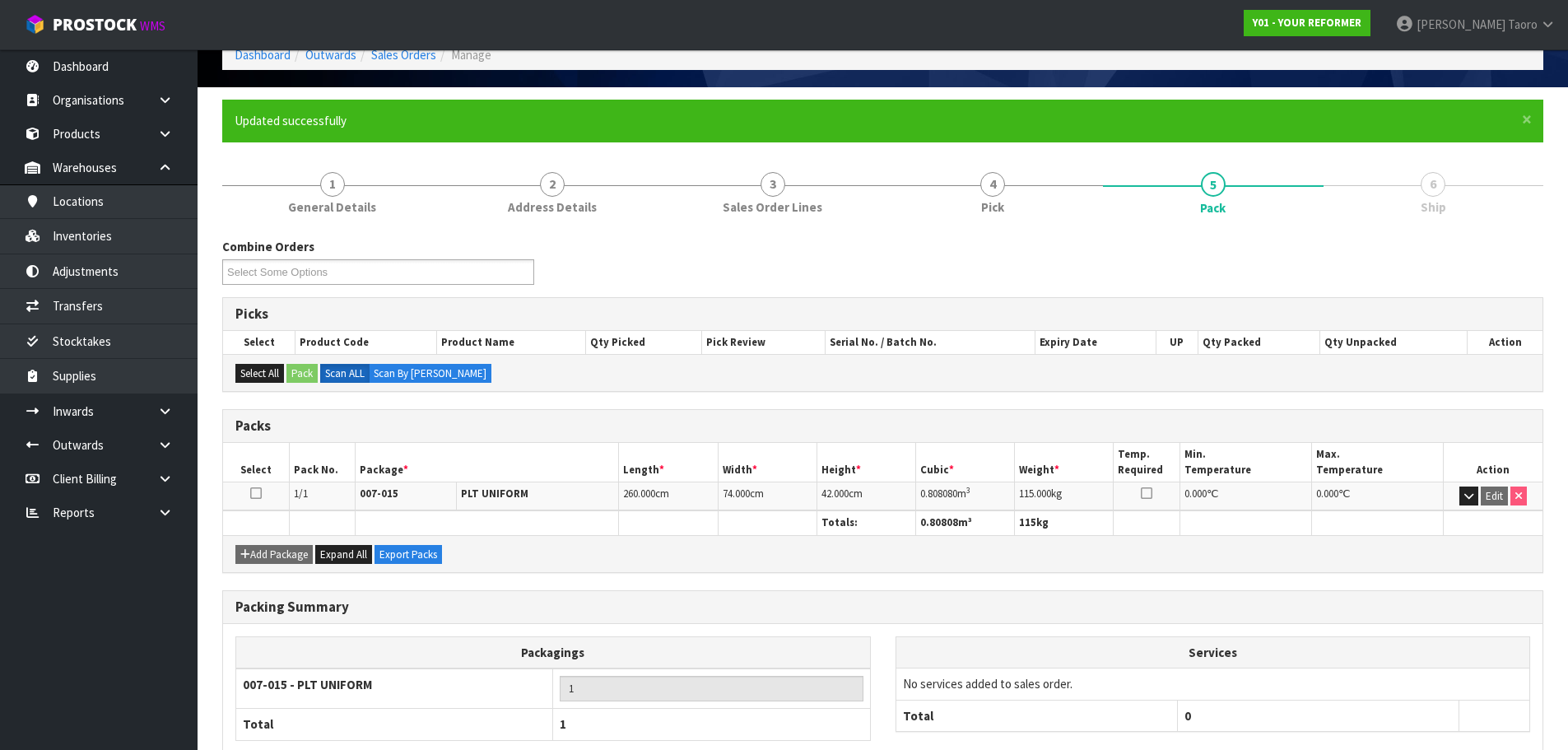
scroll to position [185, 0]
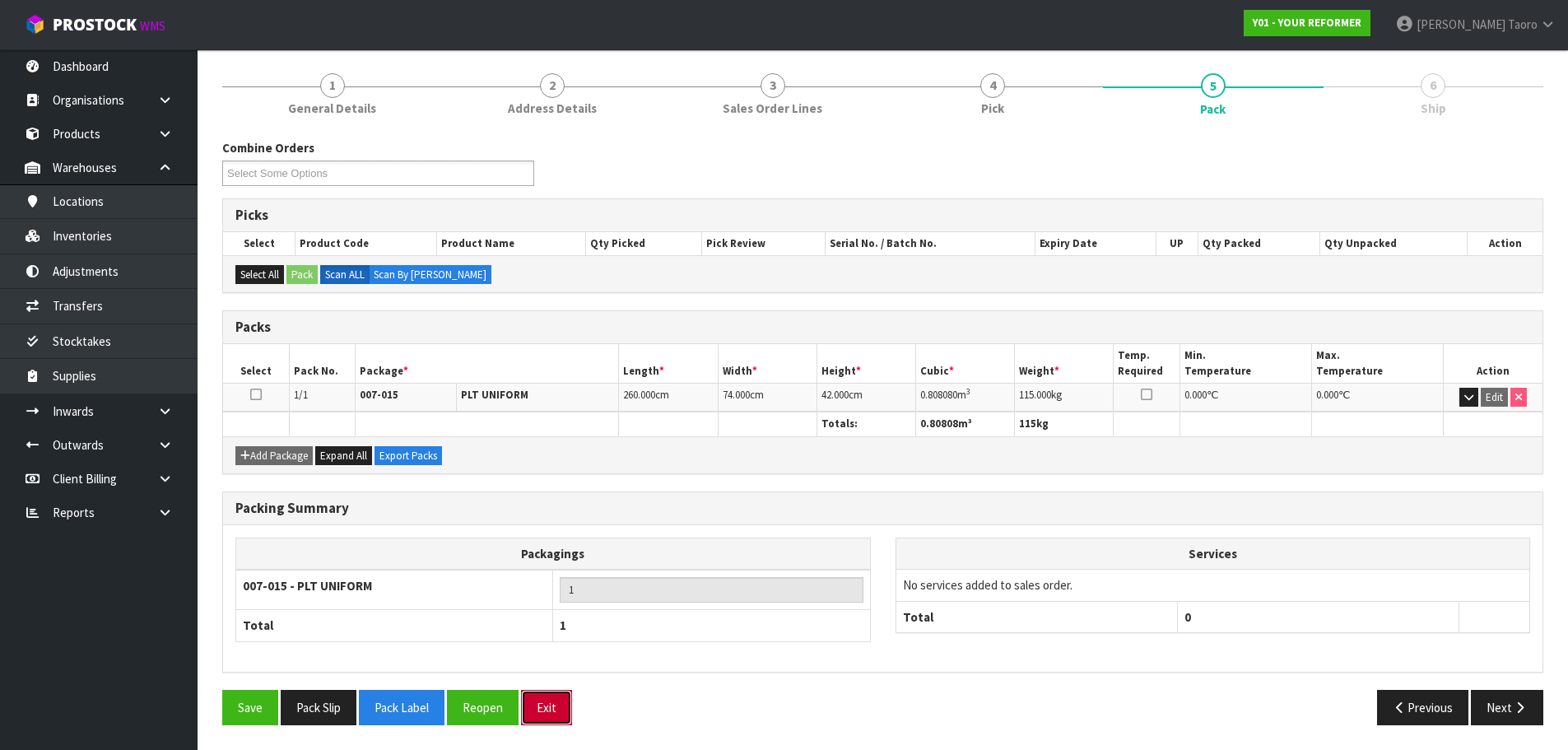
click at [546, 706] on button "Exit" at bounding box center [547, 707] width 52 height 35
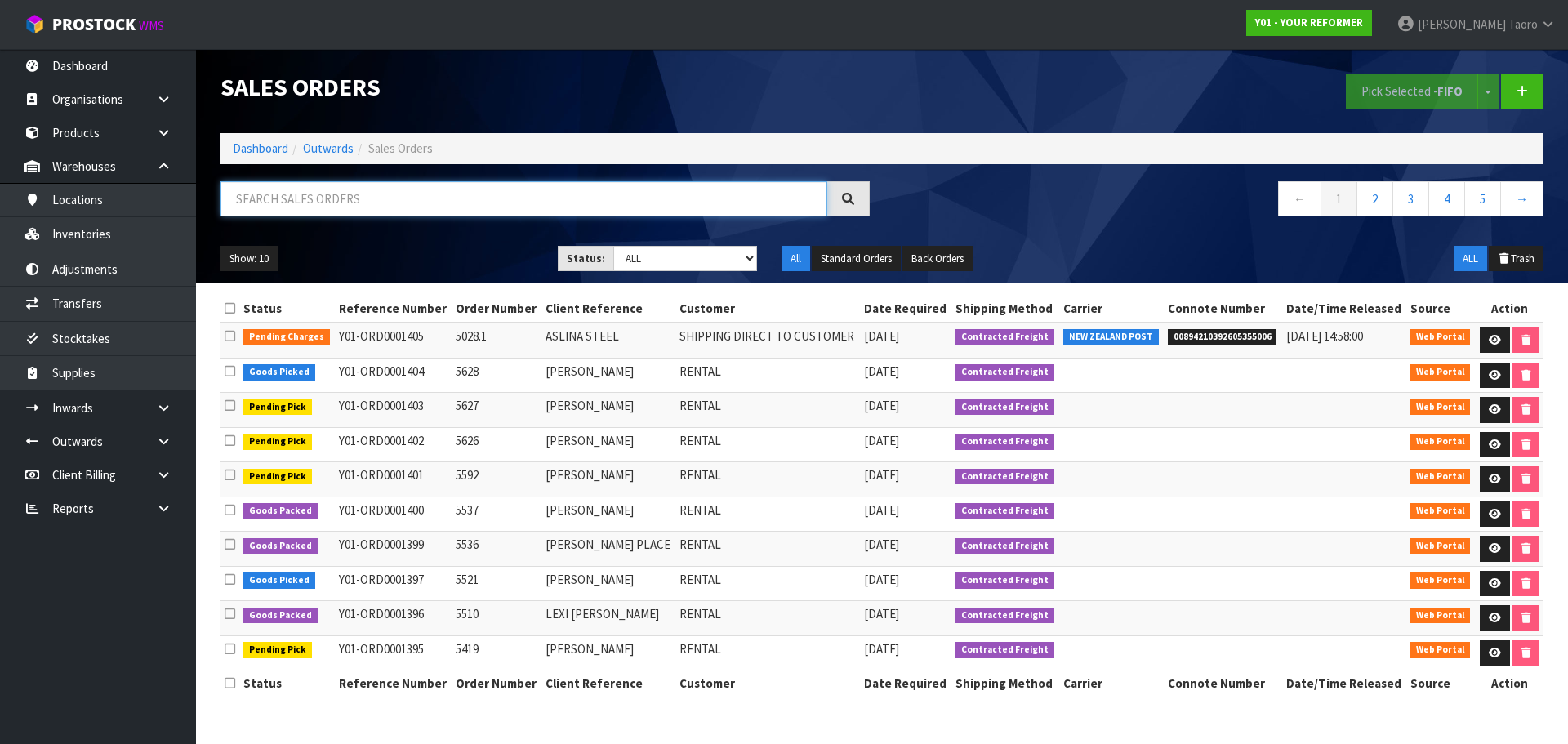
click at [454, 200] on input "text" at bounding box center [523, 199] width 607 height 35
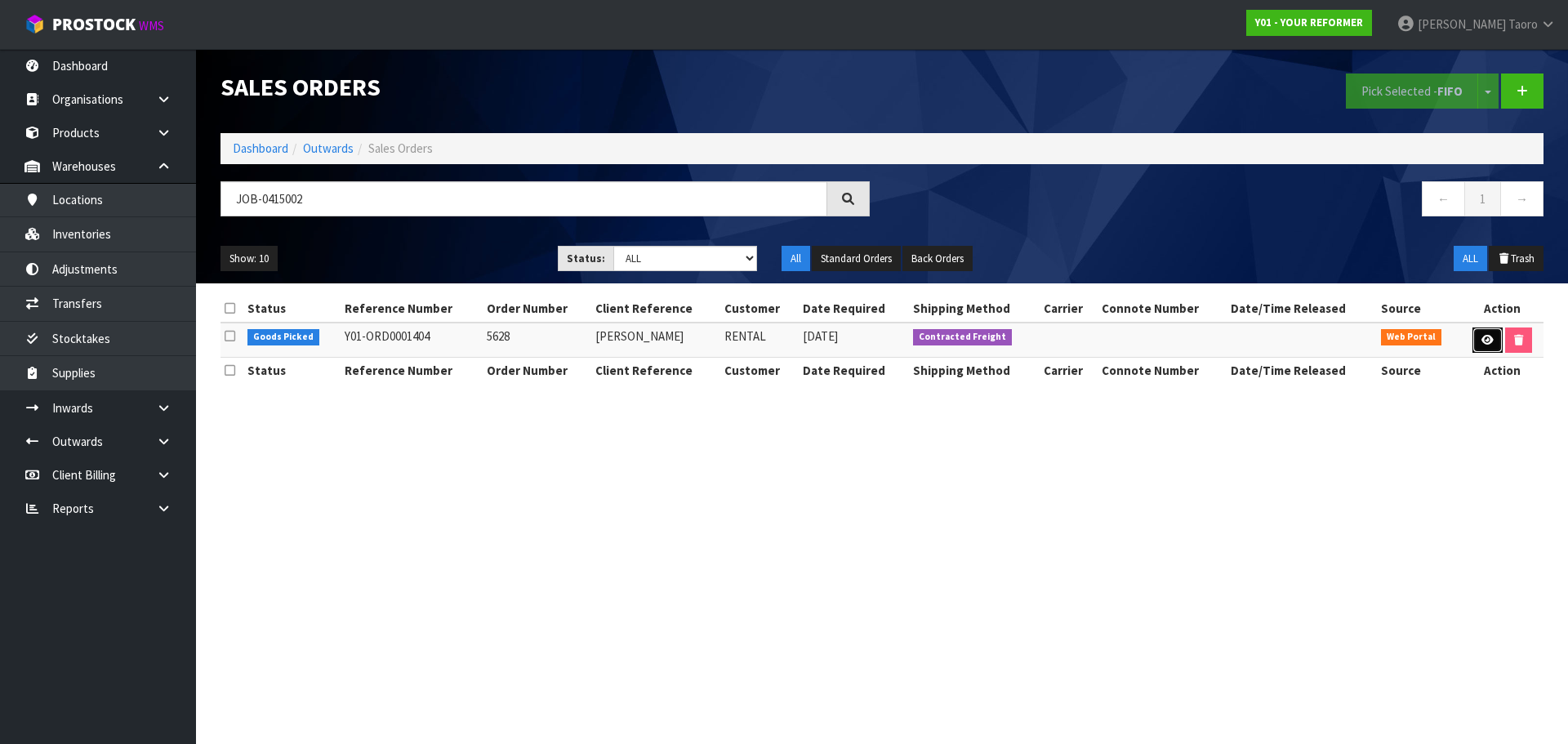
click at [1482, 341] on icon at bounding box center [1487, 340] width 12 height 10
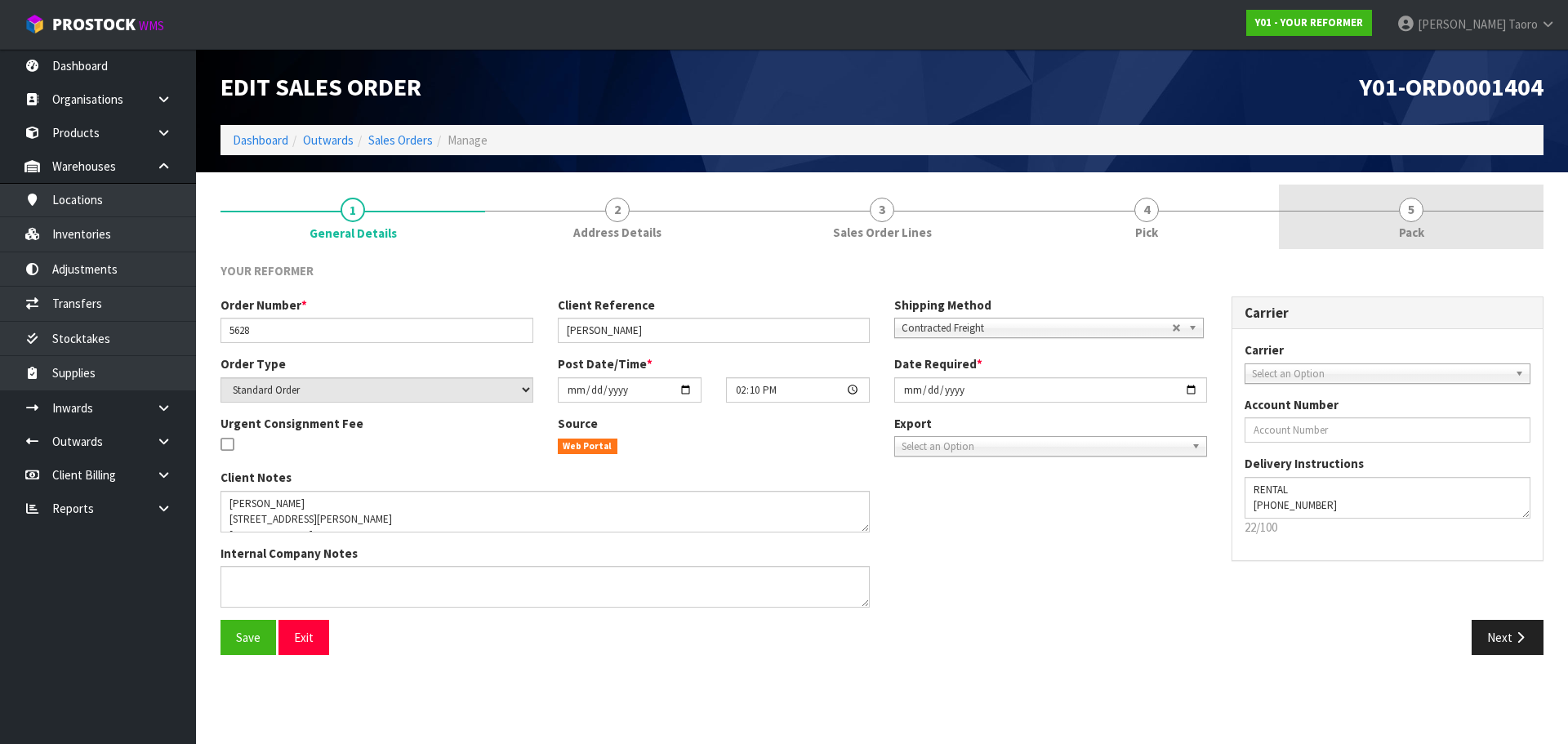
drag, startPoint x: 1428, startPoint y: 223, endPoint x: 1377, endPoint y: 201, distance: 55.5
click at [1426, 221] on link "5 Pack" at bounding box center [1411, 217] width 265 height 64
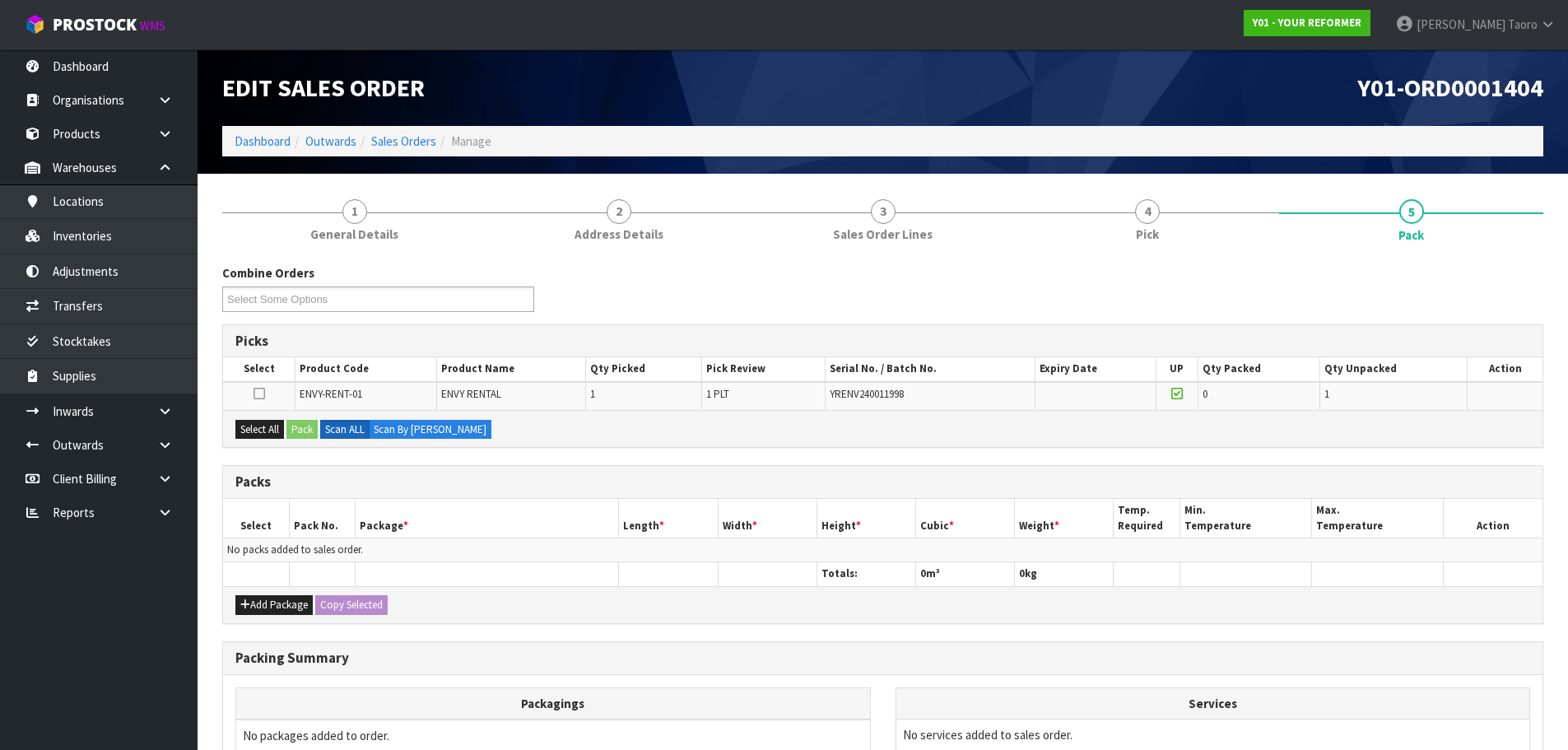
click at [1256, 95] on h1 "Y01-ORD0001404" at bounding box center [1220, 88] width 649 height 27
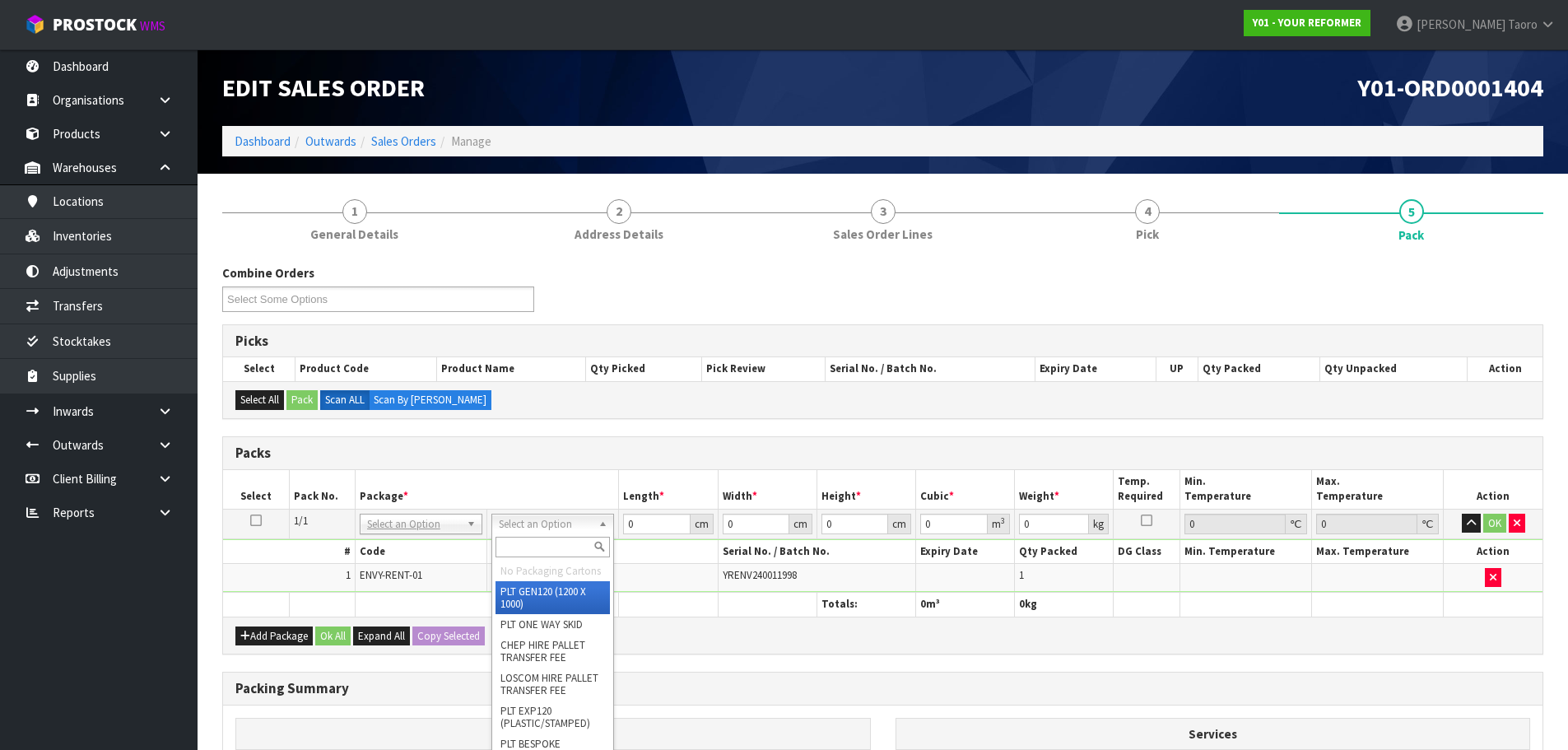
click at [579, 543] on input "text" at bounding box center [553, 548] width 114 height 21
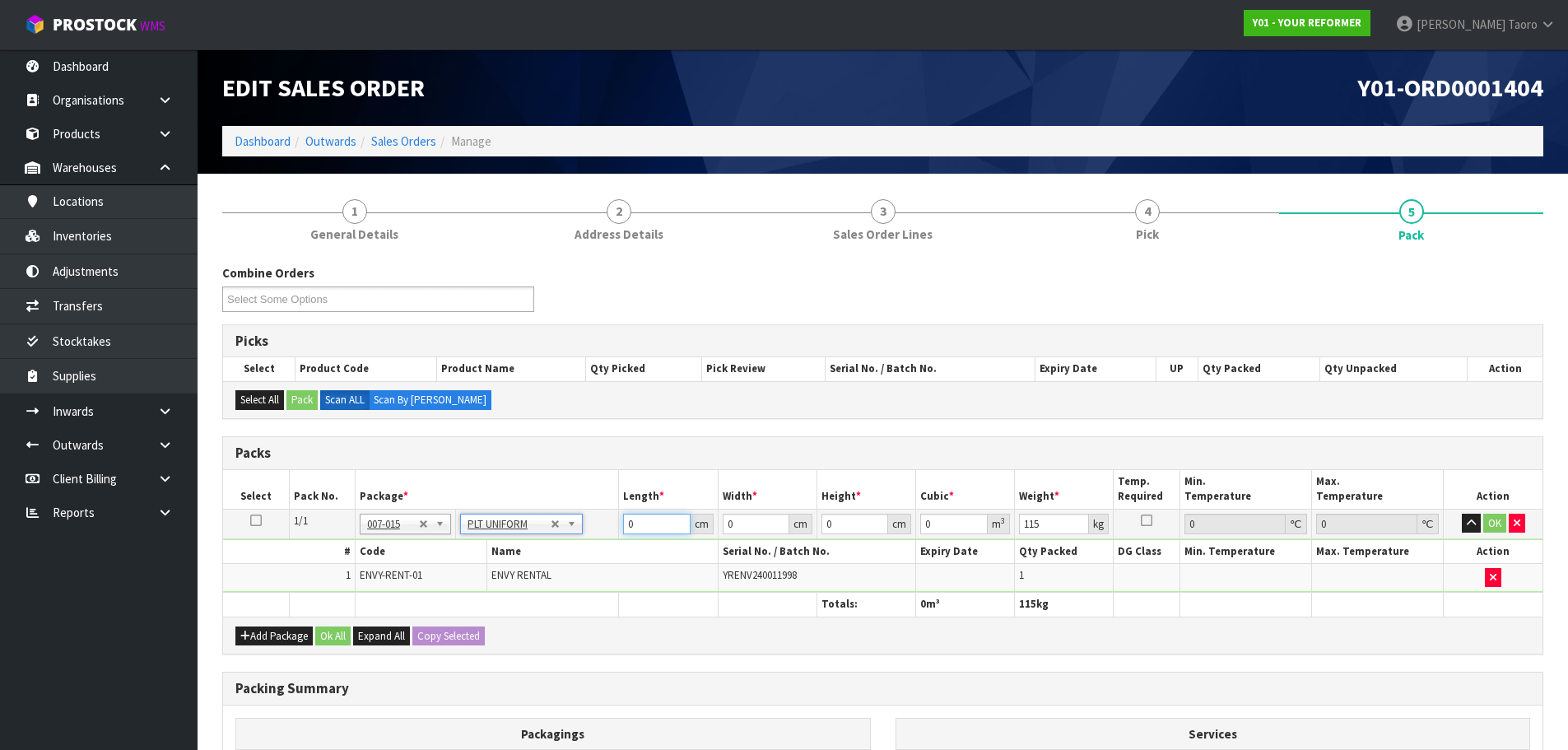
click at [654, 526] on input "0" at bounding box center [656, 524] width 67 height 21
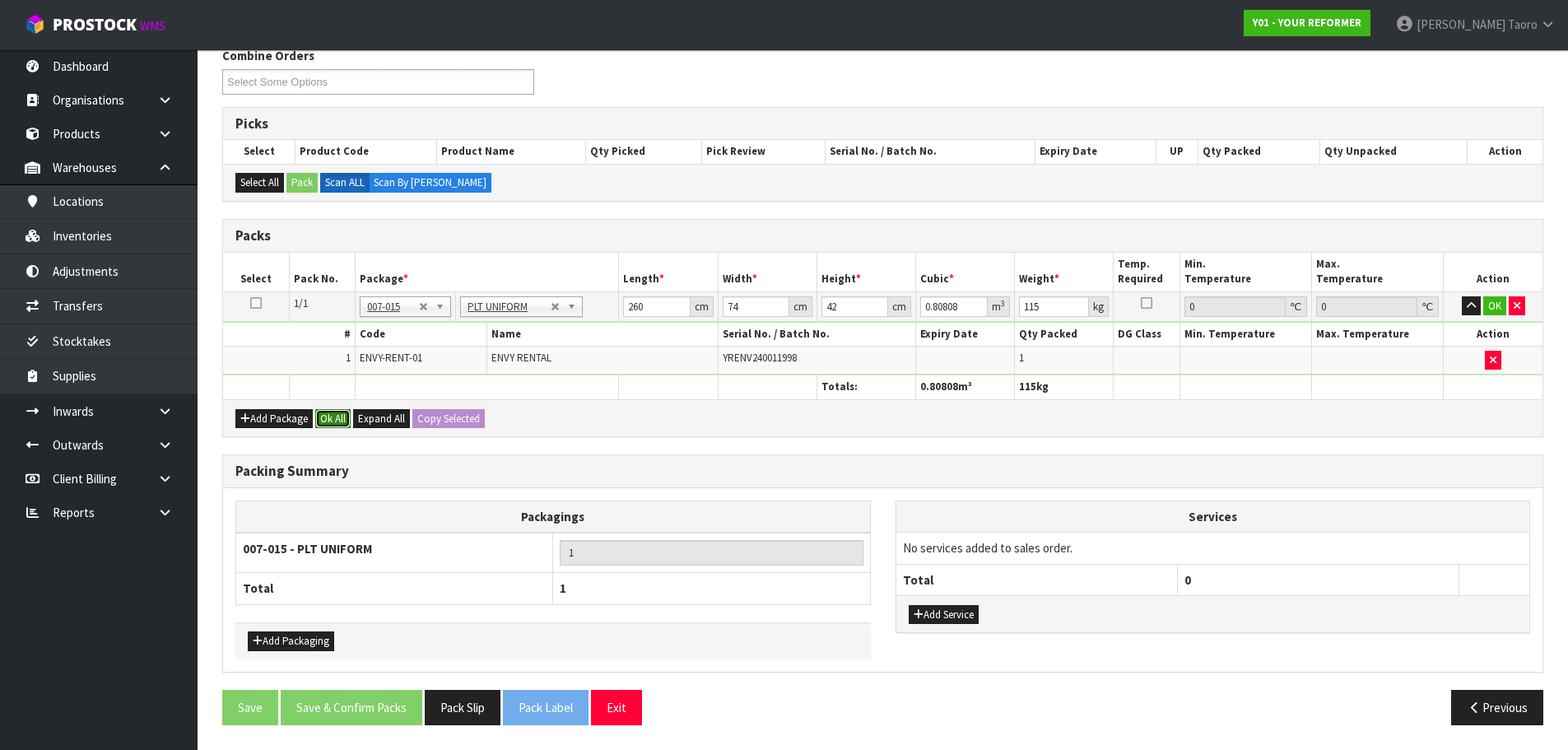
click at [338, 413] on button "Ok All" at bounding box center [333, 419] width 35 height 20
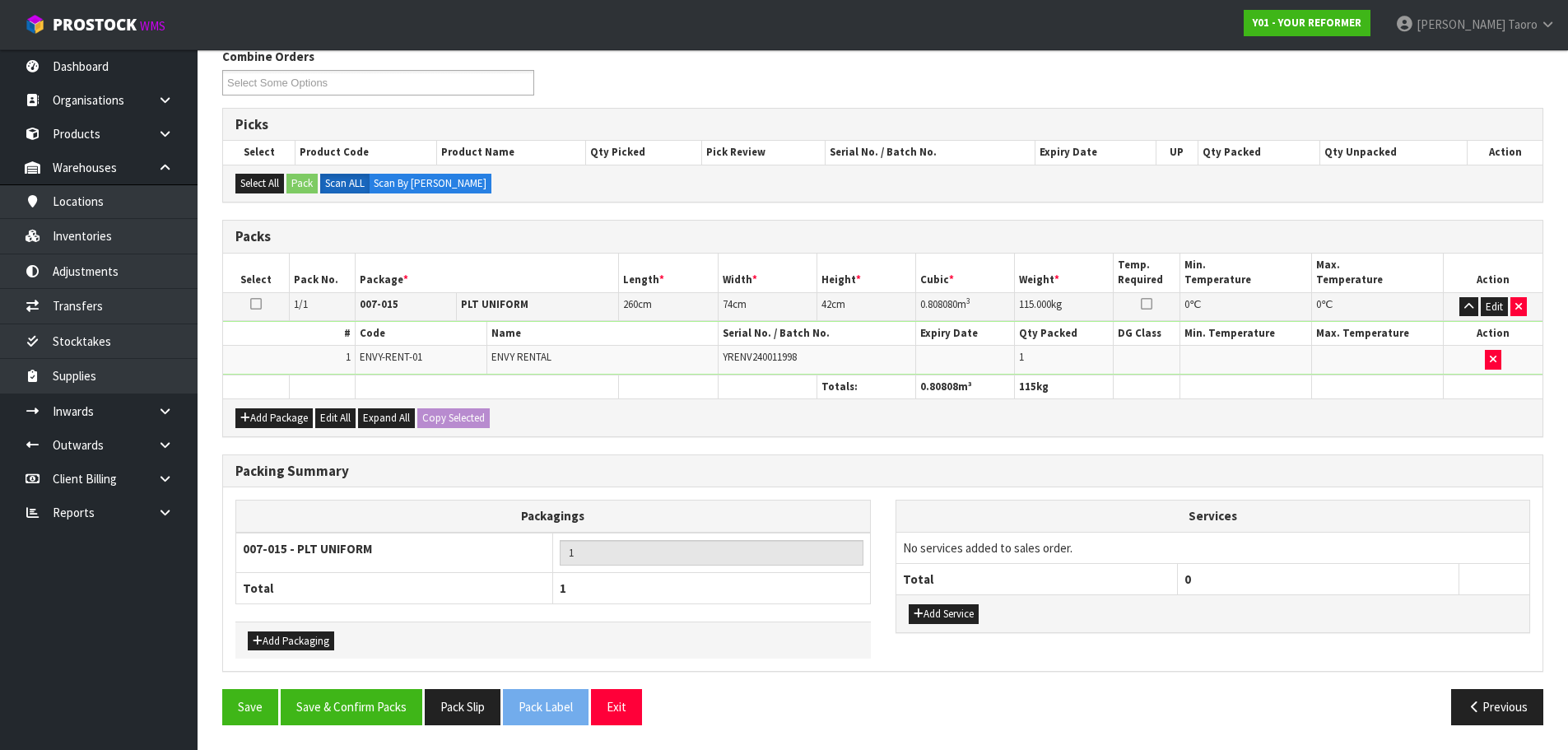
scroll to position [217, 0]
click at [343, 704] on button "Save & Confirm Packs" at bounding box center [351, 706] width 141 height 35
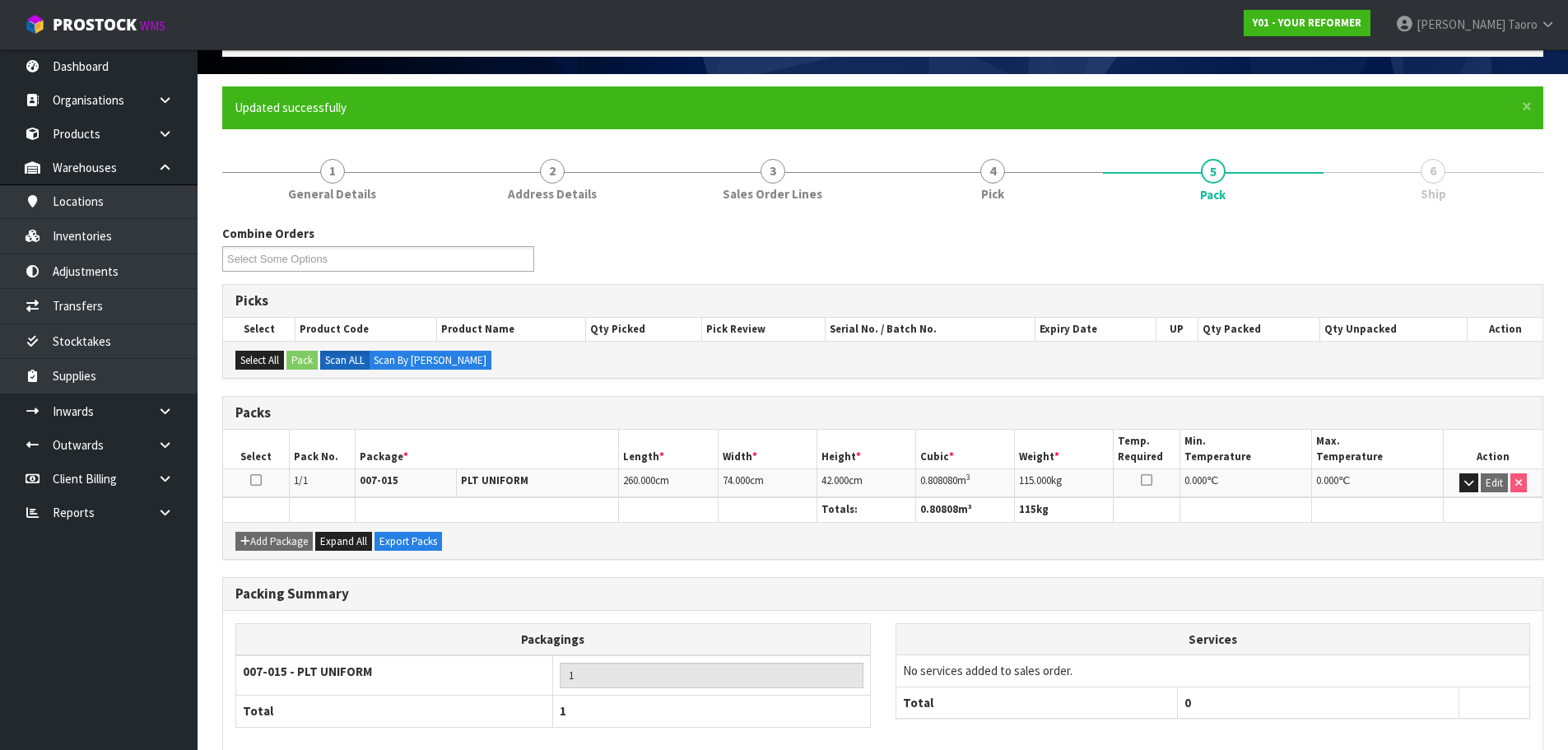
scroll to position [185, 0]
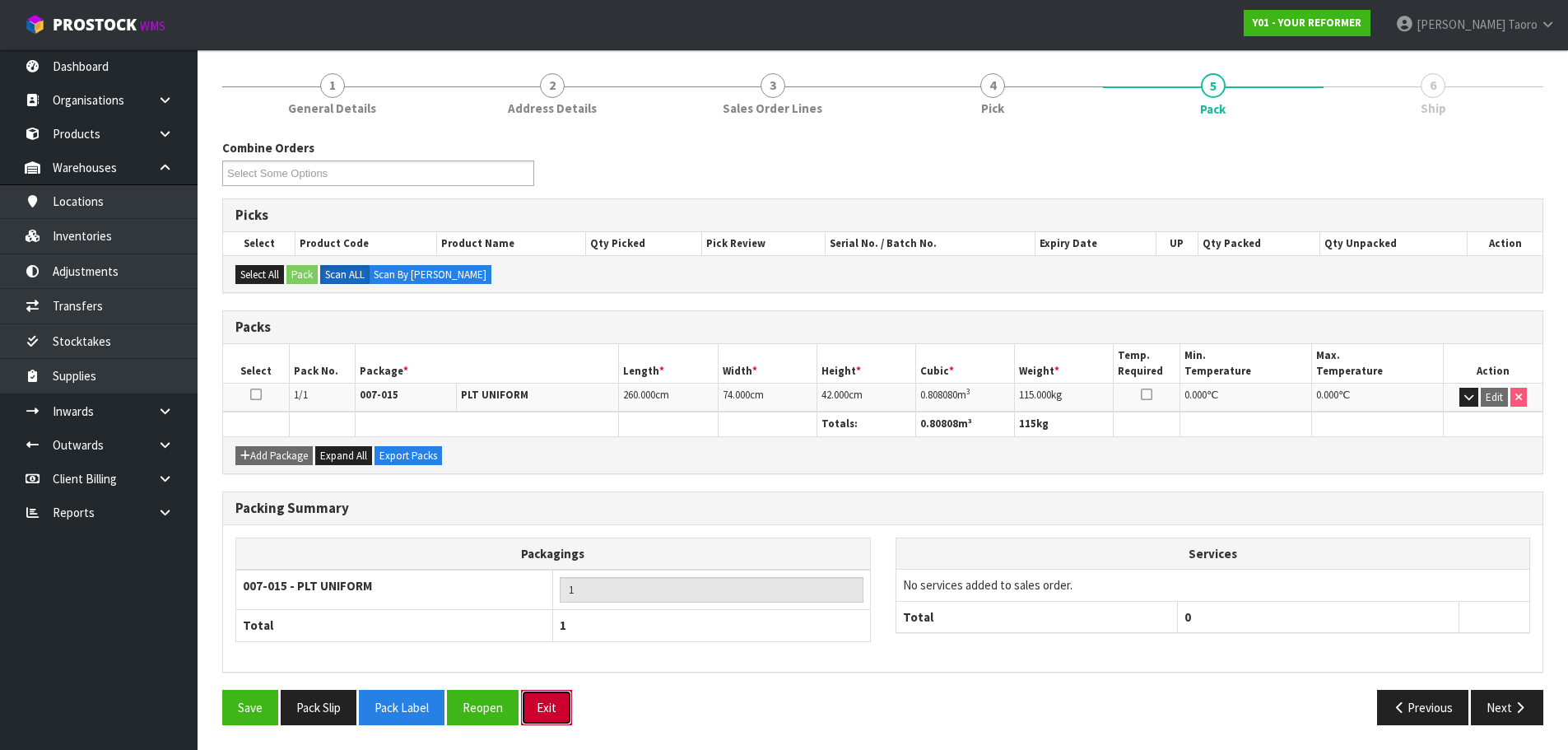
drag, startPoint x: 538, startPoint y: 699, endPoint x: 536, endPoint y: 676, distance: 23.1
click at [540, 698] on button "Exit" at bounding box center [547, 707] width 52 height 35
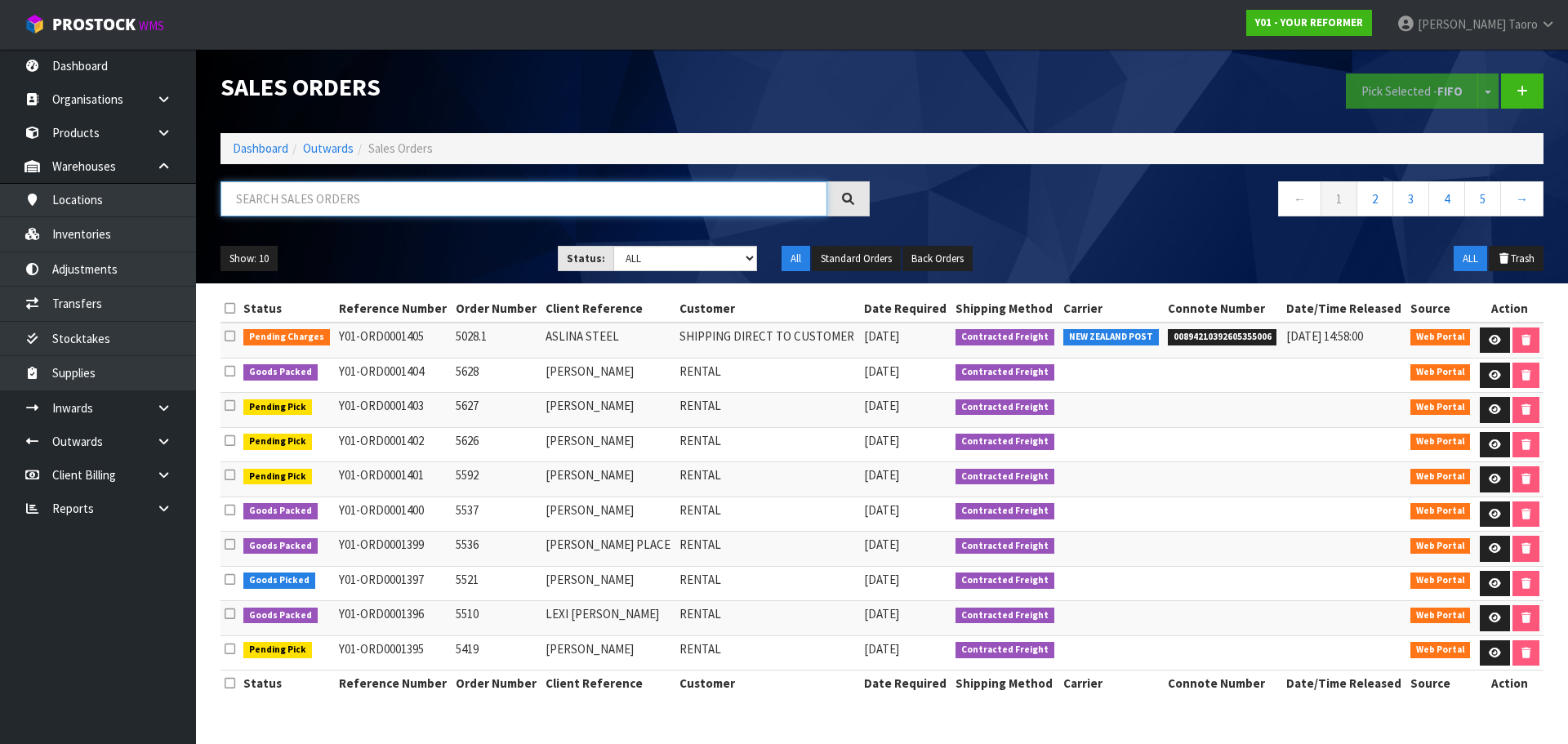
click at [451, 200] on input "text" at bounding box center [523, 199] width 607 height 35
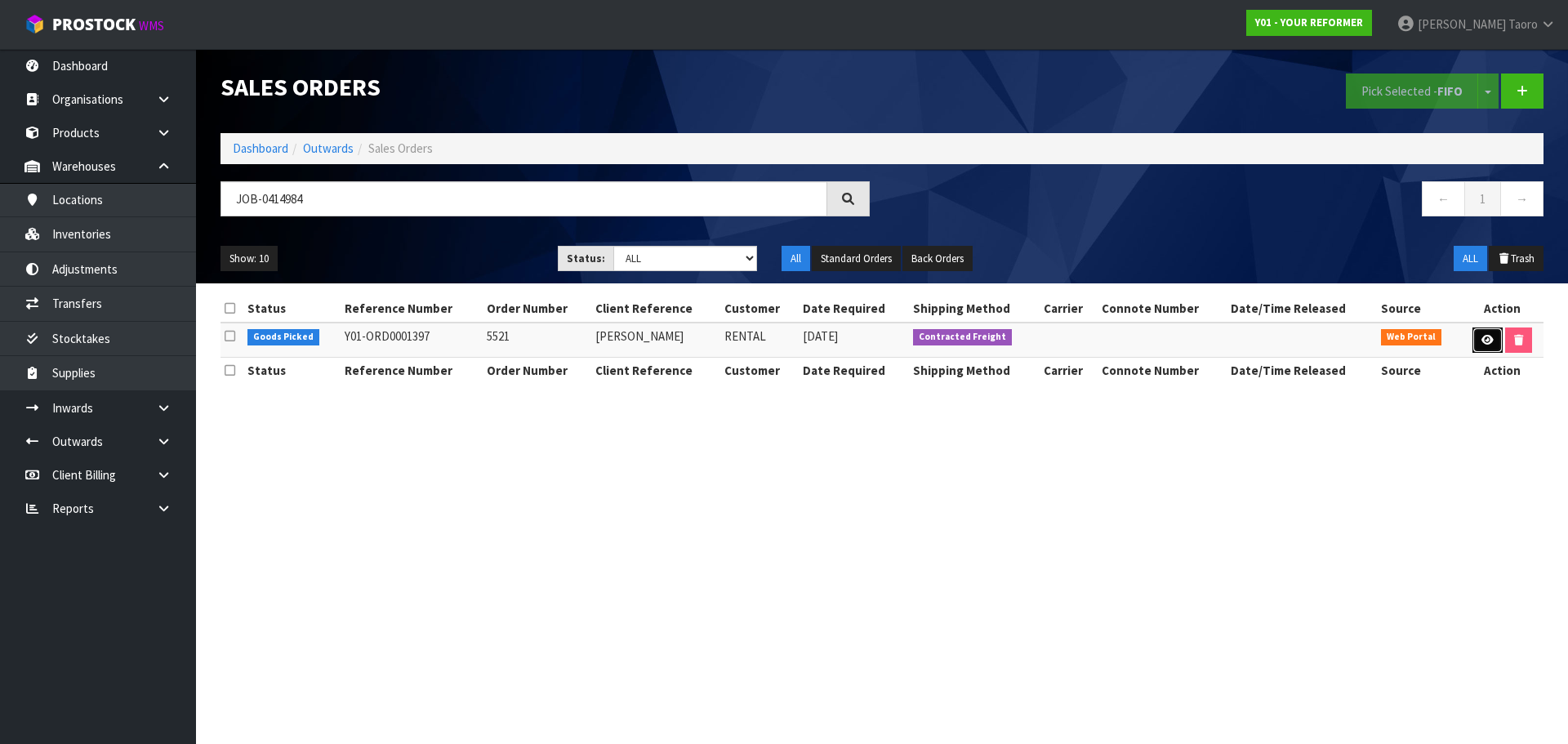
click at [1483, 335] on icon at bounding box center [1487, 340] width 12 height 10
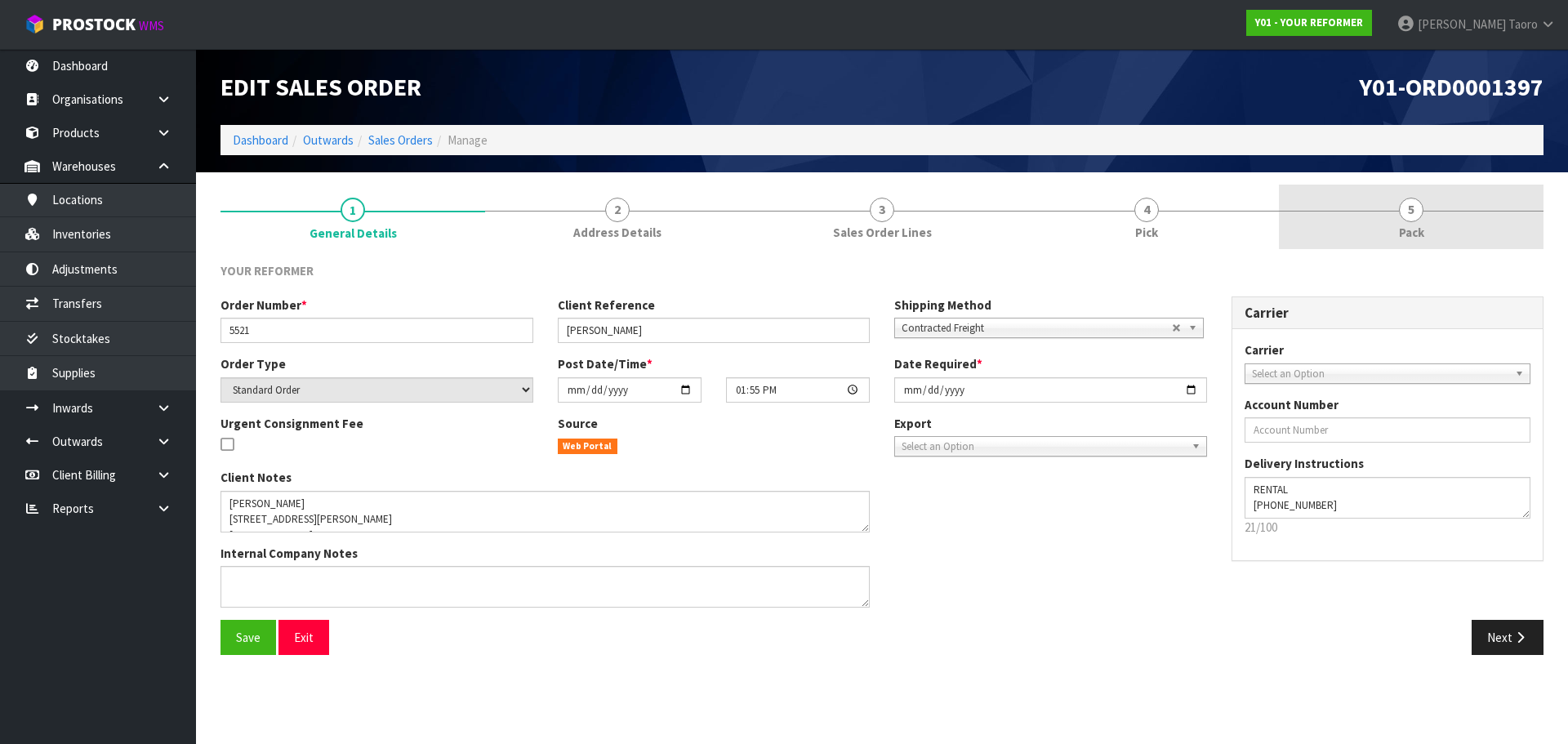
click at [1406, 231] on span "Pack" at bounding box center [1411, 232] width 26 height 17
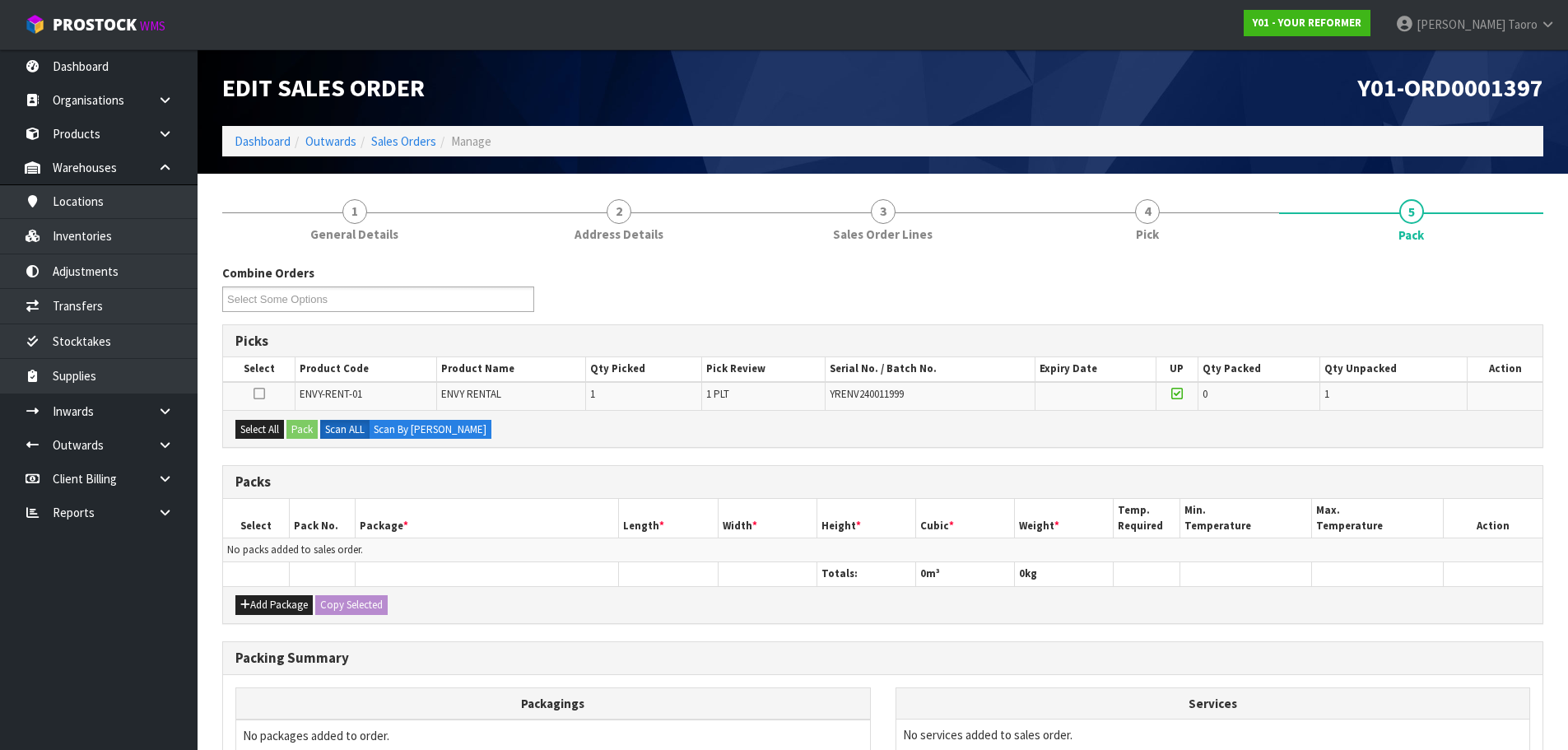
drag, startPoint x: 1259, startPoint y: 121, endPoint x: 1259, endPoint y: 156, distance: 35.0
click at [1259, 125] on div "Y01-ORD0001397" at bounding box center [1220, 88] width 673 height 76
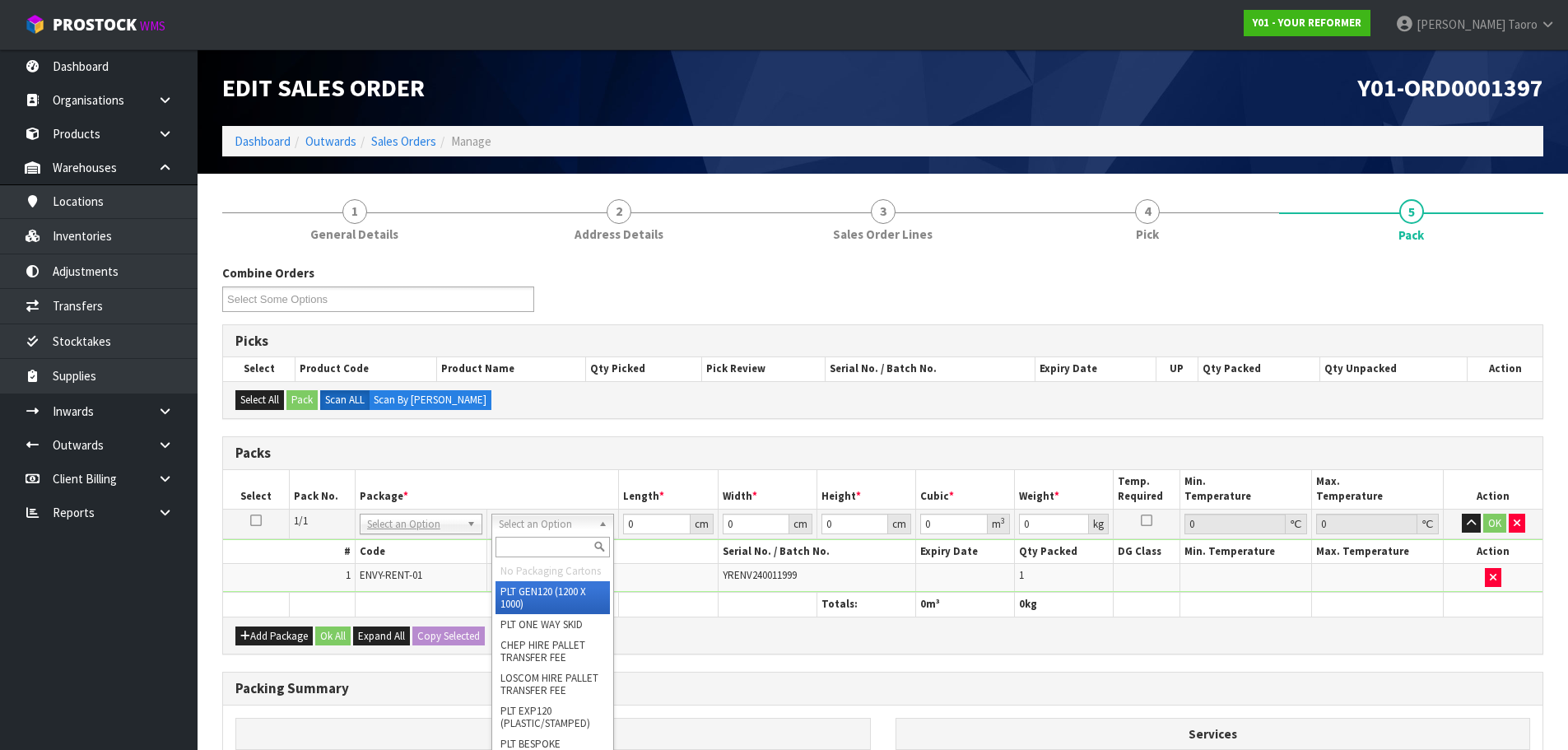
click at [569, 548] on input "text" at bounding box center [553, 548] width 114 height 21
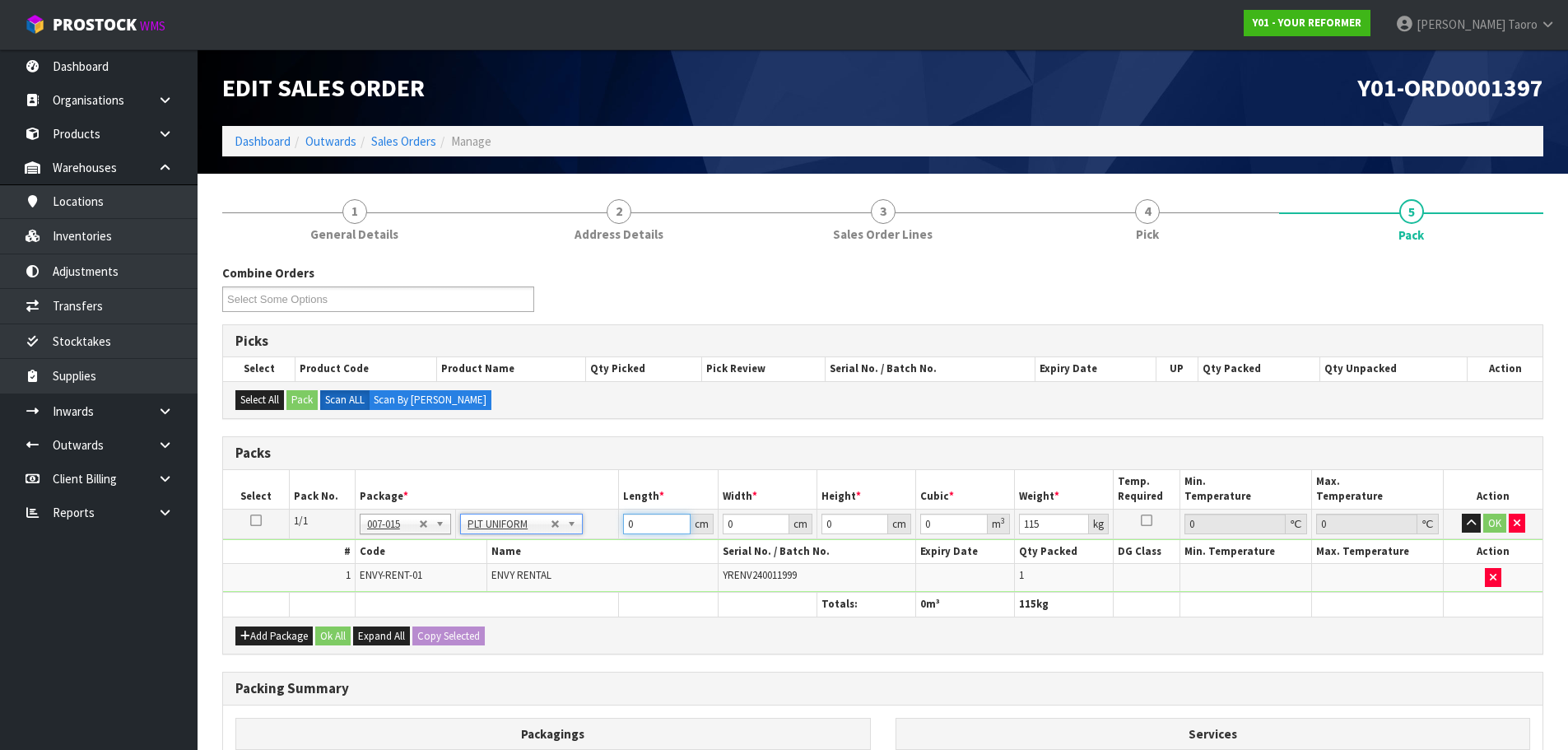
click at [656, 513] on input "0" at bounding box center [656, 524] width 67 height 21
click at [656, 514] on input "0" at bounding box center [656, 524] width 67 height 21
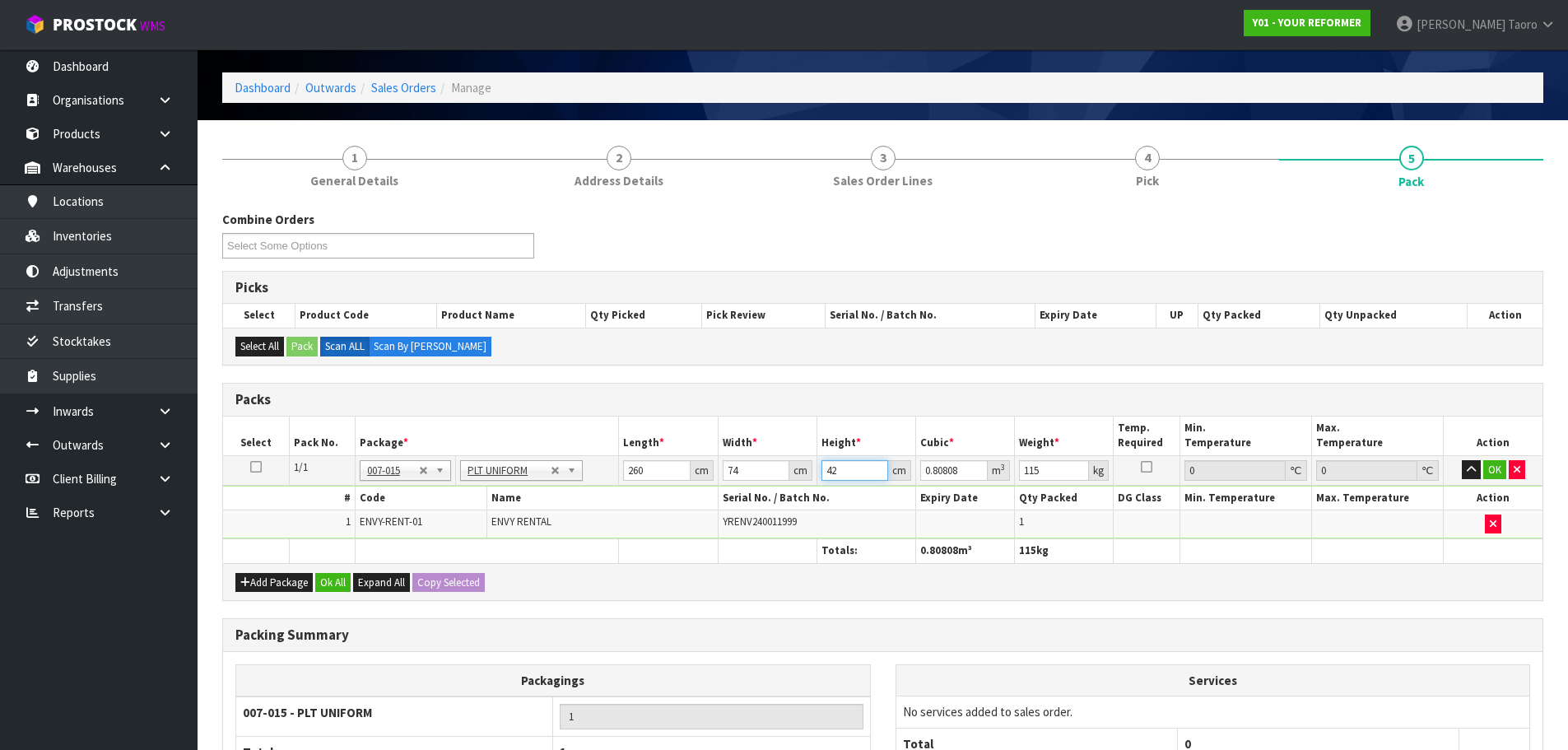
scroll to position [82, 0]
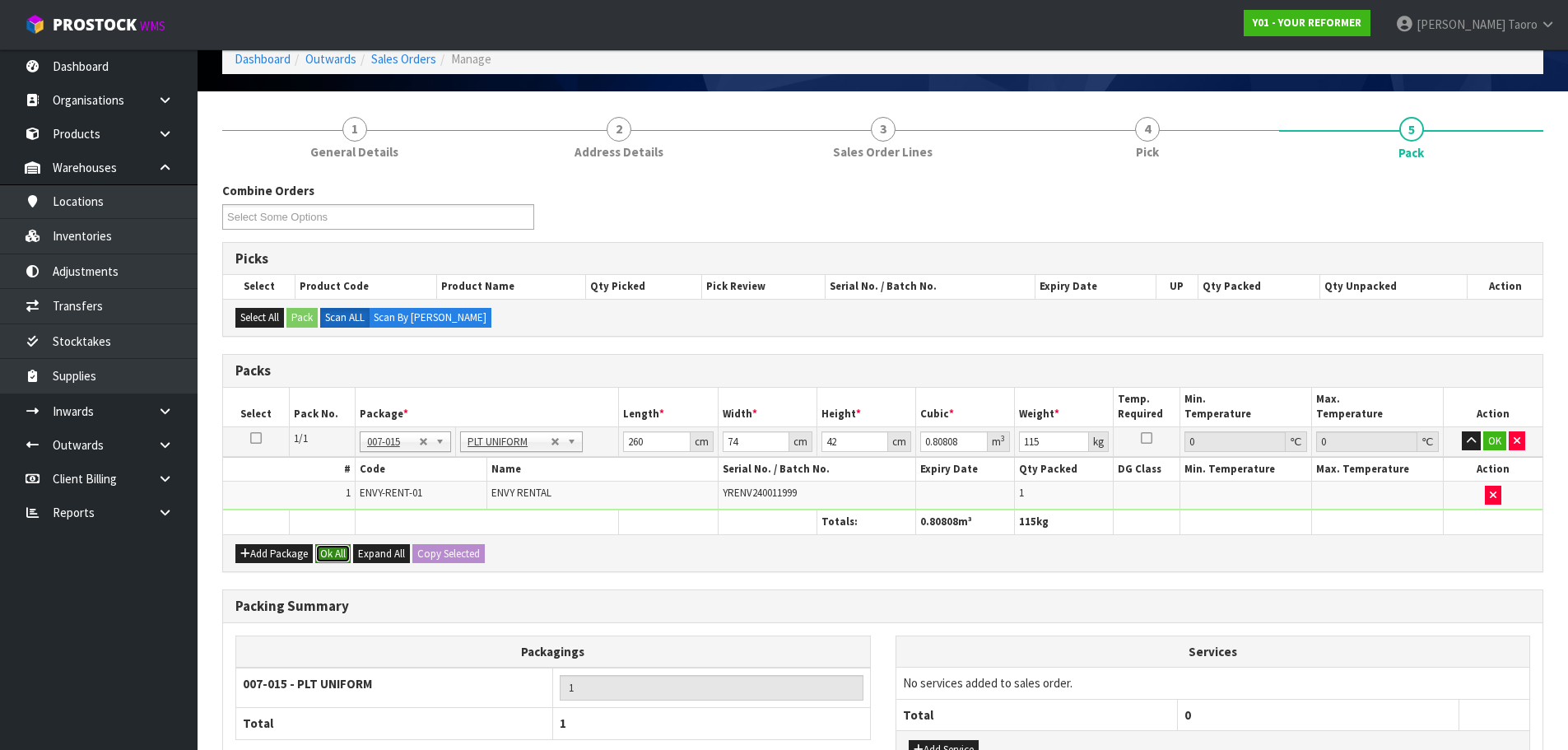
click at [338, 555] on button "Ok All" at bounding box center [333, 553] width 35 height 20
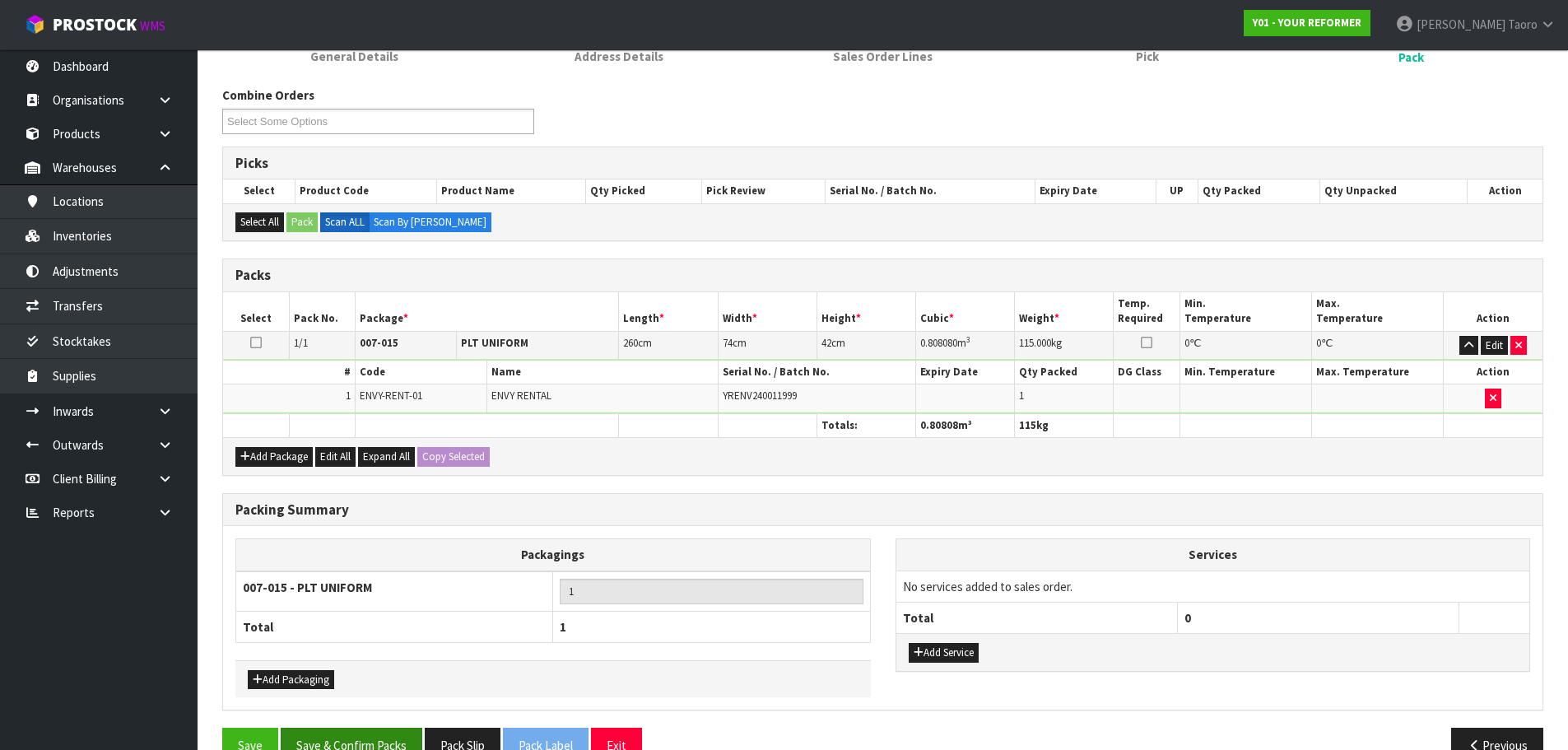
scroll to position [217, 0]
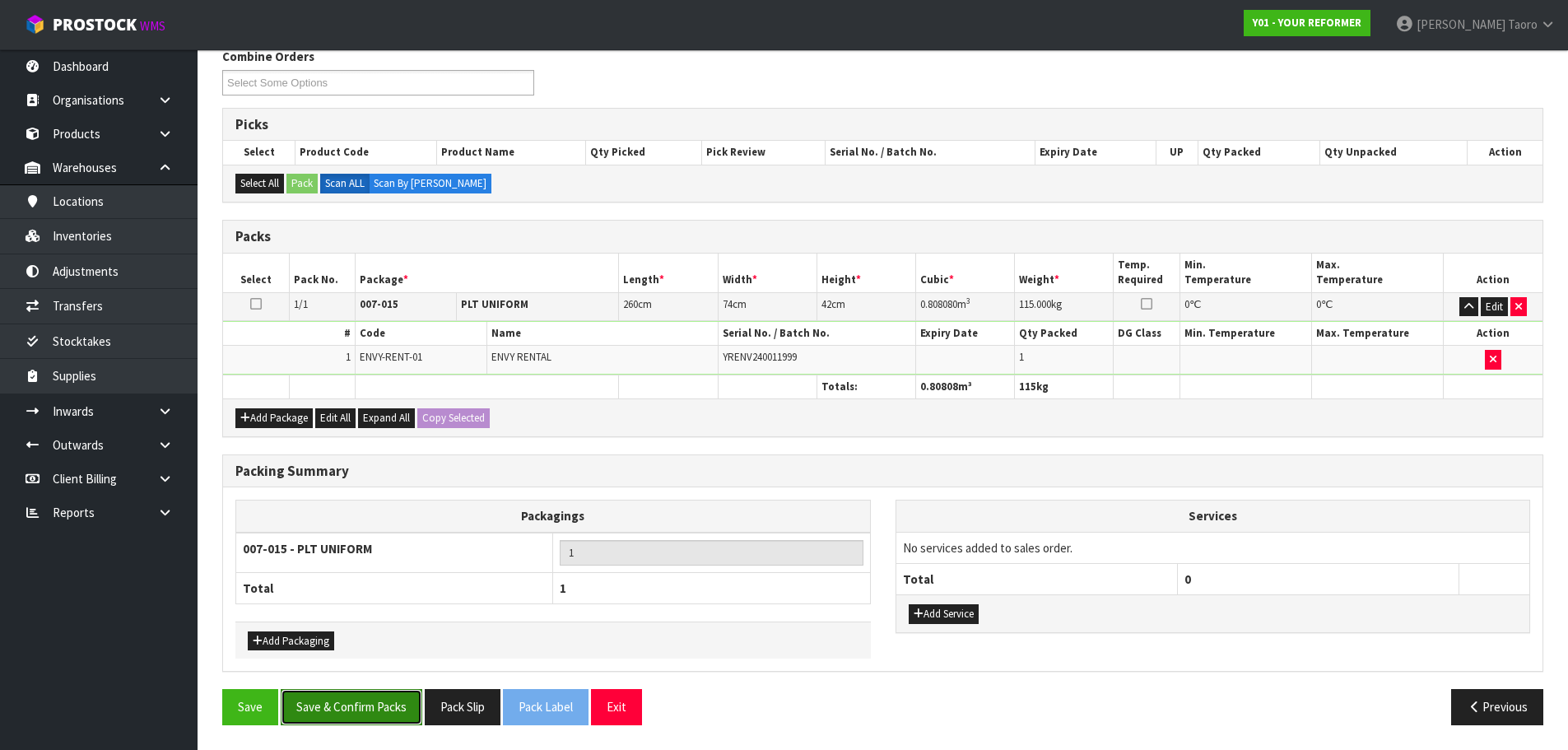
drag, startPoint x: 358, startPoint y: 711, endPoint x: 358, endPoint y: 697, distance: 14.0
click at [358, 710] on button "Save & Confirm Packs" at bounding box center [351, 706] width 141 height 35
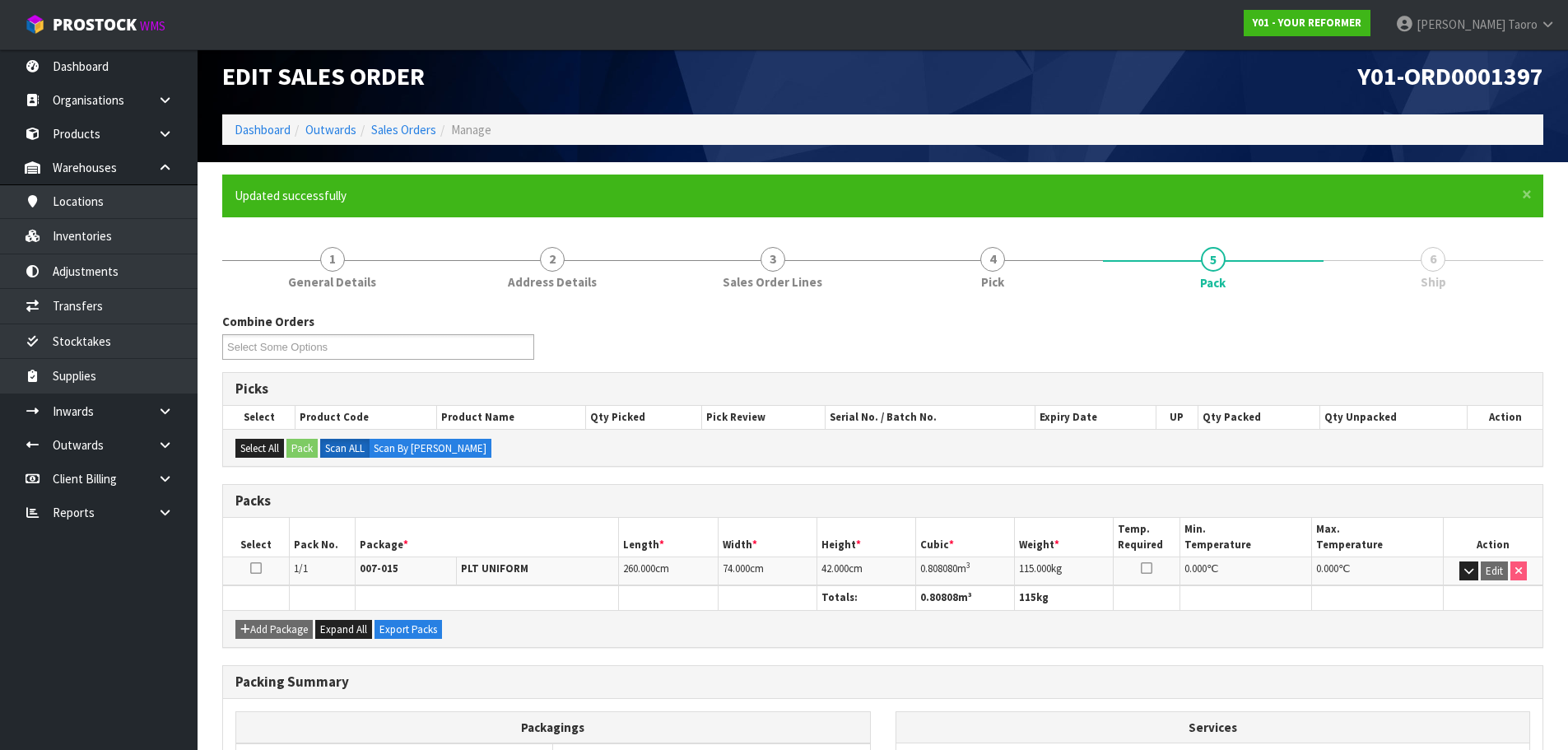
scroll to position [185, 0]
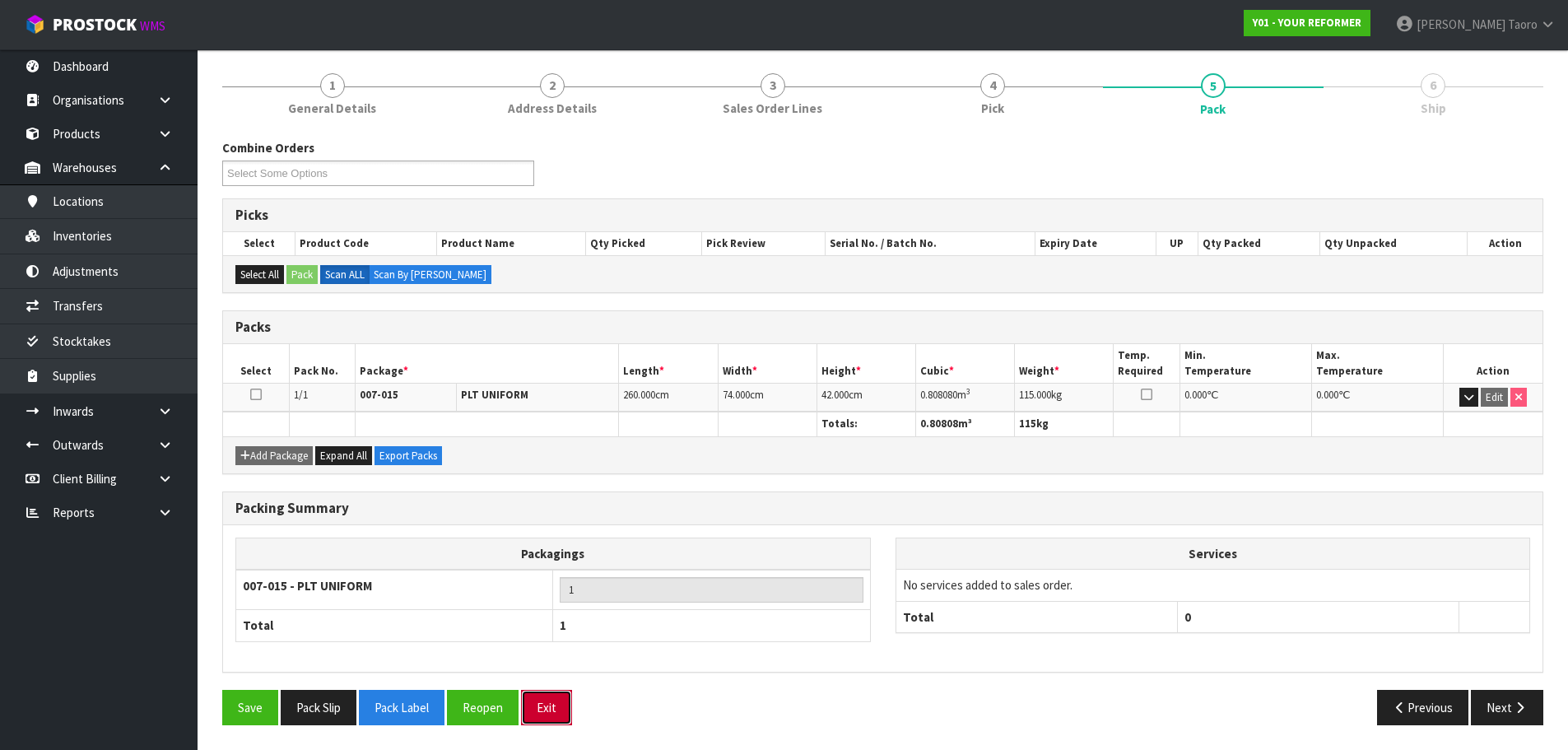
click at [549, 716] on button "Exit" at bounding box center [547, 707] width 52 height 35
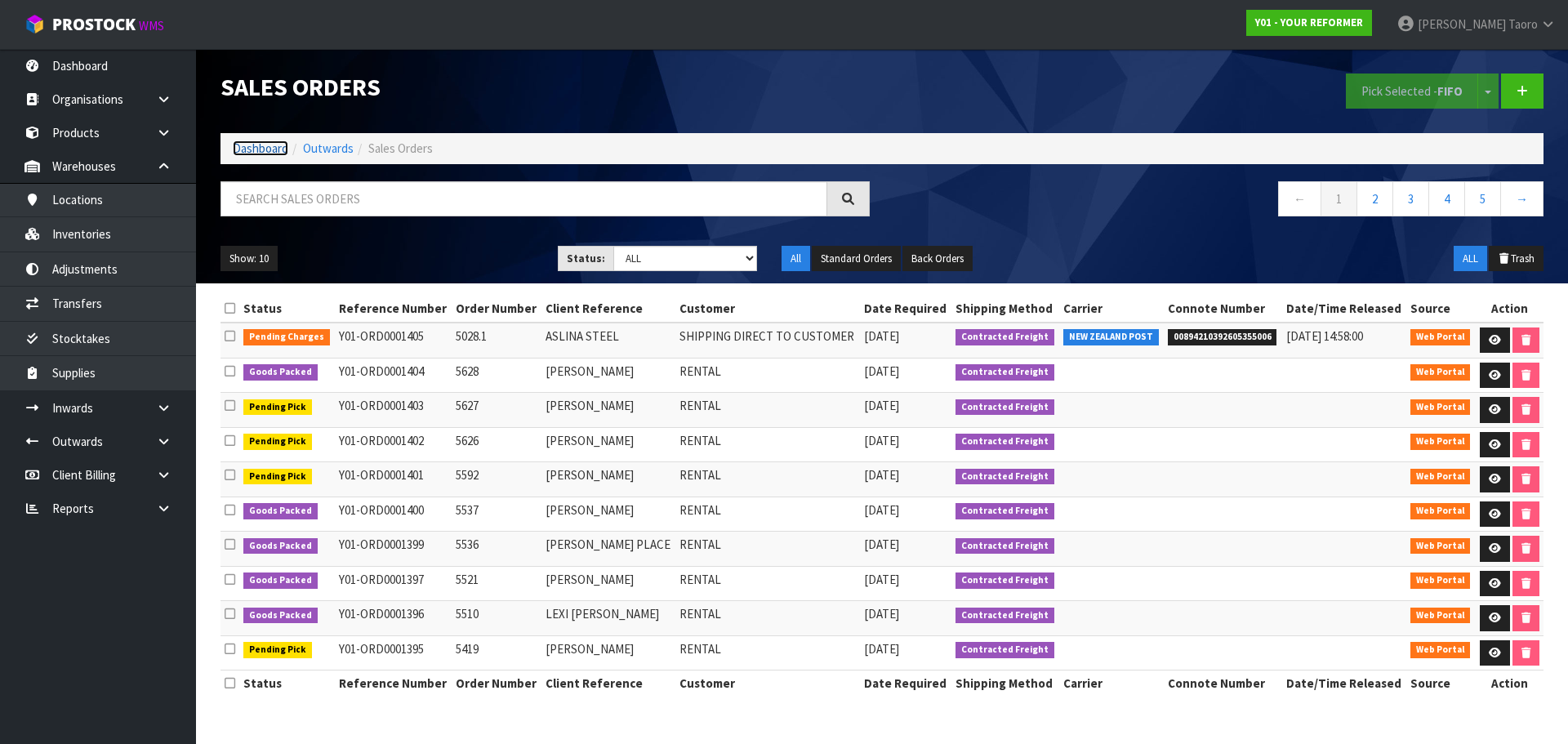
click at [277, 151] on link "Dashboard" at bounding box center [260, 148] width 56 height 15
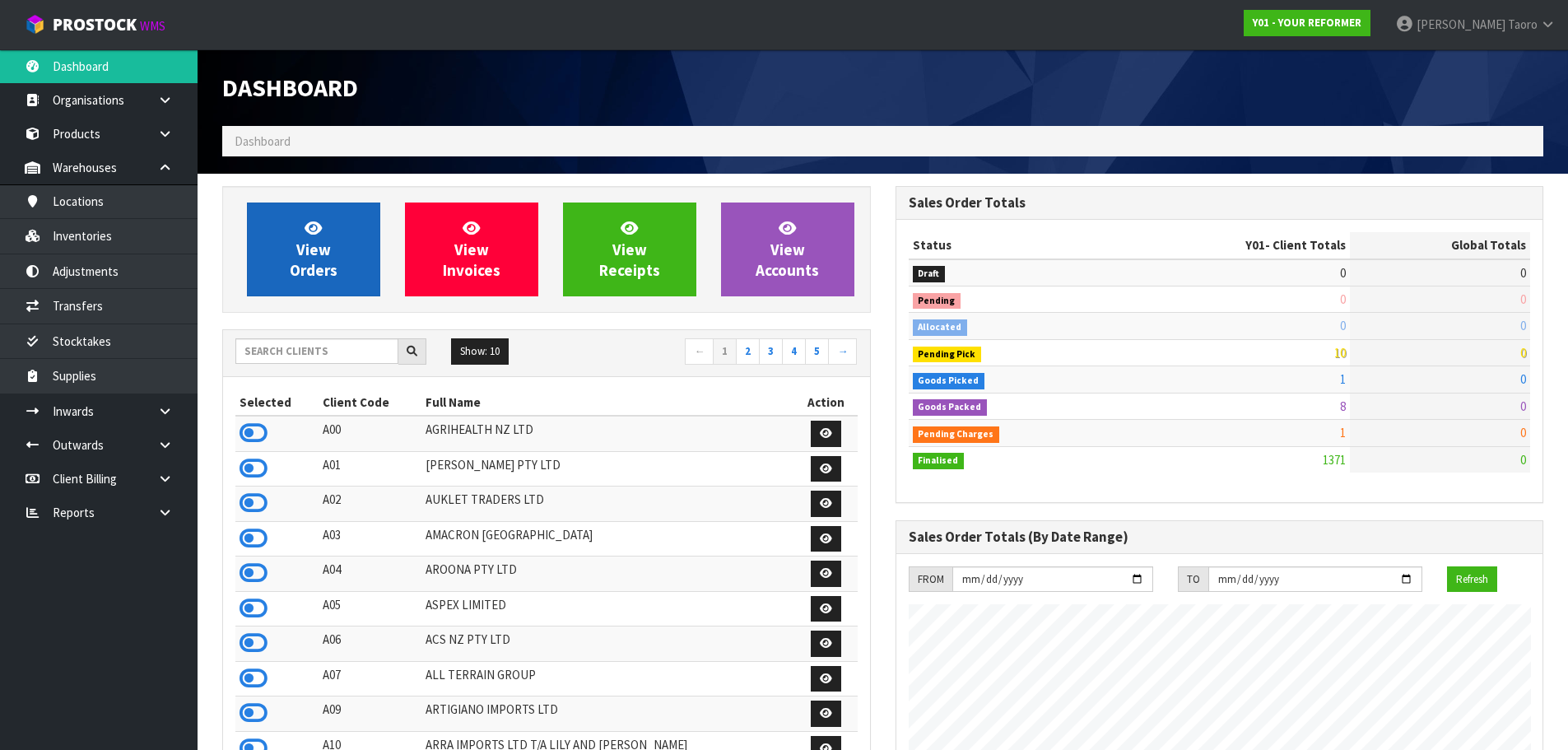
scroll to position [1115, 672]
click at [285, 263] on link "View Orders" at bounding box center [314, 249] width 134 height 94
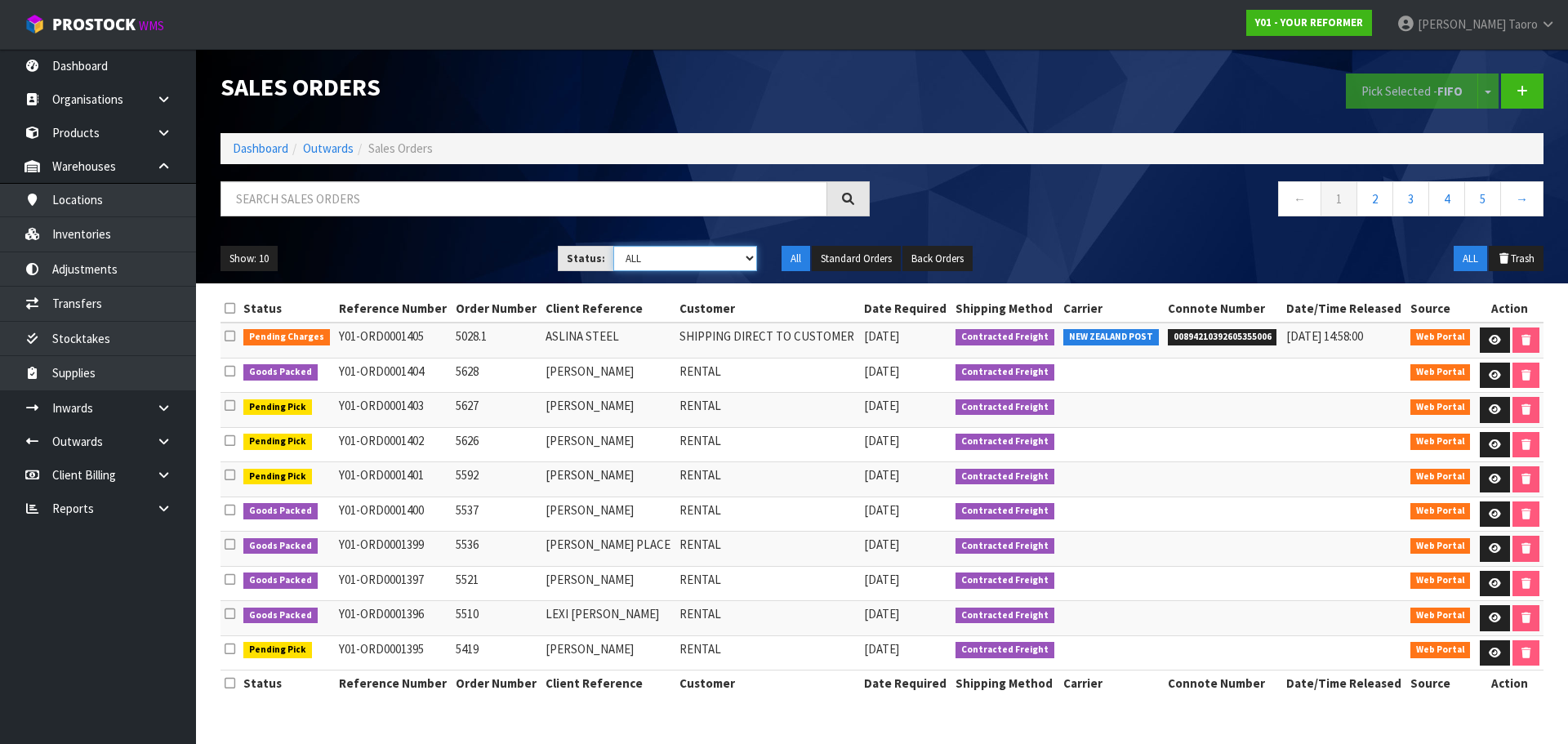
click at [700, 258] on select "Draft Pending Allocated Pending Pick Goods Picked Goods Packed Pending Charges …" at bounding box center [685, 258] width 145 height 26
click at [613, 246] on select "Draft Pending Allocated Pending Pick Goods Picked Goods Packed Pending Charges …" at bounding box center [685, 258] width 145 height 26
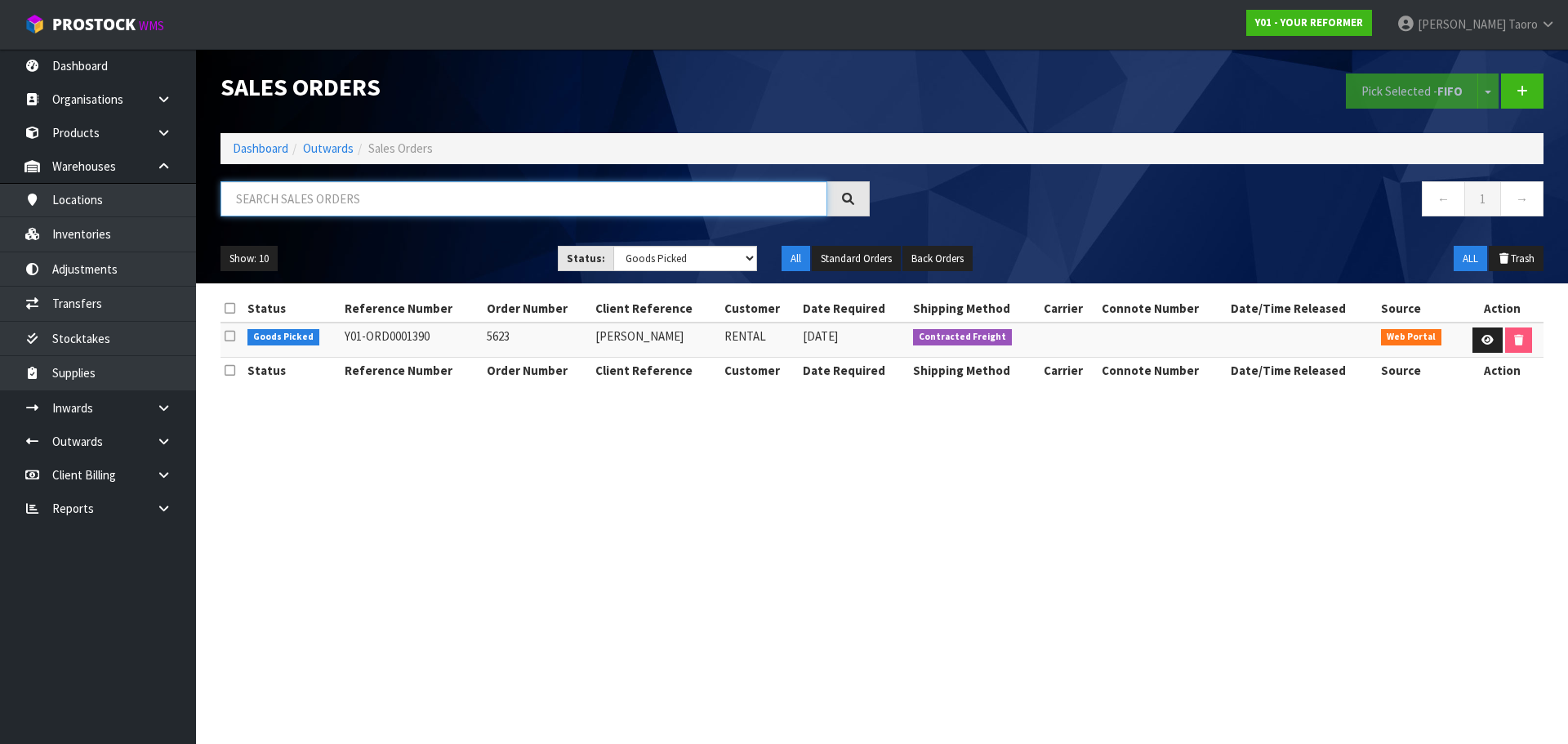
click at [644, 190] on input "text" at bounding box center [523, 199] width 607 height 35
click at [1488, 341] on icon at bounding box center [1487, 340] width 12 height 10
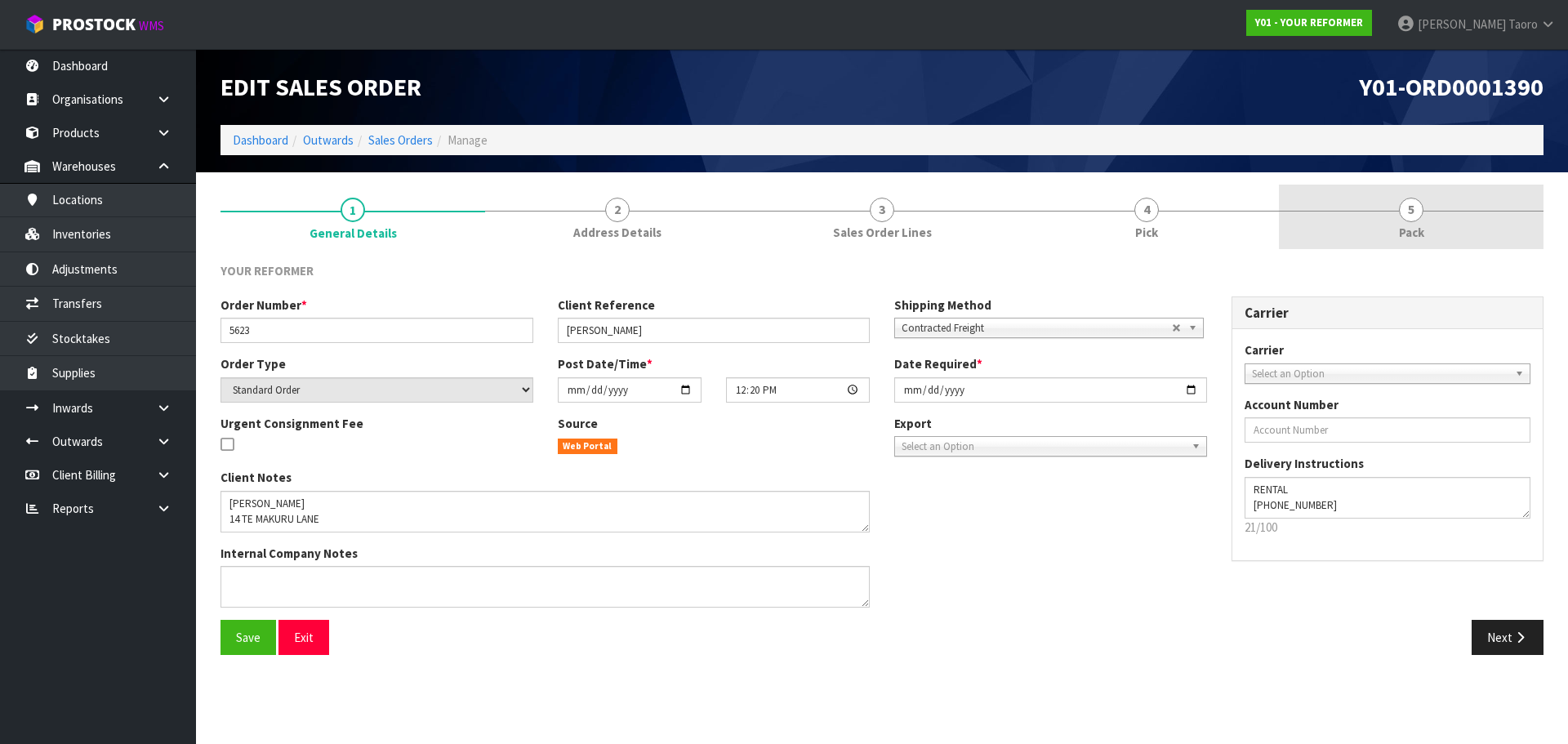
click at [1401, 222] on link "5 Pack" at bounding box center [1411, 217] width 265 height 64
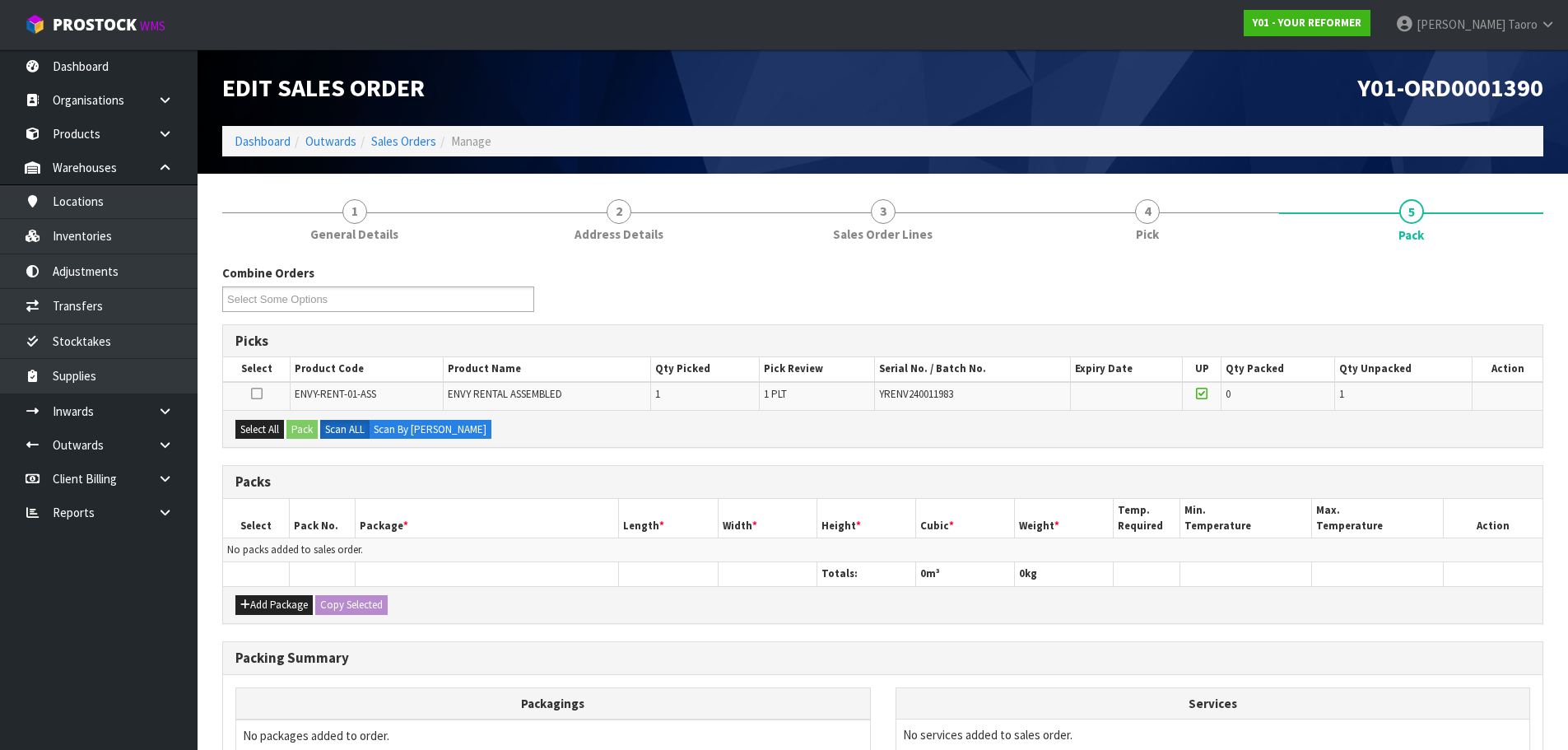
click at [1219, 108] on div "Y01-ORD0001390" at bounding box center [1220, 88] width 673 height 76
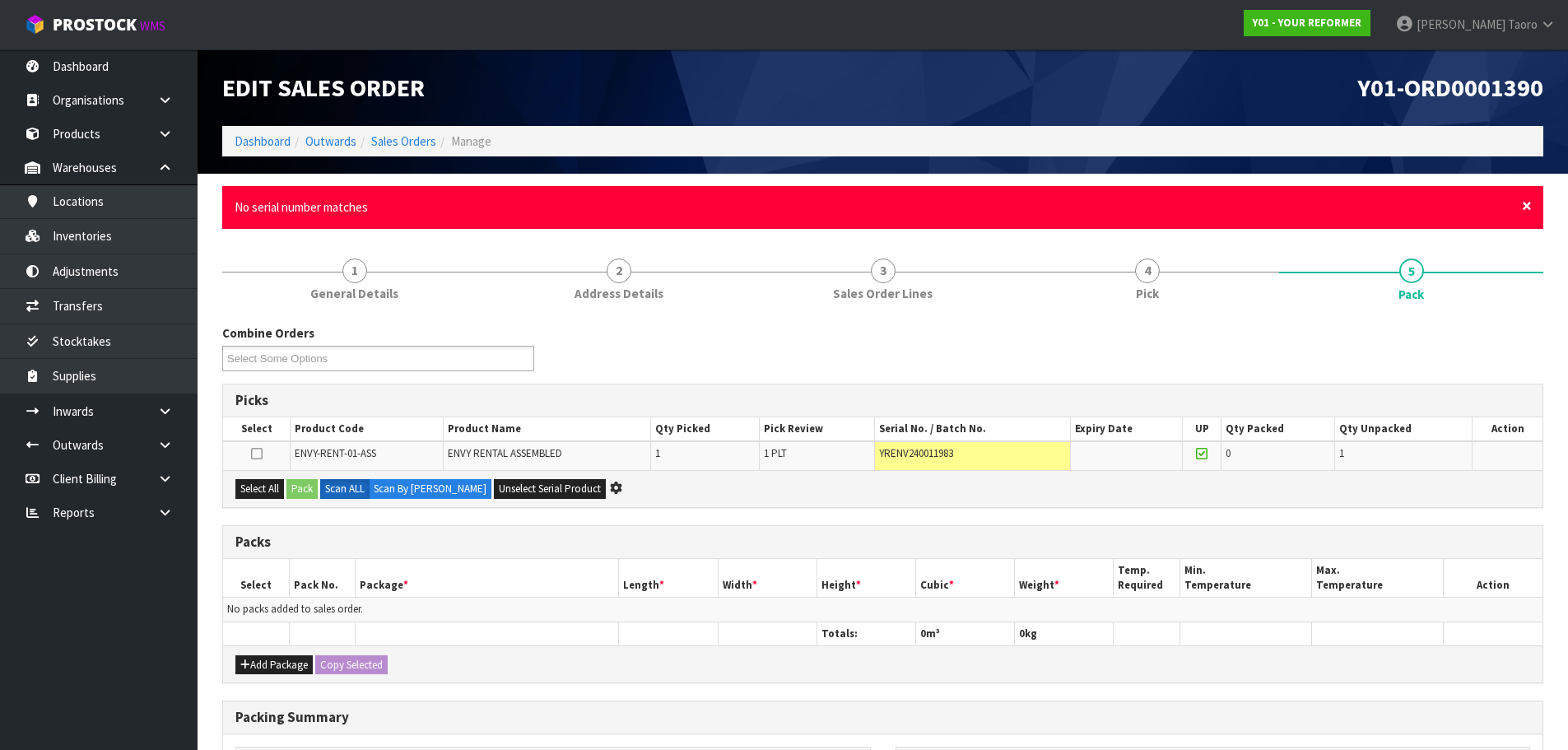
click at [1525, 201] on span "×" at bounding box center [1527, 206] width 10 height 23
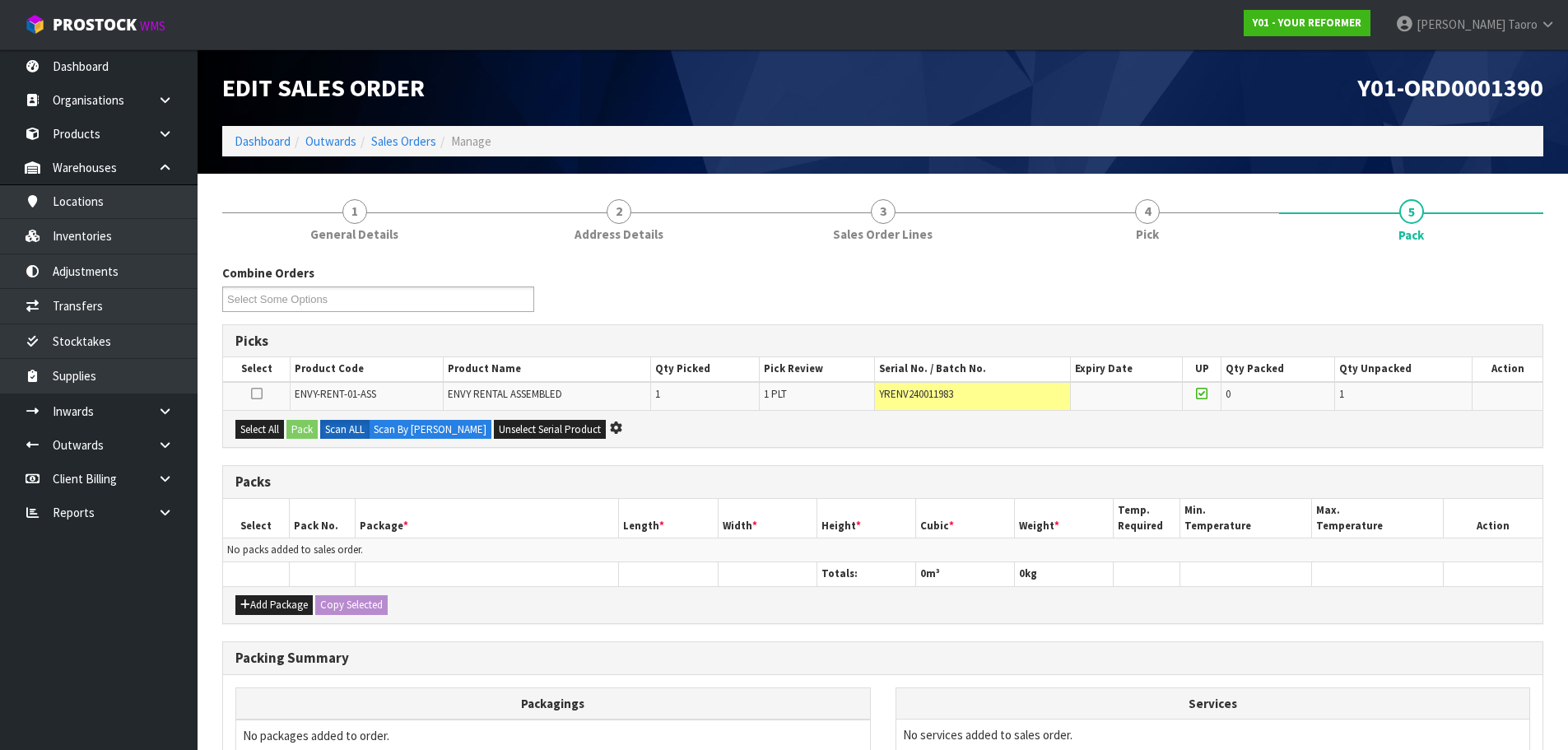
click at [1527, 285] on div "Combine Orders Y01-ORD0001373 Y01-ORD0001386 Y01-ORD0001387 Y01-ORD0001388 Y01-…" at bounding box center [882, 294] width 1346 height 59
click at [271, 429] on button "Select All" at bounding box center [259, 429] width 49 height 20
click at [299, 428] on button "Pack" at bounding box center [301, 429] width 31 height 20
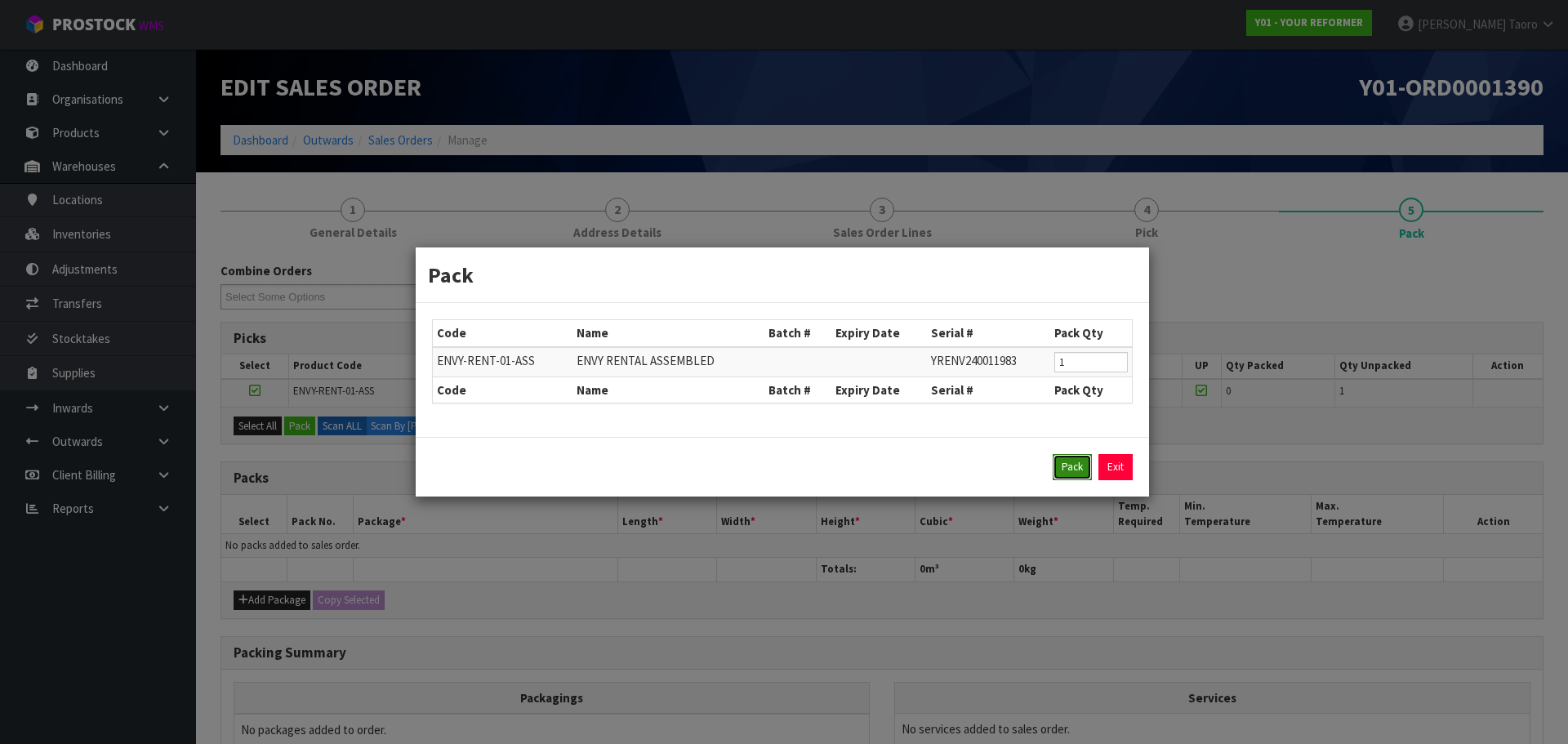
click at [1071, 469] on button "Pack" at bounding box center [1071, 468] width 39 height 27
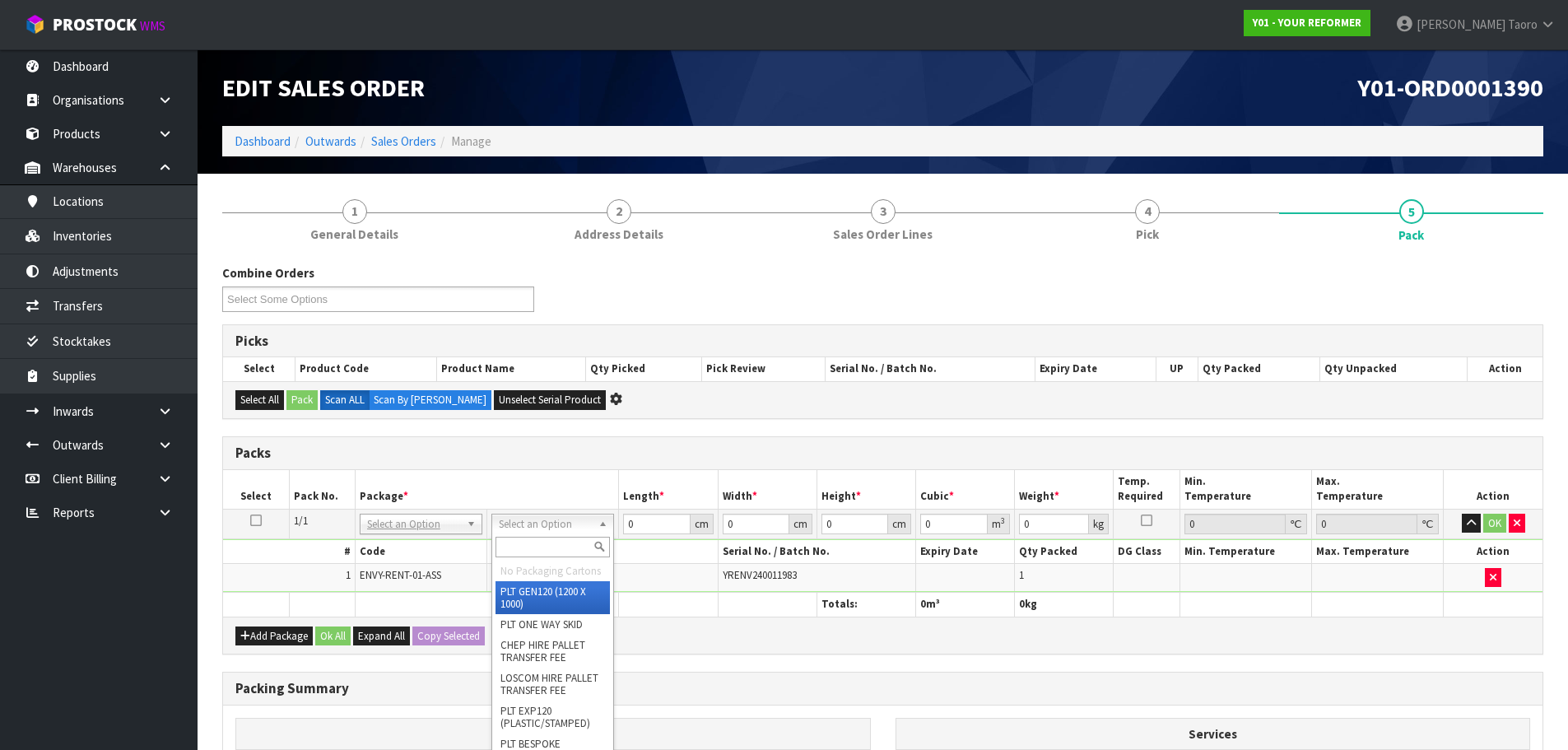
click at [574, 540] on input "text" at bounding box center [553, 548] width 114 height 21
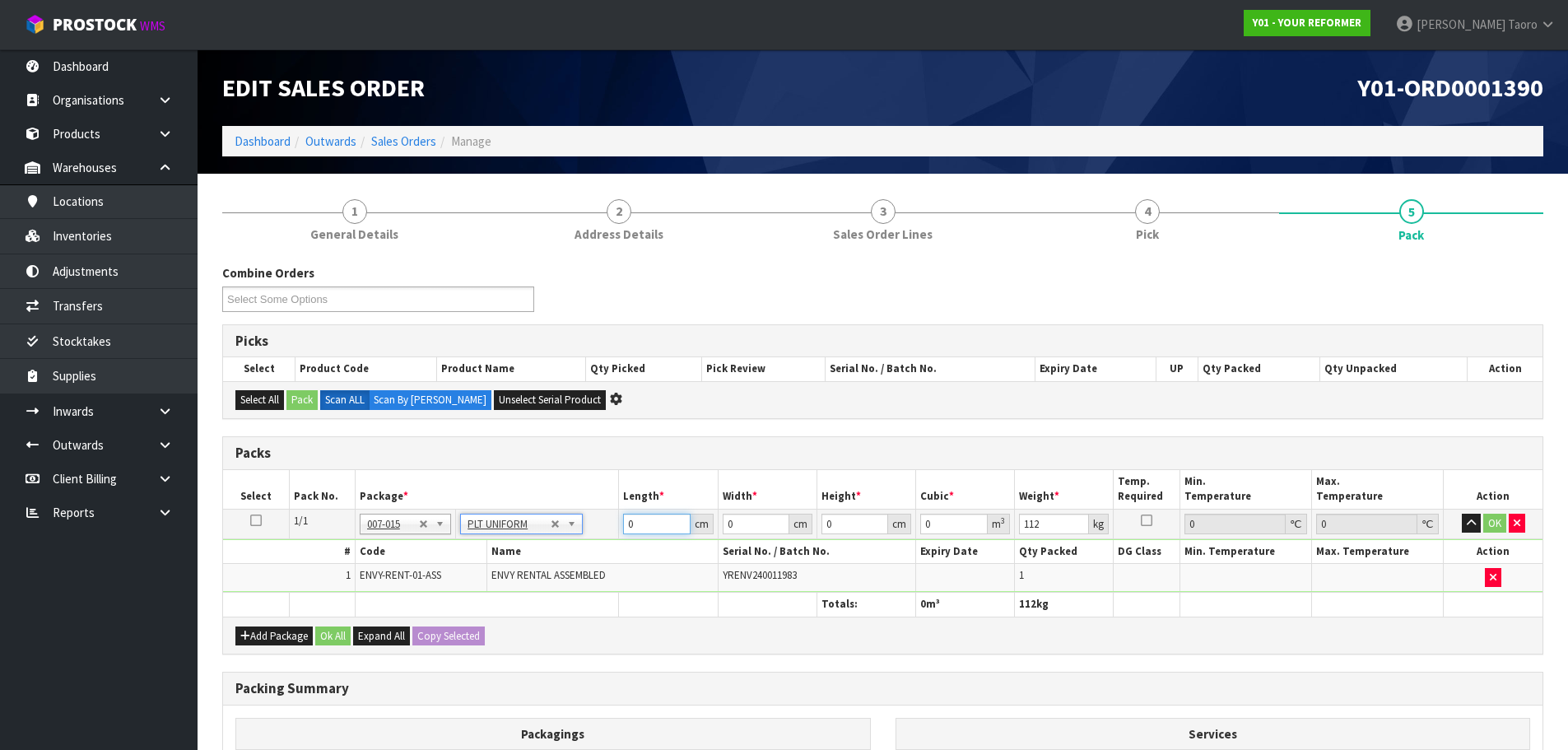
click at [653, 524] on input "0" at bounding box center [656, 524] width 67 height 21
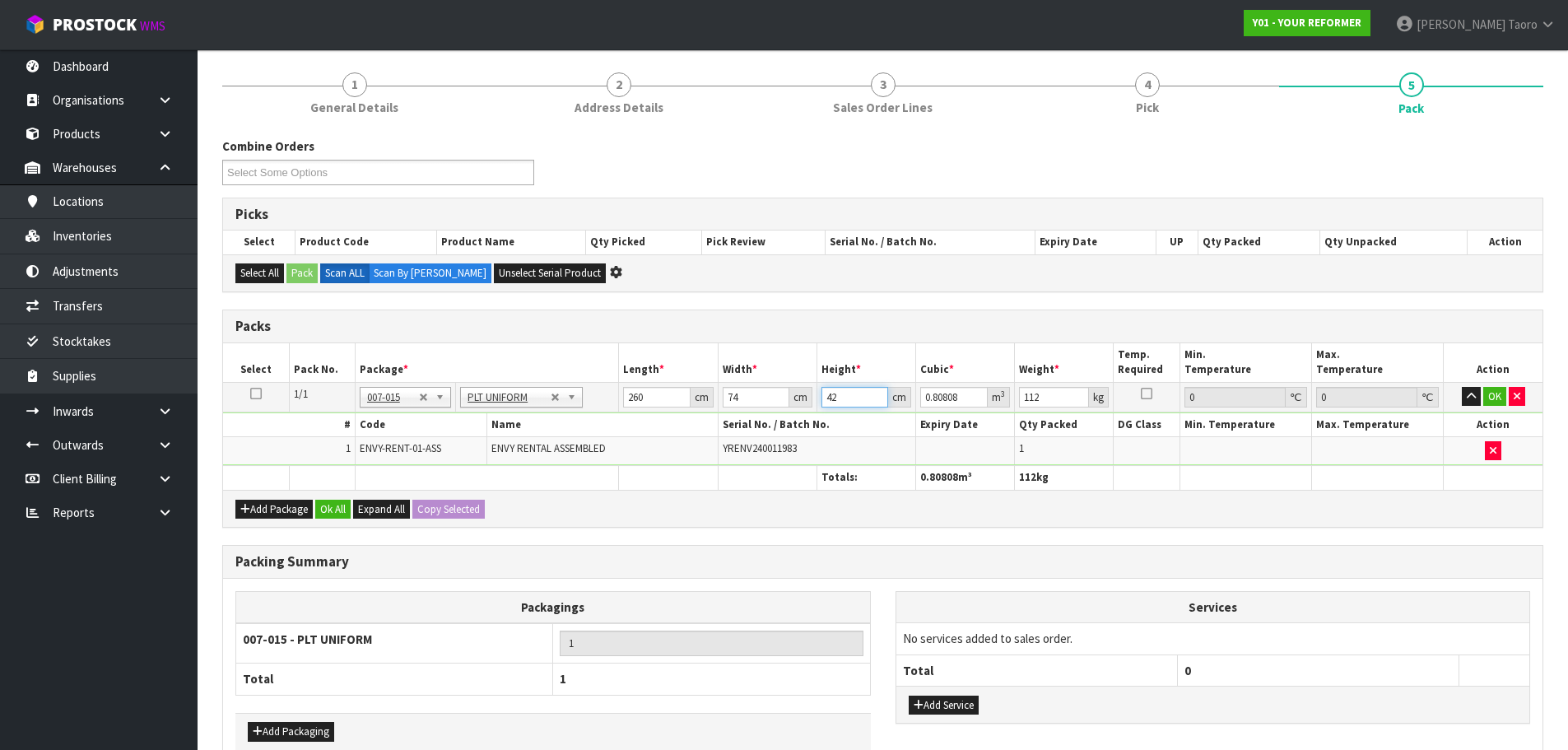
scroll to position [218, 0]
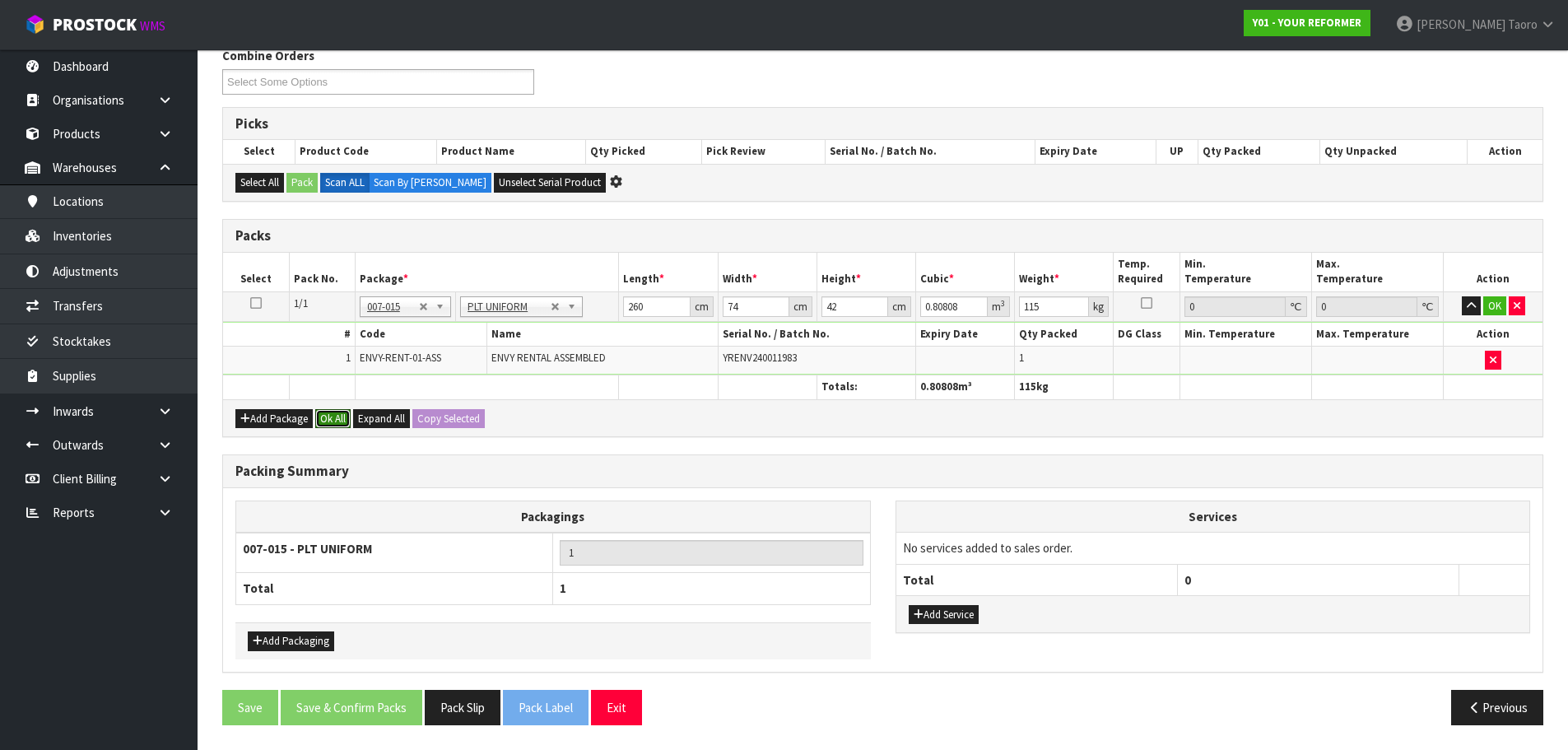
click at [342, 424] on button "Ok All" at bounding box center [333, 419] width 35 height 20
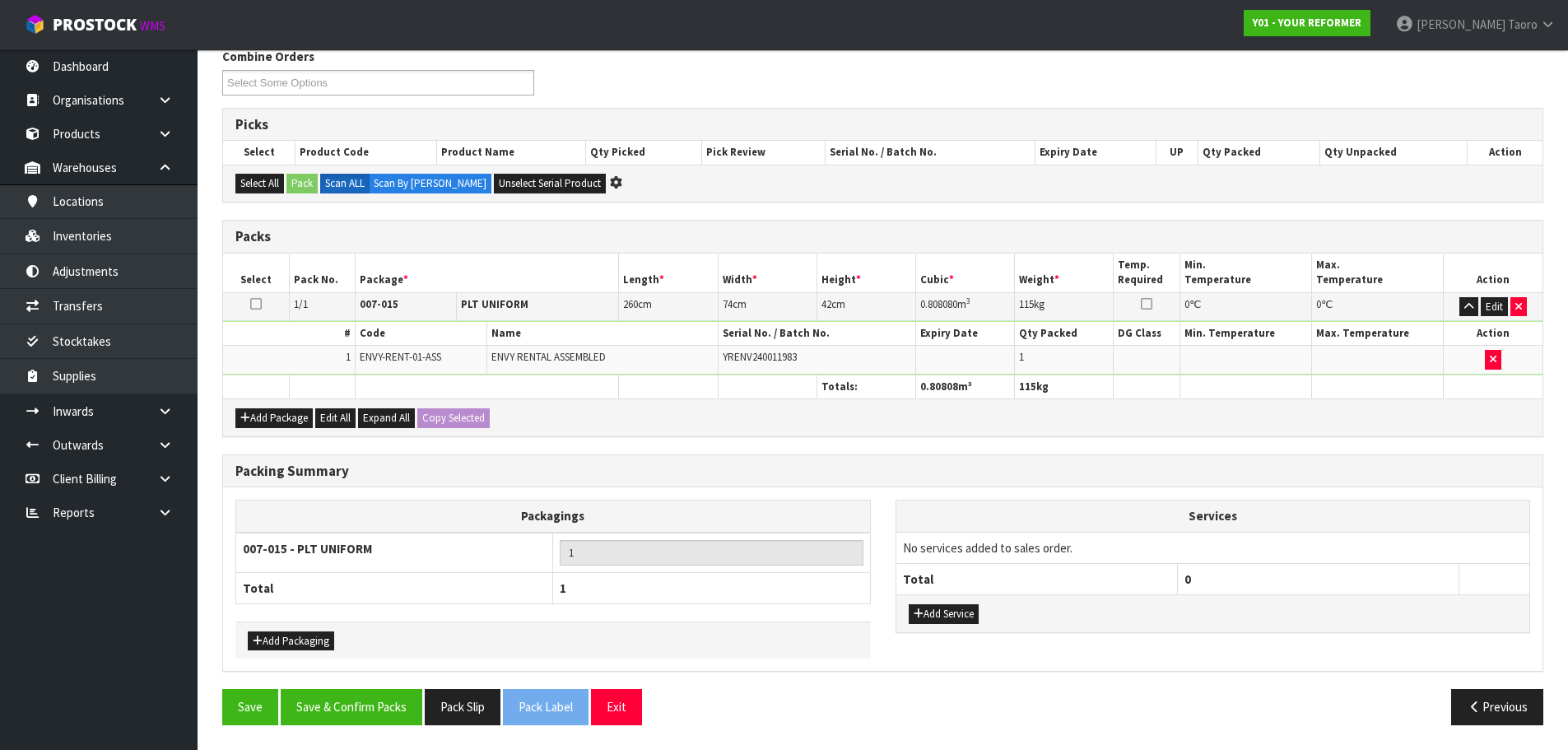
scroll to position [217, 0]
drag, startPoint x: 354, startPoint y: 717, endPoint x: 360, endPoint y: 704, distance: 14.3
click at [358, 715] on button "Save & Confirm Packs" at bounding box center [351, 706] width 141 height 35
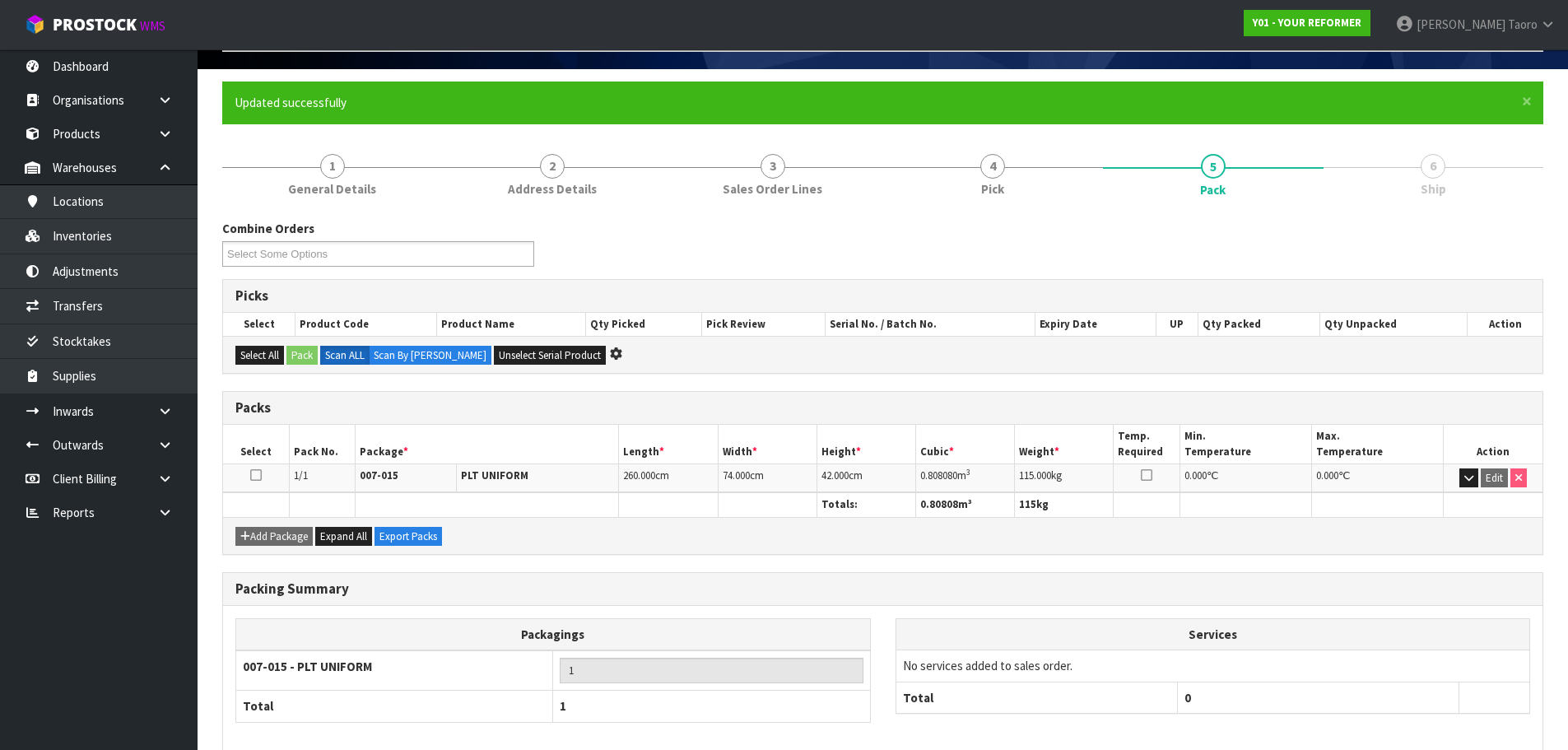
scroll to position [185, 0]
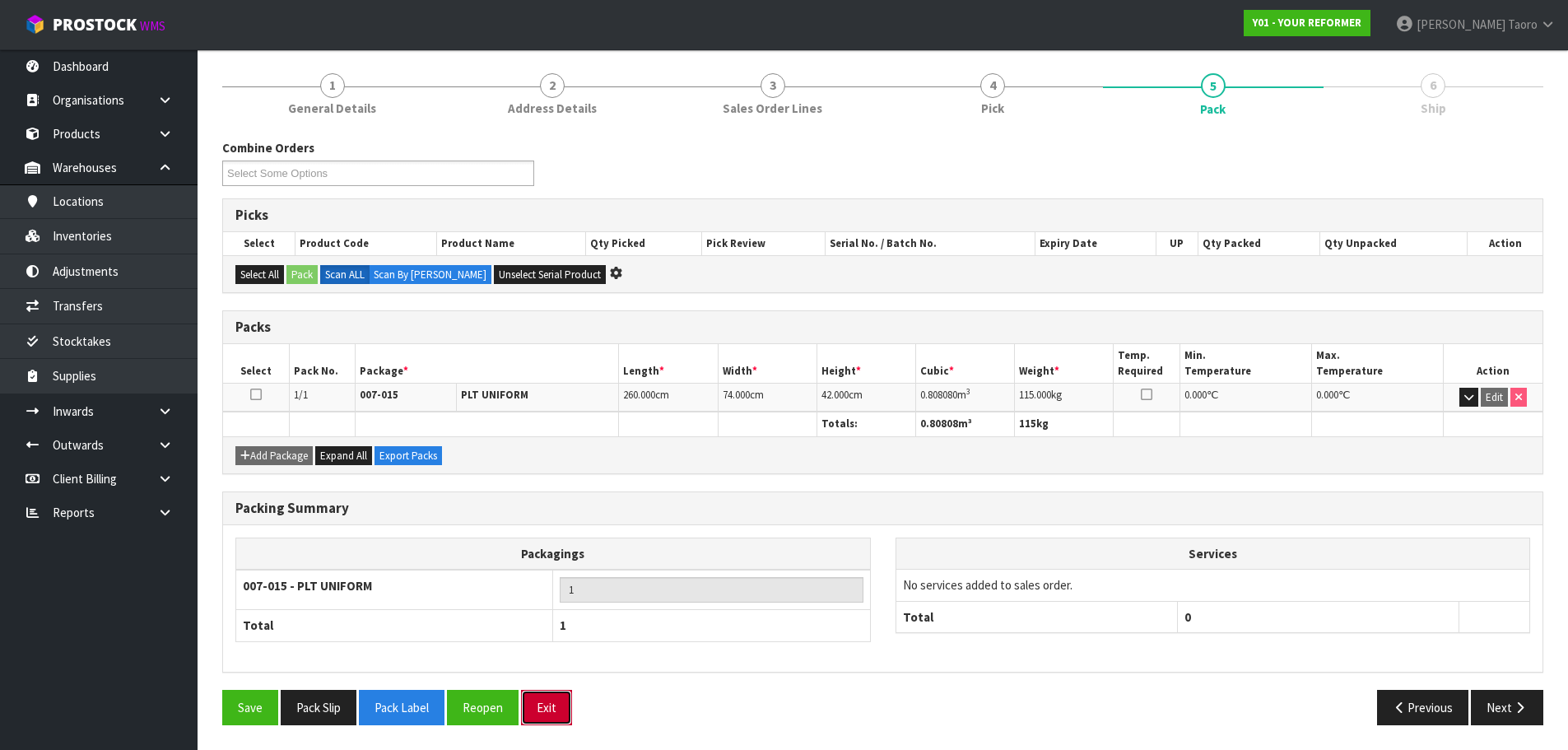
click at [562, 710] on button "Exit" at bounding box center [547, 707] width 52 height 35
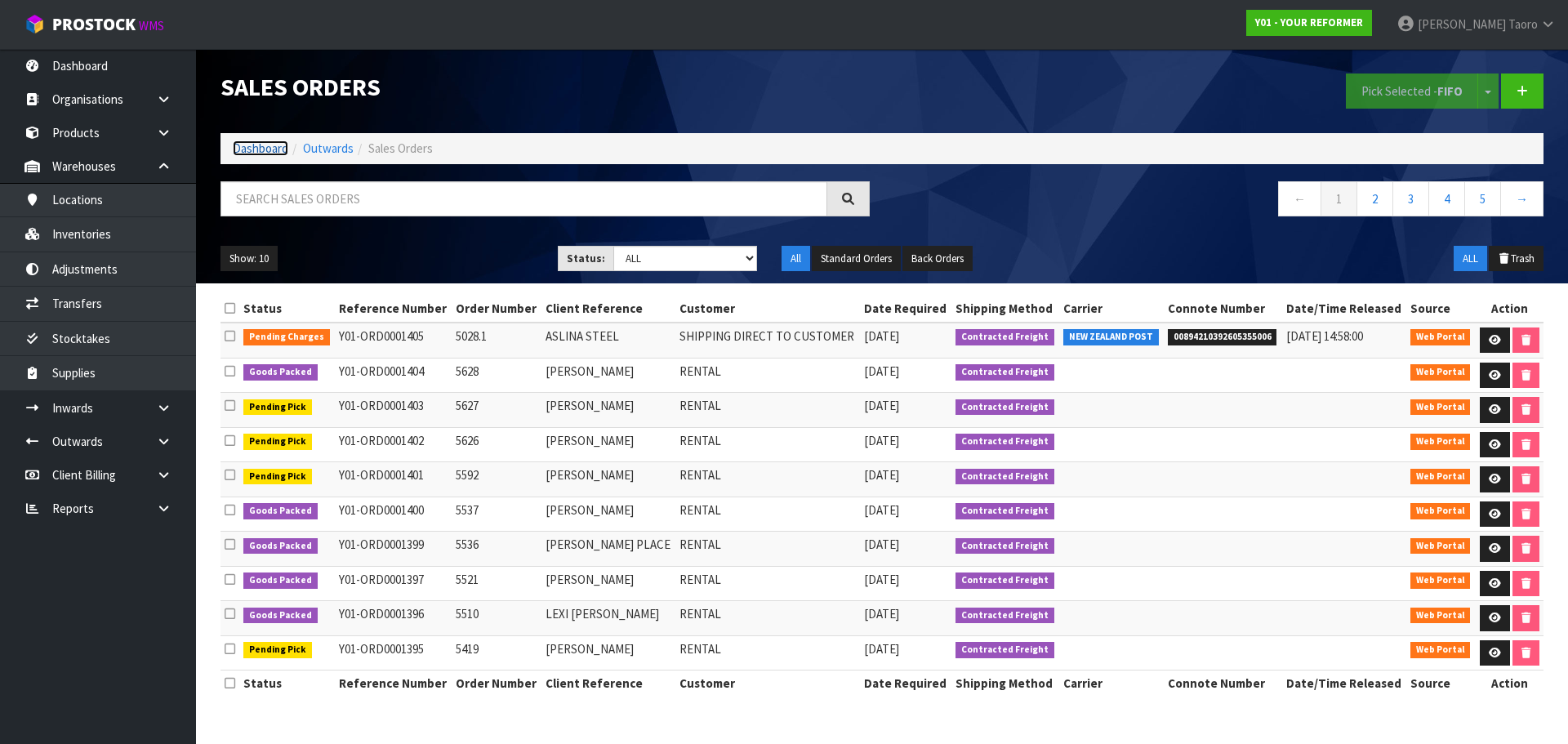
click at [258, 152] on link "Dashboard" at bounding box center [260, 148] width 56 height 15
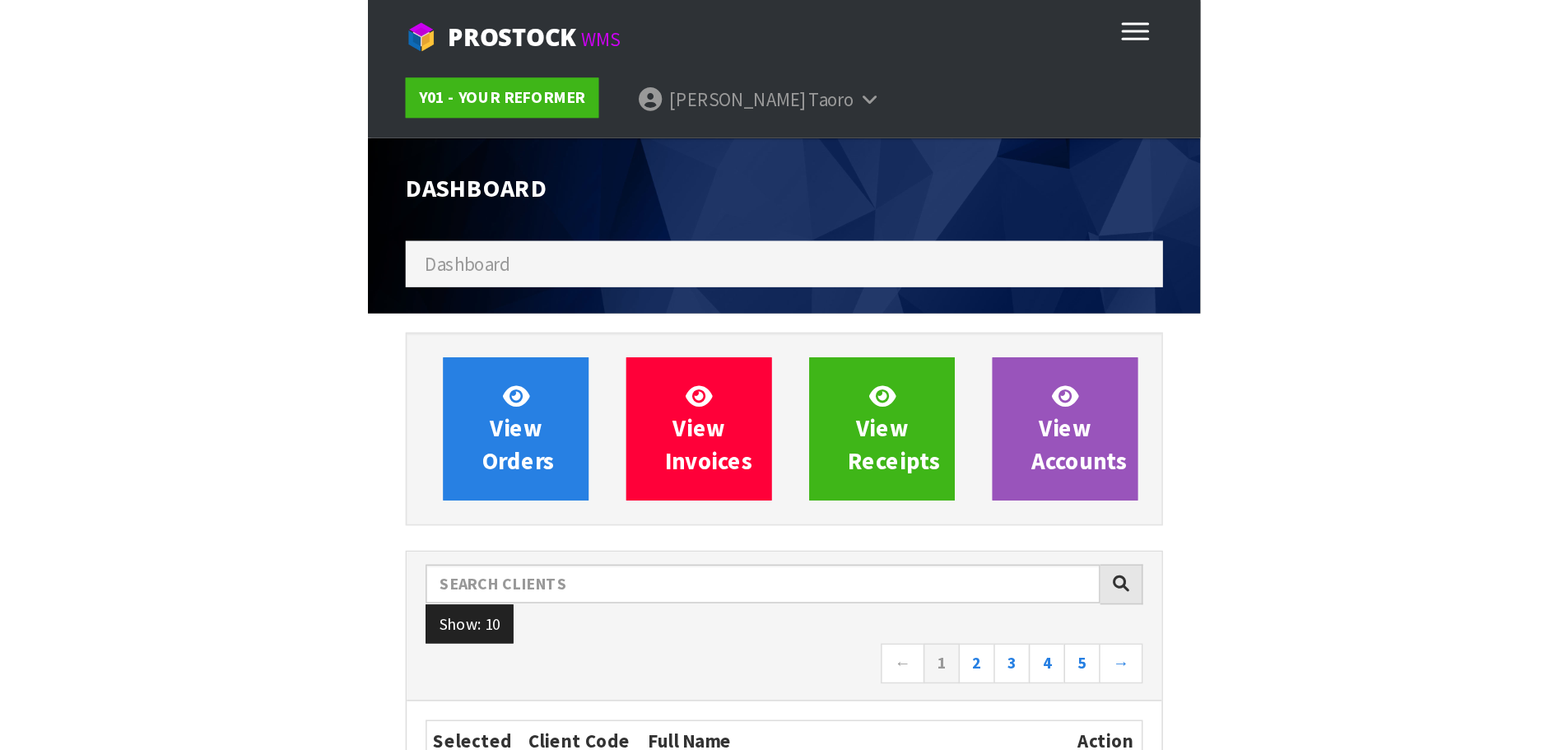
scroll to position [1115, 672]
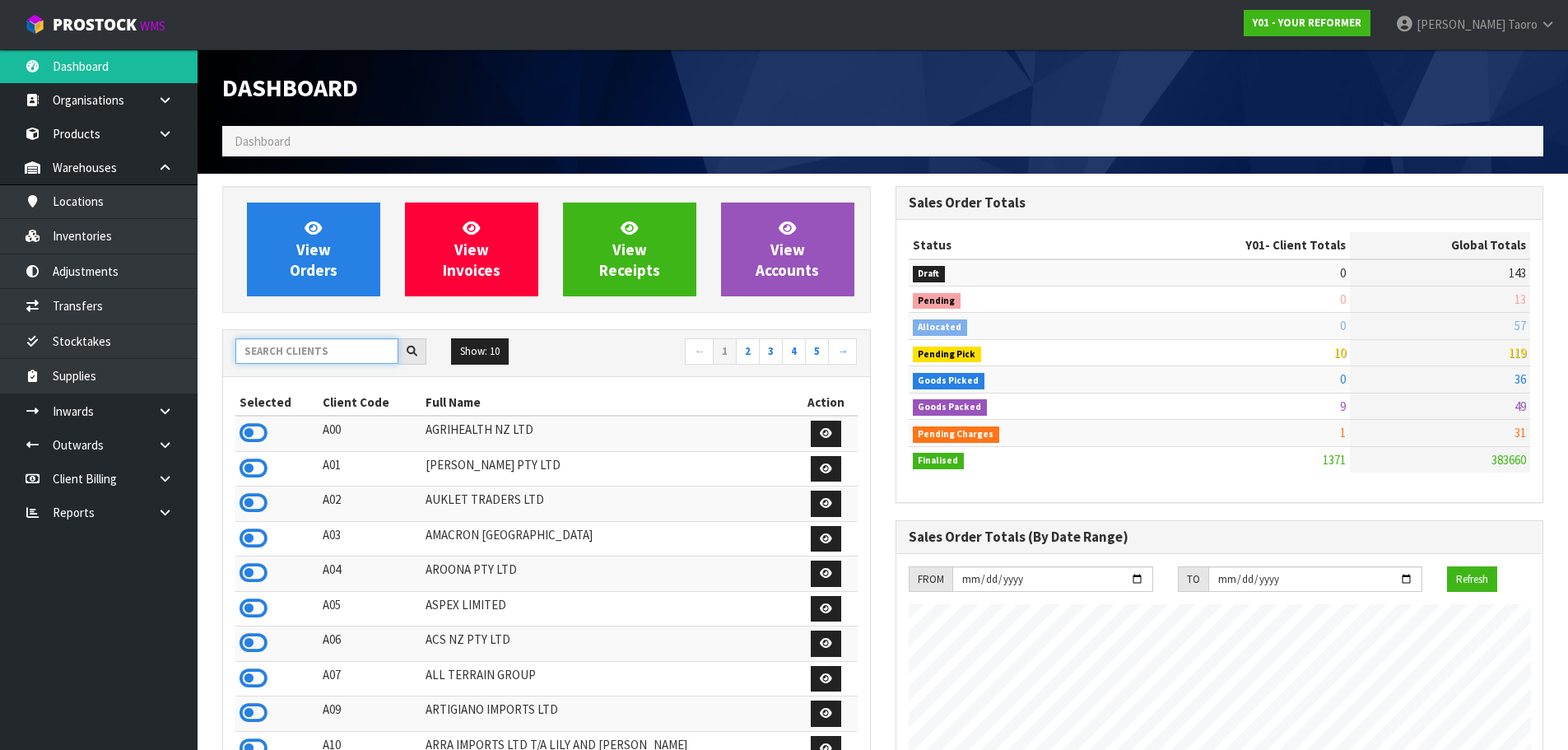
click at [308, 358] on input "text" at bounding box center [317, 351] width 163 height 26
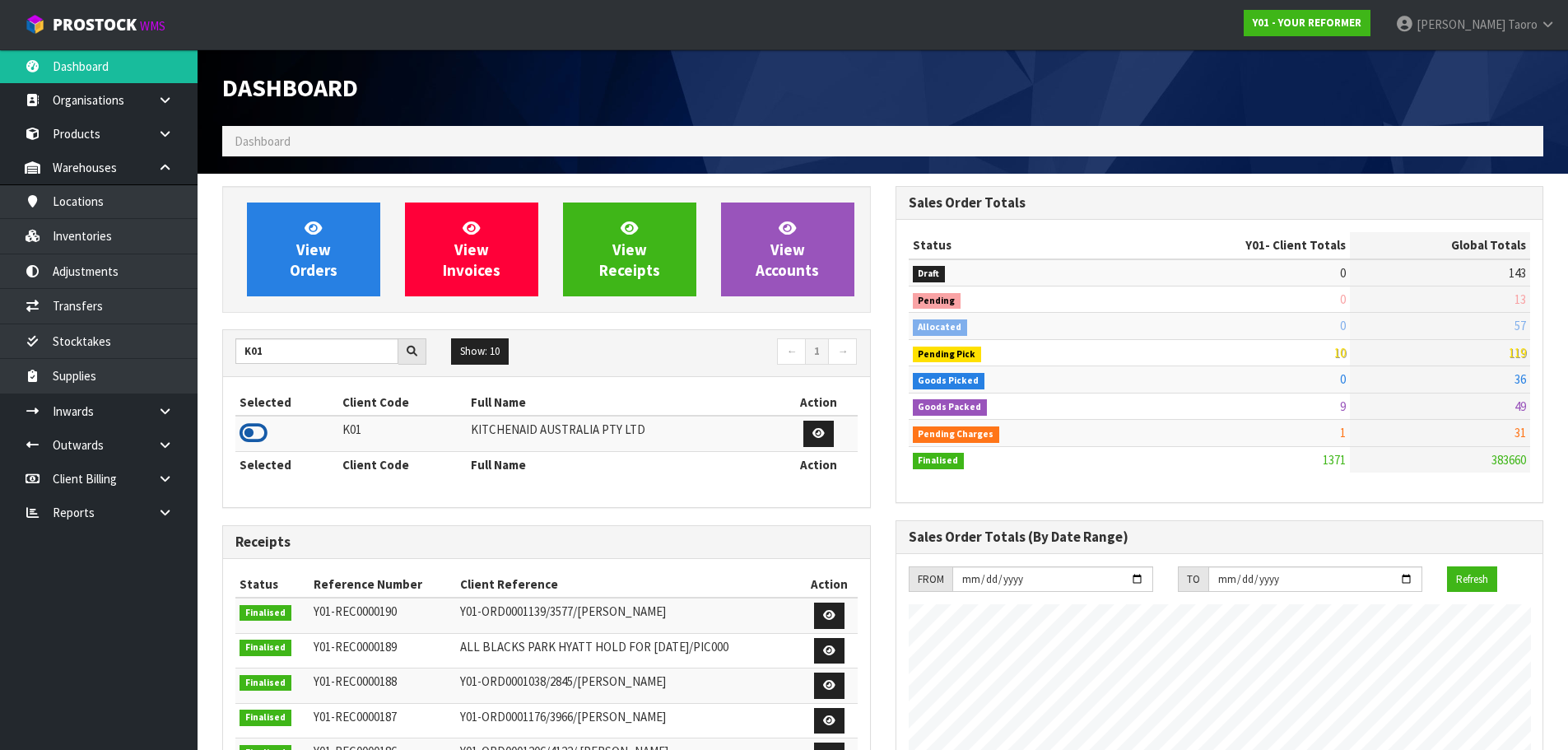
drag, startPoint x: 249, startPoint y: 433, endPoint x: 267, endPoint y: 365, distance: 70.3
click at [249, 431] on icon at bounding box center [253, 433] width 28 height 25
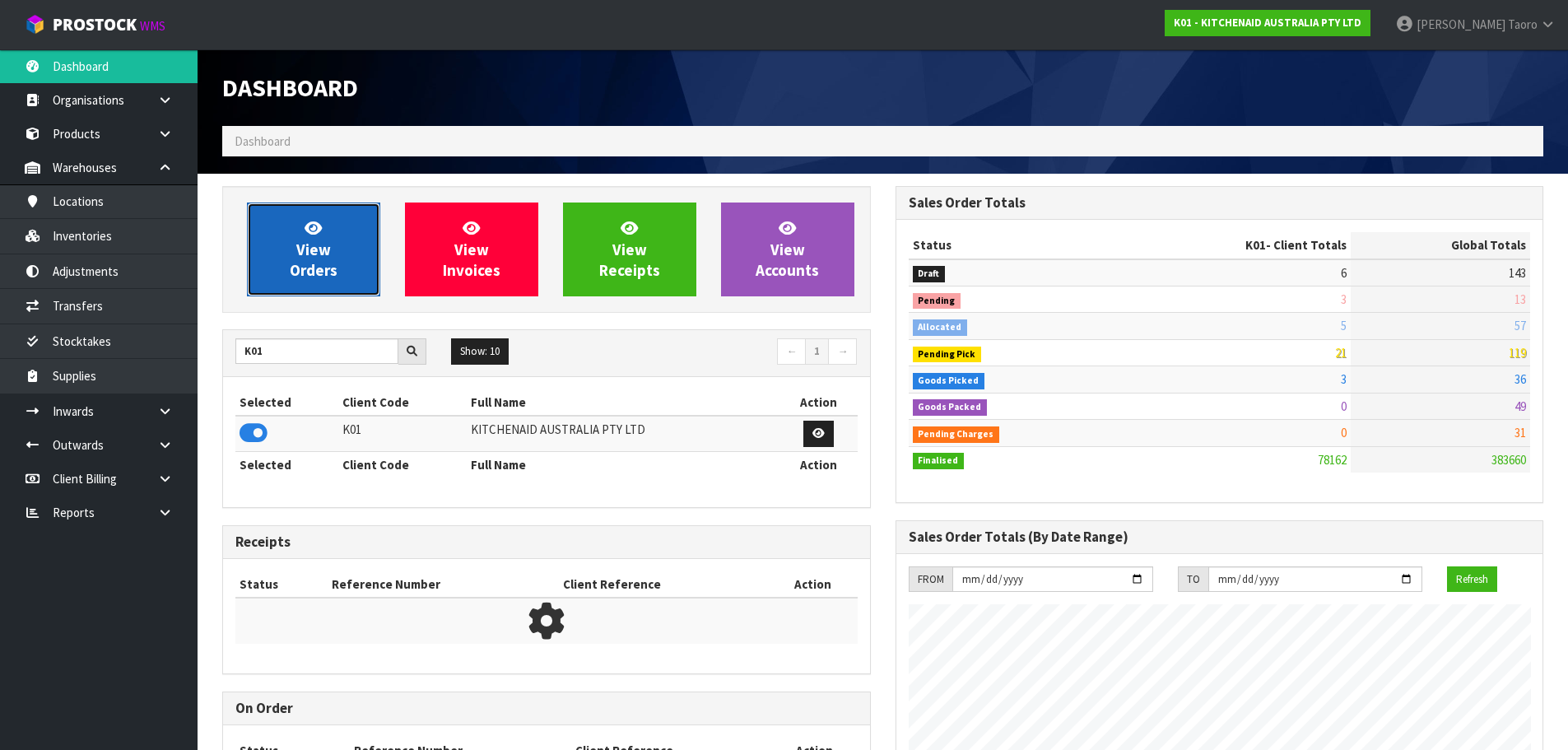
scroll to position [1247, 672]
click at [309, 251] on span "View Orders" at bounding box center [314, 249] width 48 height 62
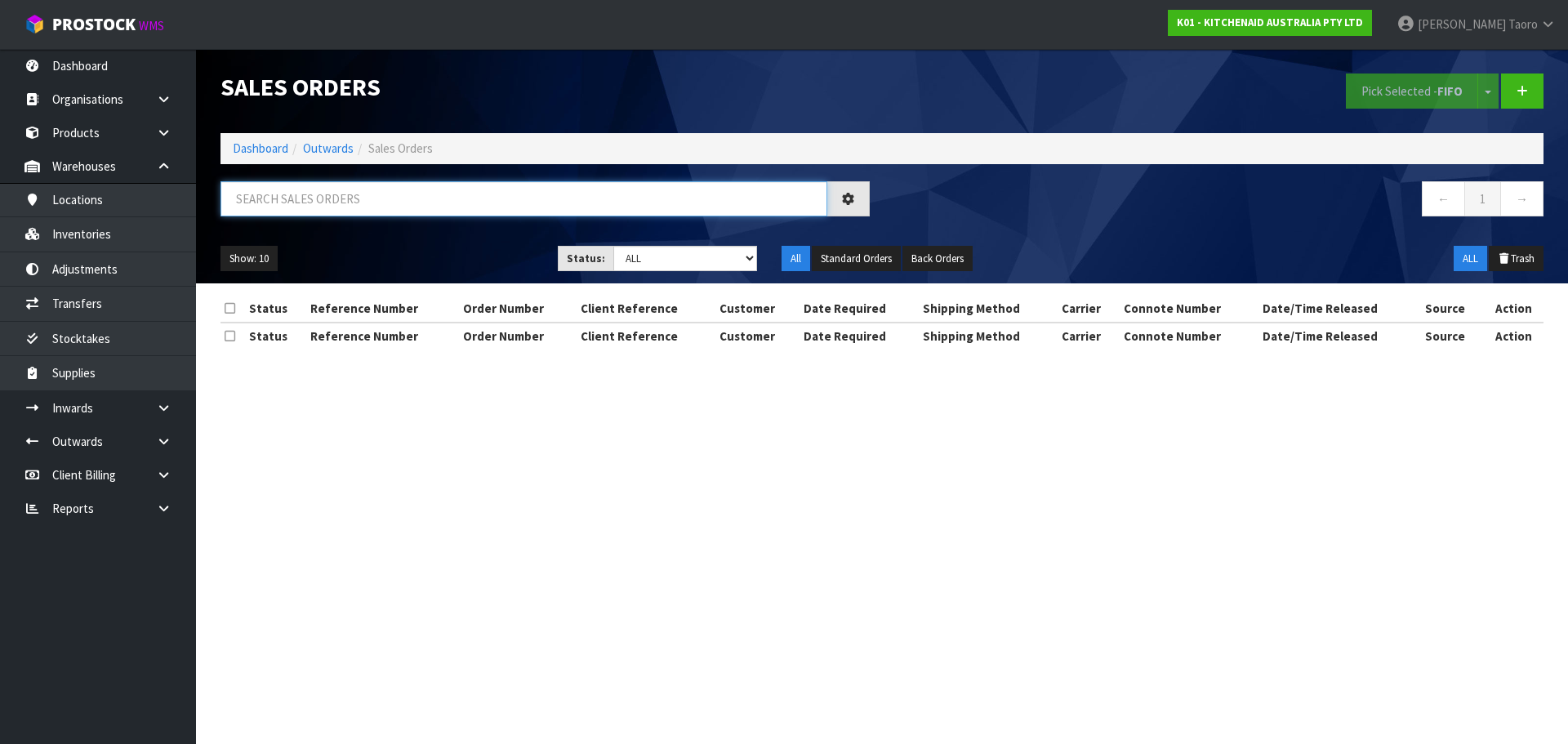
click at [287, 204] on input "text" at bounding box center [523, 199] width 607 height 35
click at [170, 167] on icon at bounding box center [164, 166] width 15 height 12
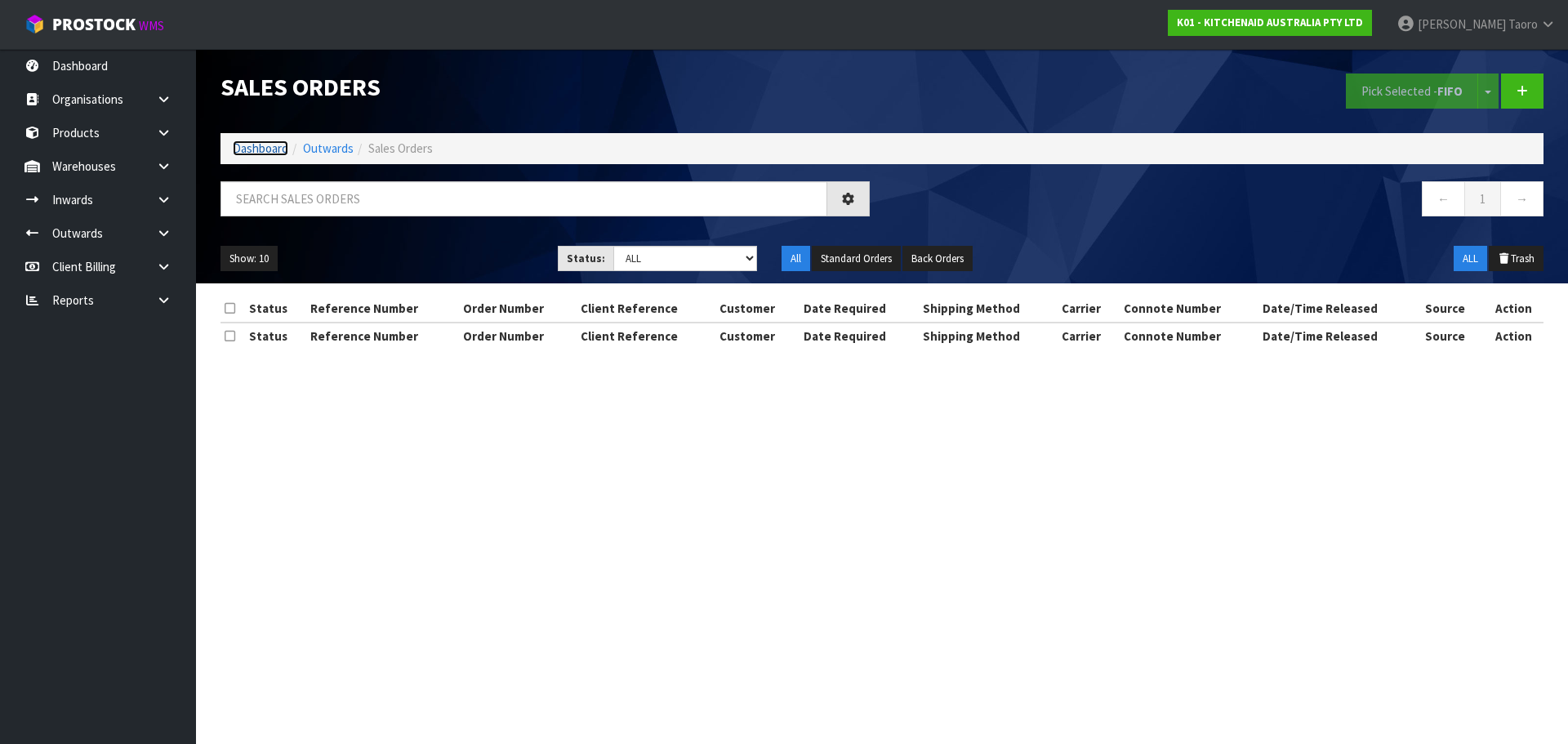
click at [256, 150] on link "Dashboard" at bounding box center [260, 148] width 56 height 15
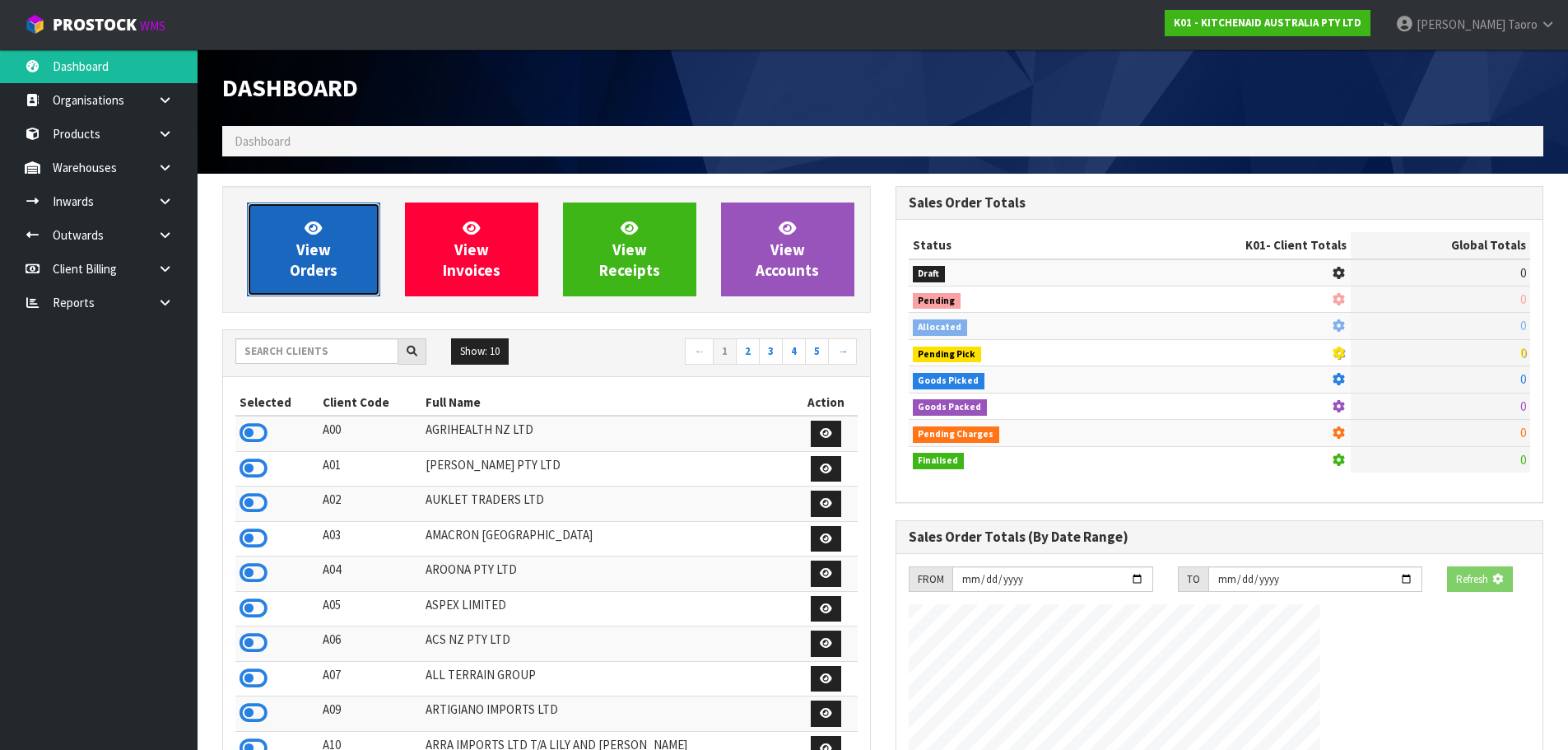
click at [286, 256] on link "View Orders" at bounding box center [314, 249] width 134 height 94
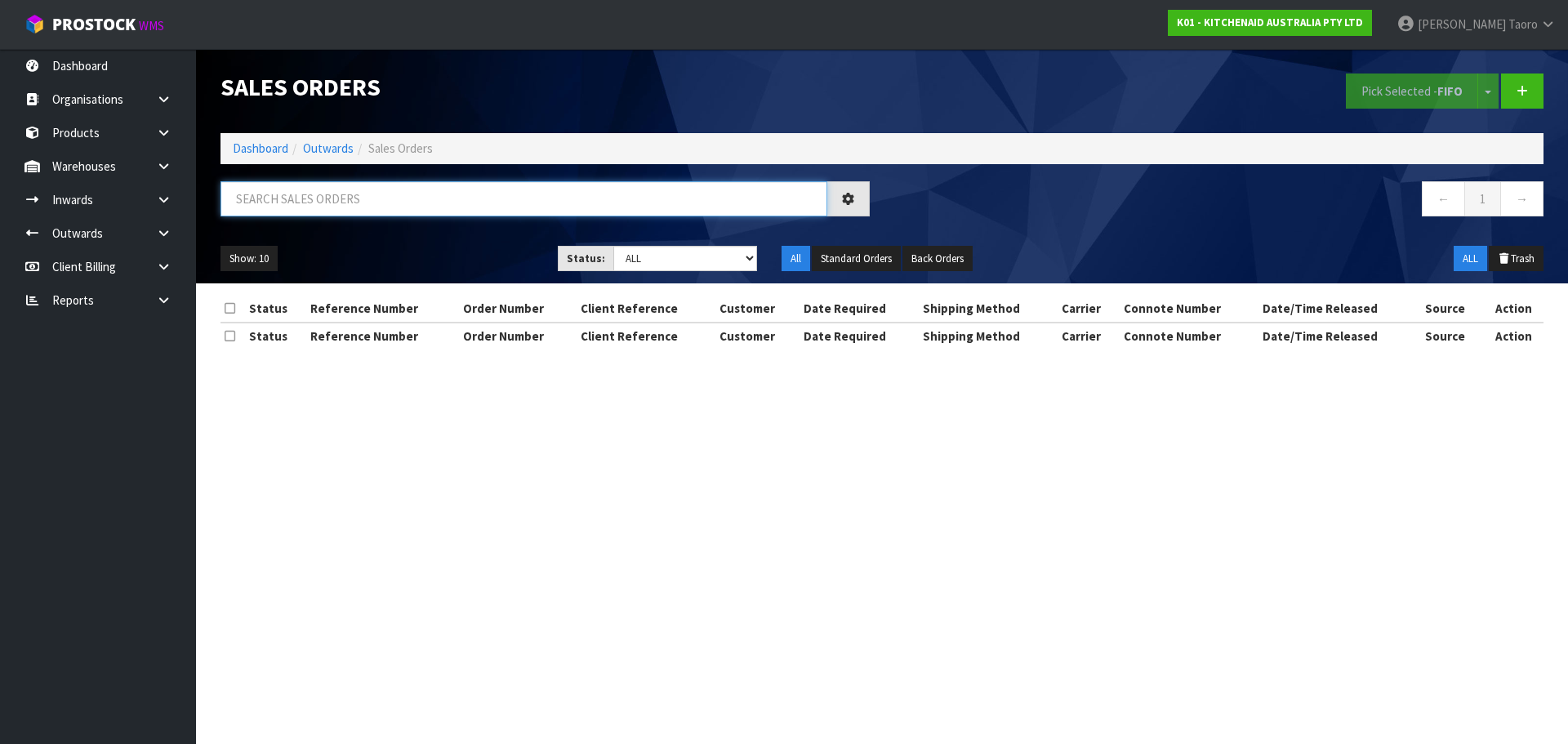
click at [517, 206] on input "text" at bounding box center [523, 199] width 607 height 35
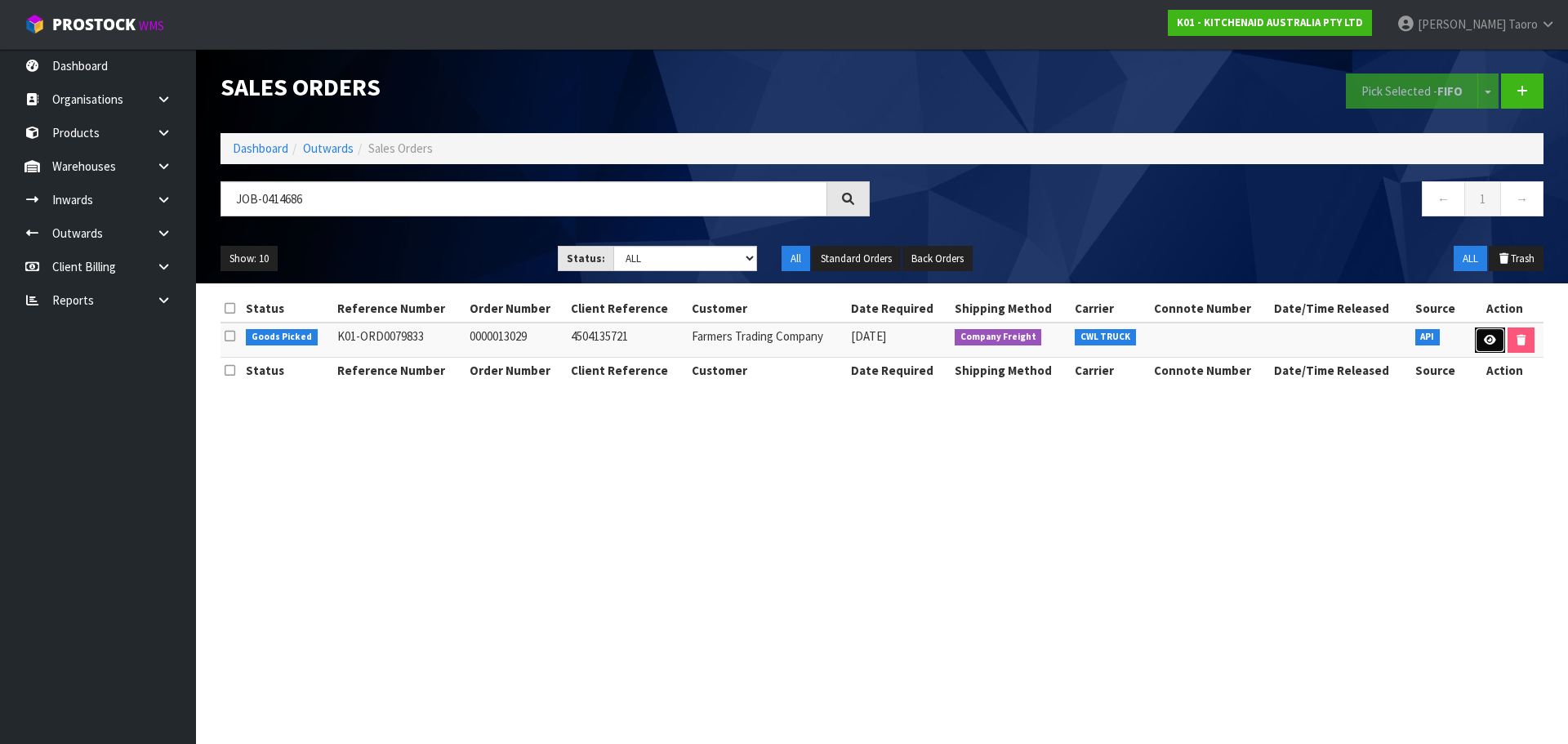
click at [1494, 332] on link at bounding box center [1490, 341] width 30 height 27
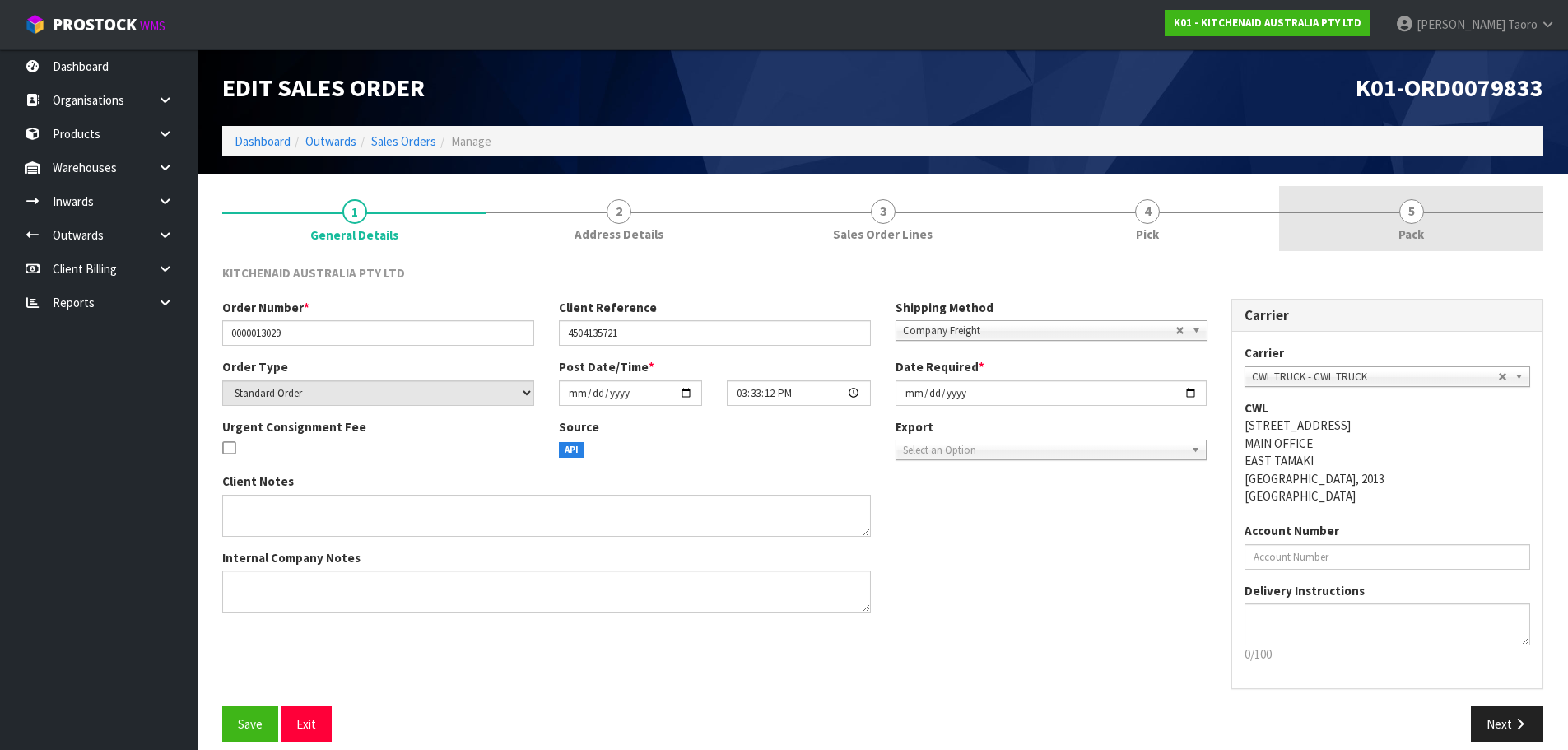
click at [1424, 222] on link "5 Pack" at bounding box center [1411, 219] width 264 height 65
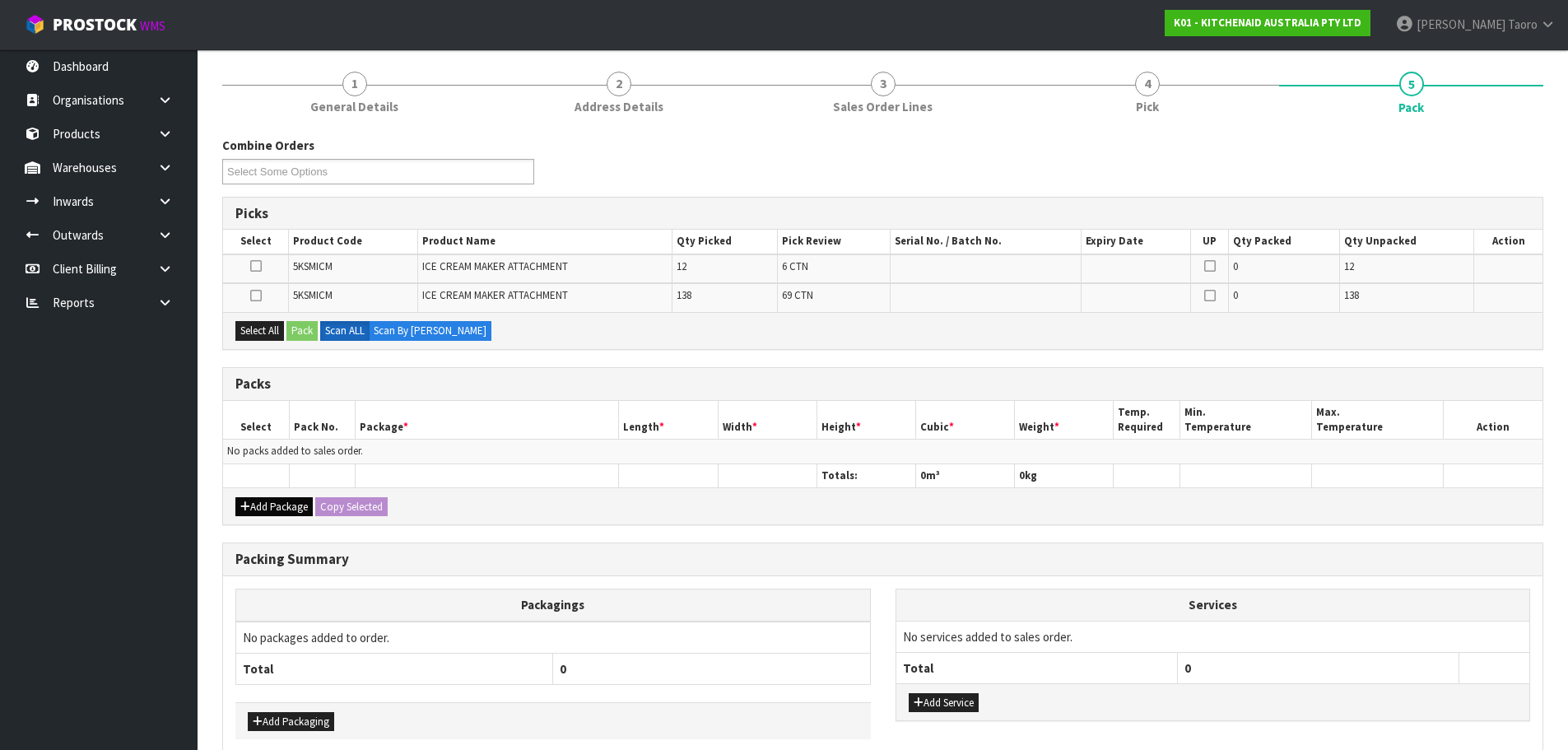
scroll to position [208, 0]
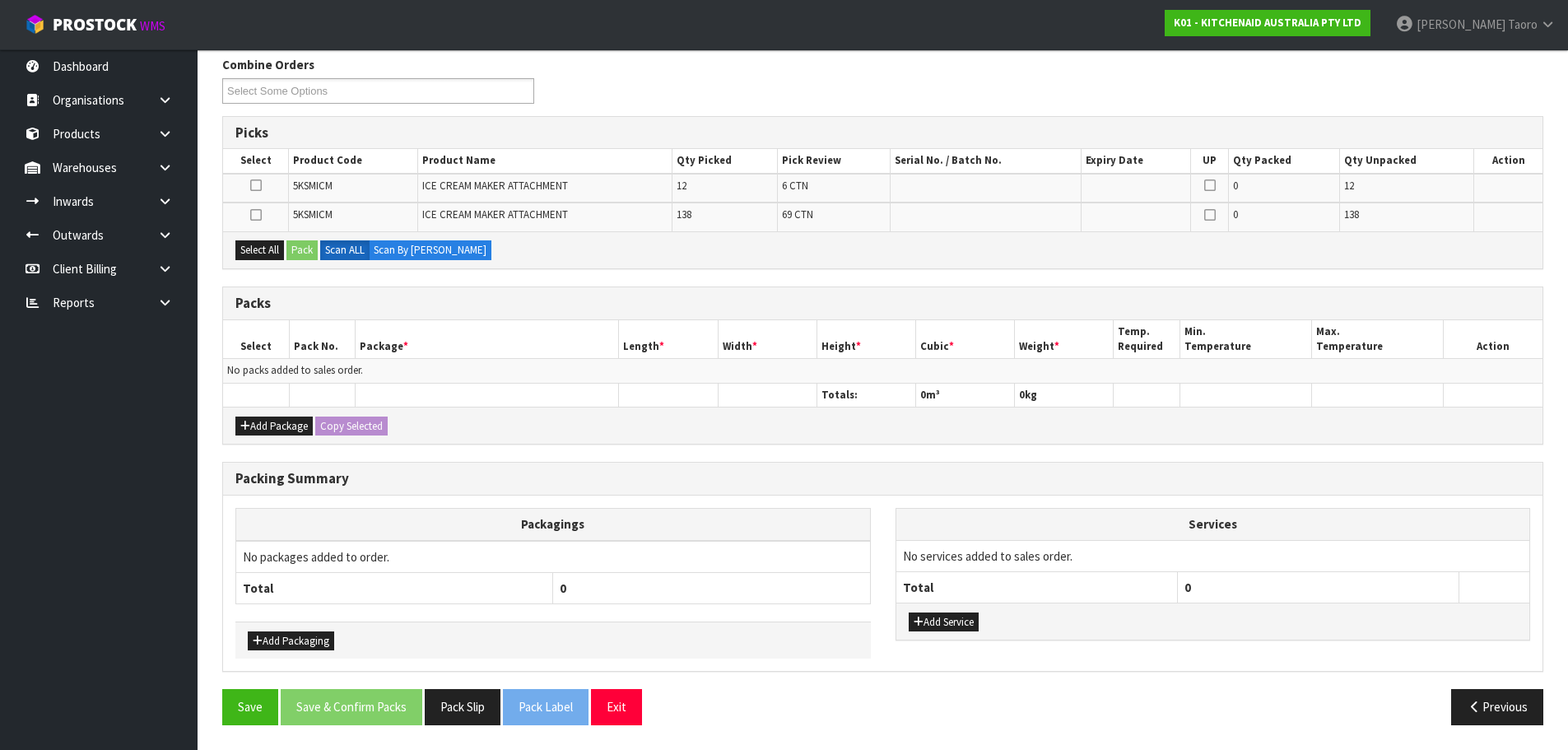
click at [274, 414] on div "Add Package Copy Selected" at bounding box center [882, 425] width 1319 height 37
drag, startPoint x: 264, startPoint y: 426, endPoint x: 264, endPoint y: 387, distance: 39.0
click at [264, 419] on button "Add Package" at bounding box center [274, 427] width 77 height 20
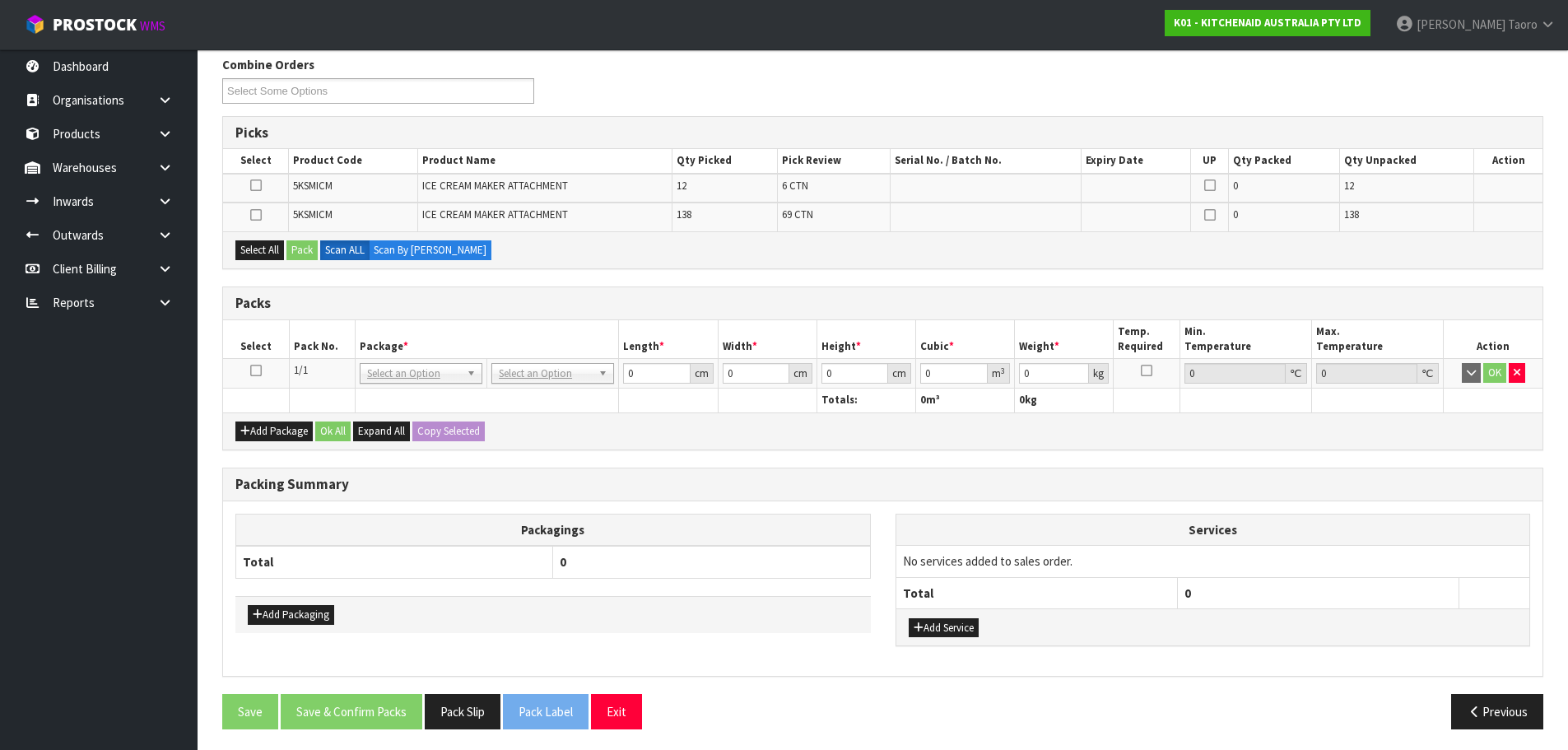
drag, startPoint x: 260, startPoint y: 369, endPoint x: 341, endPoint y: 353, distance: 82.6
click at [265, 369] on td at bounding box center [256, 373] width 66 height 30
drag, startPoint x: 258, startPoint y: 369, endPoint x: 300, endPoint y: 339, distance: 51.6
click at [258, 370] on icon at bounding box center [256, 370] width 11 height 1
click at [306, 334] on th "Pack No." at bounding box center [321, 340] width 66 height 39
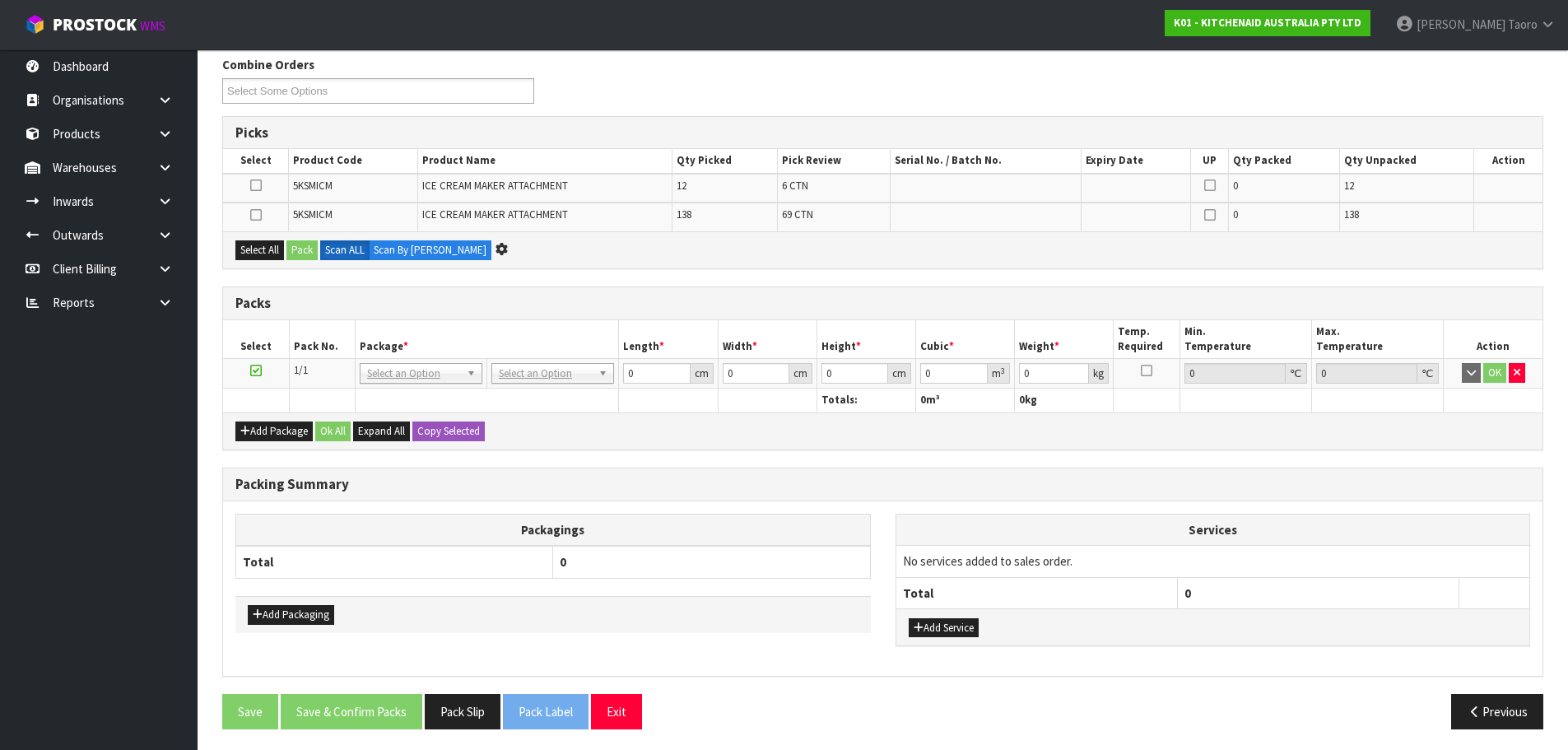
scroll to position [0, 0]
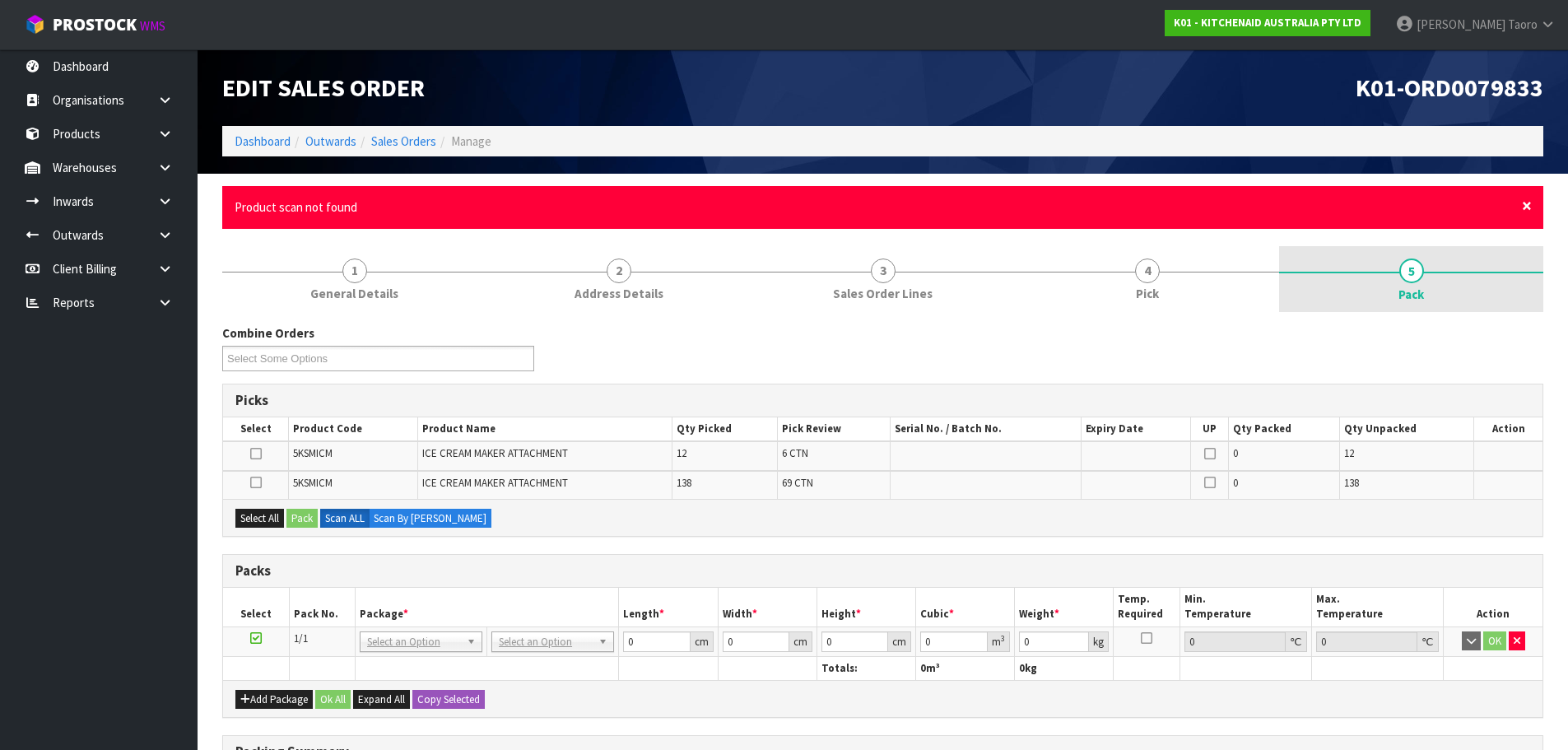
click at [1529, 201] on span "×" at bounding box center [1527, 206] width 10 height 23
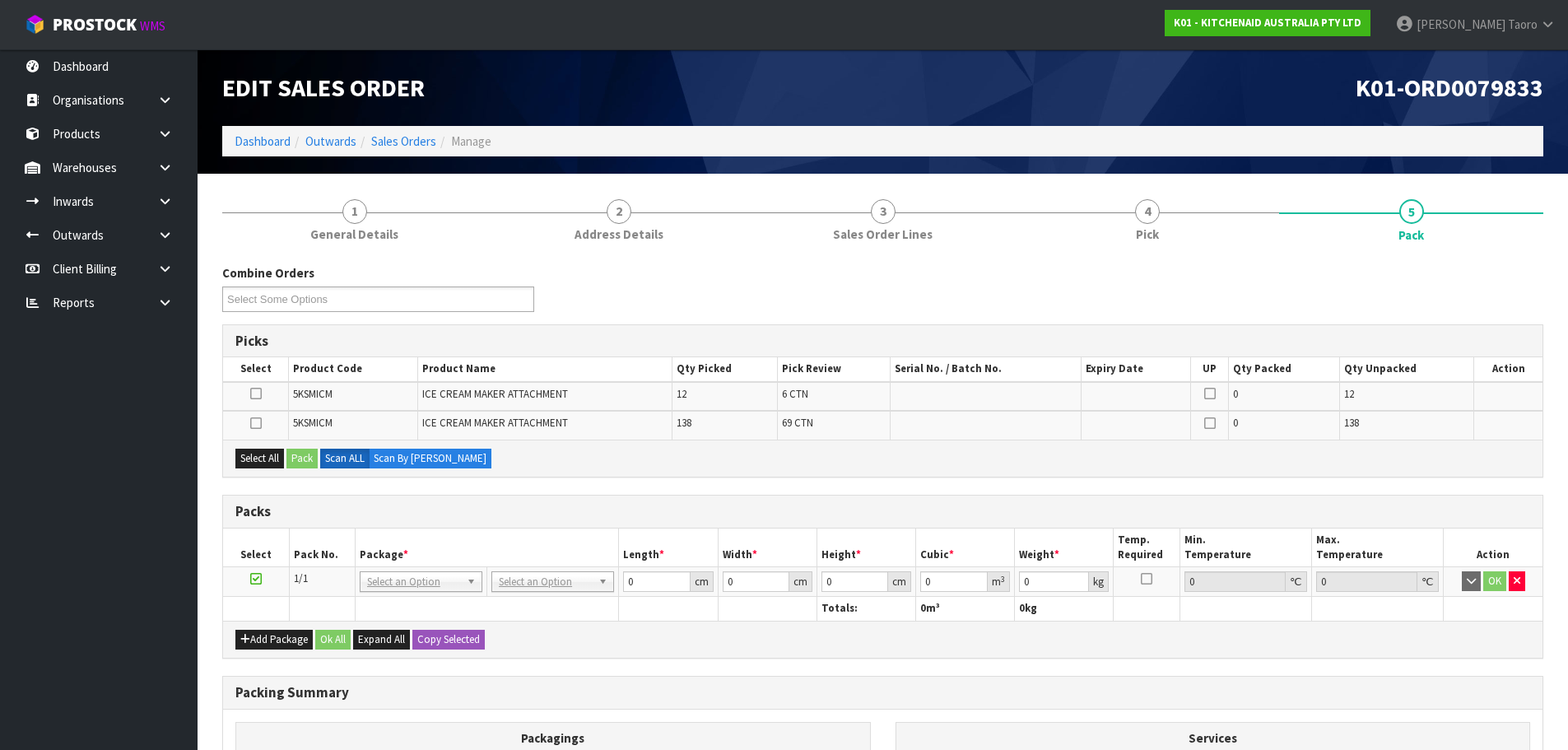
click at [1382, 272] on div "Combine Orders K01-ORD0079833 K01-ORD0079912 K01-ORD0079928 K01-ORD0079930 K01-…" at bounding box center [882, 294] width 1346 height 59
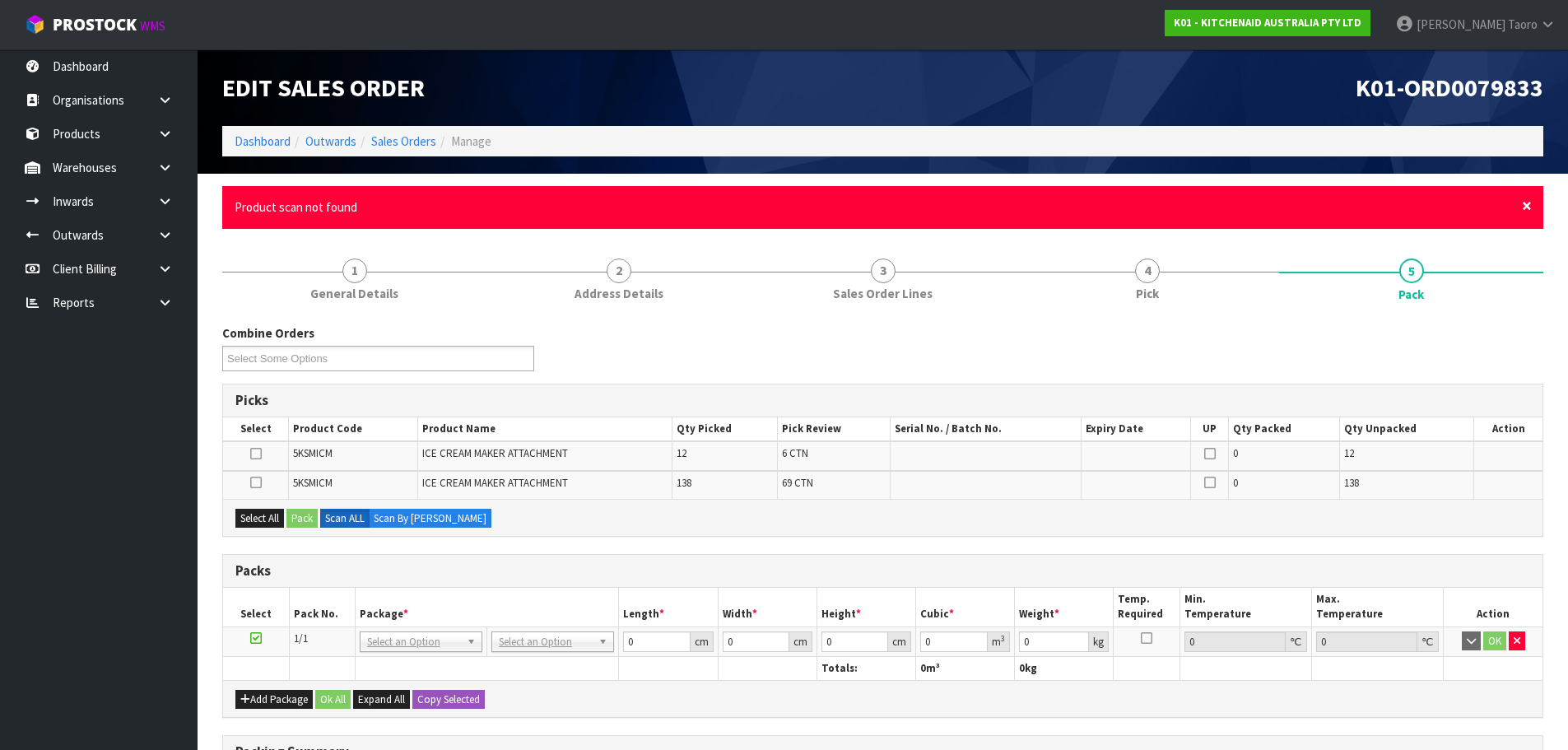
click at [1528, 208] on span "×" at bounding box center [1527, 206] width 10 height 23
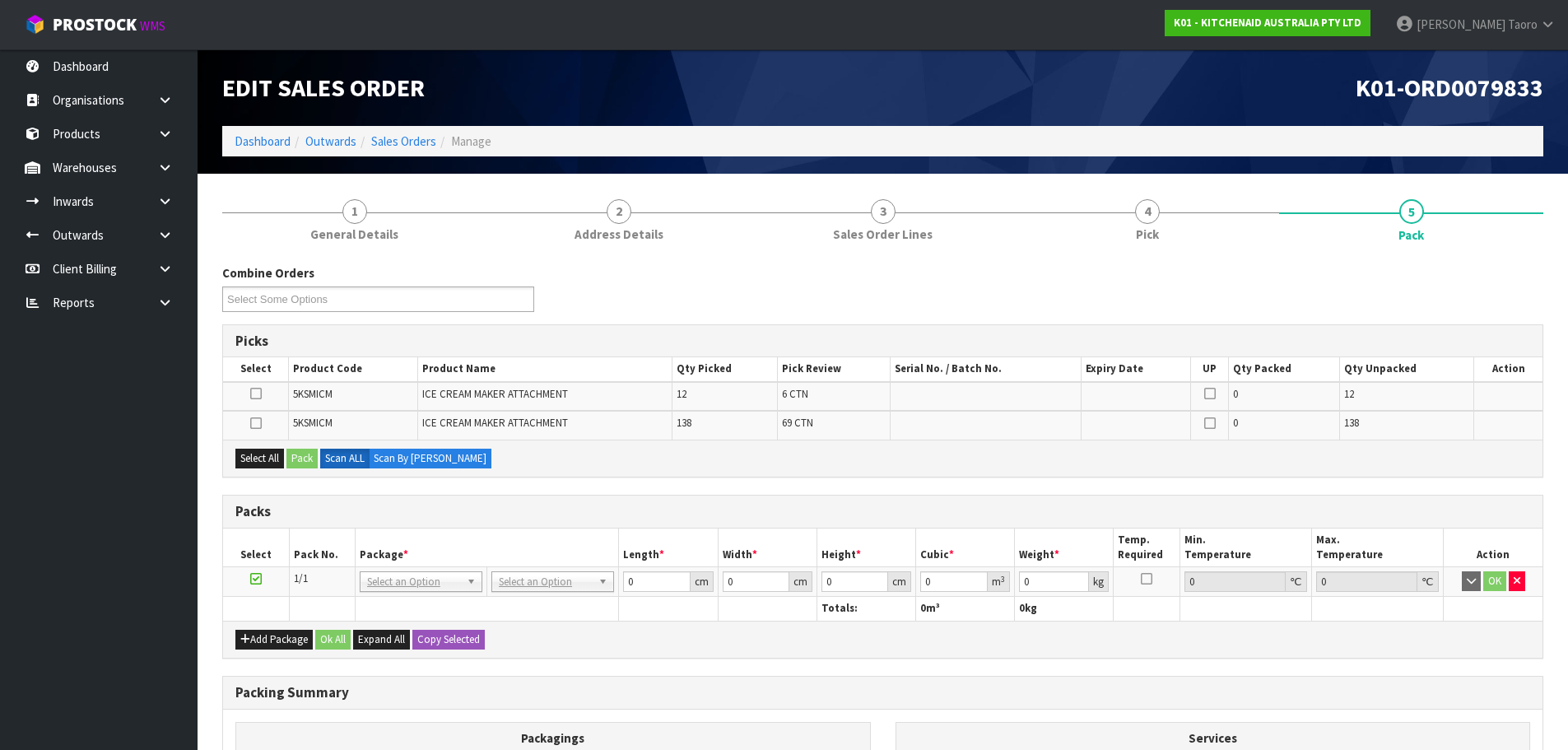
click at [1525, 291] on div "Combine Orders K01-ORD0079833 K01-ORD0079912 K01-ORD0079928 K01-ORD0079930 K01-…" at bounding box center [882, 294] width 1346 height 59
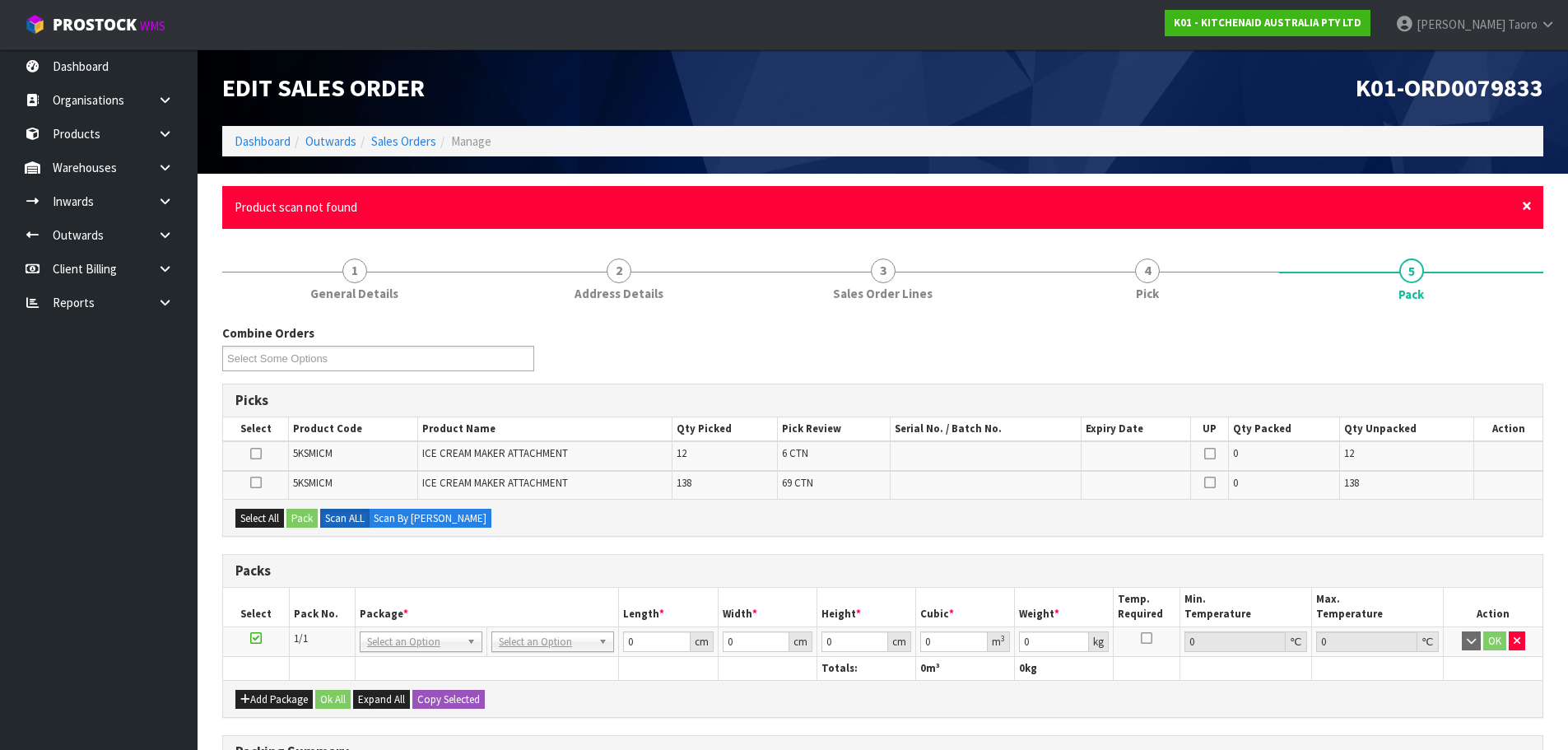
click at [1531, 204] on span "×" at bounding box center [1527, 206] width 10 height 23
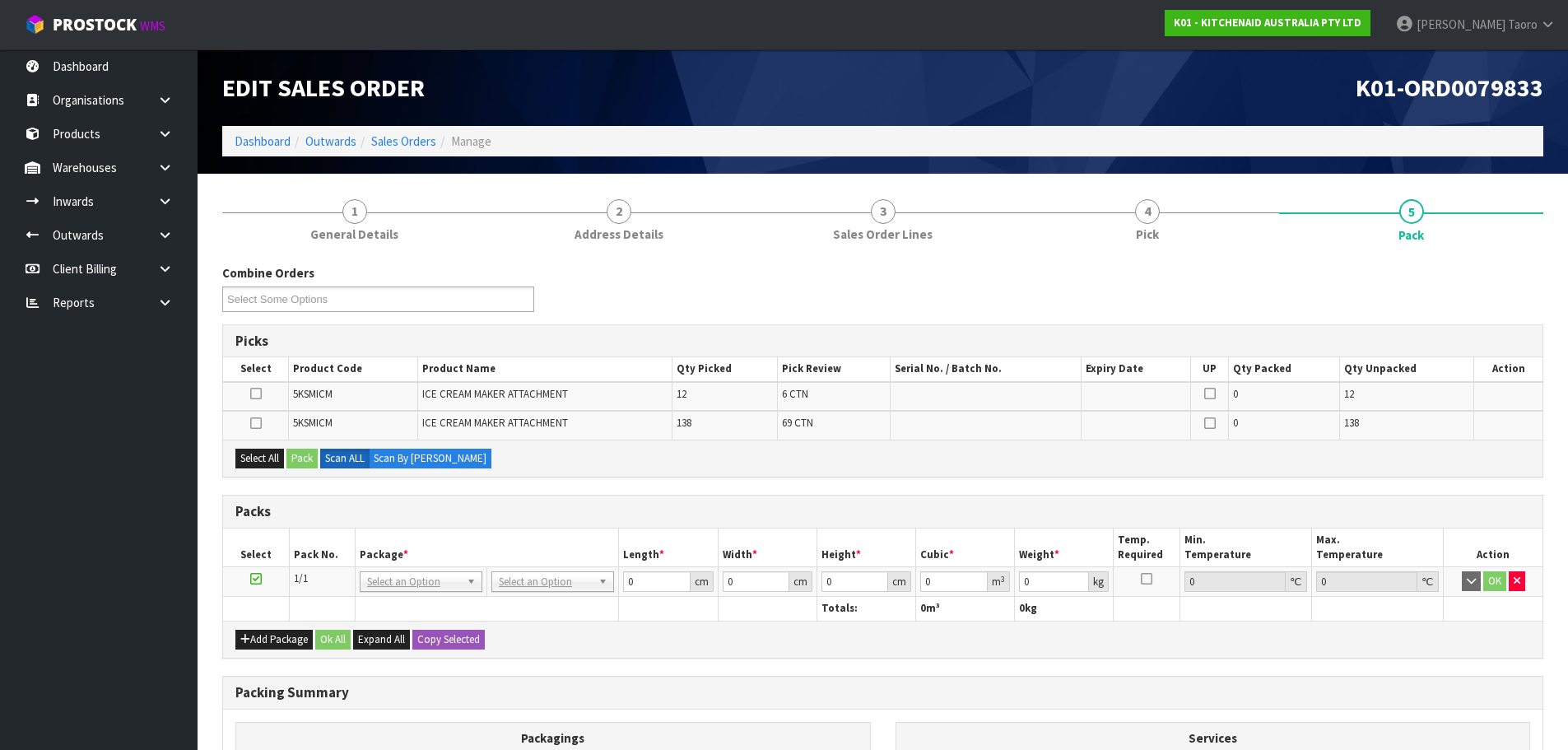
click at [1484, 259] on div "Combine Orders K01-ORD0079833 K01-ORD0079912 K01-ORD0079928 K01-ORD0079930 K01-…" at bounding box center [882, 601] width 1321 height 698
click at [1018, 442] on div "Select All Pack Scan ALL Scan By Quantity" at bounding box center [882, 458] width 1319 height 37
click at [1473, 279] on div "Combine Orders K01-ORD0079833 K01-ORD0079912 K01-ORD0079928 K01-ORD0079930 K01-…" at bounding box center [882, 294] width 1346 height 59
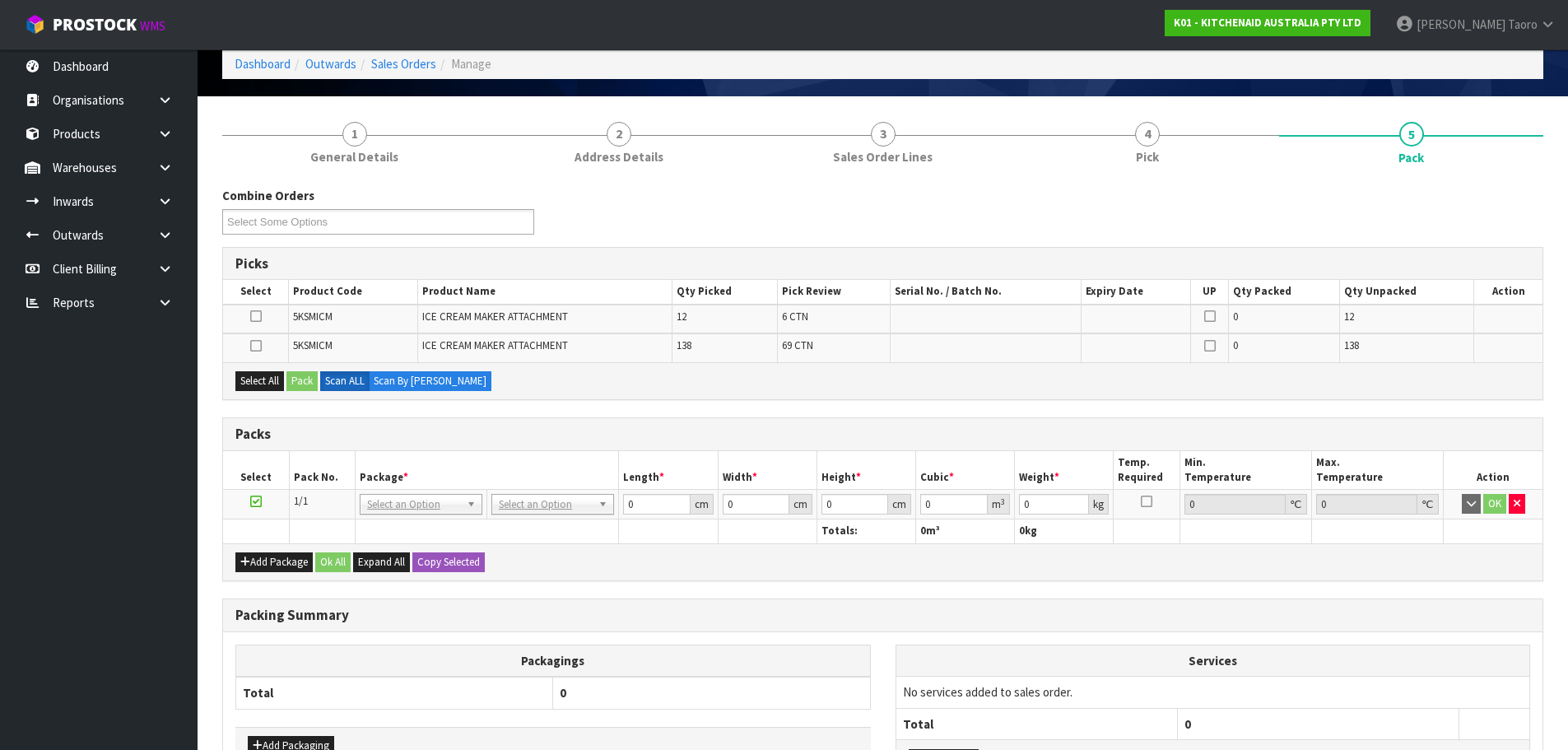
click at [1404, 388] on div "Select All Pack Scan ALL Scan By Quantity" at bounding box center [882, 381] width 1319 height 37
click at [260, 316] on icon at bounding box center [256, 316] width 11 height 1
click at [0, 0] on input "checkbox" at bounding box center [0, 0] width 0 height 0
click at [260, 379] on button "Select All" at bounding box center [259, 381] width 49 height 20
click at [301, 379] on button "Pack" at bounding box center [301, 381] width 31 height 20
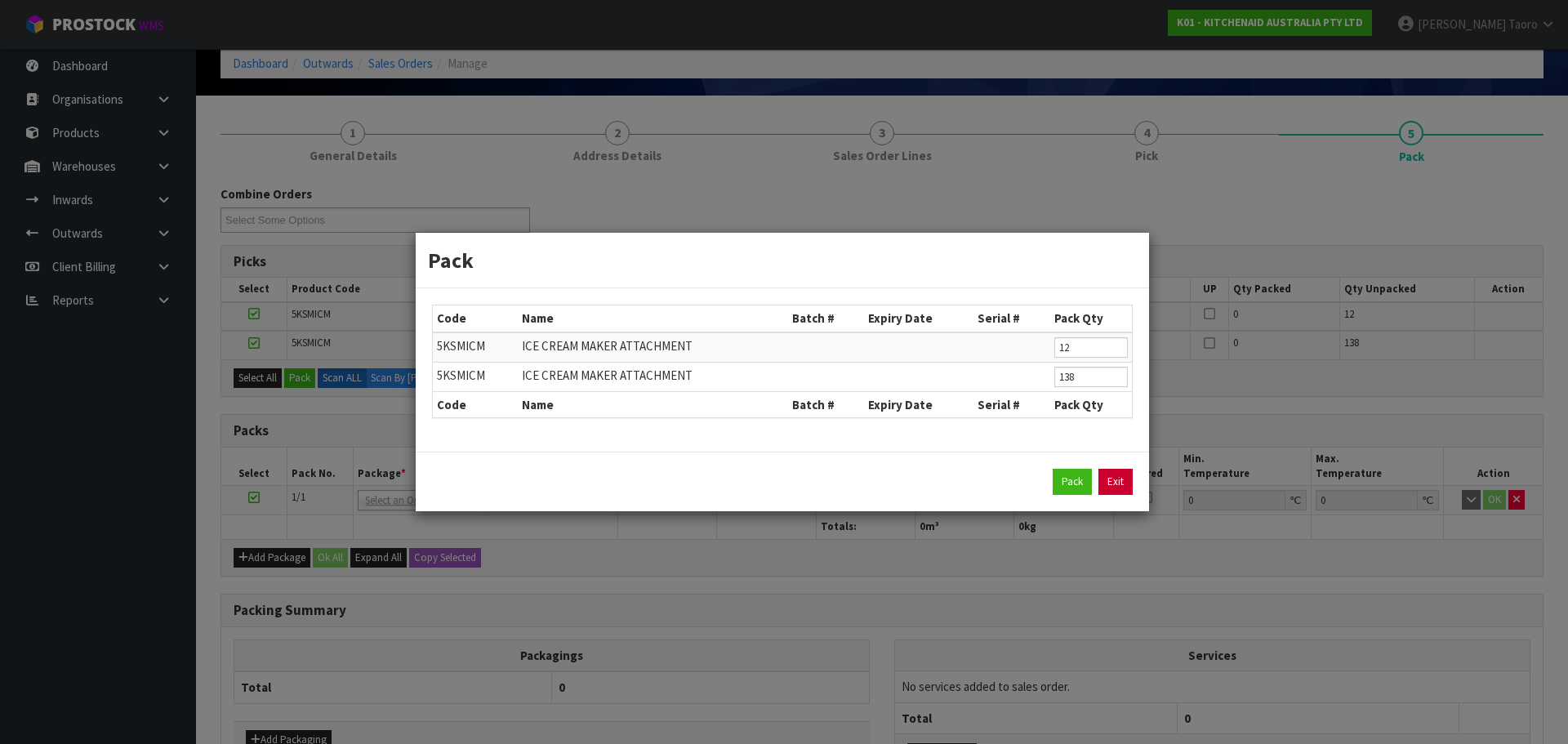
drag, startPoint x: 1124, startPoint y: 481, endPoint x: 1130, endPoint y: 462, distance: 19.9
click at [1125, 481] on link "Exit" at bounding box center [1116, 482] width 34 height 27
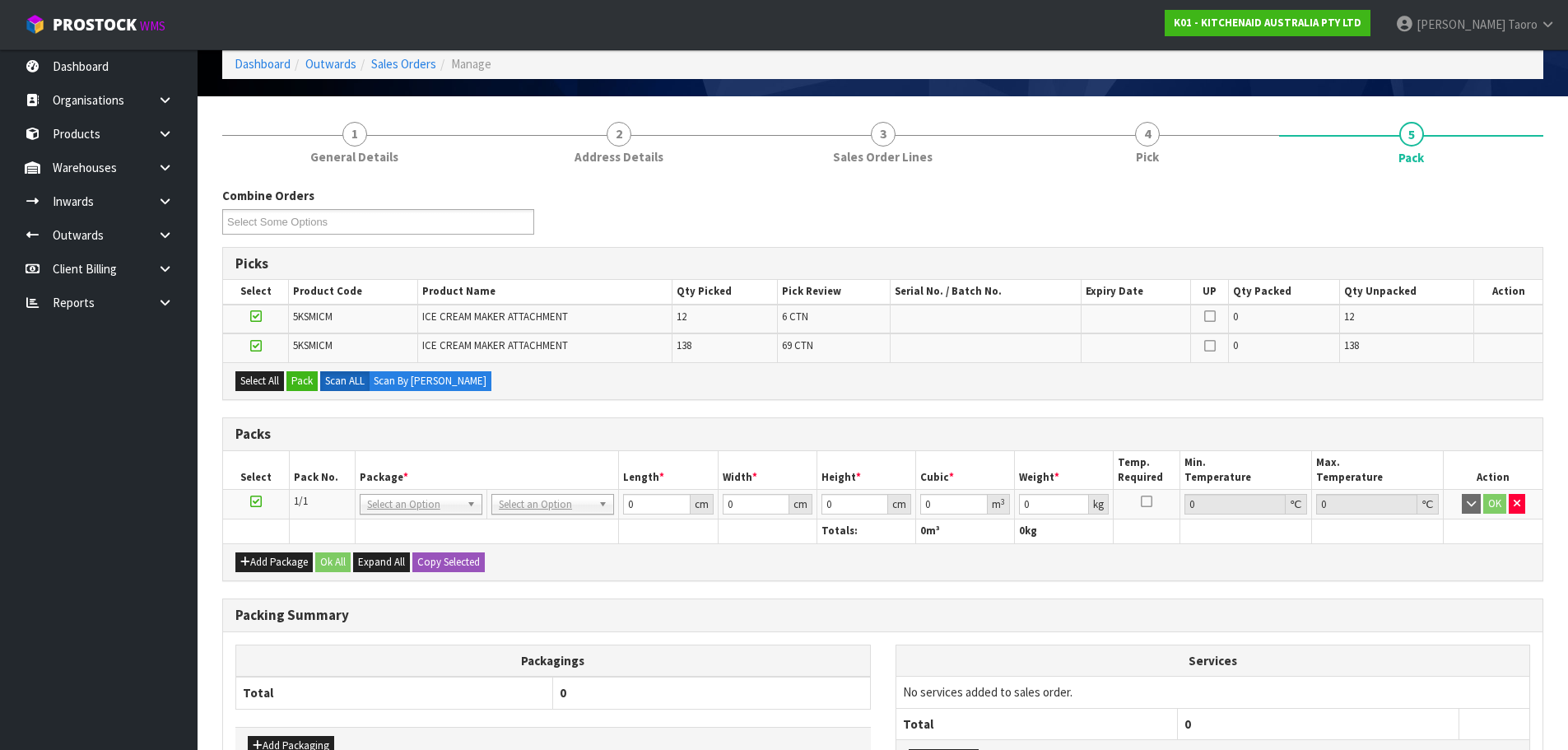
click at [257, 345] on icon at bounding box center [256, 345] width 11 height 1
click at [0, 0] on input "checkbox" at bounding box center [0, 0] width 0 height 0
click at [303, 382] on button "Pack" at bounding box center [301, 381] width 31 height 20
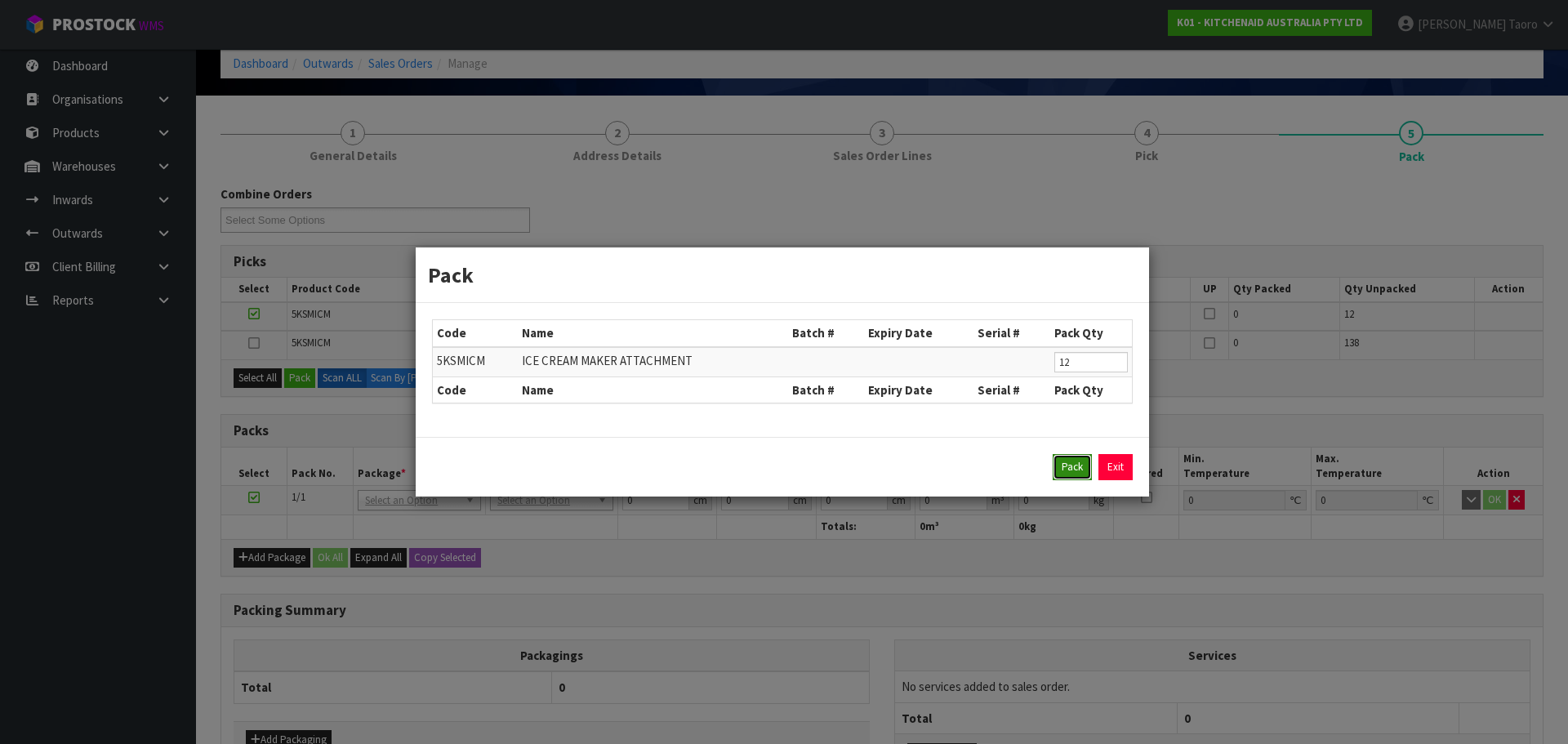
drag, startPoint x: 1067, startPoint y: 469, endPoint x: 1077, endPoint y: 460, distance: 13.5
click at [1069, 468] on button "Pack" at bounding box center [1071, 468] width 39 height 27
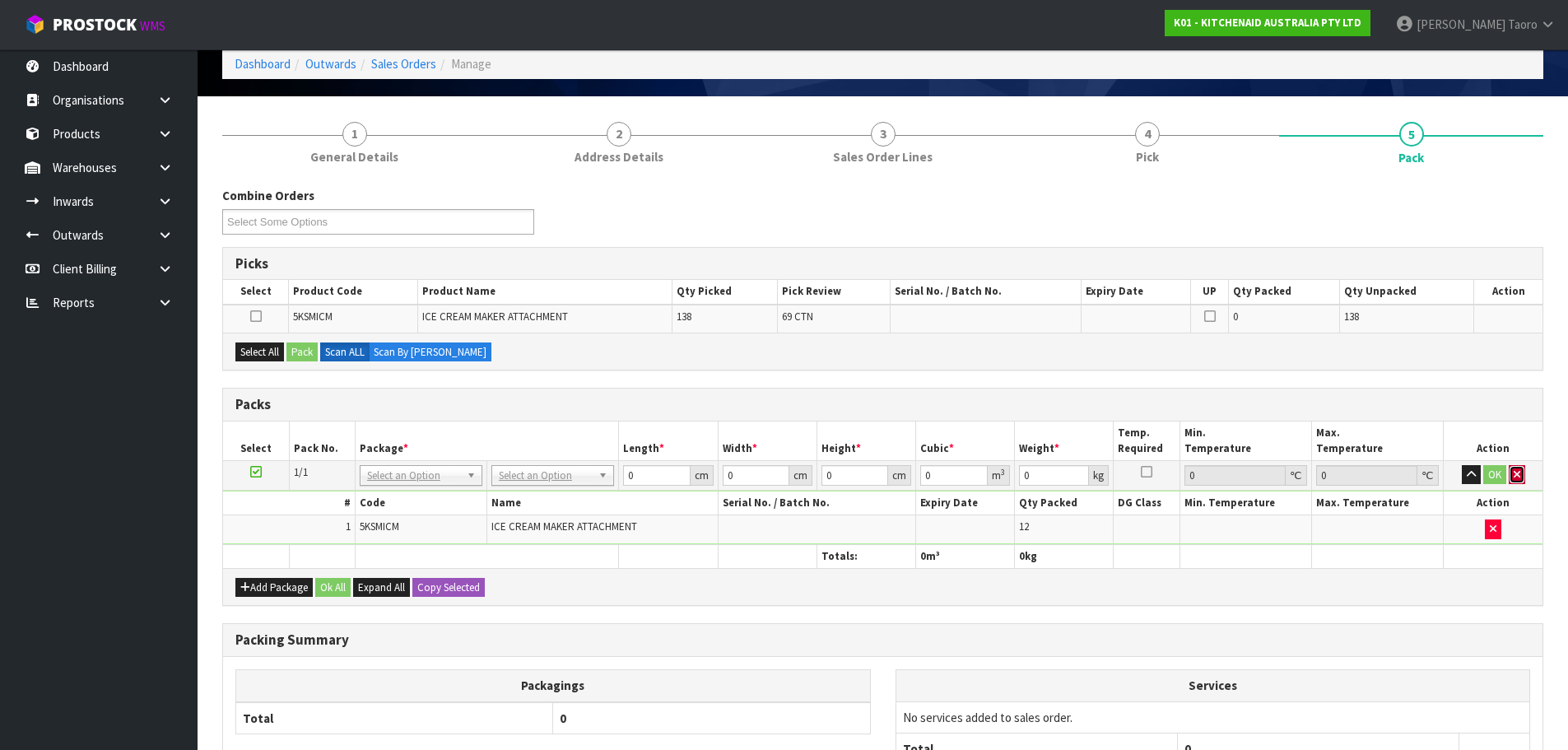
click at [1522, 473] on button "button" at bounding box center [1516, 475] width 16 height 20
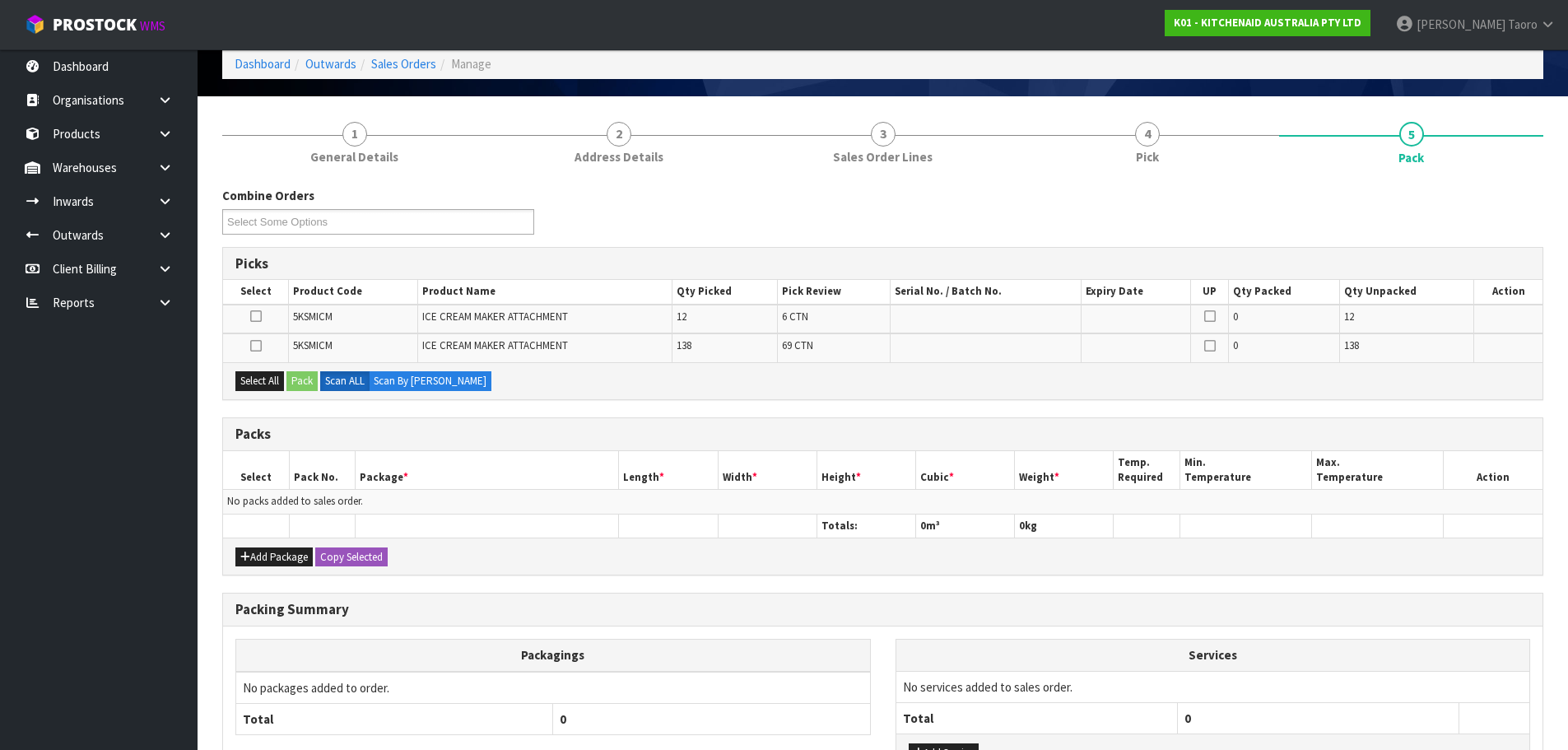
click at [995, 378] on div "Select All Pack Scan ALL Scan By Quantity" at bounding box center [882, 381] width 1319 height 37
drag, startPoint x: 271, startPoint y: 565, endPoint x: 262, endPoint y: 534, distance: 32.3
click at [271, 564] on button "Add Package" at bounding box center [274, 557] width 77 height 20
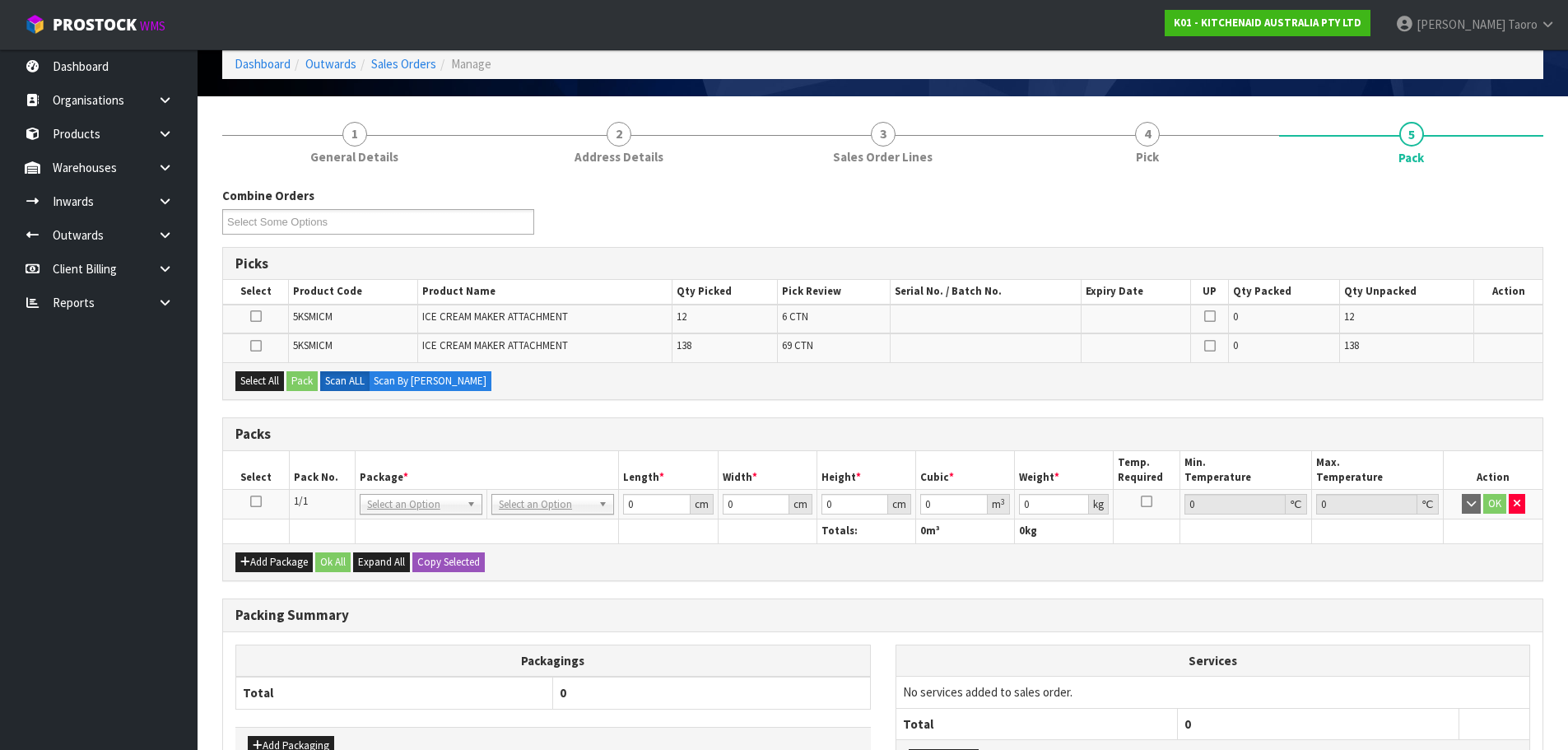
click at [258, 502] on icon at bounding box center [256, 502] width 11 height 1
drag, startPoint x: 247, startPoint y: 376, endPoint x: 267, endPoint y: 382, distance: 20.9
click at [255, 376] on button "Select All" at bounding box center [259, 381] width 49 height 20
click at [303, 382] on button "Pack" at bounding box center [301, 381] width 31 height 20
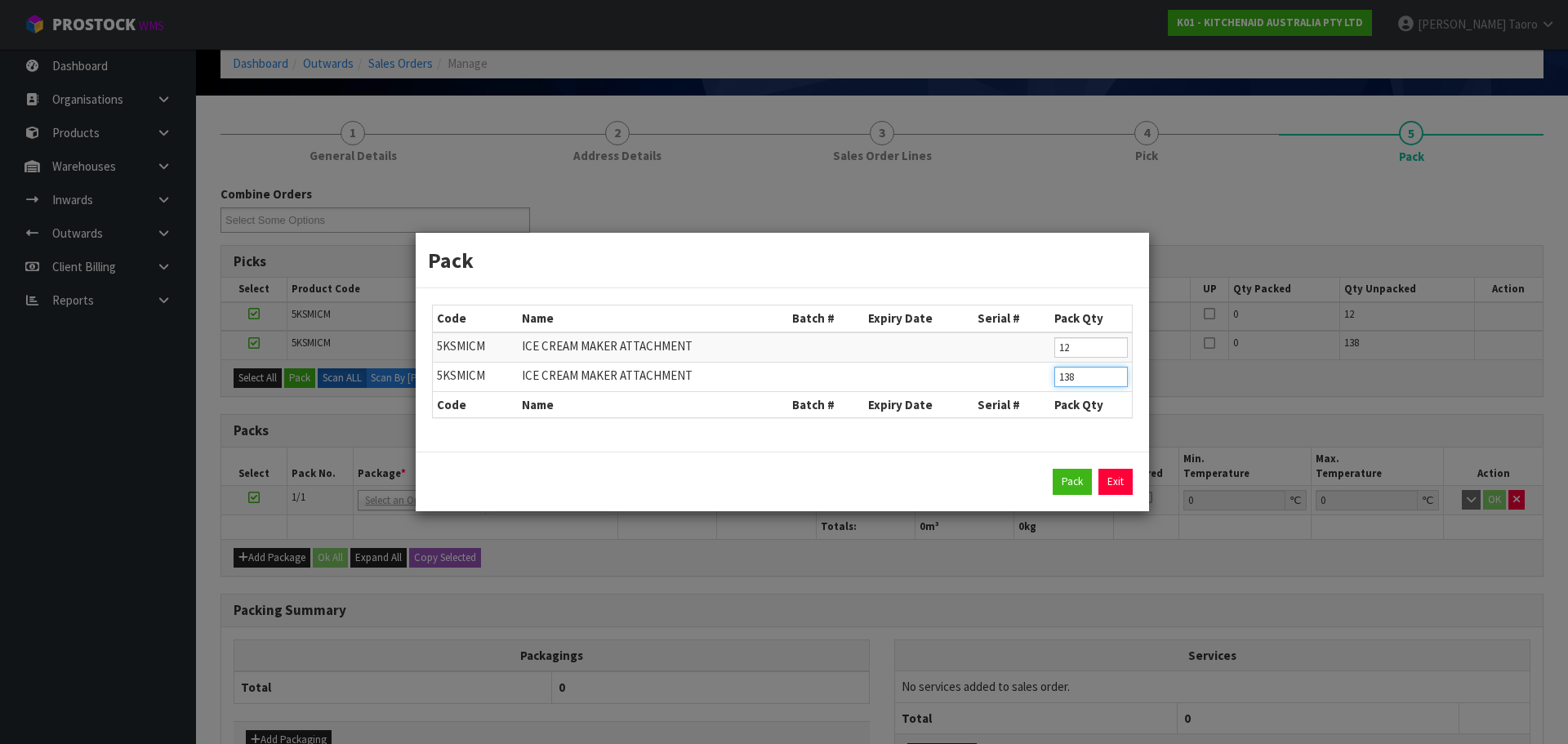
drag, startPoint x: 1088, startPoint y: 374, endPoint x: 1046, endPoint y: 379, distance: 42.3
click at [1048, 378] on tr "5KSMICM ICE CREAM MAKER ATTACHMENT 138" at bounding box center [782, 376] width 699 height 29
click button "Pack" at bounding box center [1071, 482] width 39 height 27
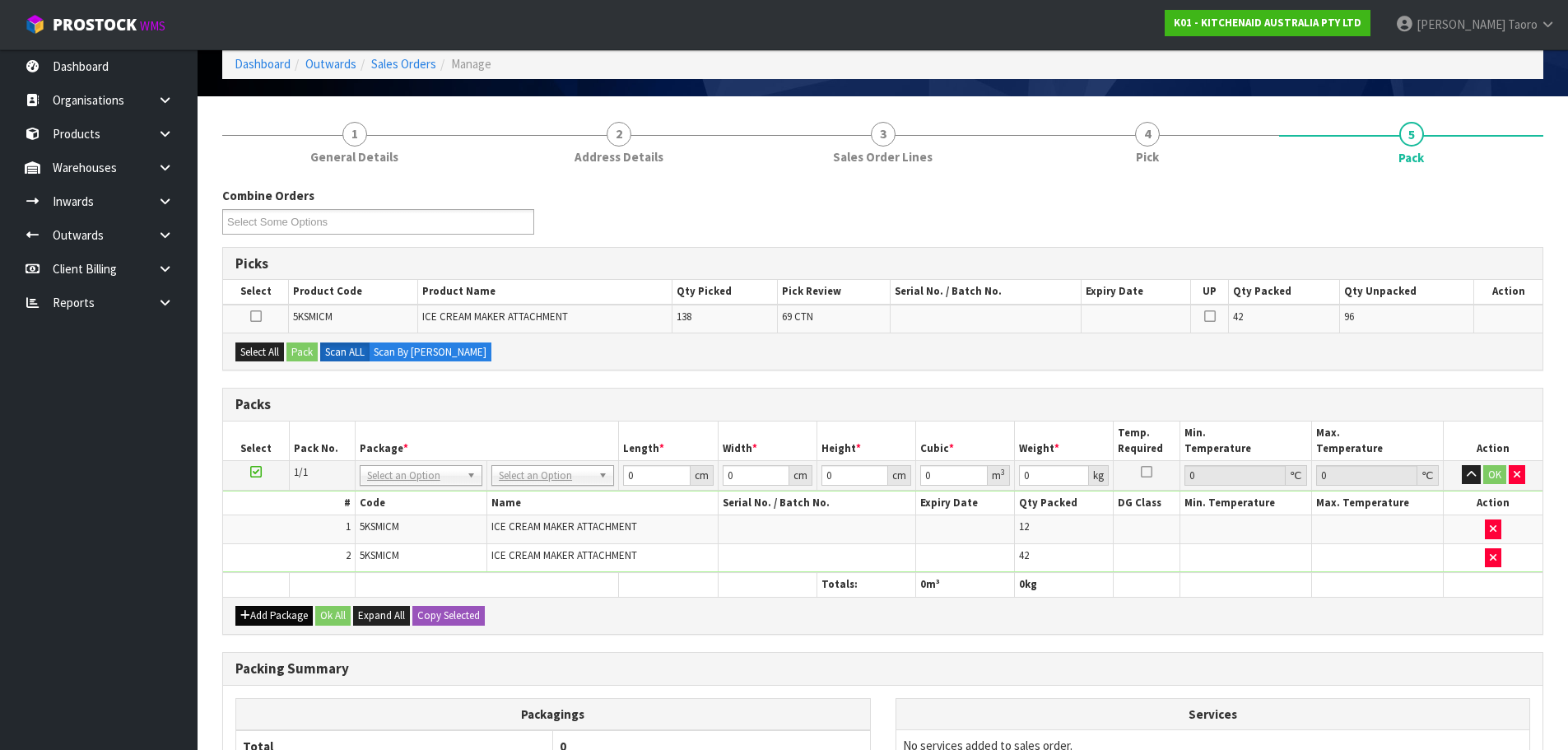
click at [258, 625] on div "Add Package Ok All Expand All Copy Selected" at bounding box center [882, 615] width 1319 height 37
click at [263, 606] on button "Add Package" at bounding box center [274, 615] width 77 height 20
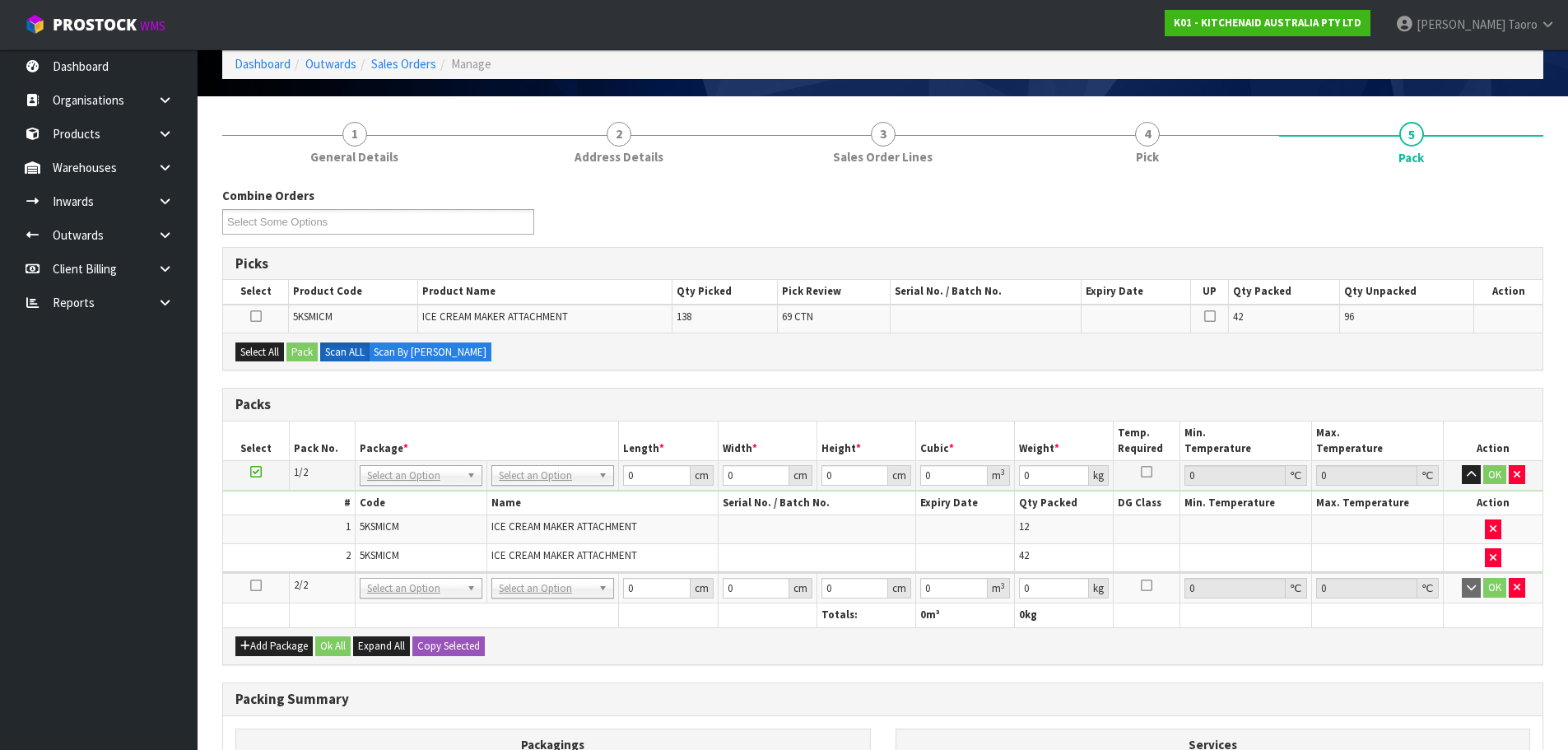
click at [256, 578] on link at bounding box center [256, 585] width 11 height 14
drag, startPoint x: 258, startPoint y: 360, endPoint x: 284, endPoint y: 360, distance: 26.0
click at [259, 360] on button "Select All" at bounding box center [259, 352] width 49 height 20
click at [313, 353] on button "Pack" at bounding box center [301, 352] width 31 height 20
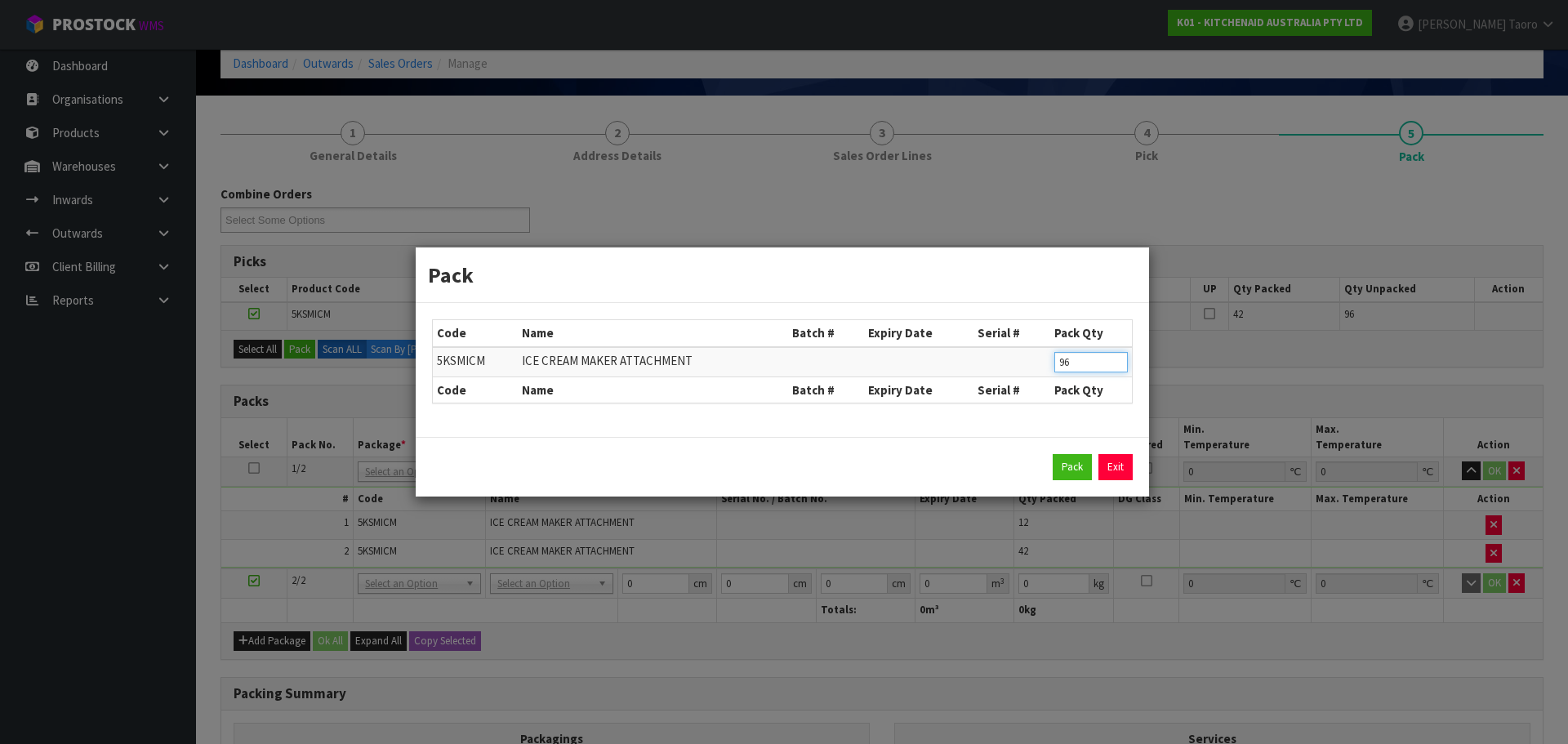
drag, startPoint x: 1032, startPoint y: 361, endPoint x: 1023, endPoint y: 360, distance: 9.1
click at [1023, 360] on tr "5KSMICM ICE CREAM MAKER ATTACHMENT 96" at bounding box center [782, 363] width 699 height 30
click button "Pack" at bounding box center [1071, 468] width 39 height 27
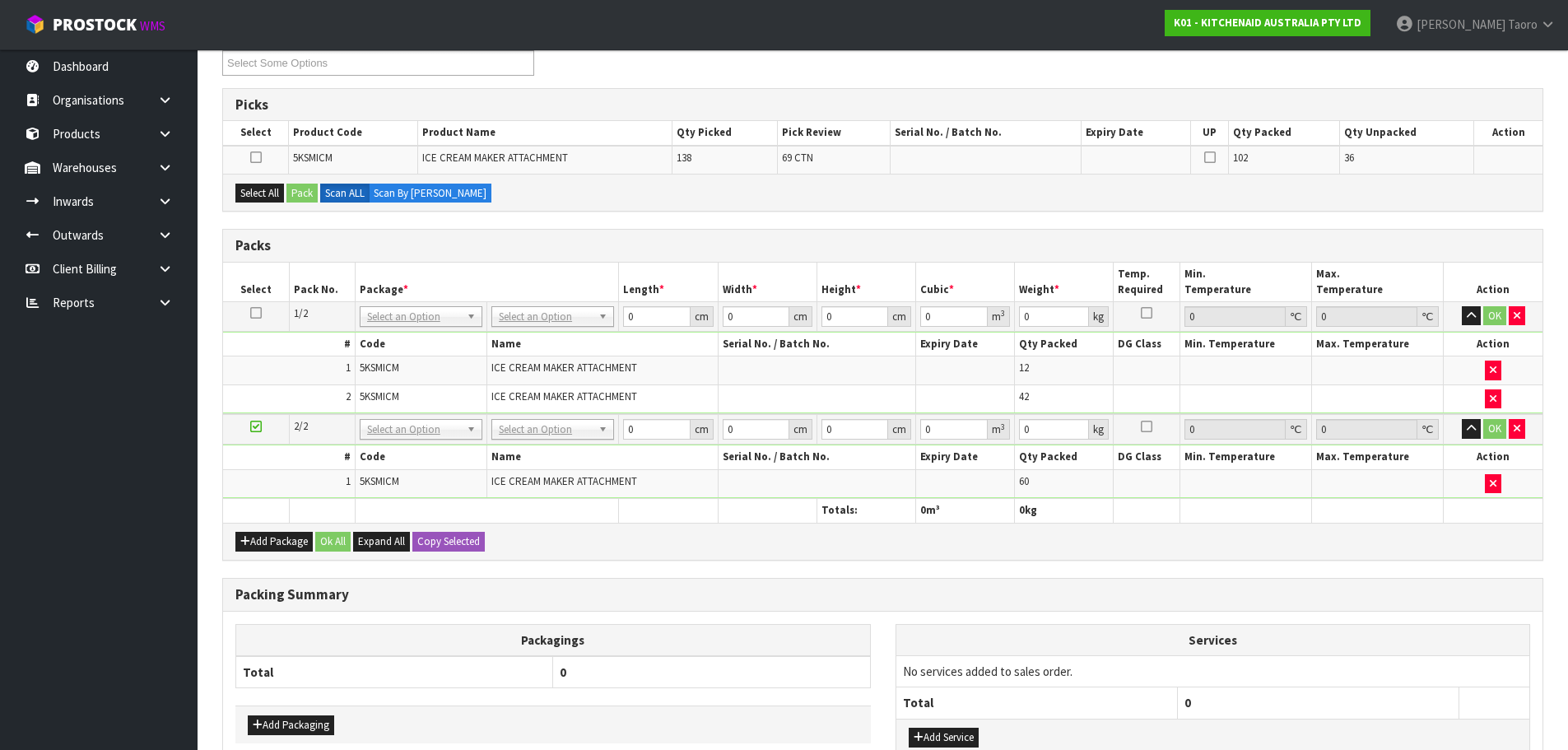
scroll to position [242, 0]
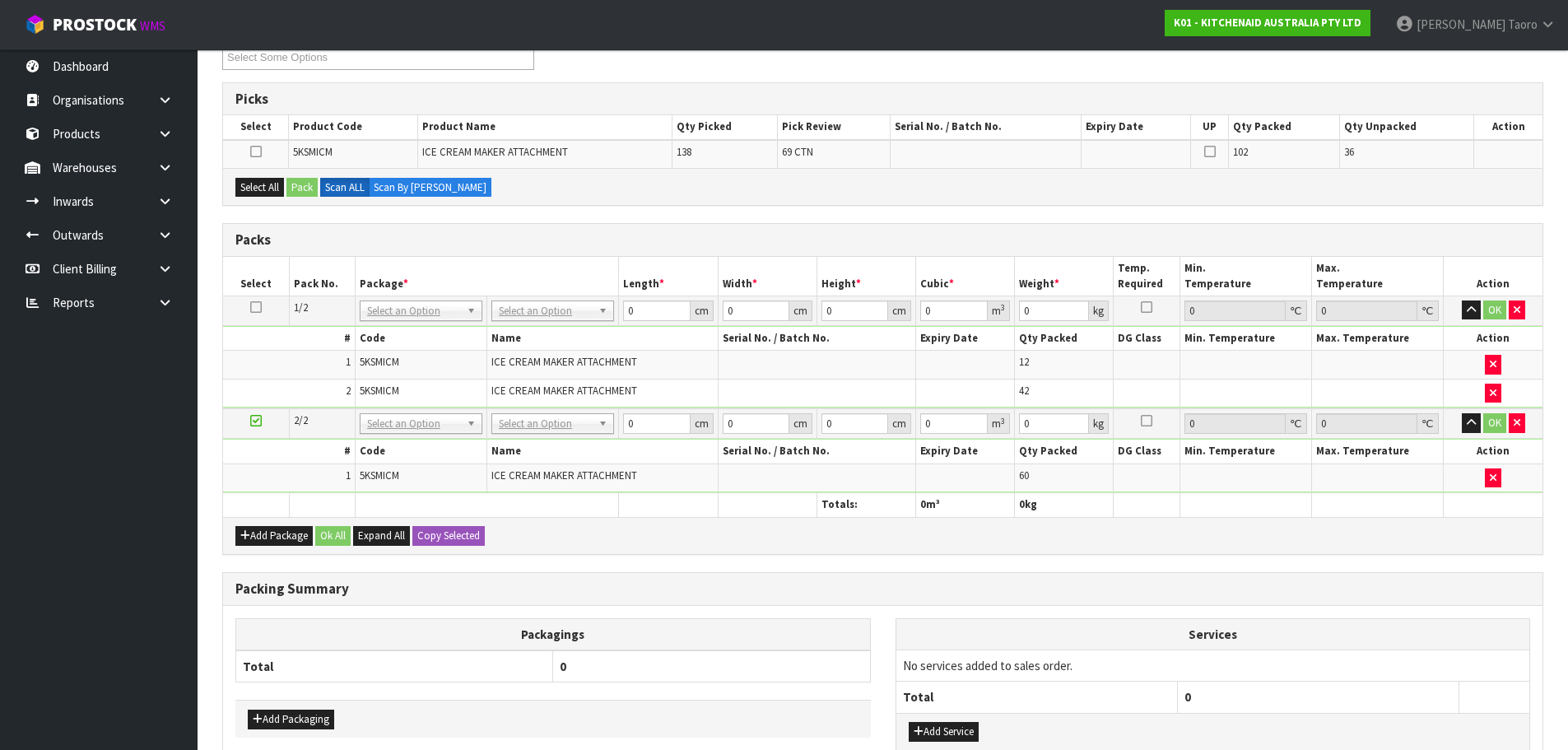
drag, startPoint x: 979, startPoint y: 525, endPoint x: 978, endPoint y: 509, distance: 16.0
click at [978, 521] on div "Add Package Ok All Expand All Copy Selected" at bounding box center [882, 535] width 1319 height 37
click at [270, 530] on button "Add Package" at bounding box center [274, 535] width 77 height 20
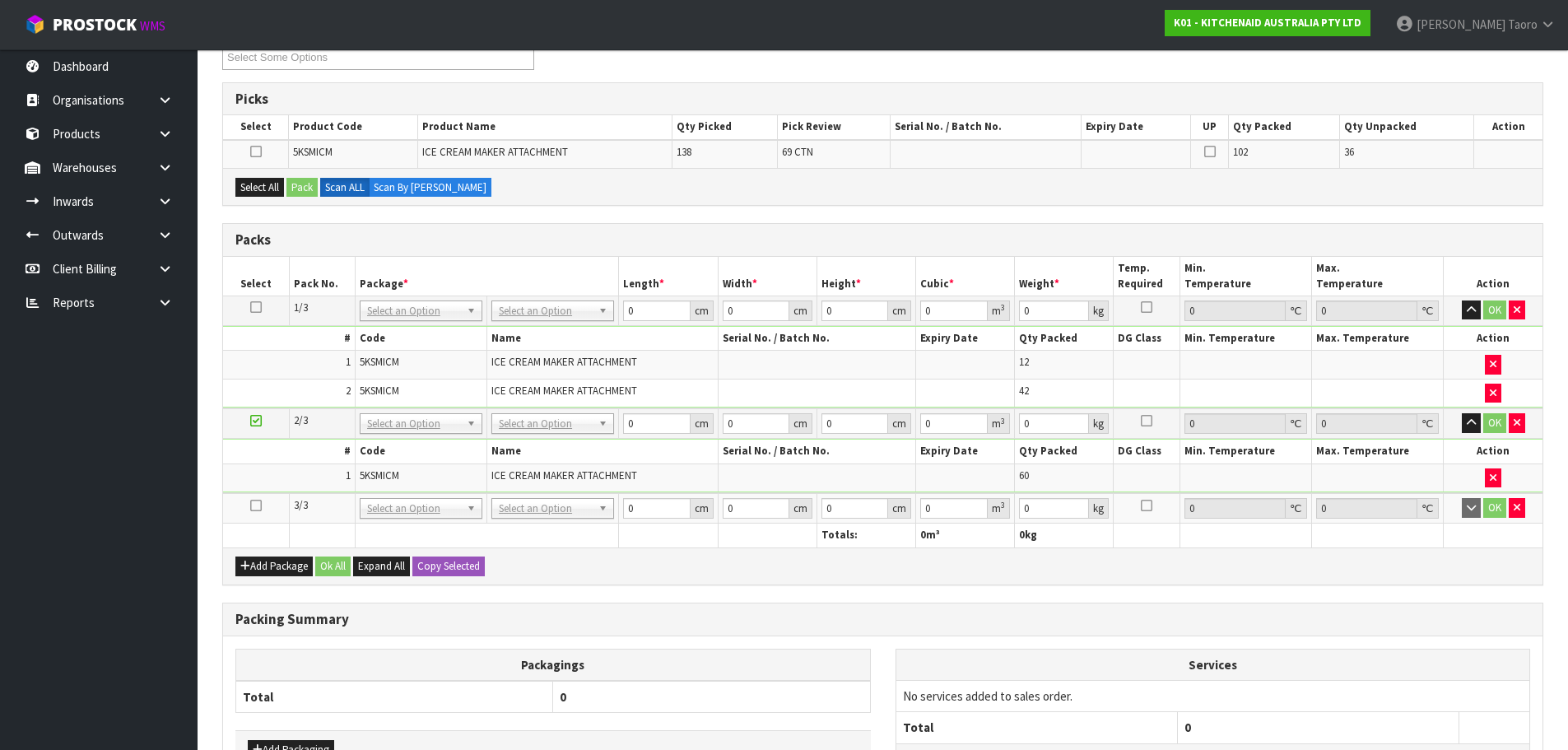
click at [260, 507] on icon at bounding box center [256, 506] width 11 height 1
click at [289, 194] on div "Select All Pack Scan ALL Scan By Quantity" at bounding box center [882, 186] width 1319 height 37
click at [283, 189] on button "Select All" at bounding box center [259, 187] width 49 height 20
click at [310, 189] on button "Pack" at bounding box center [301, 187] width 31 height 20
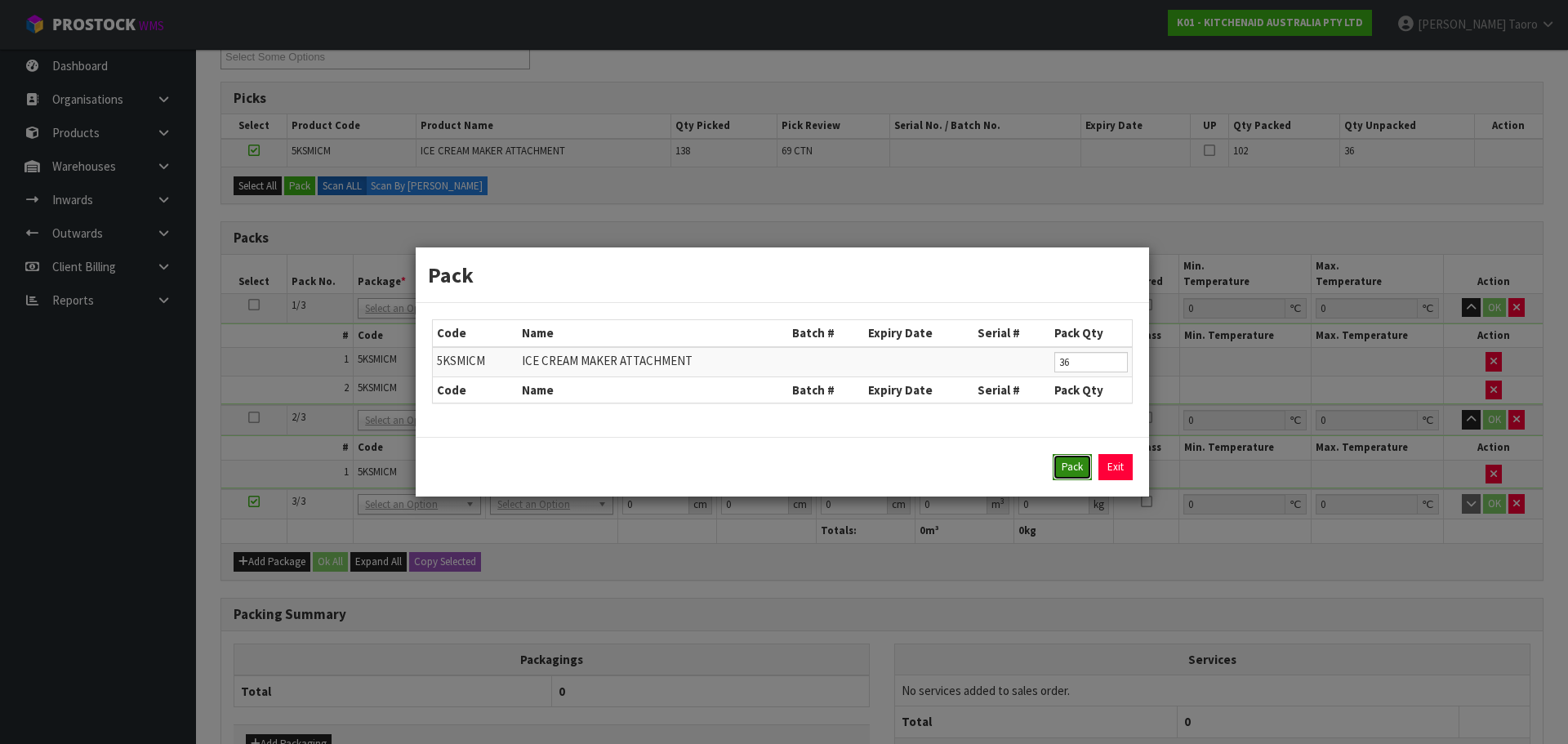
click at [1071, 463] on button "Pack" at bounding box center [1071, 468] width 39 height 27
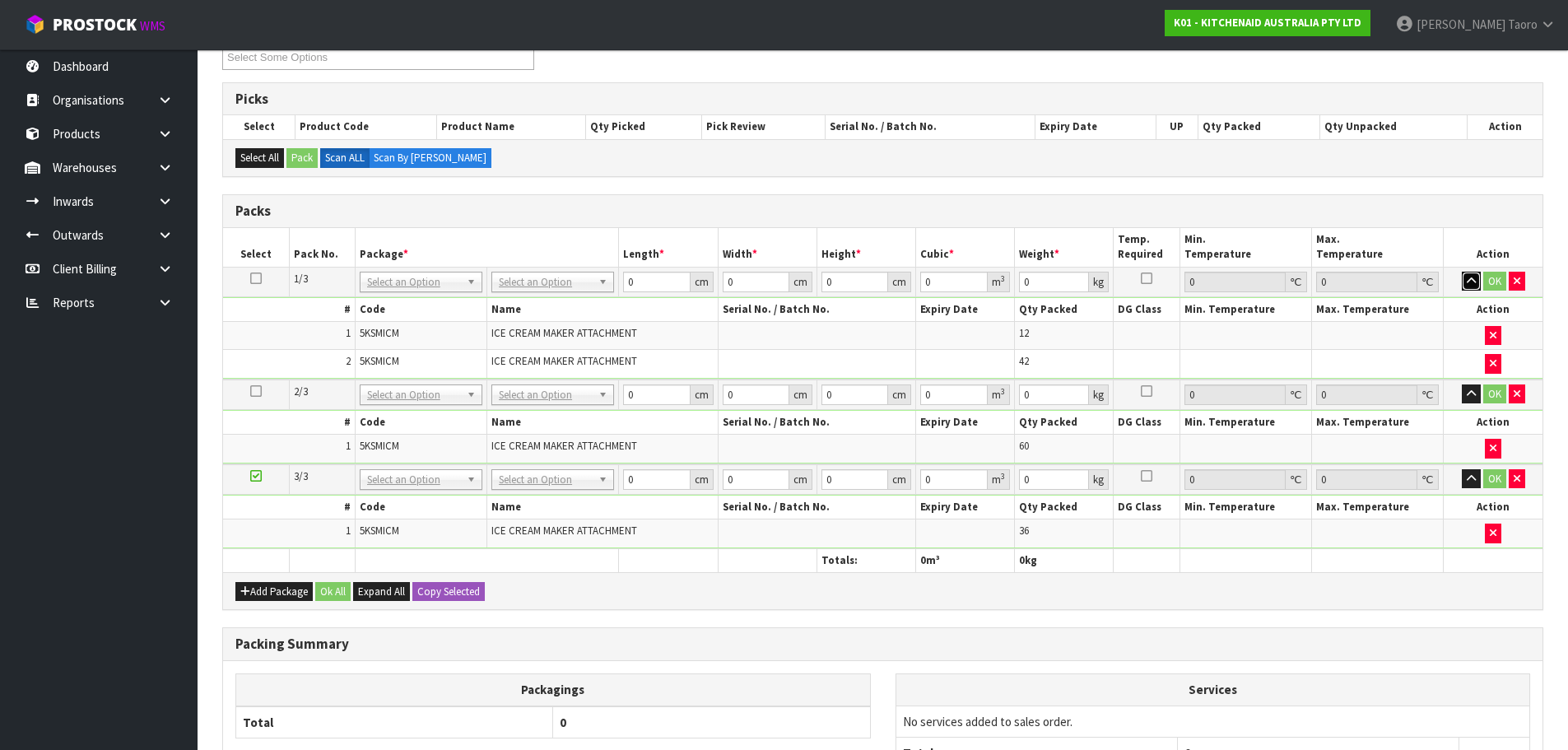
click at [1470, 281] on icon "button" at bounding box center [1471, 281] width 9 height 10
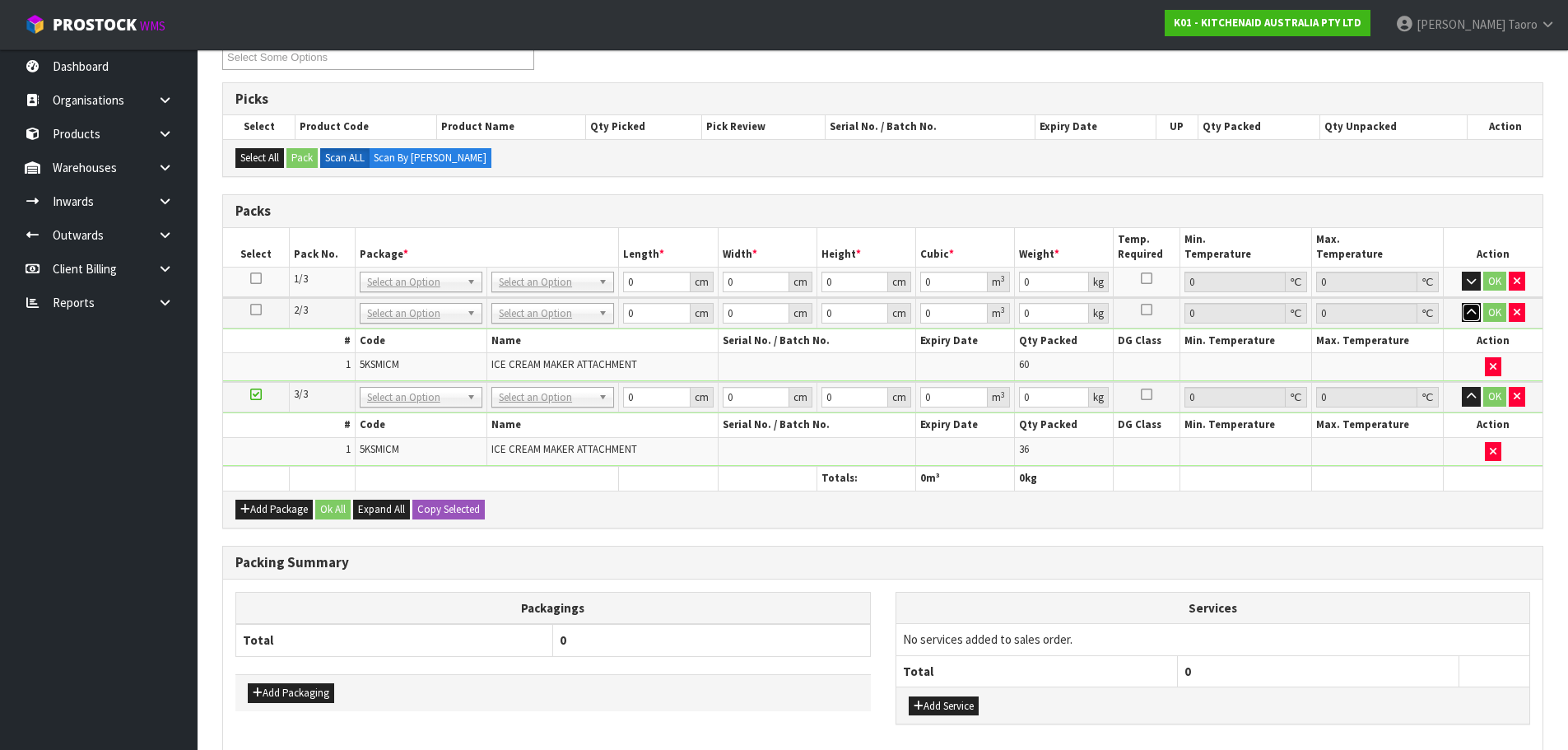
click at [1474, 312] on icon "button" at bounding box center [1471, 312] width 9 height 10
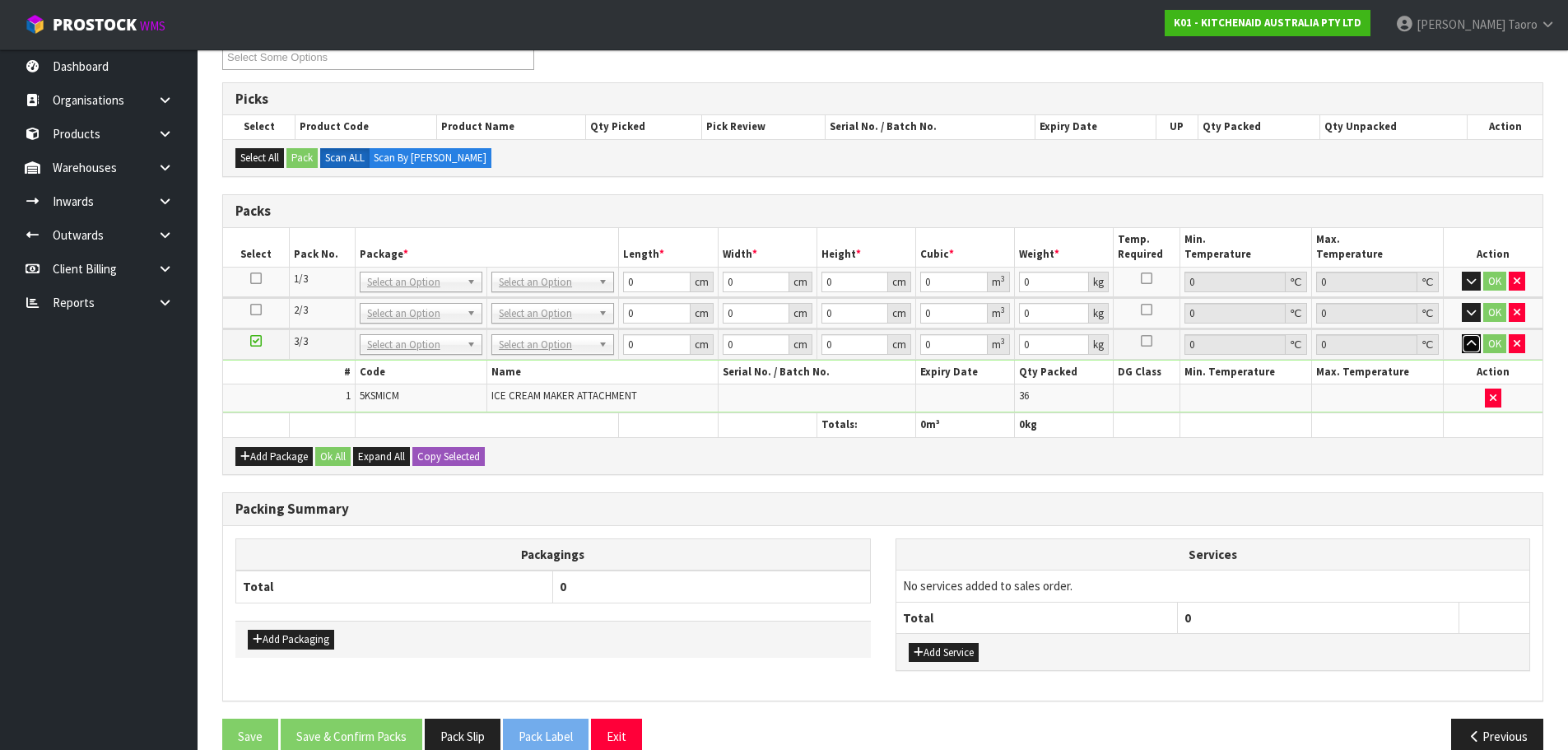
click at [1473, 347] on icon "button" at bounding box center [1471, 344] width 9 height 10
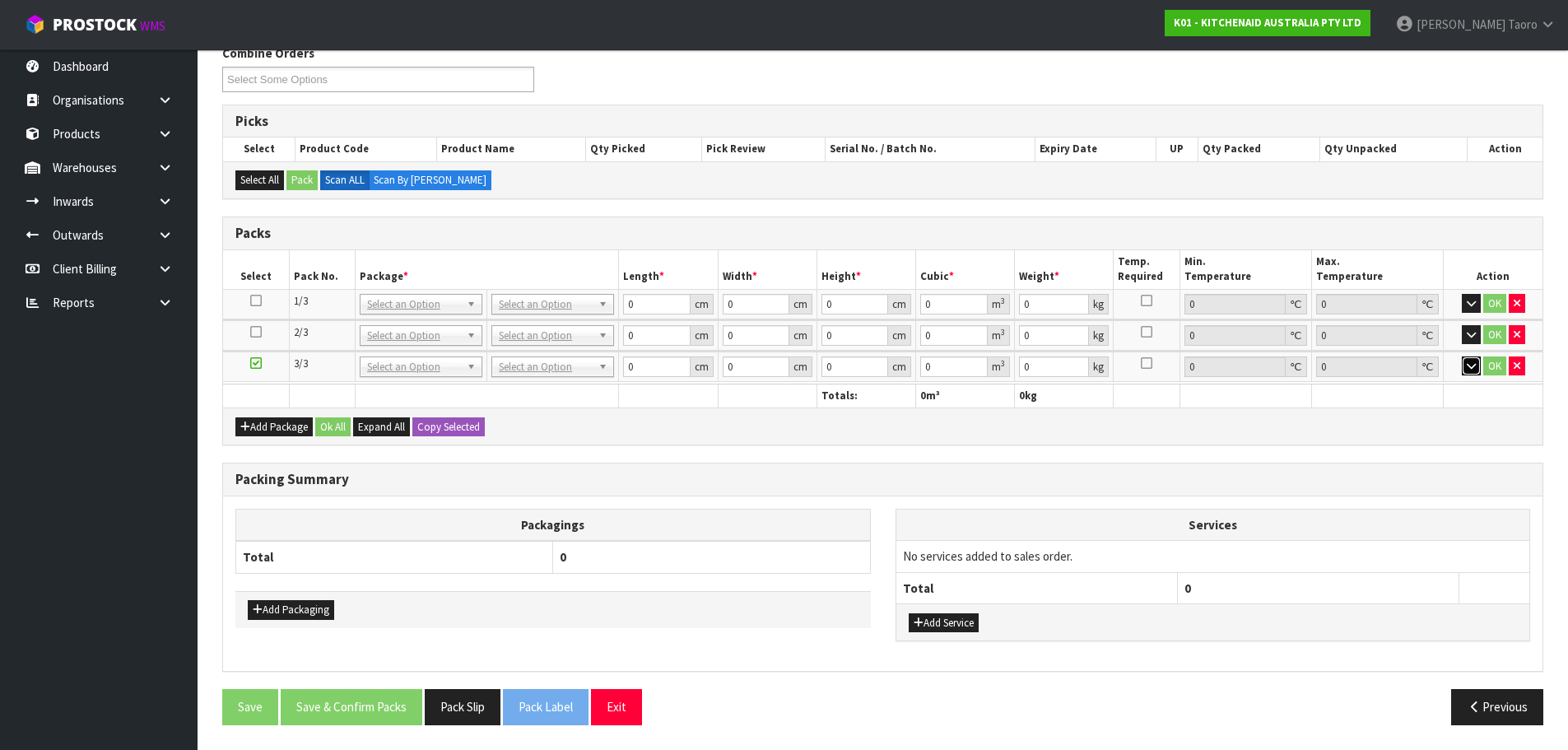
scroll to position [219, 0]
click at [1426, 430] on div "Add Package Ok All Expand All Copy Selected" at bounding box center [882, 426] width 1319 height 37
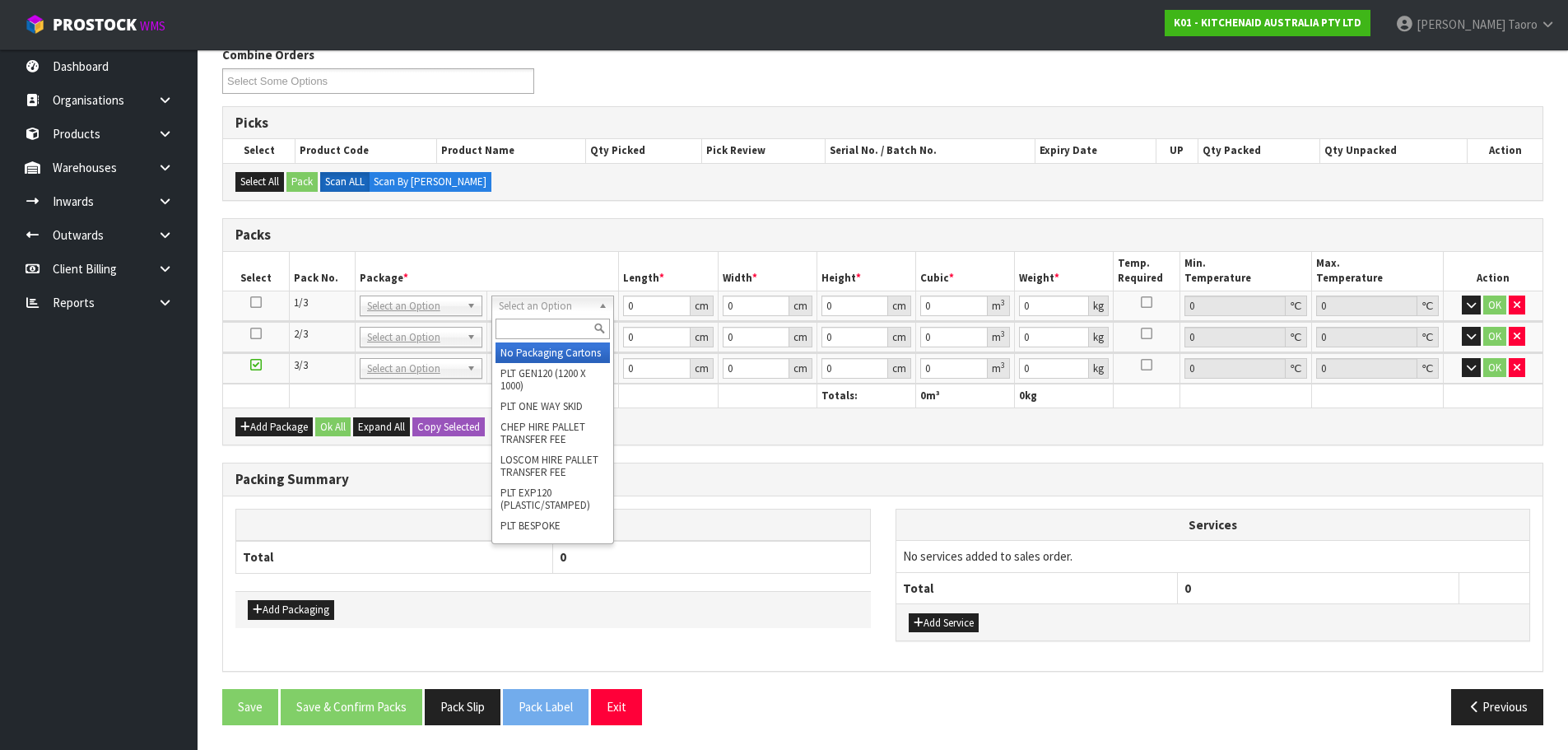
click at [583, 323] on input "text" at bounding box center [553, 329] width 114 height 21
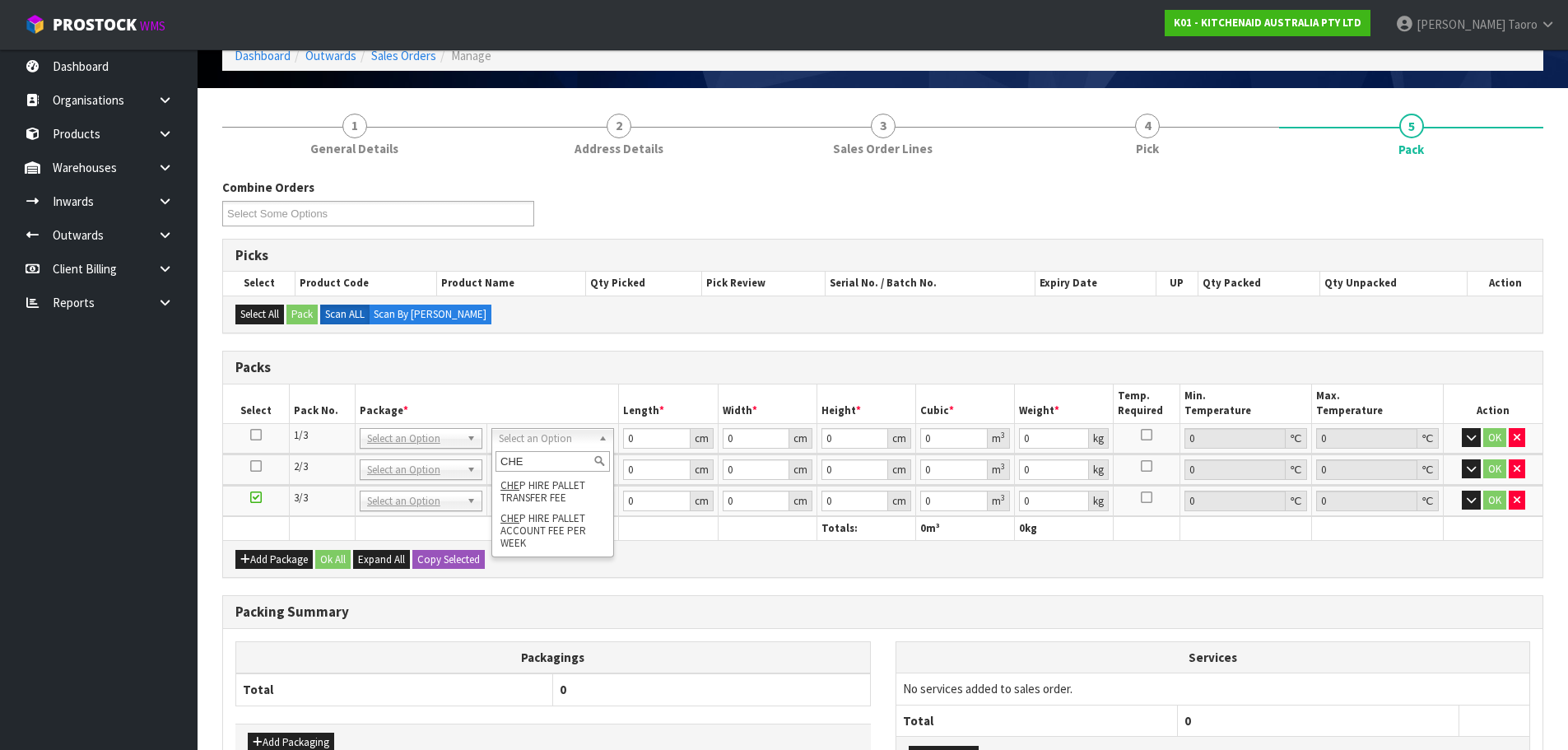
scroll to position [0, 0]
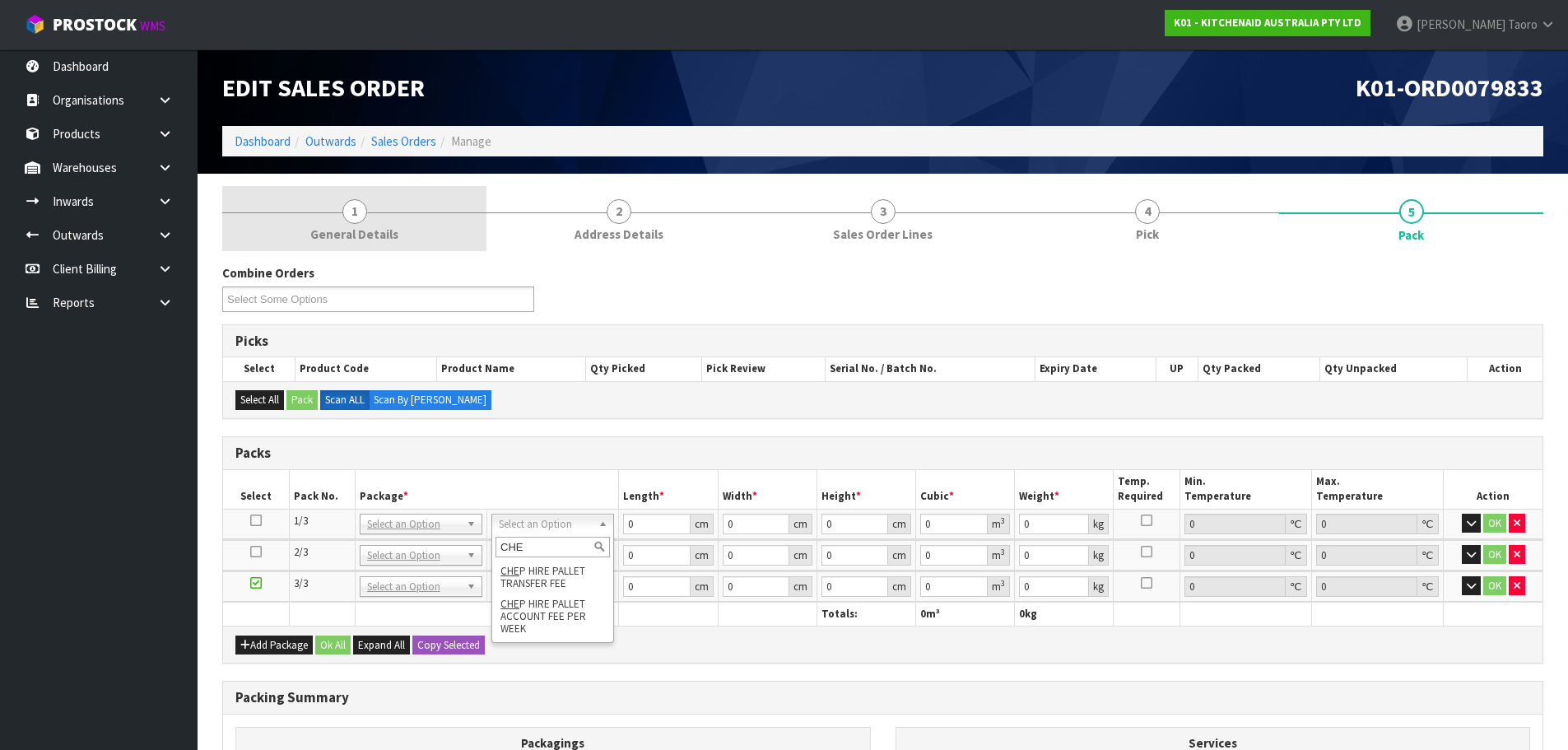
click at [370, 222] on link "1 General Details" at bounding box center [354, 219] width 264 height 65
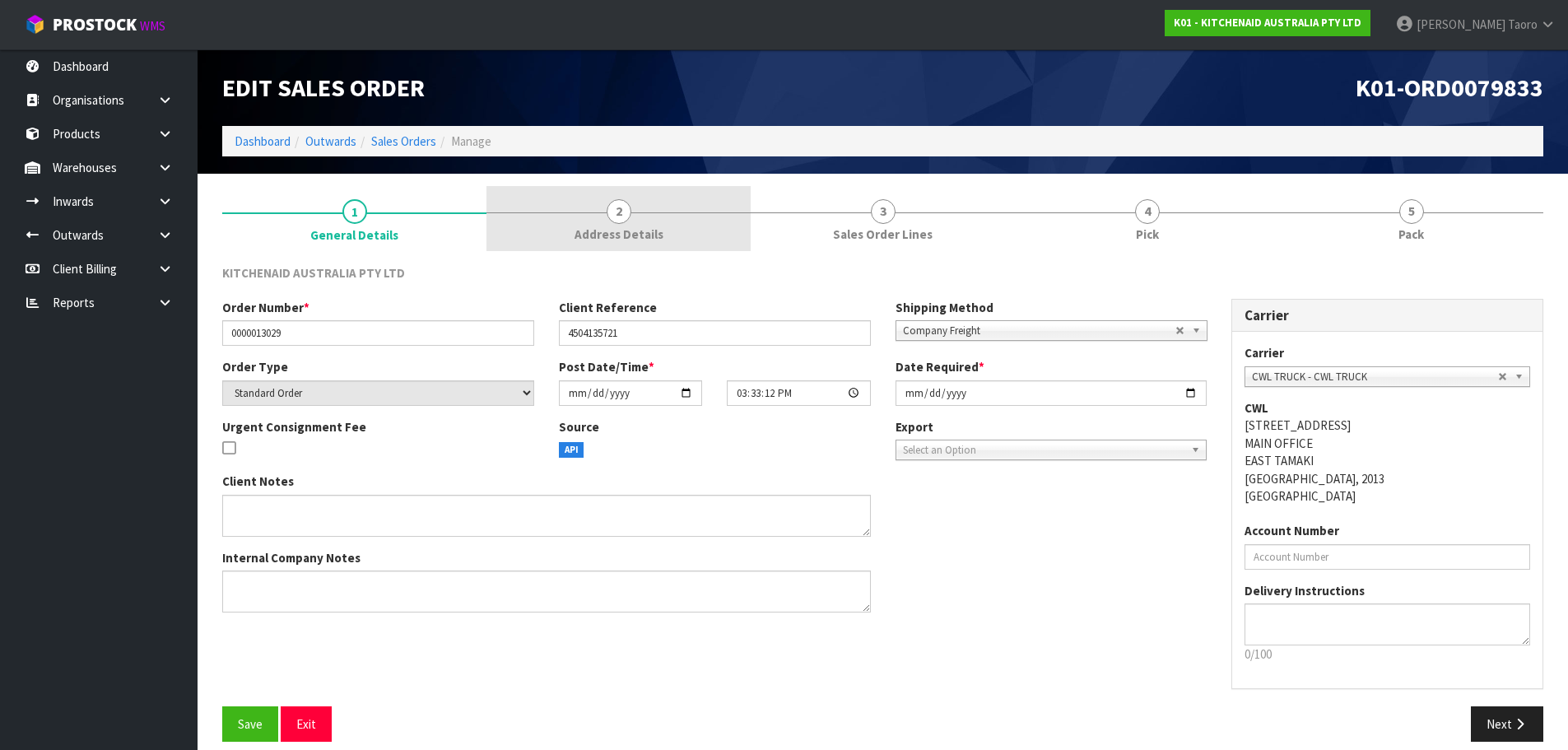
click at [711, 231] on link "2 Address Details" at bounding box center [618, 219] width 264 height 65
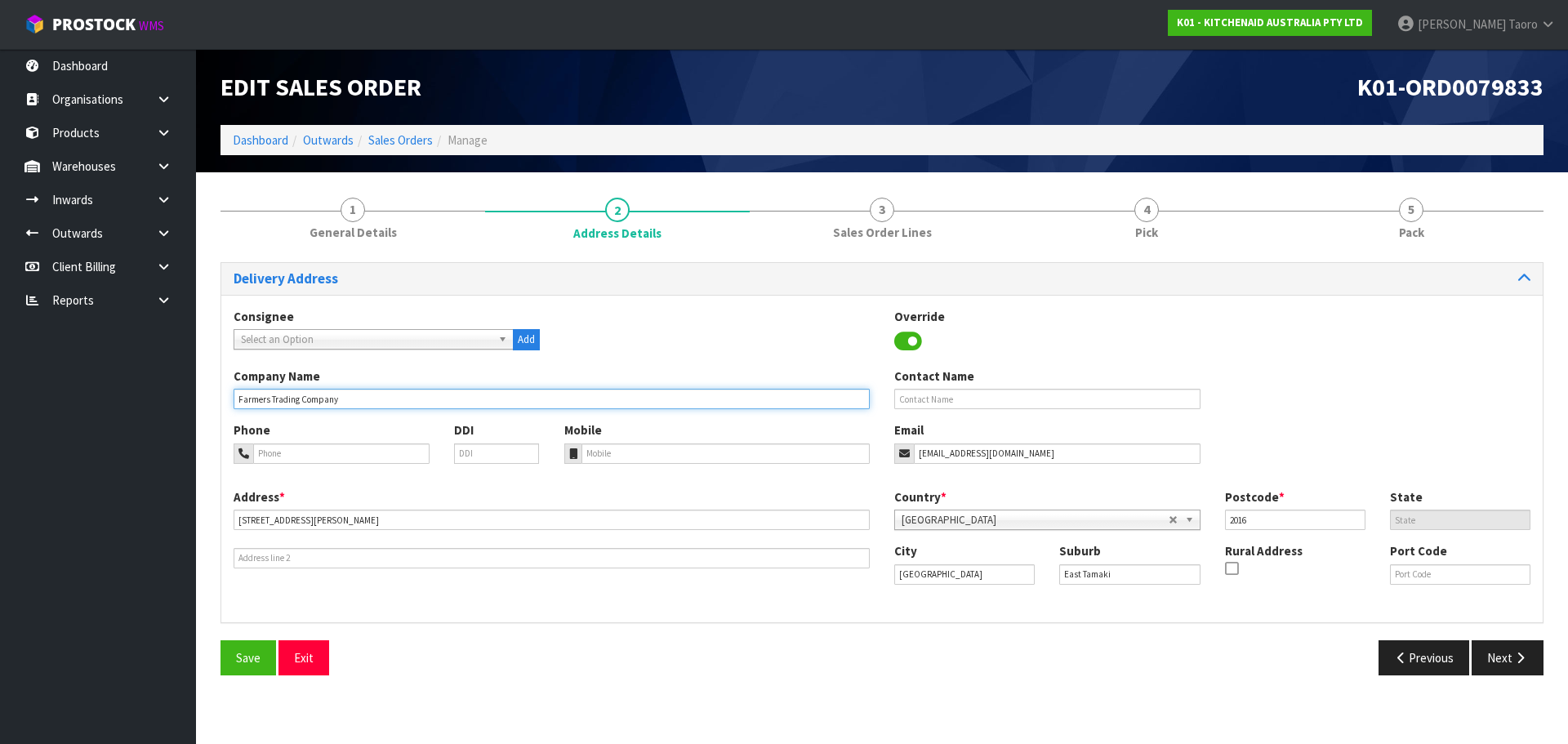
drag, startPoint x: 349, startPoint y: 400, endPoint x: 232, endPoint y: 407, distance: 117.2
click at [232, 407] on div "Company Name Farmers Trading Company" at bounding box center [552, 388] width 661 height 42
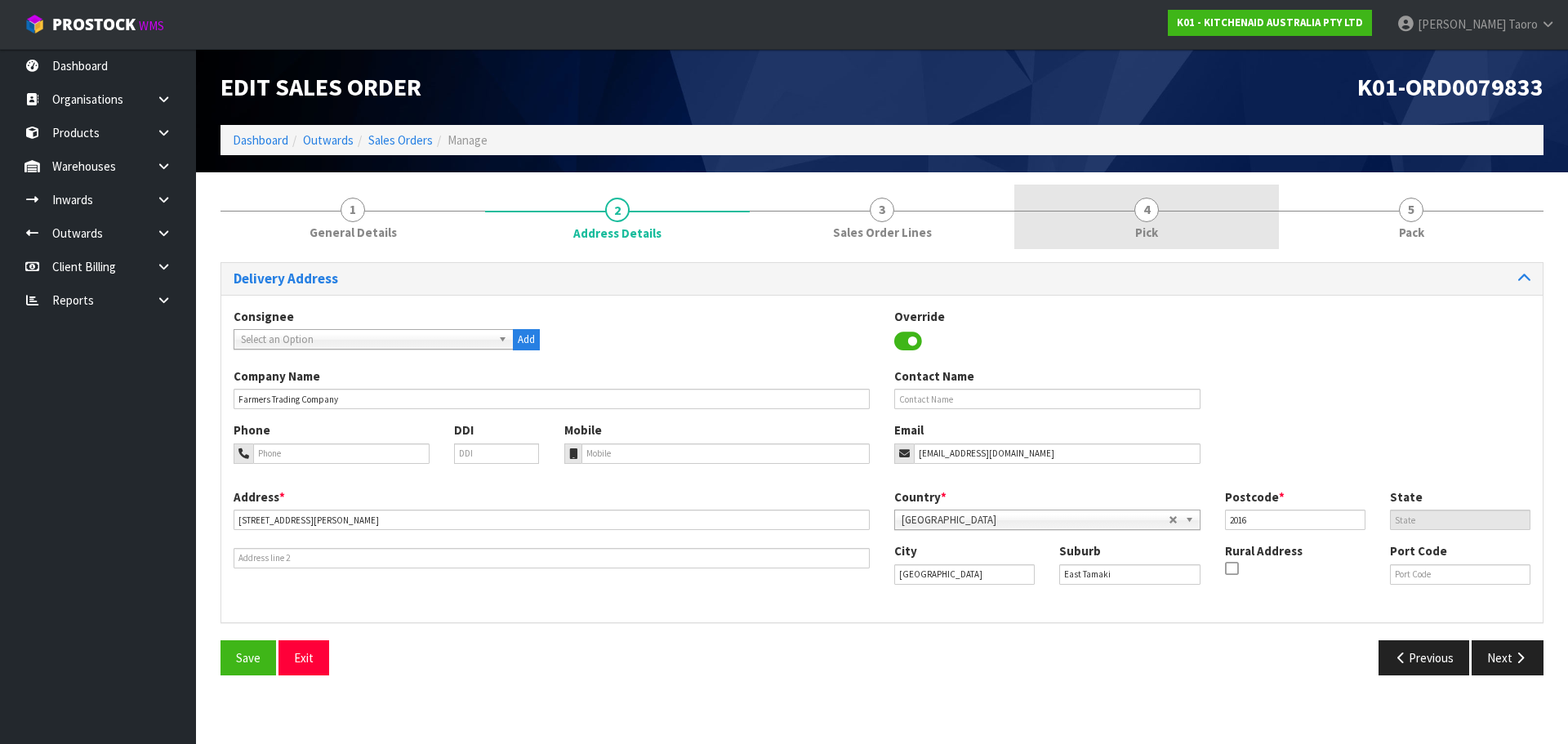
click at [1165, 236] on link "4 Pick" at bounding box center [1147, 217] width 265 height 64
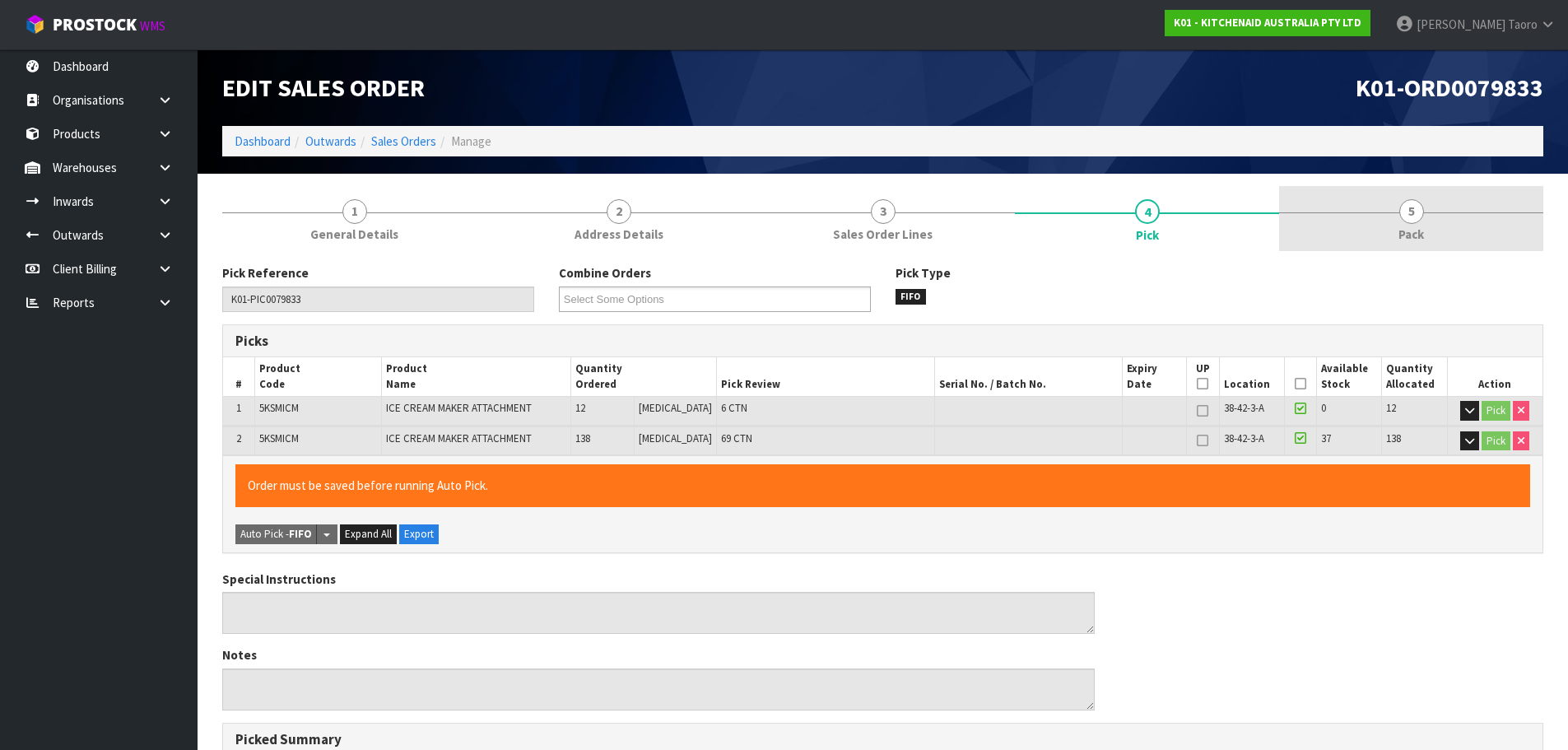
drag, startPoint x: 1403, startPoint y: 227, endPoint x: 1396, endPoint y: 220, distance: 9.9
click at [1403, 227] on span "Pack" at bounding box center [1411, 234] width 26 height 17
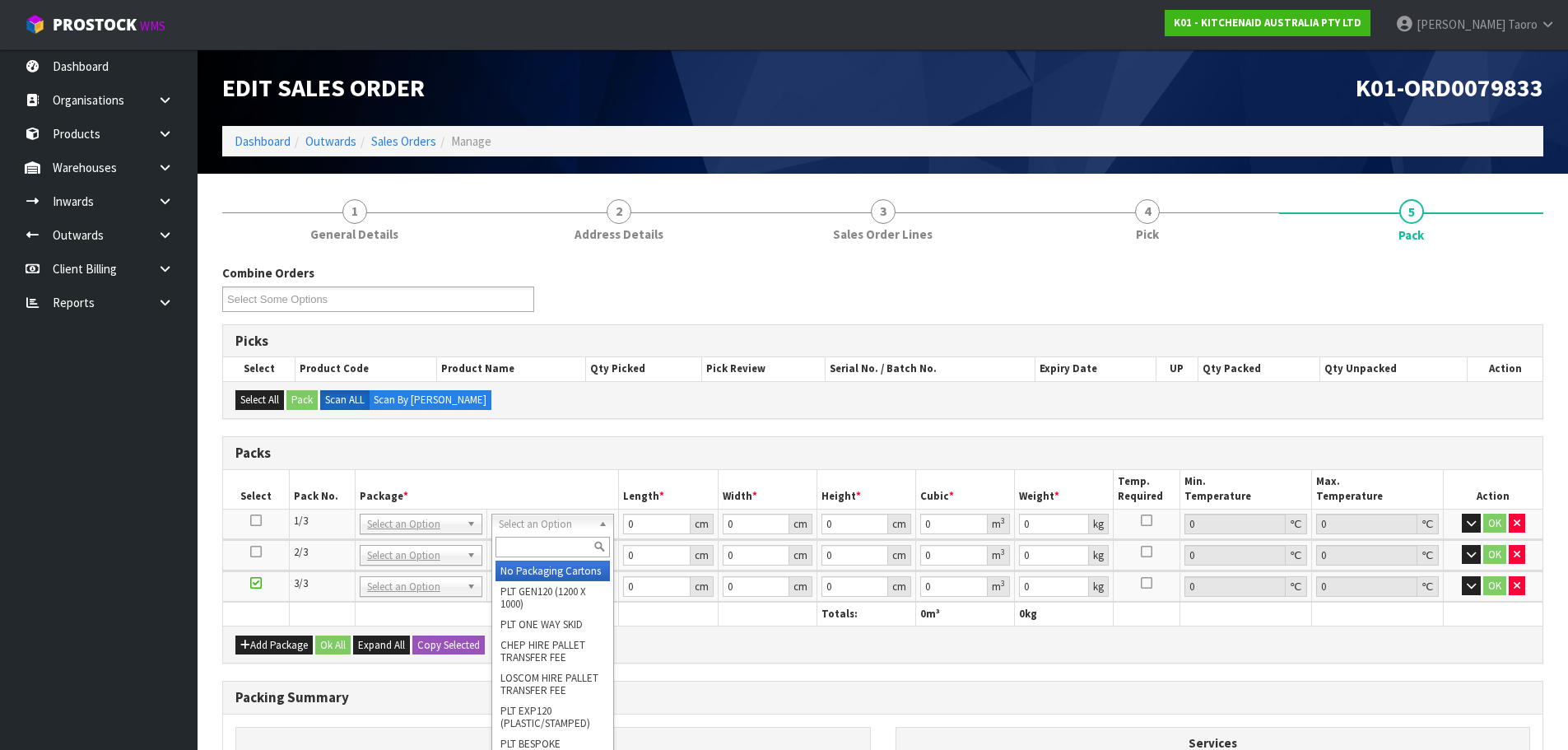
click at [580, 557] on div at bounding box center [552, 547] width 121 height 27
click at [576, 552] on input "text" at bounding box center [553, 548] width 114 height 21
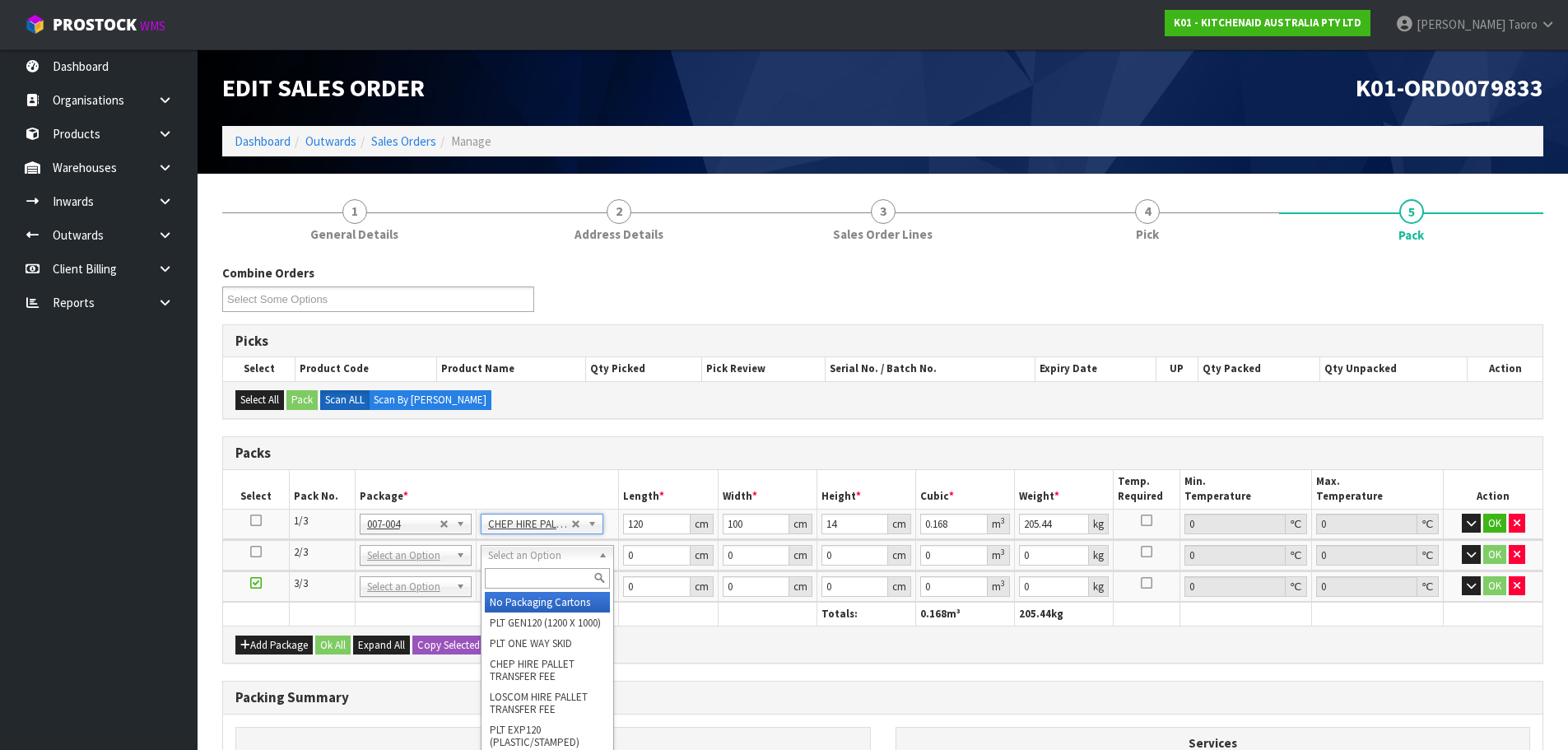
click at [570, 577] on input "text" at bounding box center [547, 578] width 125 height 21
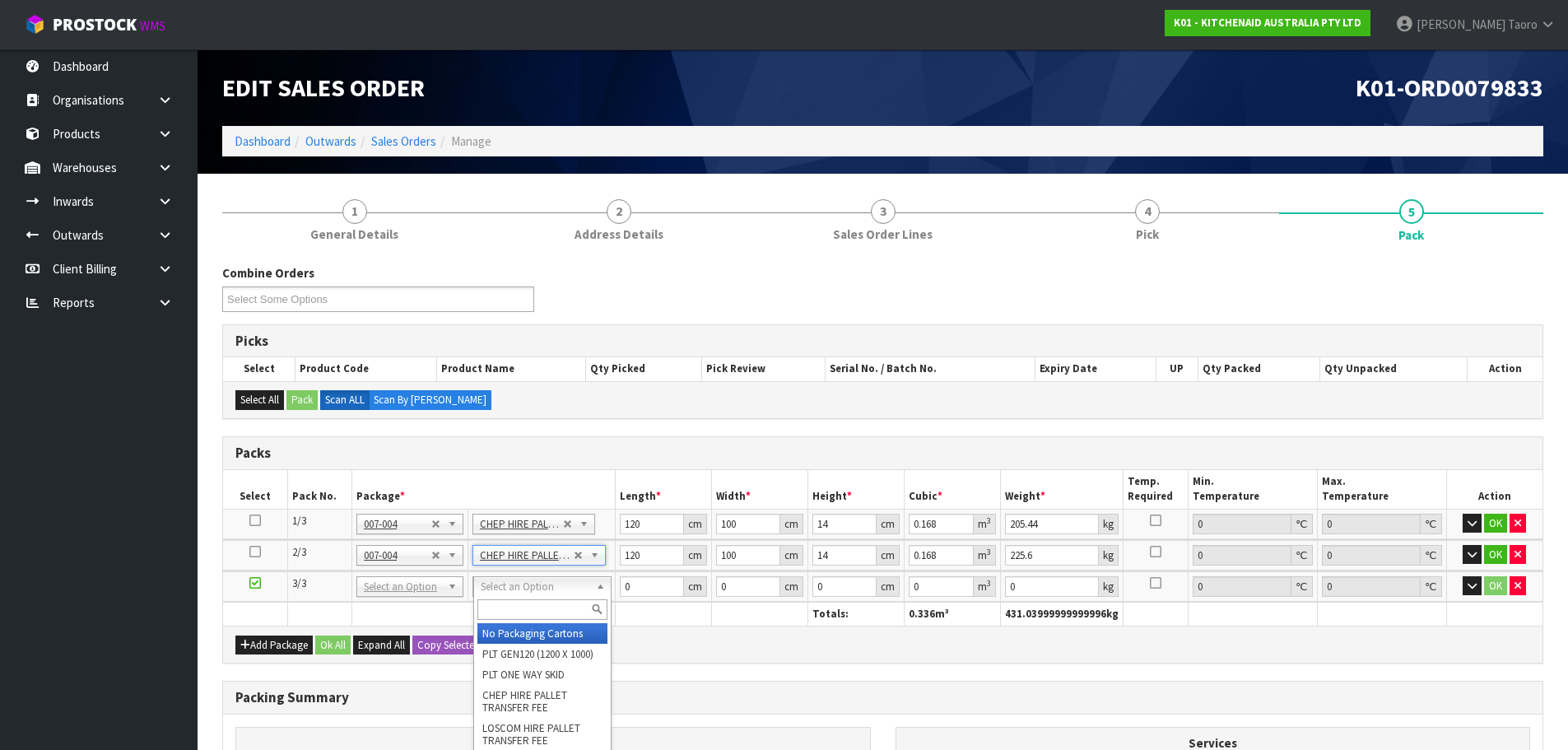
click at [572, 609] on input "text" at bounding box center [543, 610] width 130 height 21
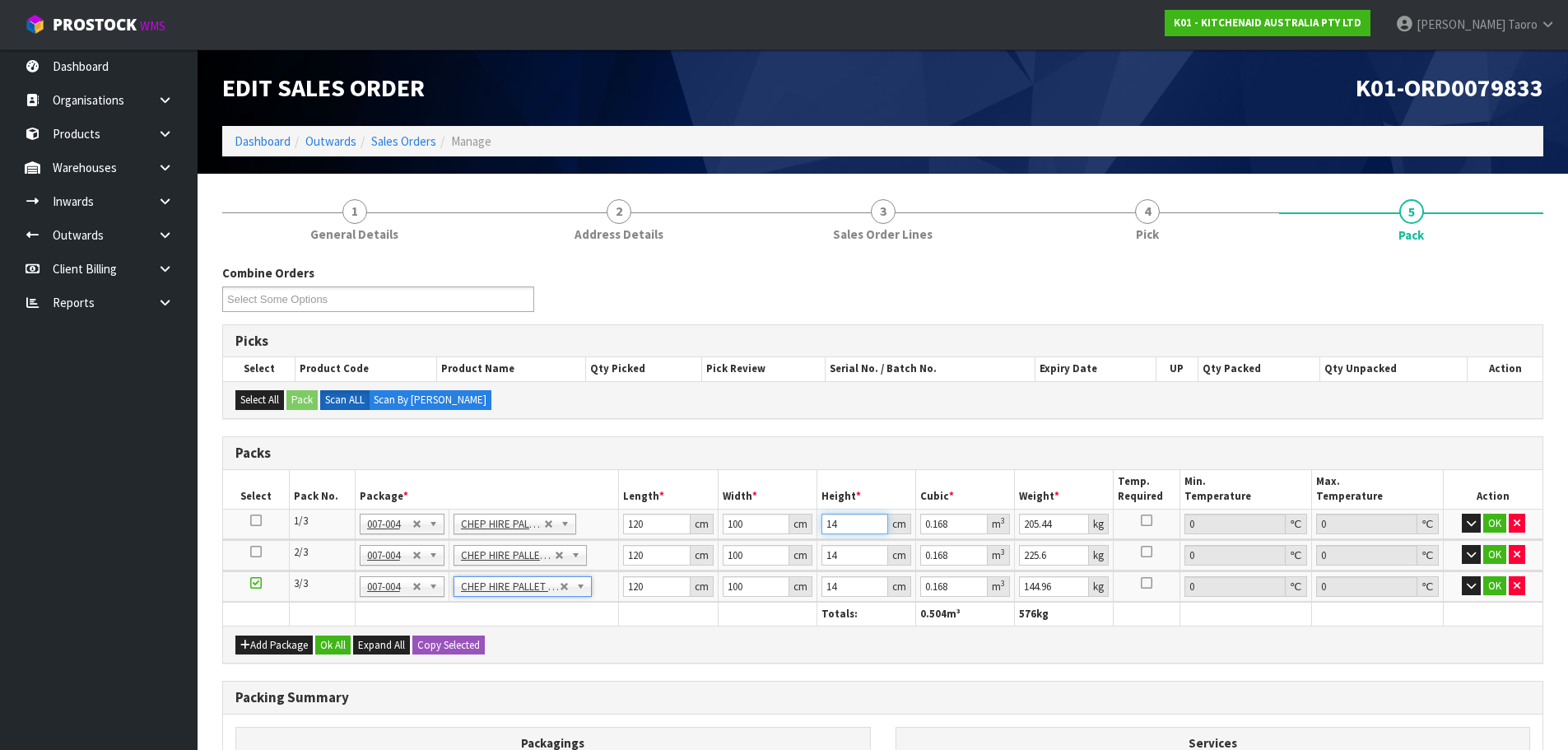
click at [841, 522] on input "14" at bounding box center [855, 524] width 67 height 21
click at [1029, 519] on input "205.44" at bounding box center [1053, 524] width 70 height 21
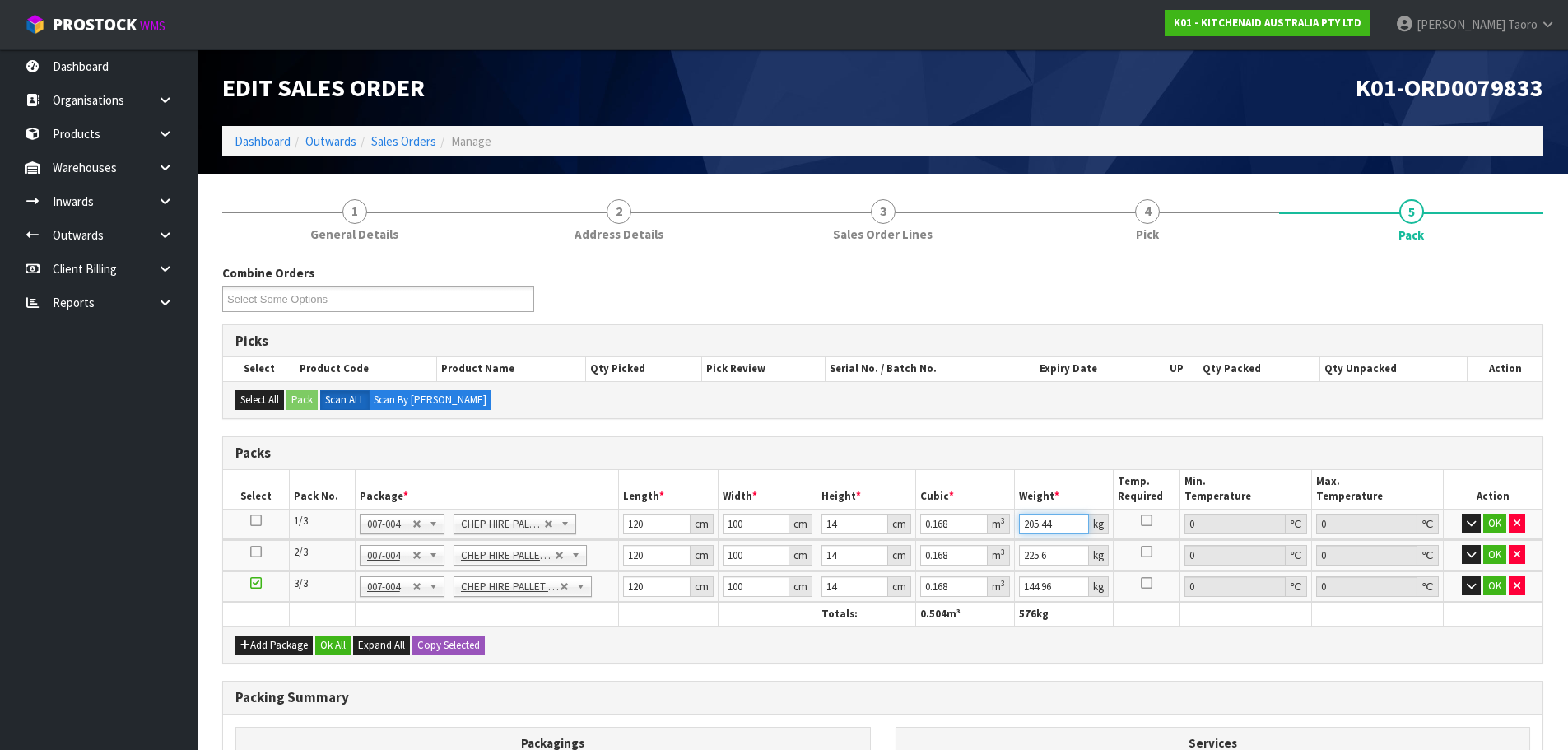
click at [1029, 519] on input "205.44" at bounding box center [1053, 524] width 70 height 21
click at [1029, 553] on input "225.6" at bounding box center [1052, 555] width 88 height 21
click at [1040, 588] on input "144.96" at bounding box center [1053, 587] width 70 height 21
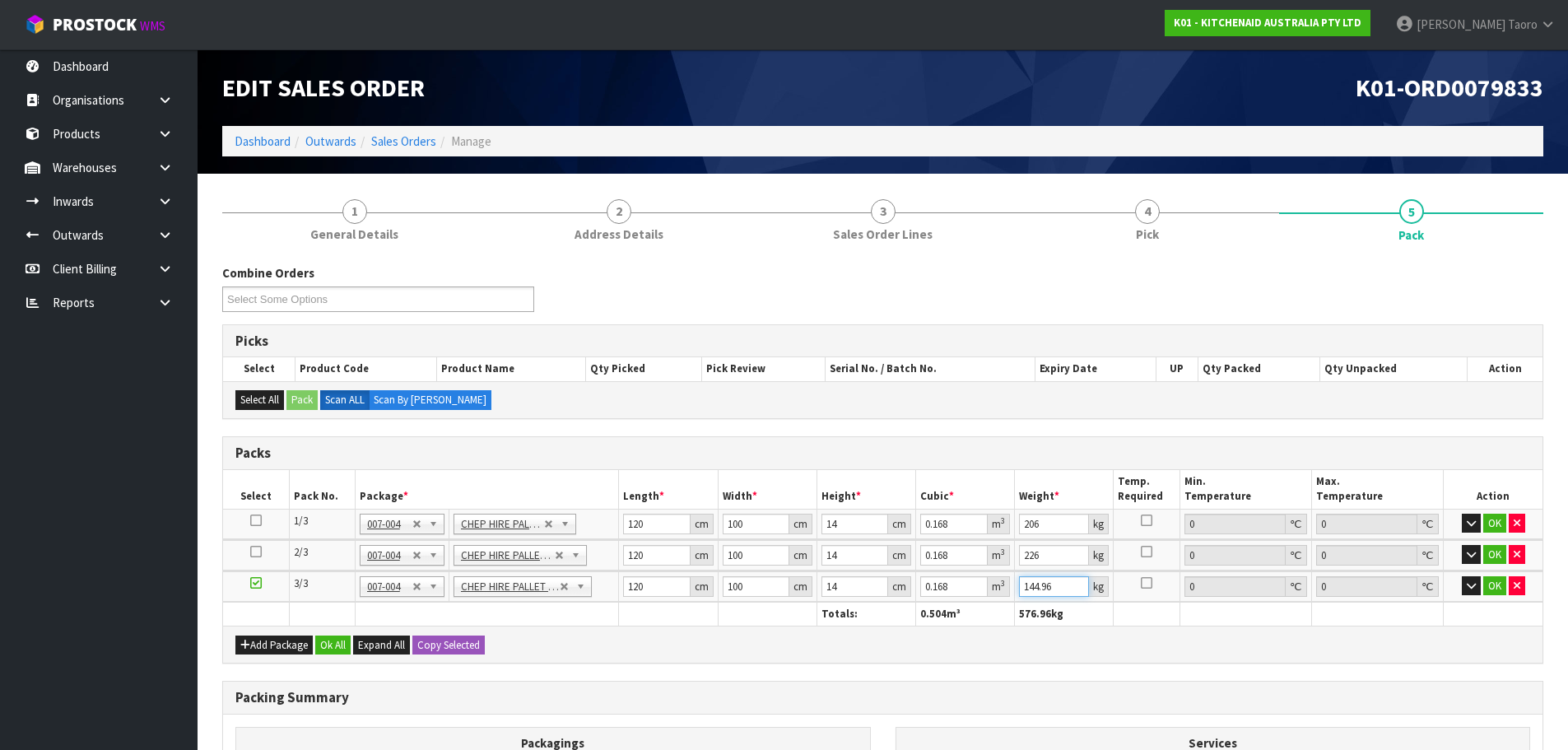
click at [1041, 588] on input "144.96" at bounding box center [1053, 587] width 70 height 21
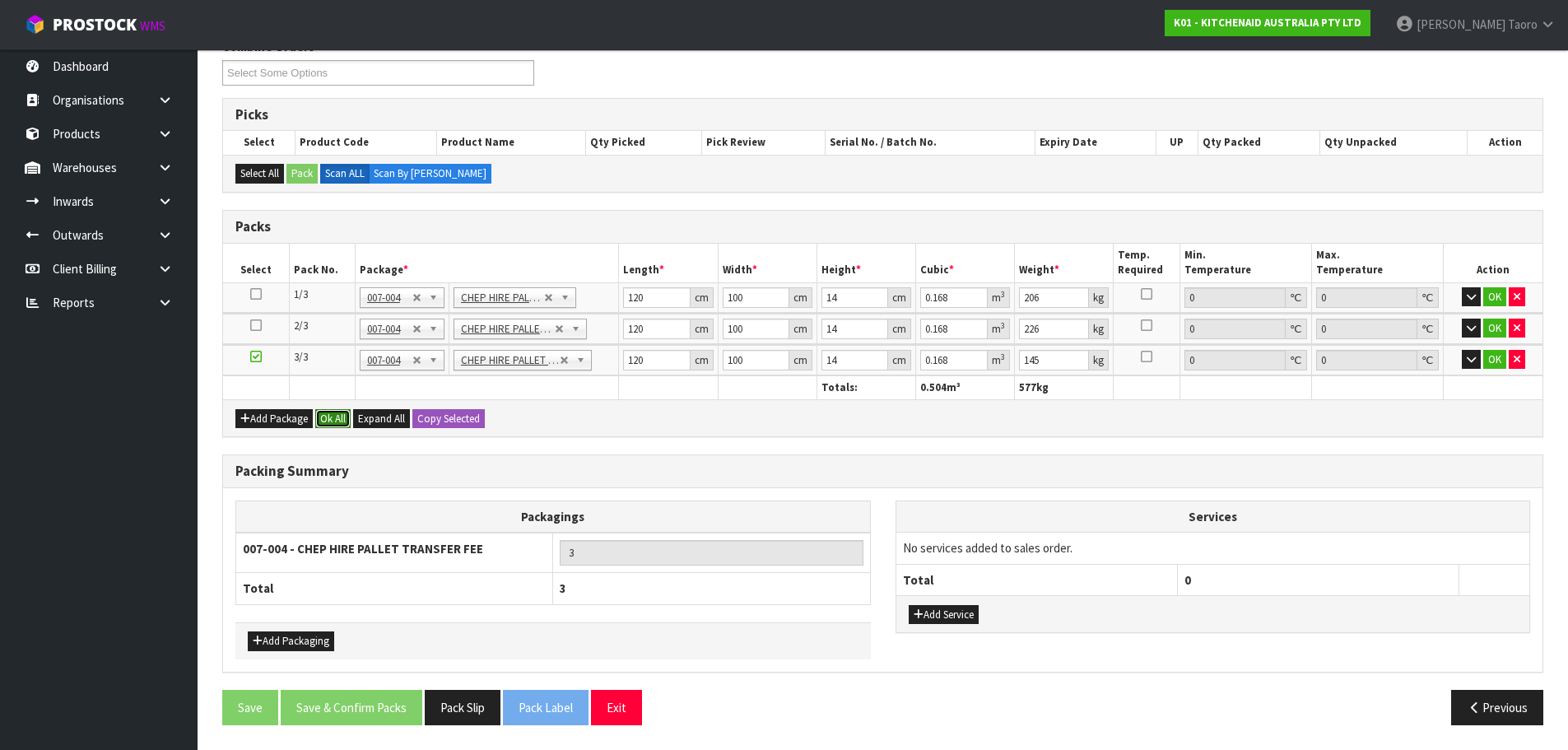
click at [339, 418] on button "Ok All" at bounding box center [333, 419] width 35 height 20
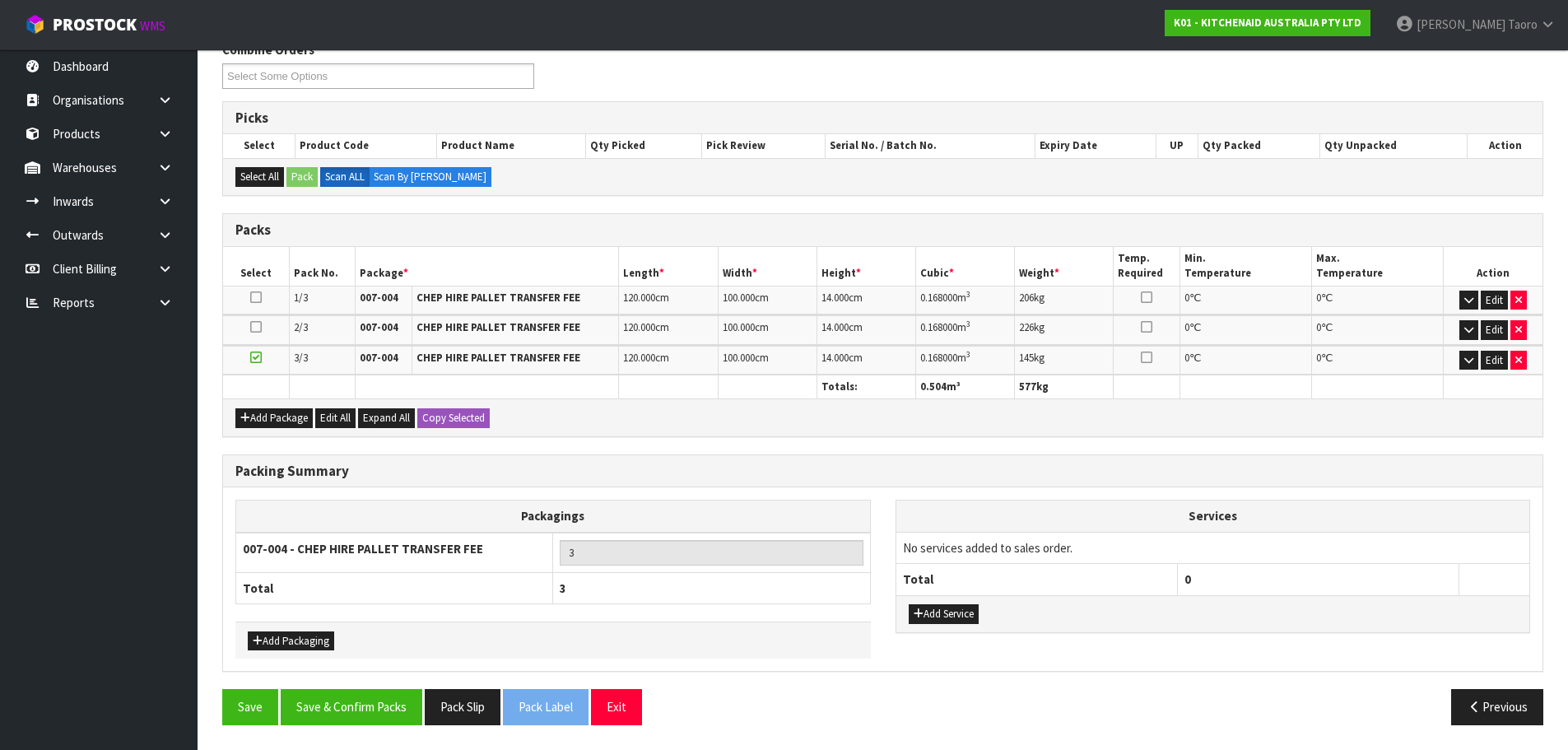
scroll to position [223, 0]
click at [405, 705] on button "Save & Confirm Packs" at bounding box center [351, 706] width 141 height 35
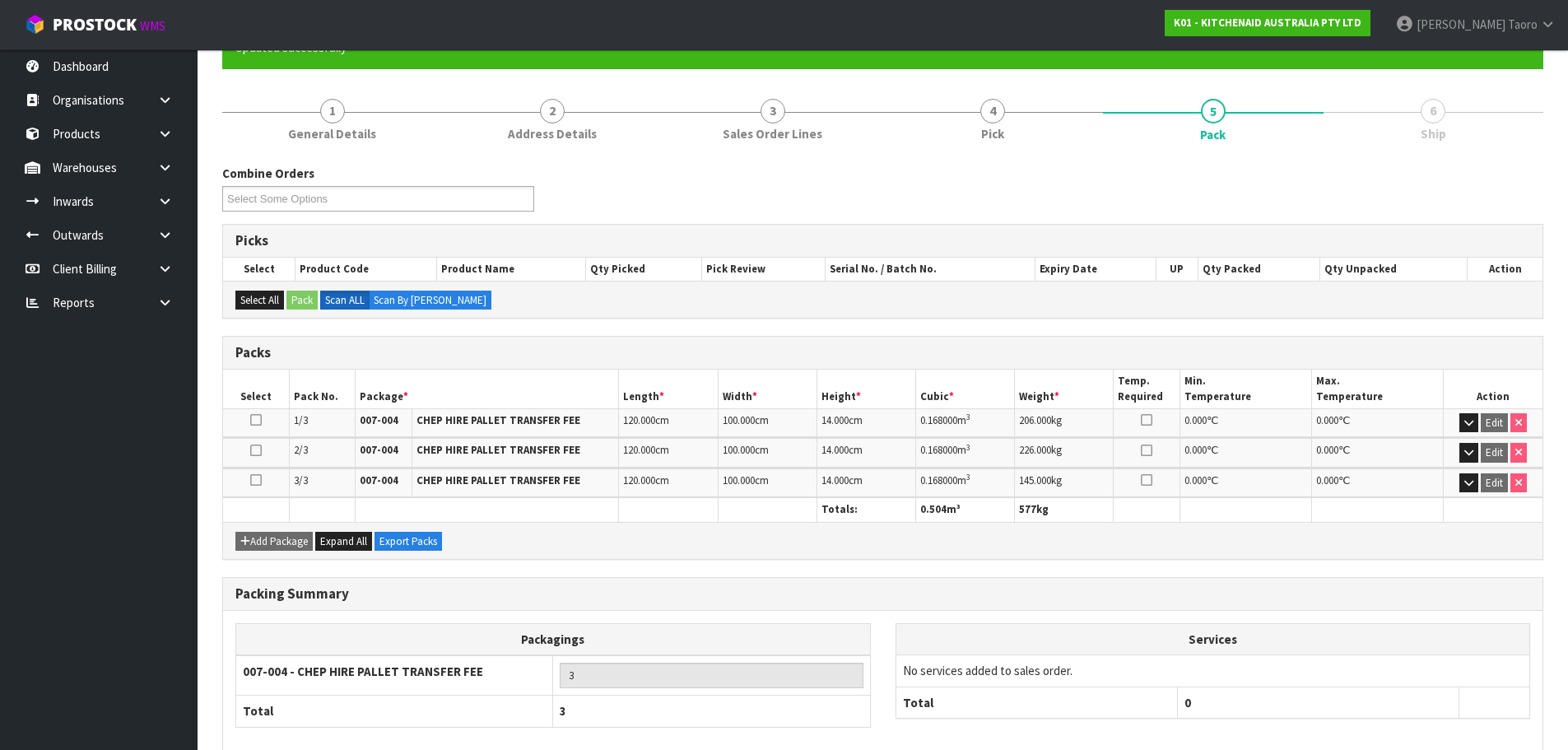
scroll to position [245, 0]
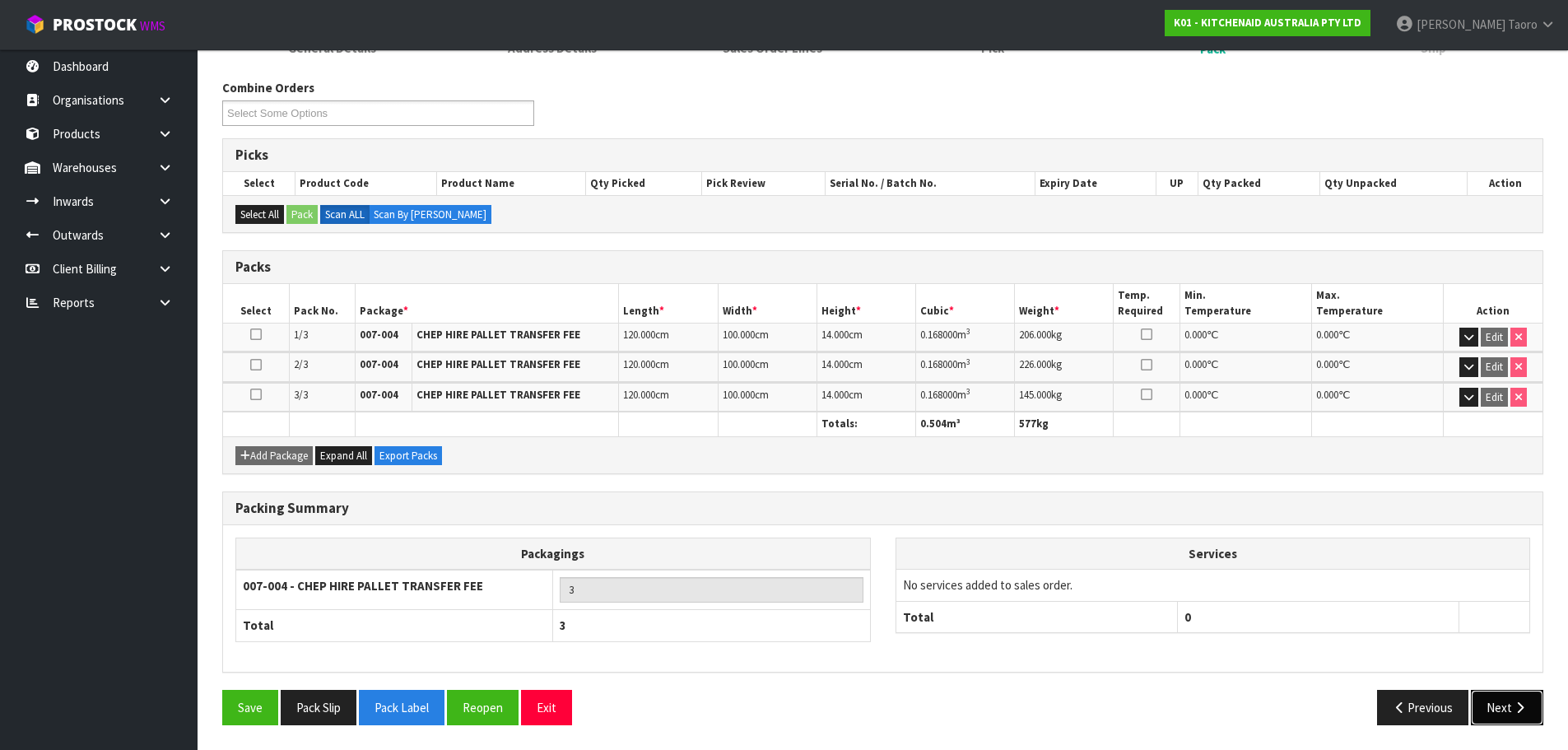
click at [1498, 702] on button "Next" at bounding box center [1507, 707] width 72 height 35
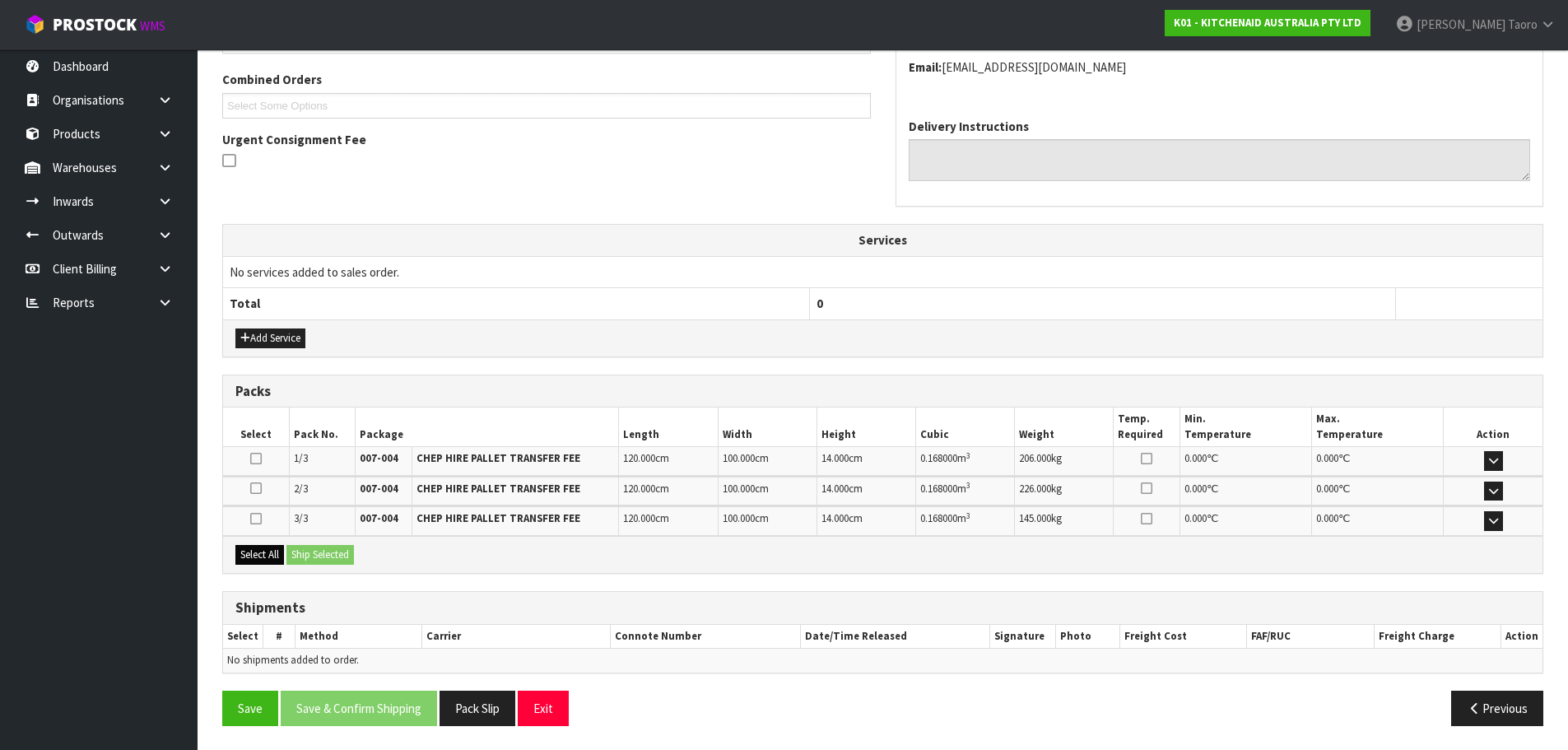
scroll to position [418, 0]
drag, startPoint x: 264, startPoint y: 550, endPoint x: 285, endPoint y: 550, distance: 21.0
click at [268, 549] on button "Select All" at bounding box center [259, 553] width 49 height 20
click at [299, 549] on button "Ship Selected" at bounding box center [320, 553] width 68 height 20
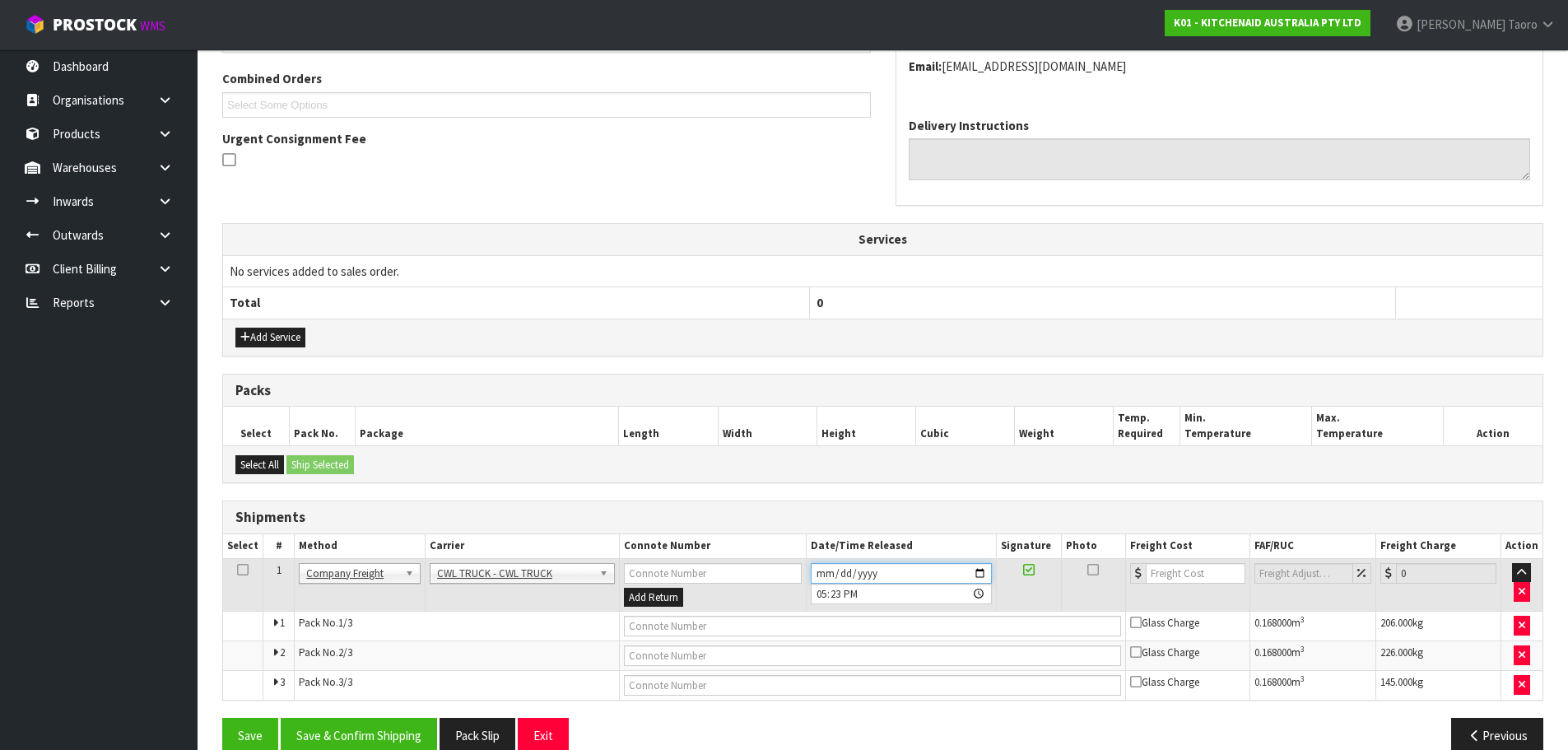
click at [821, 573] on input "2025-09-30" at bounding box center [901, 573] width 181 height 21
click at [837, 521] on h3 "Shipments" at bounding box center [882, 517] width 1294 height 15
click at [718, 628] on input "text" at bounding box center [872, 627] width 497 height 21
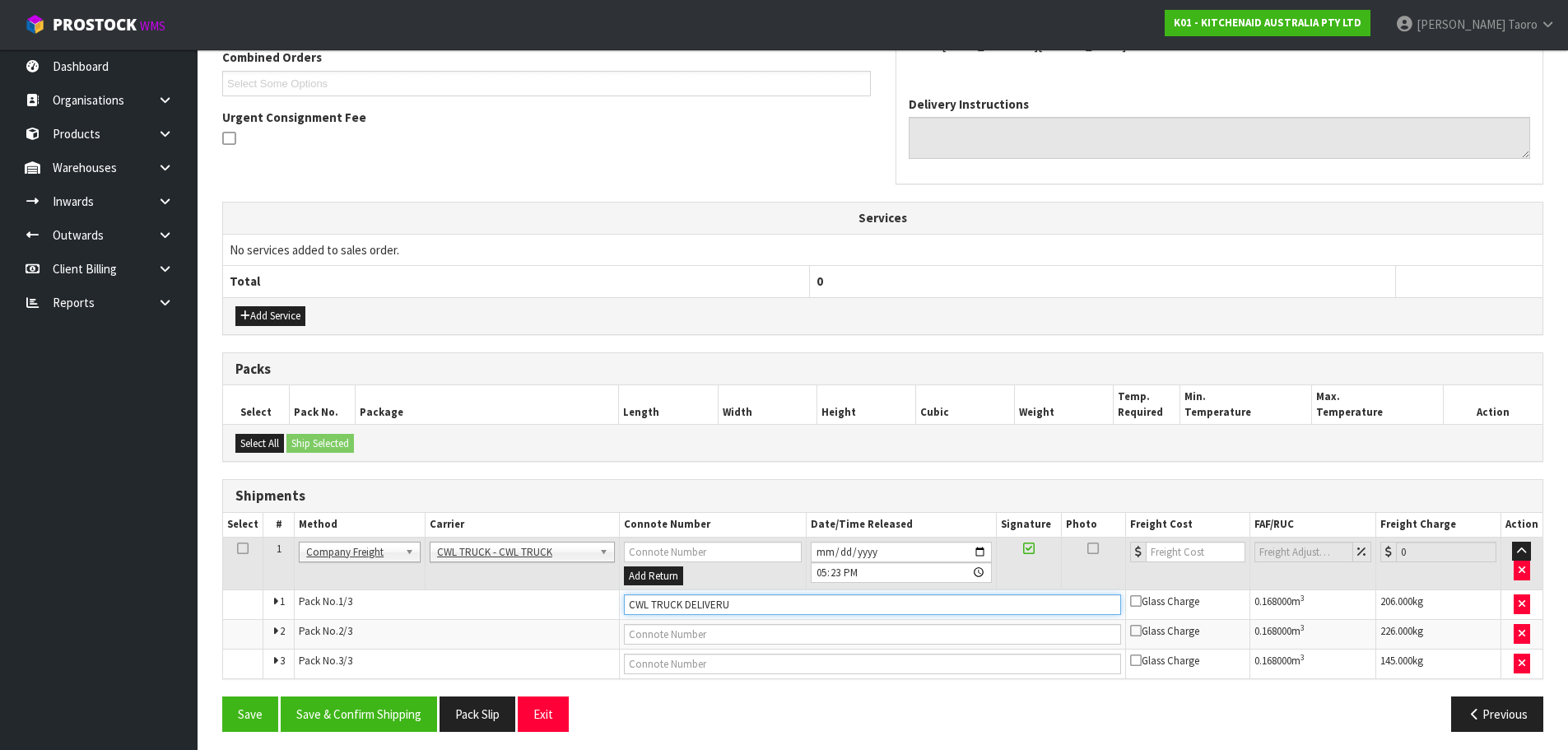
scroll to position [447, 0]
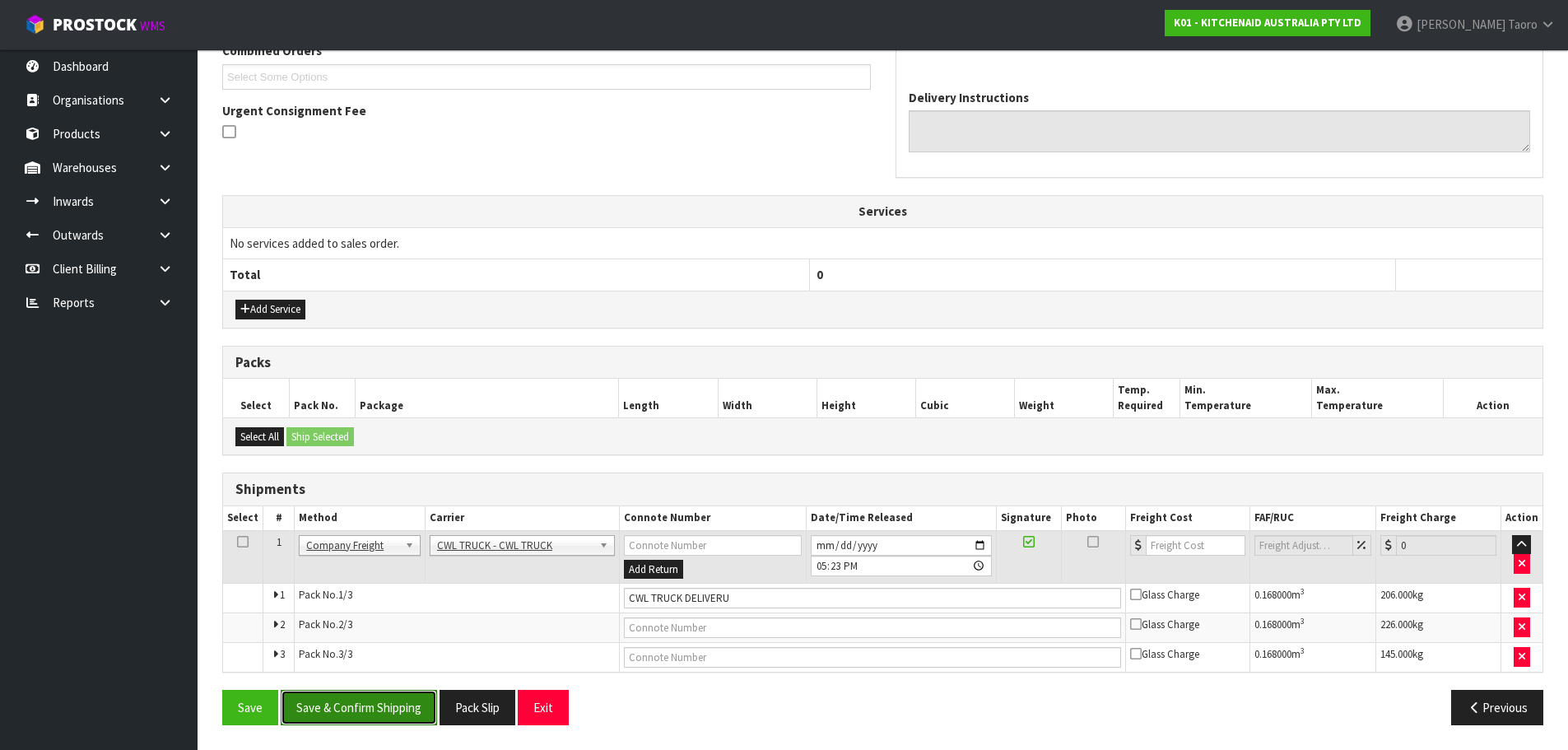
click at [418, 706] on button "Save & Confirm Shipping" at bounding box center [359, 707] width 156 height 35
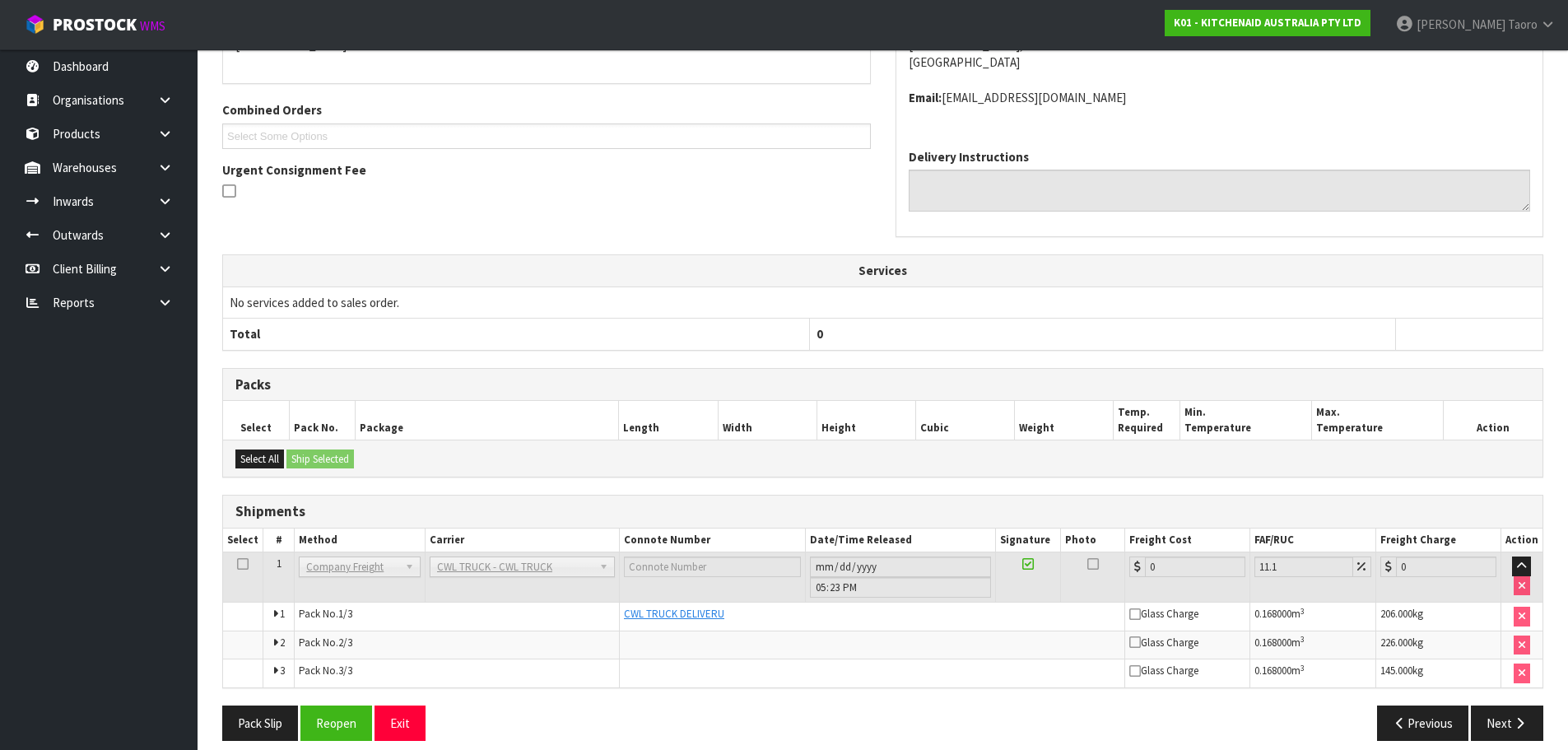
scroll to position [403, 0]
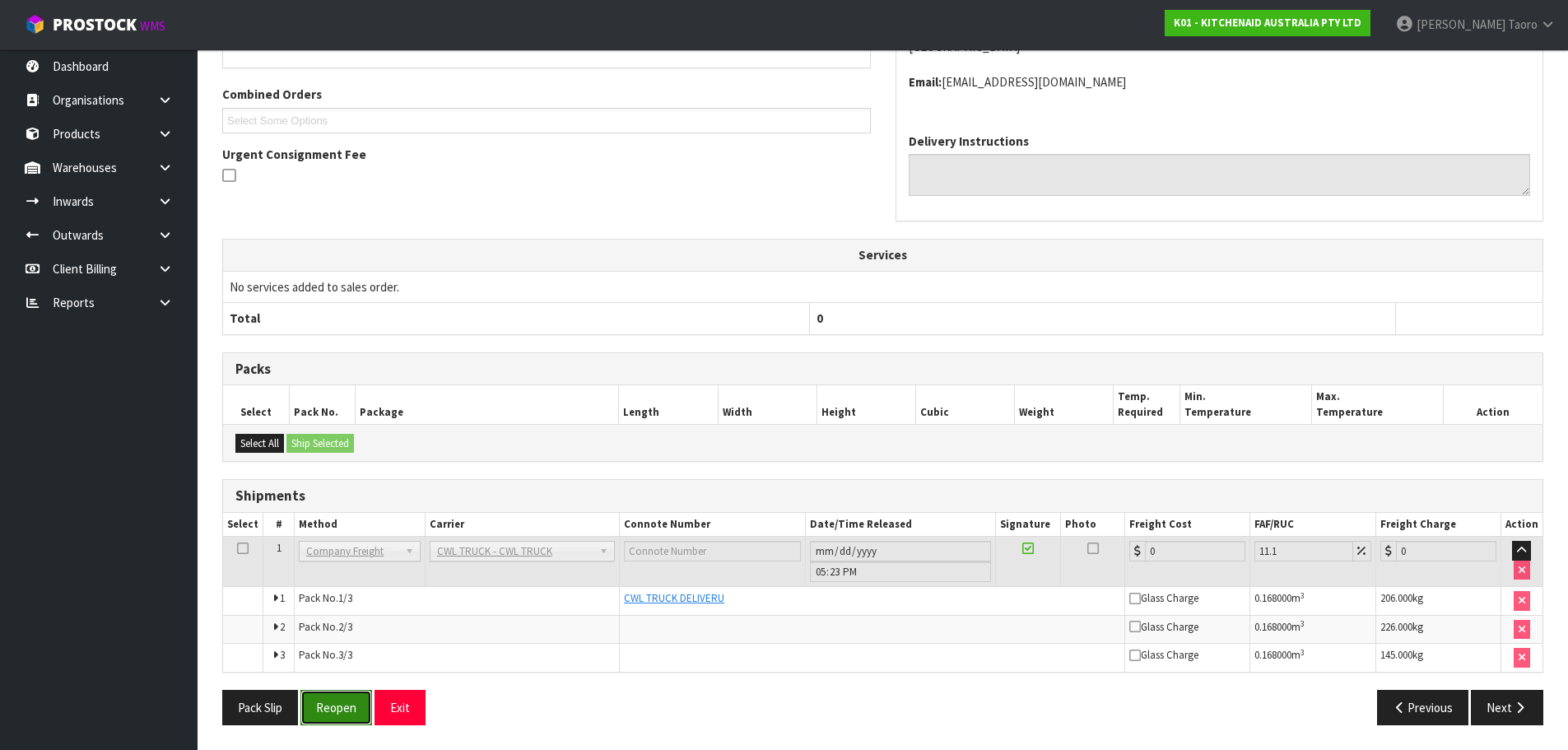
click at [336, 690] on button "Reopen" at bounding box center [336, 707] width 72 height 35
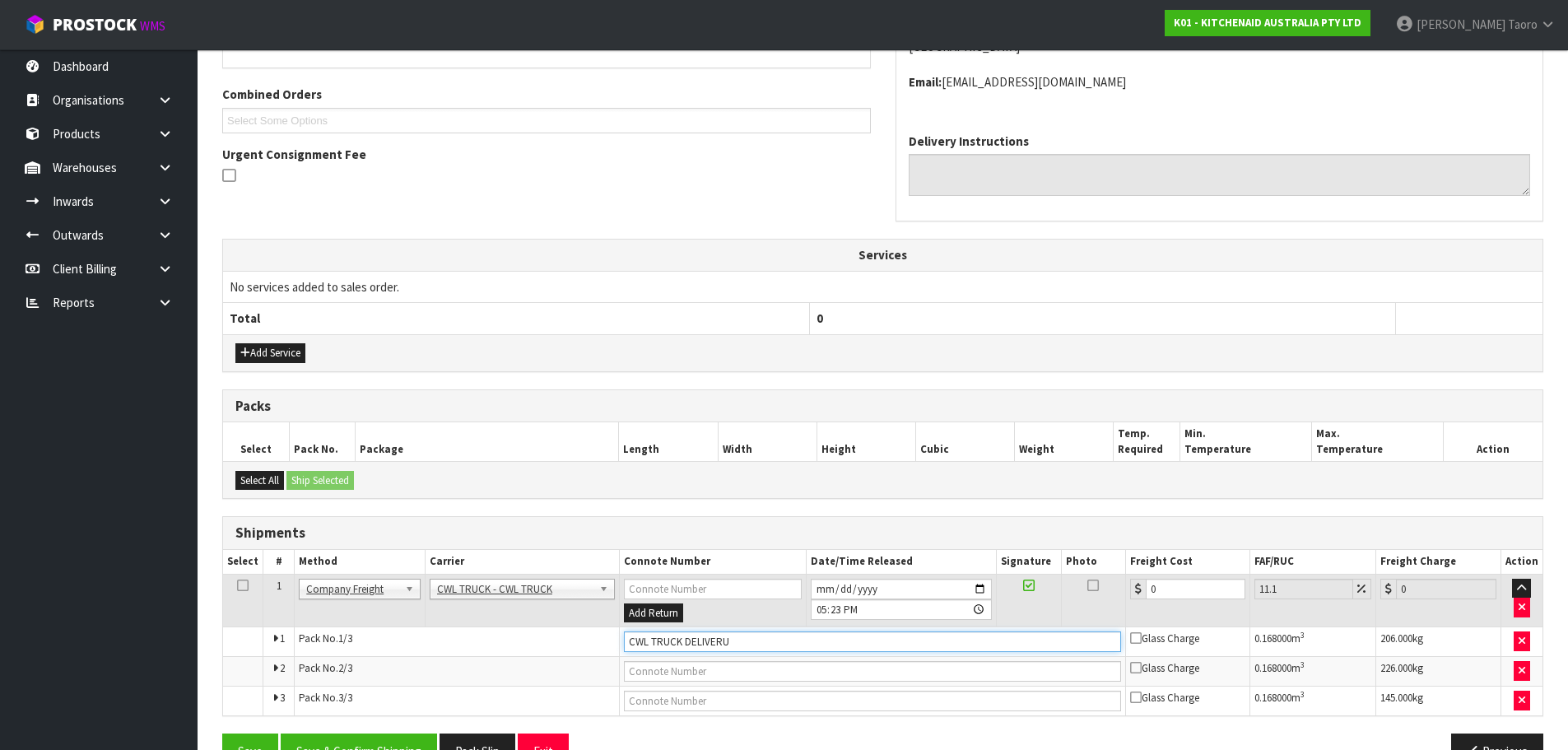
click at [742, 632] on input "CWL TRUCK DELIVERU" at bounding box center [872, 642] width 497 height 21
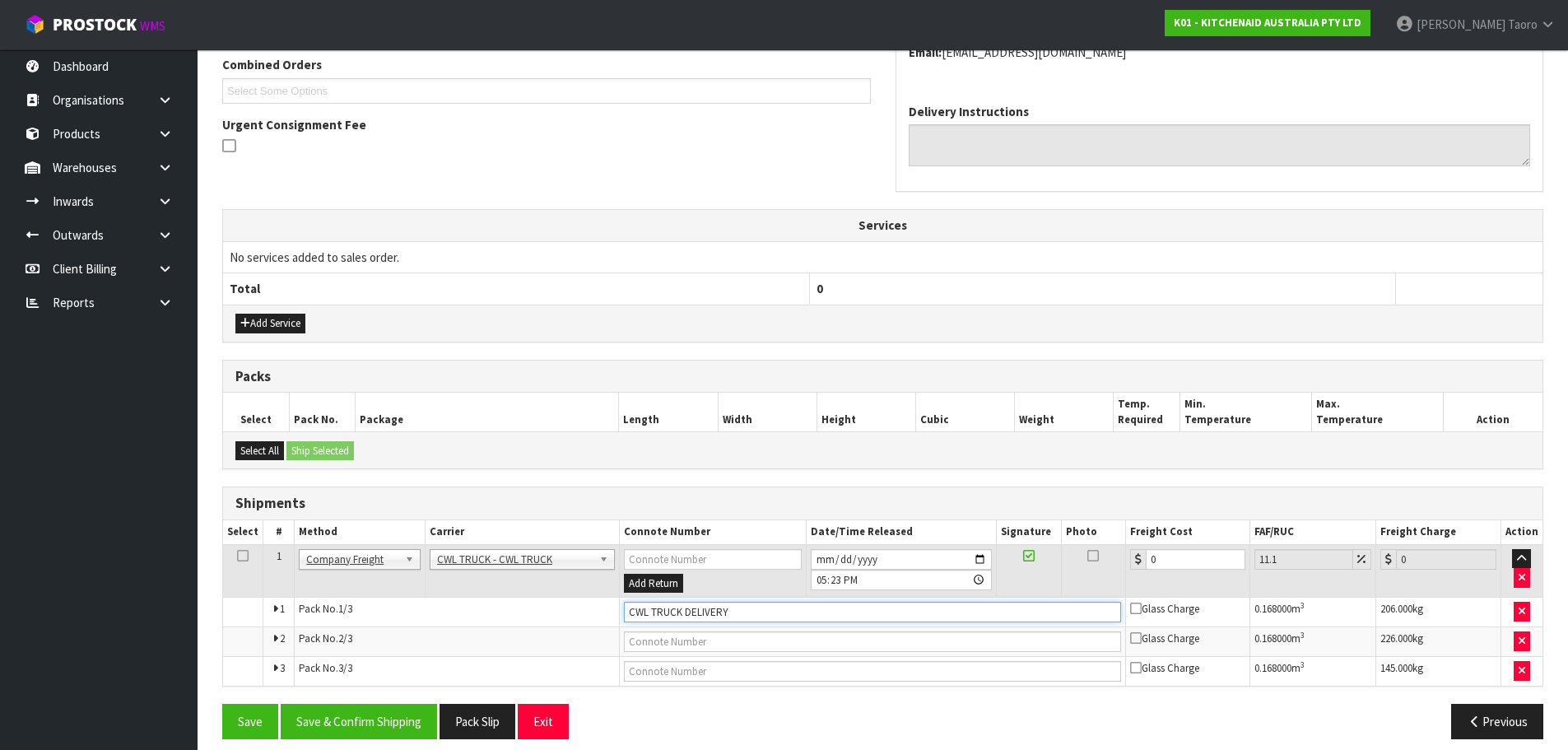
scroll to position [447, 0]
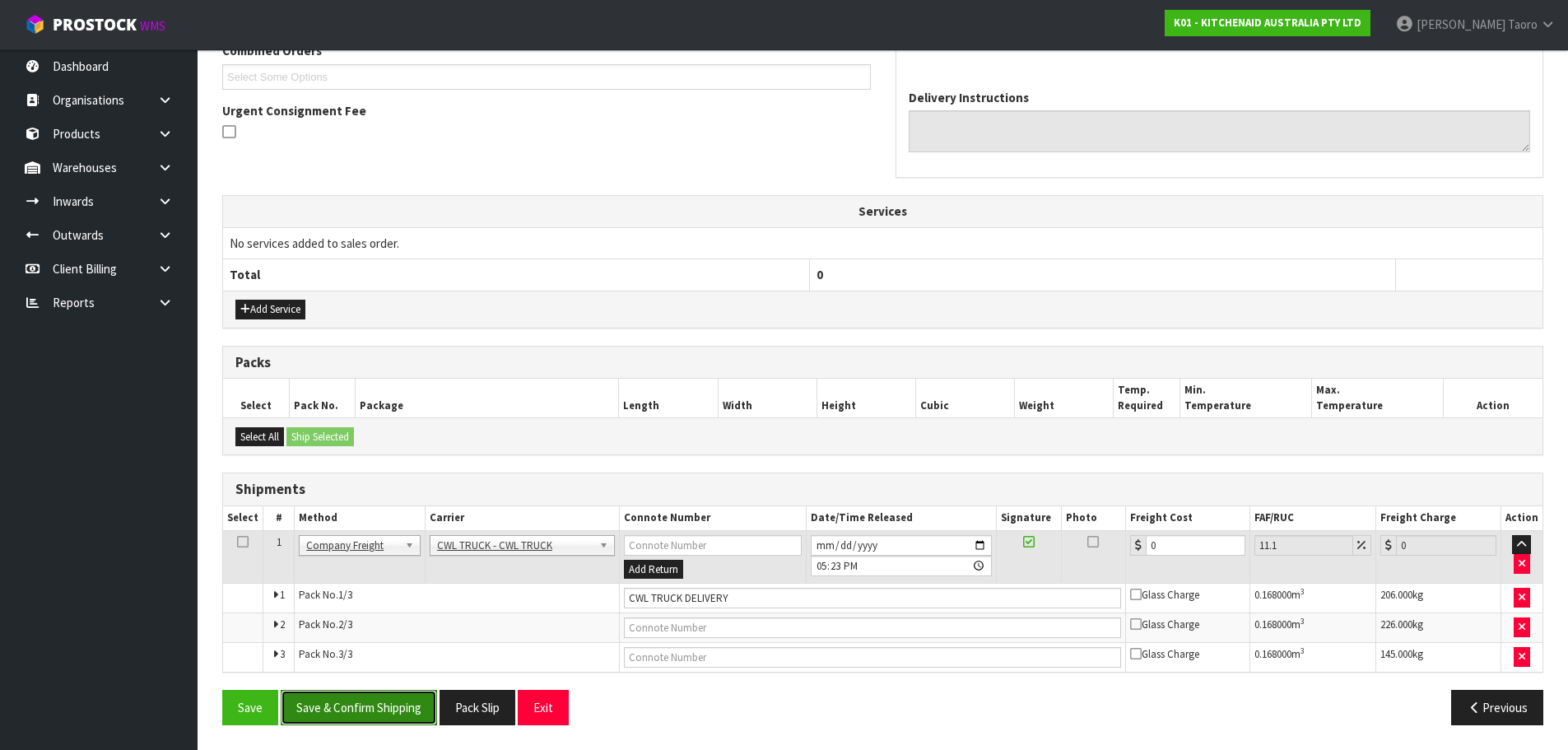
click at [412, 706] on button "Save & Confirm Shipping" at bounding box center [359, 707] width 156 height 35
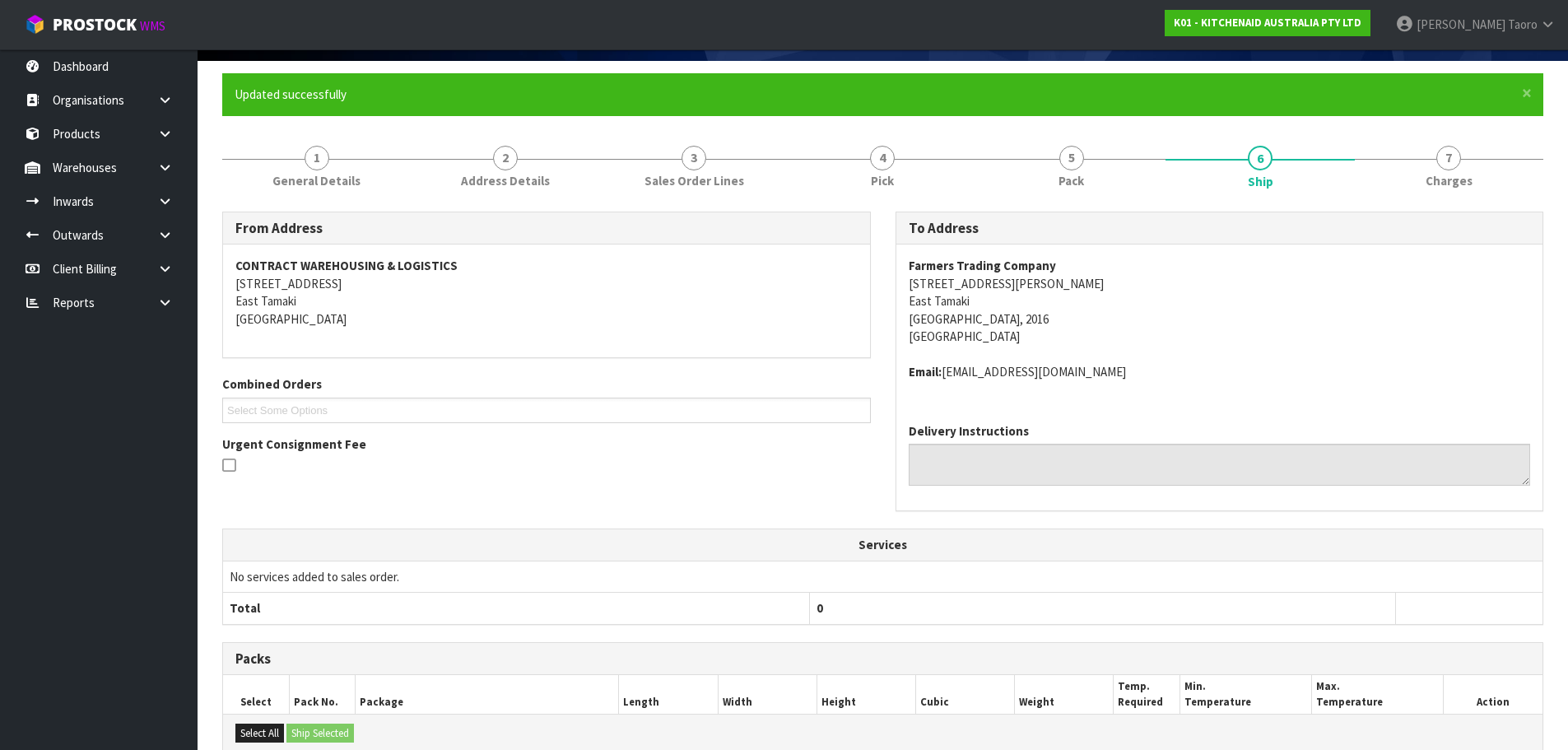
scroll to position [403, 0]
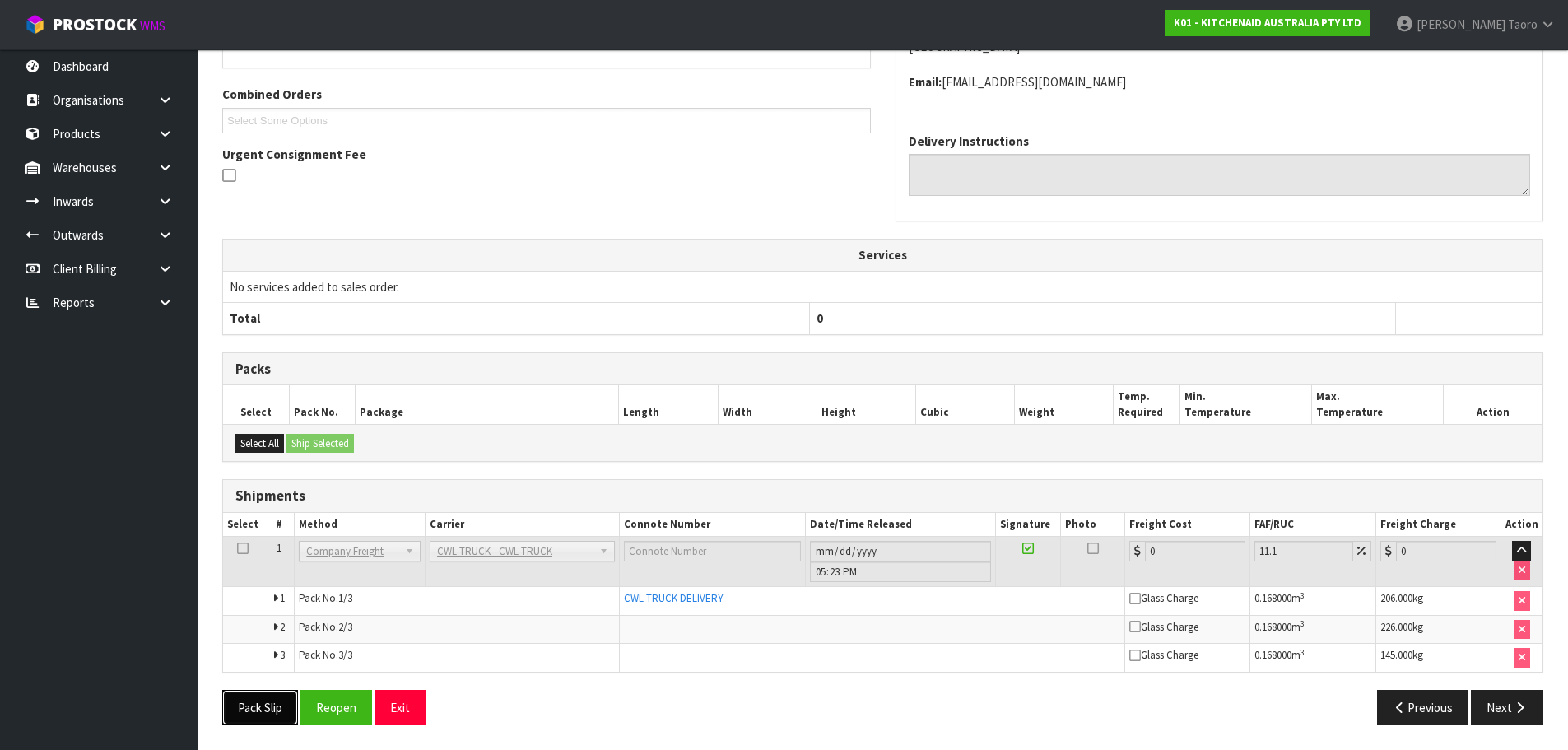
click at [270, 696] on button "Pack Slip" at bounding box center [259, 707] width 75 height 35
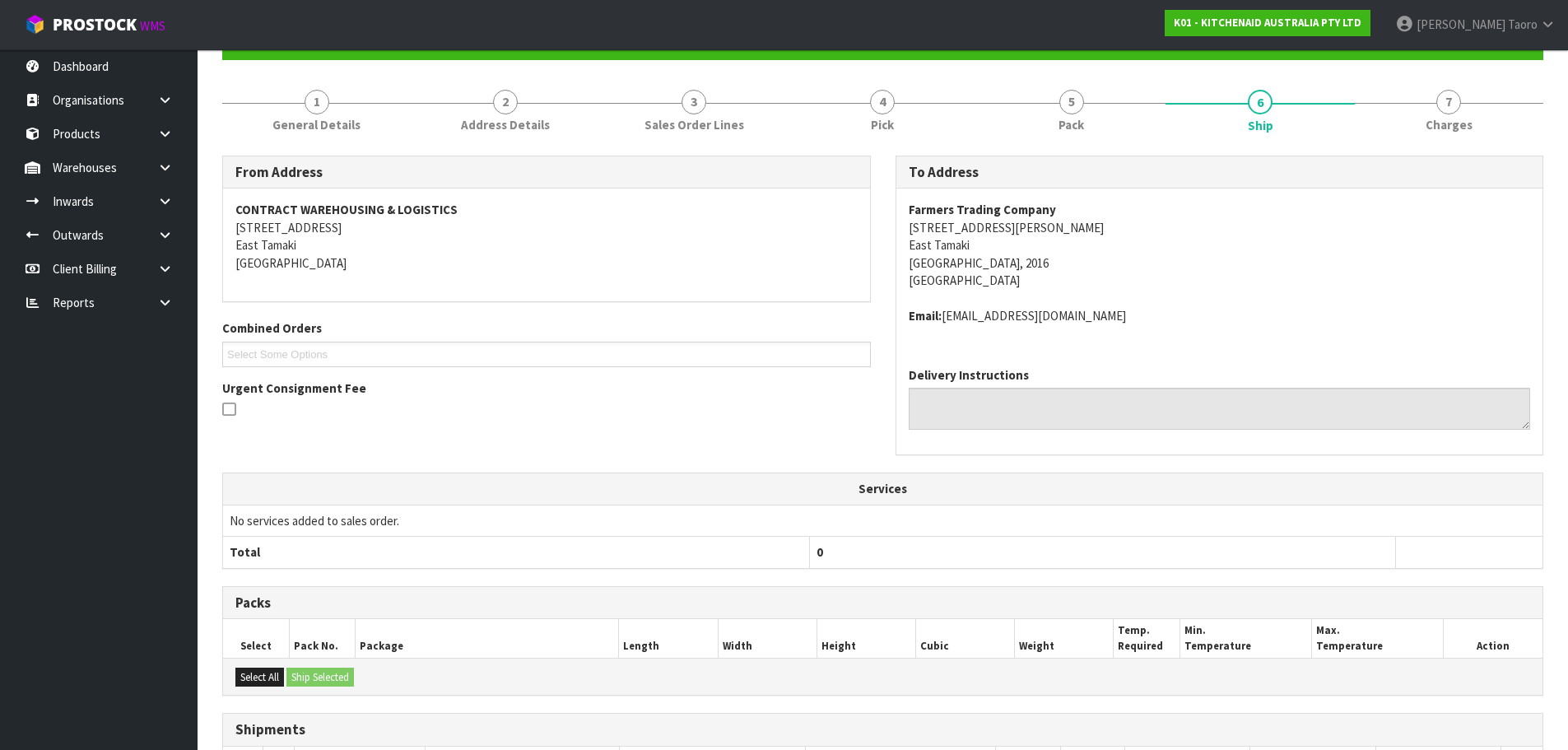
scroll to position [0, 0]
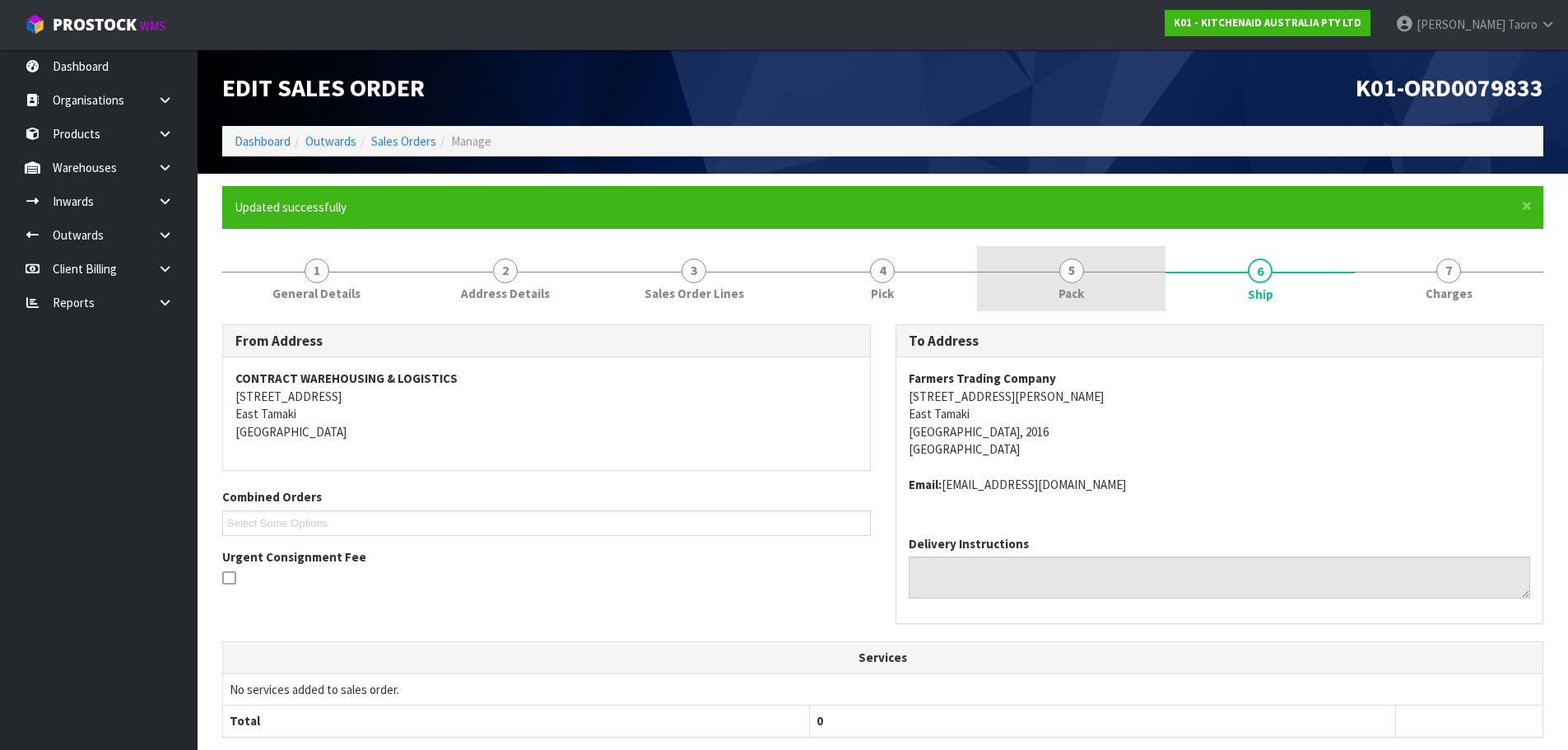
click at [1130, 258] on link "5 Pack" at bounding box center [1071, 279] width 189 height 65
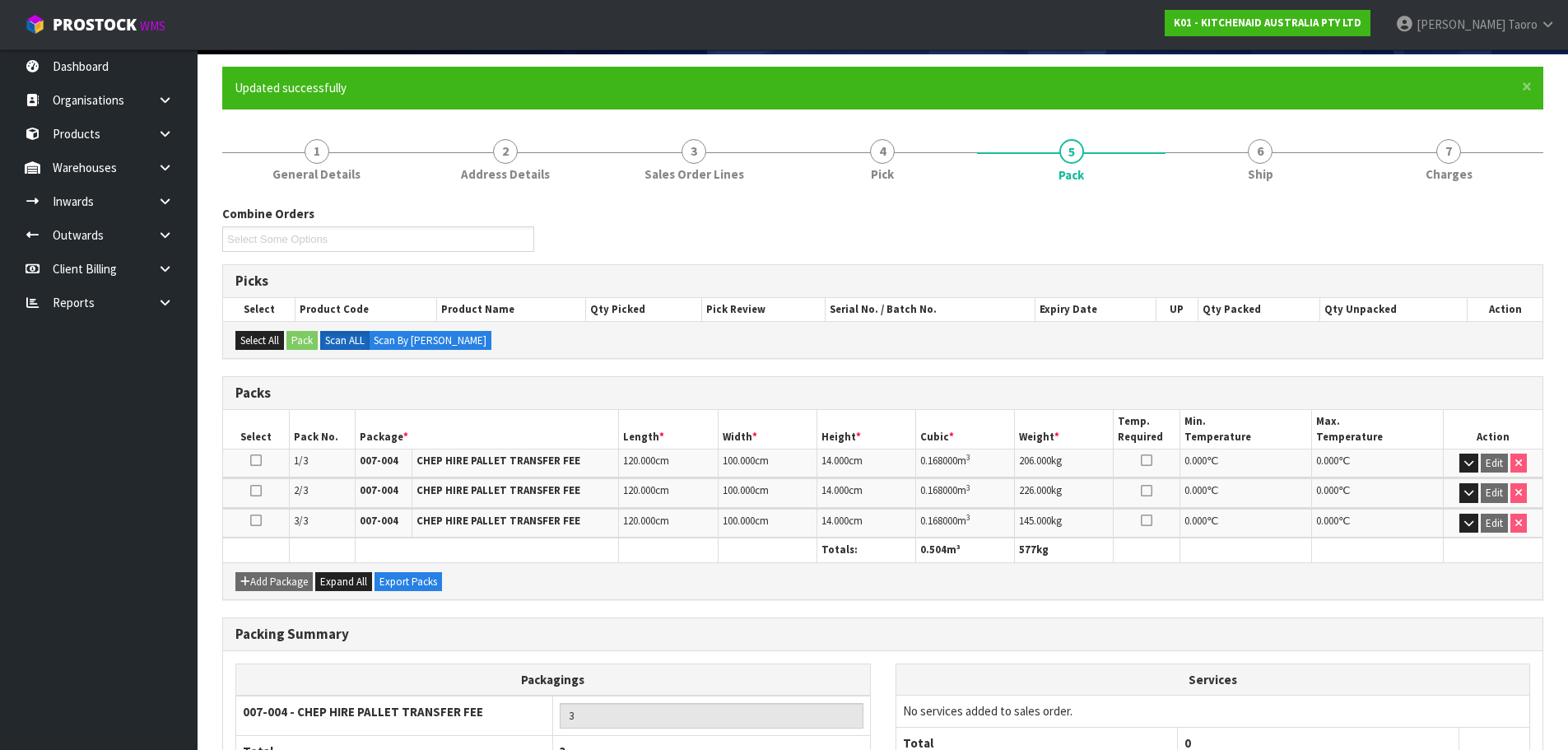
scroll to position [245, 0]
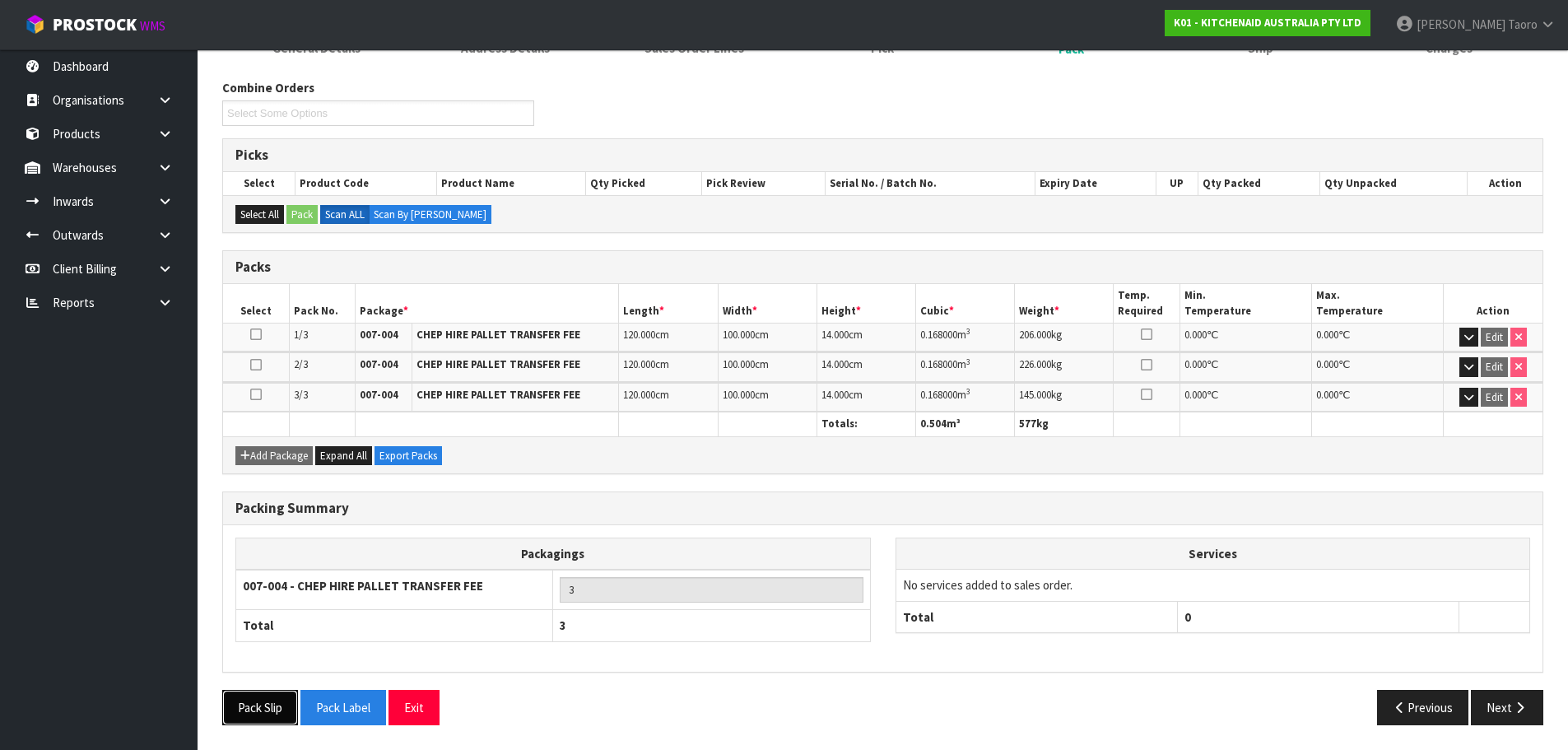
click at [279, 709] on button "Pack Slip" at bounding box center [259, 707] width 75 height 35
click at [424, 698] on button "Exit" at bounding box center [414, 707] width 52 height 35
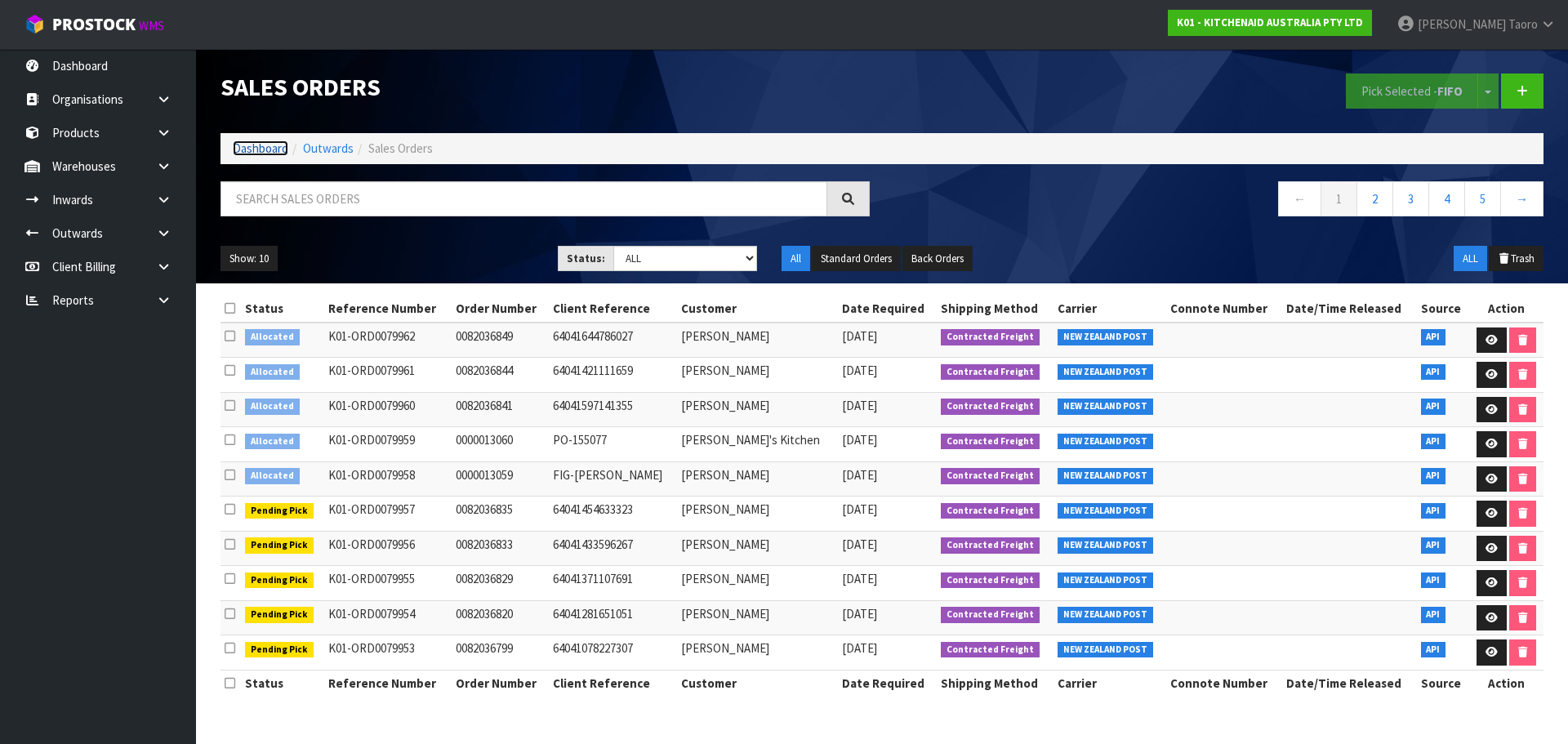
click at [276, 146] on link "Dashboard" at bounding box center [260, 148] width 56 height 15
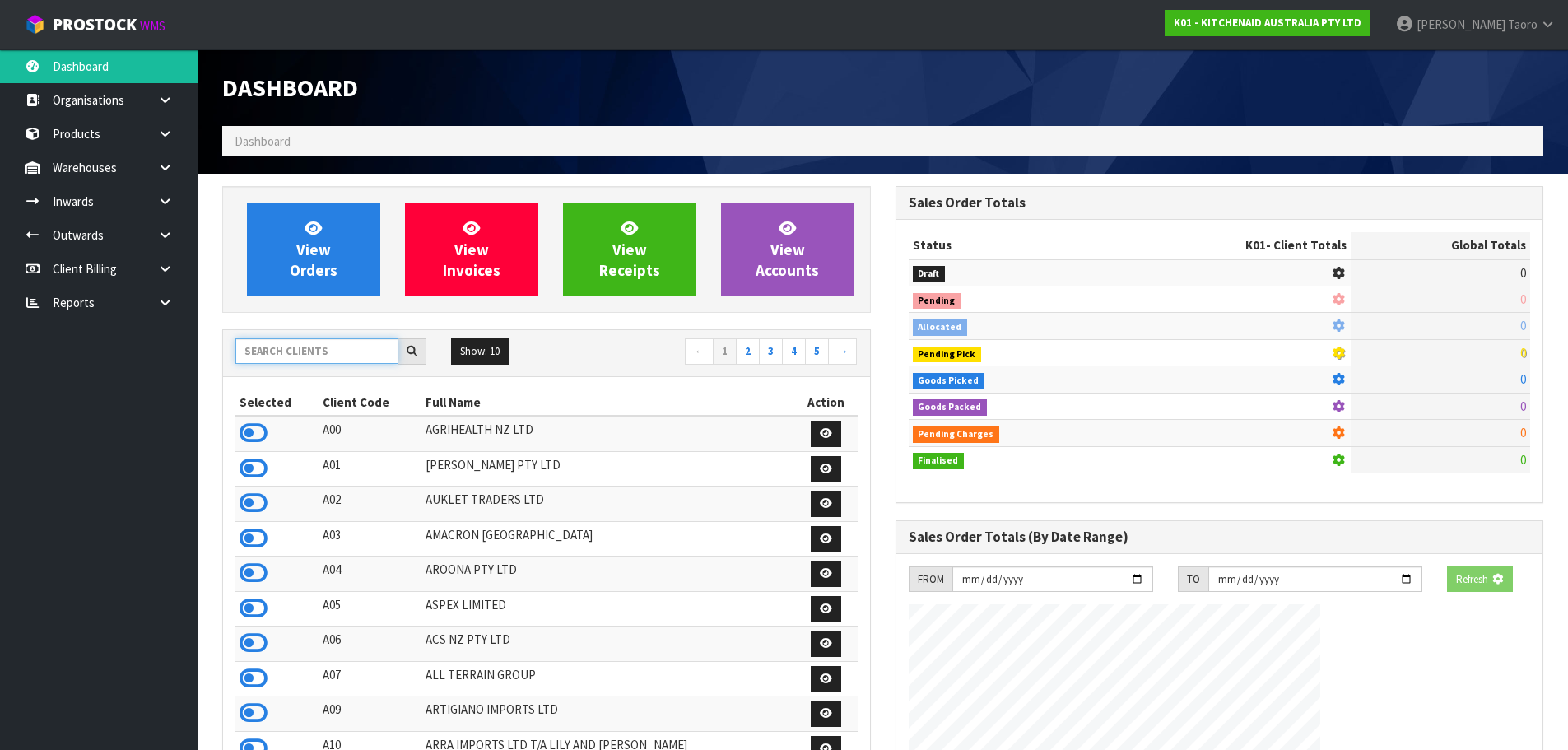
click at [350, 350] on input "text" at bounding box center [317, 351] width 163 height 26
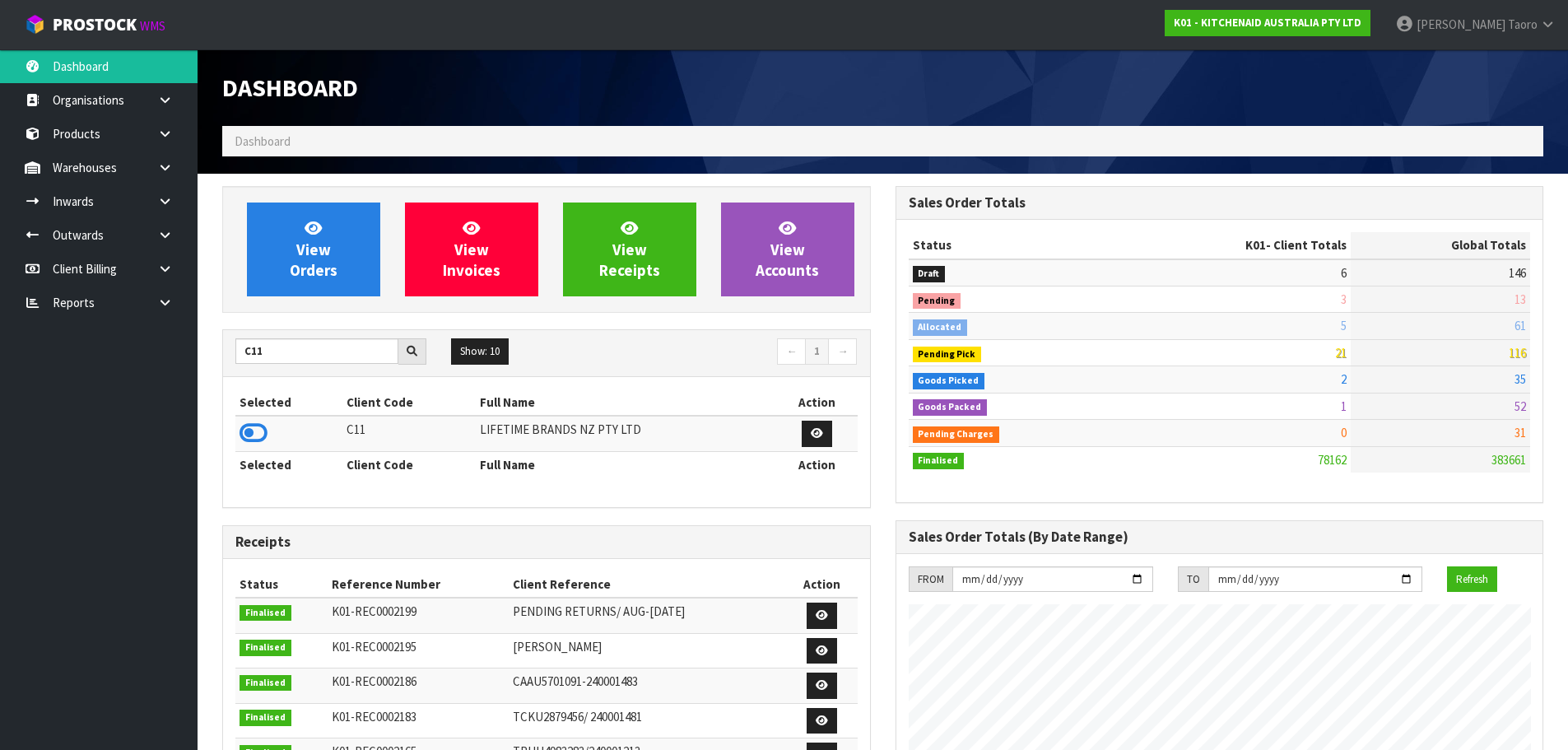
click at [272, 435] on td at bounding box center [289, 433] width 107 height 35
drag, startPoint x: 259, startPoint y: 433, endPoint x: 261, endPoint y: 422, distance: 11.2
click at [260, 431] on icon at bounding box center [253, 433] width 28 height 25
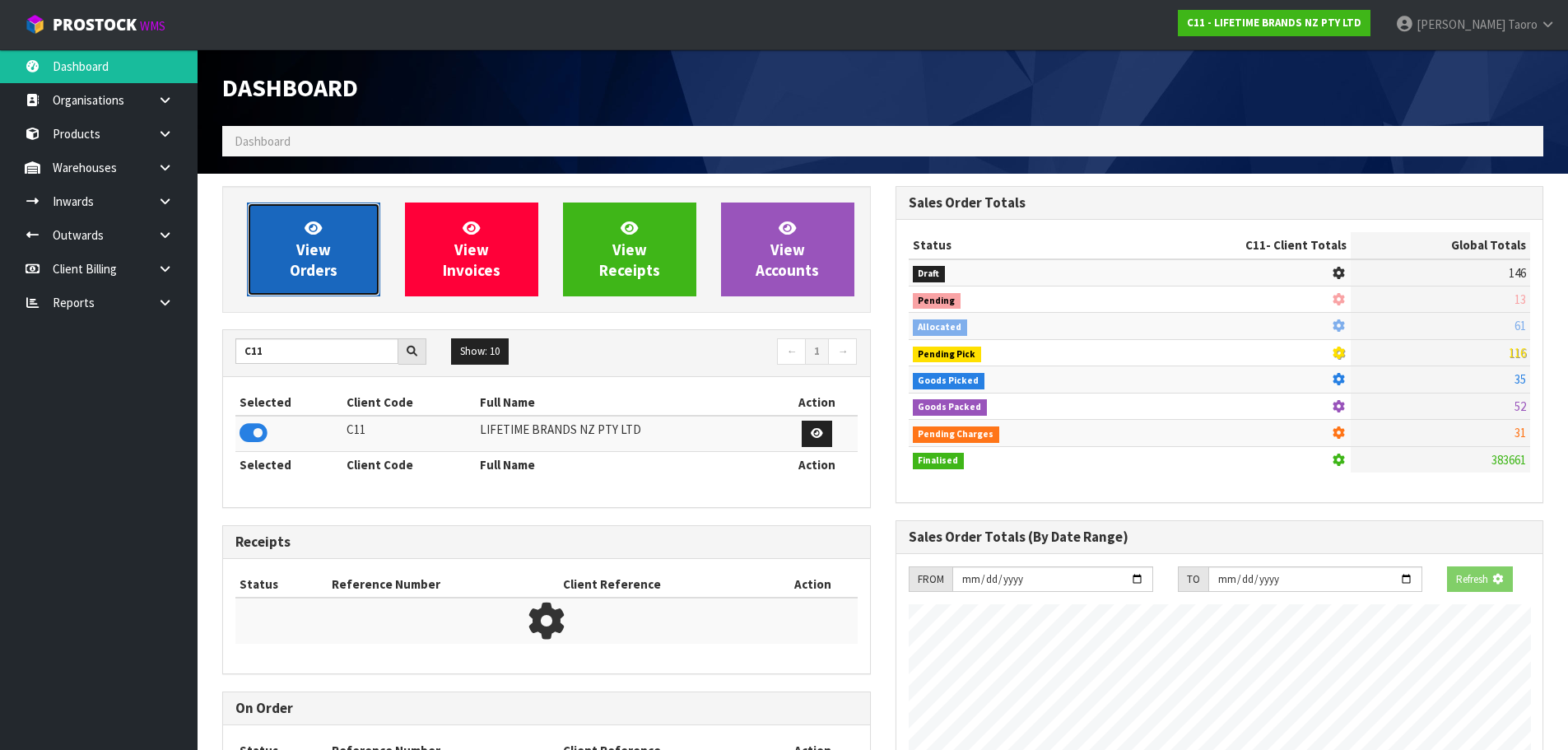
click at [309, 275] on span "View Orders" at bounding box center [314, 249] width 48 height 62
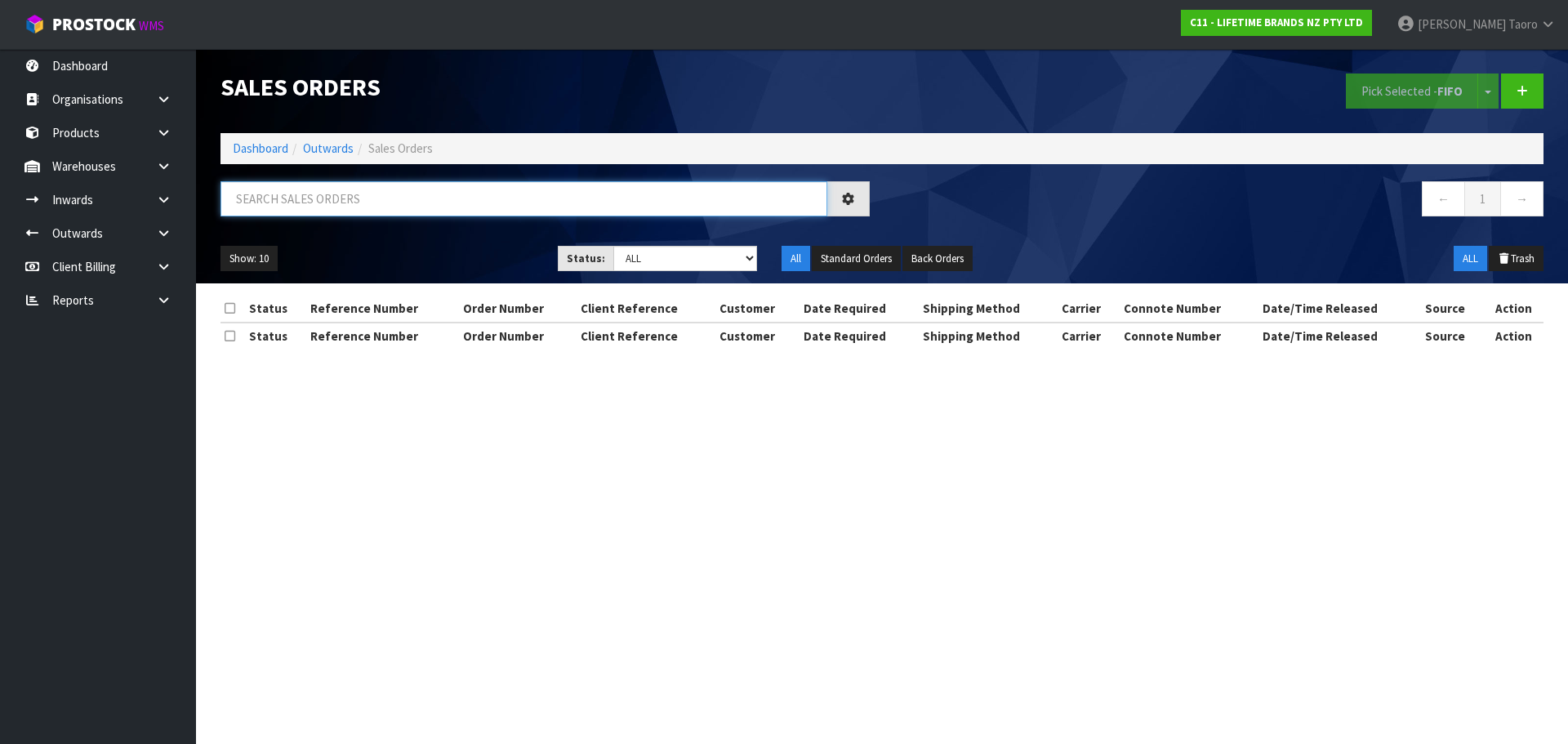
click at [384, 204] on input "text" at bounding box center [523, 199] width 607 height 35
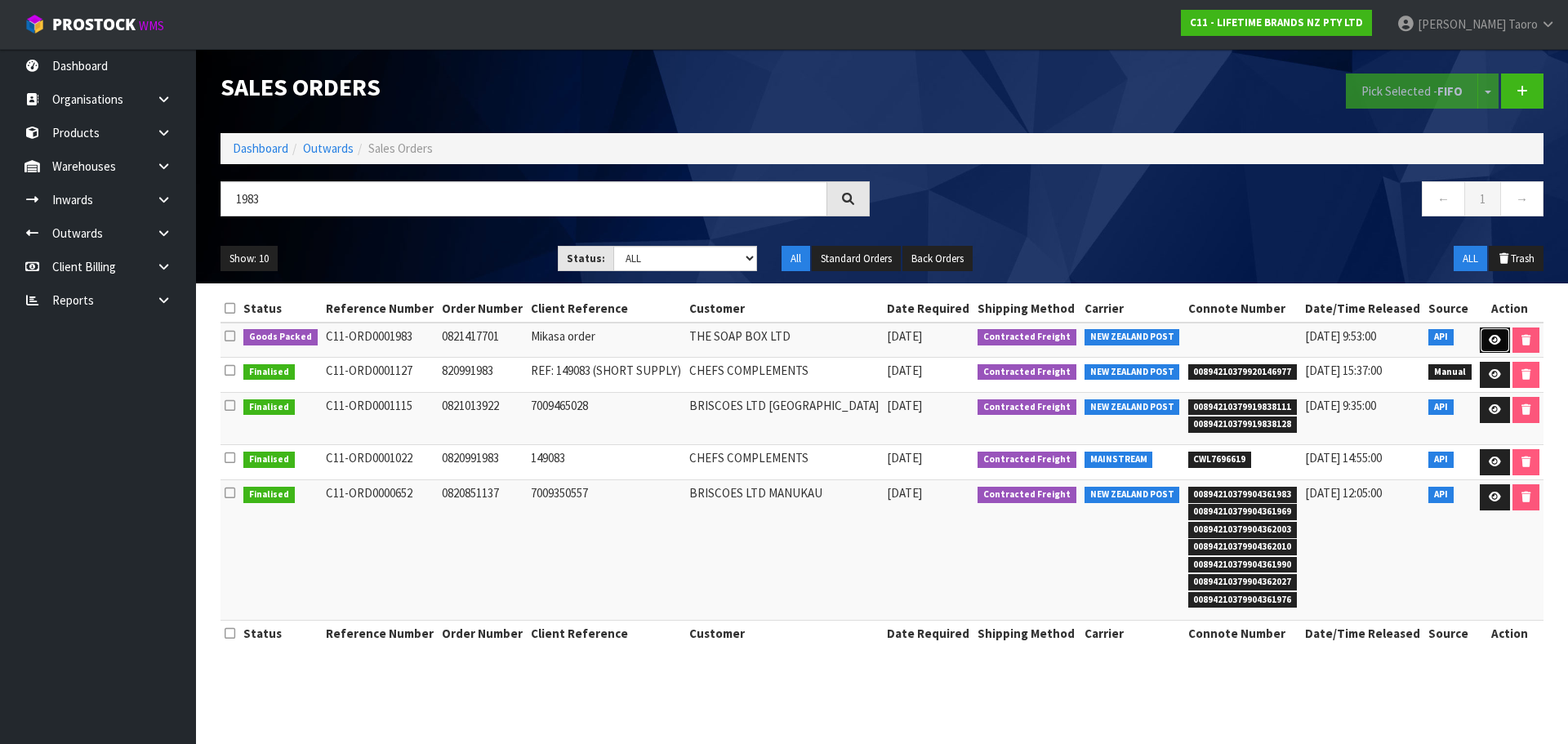
click at [1485, 343] on link at bounding box center [1495, 341] width 30 height 27
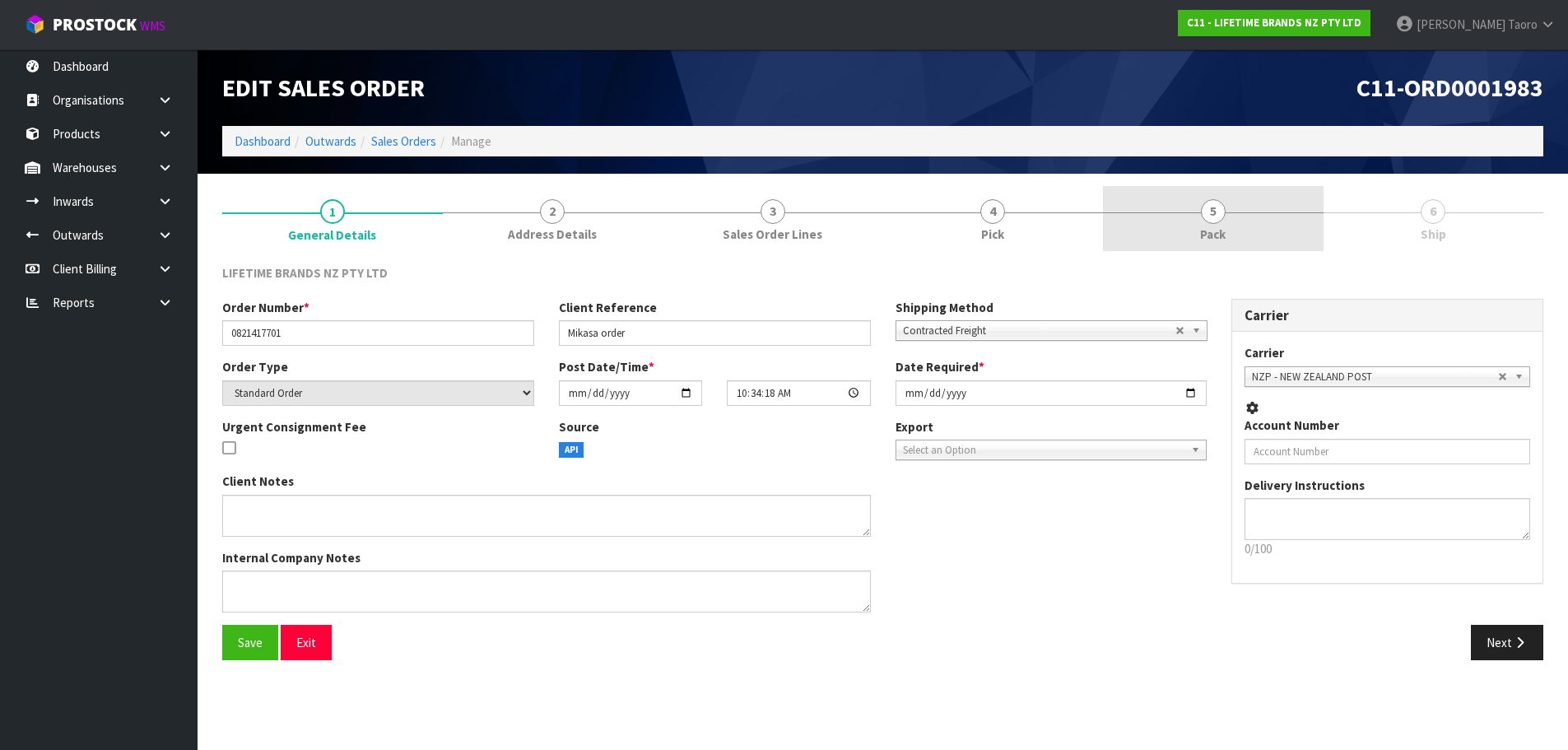
click at [1247, 218] on link "5 Pack" at bounding box center [1212, 219] width 220 height 65
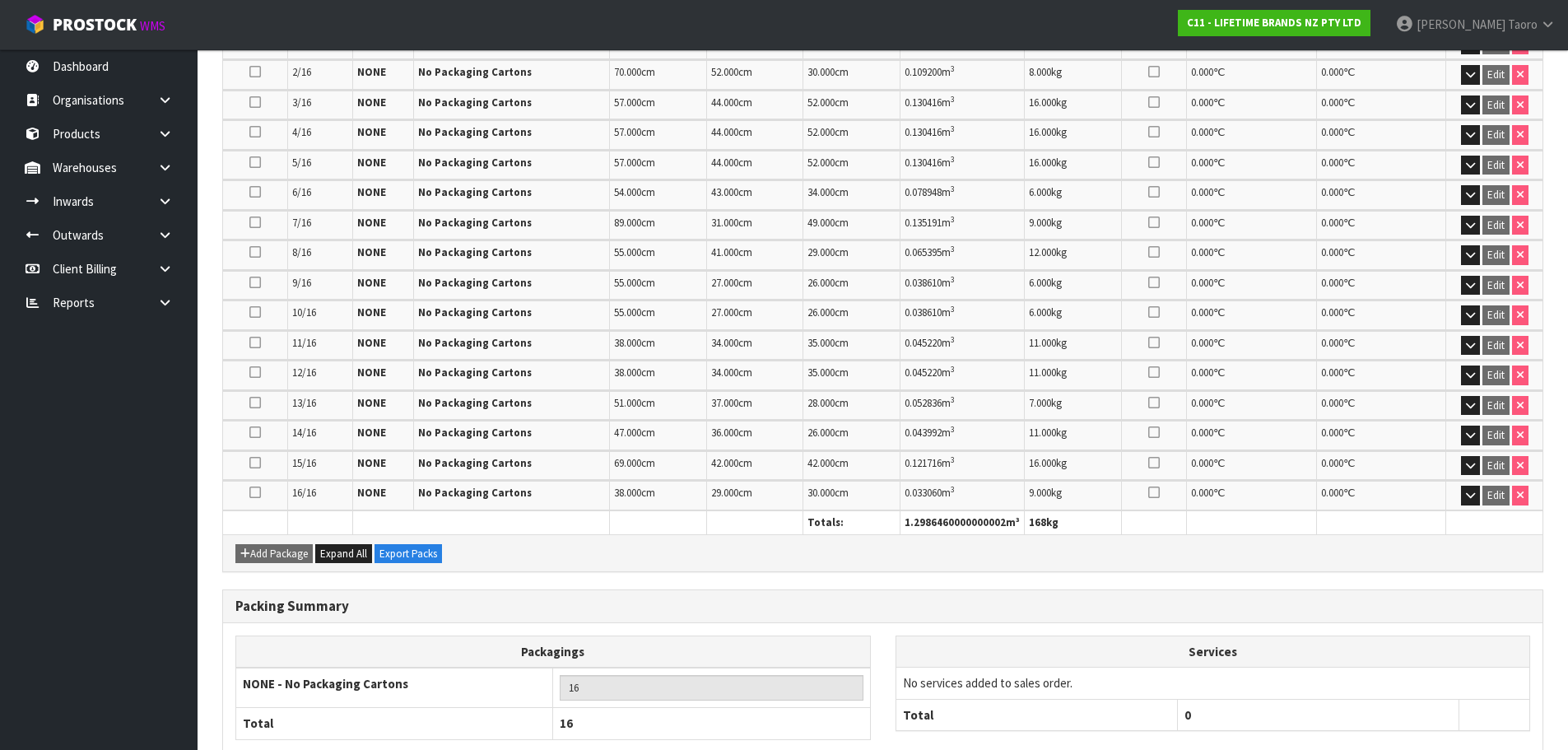
scroll to position [576, 0]
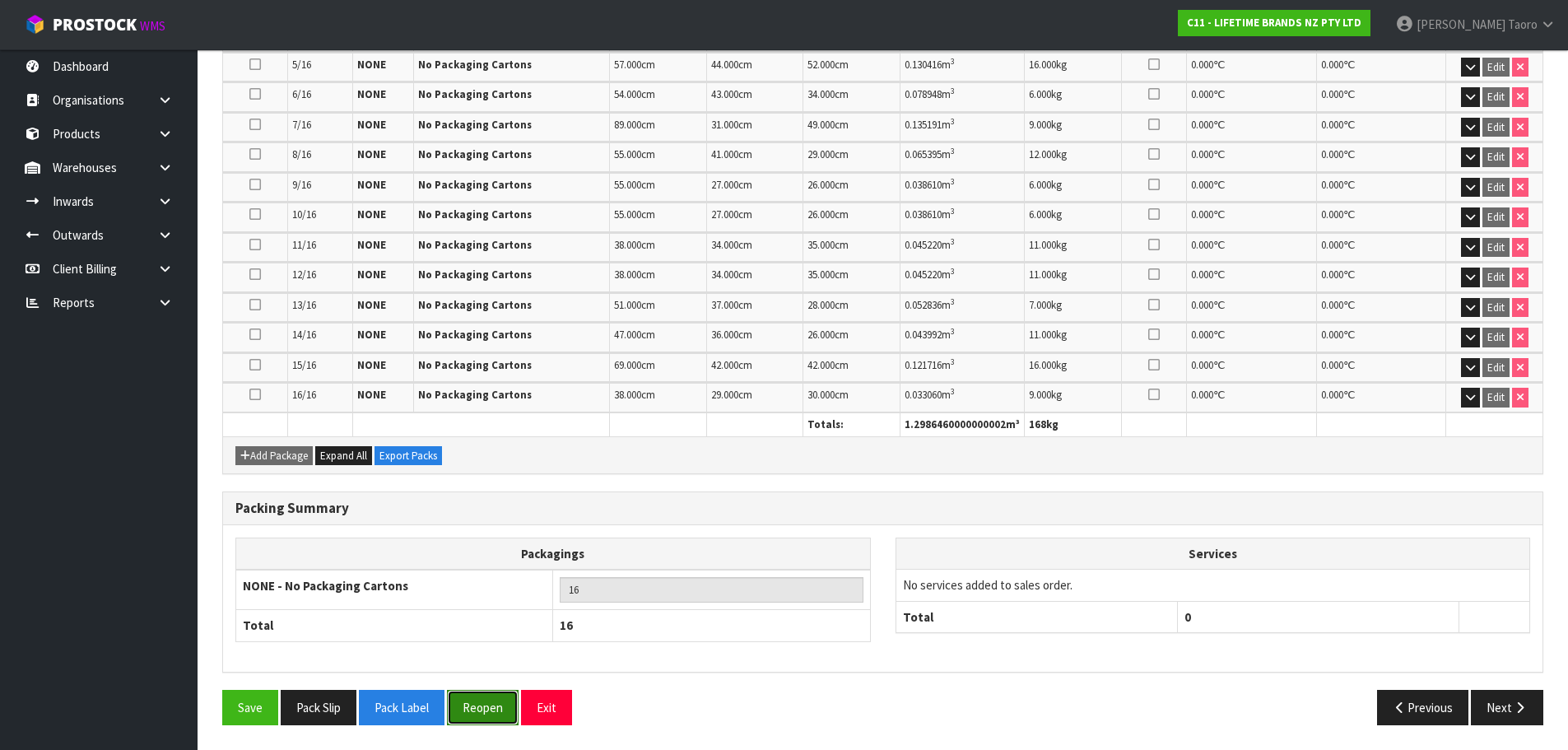
click at [502, 711] on button "Reopen" at bounding box center [483, 707] width 72 height 35
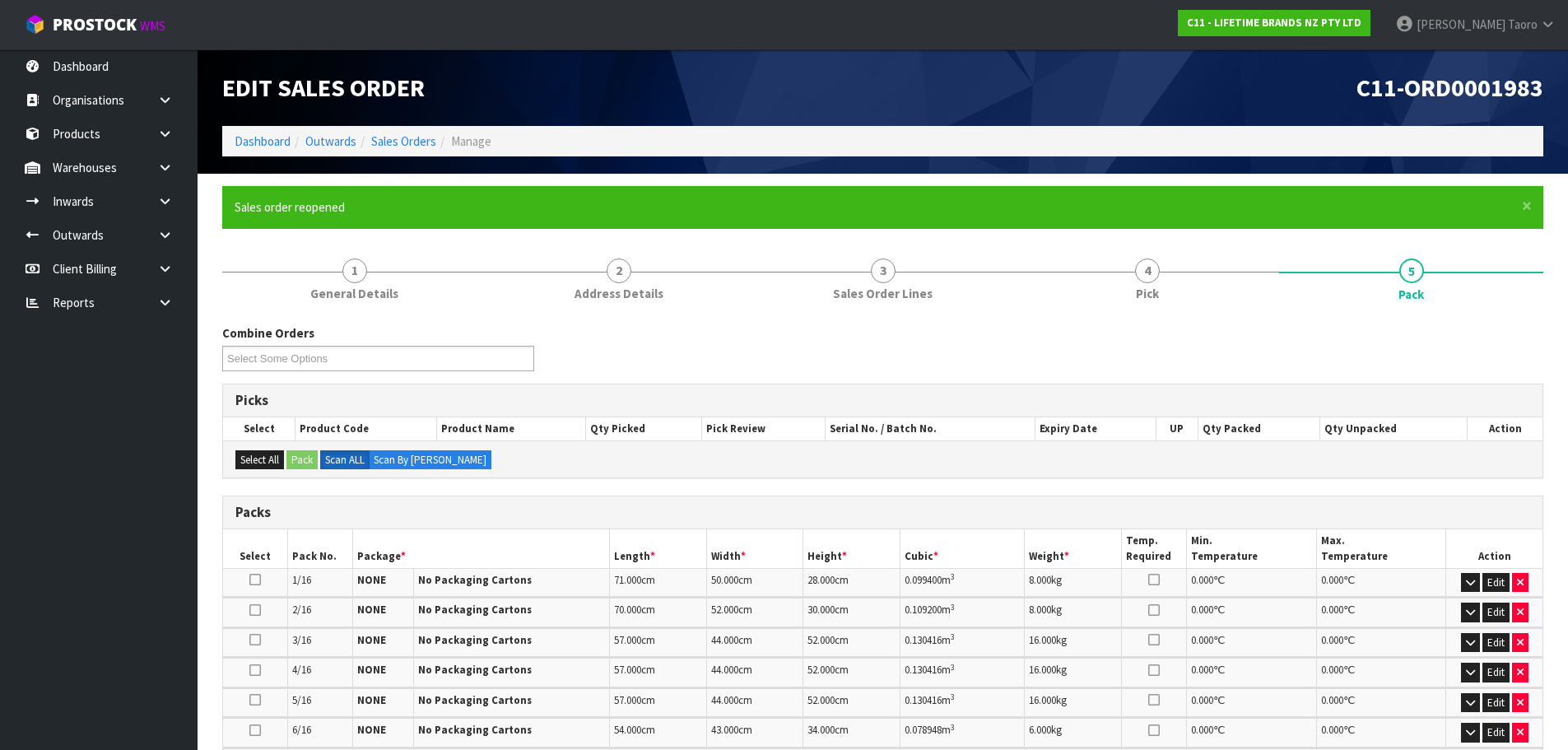
scroll to position [411, 0]
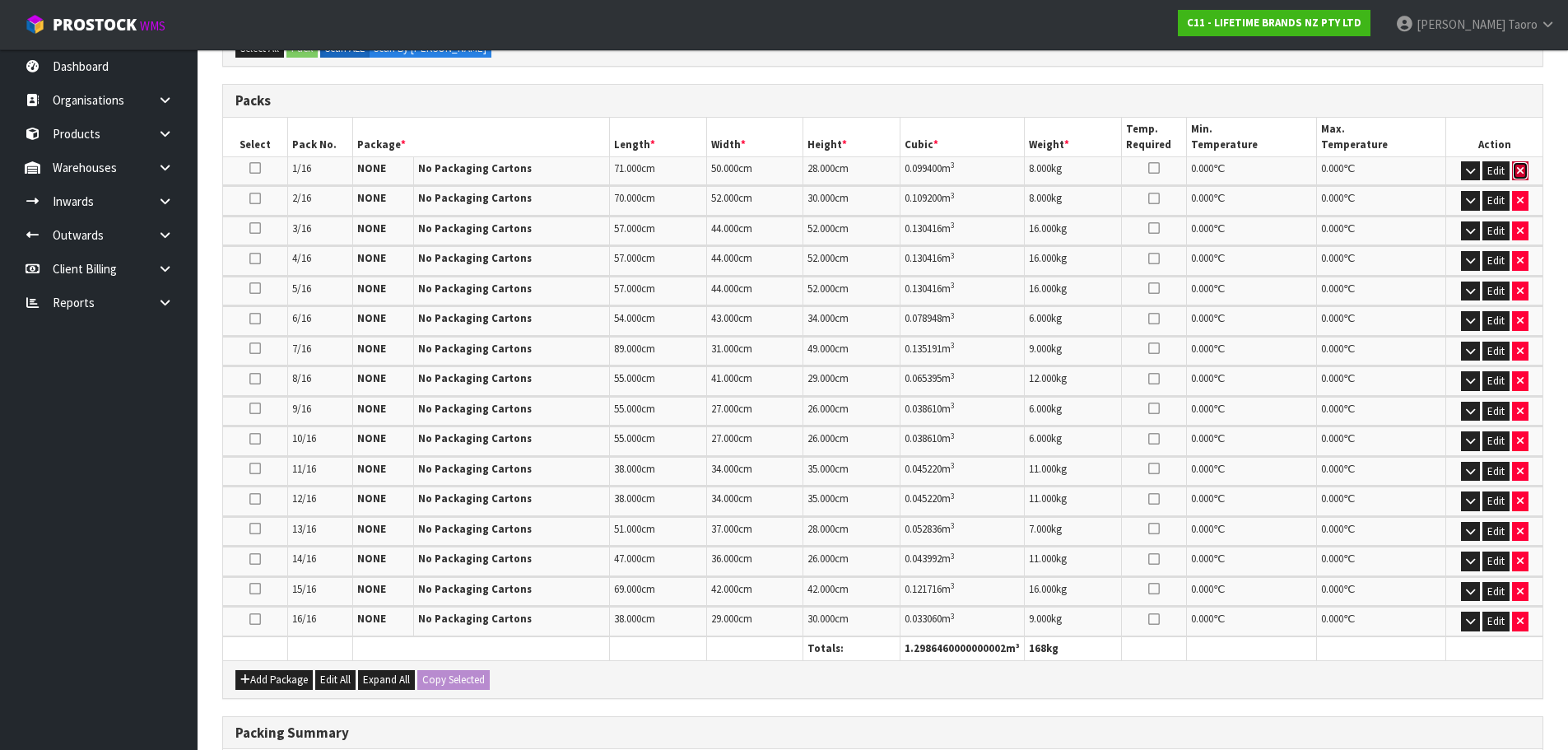
click at [1514, 173] on button "button" at bounding box center [1519, 171] width 16 height 20
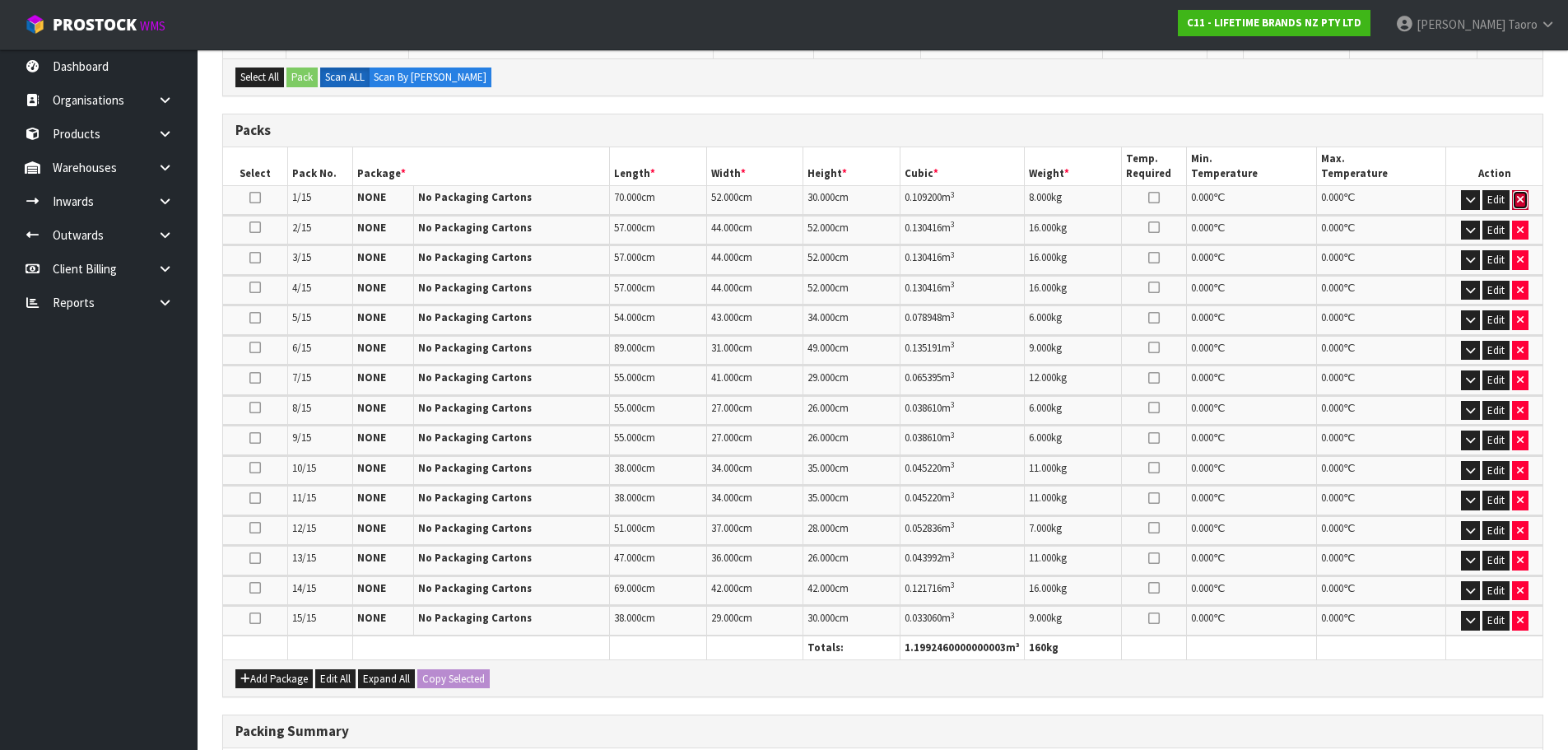
click at [1516, 201] on icon "button" at bounding box center [1519, 199] width 7 height 10
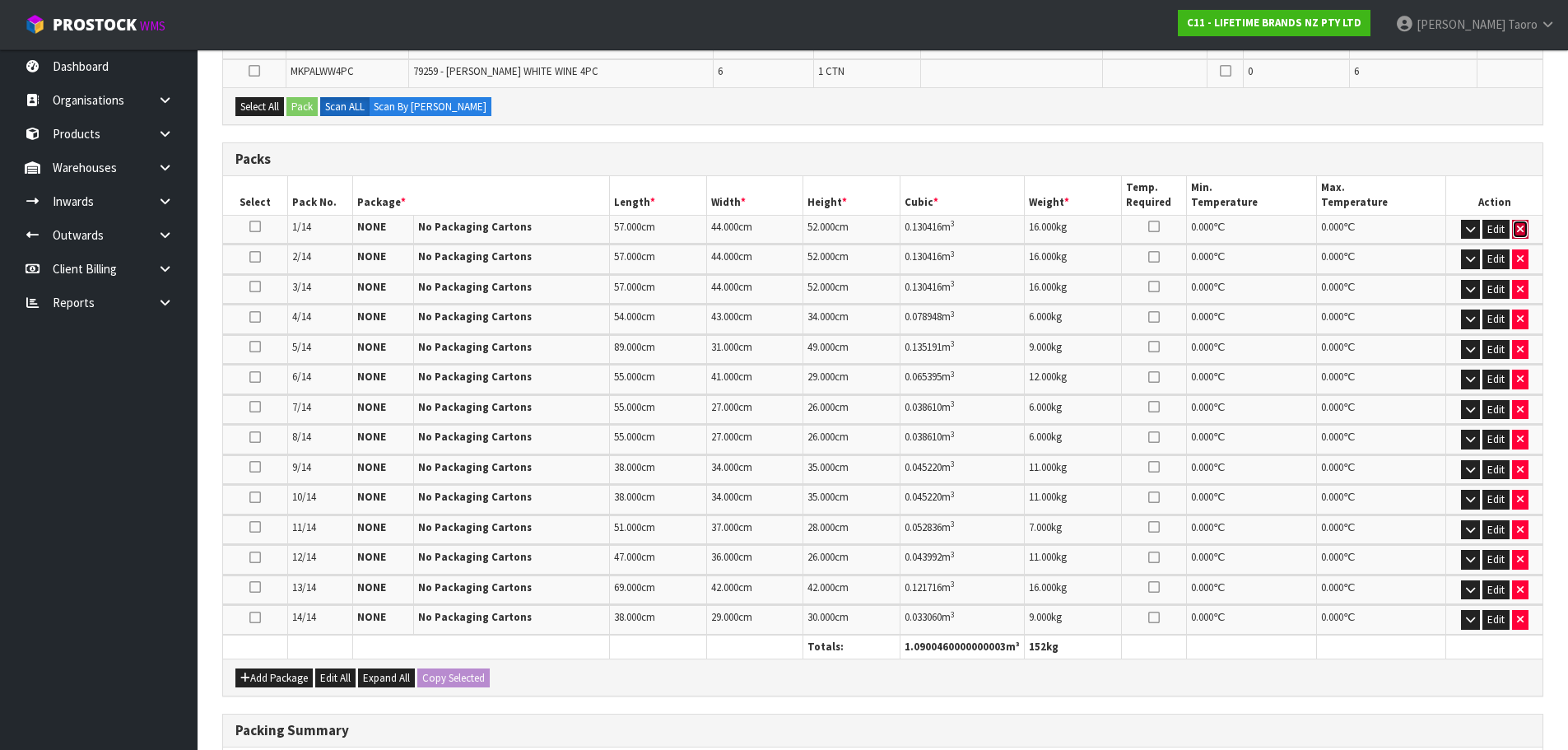
click at [1518, 226] on icon "button" at bounding box center [1519, 229] width 7 height 10
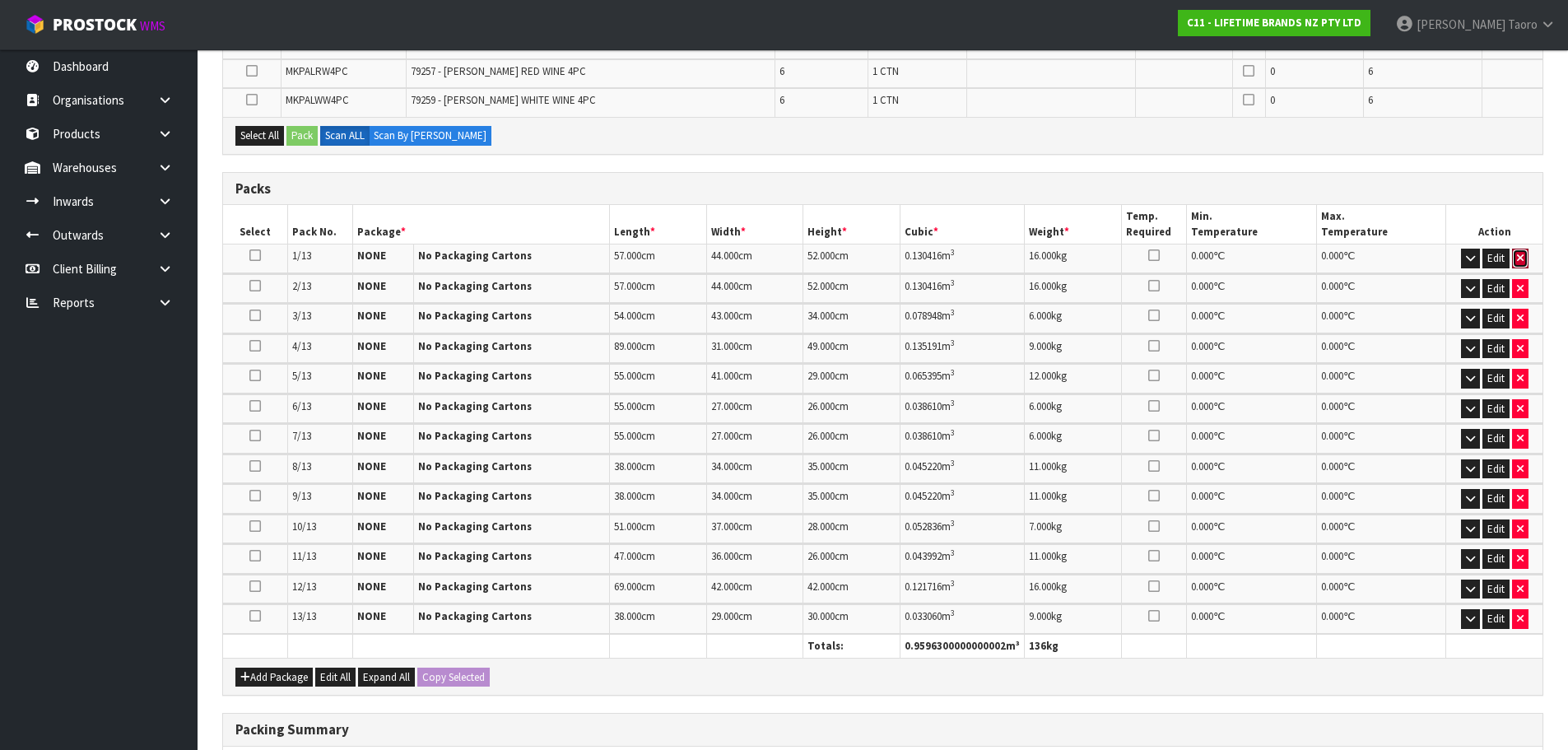
drag, startPoint x: 1521, startPoint y: 259, endPoint x: 1523, endPoint y: 273, distance: 14.1
click at [1522, 259] on icon "button" at bounding box center [1519, 258] width 7 height 10
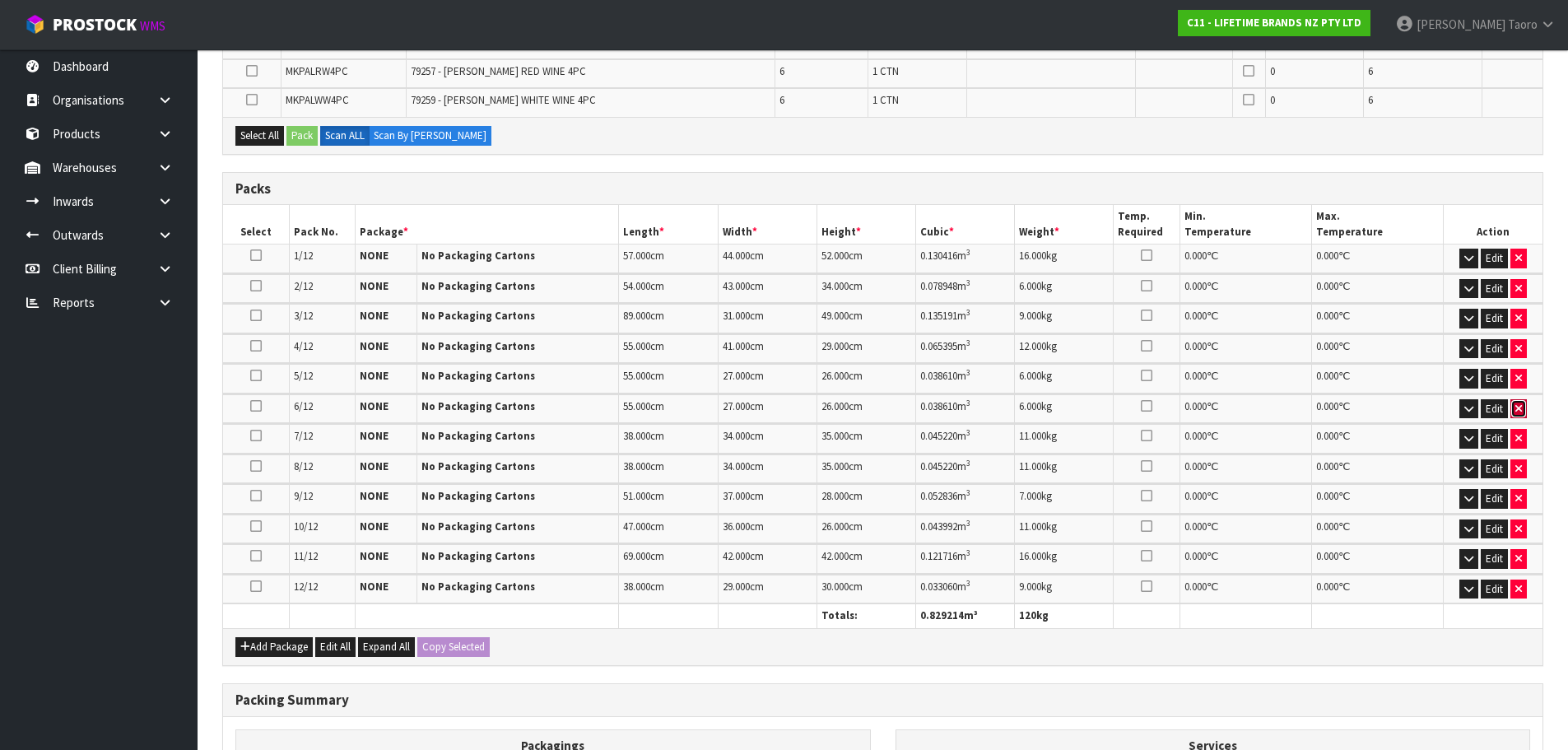
click at [1516, 411] on icon "button" at bounding box center [1518, 408] width 7 height 10
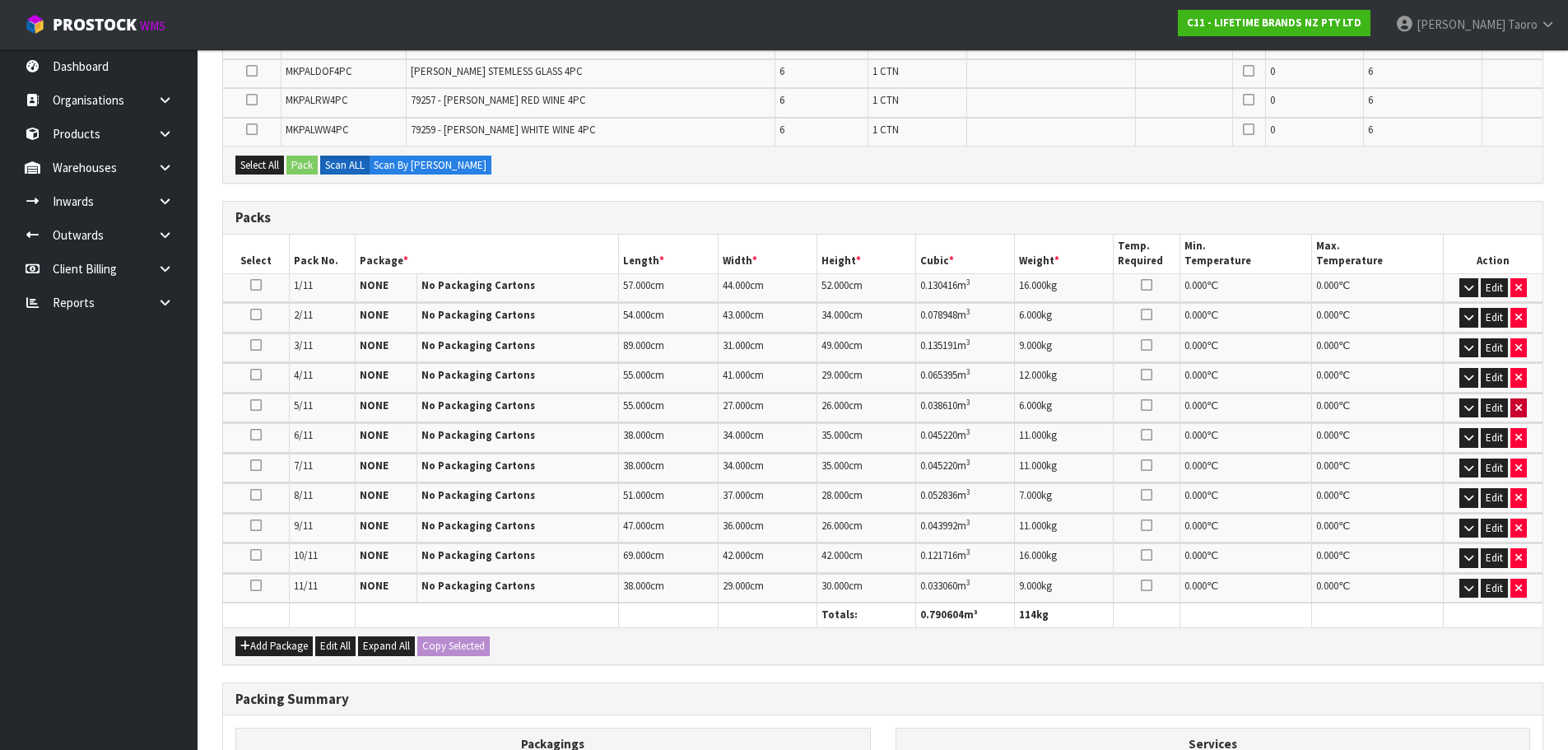
drag, startPoint x: 1516, startPoint y: 397, endPoint x: 1521, endPoint y: 411, distance: 14.9
click at [1518, 400] on td "Edit" at bounding box center [1494, 408] width 99 height 29
click at [1522, 415] on button "button" at bounding box center [1518, 408] width 16 height 20
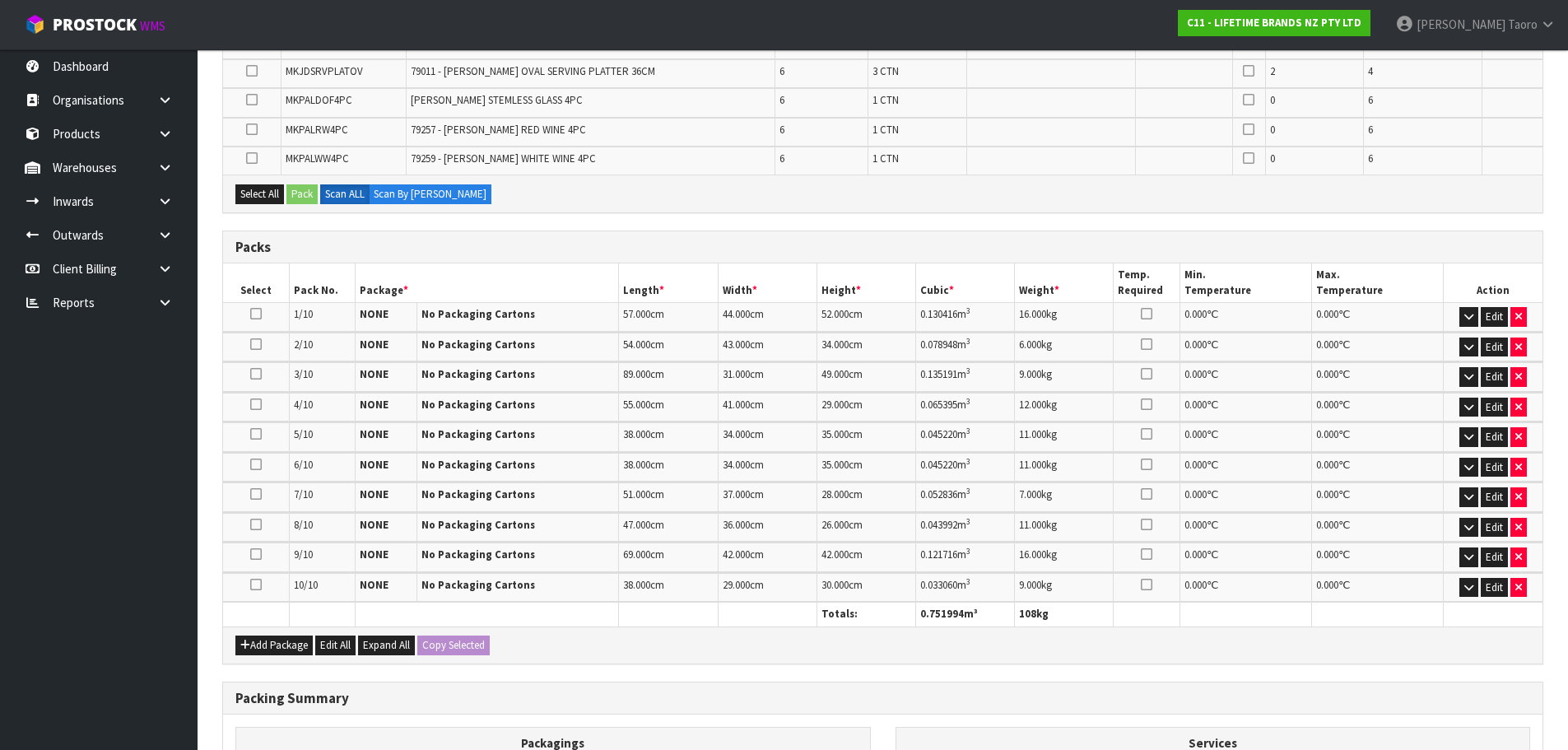
click at [1519, 420] on td "Edit" at bounding box center [1494, 407] width 99 height 29
click at [1516, 409] on icon "button" at bounding box center [1518, 406] width 7 height 10
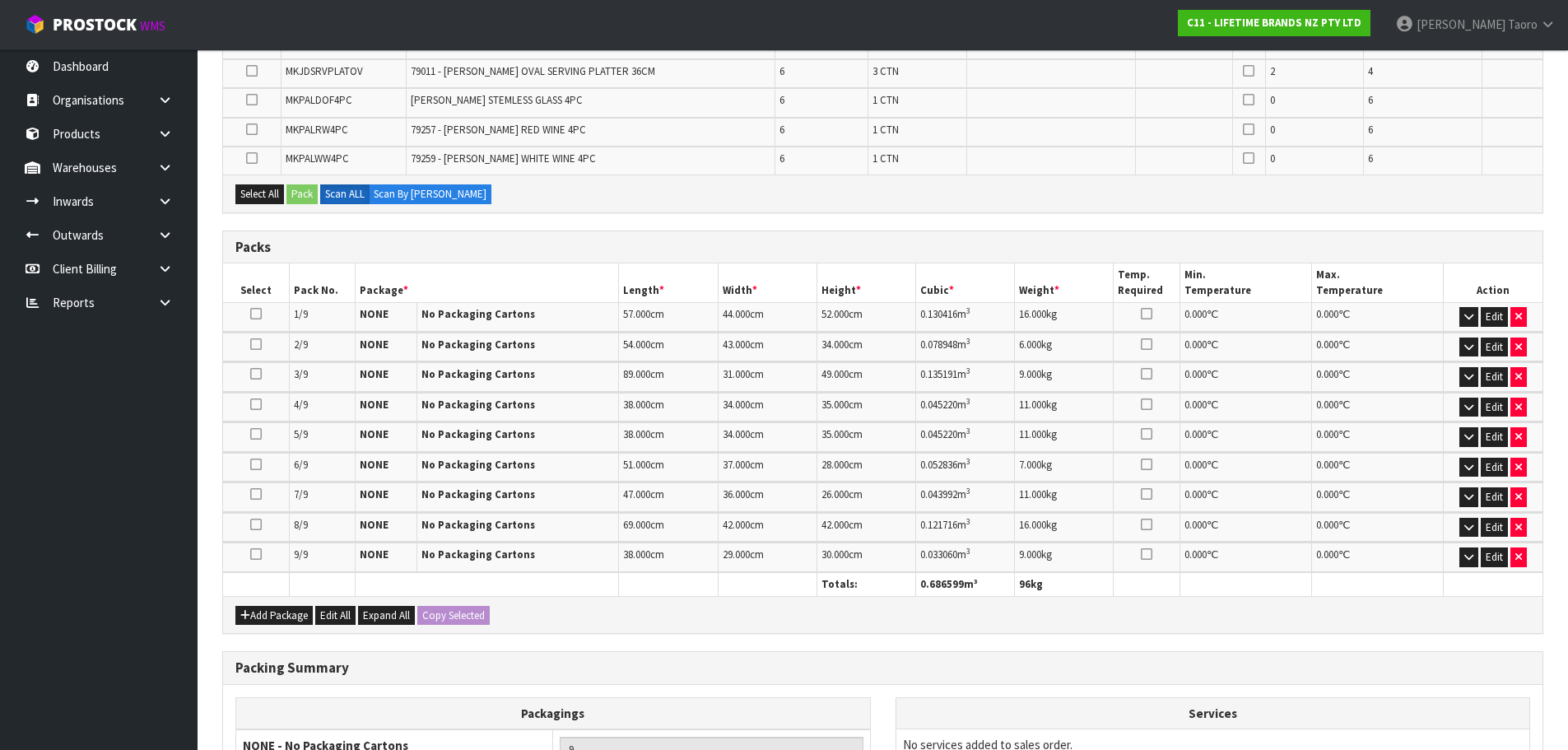
click at [1518, 422] on td "# Code Name Serial No. / Batch No. Expiry Date Qty Packed DG Class Min. Tempera…" at bounding box center [882, 423] width 1319 height 2
click at [1520, 429] on button "button" at bounding box center [1518, 437] width 16 height 20
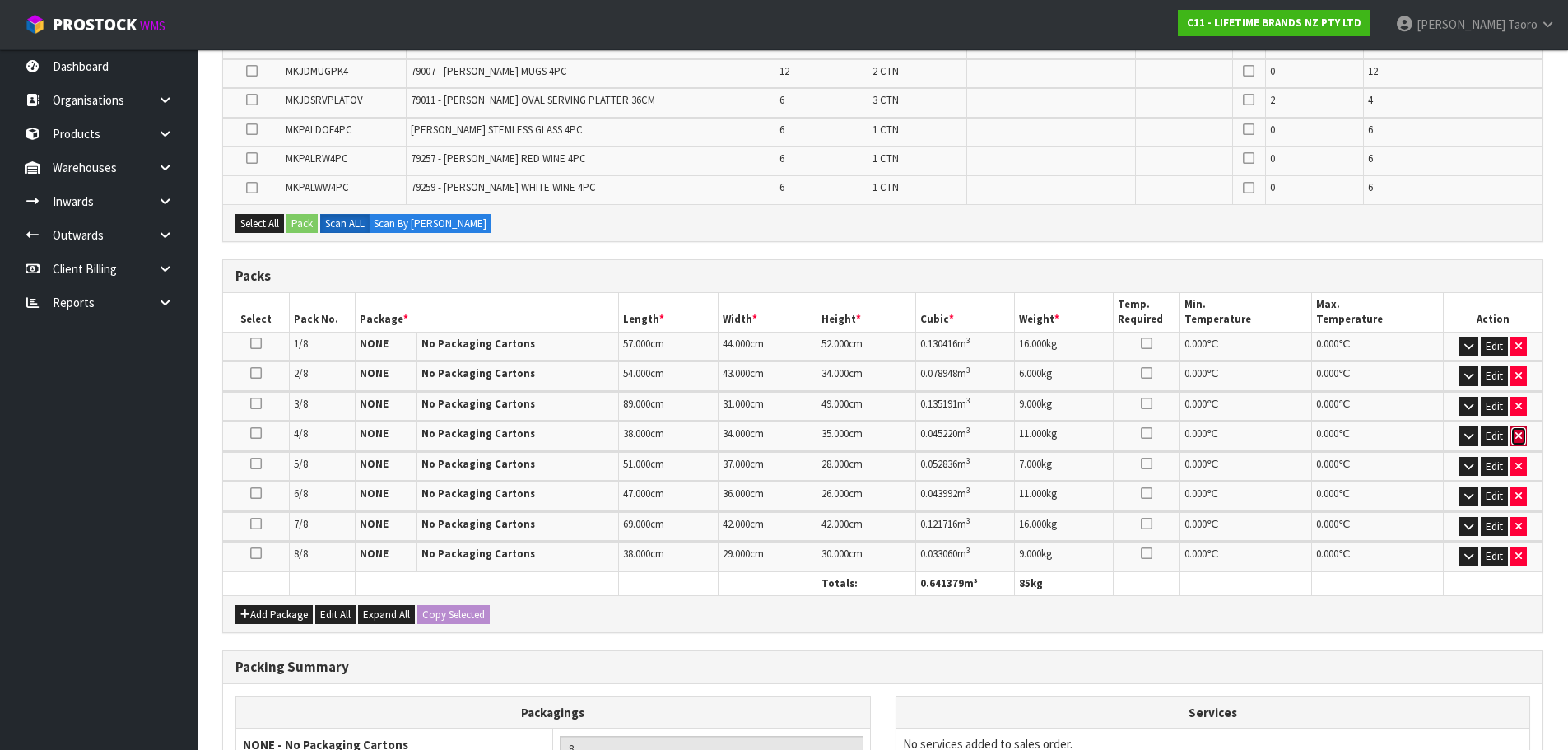
click at [1518, 439] on icon "button" at bounding box center [1518, 435] width 7 height 10
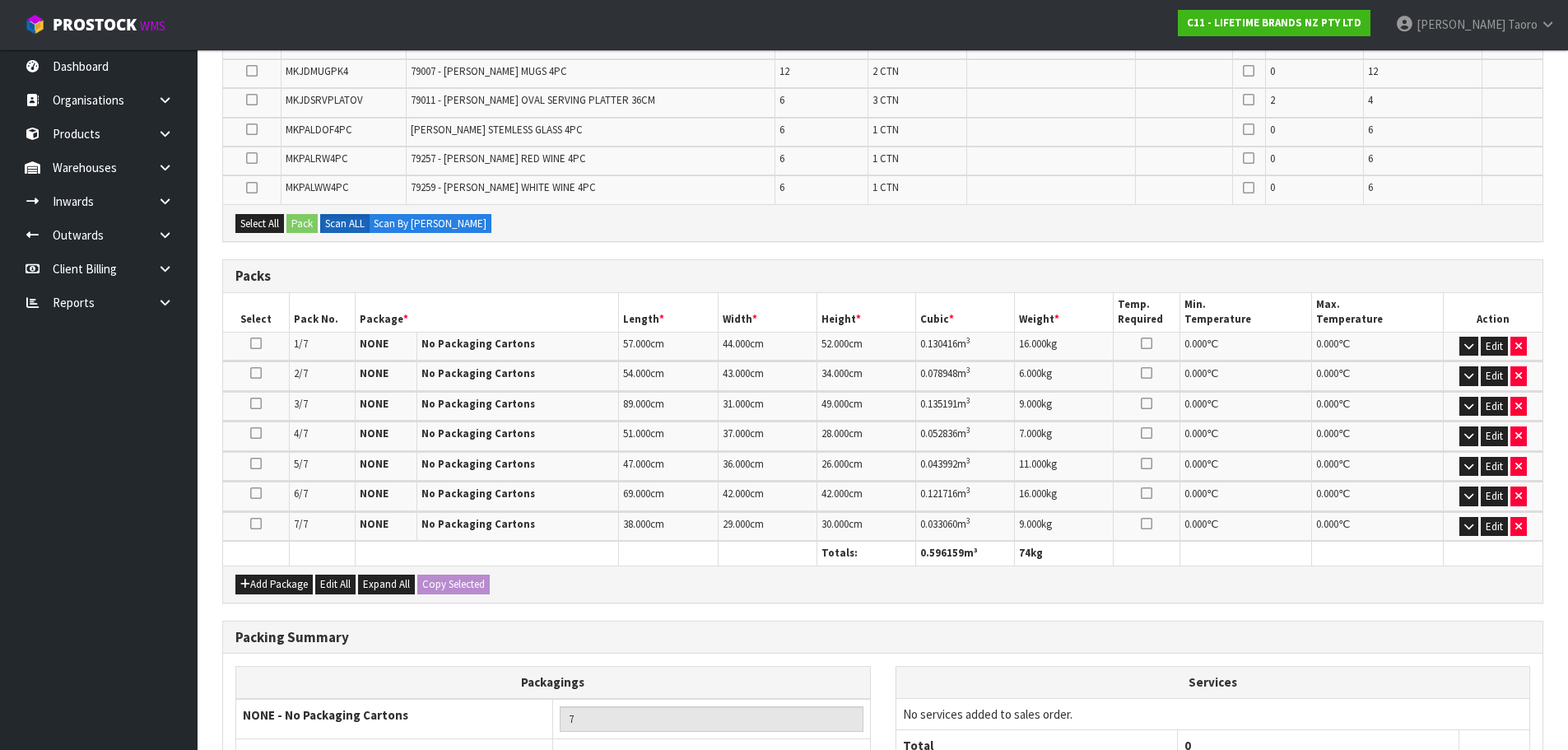
click at [1520, 447] on td "Edit" at bounding box center [1494, 436] width 99 height 29
click at [1518, 439] on icon "button" at bounding box center [1518, 435] width 7 height 10
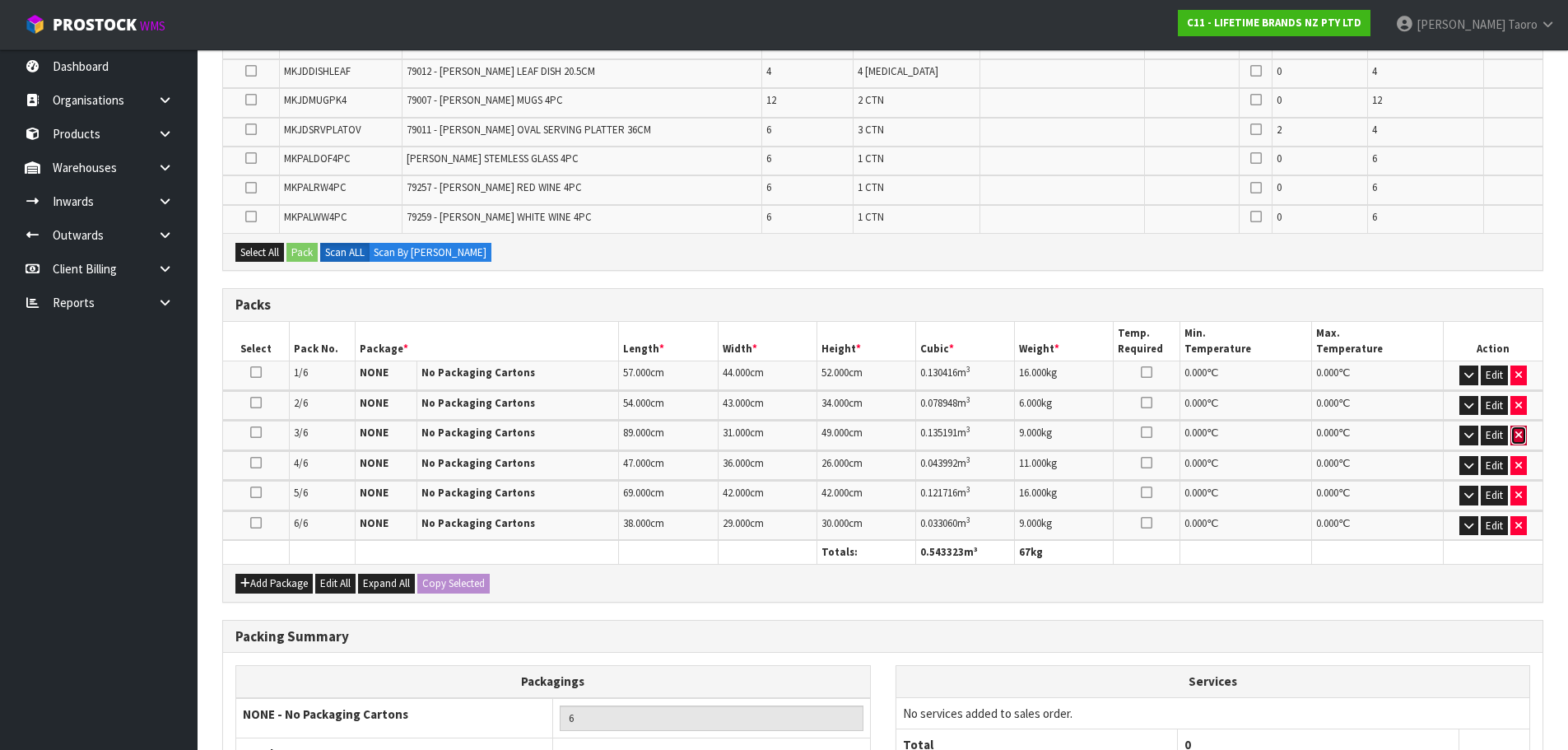
click at [1518, 440] on icon "button" at bounding box center [1518, 434] width 7 height 10
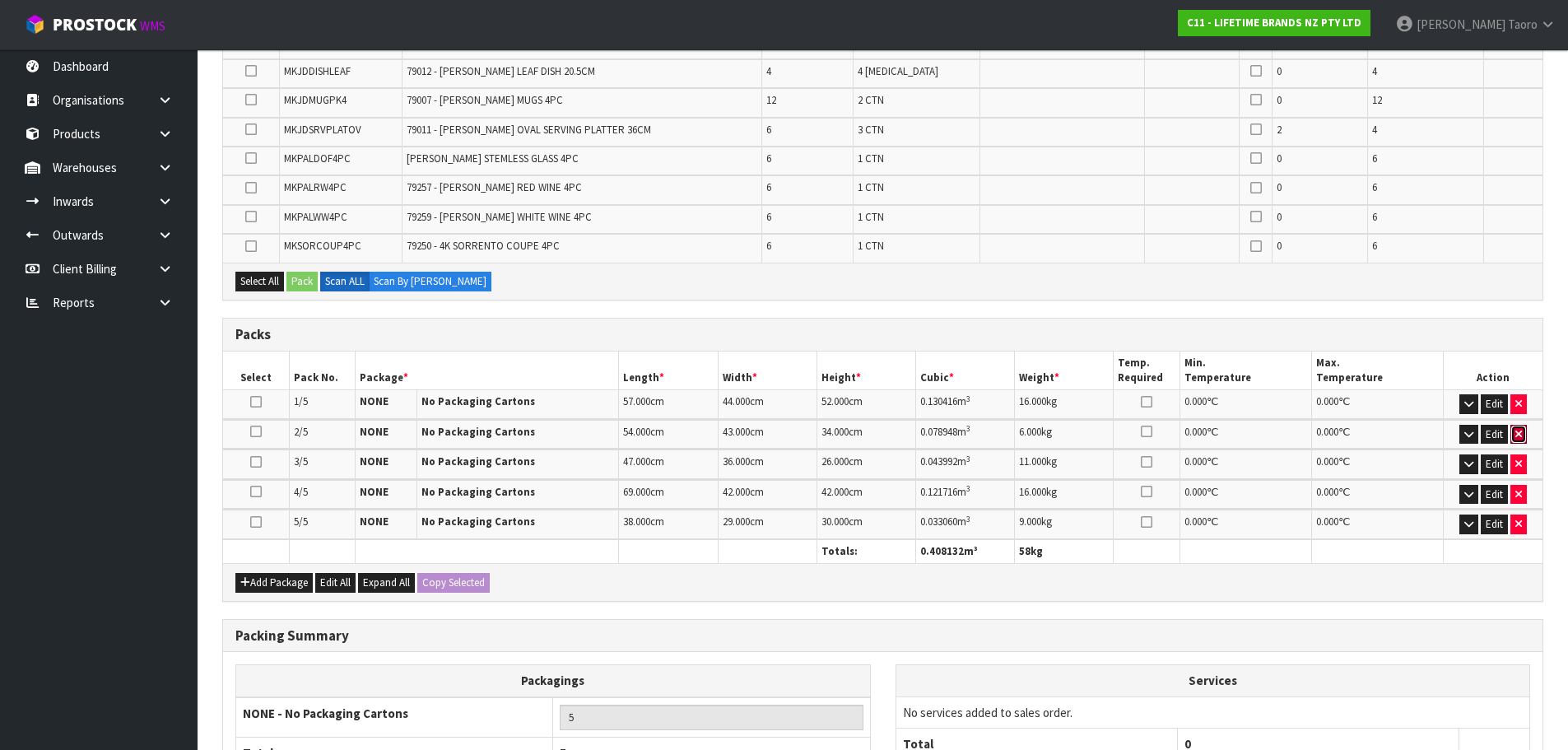
click at [1518, 440] on button "button" at bounding box center [1518, 434] width 16 height 20
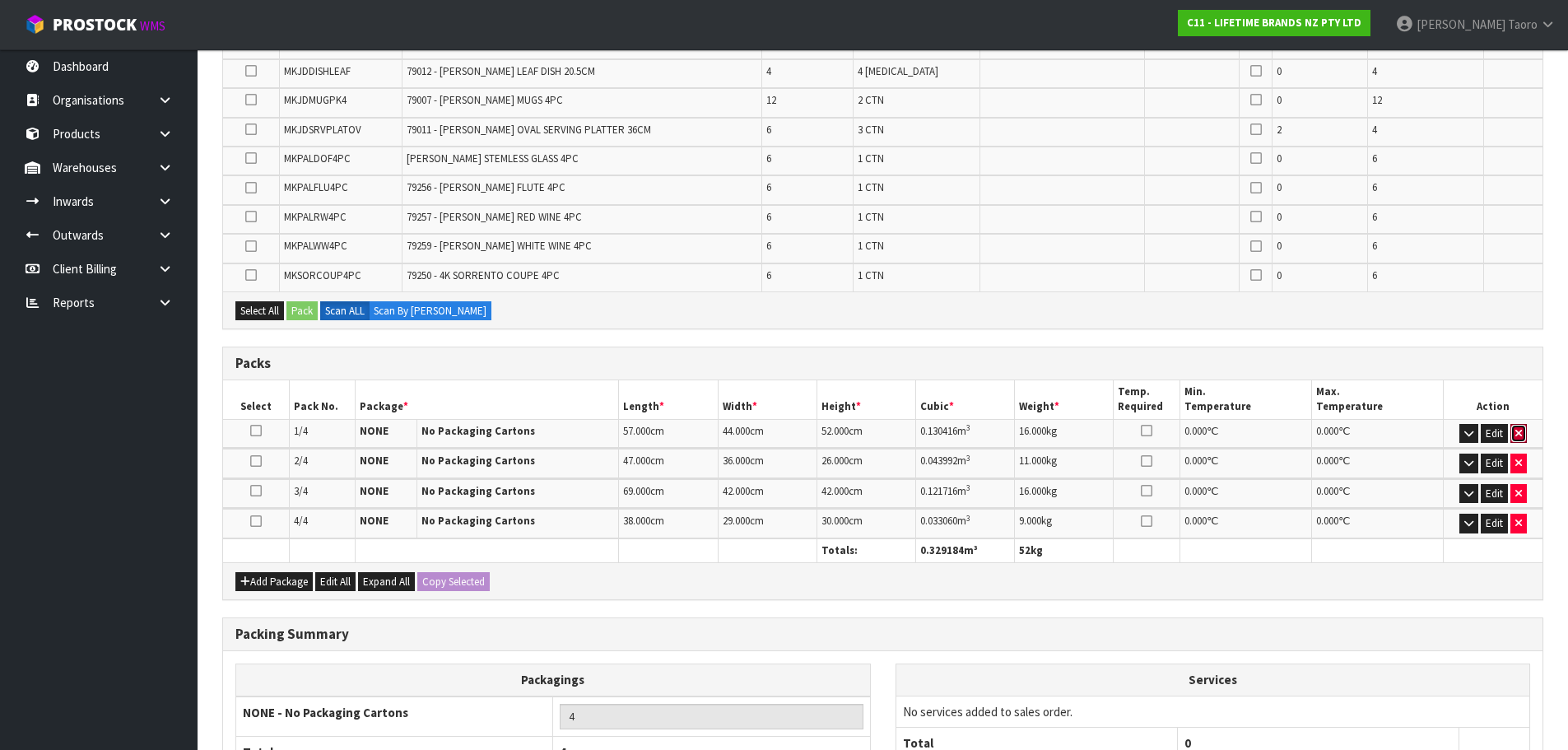
click at [1518, 440] on button "button" at bounding box center [1518, 433] width 16 height 20
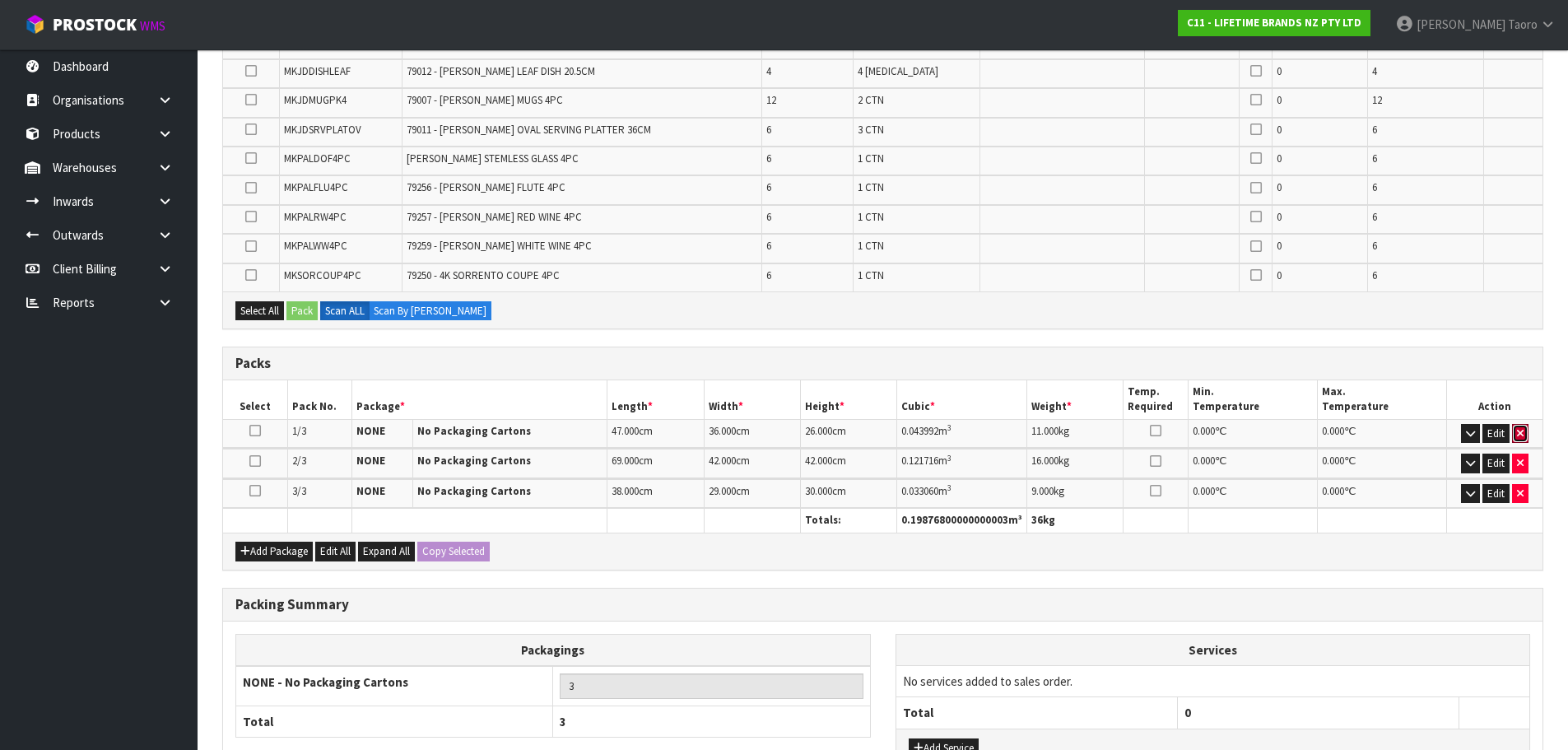
click at [1518, 440] on button "button" at bounding box center [1519, 433] width 16 height 20
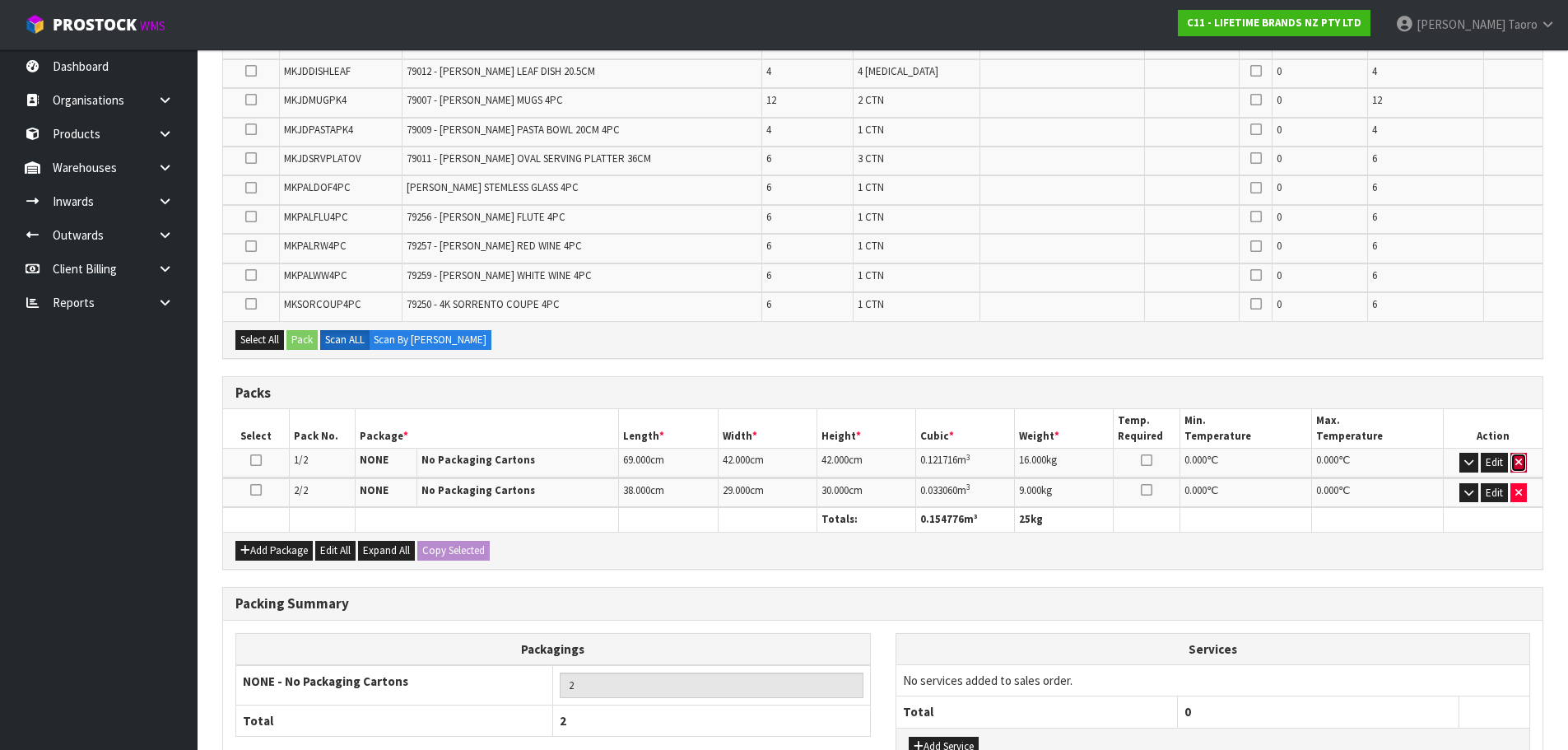
click at [1519, 456] on button "button" at bounding box center [1518, 463] width 16 height 20
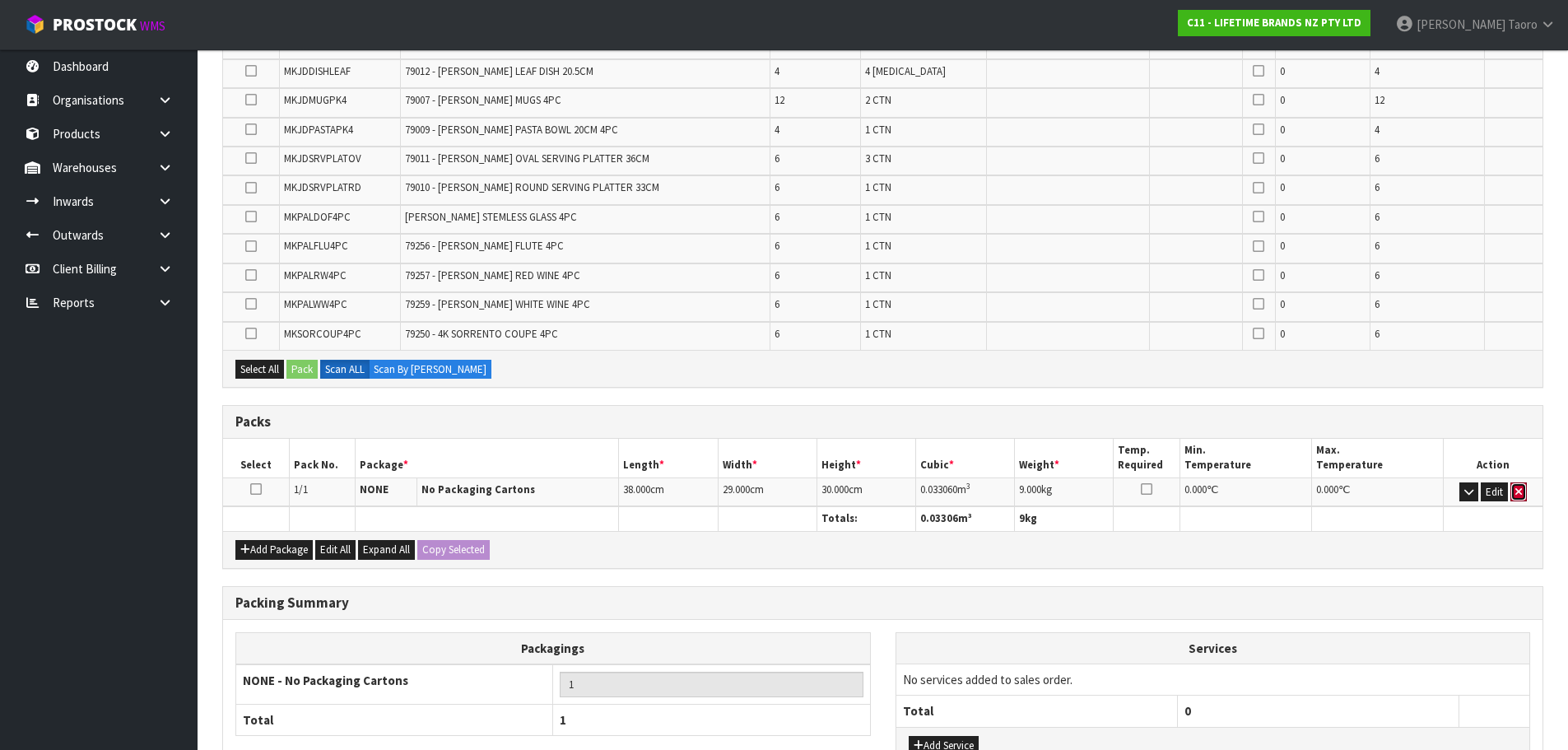
drag, startPoint x: 1517, startPoint y: 493, endPoint x: 1508, endPoint y: 474, distance: 21.0
click at [1517, 492] on icon "button" at bounding box center [1518, 491] width 7 height 10
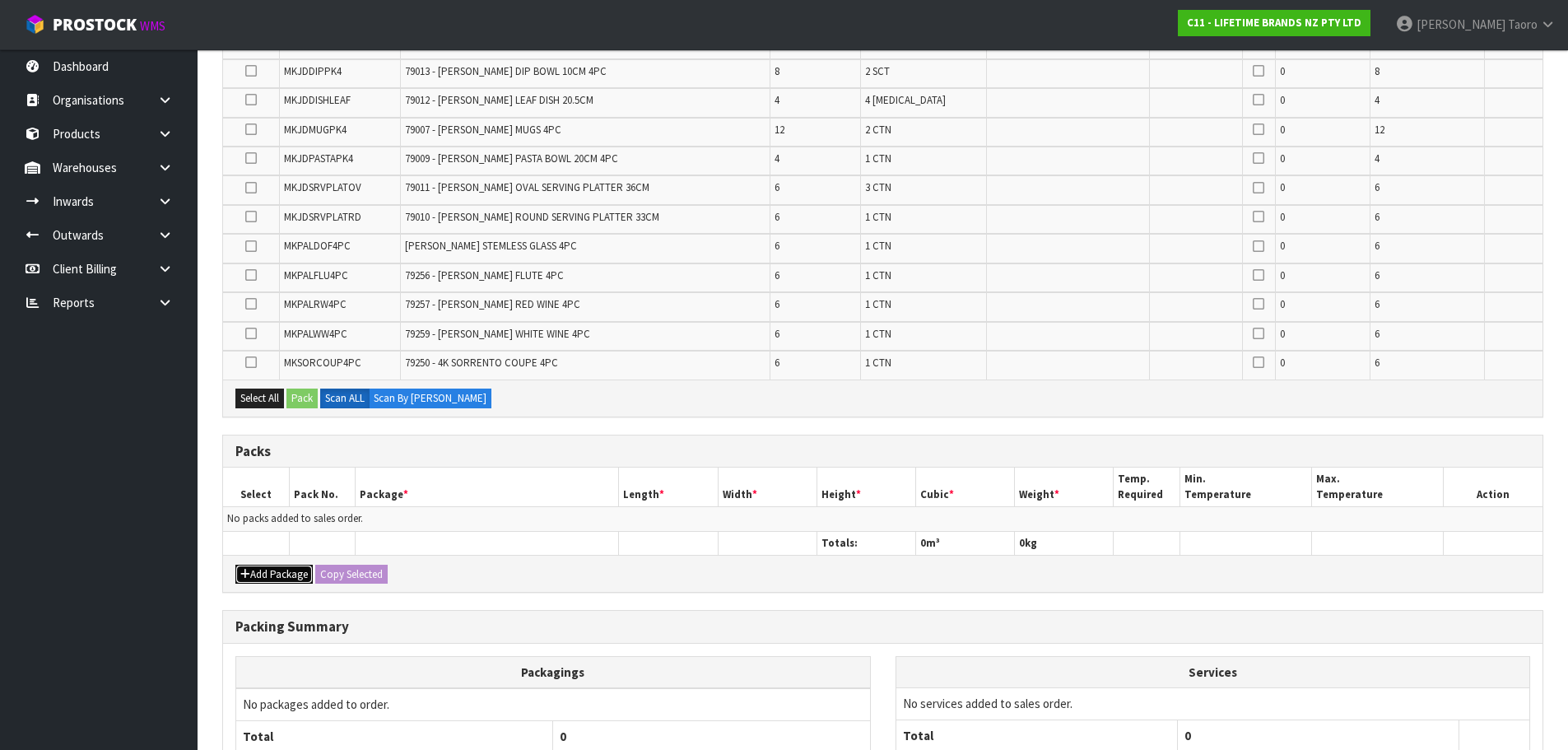
click at [275, 565] on button "Add Package" at bounding box center [274, 574] width 77 height 20
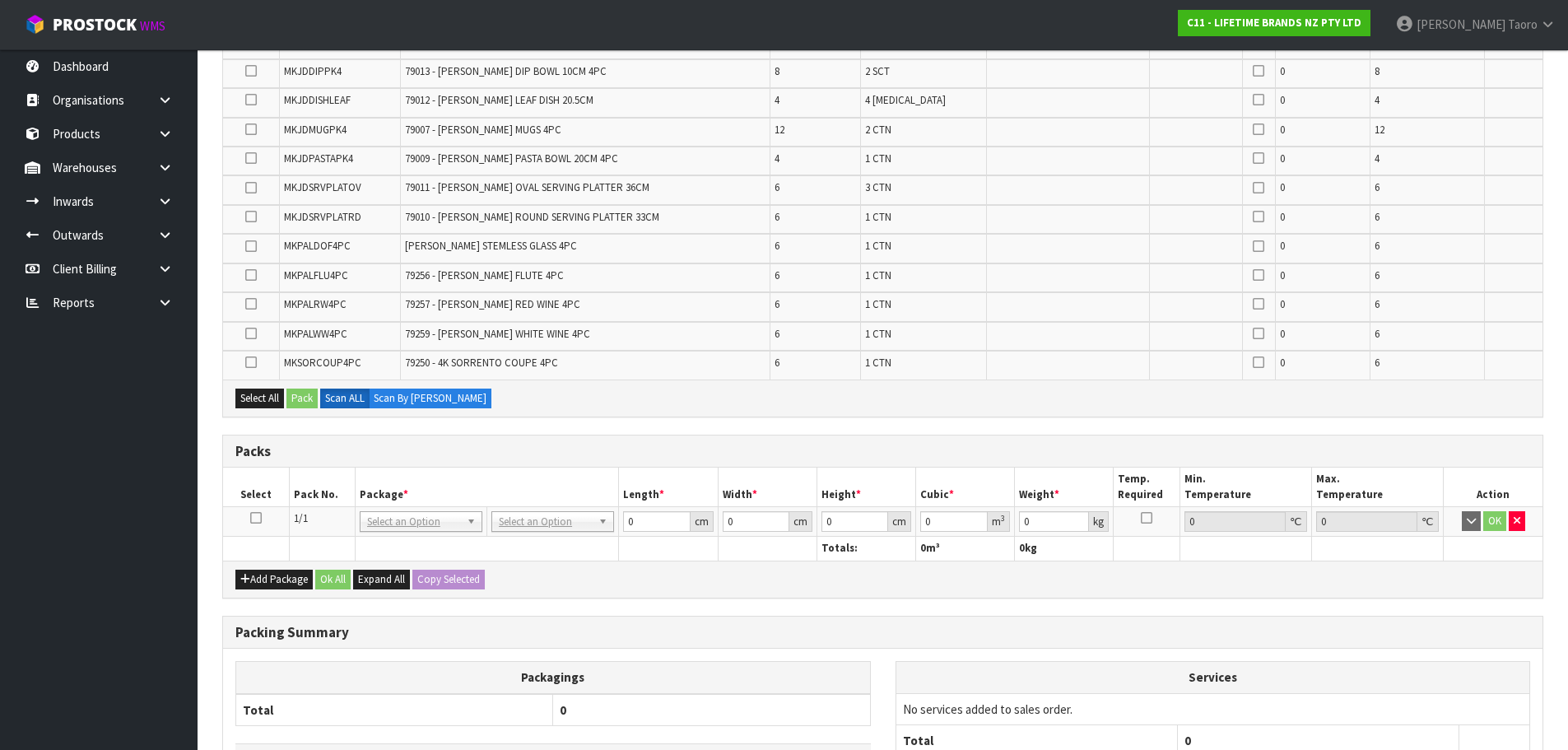
click at [256, 519] on icon at bounding box center [256, 518] width 11 height 1
click at [259, 400] on button "Select All" at bounding box center [259, 398] width 49 height 20
click at [302, 400] on button "Pack" at bounding box center [301, 398] width 31 height 20
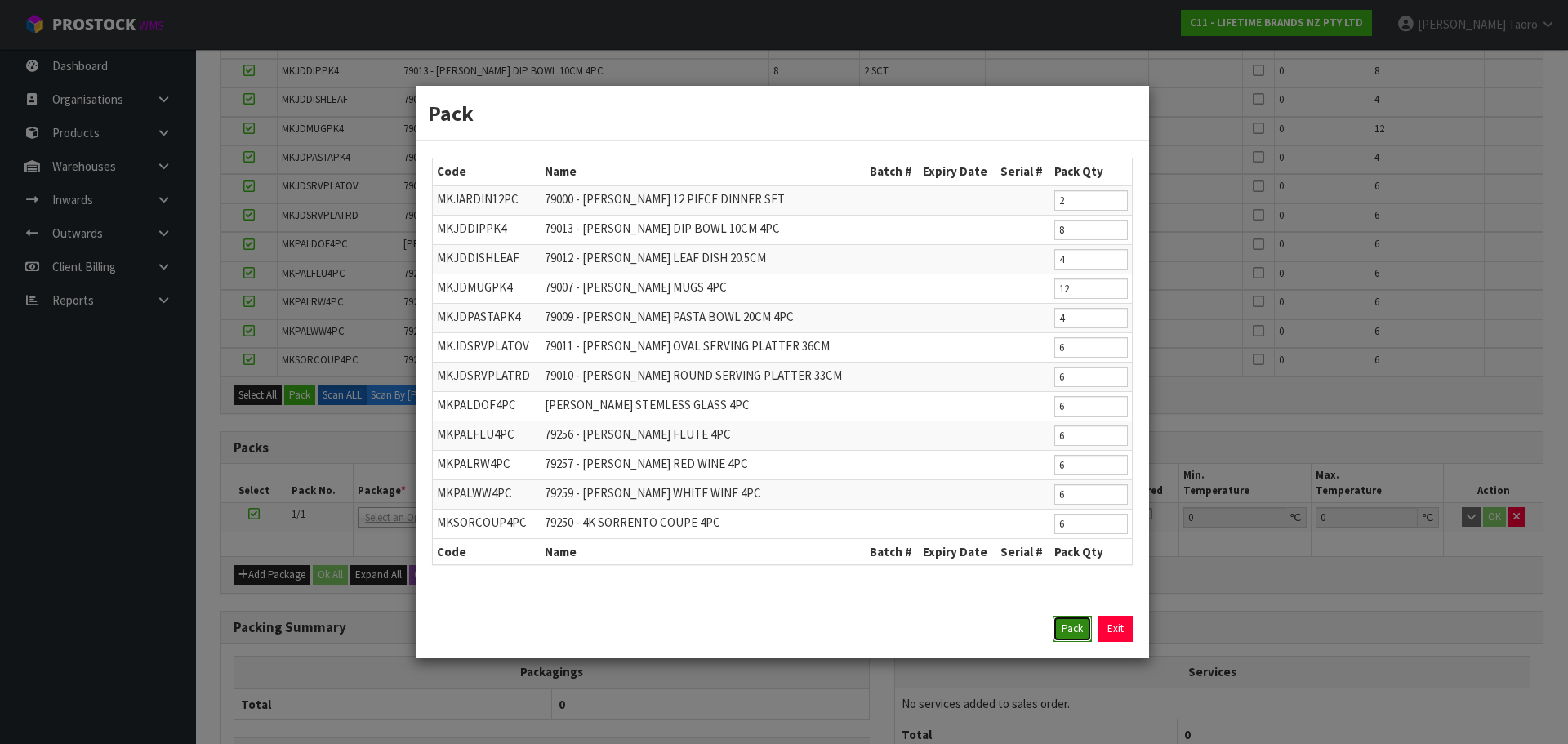
click at [1072, 638] on button "Pack" at bounding box center [1071, 629] width 39 height 27
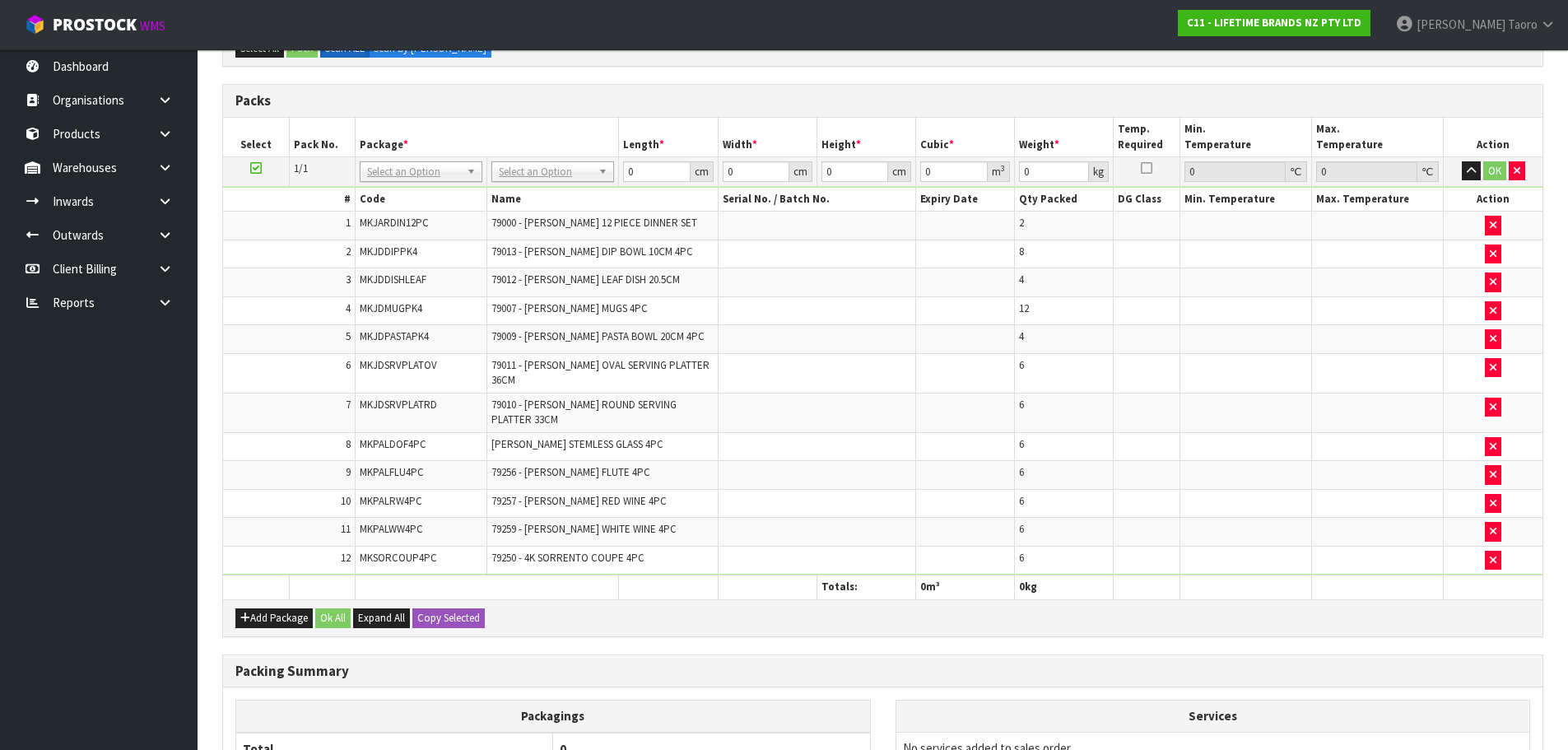
scroll to position [329, 0]
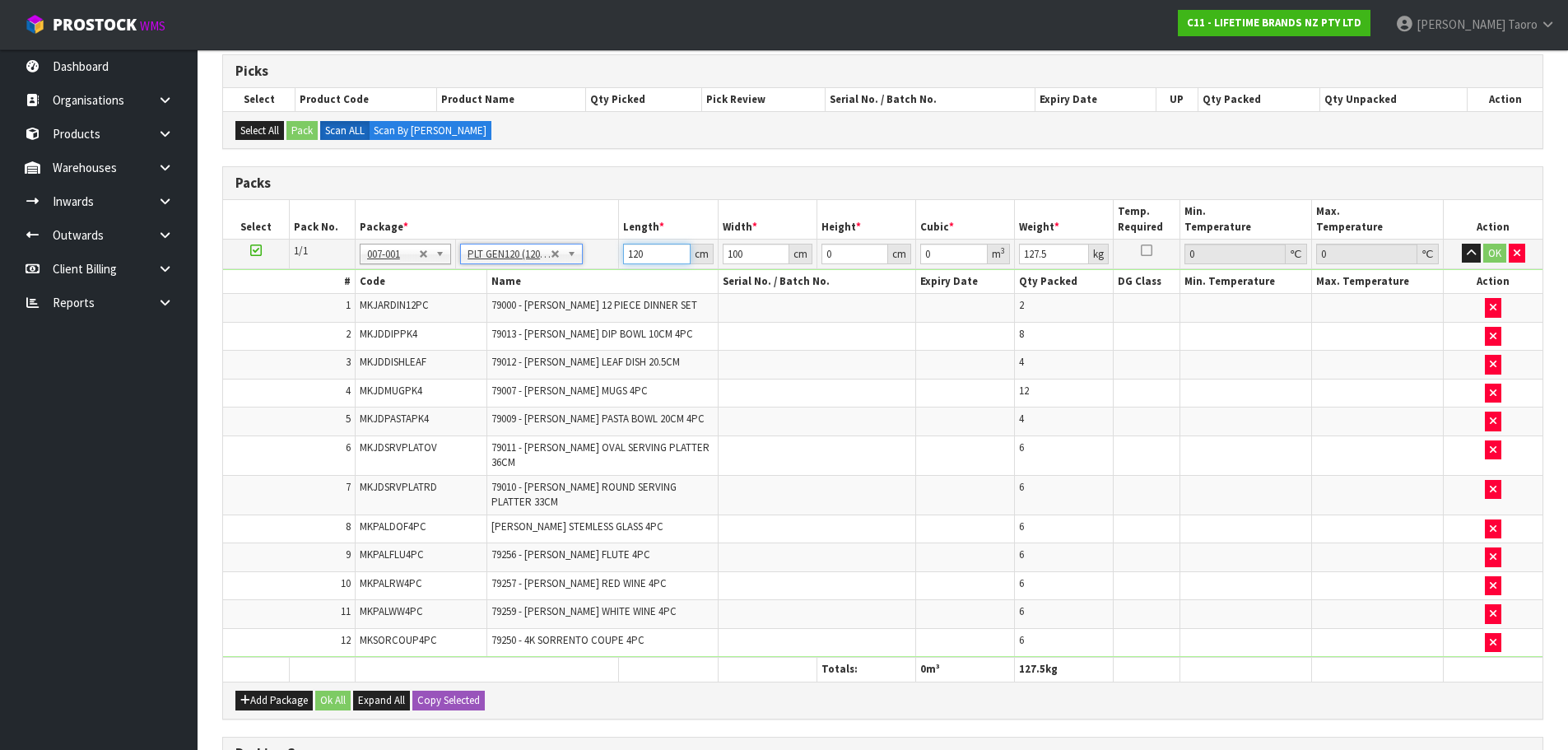
click at [662, 254] on input "120" at bounding box center [656, 254] width 67 height 21
click at [841, 251] on input "0141" at bounding box center [855, 254] width 67 height 21
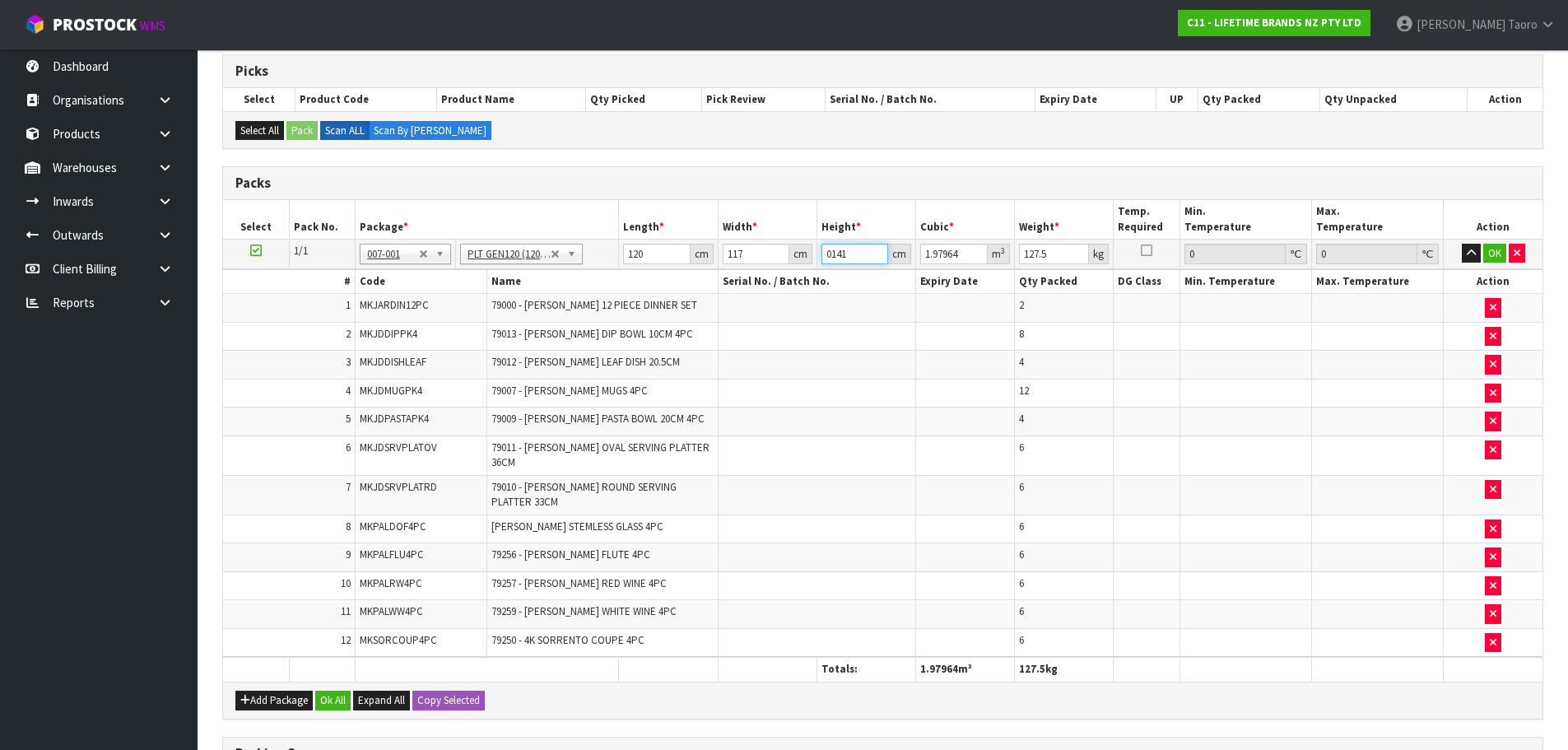
click at [841, 251] on input "0141" at bounding box center [855, 254] width 67 height 21
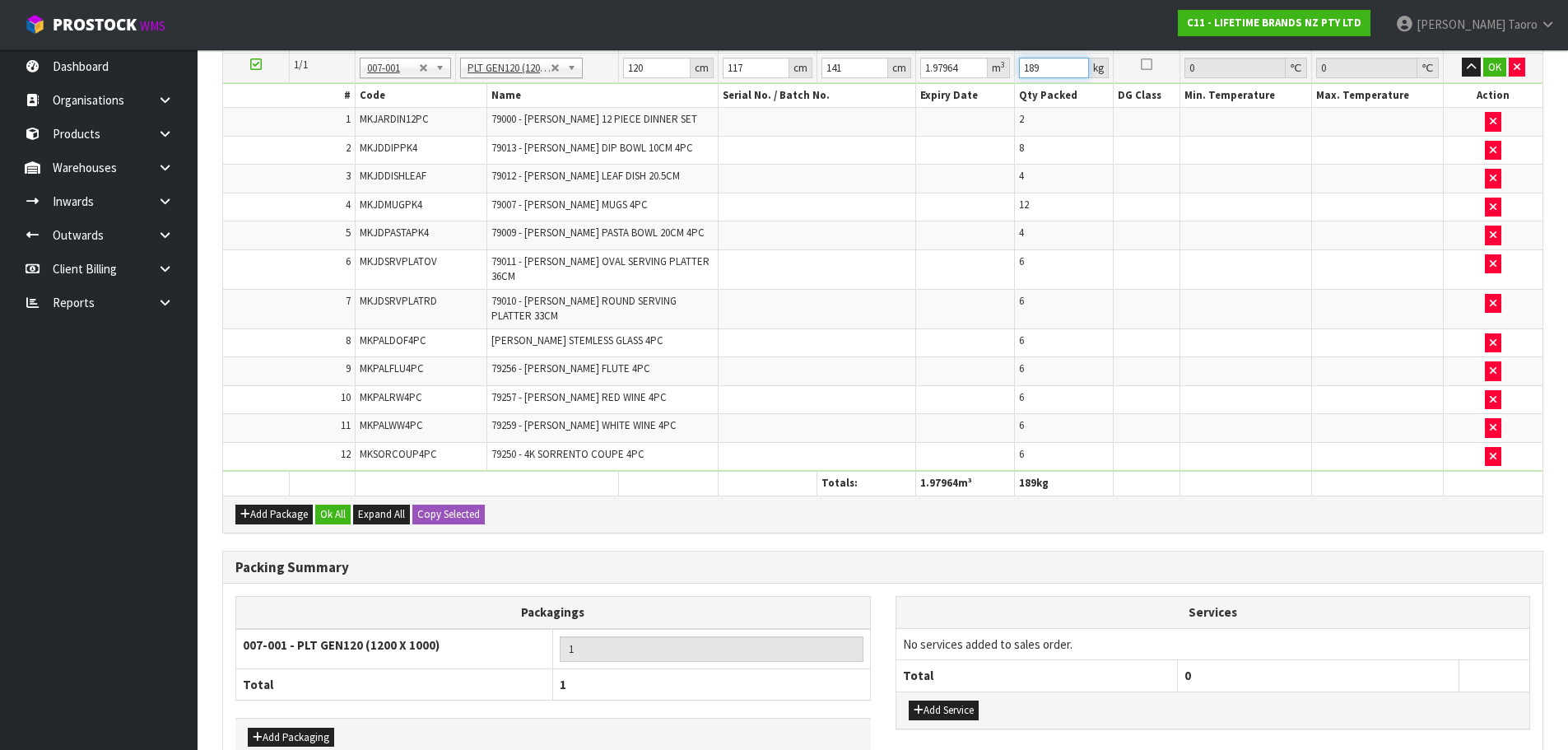
scroll to position [600, 0]
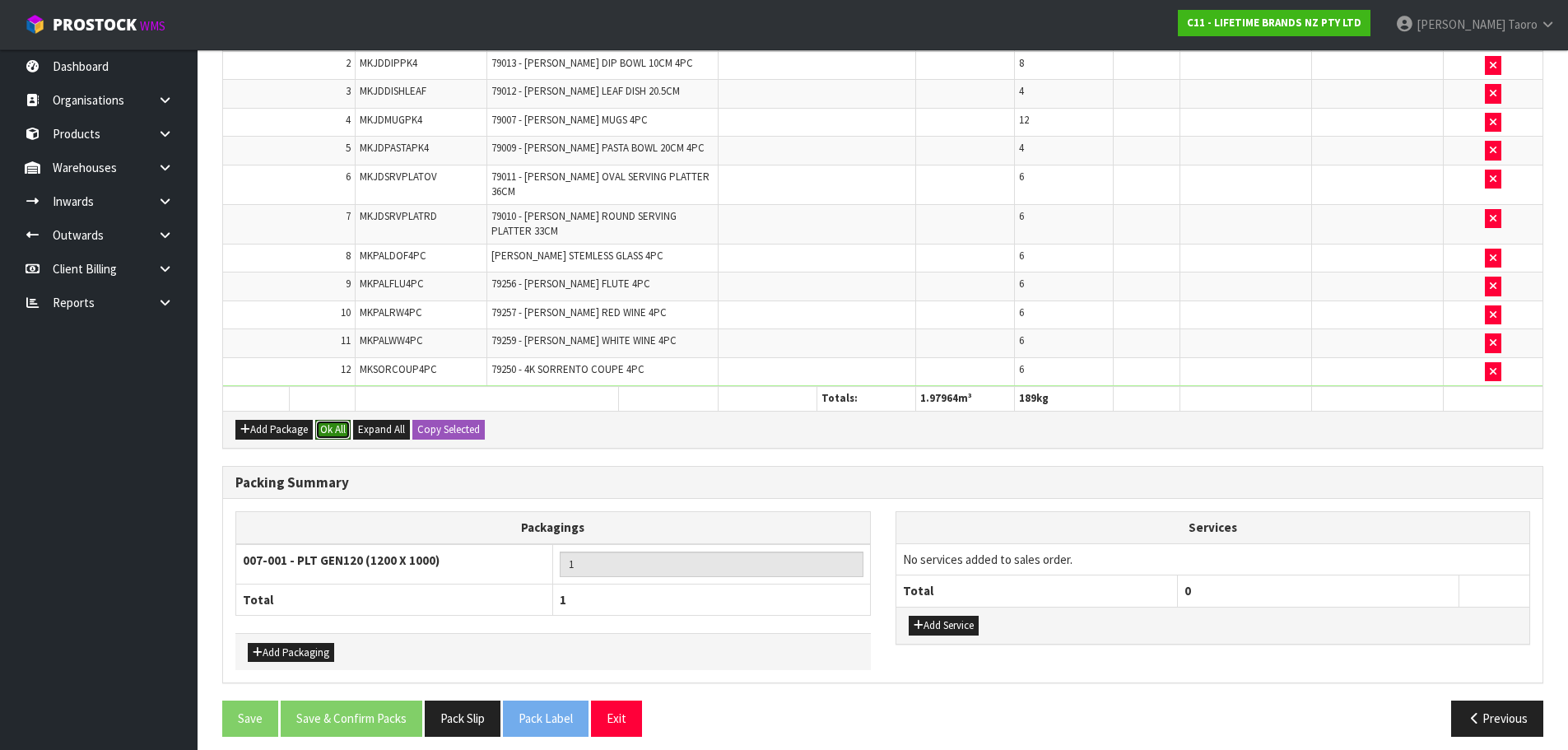
drag, startPoint x: 331, startPoint y: 412, endPoint x: 330, endPoint y: 449, distance: 37.0
click at [332, 420] on button "Ok All" at bounding box center [333, 429] width 35 height 20
click at [335, 701] on button "Save & Confirm Packs" at bounding box center [351, 719] width 141 height 35
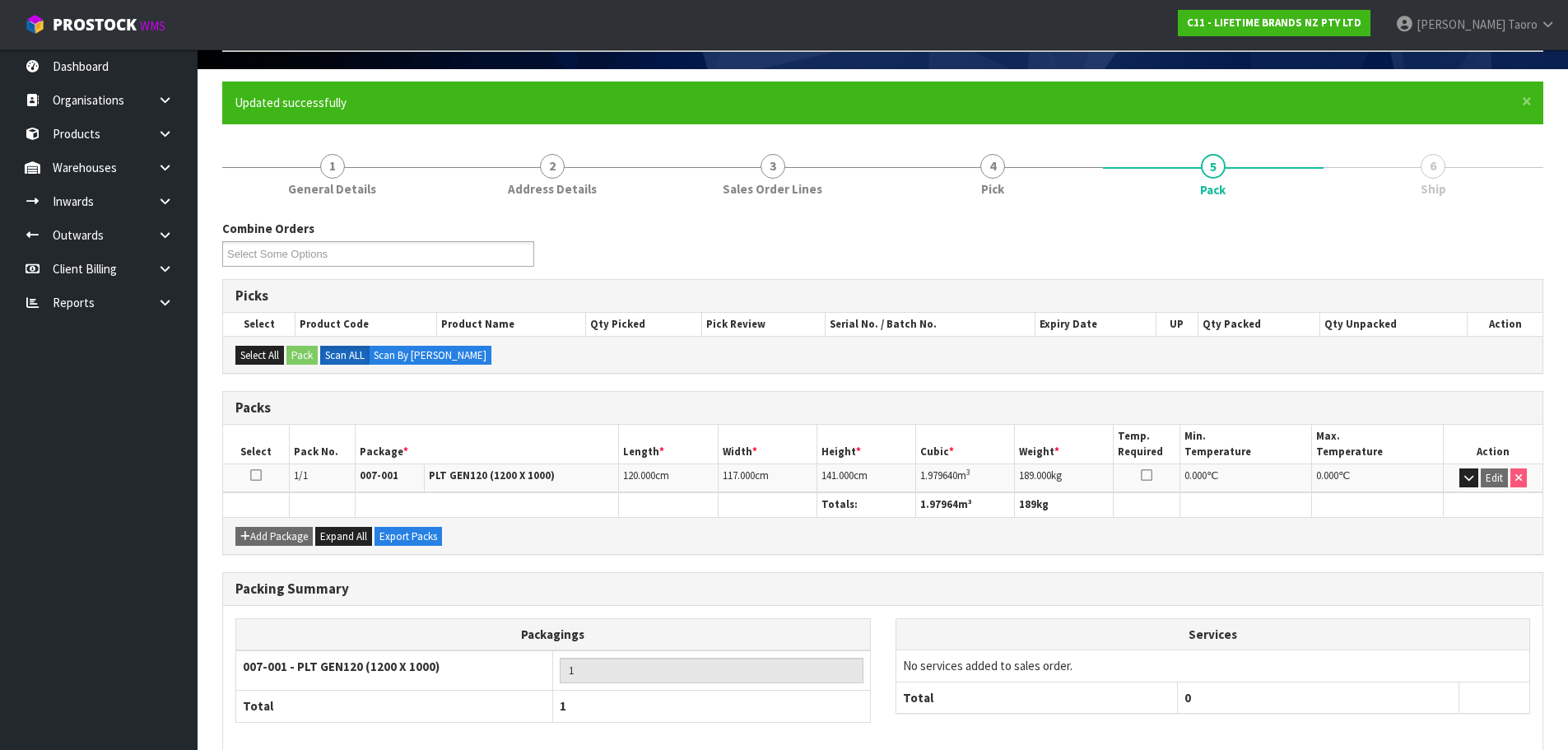
scroll to position [185, 0]
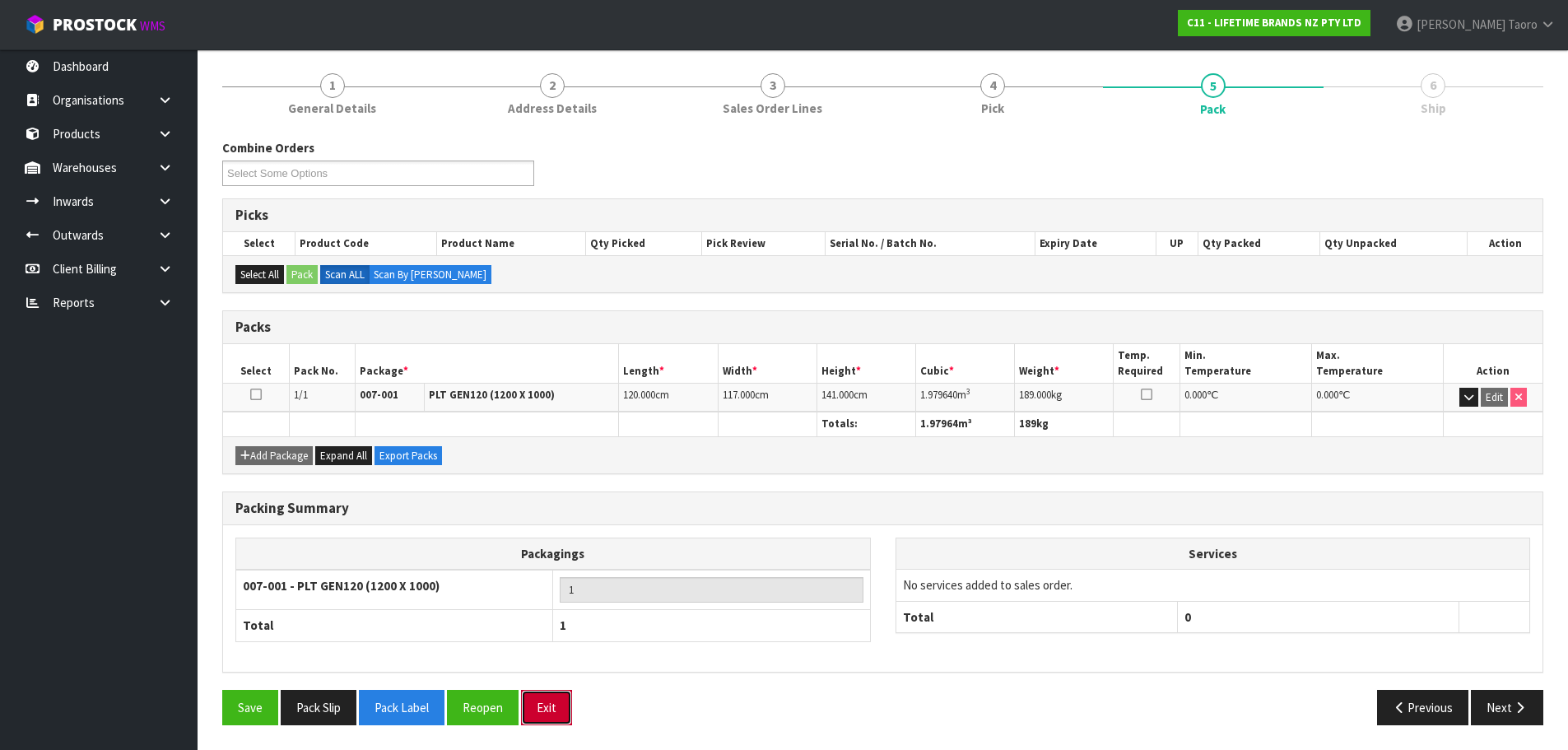
click at [539, 707] on button "Exit" at bounding box center [547, 707] width 52 height 35
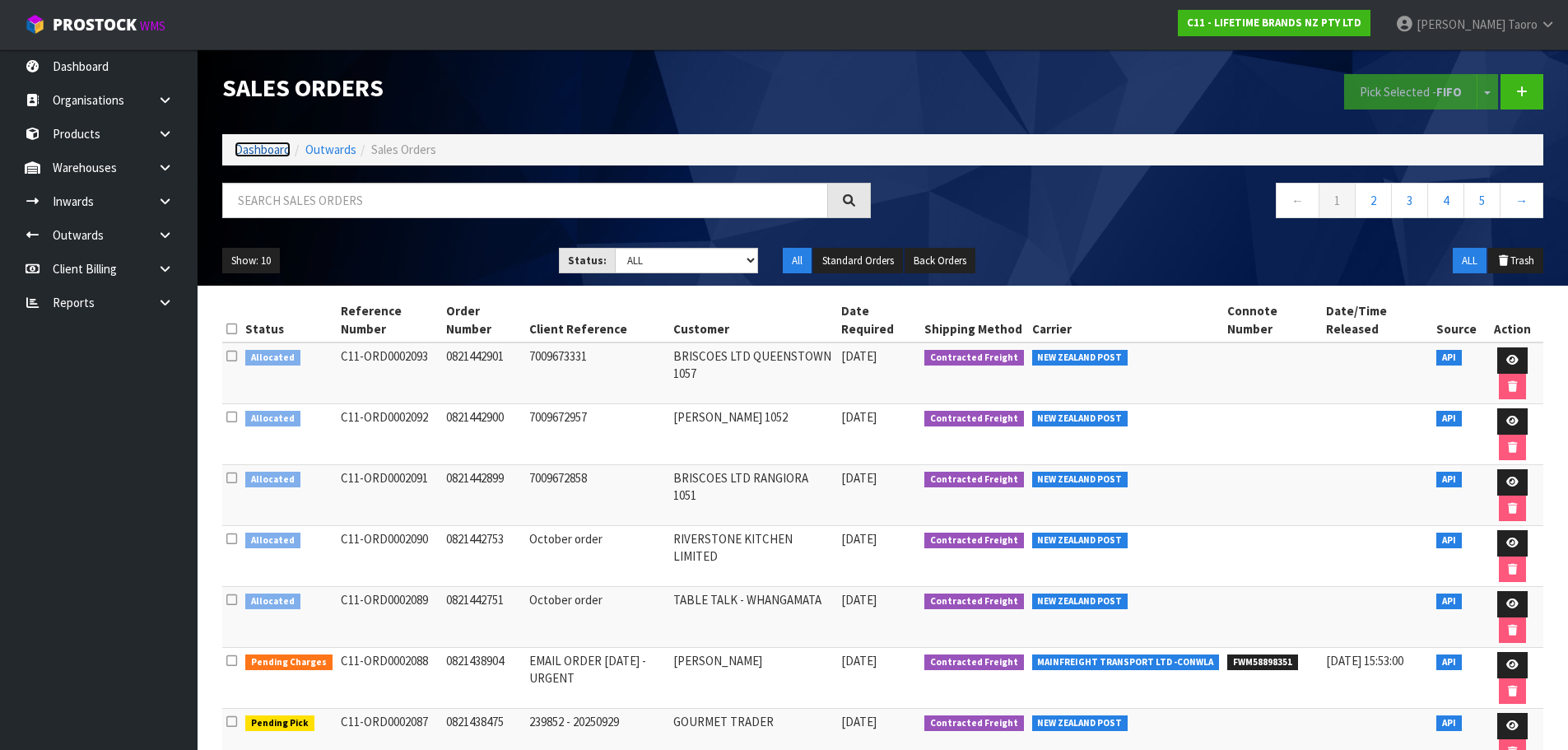
click at [282, 147] on link "Dashboard" at bounding box center [262, 149] width 56 height 15
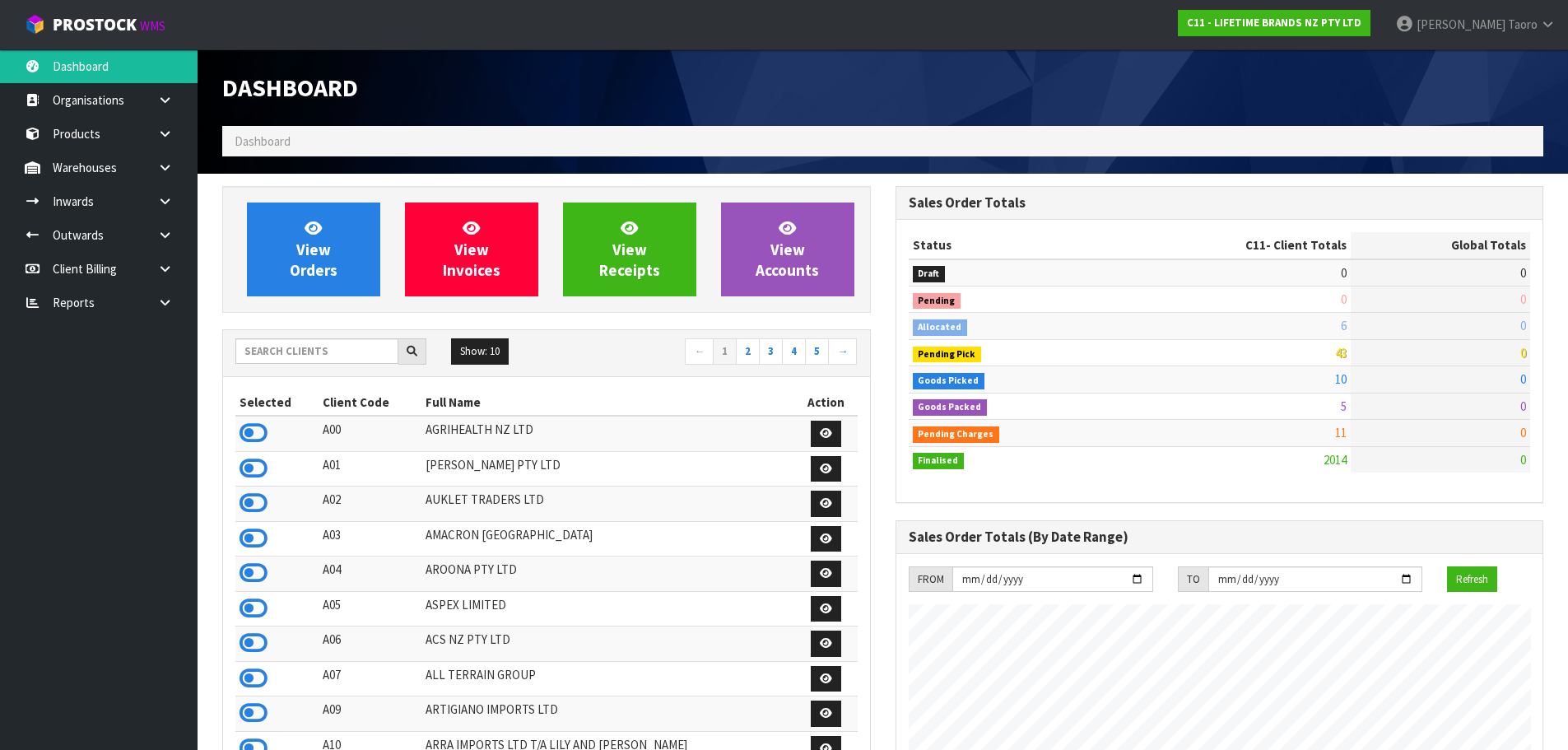
scroll to position [1247, 672]
click at [1506, 13] on link "Harriet Taoro" at bounding box center [1475, 25] width 185 height 50
click at [1501, 64] on link "Logout" at bounding box center [1502, 65] width 130 height 22
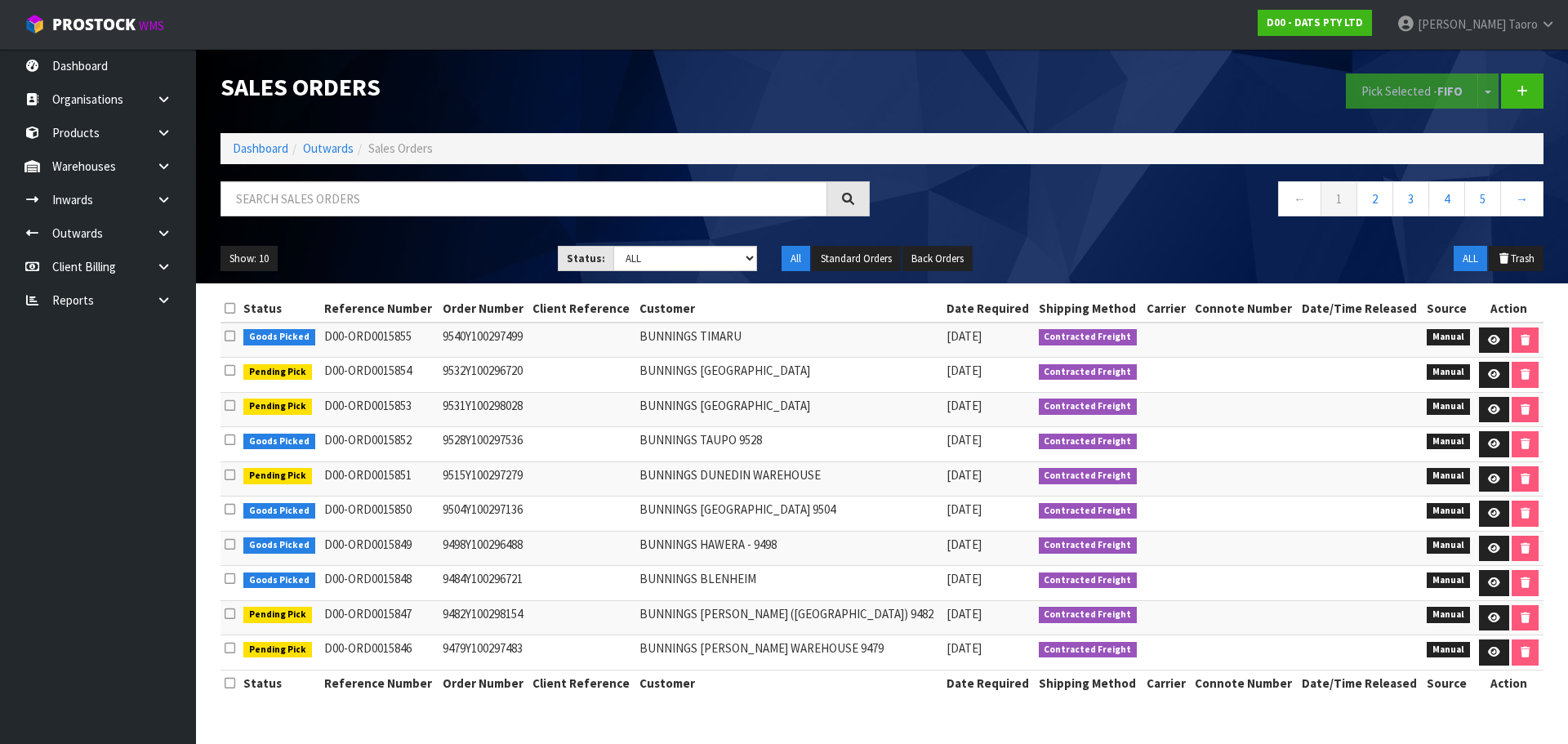
click at [241, 158] on ol "Dashboard Outwards Sales Orders" at bounding box center [882, 149] width 1323 height 30
click at [239, 153] on link "Dashboard" at bounding box center [260, 148] width 56 height 15
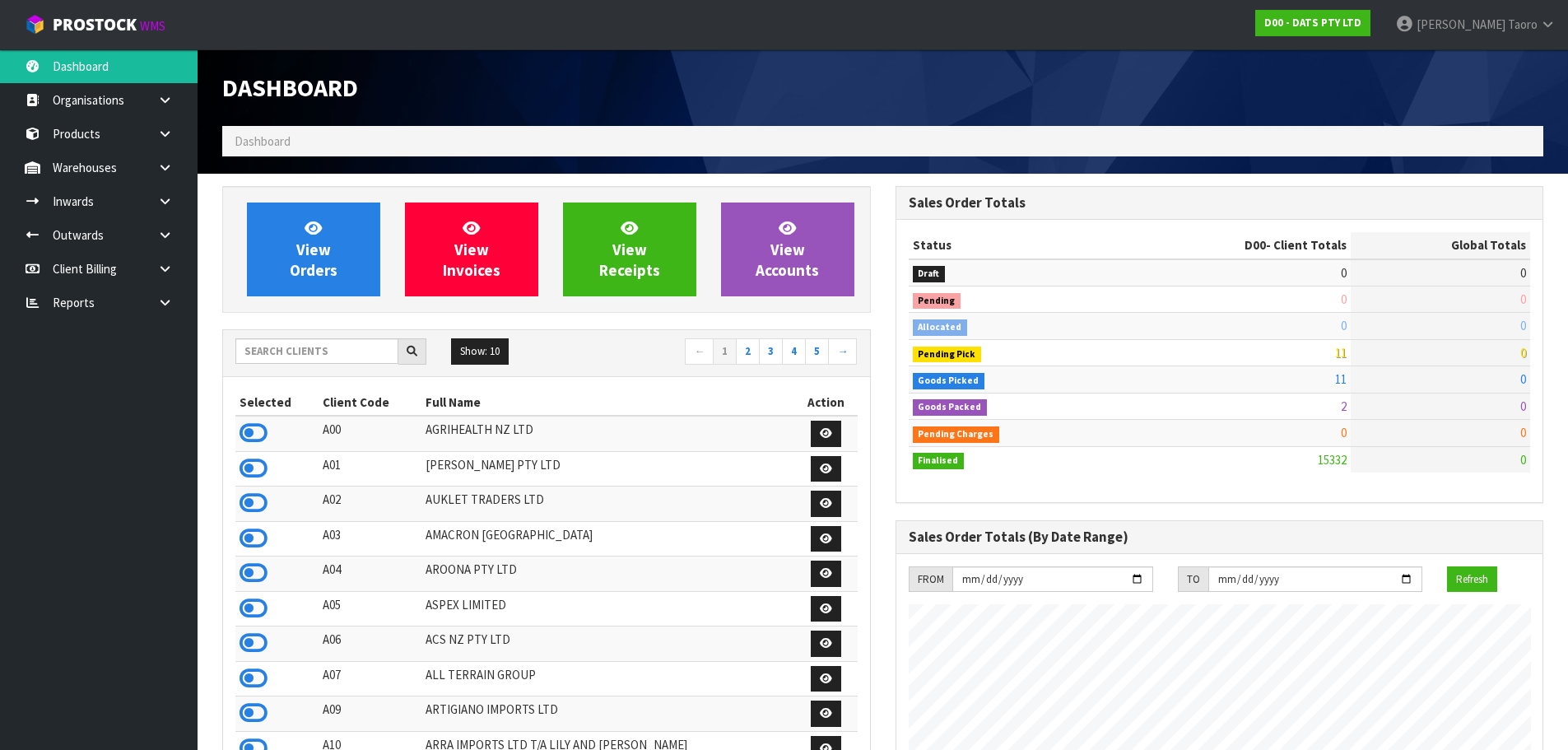
scroll to position [1027, 672]
click at [376, 351] on input "text" at bounding box center [317, 351] width 163 height 26
type input "0"
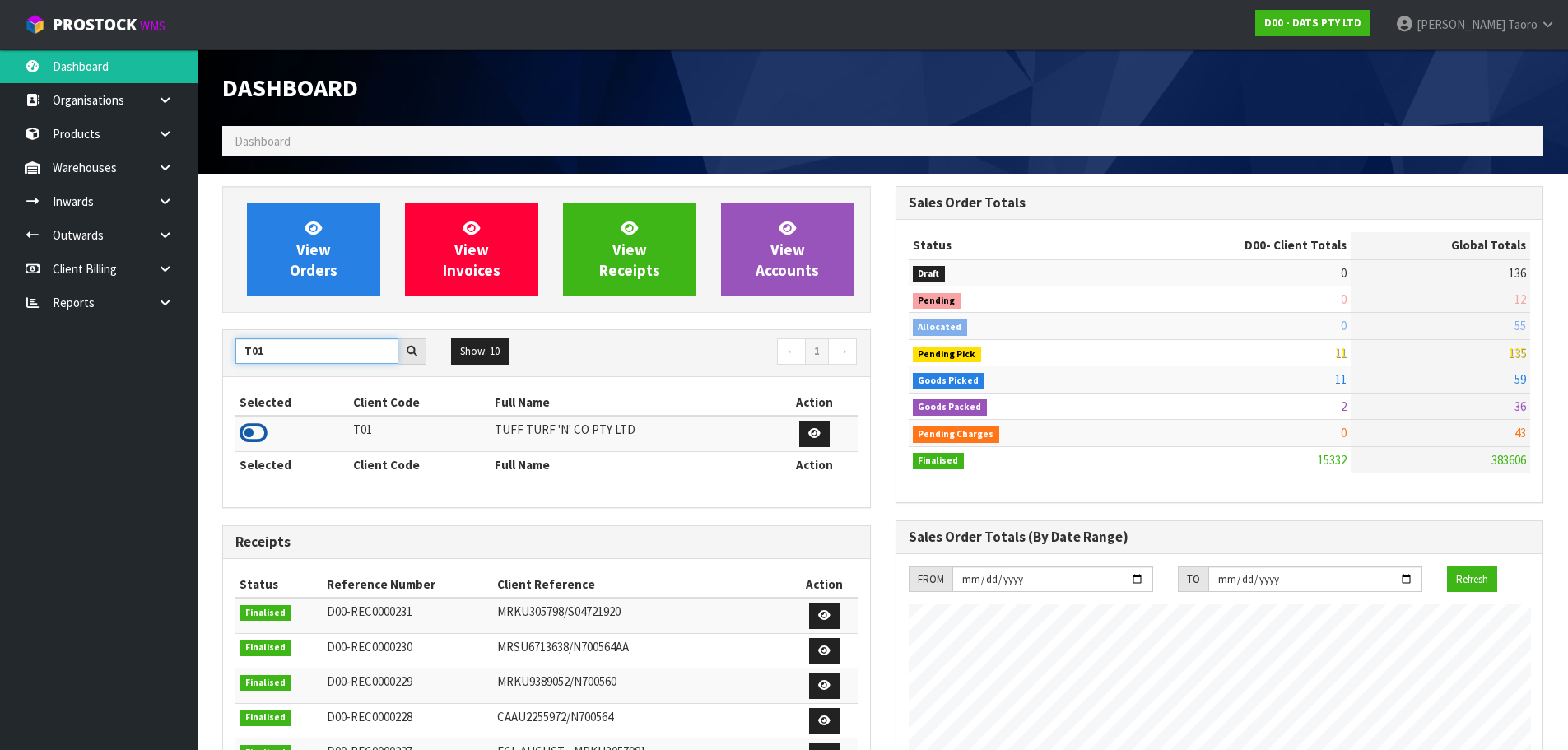
type input "T01"
click at [254, 435] on icon at bounding box center [253, 433] width 28 height 25
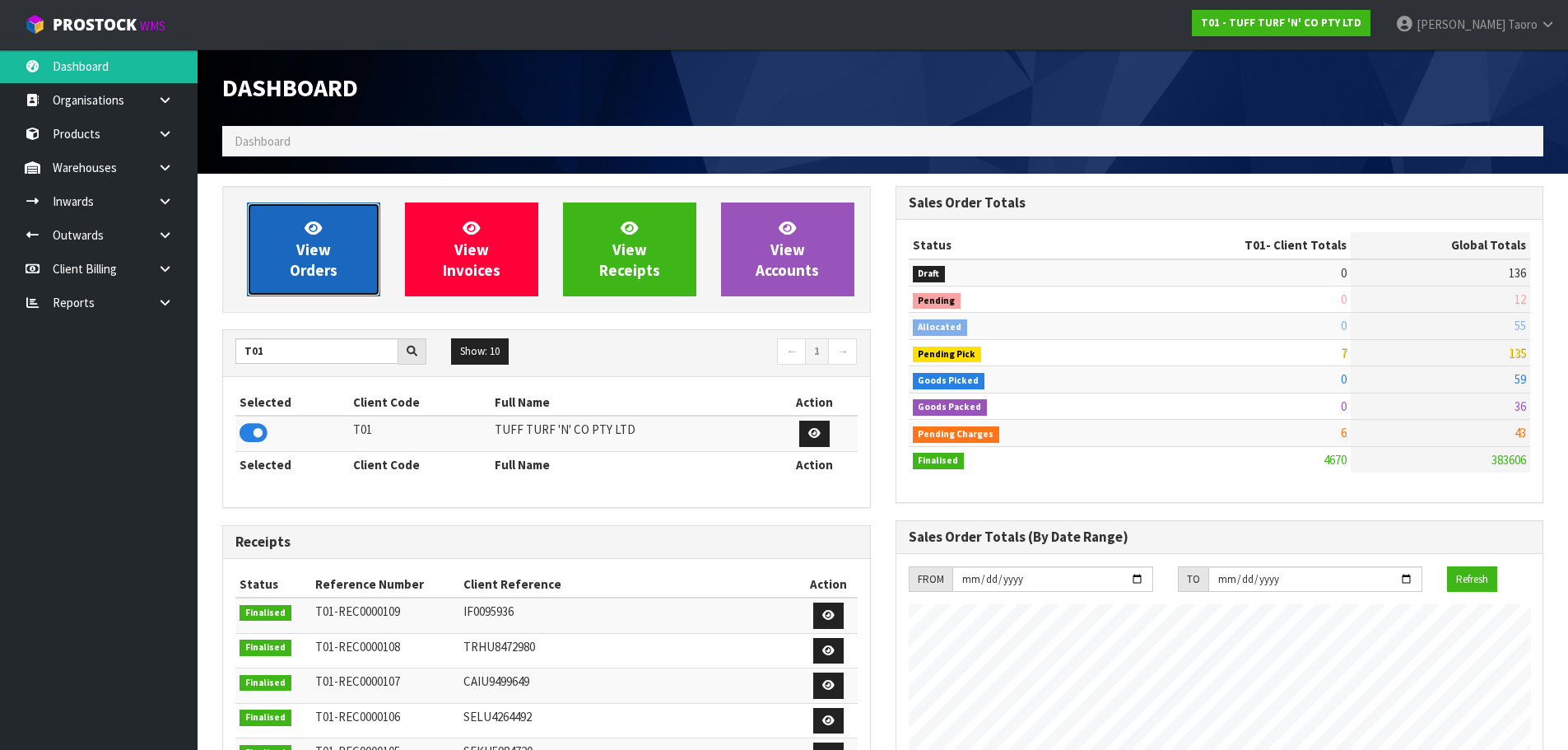
click at [318, 238] on span "View Orders" at bounding box center [314, 249] width 48 height 62
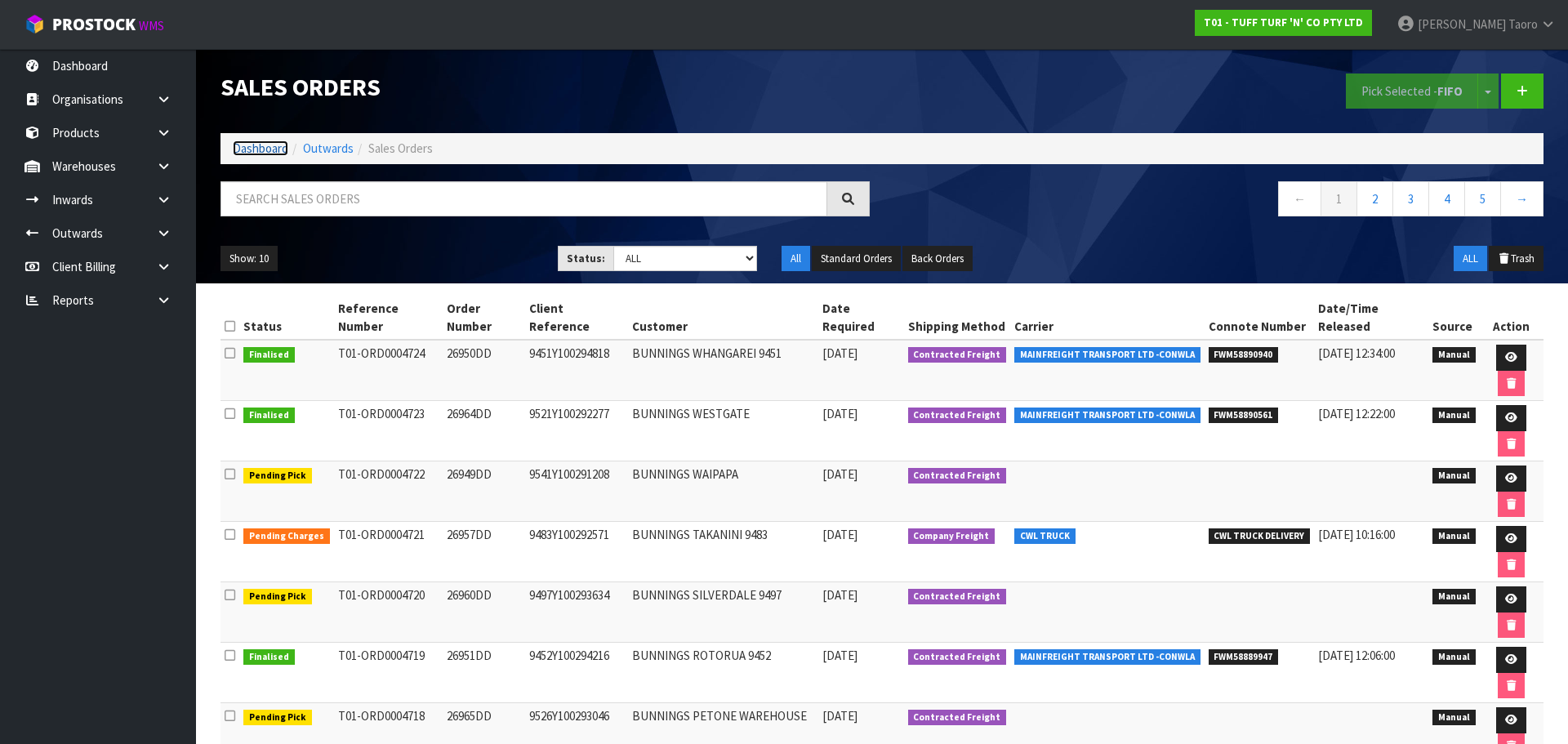
click at [272, 146] on link "Dashboard" at bounding box center [260, 148] width 56 height 15
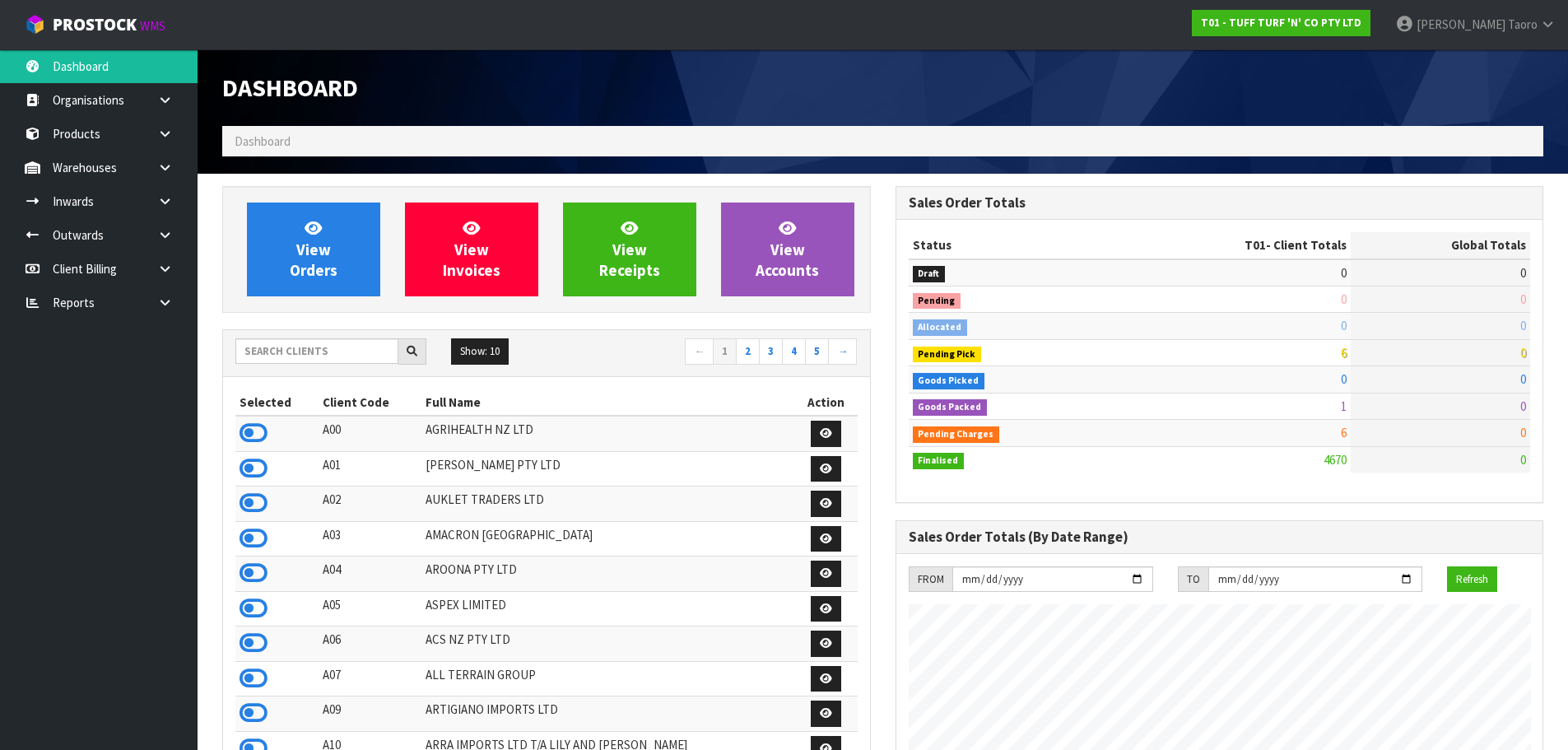
scroll to position [1247, 672]
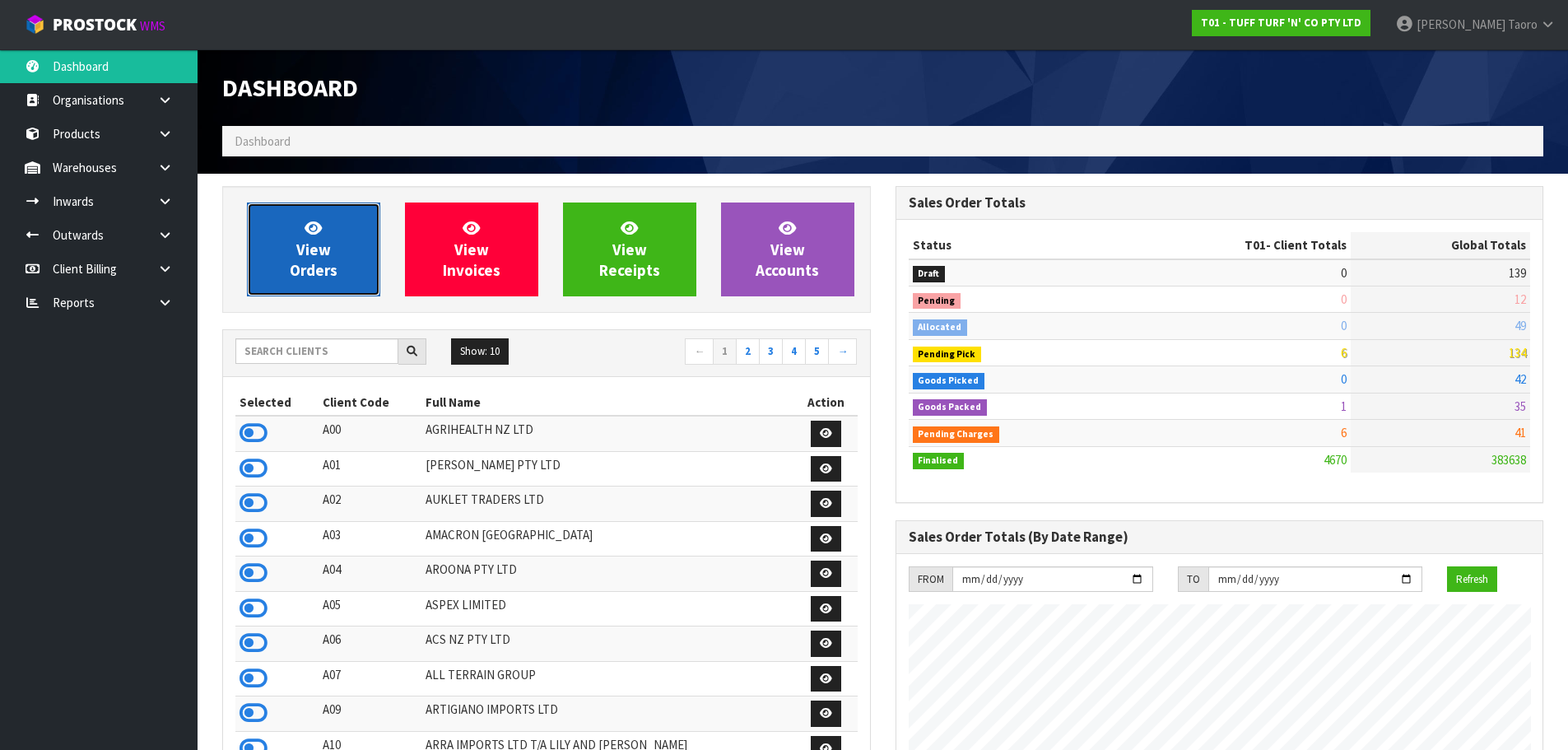
drag, startPoint x: 316, startPoint y: 249, endPoint x: 307, endPoint y: 237, distance: 15.0
click at [316, 249] on span "View Orders" at bounding box center [314, 249] width 48 height 62
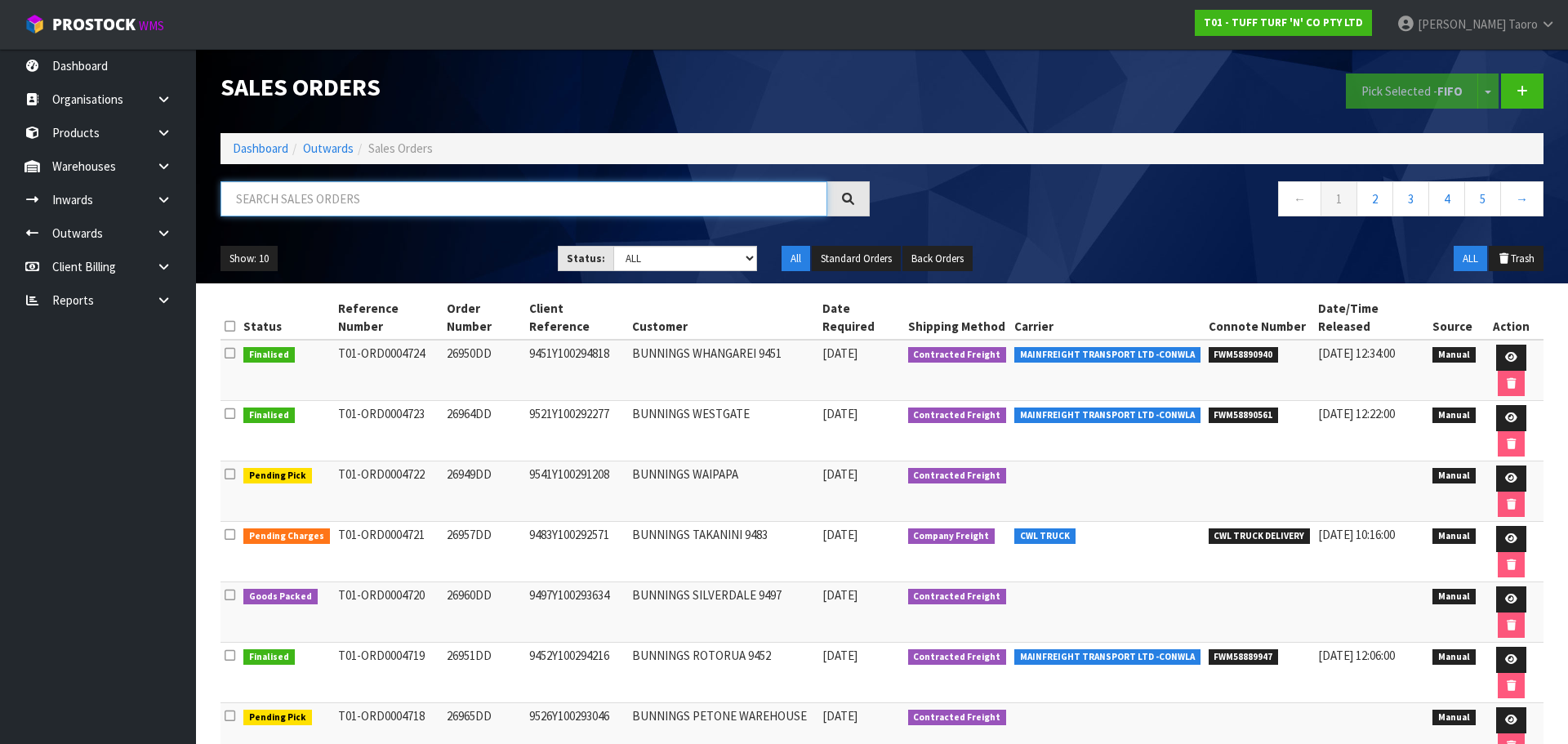
click at [658, 199] on input "text" at bounding box center [523, 199] width 607 height 35
type input "4705"
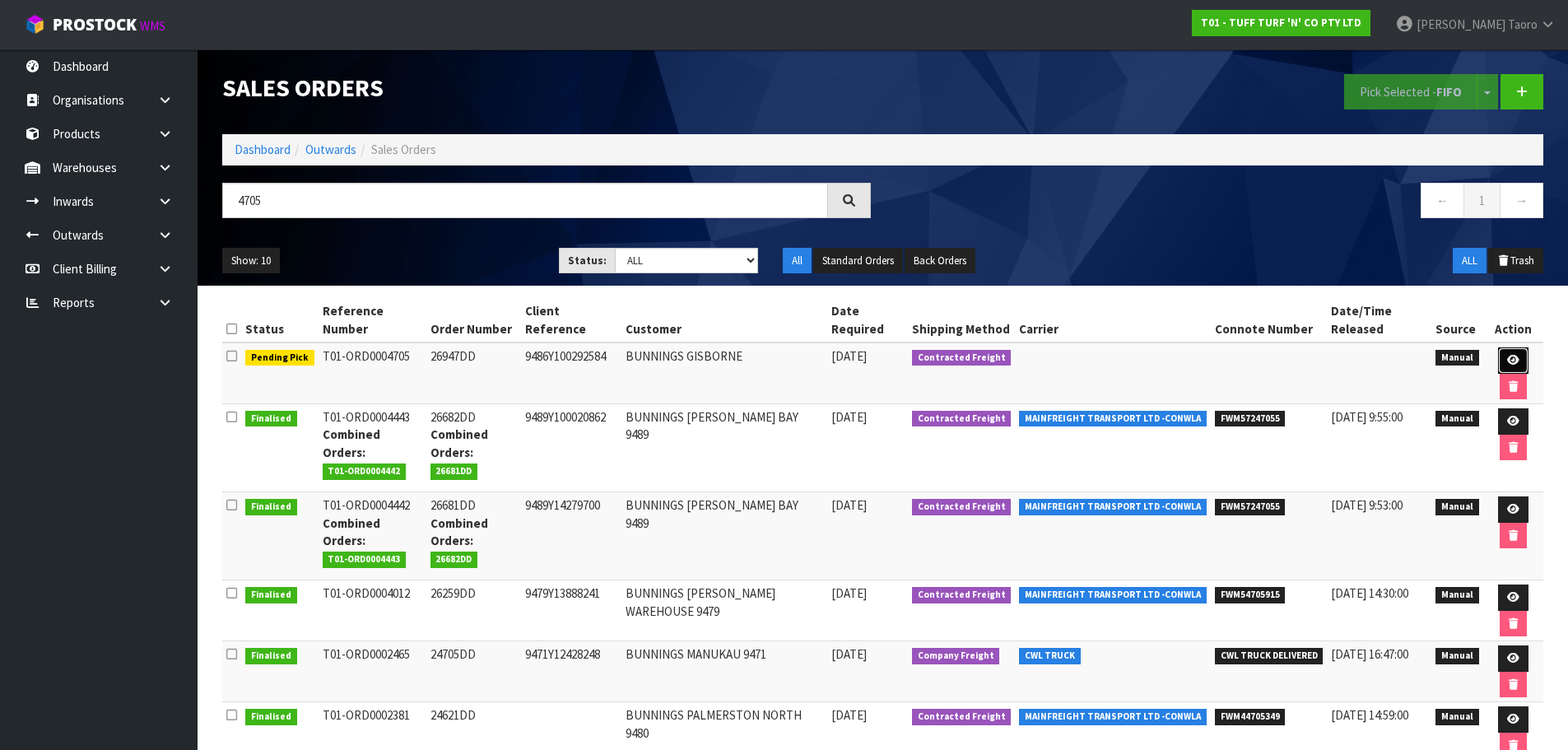
click at [1505, 362] on link at bounding box center [1514, 361] width 31 height 27
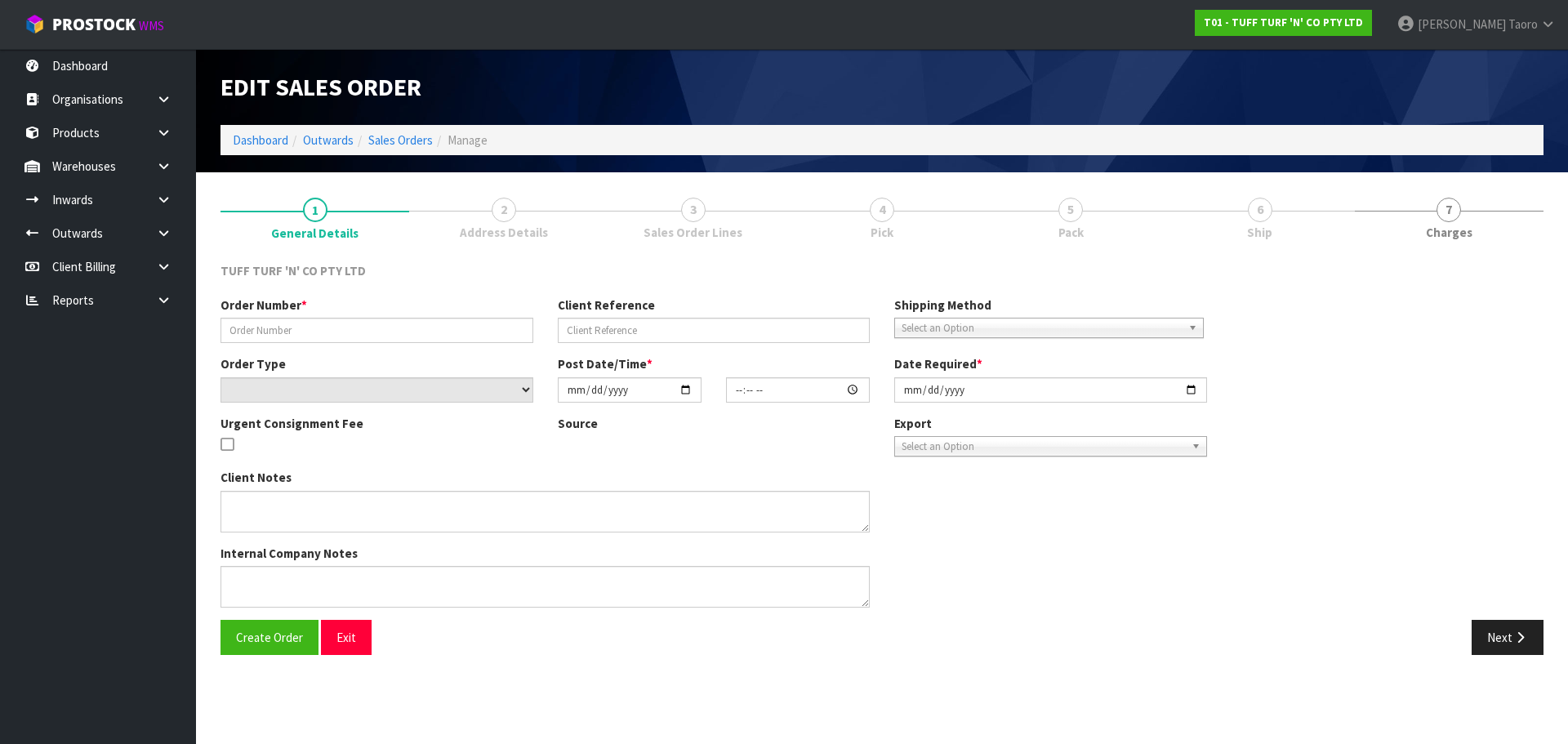
type input "26947DD"
type input "9486Y100292584"
select select "number:0"
type input "2025-09-29"
type input "14:08:00.000"
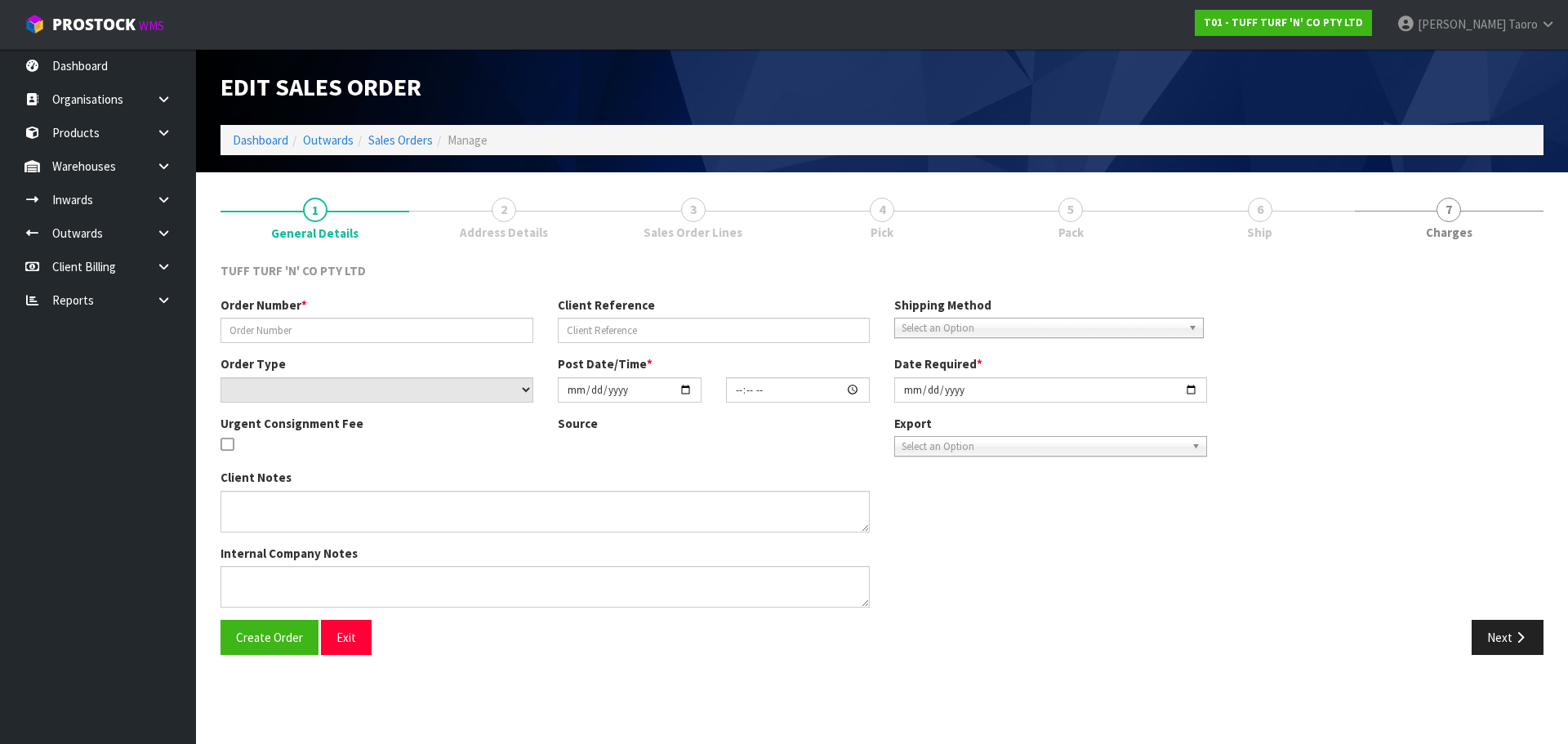
type input "[DATE]"
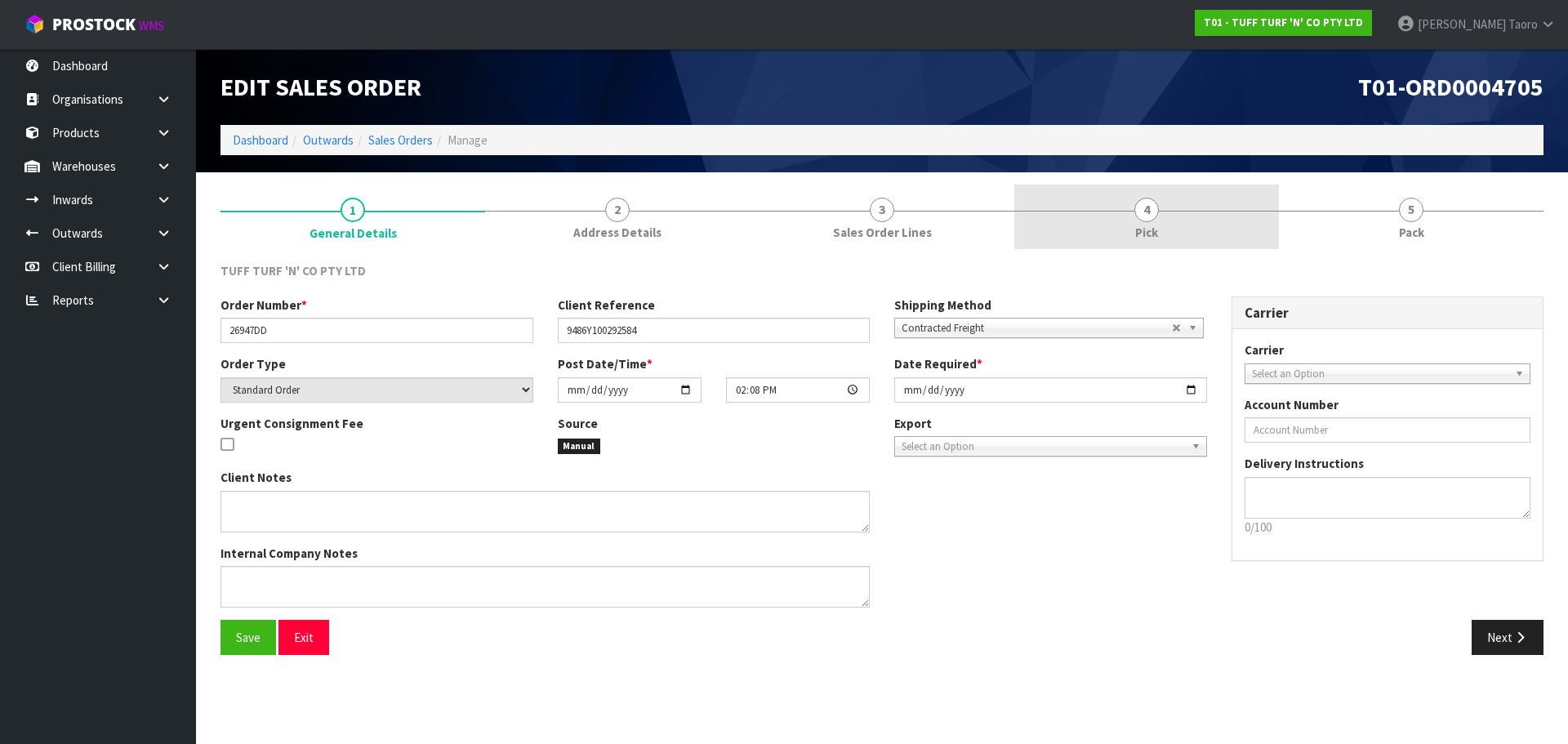
click at [1105, 221] on link "4 Pick" at bounding box center [1147, 217] width 265 height 64
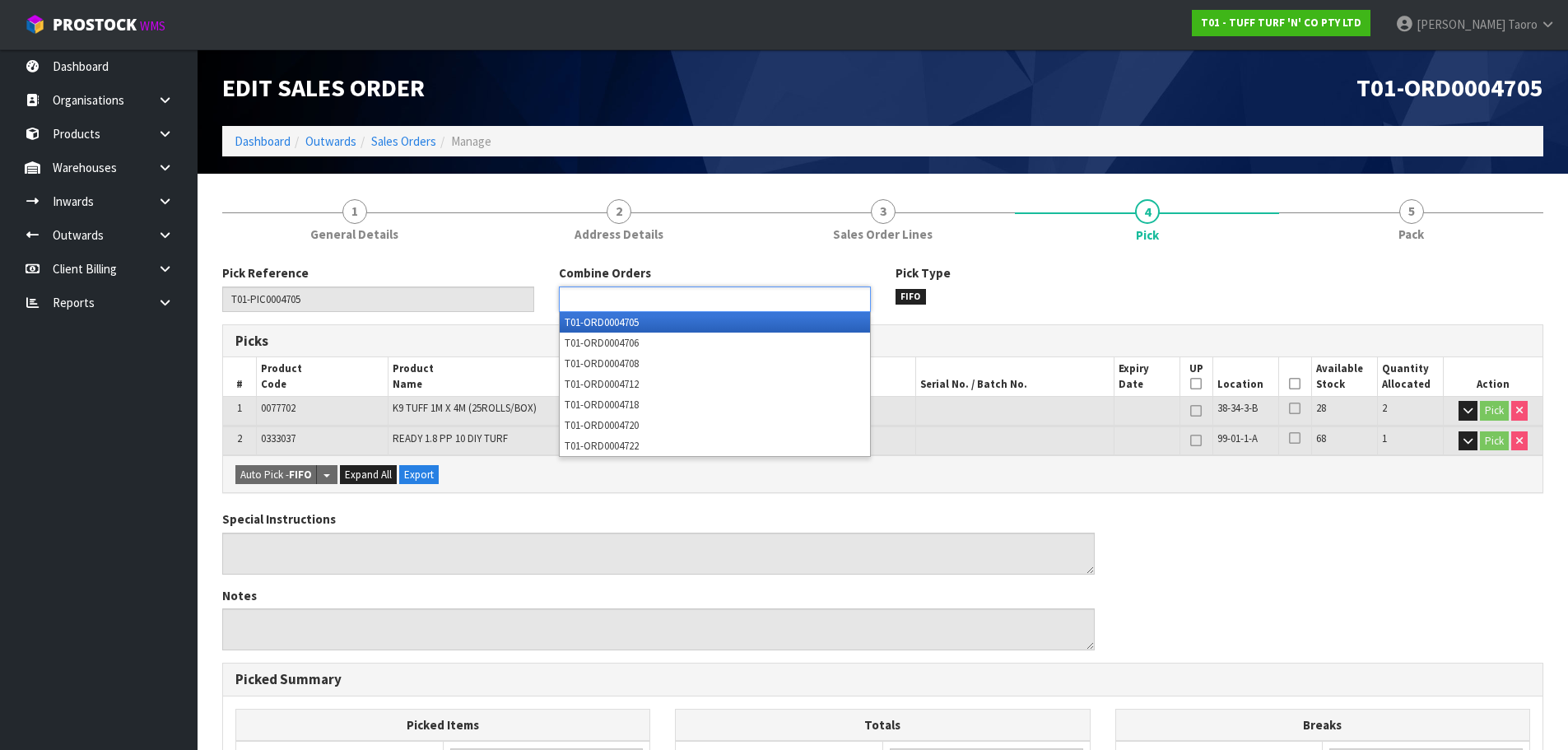
click at [735, 299] on ul at bounding box center [714, 299] width 312 height 26
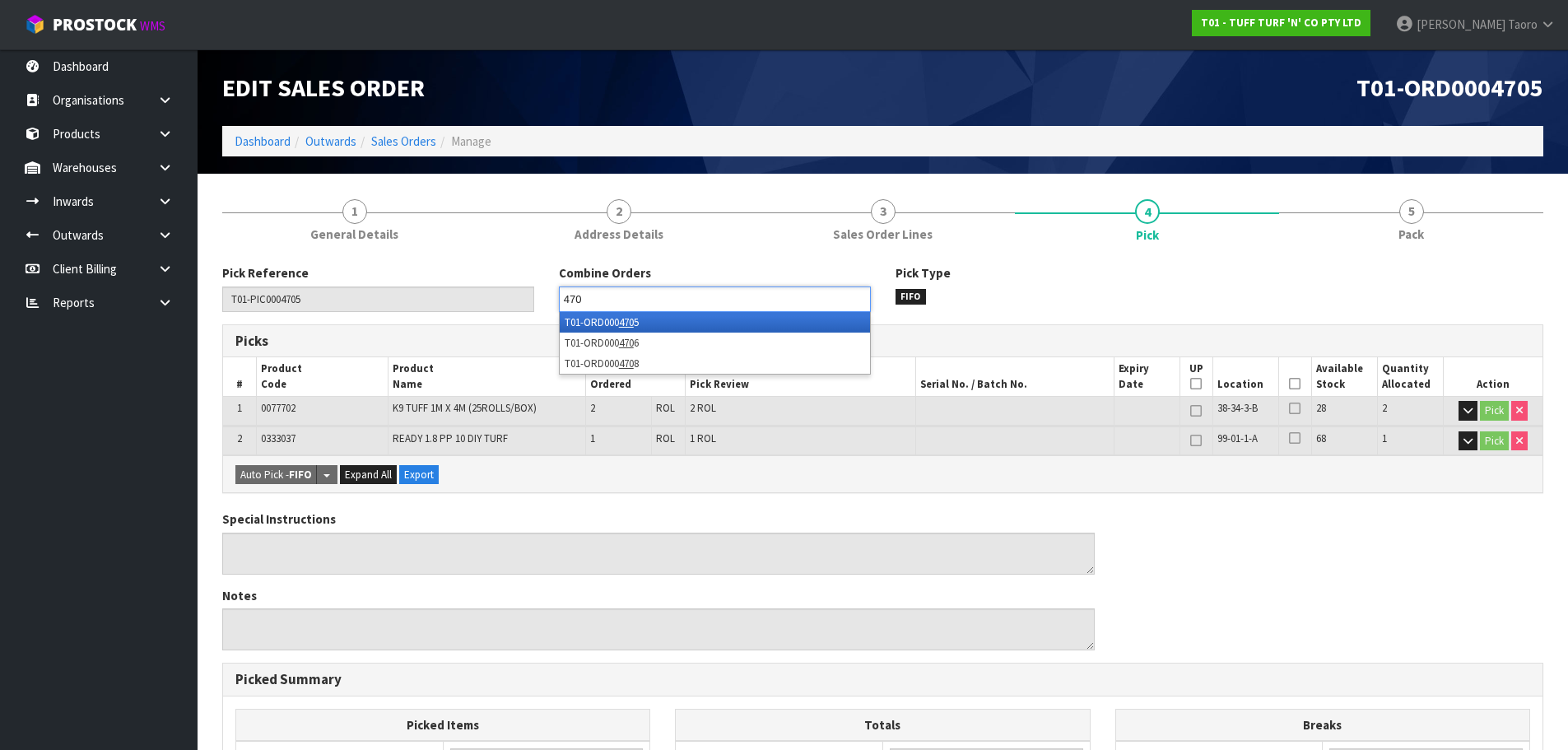
type input "4706"
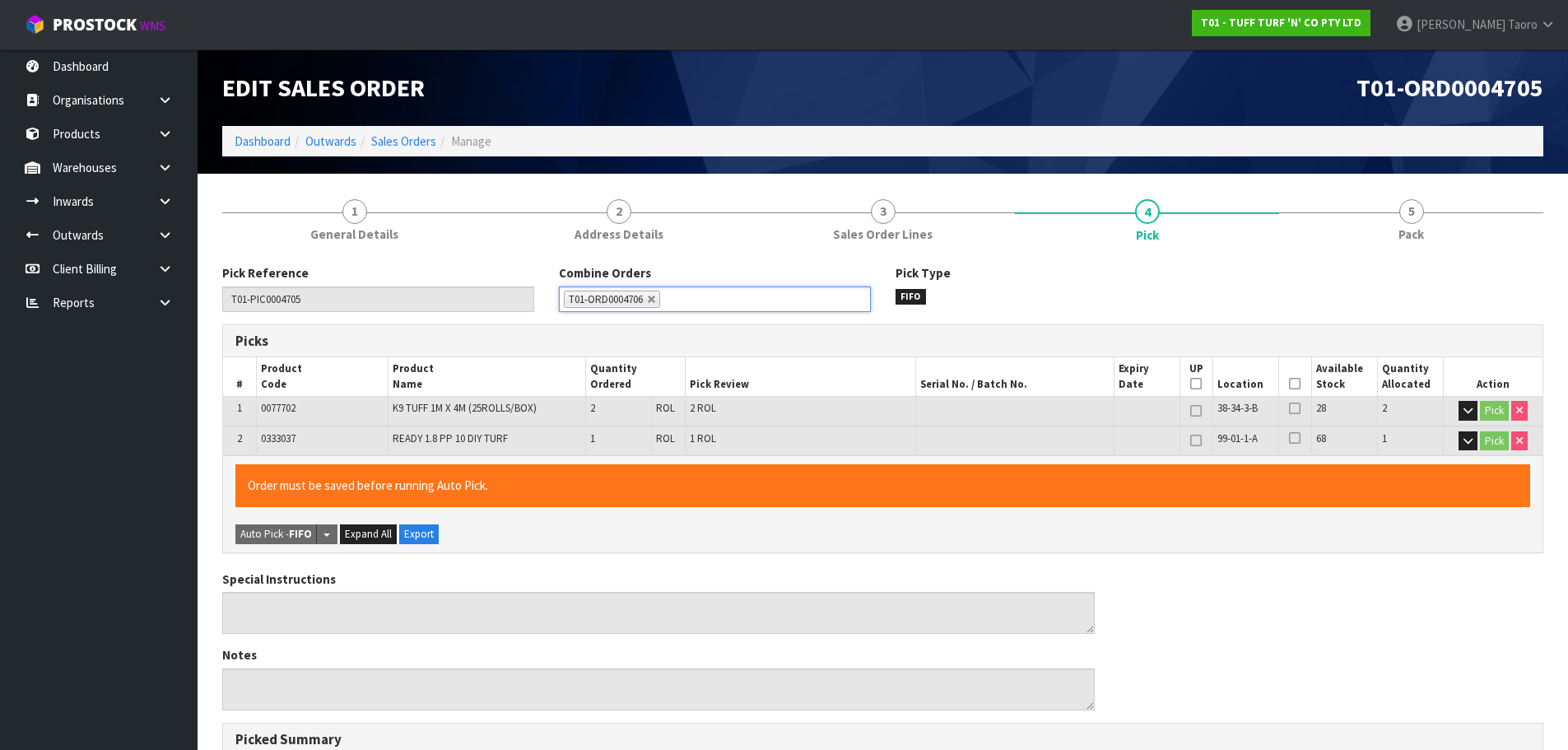
click at [1294, 384] on icon at bounding box center [1294, 384] width 11 height 1
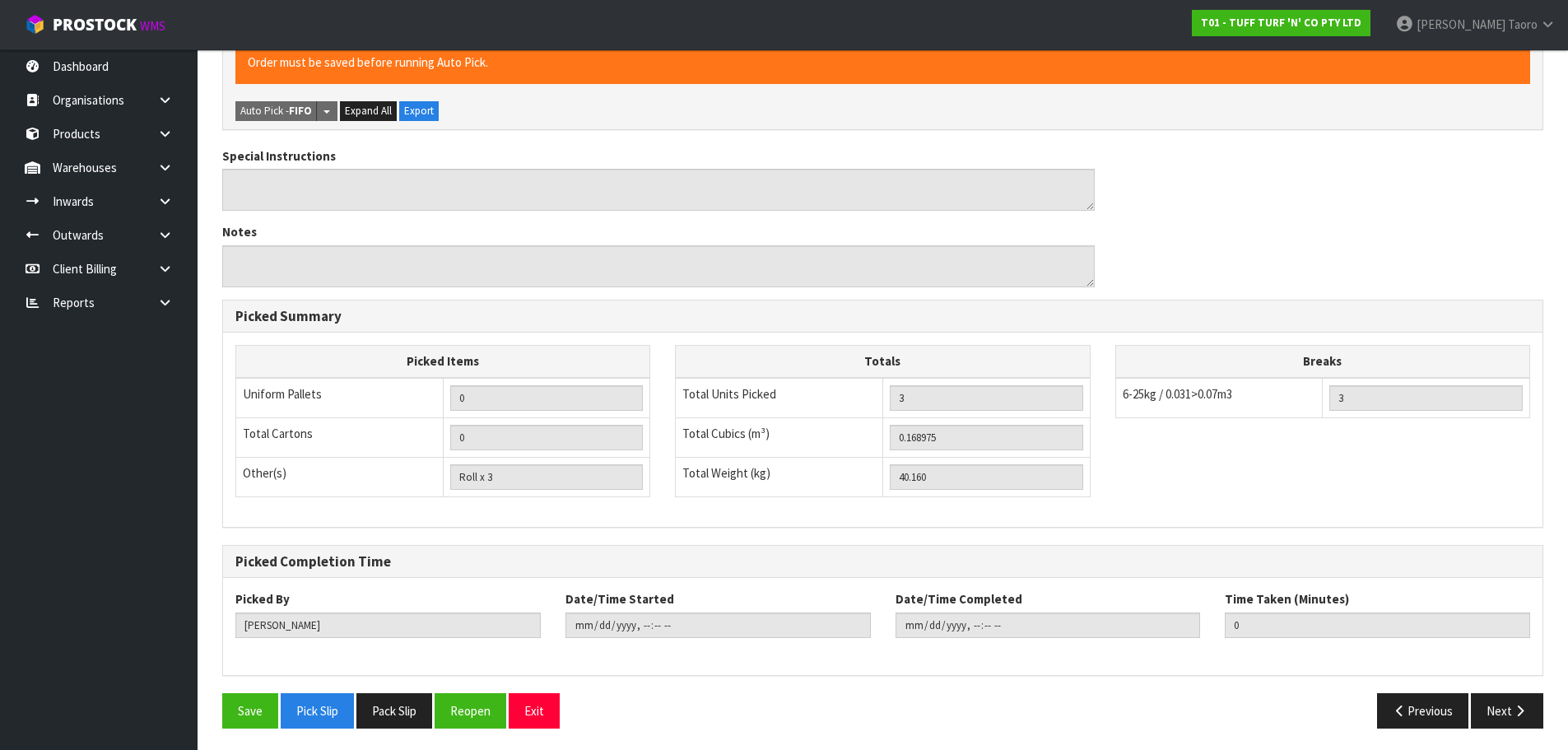
scroll to position [427, 0]
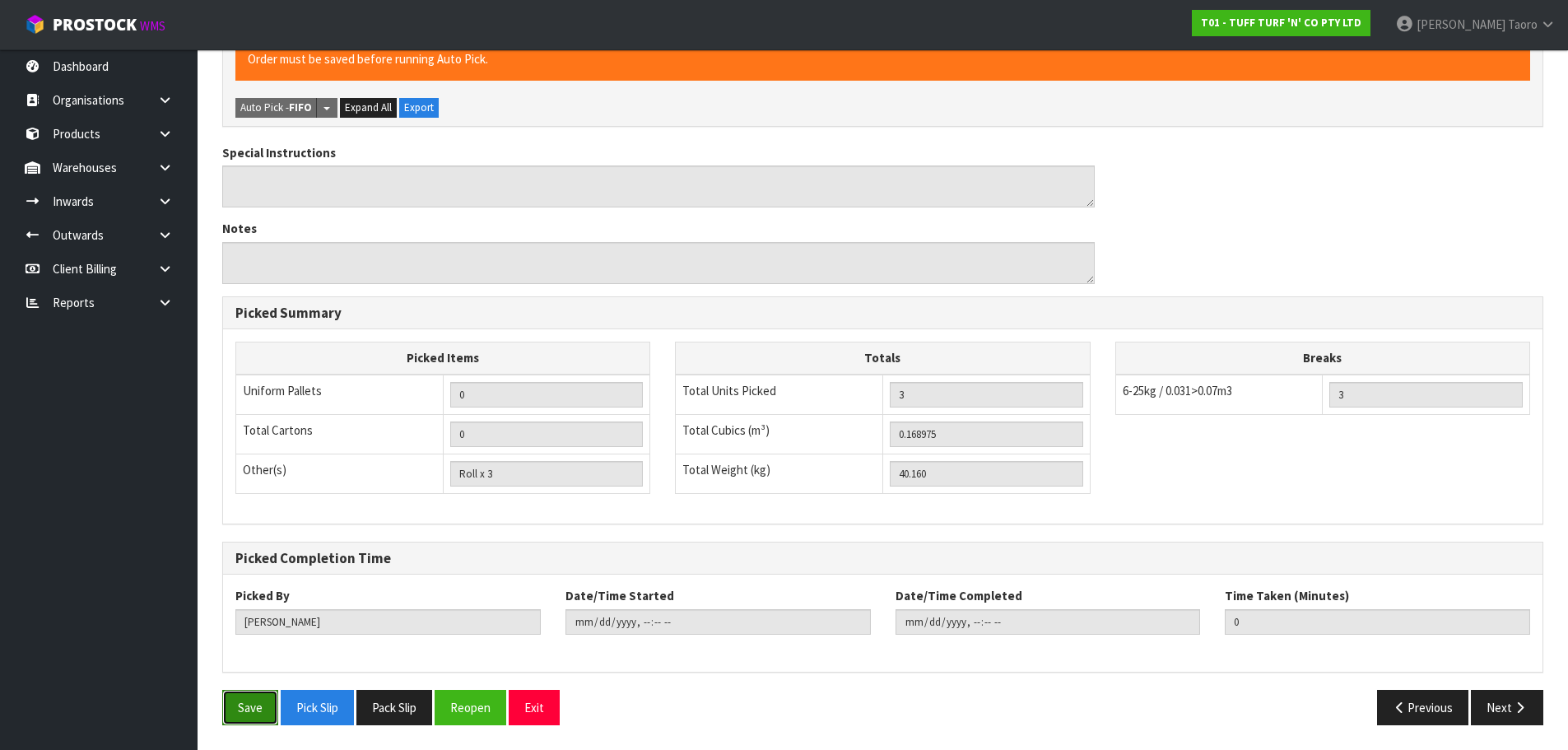
click at [259, 698] on button "Save" at bounding box center [250, 707] width 56 height 35
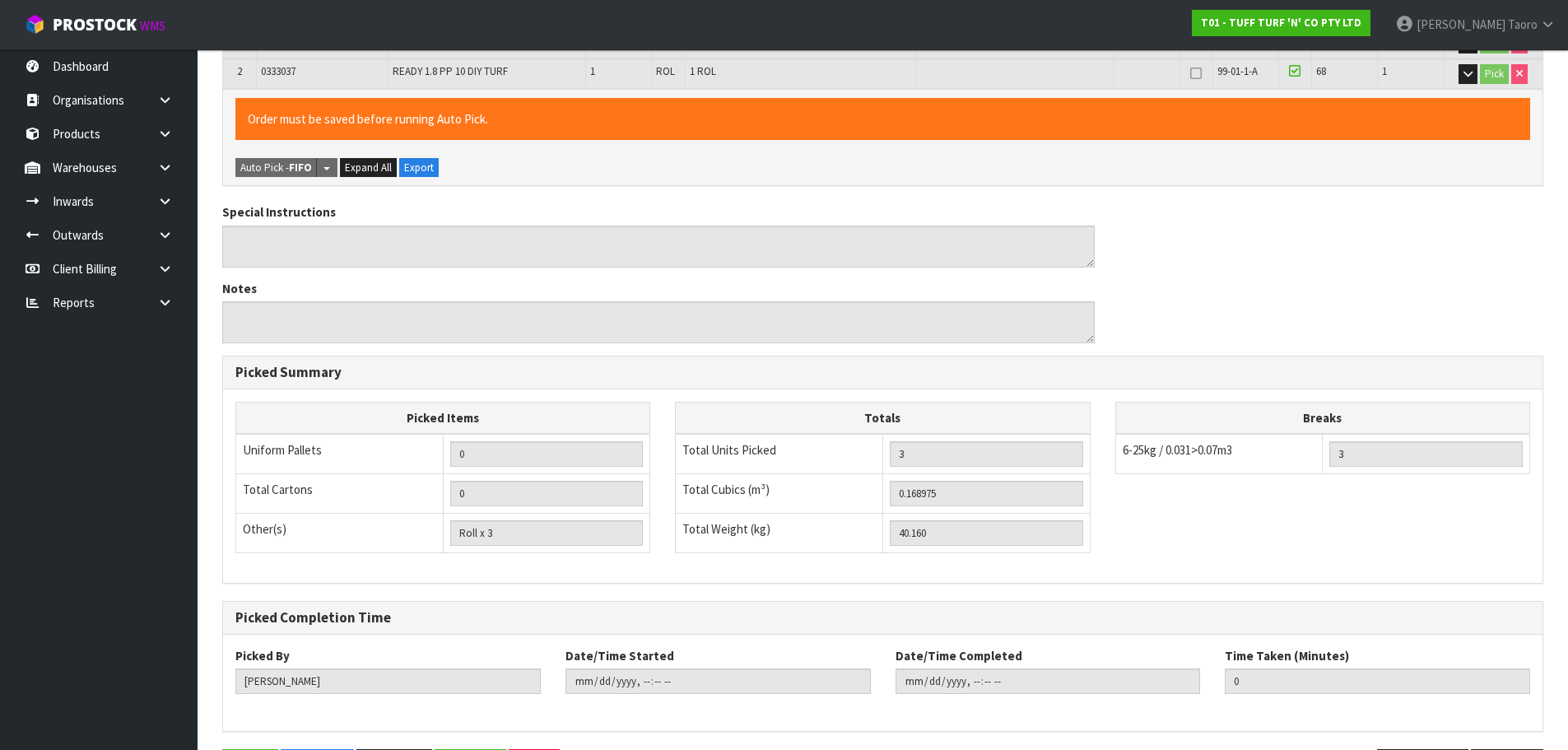
scroll to position [0, 0]
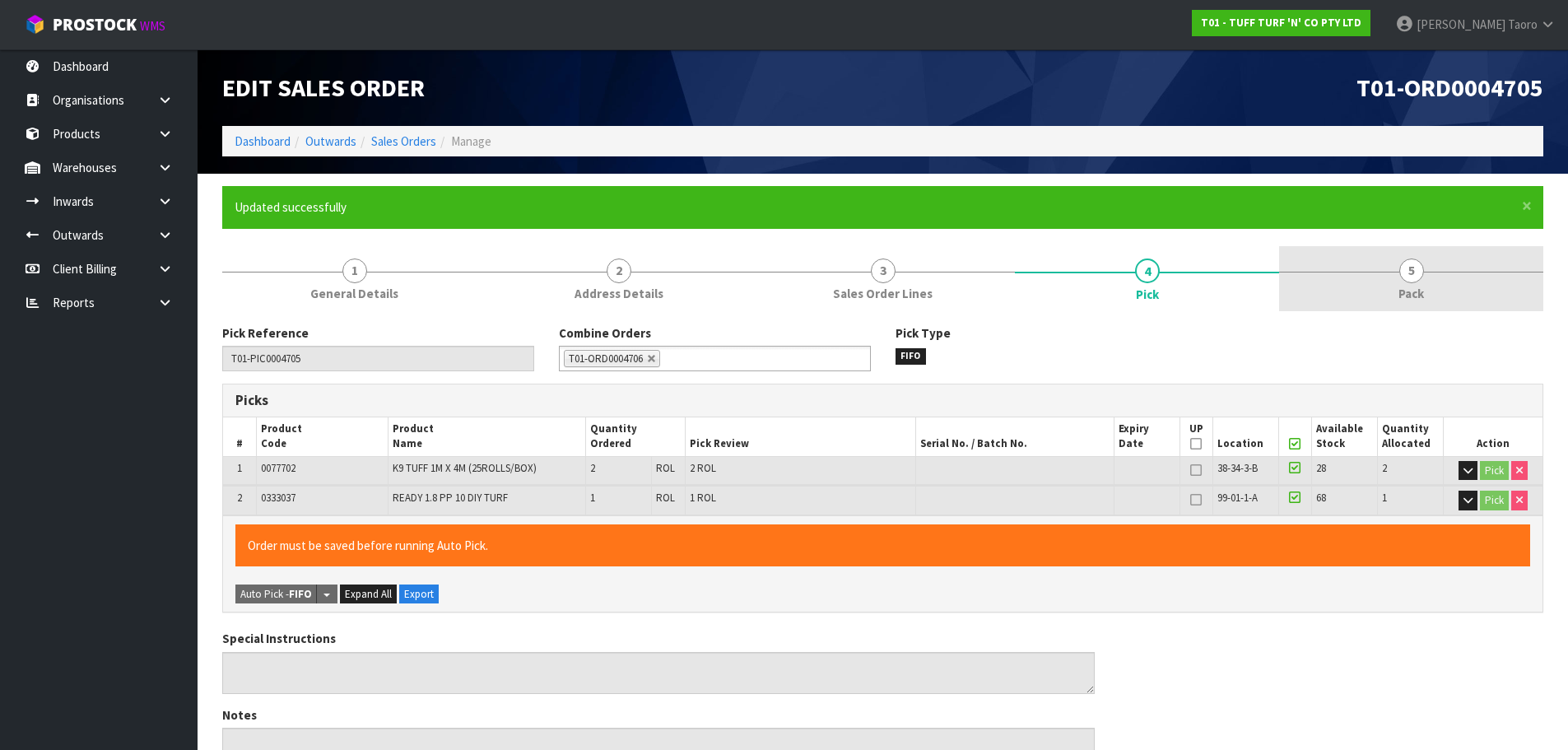
type input "[PERSON_NAME]"
type input "2025-09-30T15:48:30"
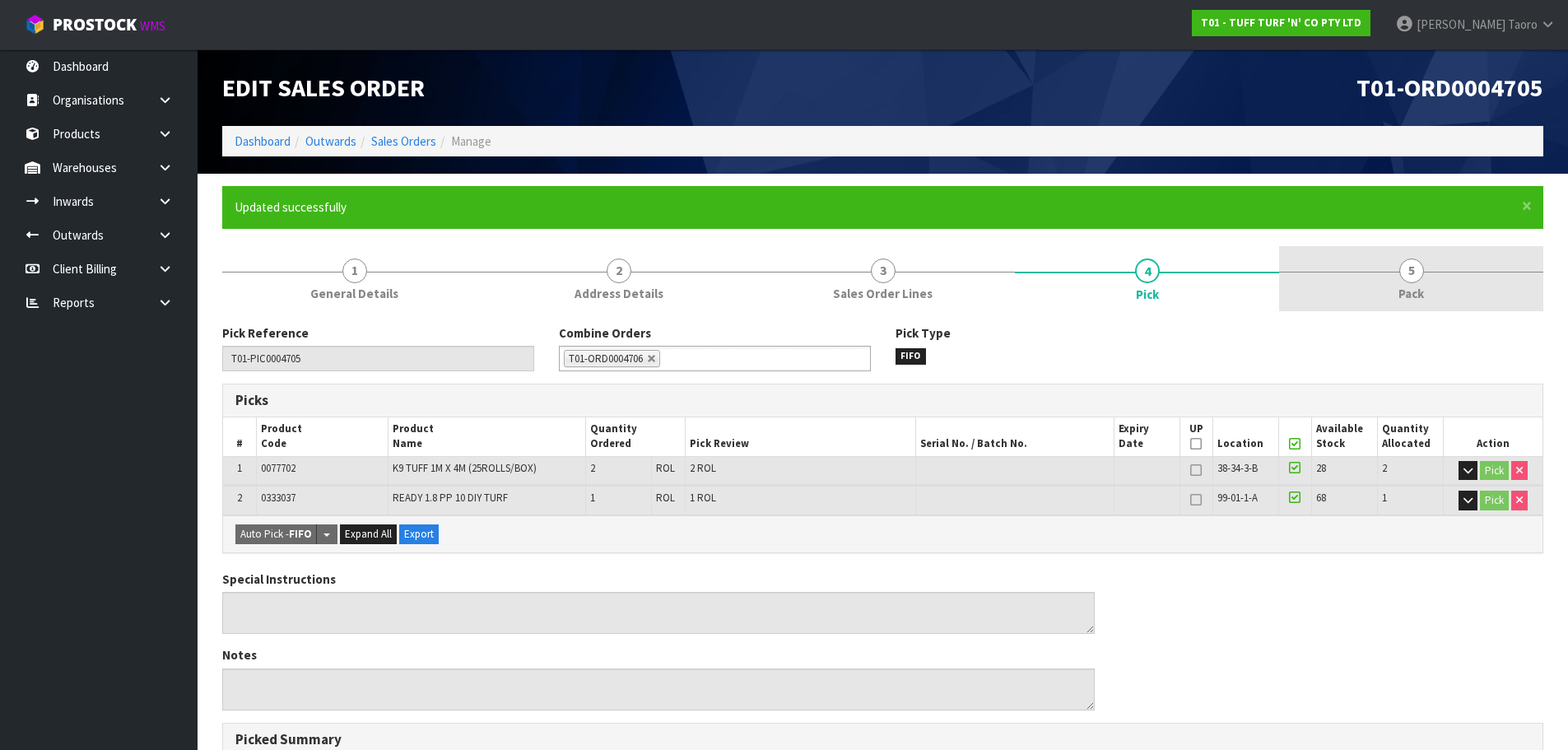
click at [1393, 293] on link "5 Pack" at bounding box center [1411, 279] width 264 height 65
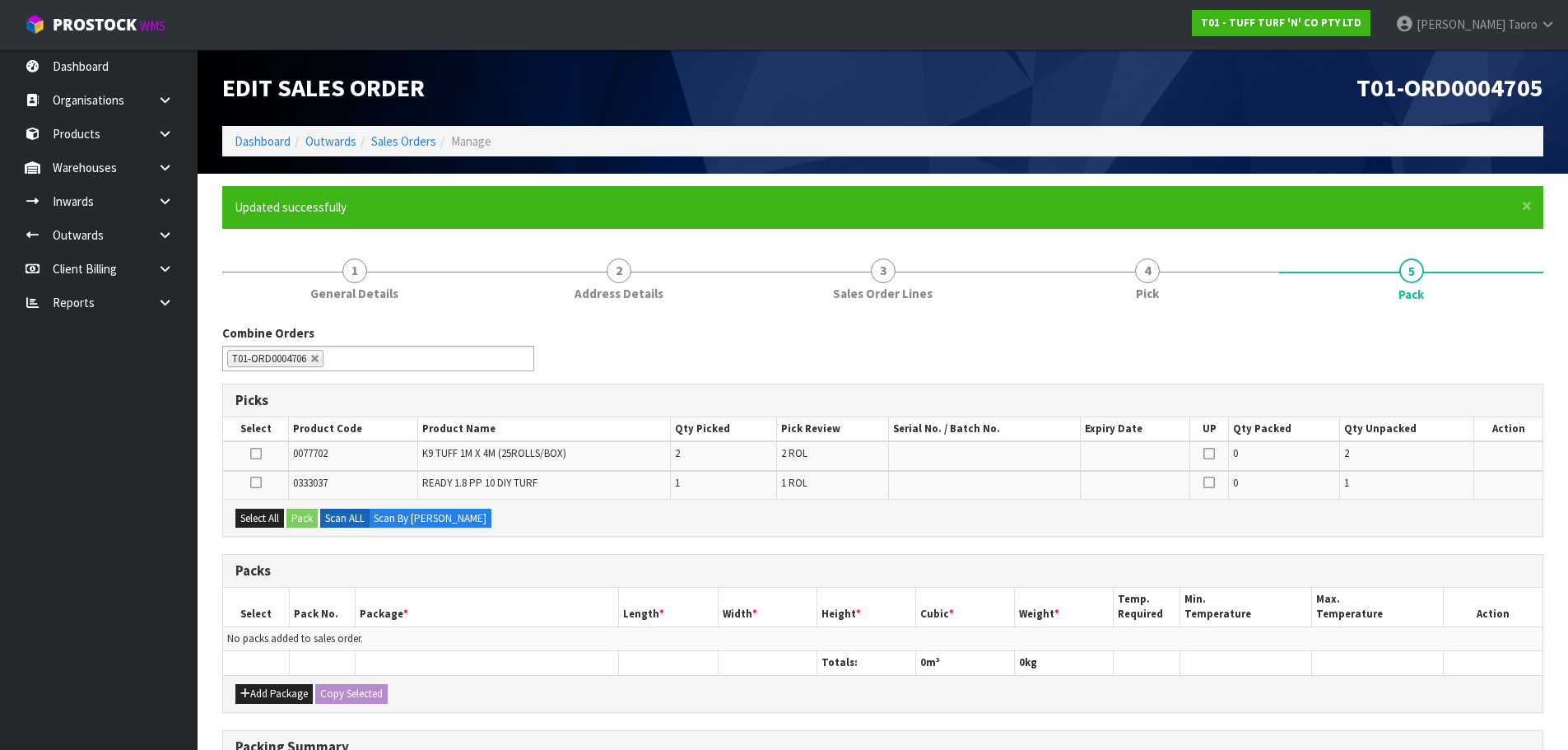
click at [1282, 62] on div "T01-ORD0004705" at bounding box center [1220, 88] width 673 height 76
click at [274, 695] on button "Add Package" at bounding box center [274, 694] width 77 height 20
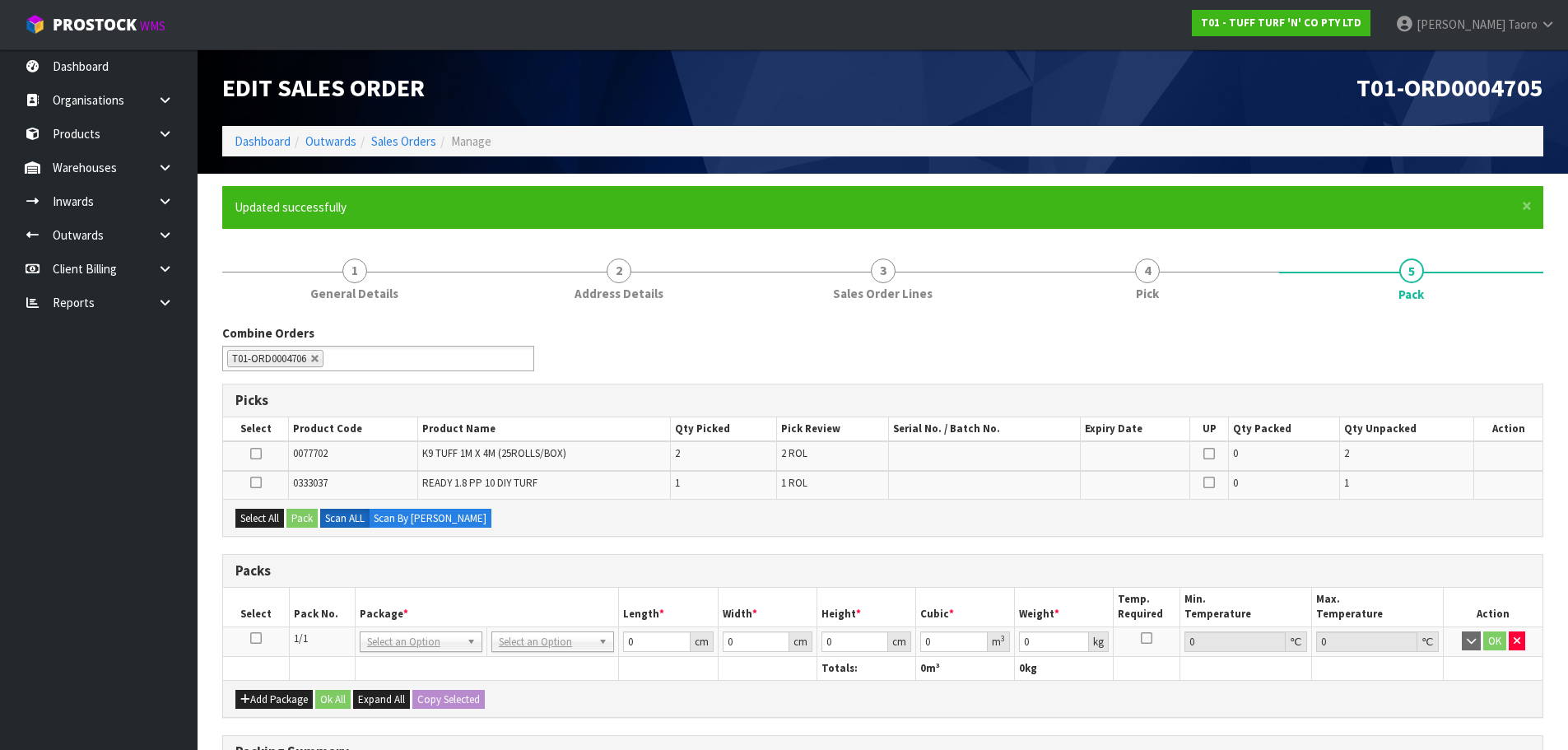
click at [261, 638] on icon at bounding box center [256, 638] width 11 height 1
drag, startPoint x: 261, startPoint y: 521, endPoint x: 275, endPoint y: 519, distance: 14.1
click at [265, 520] on button "Select All" at bounding box center [259, 518] width 49 height 20
click at [308, 514] on button "Pack" at bounding box center [301, 518] width 31 height 20
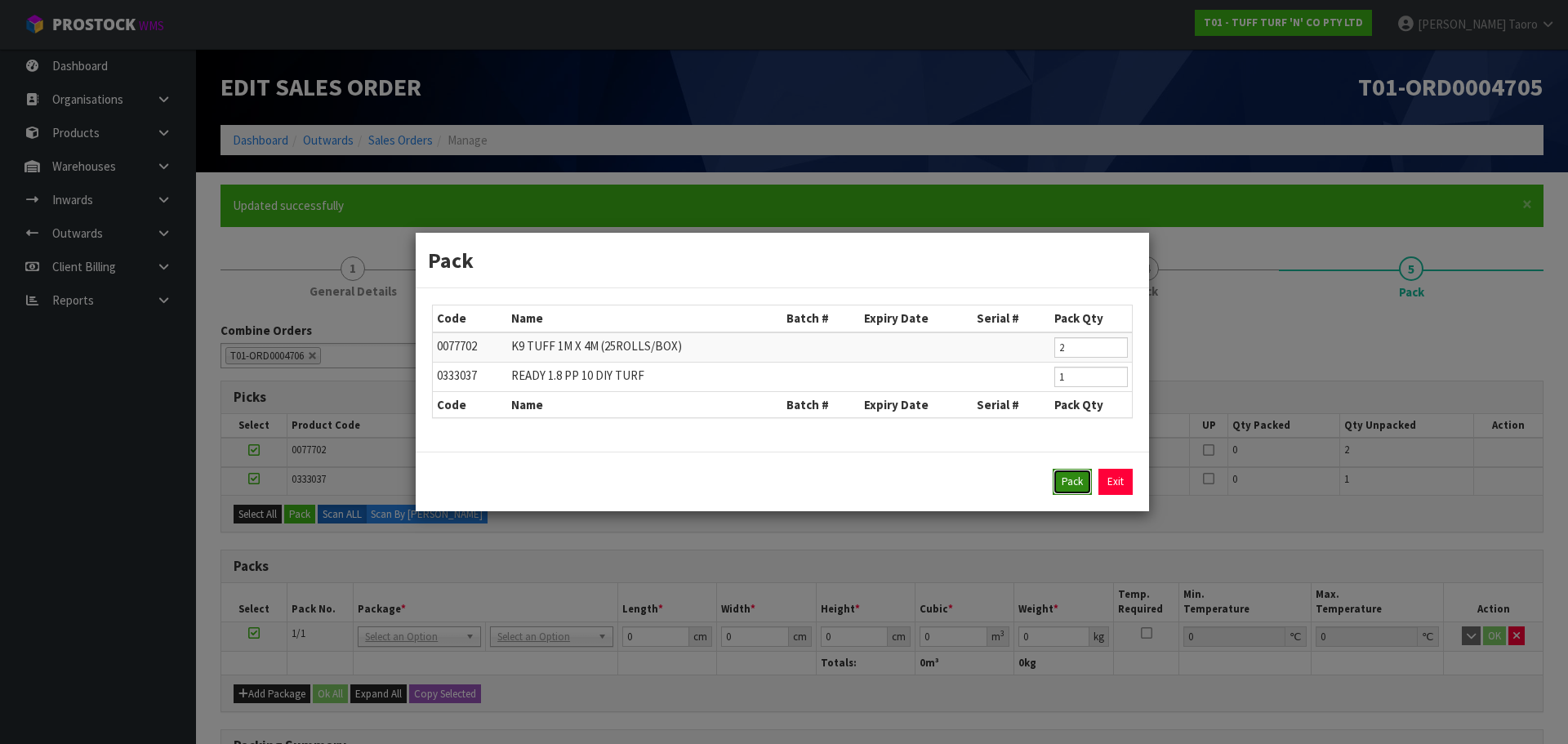
click at [1084, 479] on button "Pack" at bounding box center [1071, 482] width 39 height 27
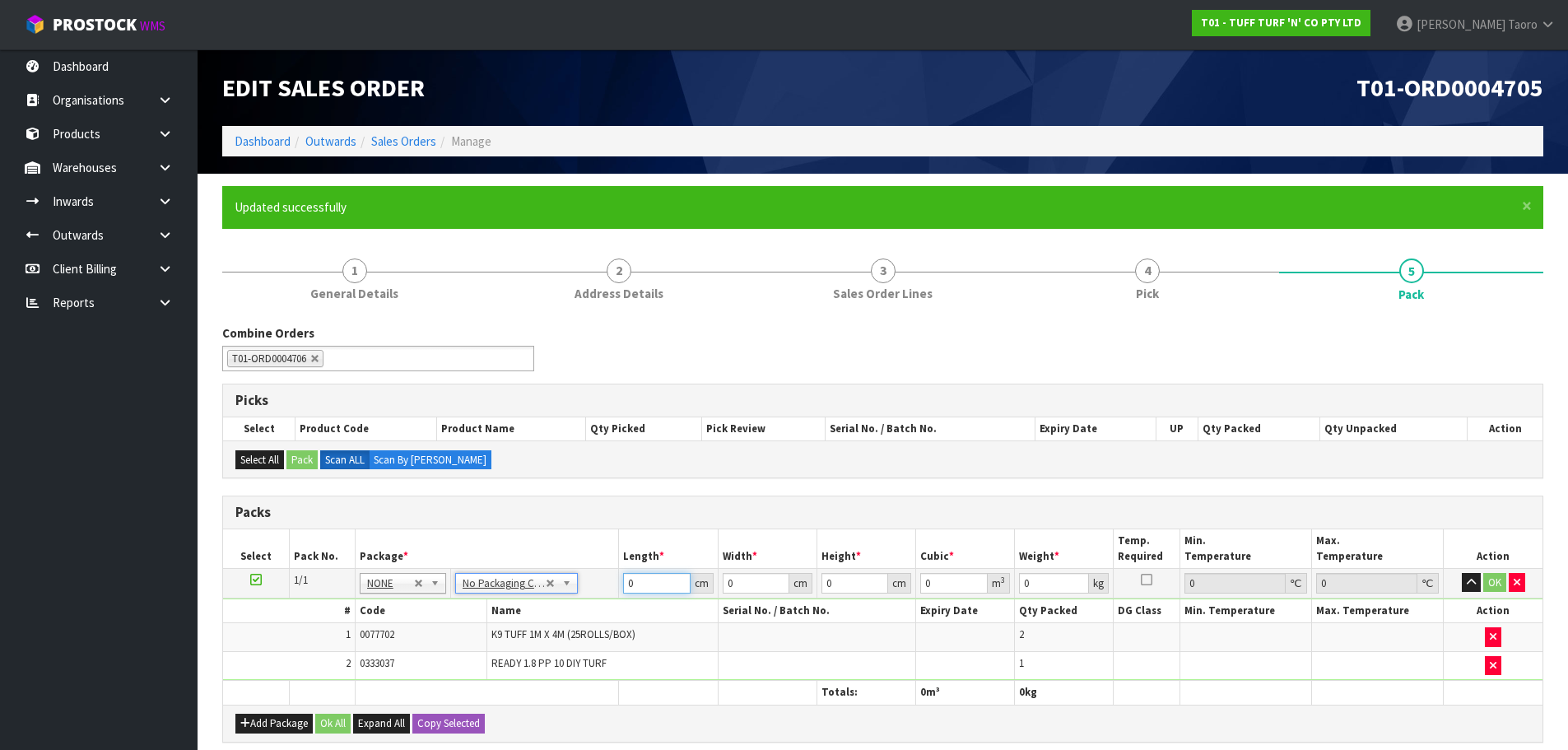
click at [643, 580] on input "0" at bounding box center [656, 584] width 67 height 21
type input "183"
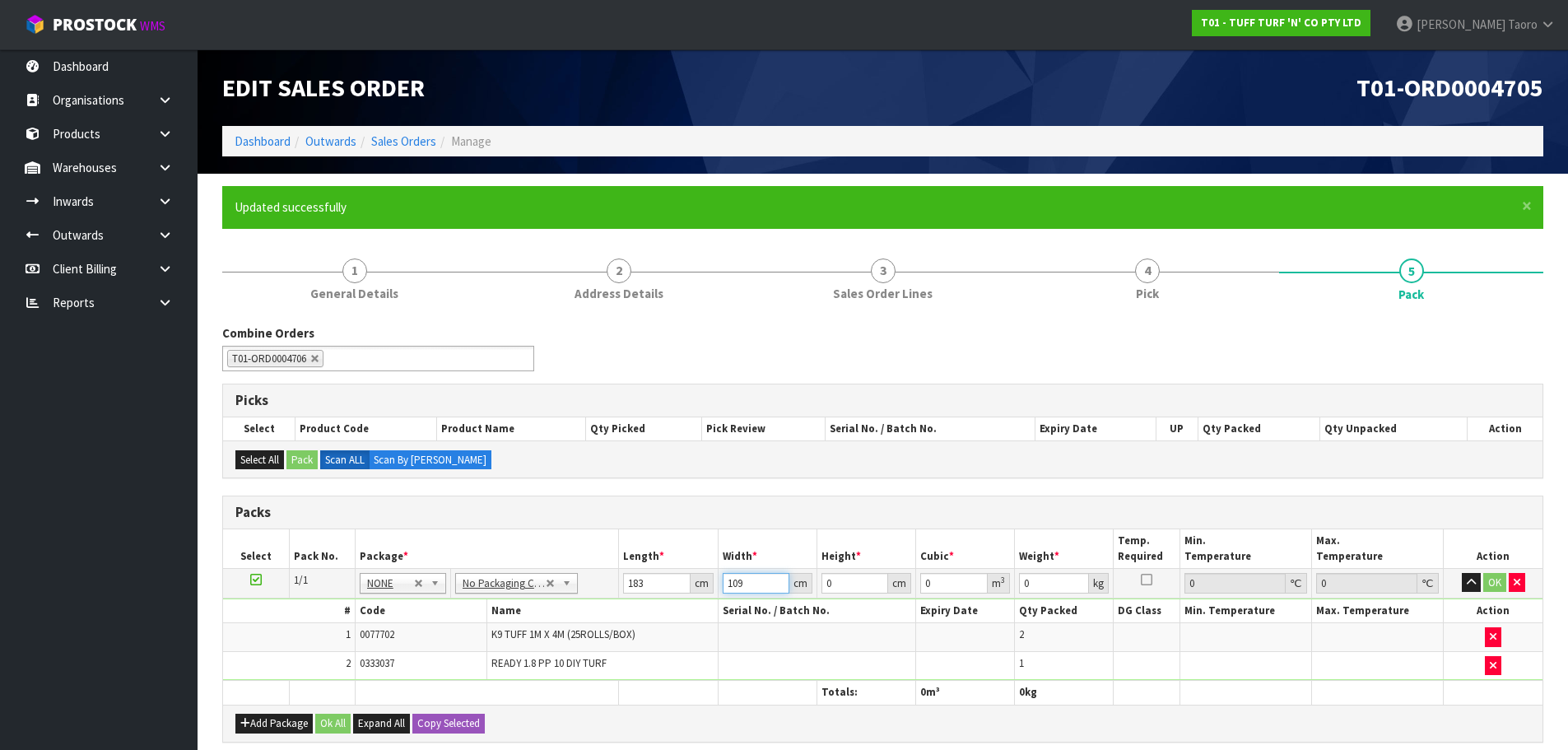
type input "109"
type input "3"
type input "0.059841"
type input "37"
type input "0.738039"
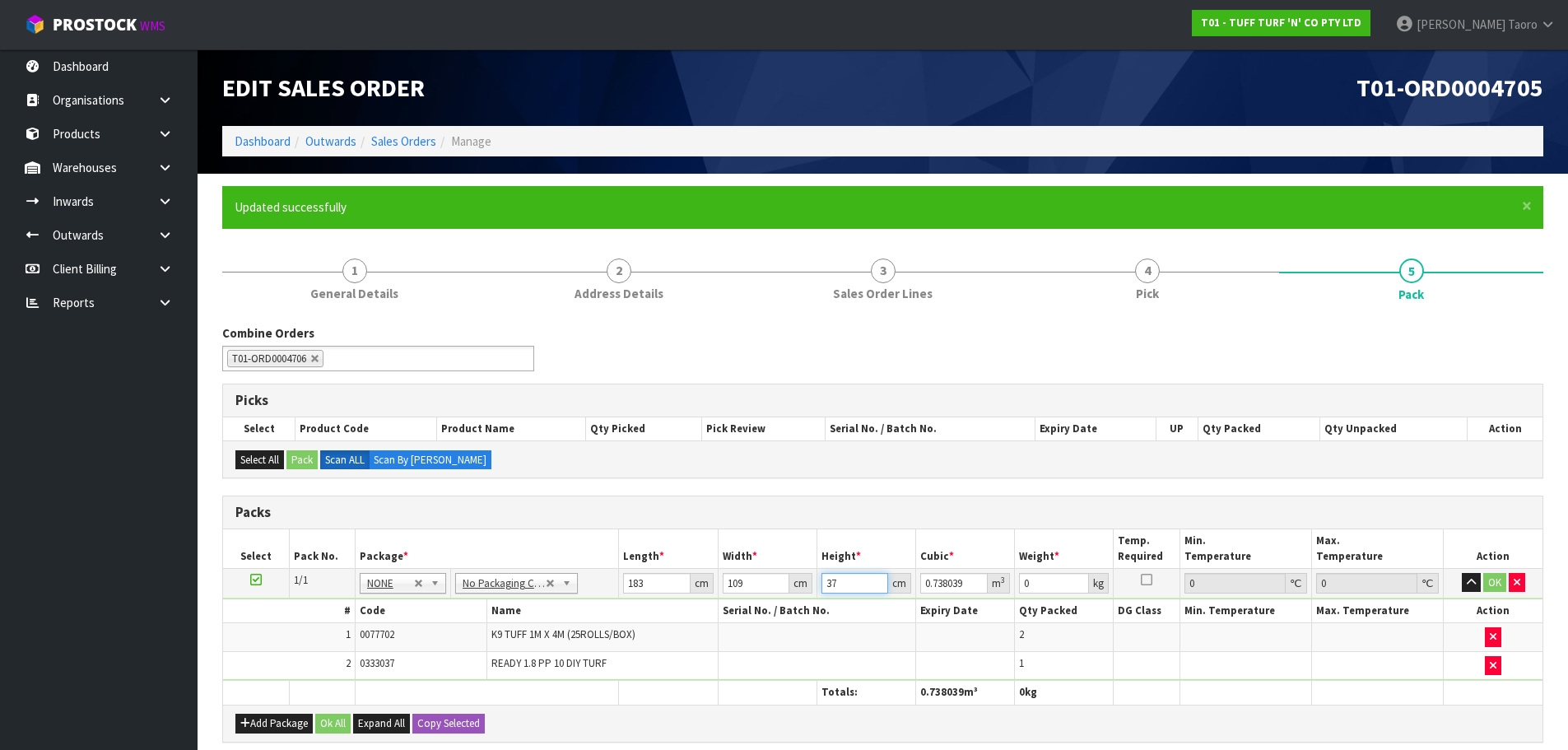
type input "37"
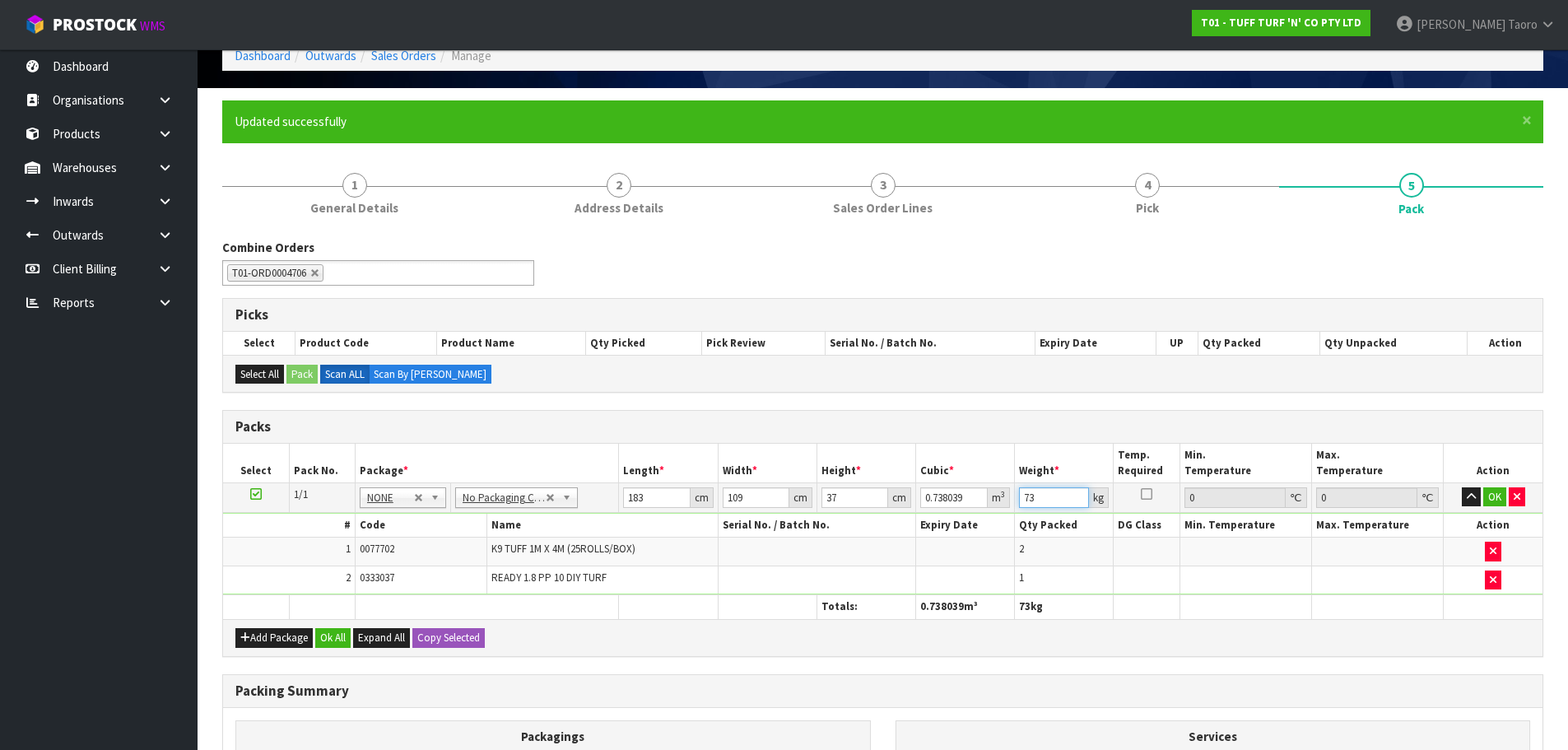
scroll to position [305, 0]
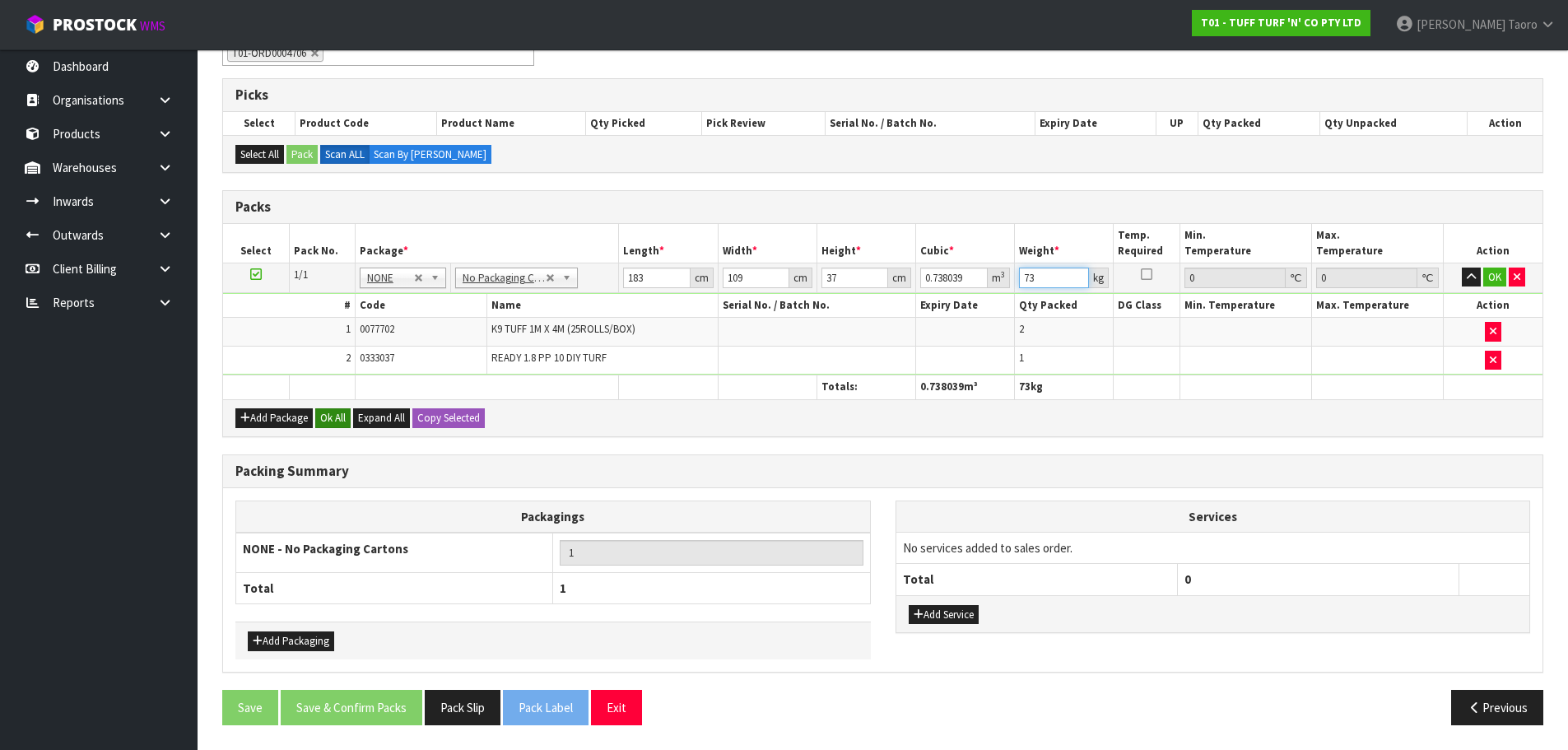
type input "73"
click at [335, 410] on button "Ok All" at bounding box center [333, 418] width 35 height 20
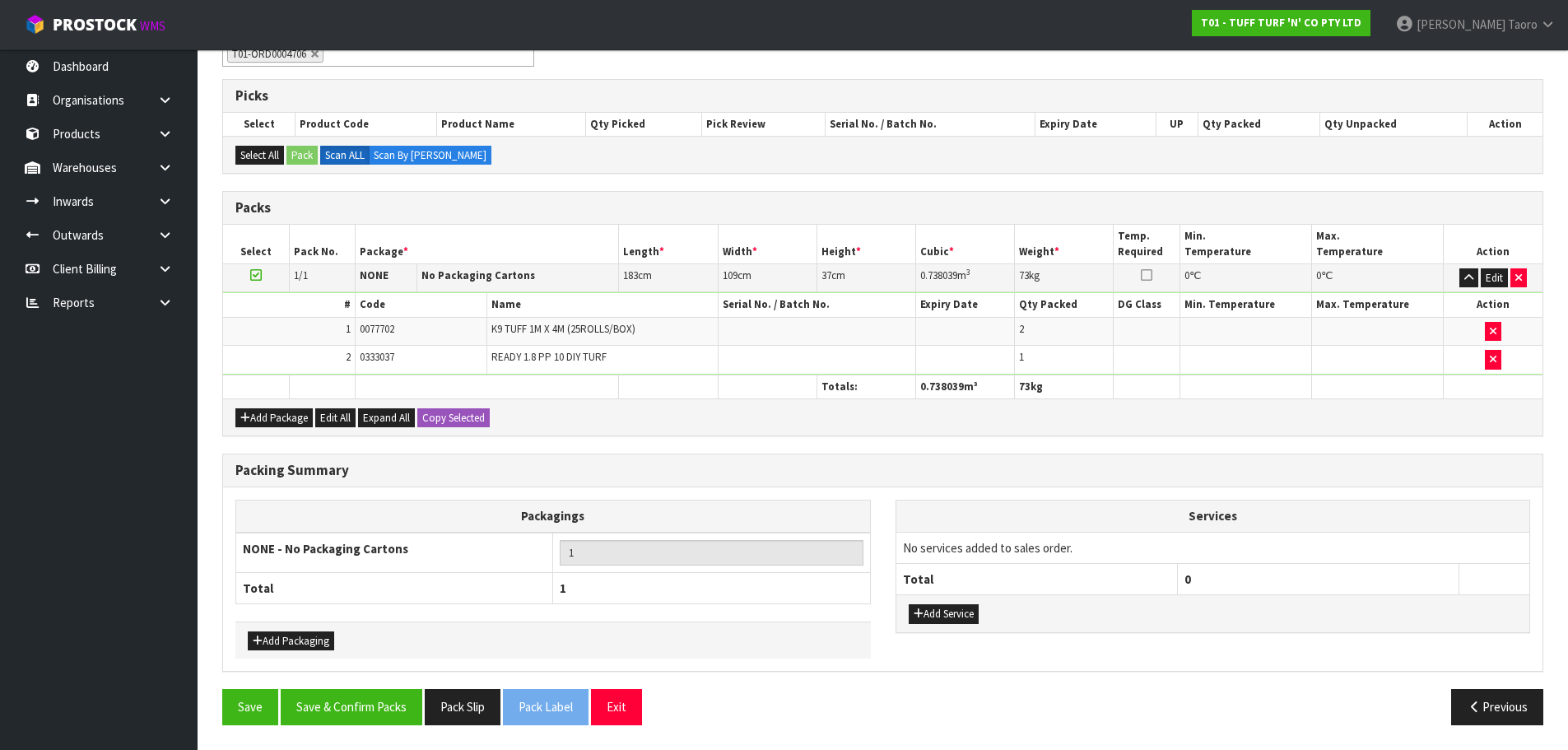
scroll to position [304, 0]
click at [394, 699] on button "Save & Confirm Packs" at bounding box center [351, 706] width 141 height 35
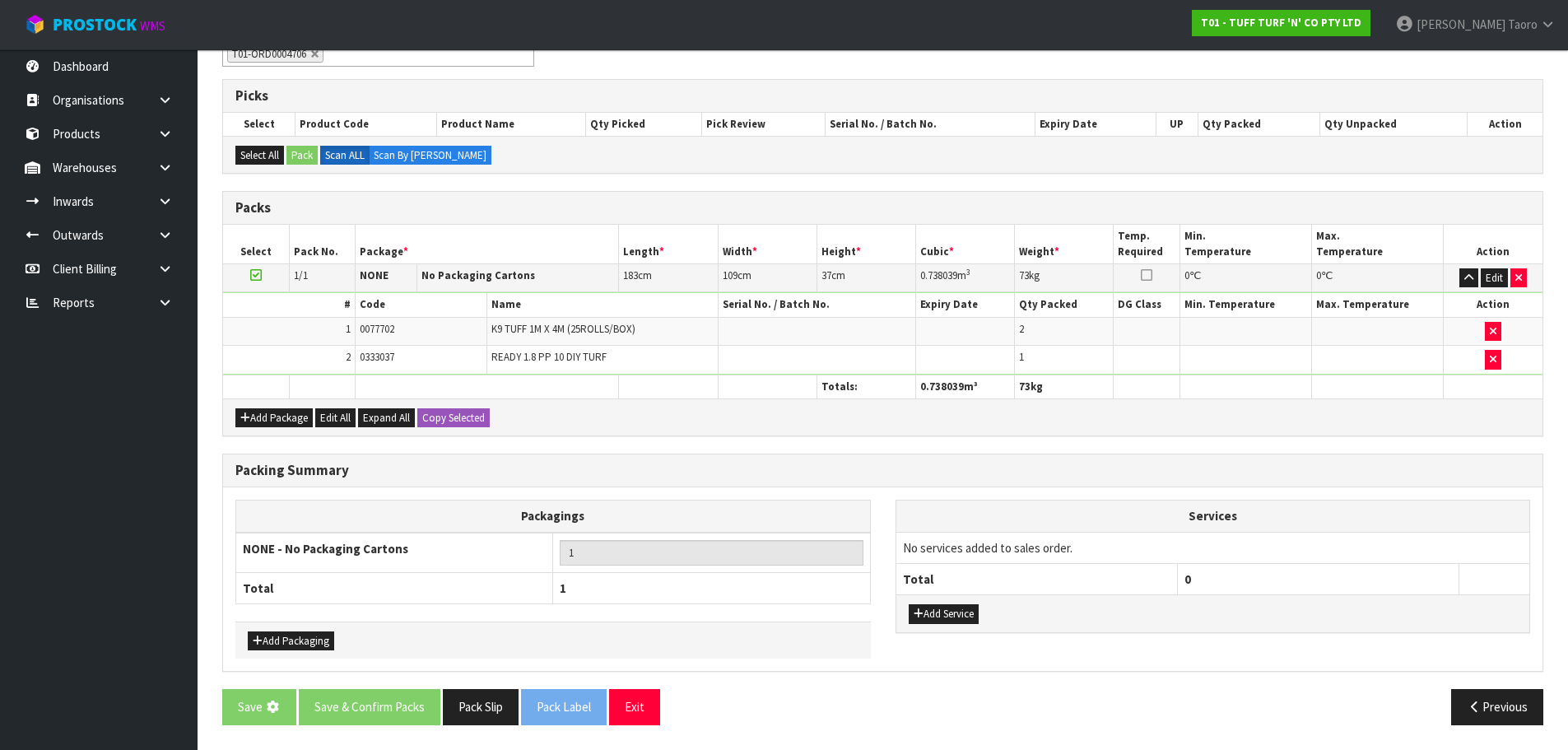
scroll to position [0, 0]
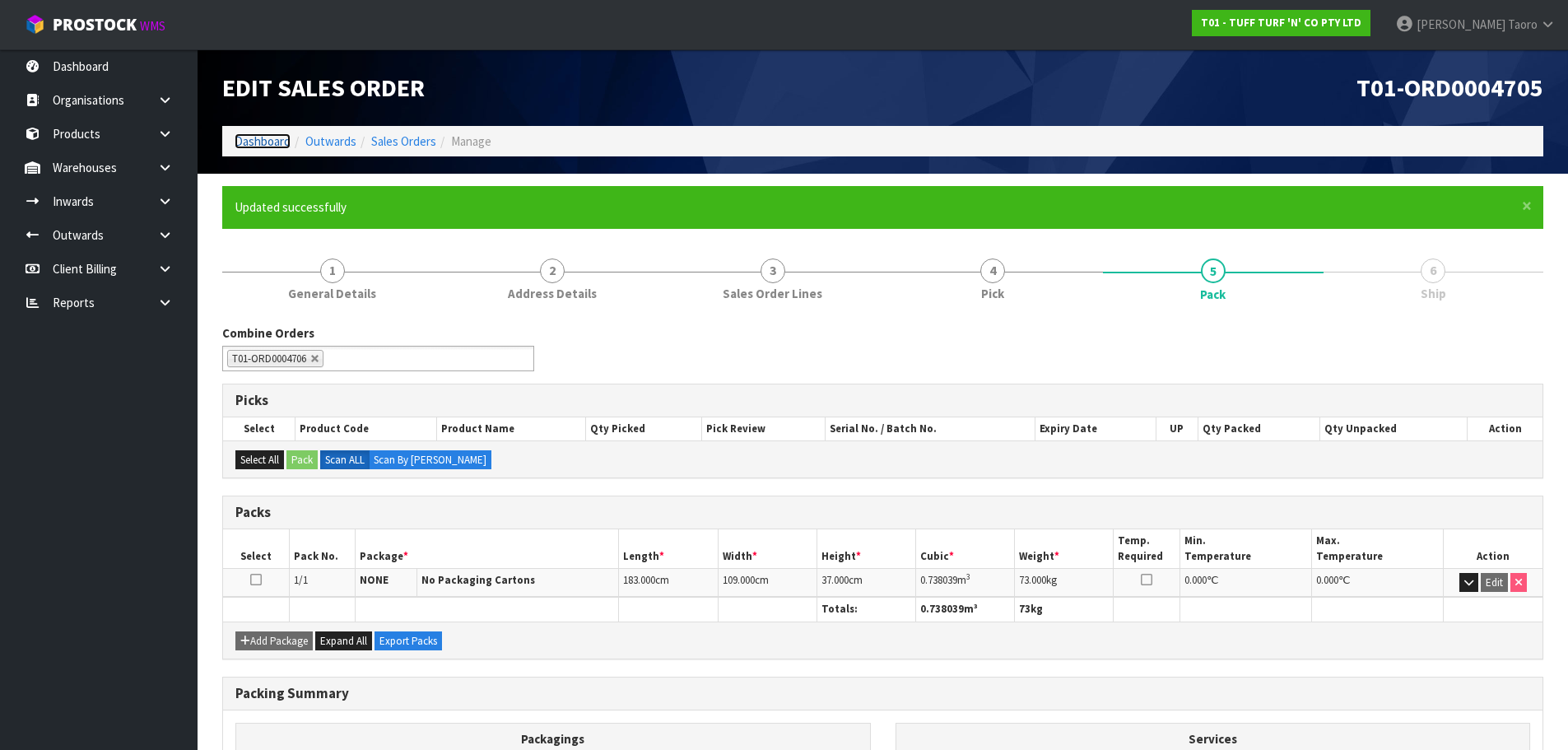
click at [271, 143] on link "Dashboard" at bounding box center [262, 141] width 56 height 15
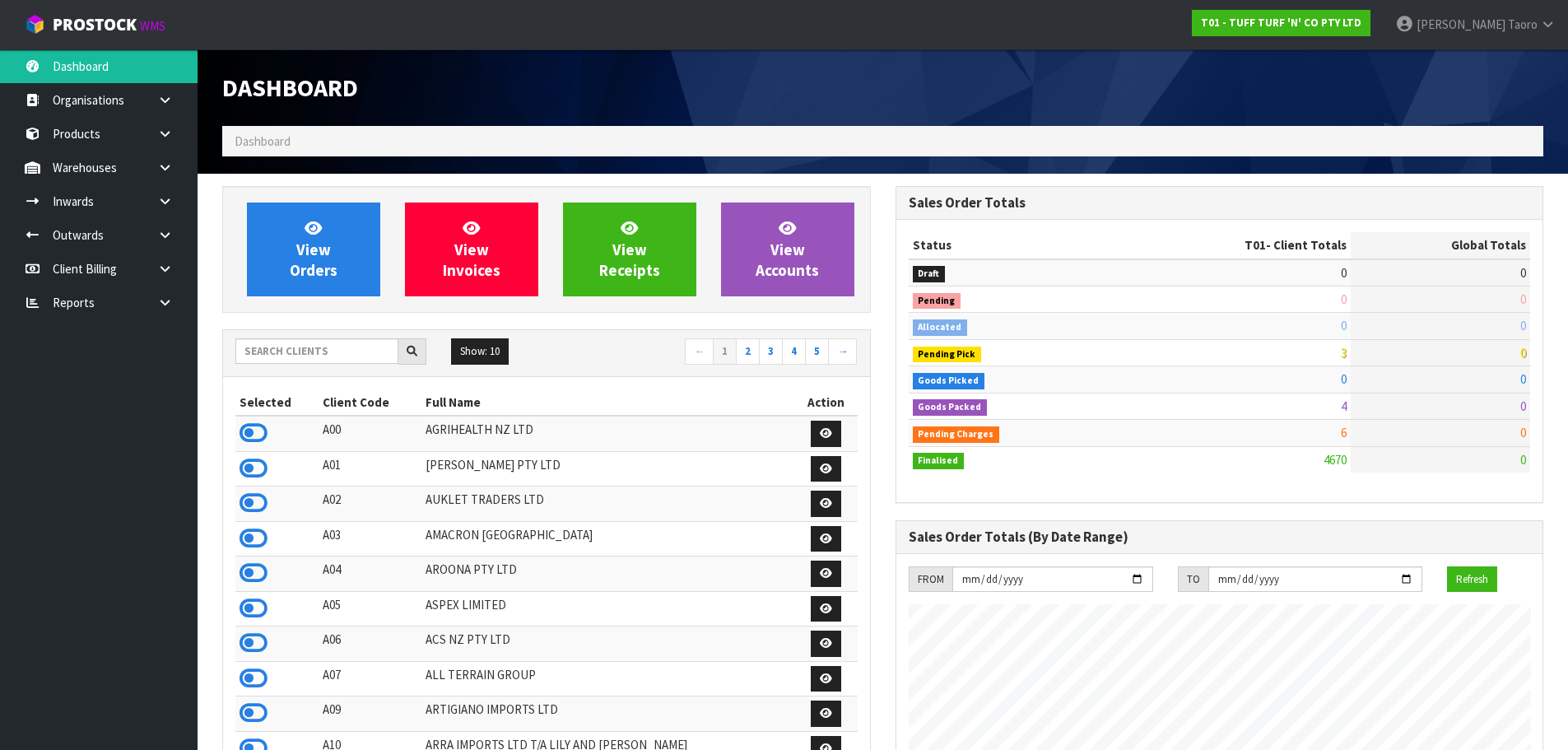
scroll to position [1247, 672]
click at [335, 347] on input "text" at bounding box center [317, 351] width 163 height 26
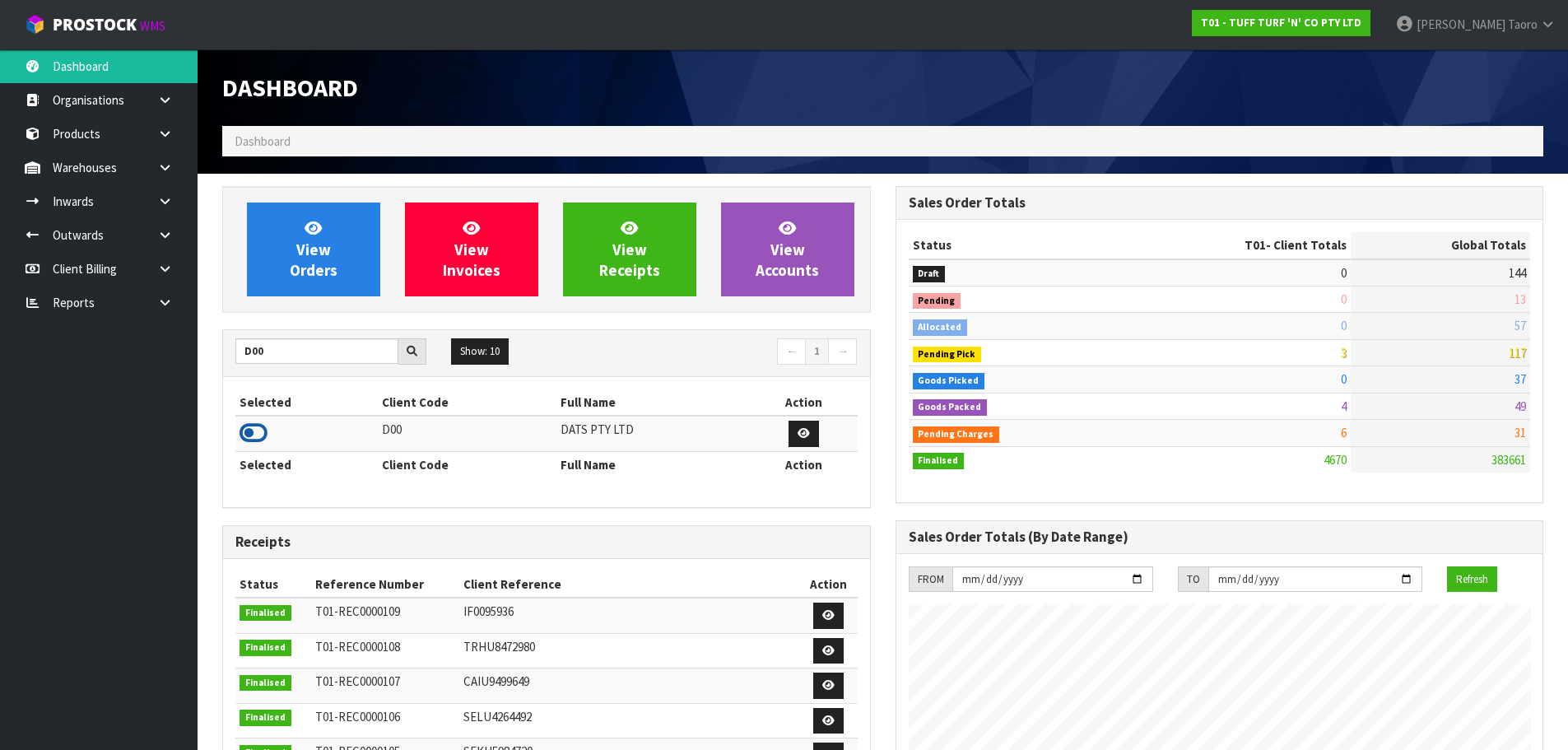
click at [261, 427] on icon at bounding box center [253, 433] width 28 height 25
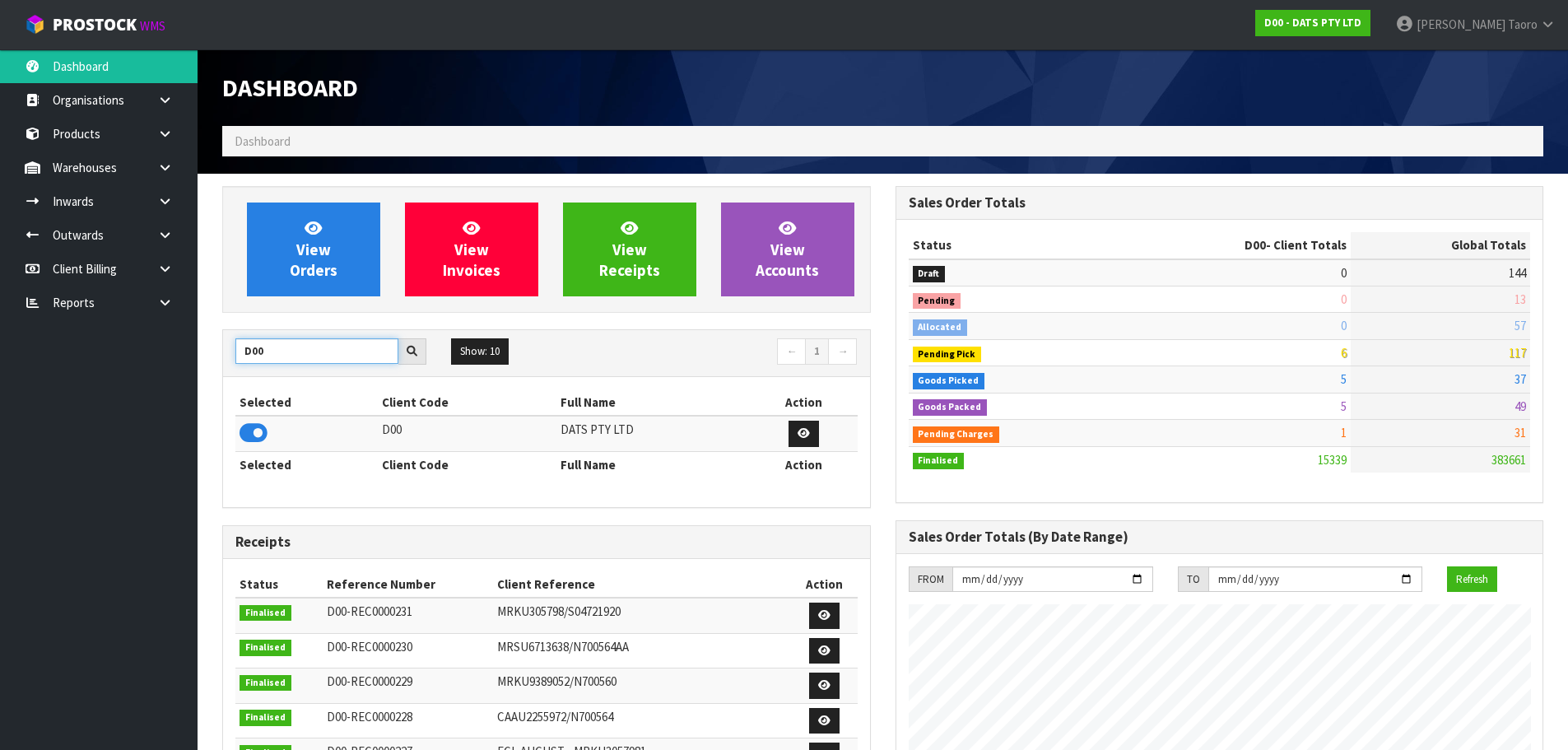
click at [287, 351] on input "D00" at bounding box center [317, 351] width 163 height 26
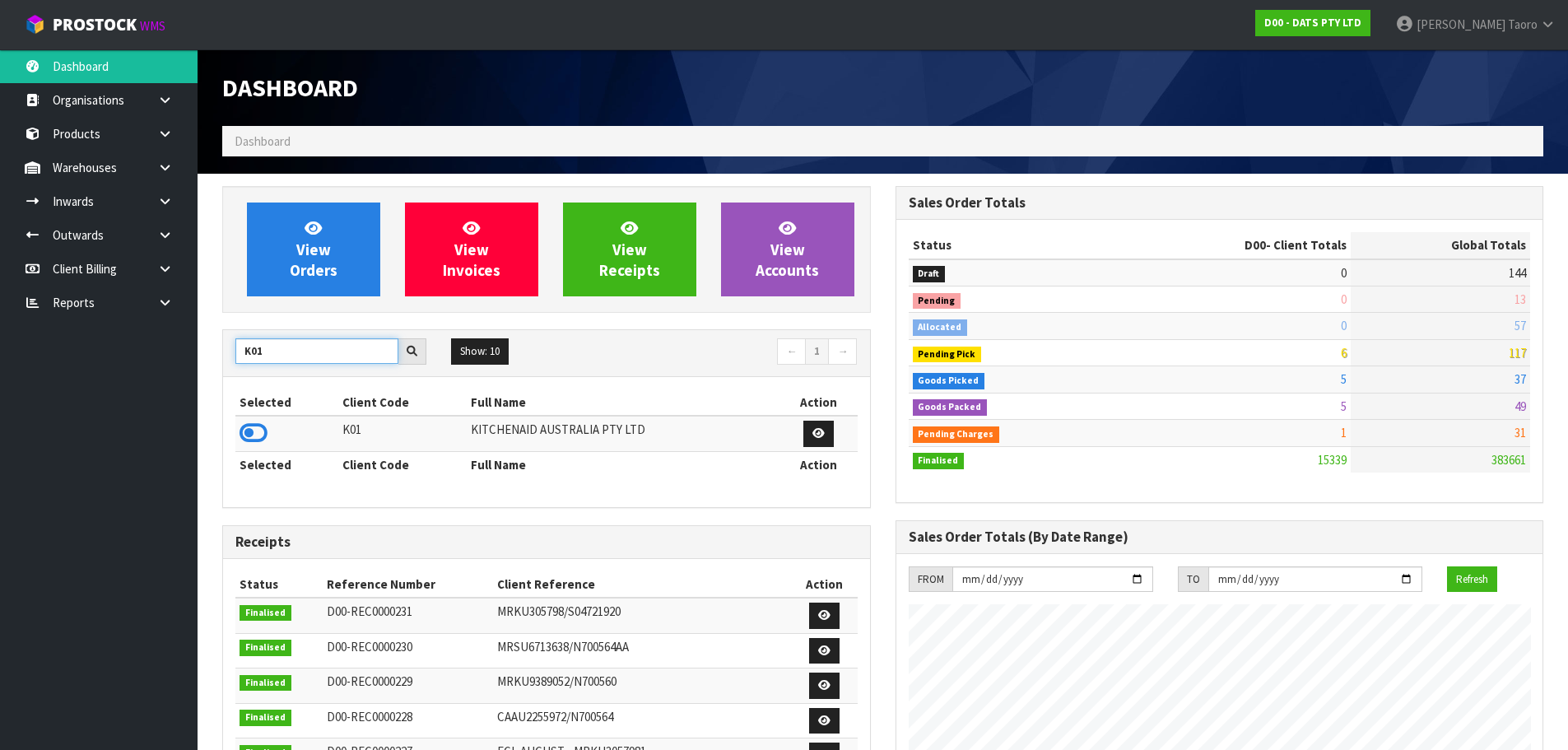
type input "K01"
click at [268, 424] on td at bounding box center [287, 433] width 103 height 35
click at [244, 430] on icon at bounding box center [253, 433] width 28 height 25
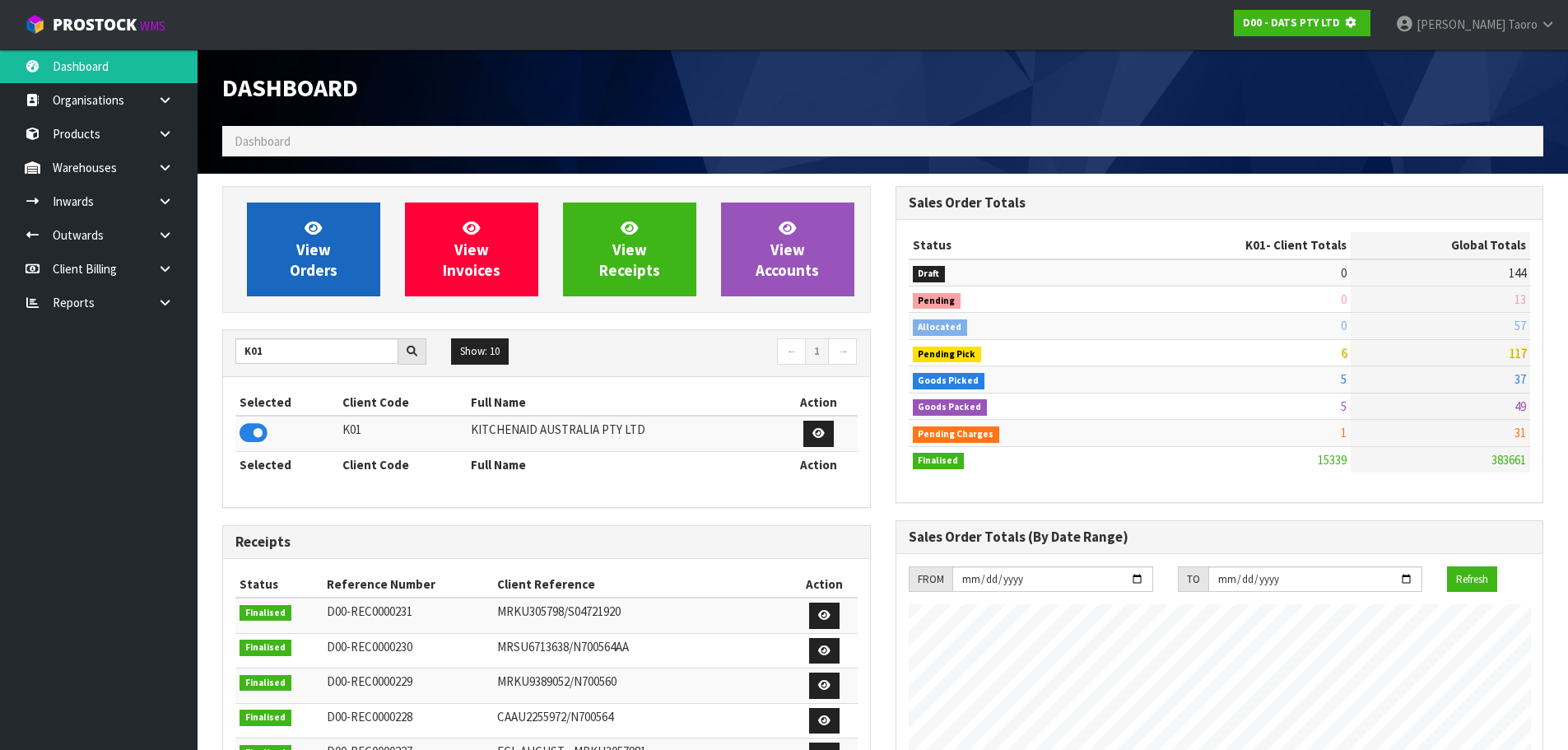
scroll to position [822420, 822405]
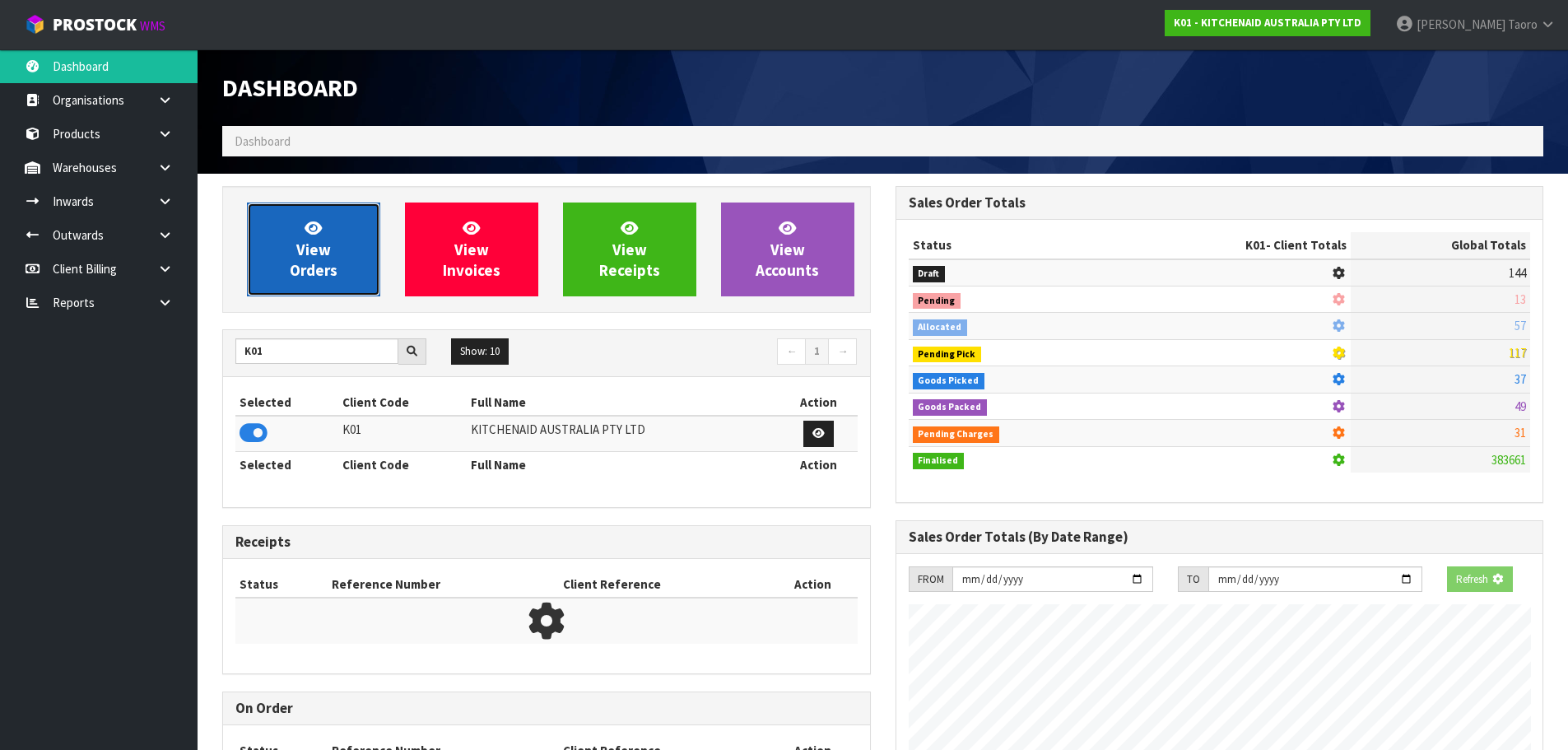
click at [300, 253] on span "View Orders" at bounding box center [314, 249] width 48 height 62
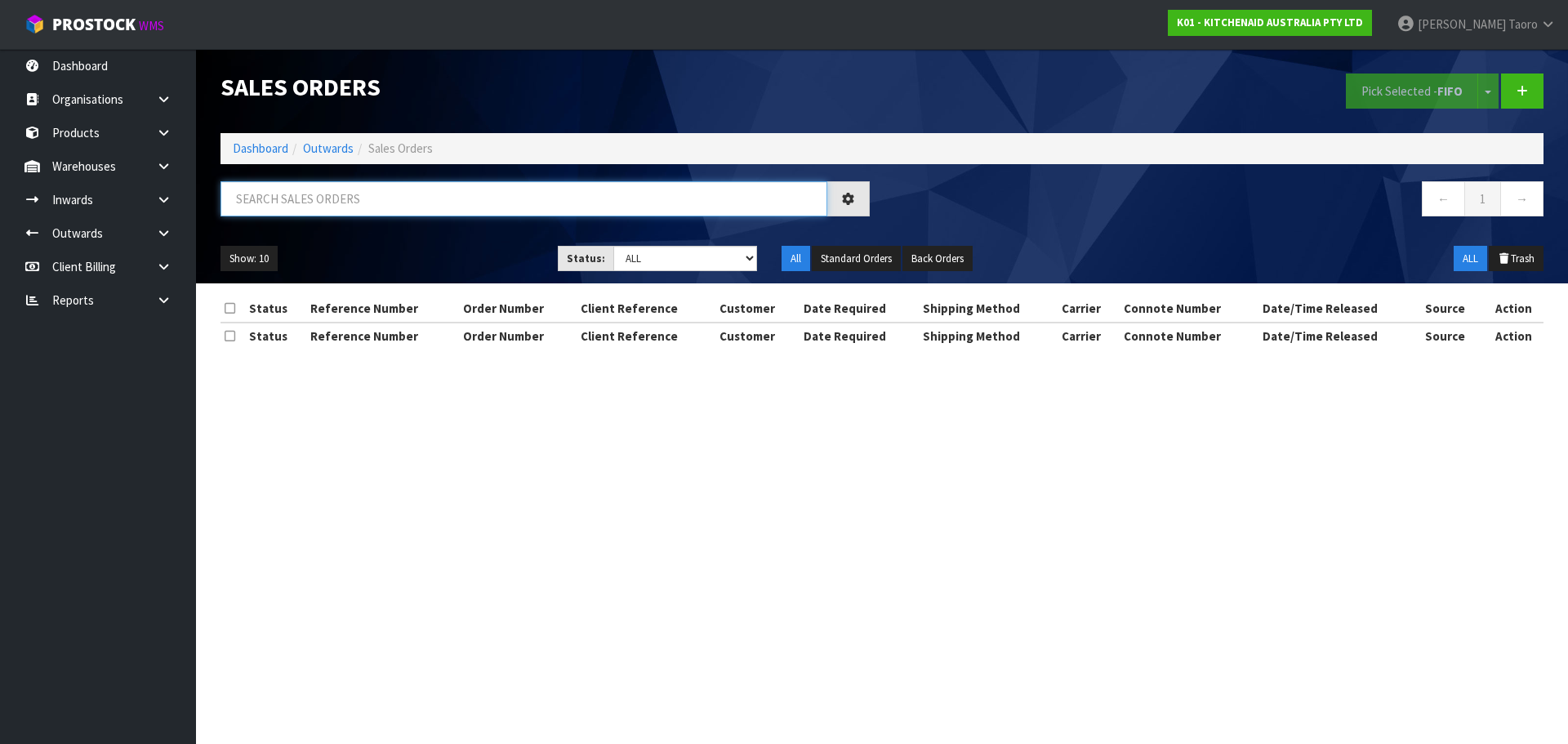
click at [346, 201] on input "text" at bounding box center [523, 199] width 607 height 35
paste input "Farmers Trading Company"
type input "FARMERS TRADING COMPANY"
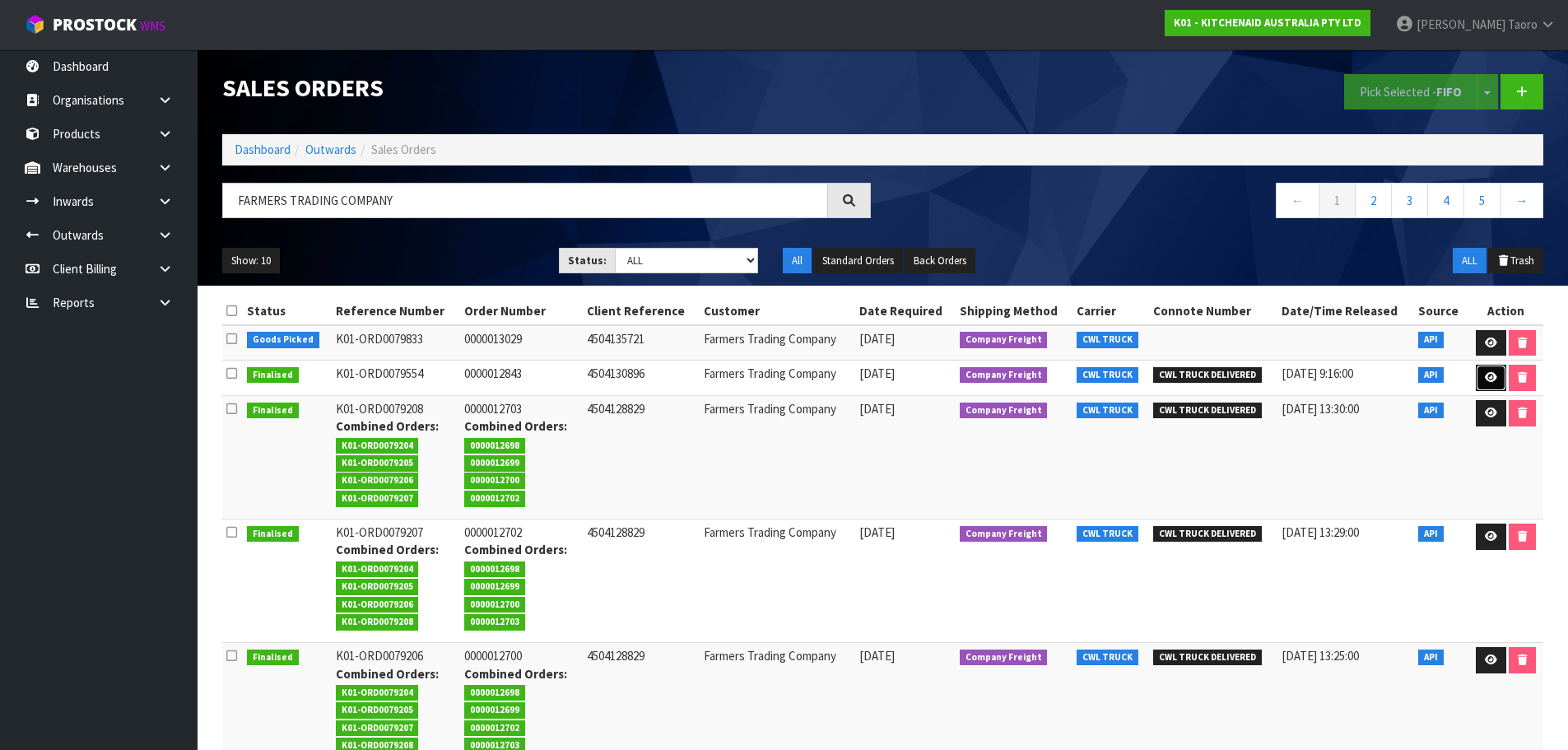
click at [1490, 378] on icon at bounding box center [1491, 377] width 12 height 10
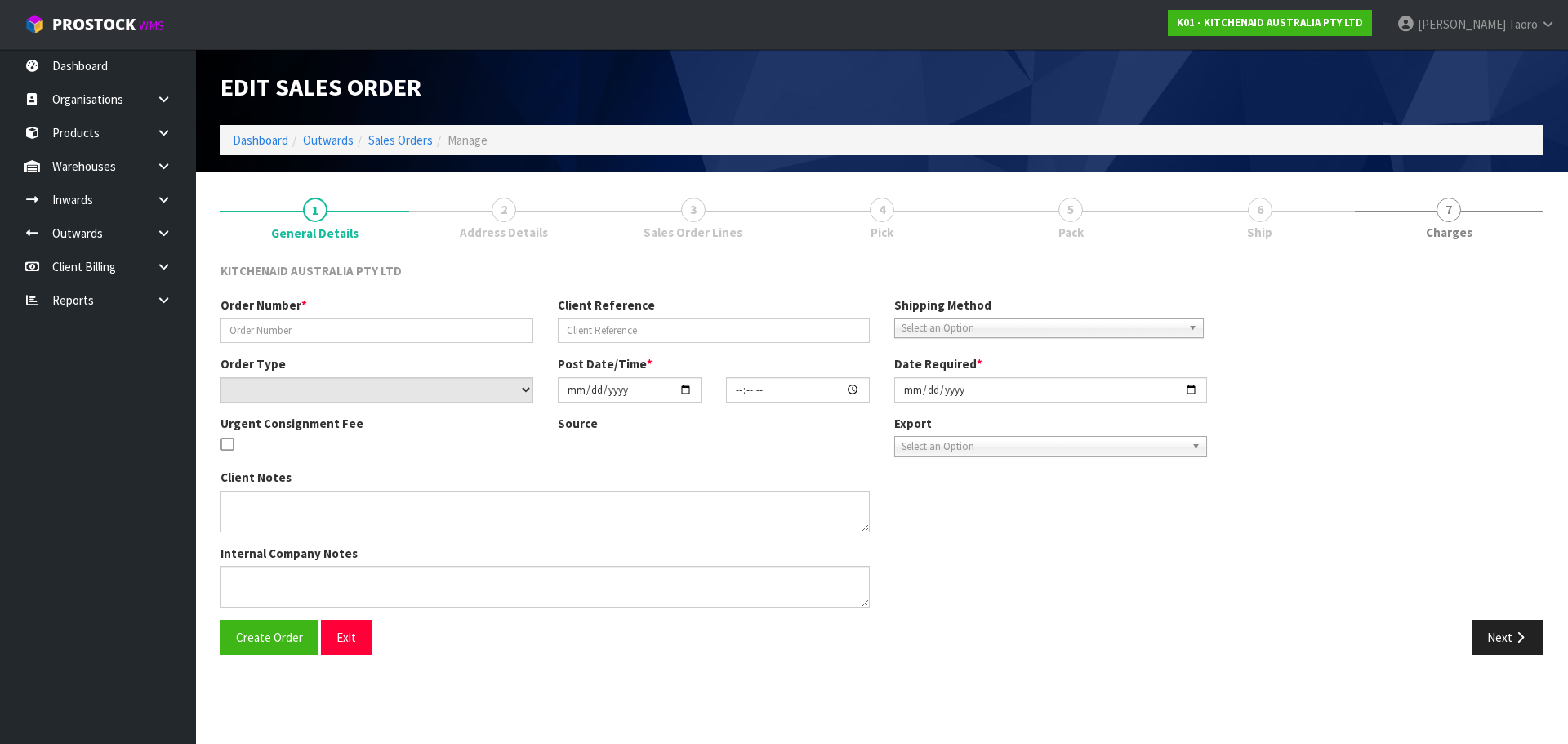
type input "0000012843"
type input "4504130896"
select select "number:0"
type input "2025-09-23"
type input "11:32:37.000"
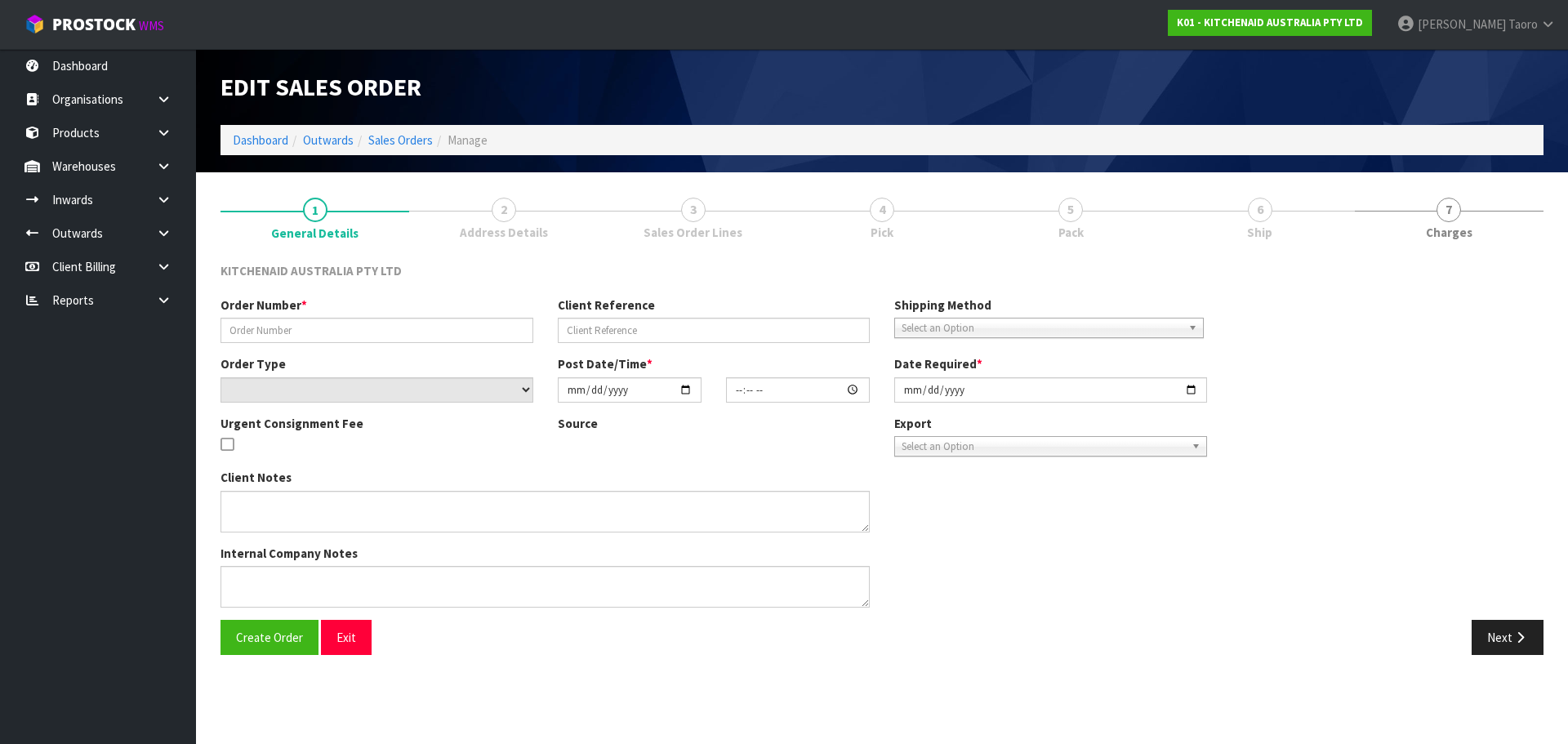
type input "2025-09-23"
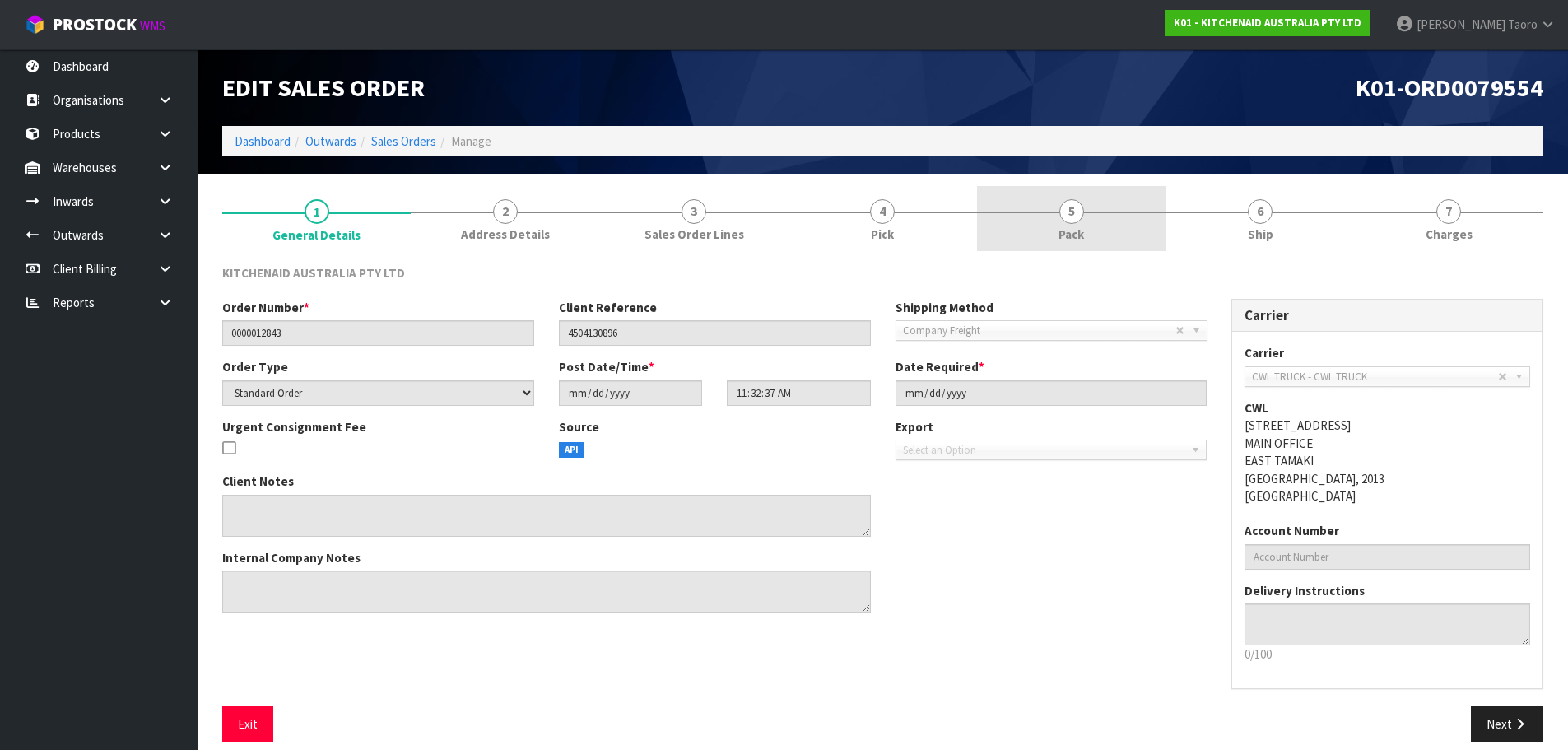
click at [1063, 203] on span "5" at bounding box center [1072, 212] width 25 height 25
